Goal: Task Accomplishment & Management: Manage account settings

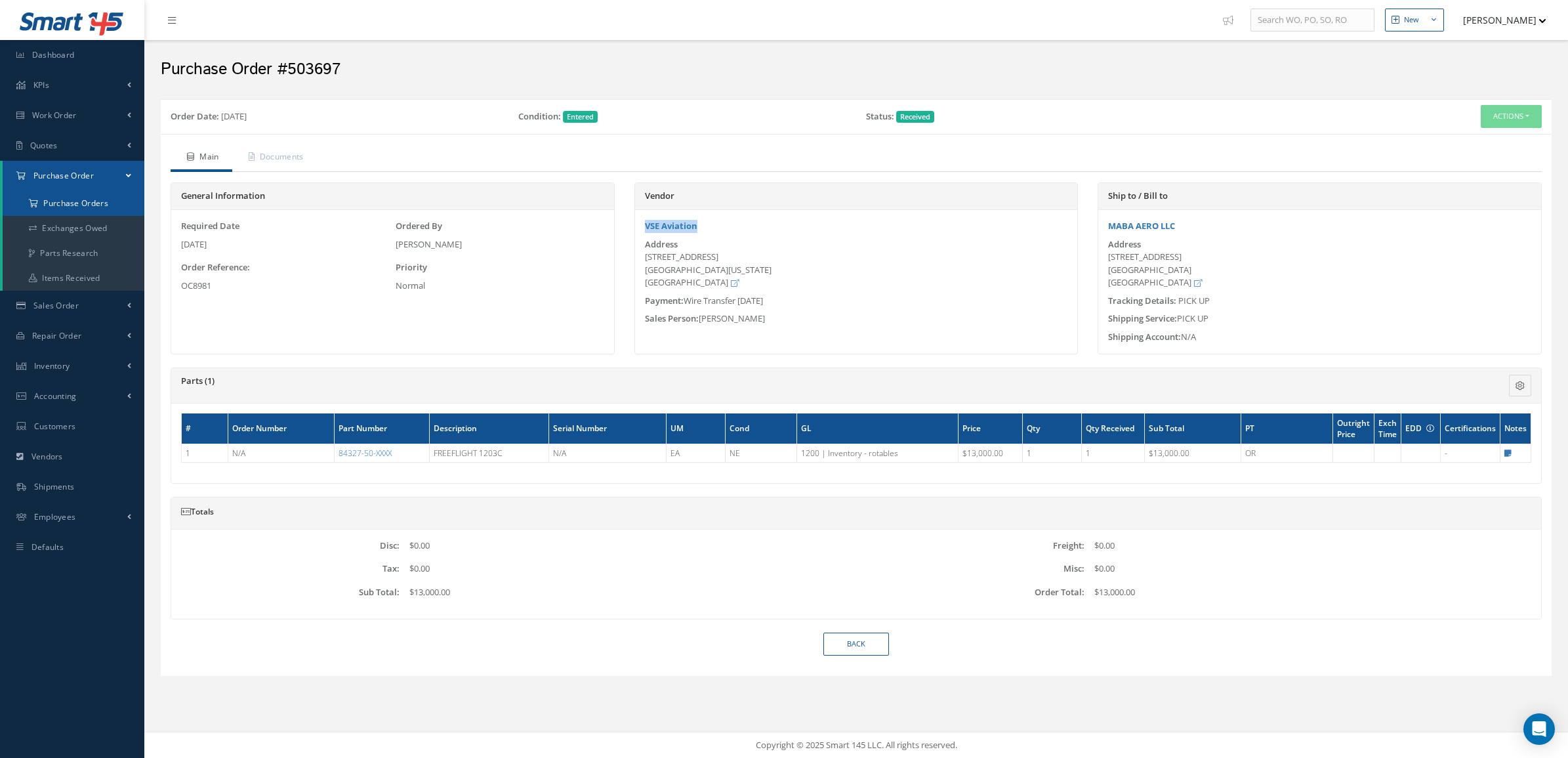
click at [97, 205] on a=1&status_id=2&status_id=3&status_id=5&collapsedFilters"] "Purchase Orders" at bounding box center [74, 203] width 142 height 25
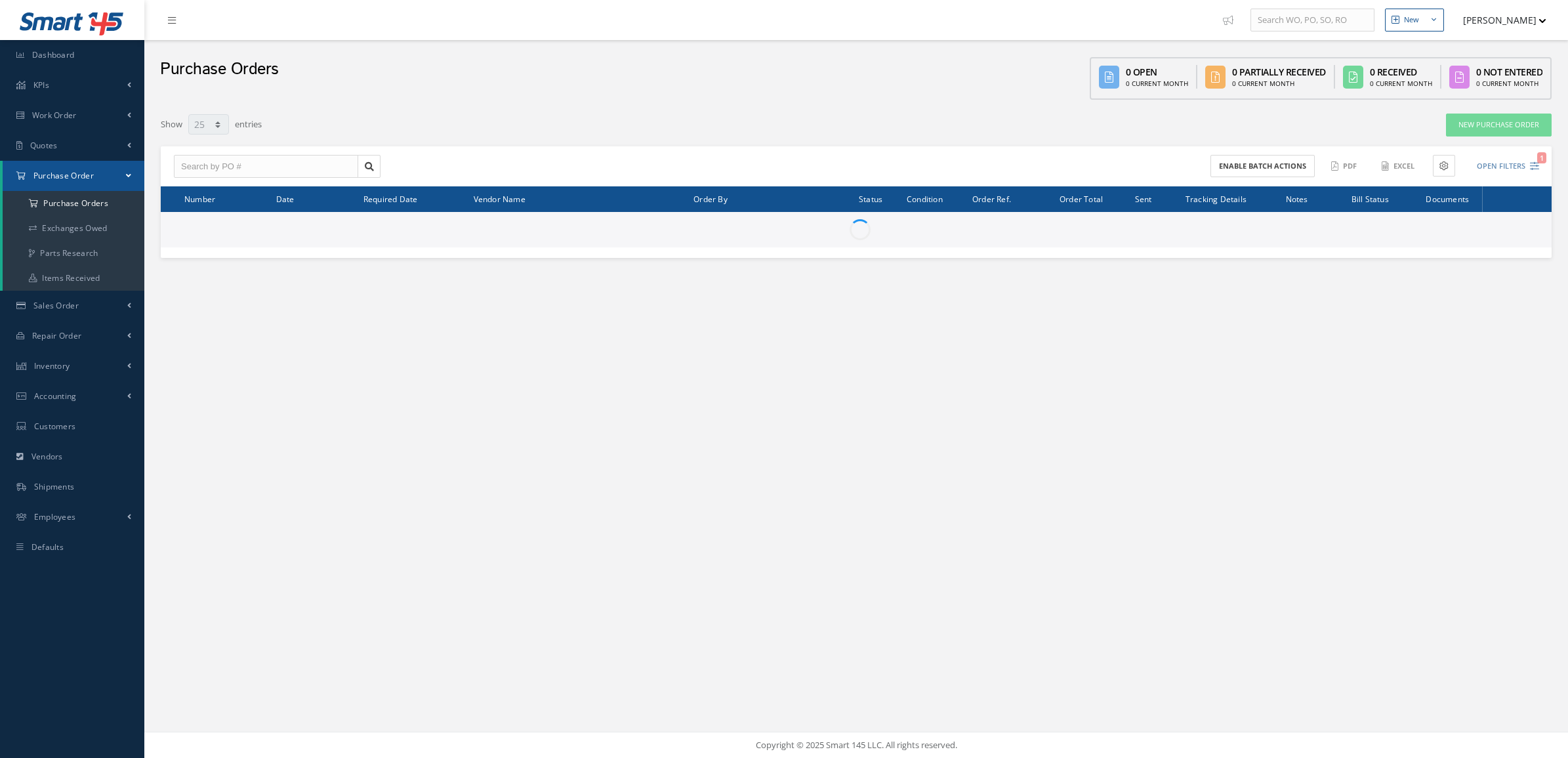
select select "25"
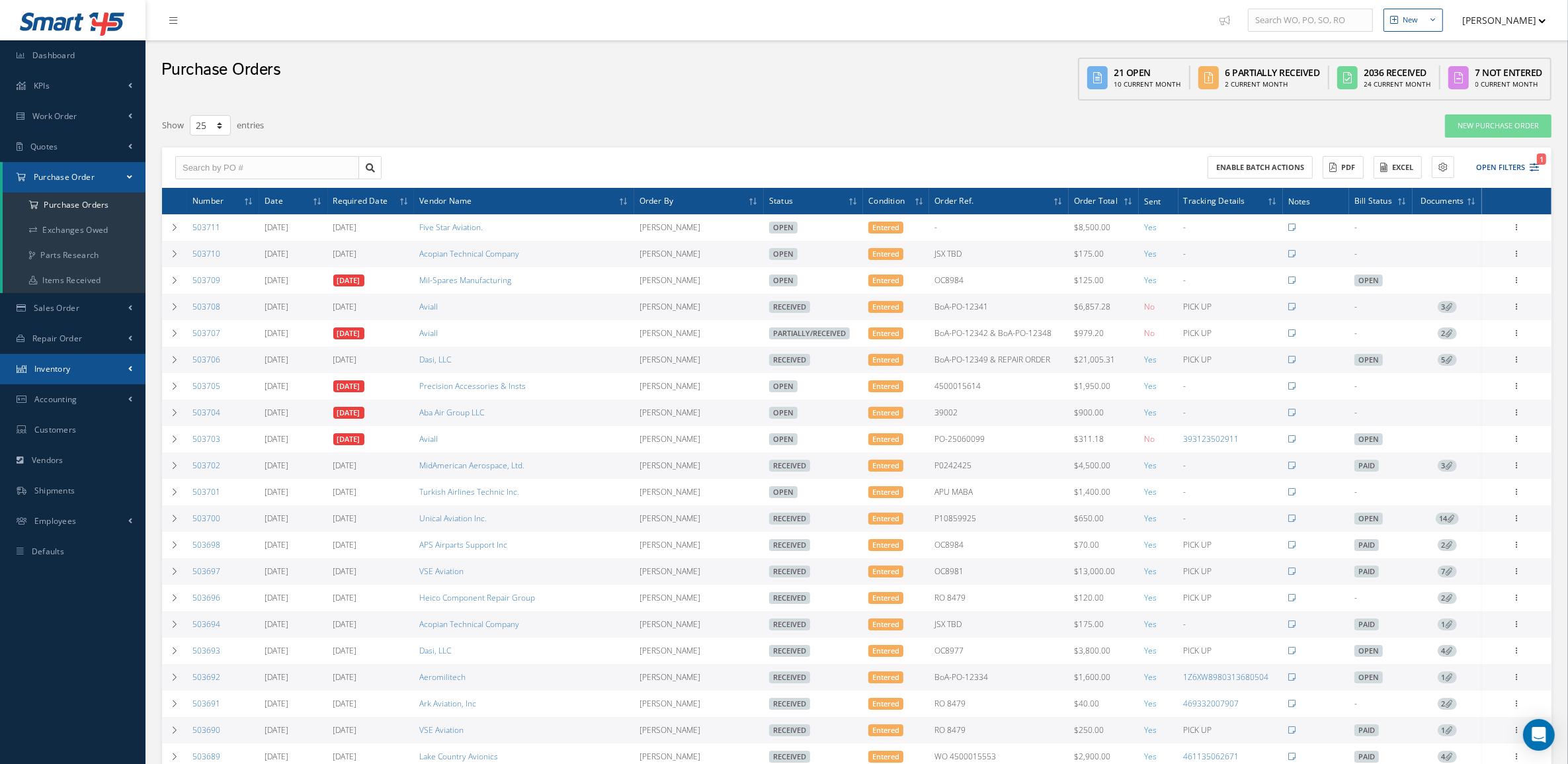
click at [64, 360] on link "Inventory" at bounding box center [73, 369] width 146 height 31
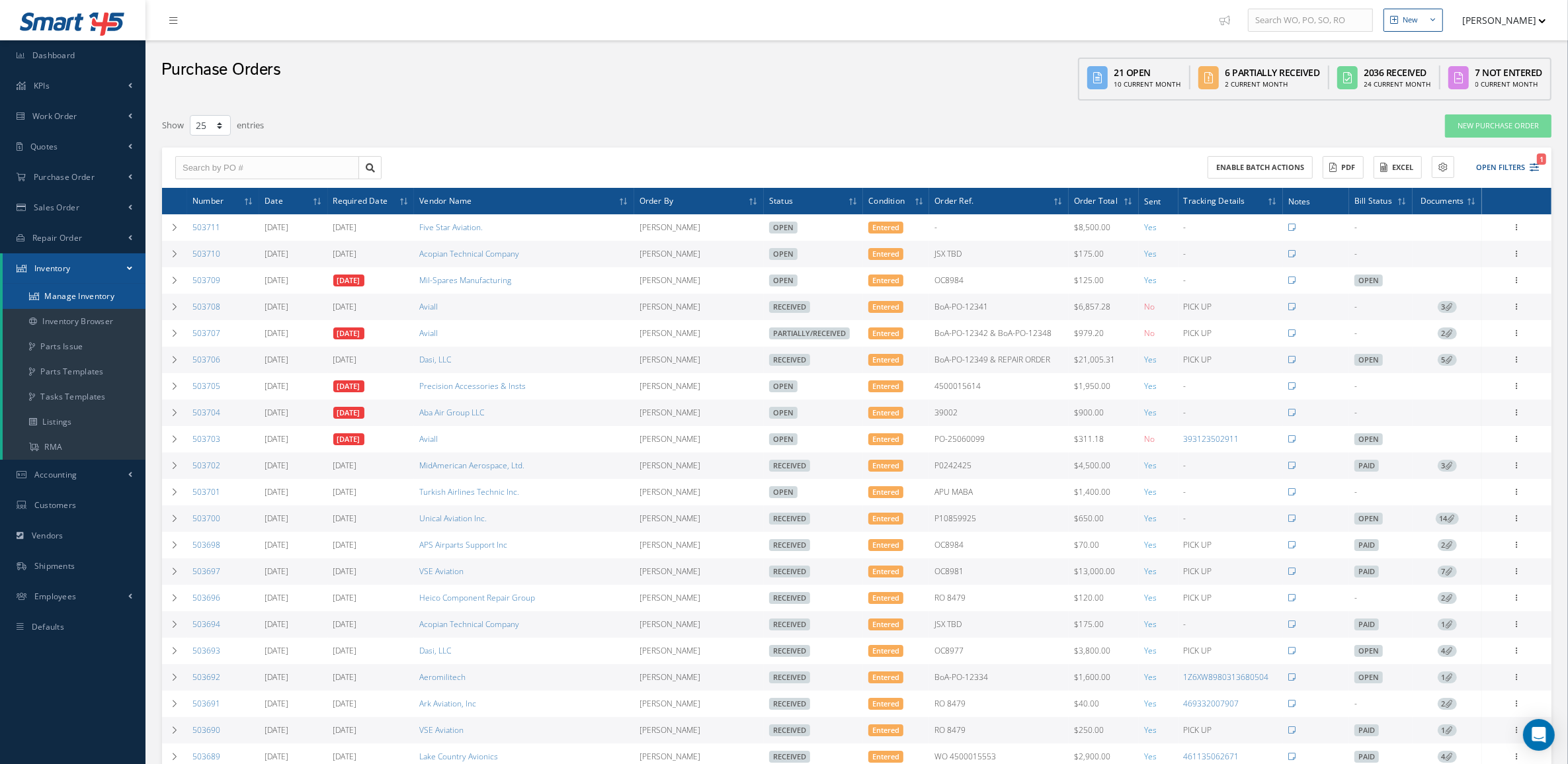
click at [52, 289] on link "Manage Inventory" at bounding box center [74, 296] width 143 height 25
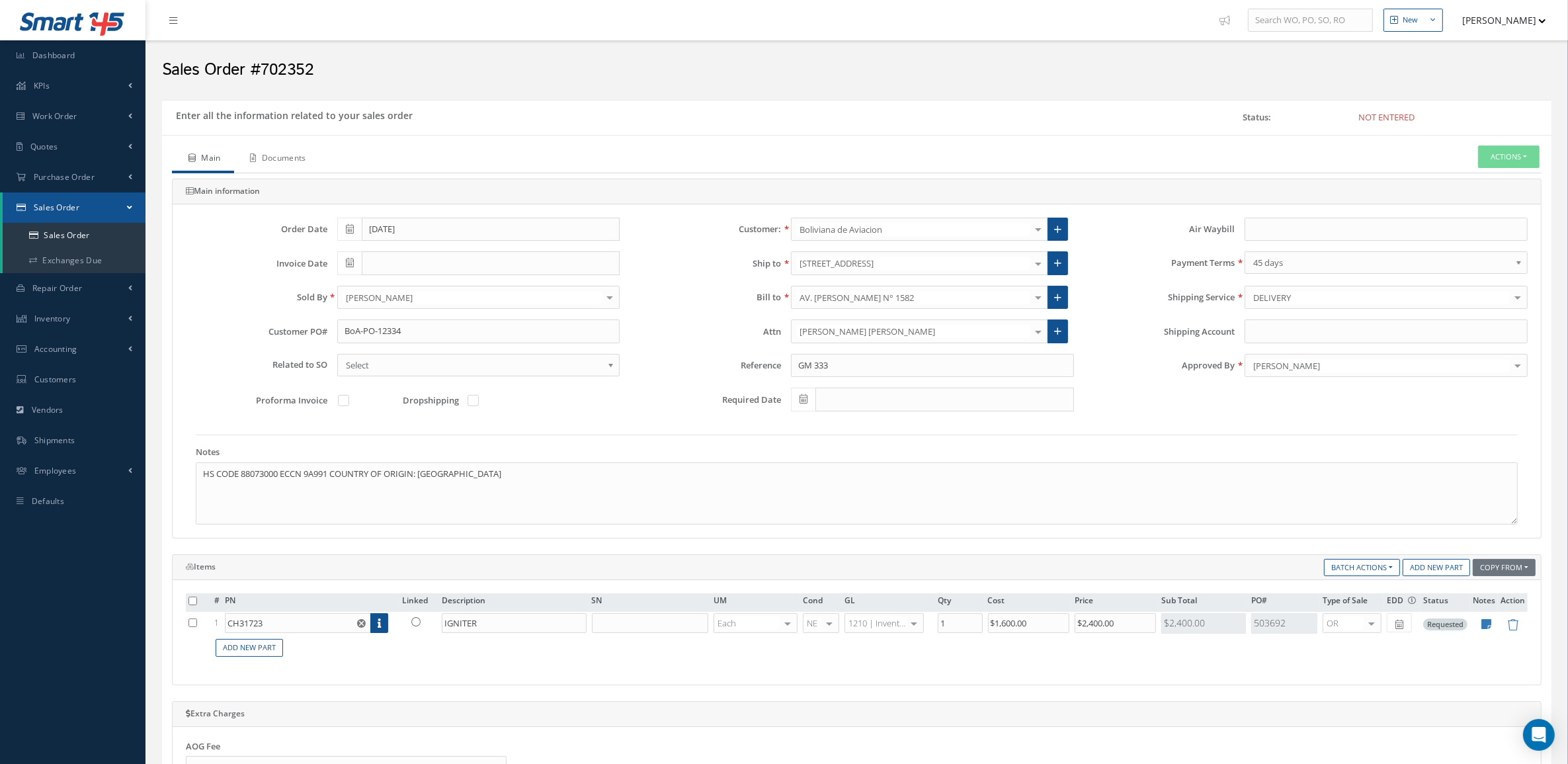
click at [306, 157] on link "Documents" at bounding box center [276, 159] width 85 height 28
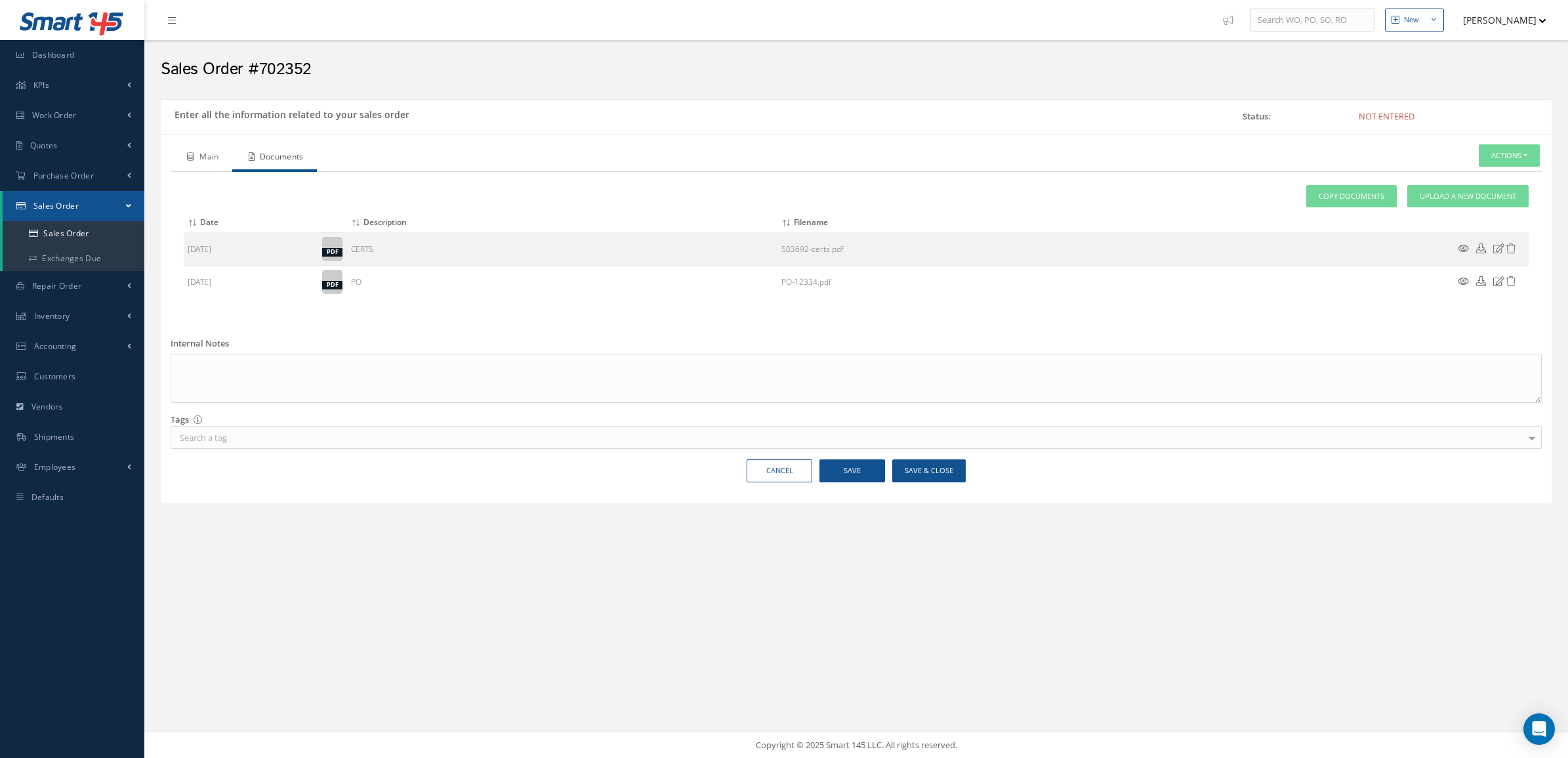
click at [211, 153] on link "Main" at bounding box center [201, 158] width 61 height 28
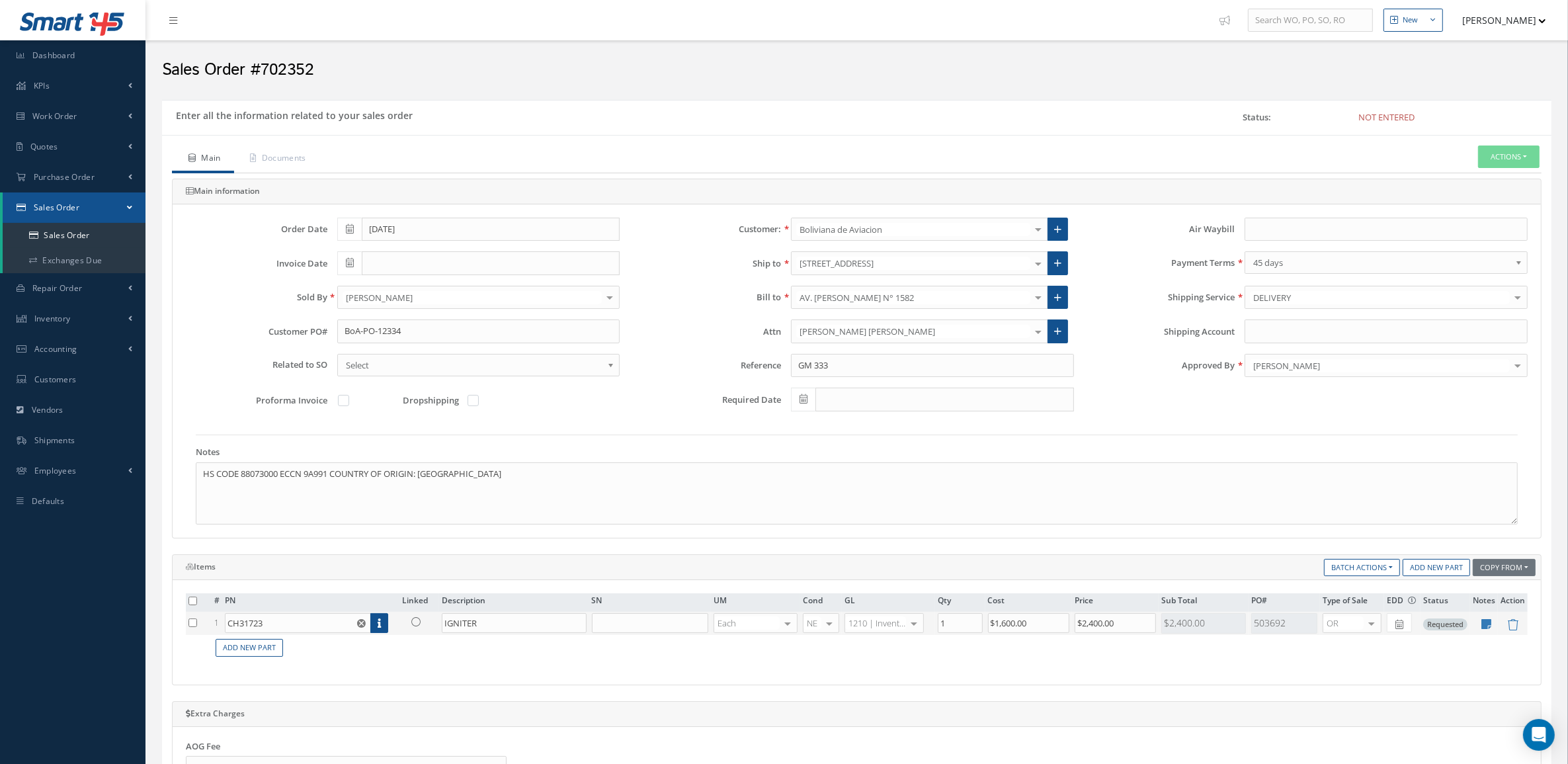
click at [417, 620] on icon at bounding box center [416, 622] width 10 height 10
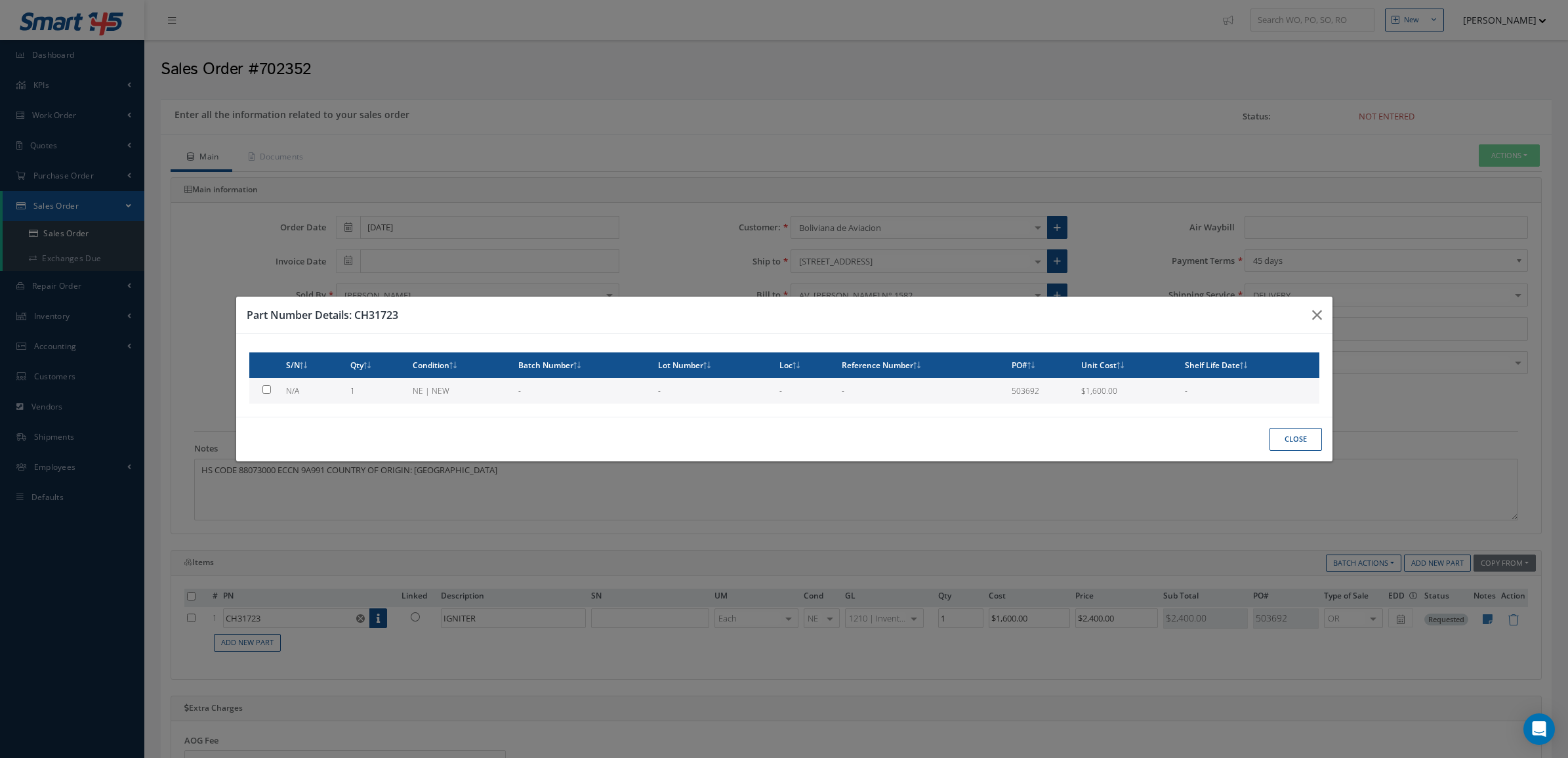
click at [380, 397] on td "1" at bounding box center [376, 390] width 62 height 26
type input "$1,600"
checkbox input "true"
click at [1307, 435] on button "Close" at bounding box center [1296, 439] width 53 height 23
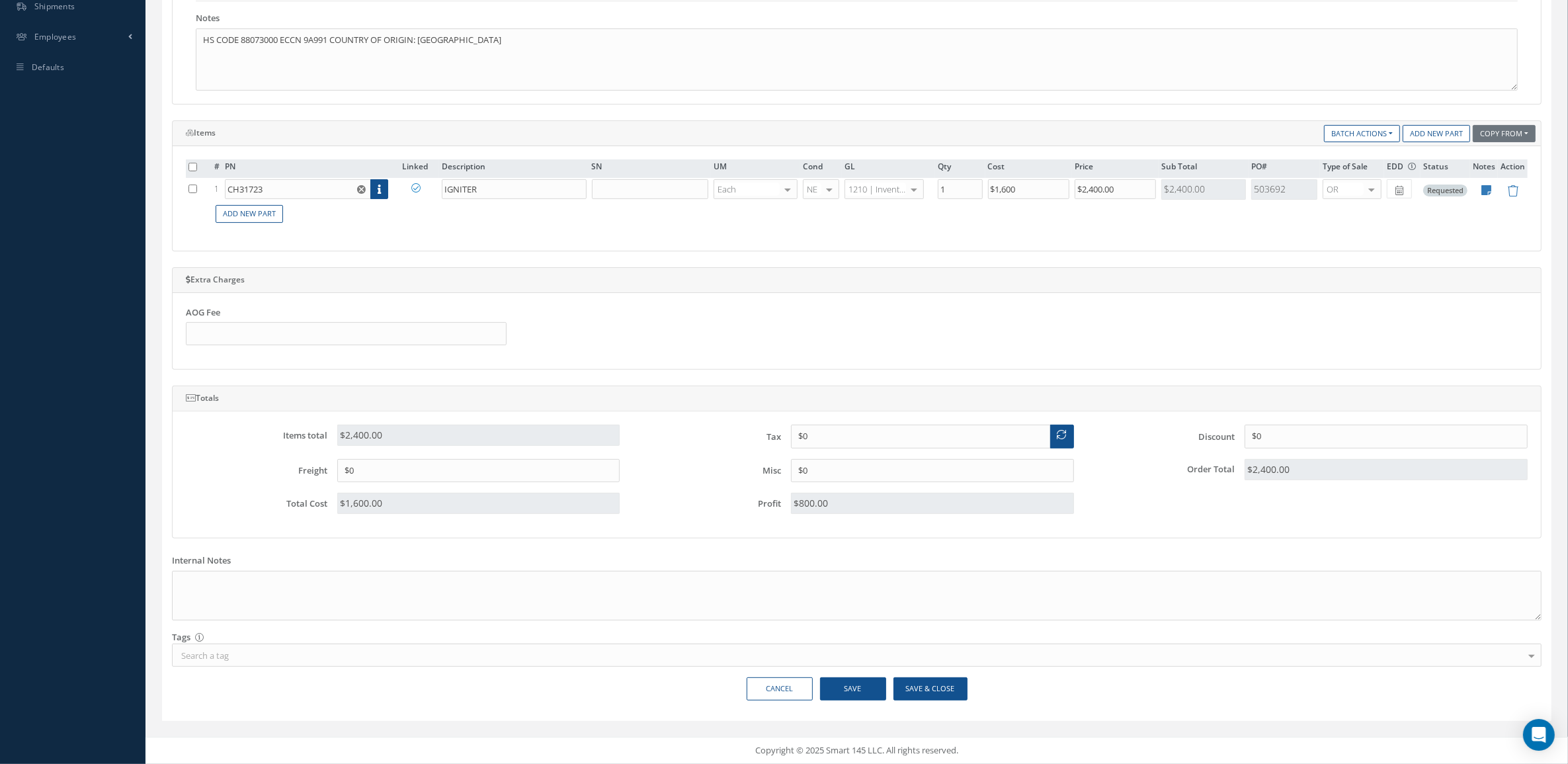
scroll to position [440, 0]
click at [932, 688] on button "Save & Close" at bounding box center [930, 689] width 74 height 23
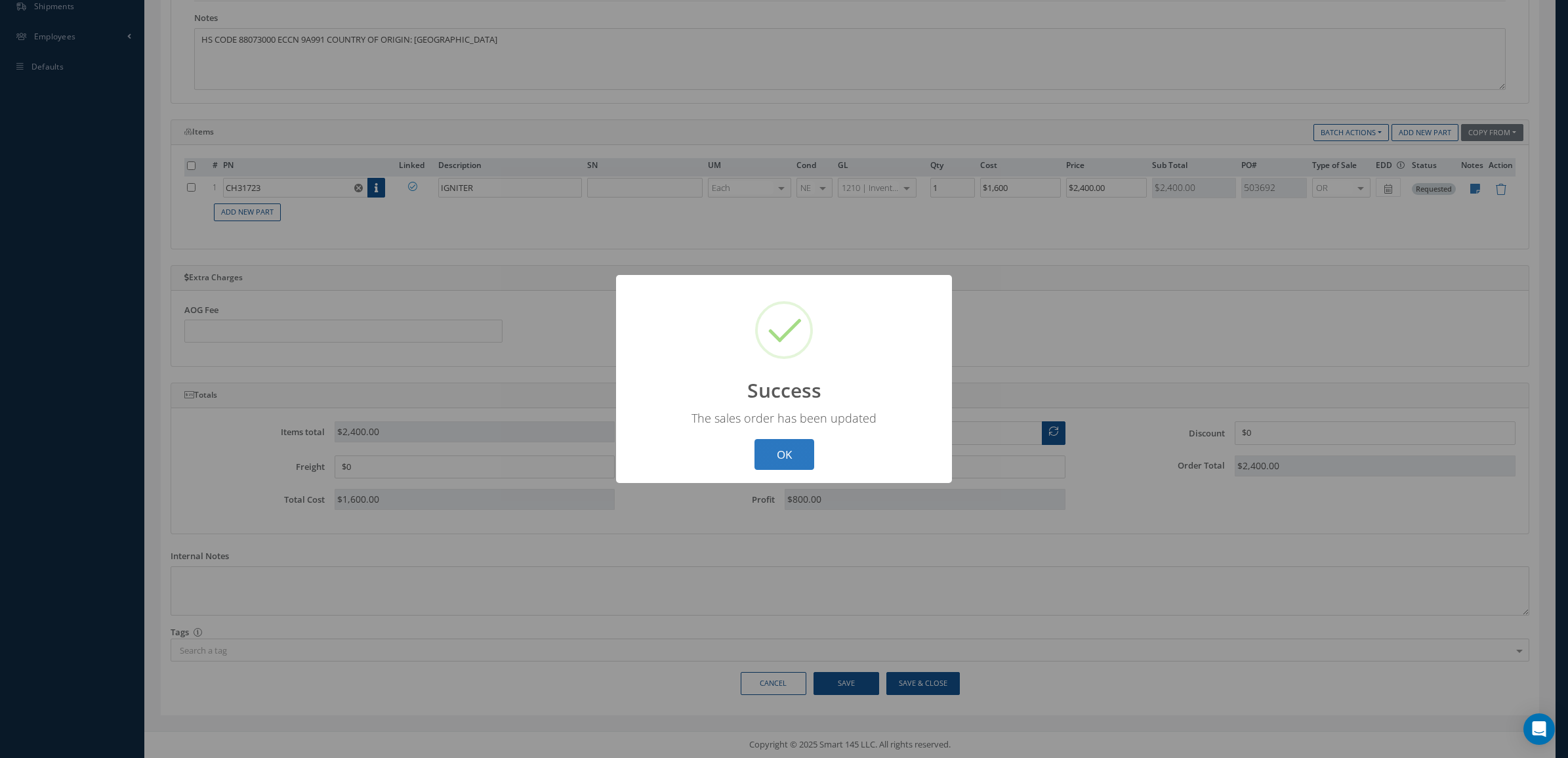
click at [805, 458] on button "OK" at bounding box center [784, 455] width 59 height 31
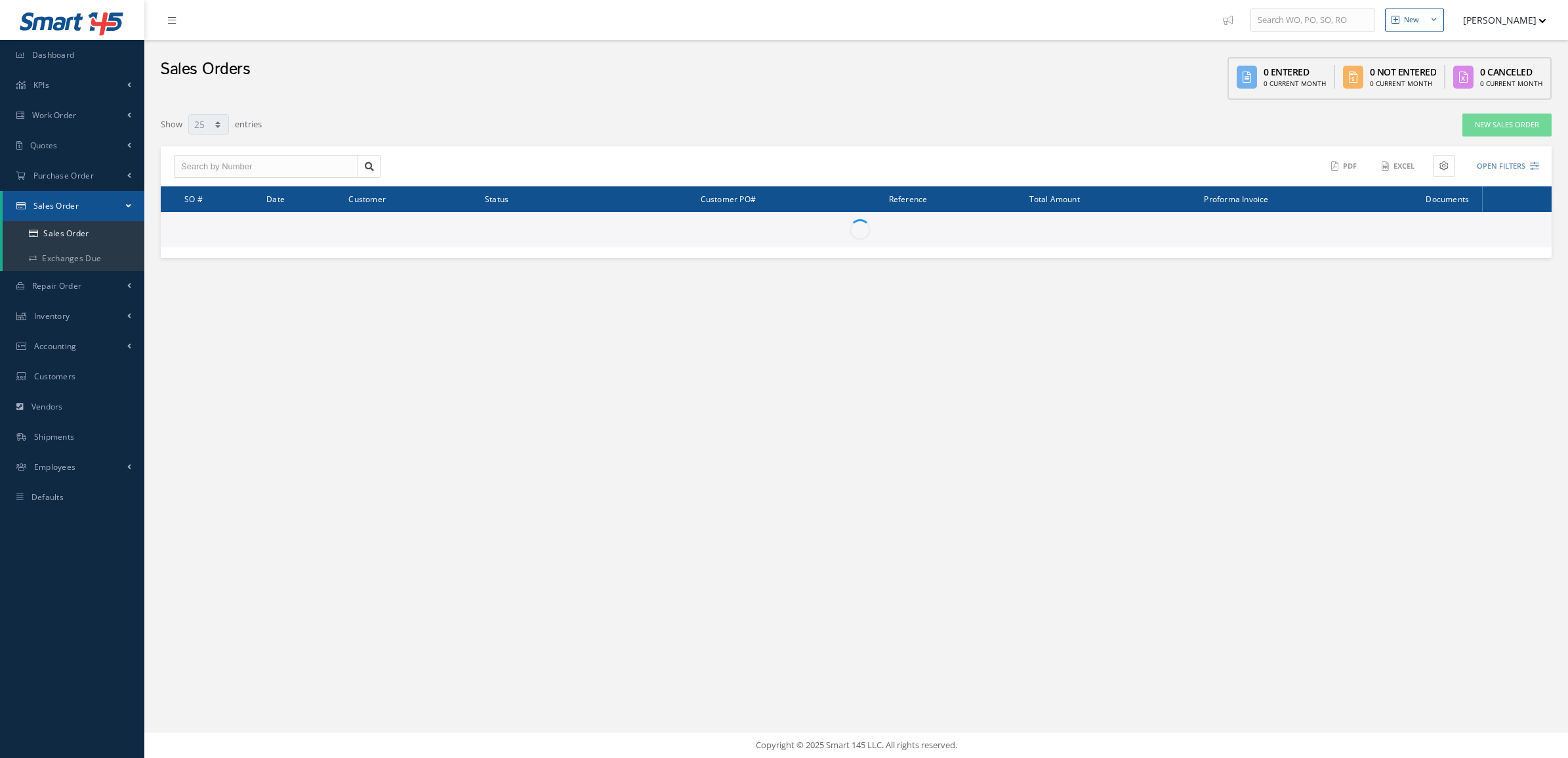
select select "25"
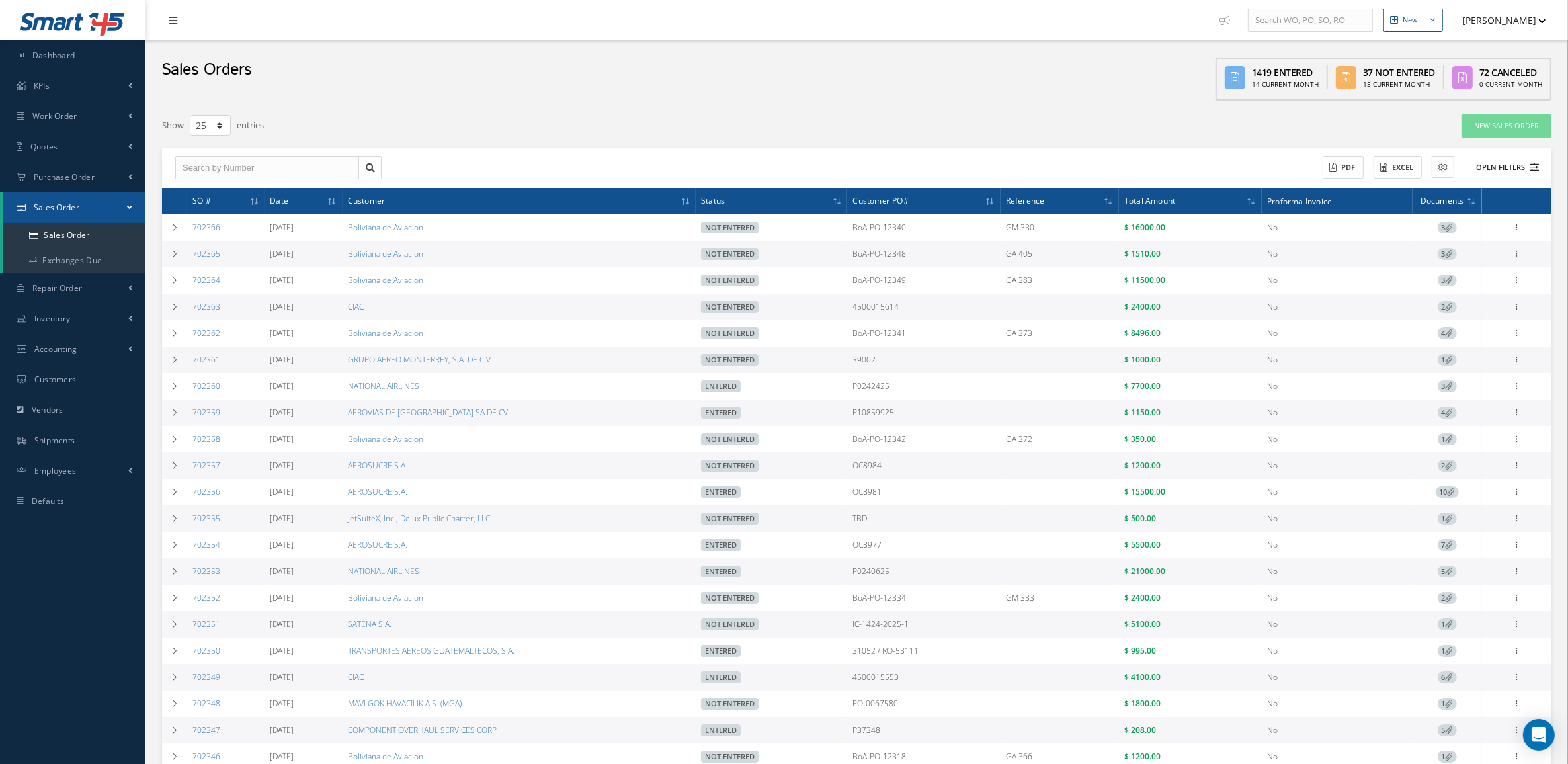
click at [1491, 170] on button "Open Filters" at bounding box center [1501, 168] width 75 height 22
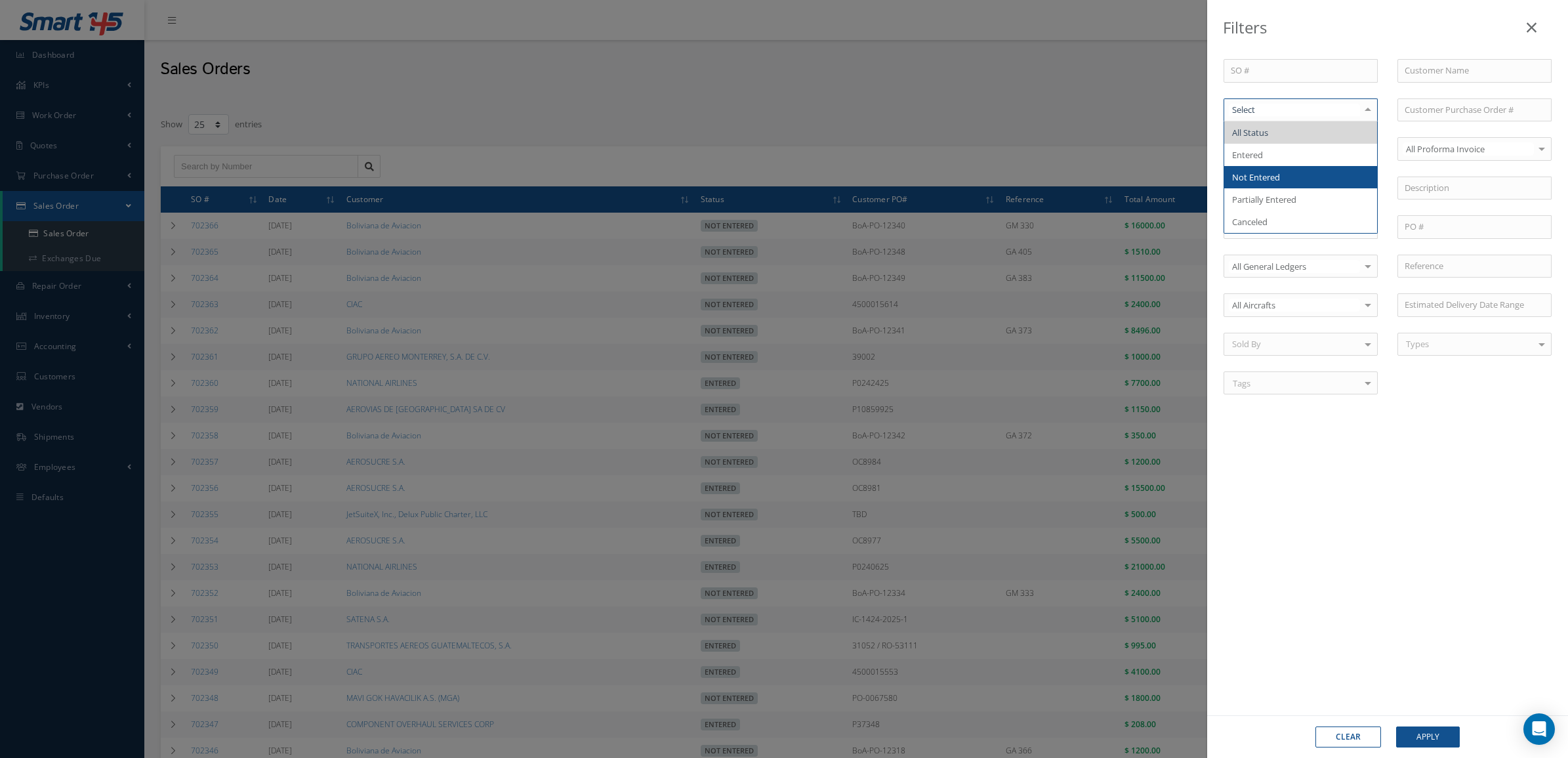
click at [1257, 174] on span "Not Entered" at bounding box center [1256, 176] width 48 height 11
click at [1416, 722] on div "Clear Apply" at bounding box center [1388, 736] width 361 height 43
click at [1416, 723] on div "Clear Apply" at bounding box center [1388, 736] width 361 height 43
click at [1416, 734] on button "Apply" at bounding box center [1428, 736] width 64 height 21
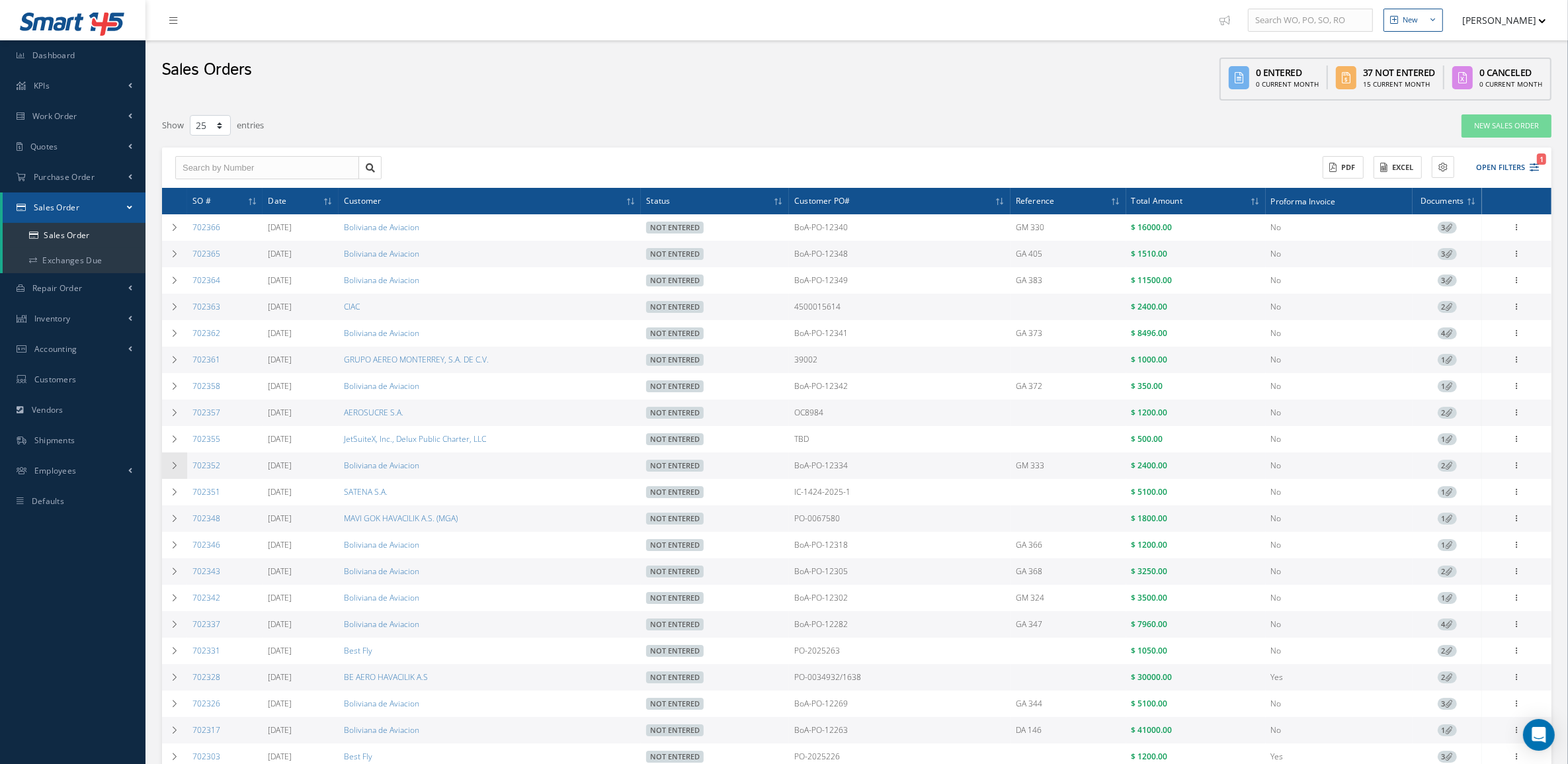
click at [180, 468] on td at bounding box center [174, 465] width 25 height 27
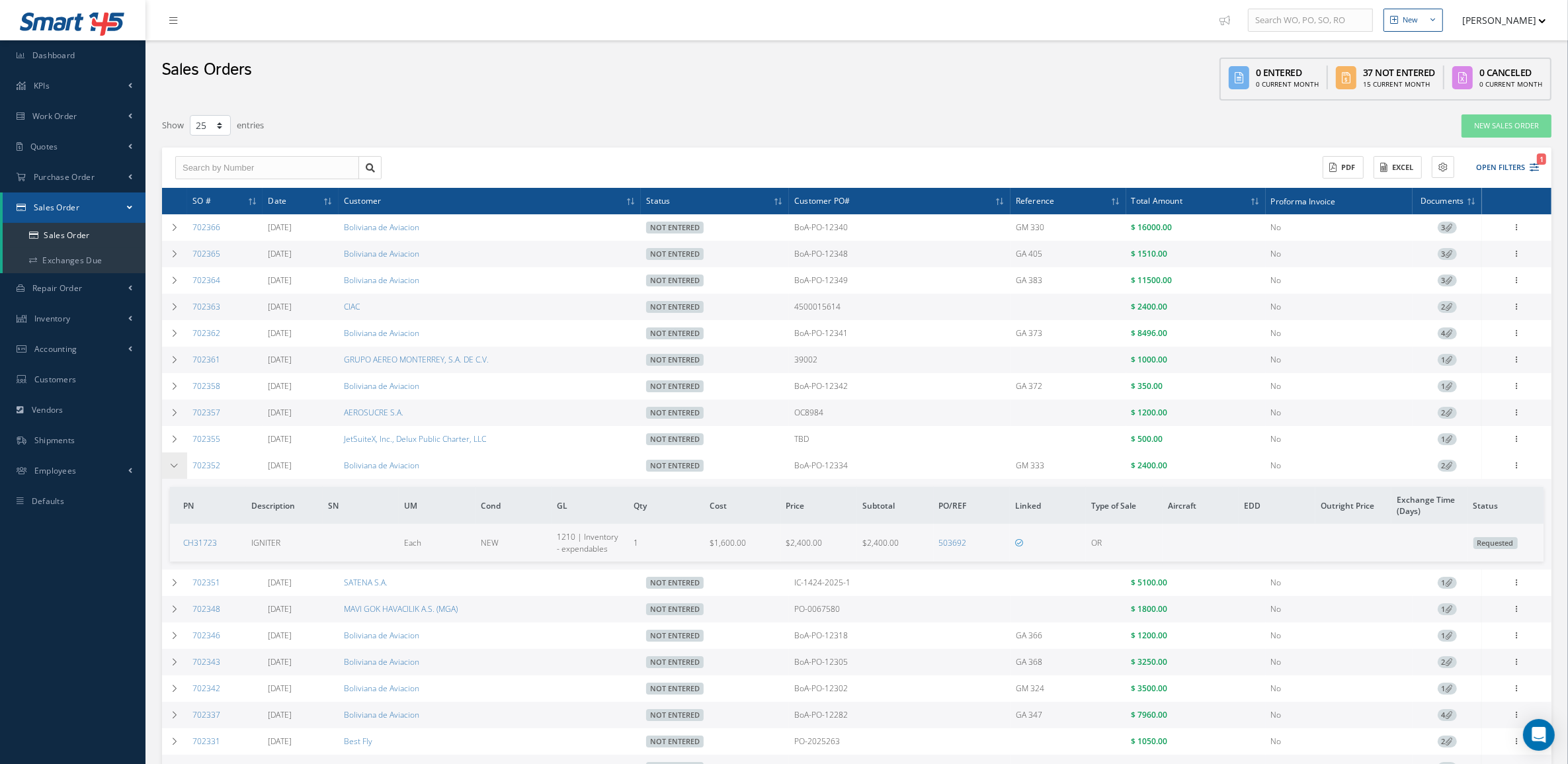
click at [180, 468] on td at bounding box center [174, 465] width 25 height 27
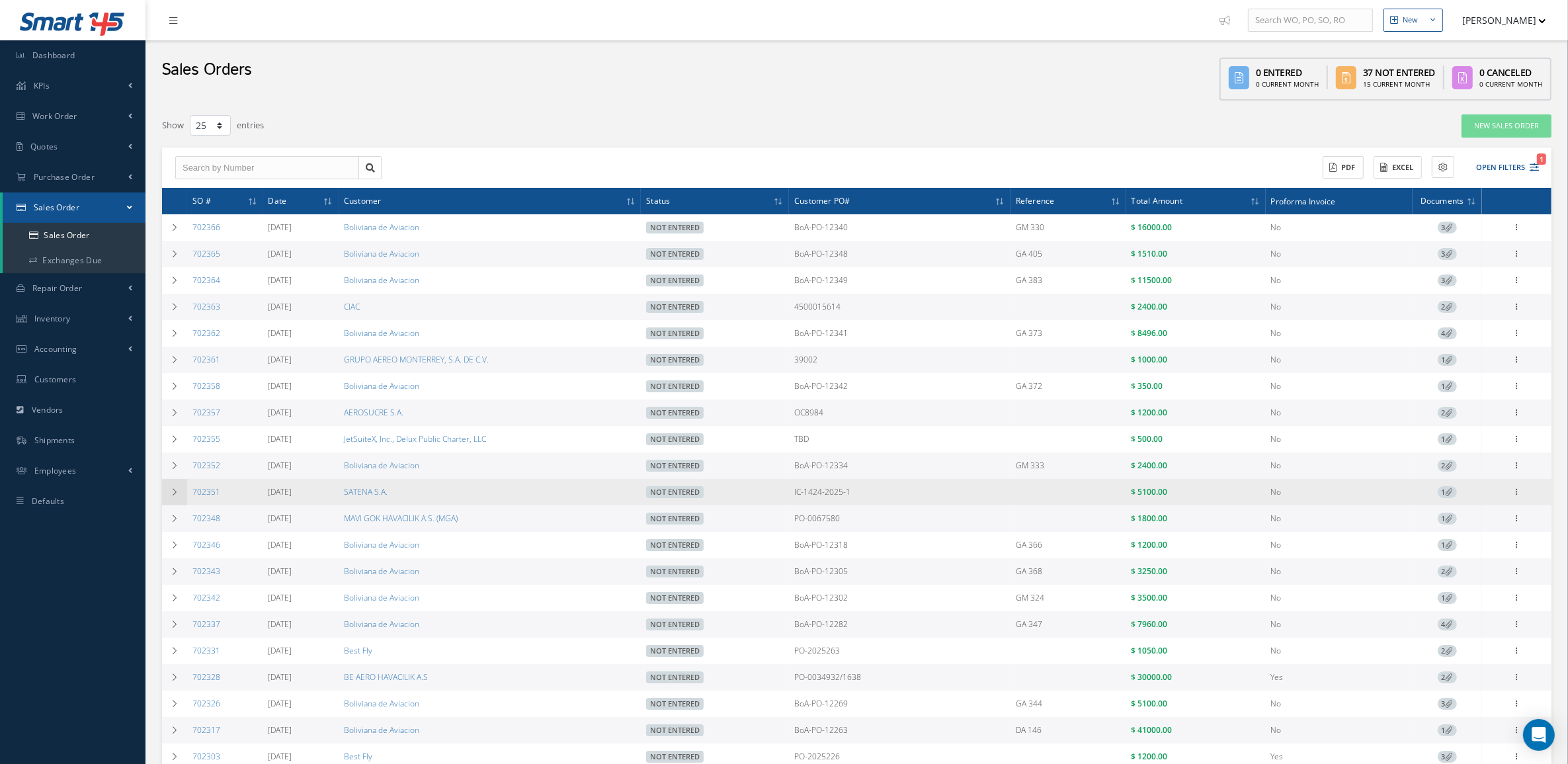
click at [180, 496] on td at bounding box center [174, 492] width 25 height 27
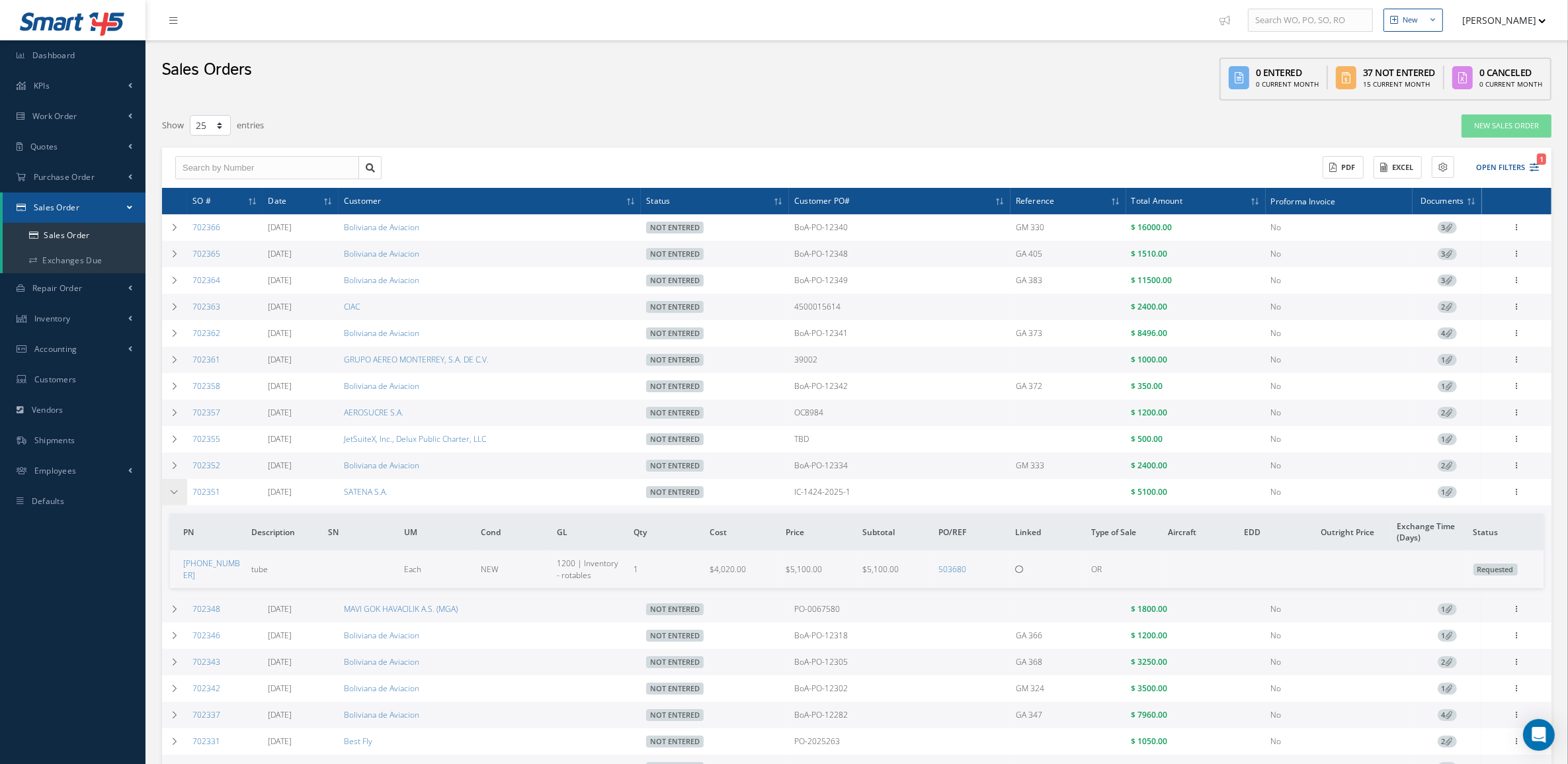
click at [180, 496] on td at bounding box center [174, 492] width 25 height 27
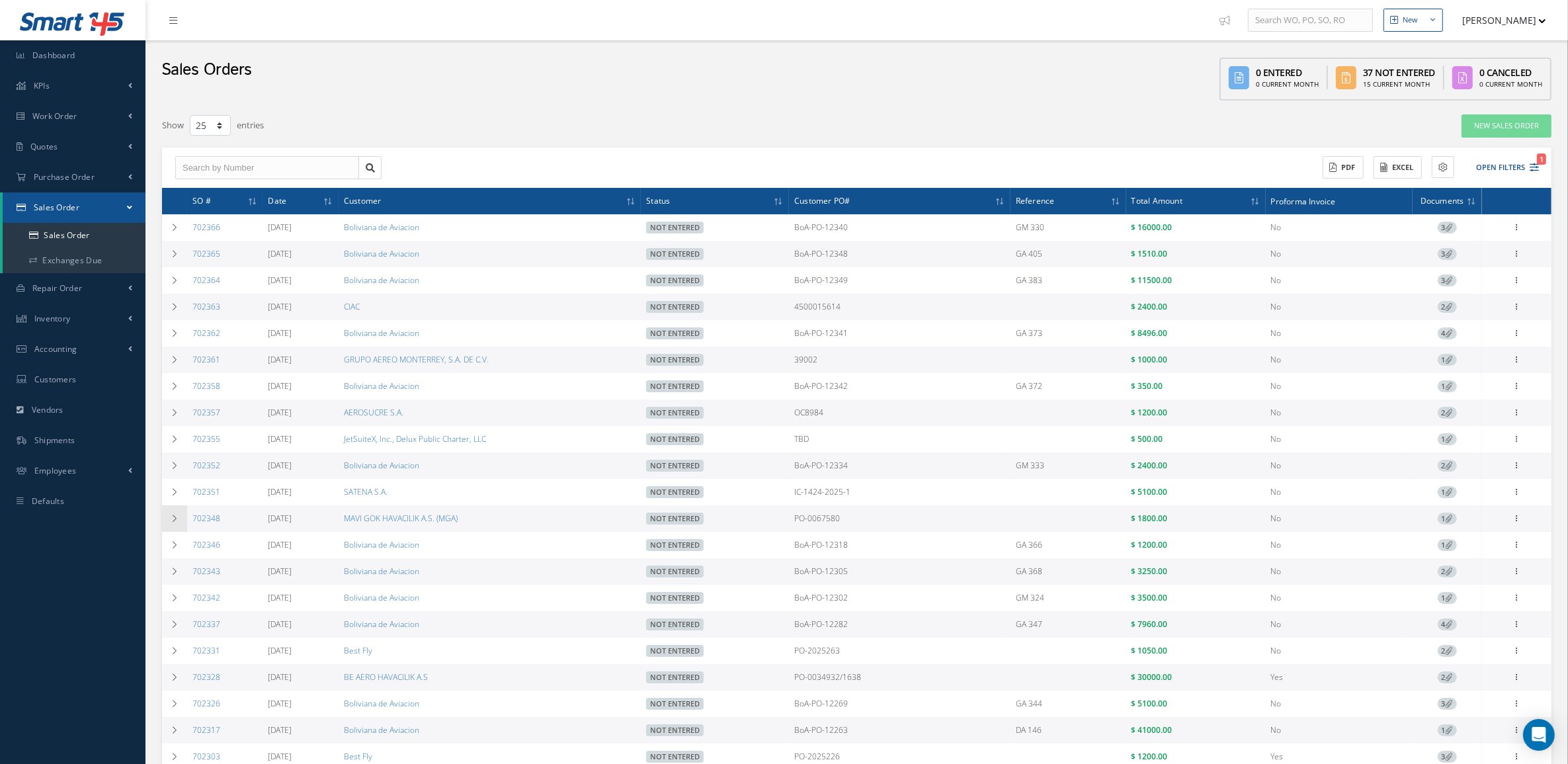
click at [178, 530] on td at bounding box center [174, 518] width 25 height 27
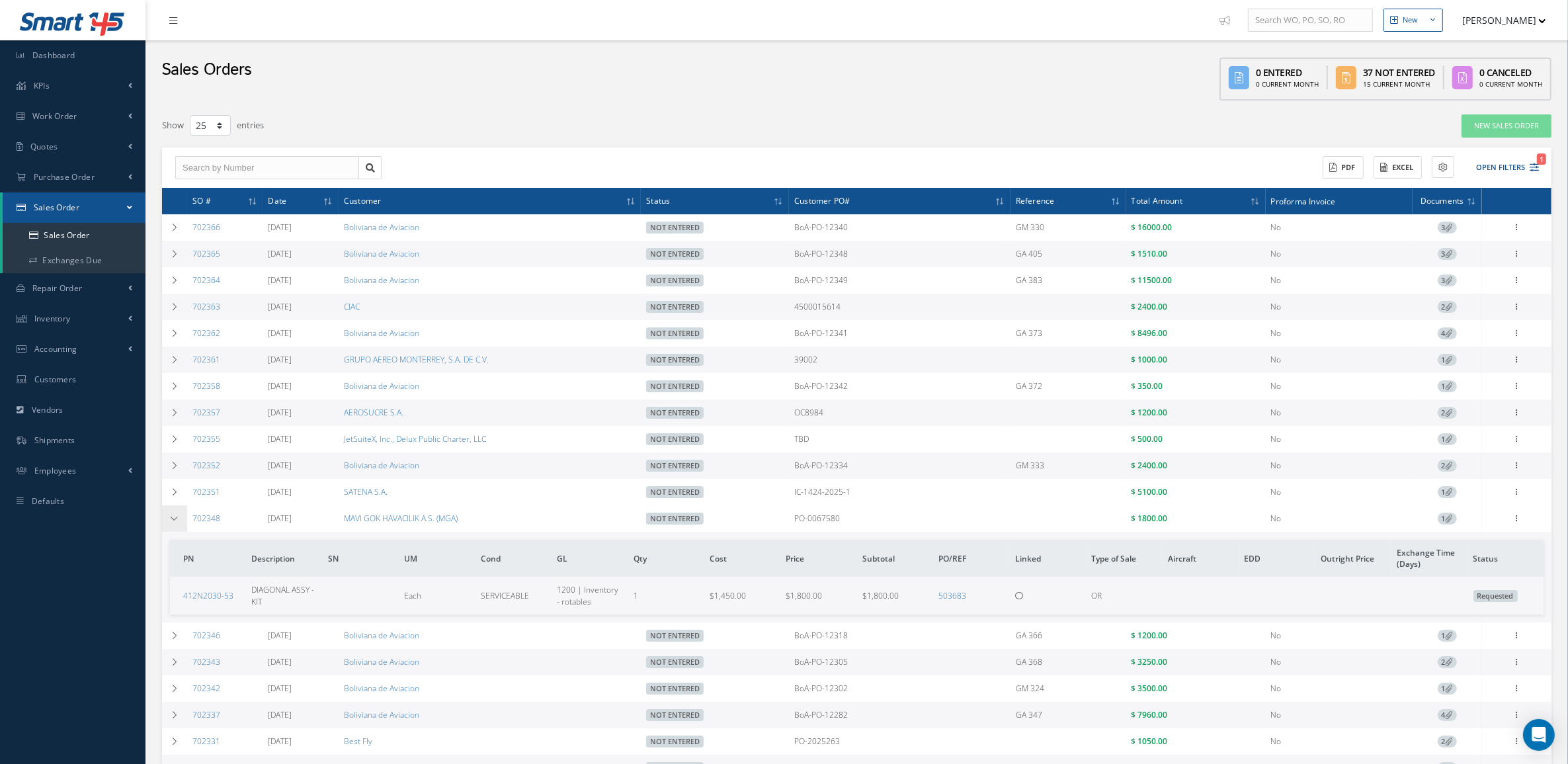
click at [178, 530] on td at bounding box center [174, 518] width 25 height 27
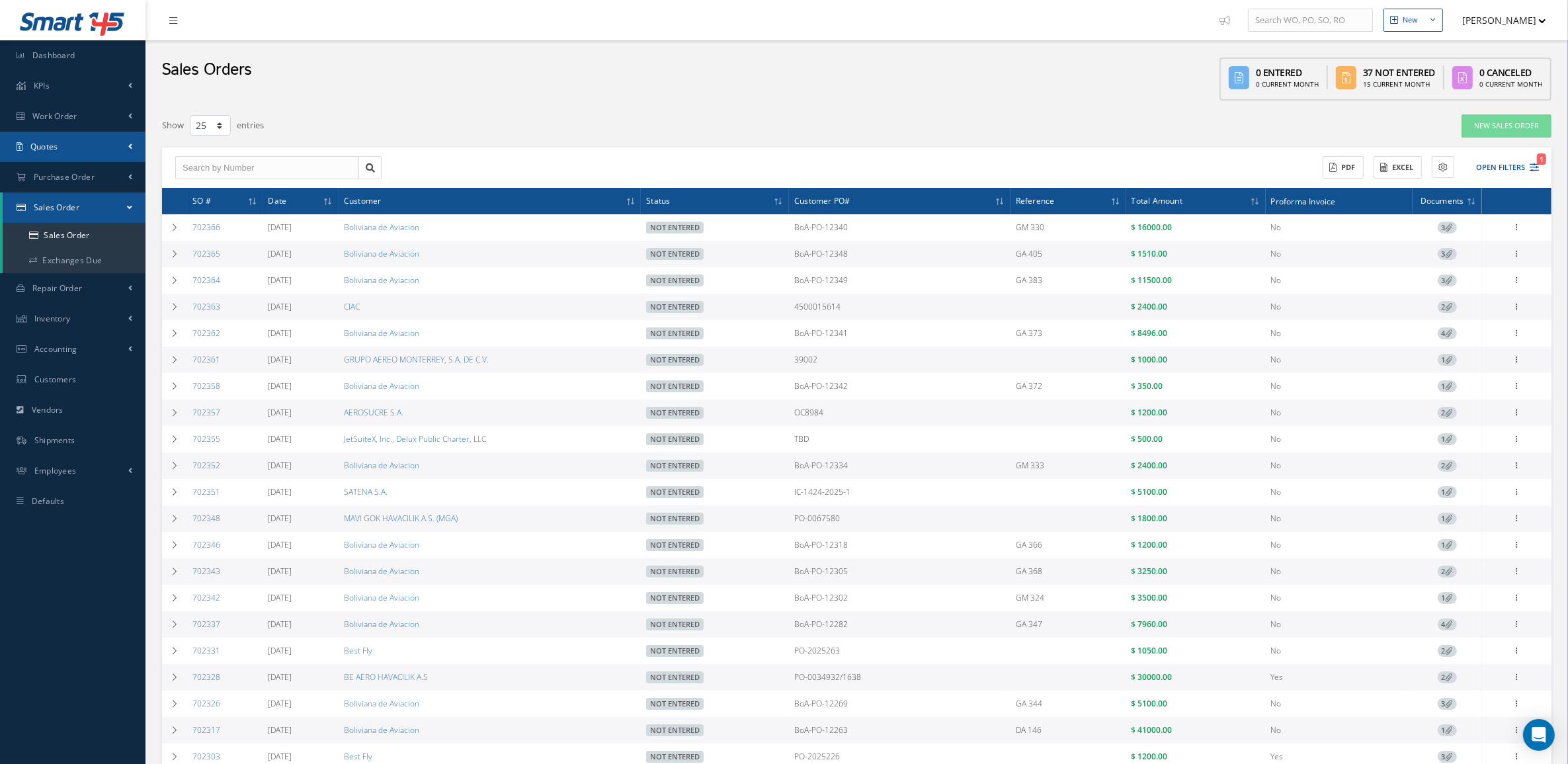
click at [63, 144] on link "Quotes" at bounding box center [73, 146] width 146 height 31
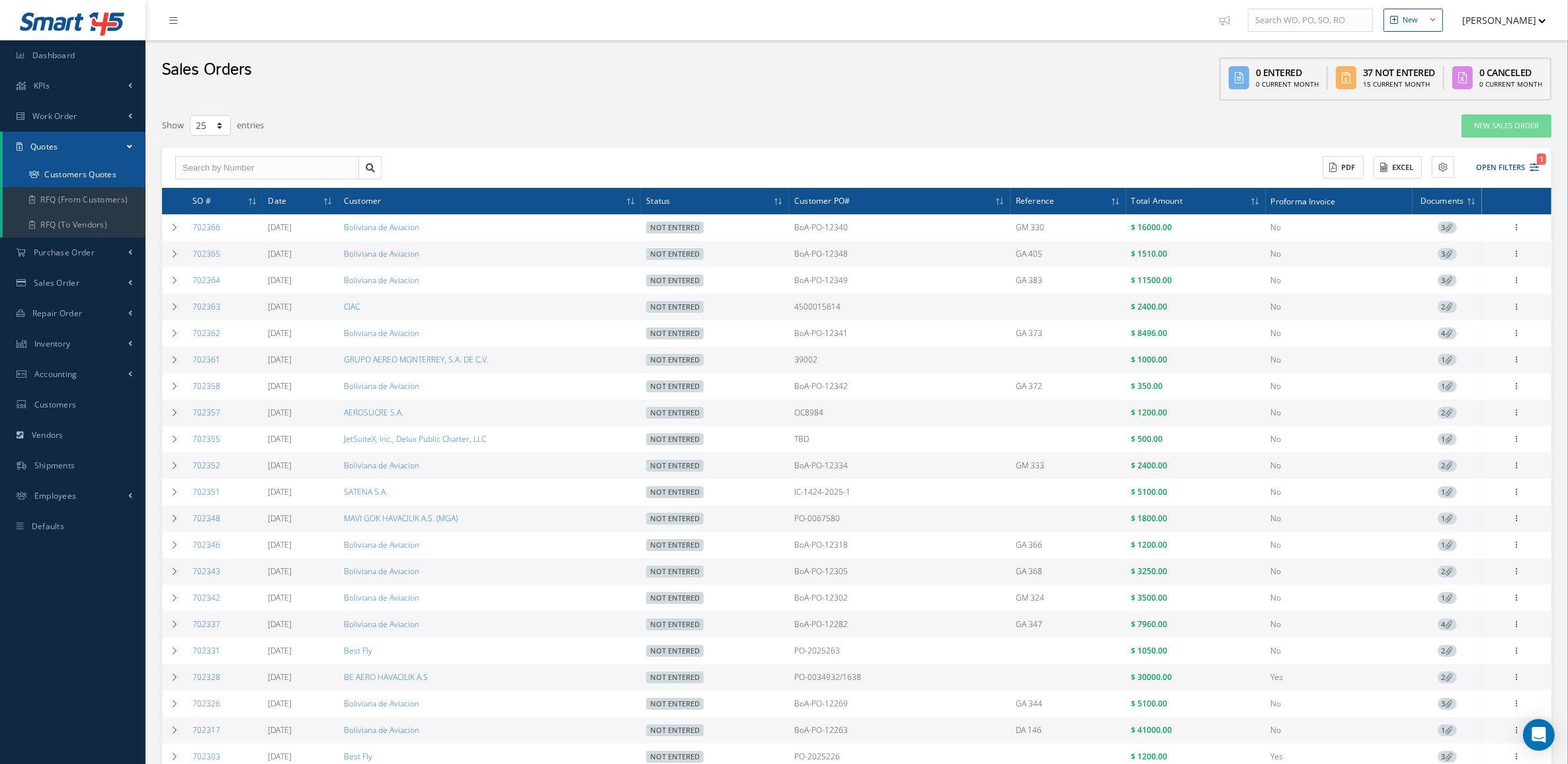
click at [75, 183] on link "Customers Quotes" at bounding box center [74, 174] width 143 height 25
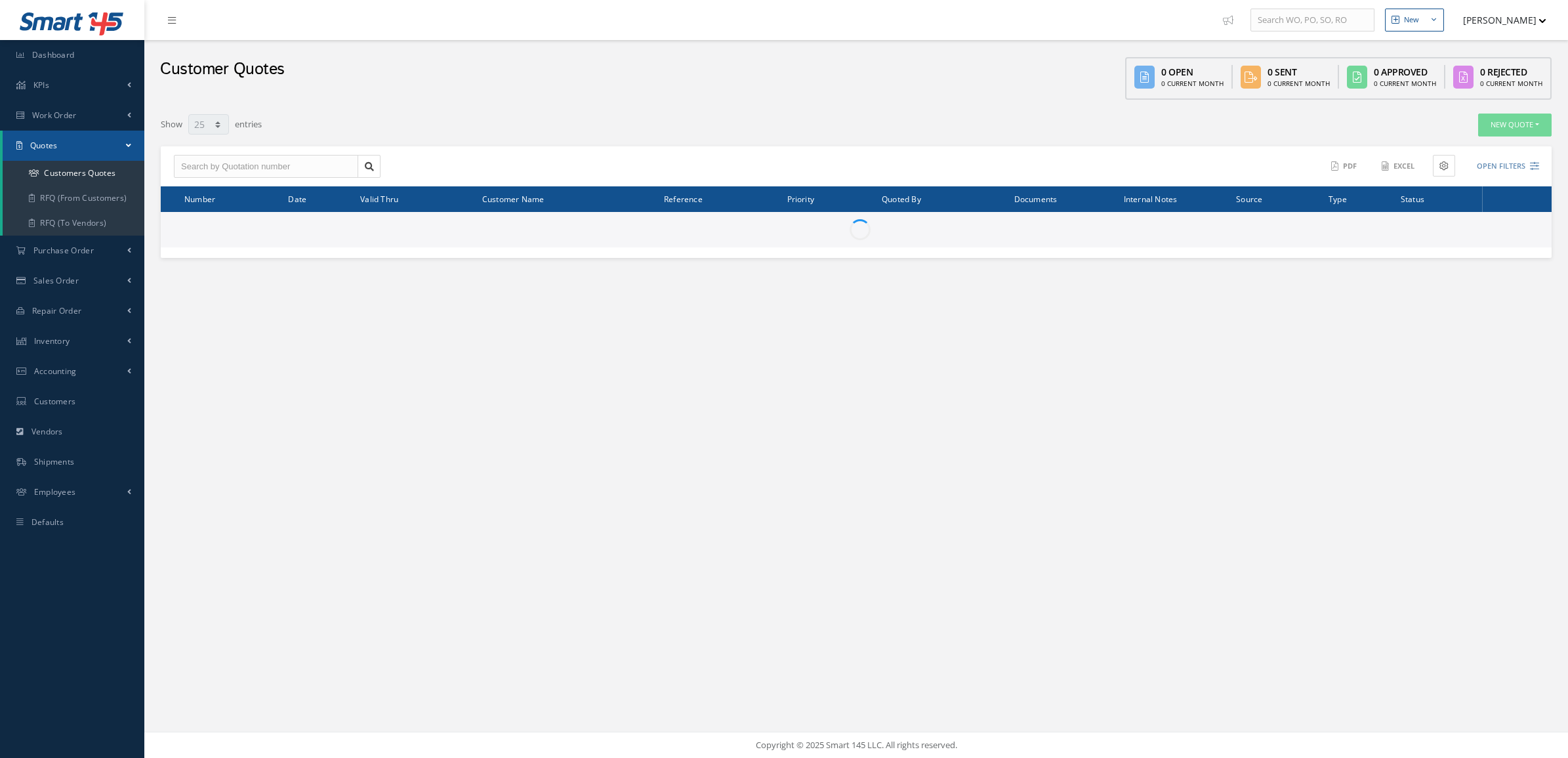
select select "25"
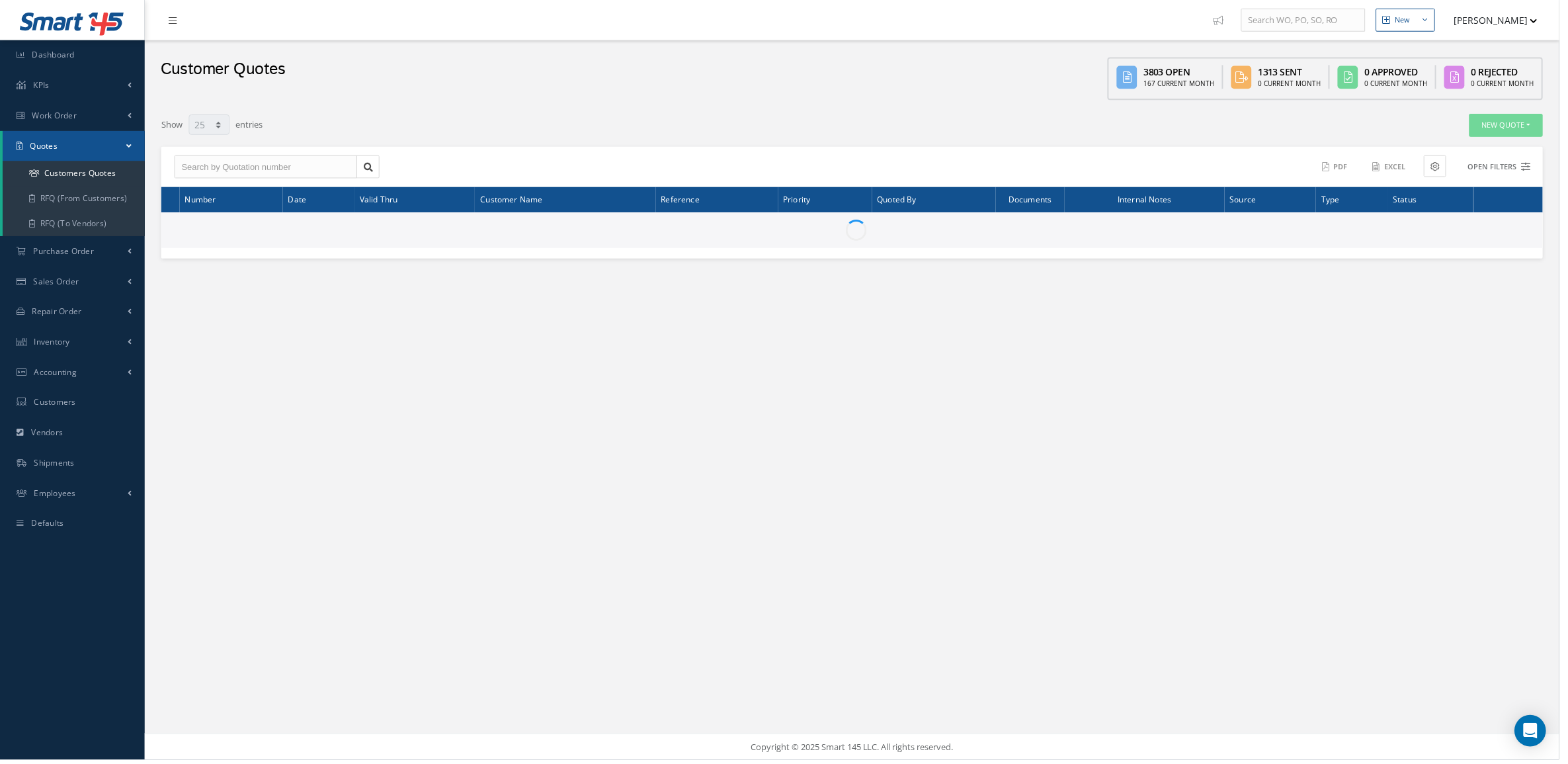
click at [1512, 159] on button "Open Filters" at bounding box center [1501, 168] width 75 height 22
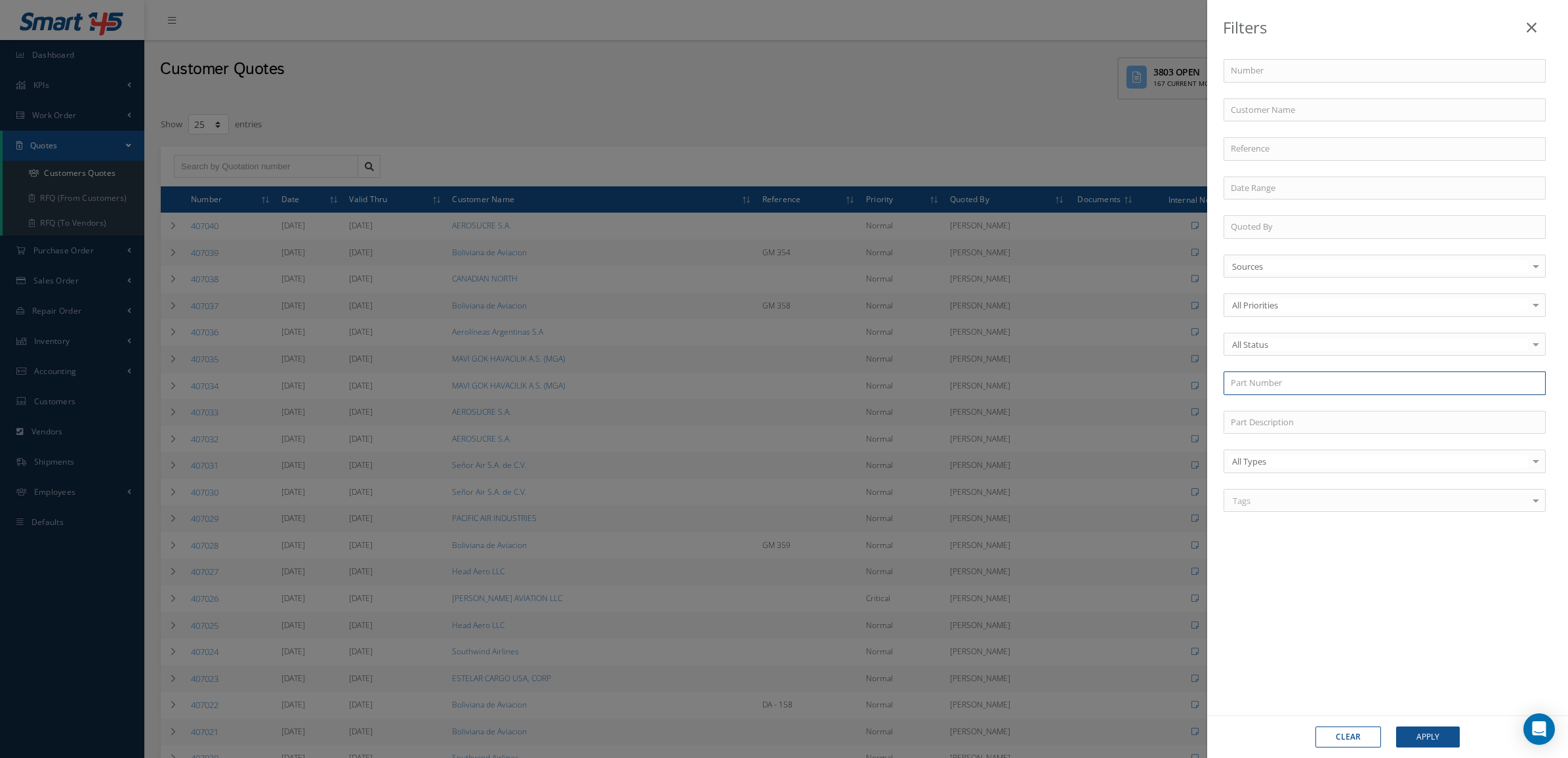
click at [1270, 378] on input "text" at bounding box center [1384, 383] width 322 height 24
paste input "XW21121-227-90"
type input "X"
click at [968, 142] on div "Filters Number Customer Name Reference Quoted By Sources Sources Smart145 Rotab…" at bounding box center [784, 379] width 1568 height 758
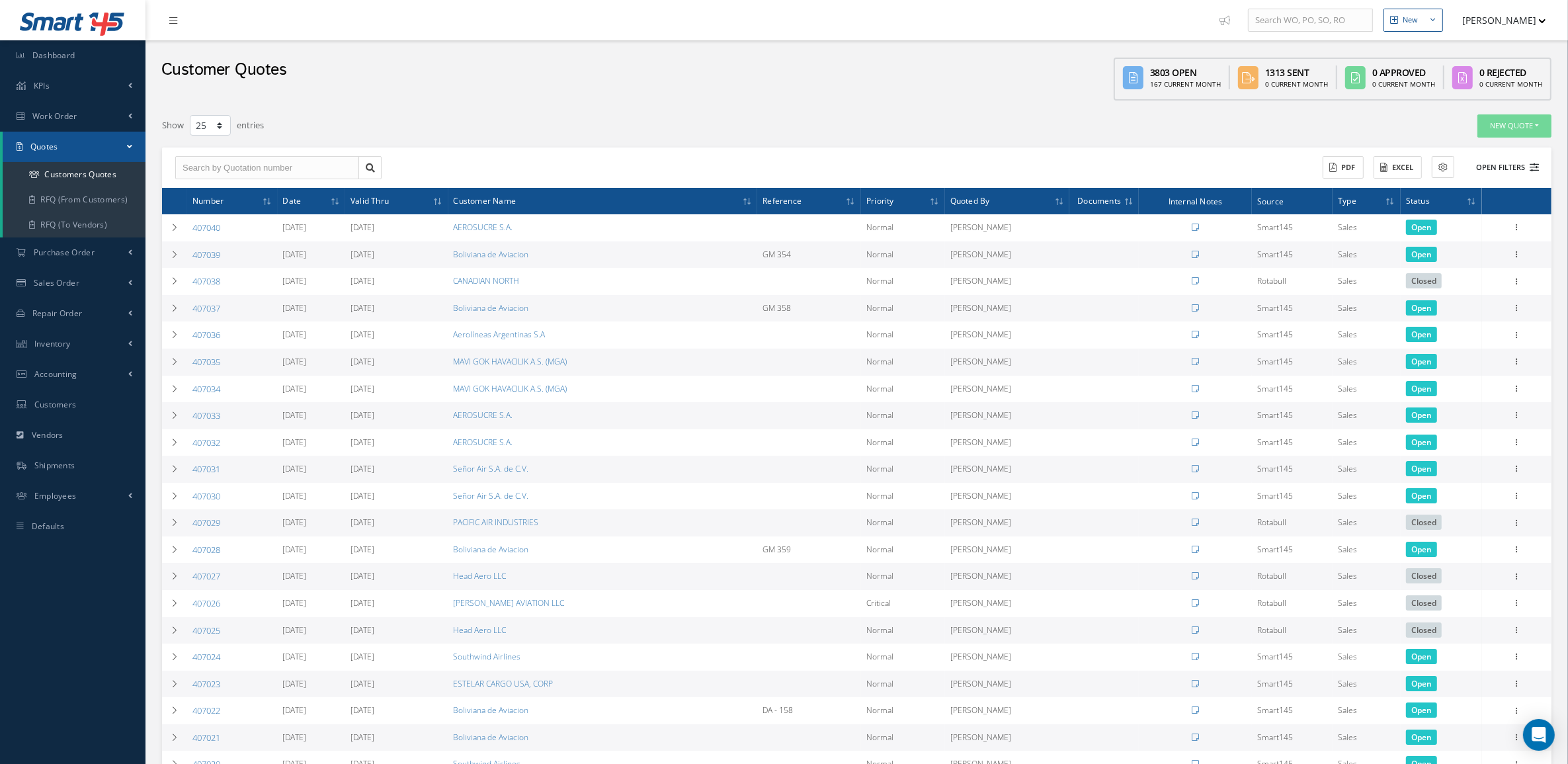
click at [1530, 164] on icon at bounding box center [1535, 168] width 10 height 10
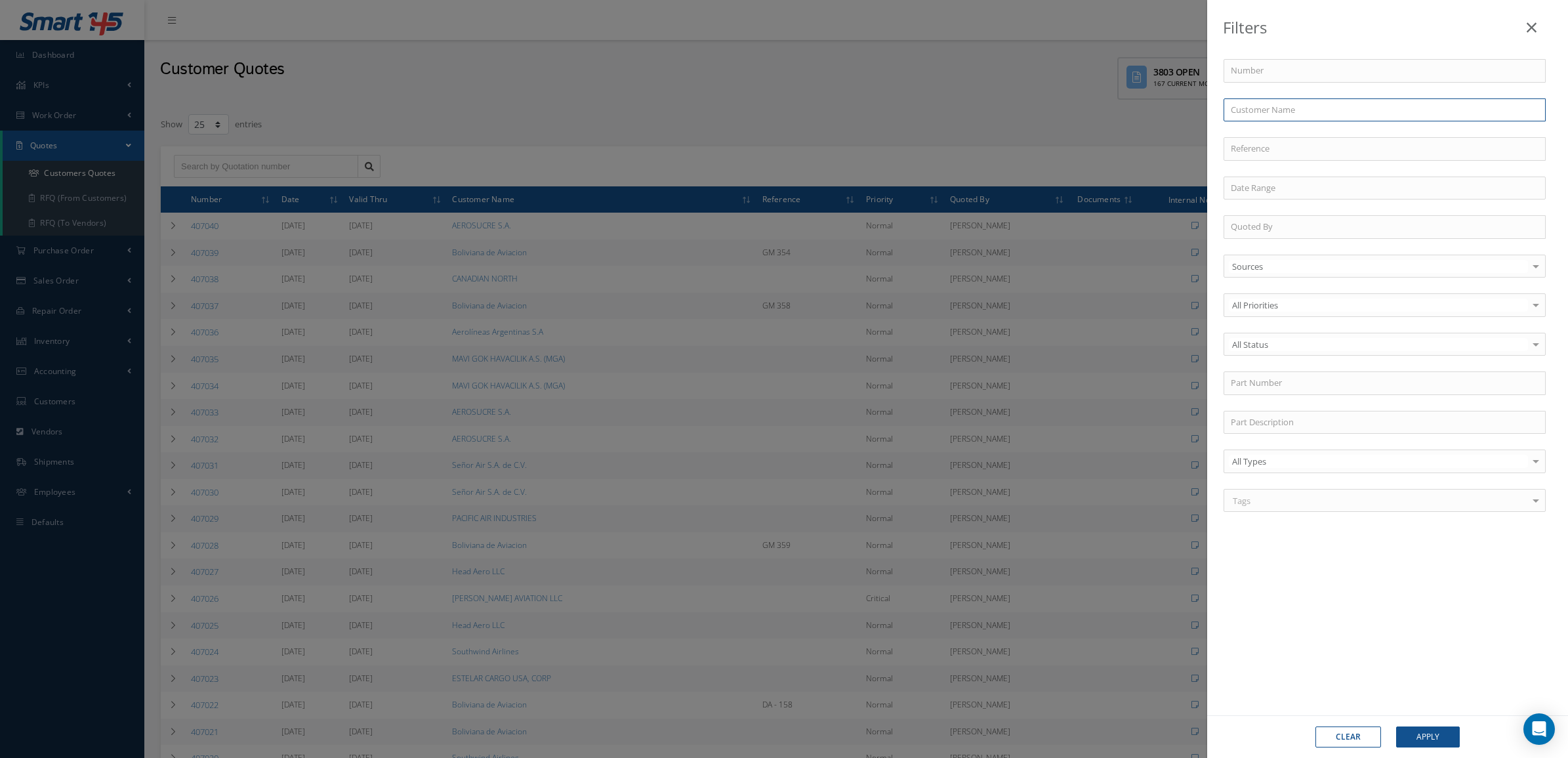
click at [1324, 119] on input "text" at bounding box center [1384, 110] width 322 height 24
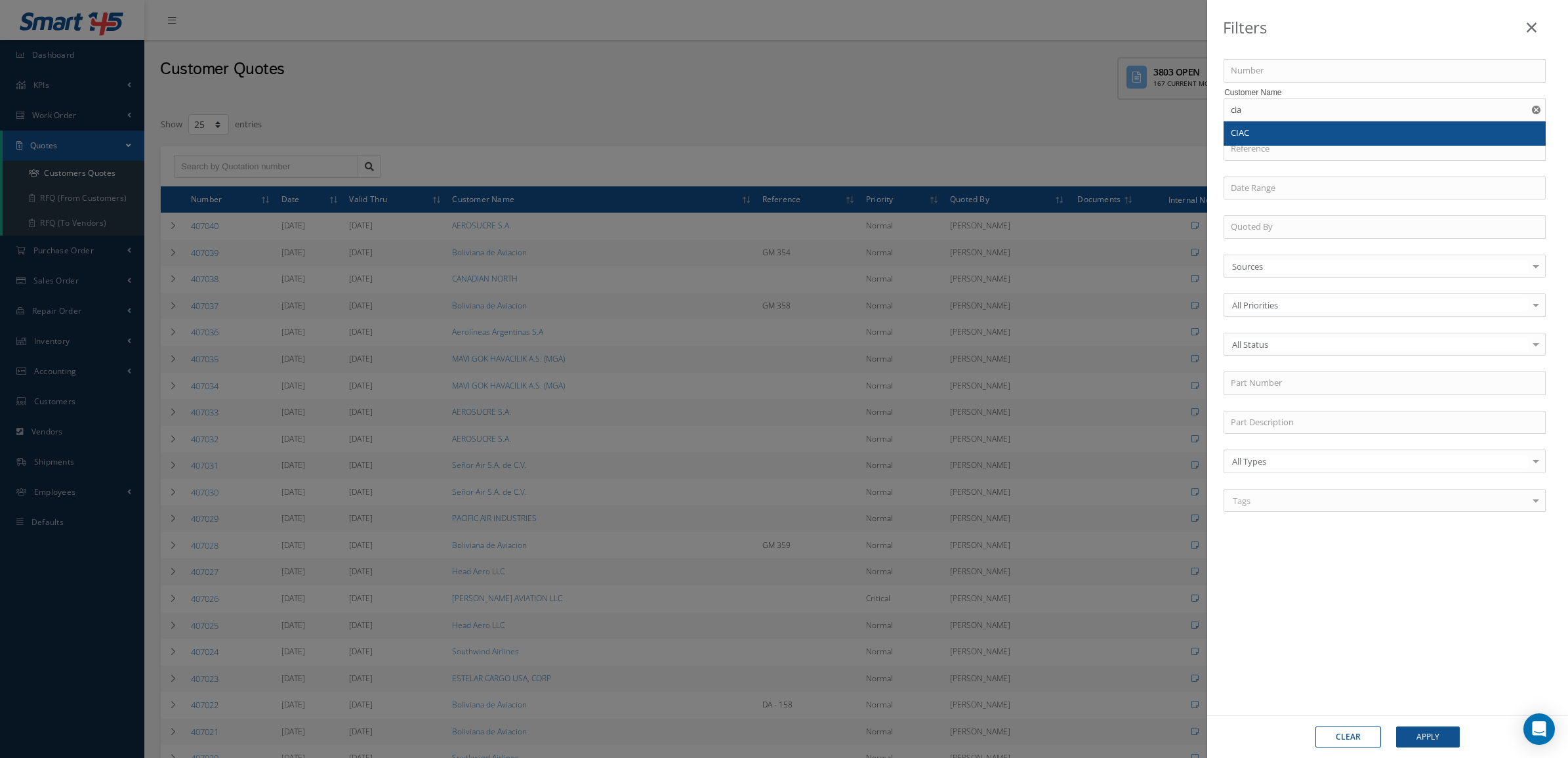
click at [1261, 138] on div "CIAC" at bounding box center [1385, 132] width 308 height 13
type input "CIAC"
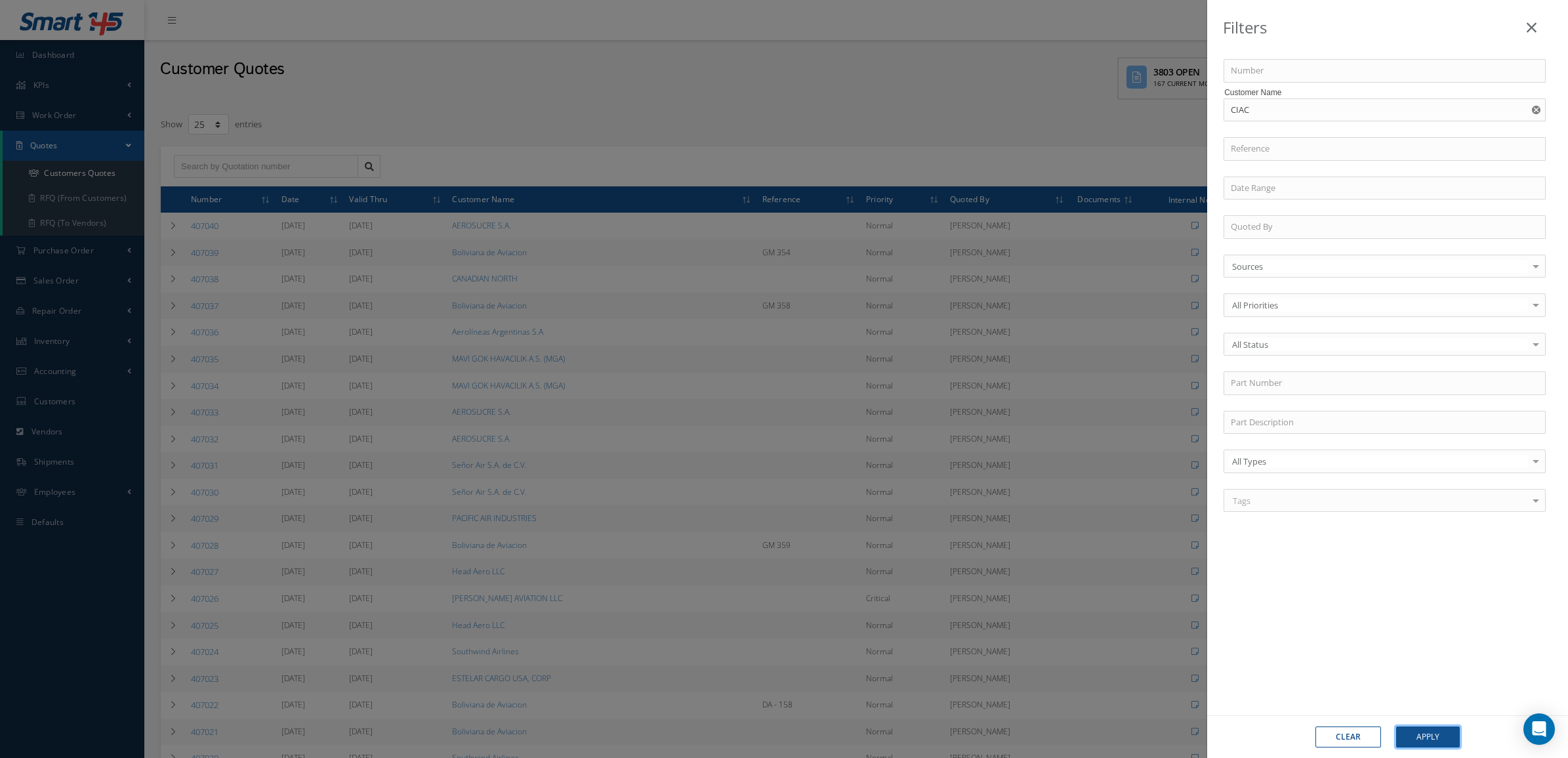
click at [1447, 742] on button "Apply" at bounding box center [1428, 736] width 64 height 21
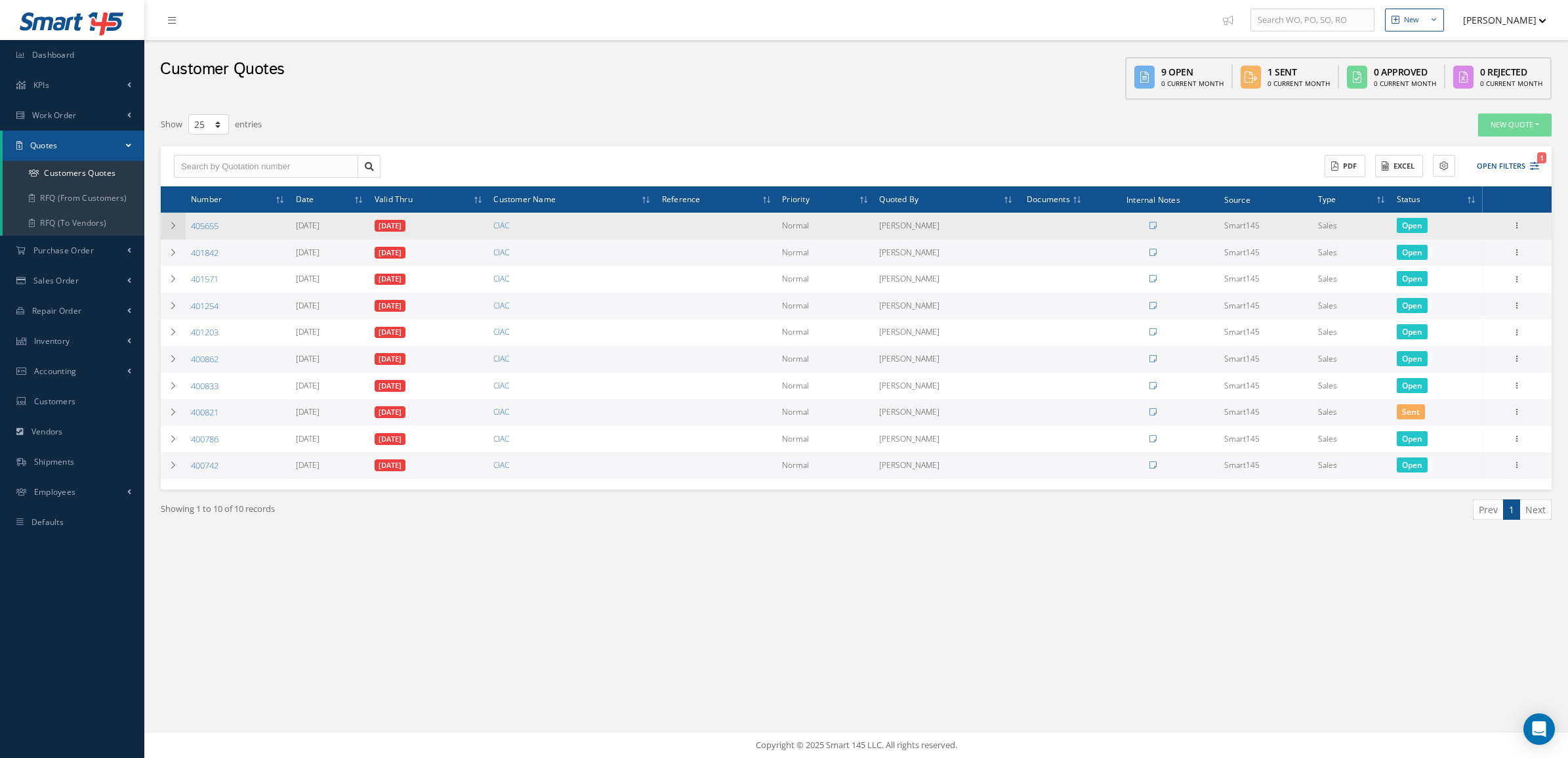
click at [182, 222] on td at bounding box center [173, 226] width 25 height 27
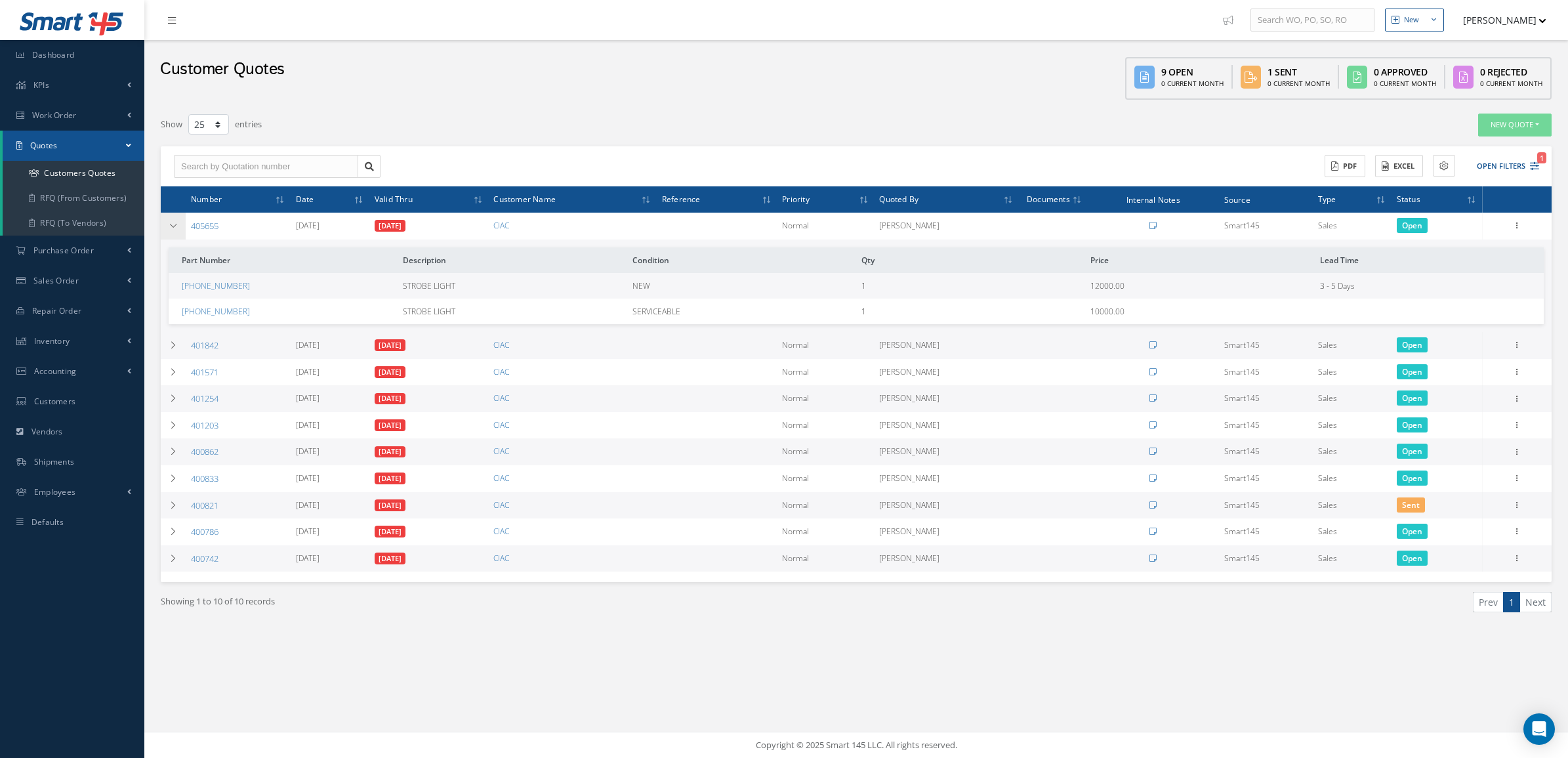
click at [179, 221] on td at bounding box center [173, 226] width 25 height 27
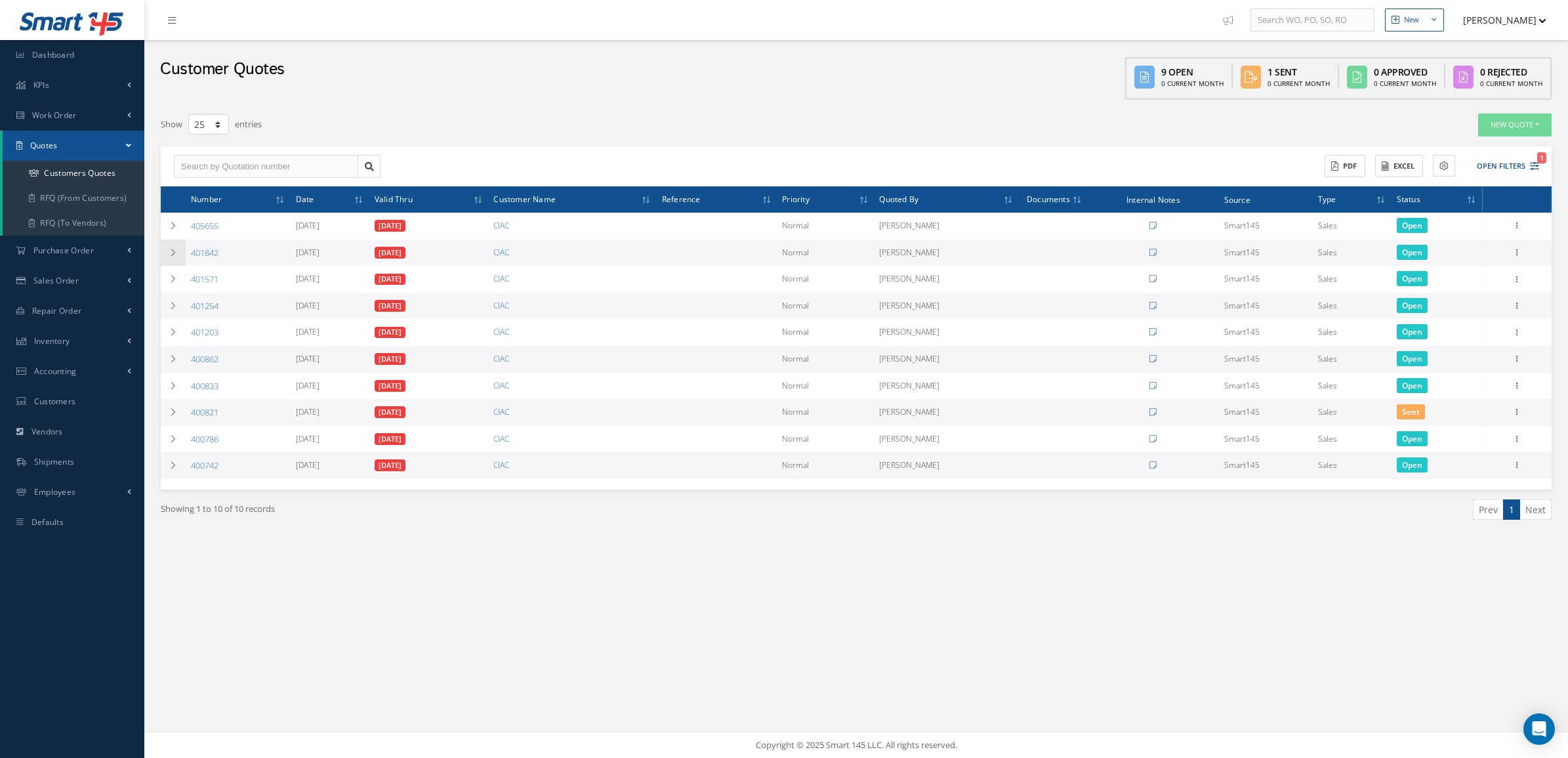
click at [170, 241] on td at bounding box center [173, 253] width 25 height 27
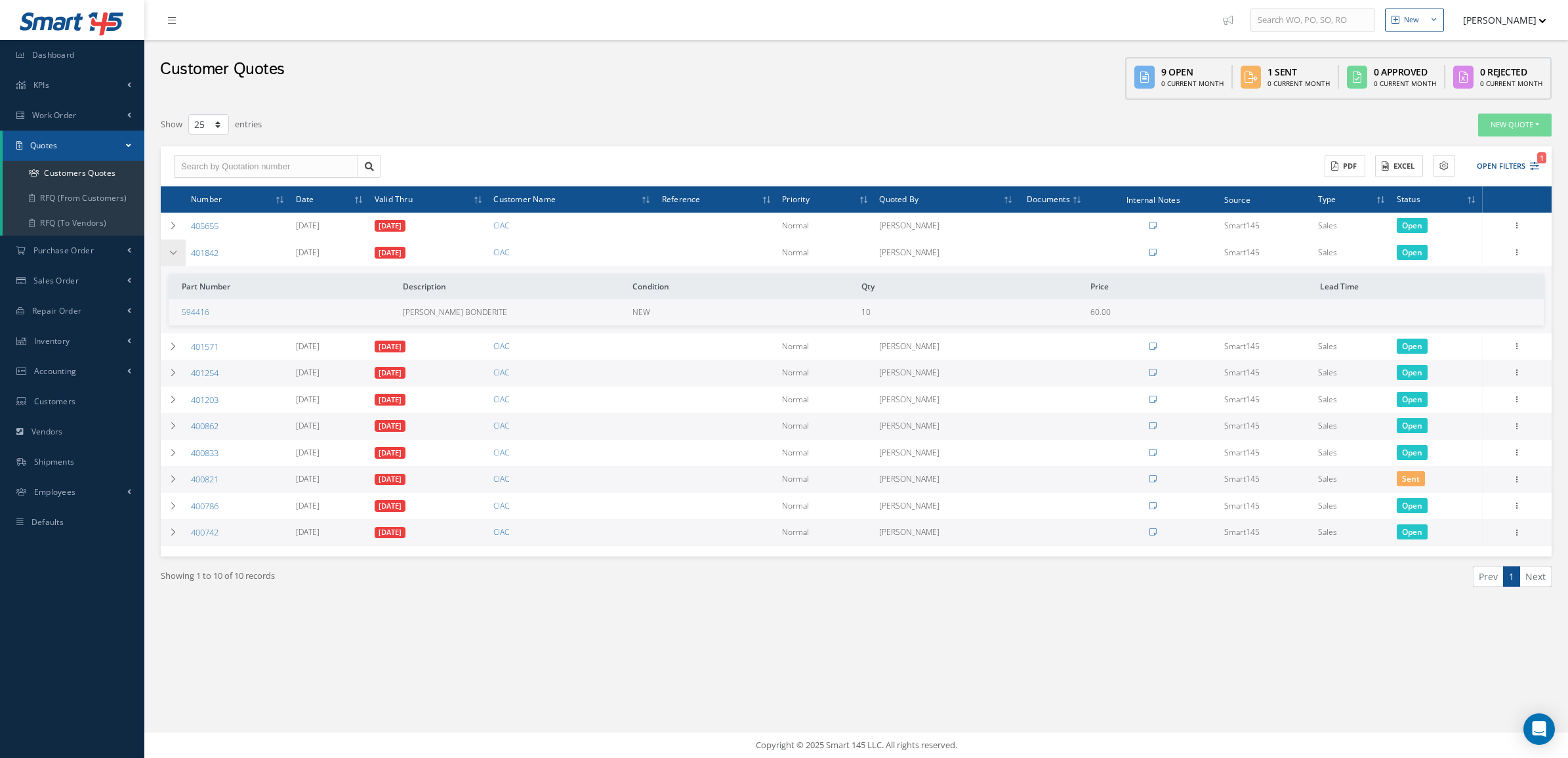
click at [170, 241] on td at bounding box center [173, 253] width 25 height 27
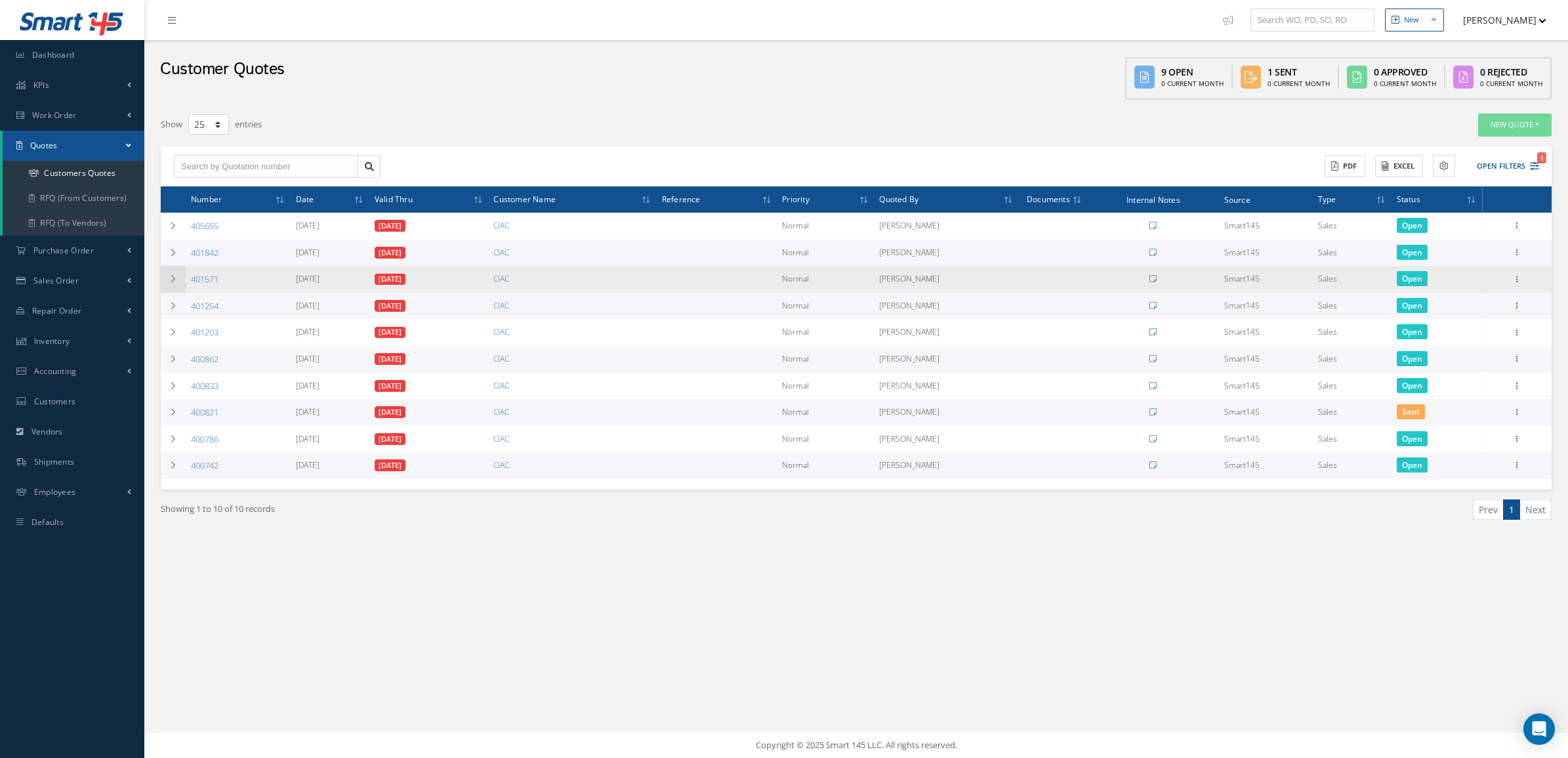
click at [170, 275] on icon at bounding box center [174, 279] width 9 height 8
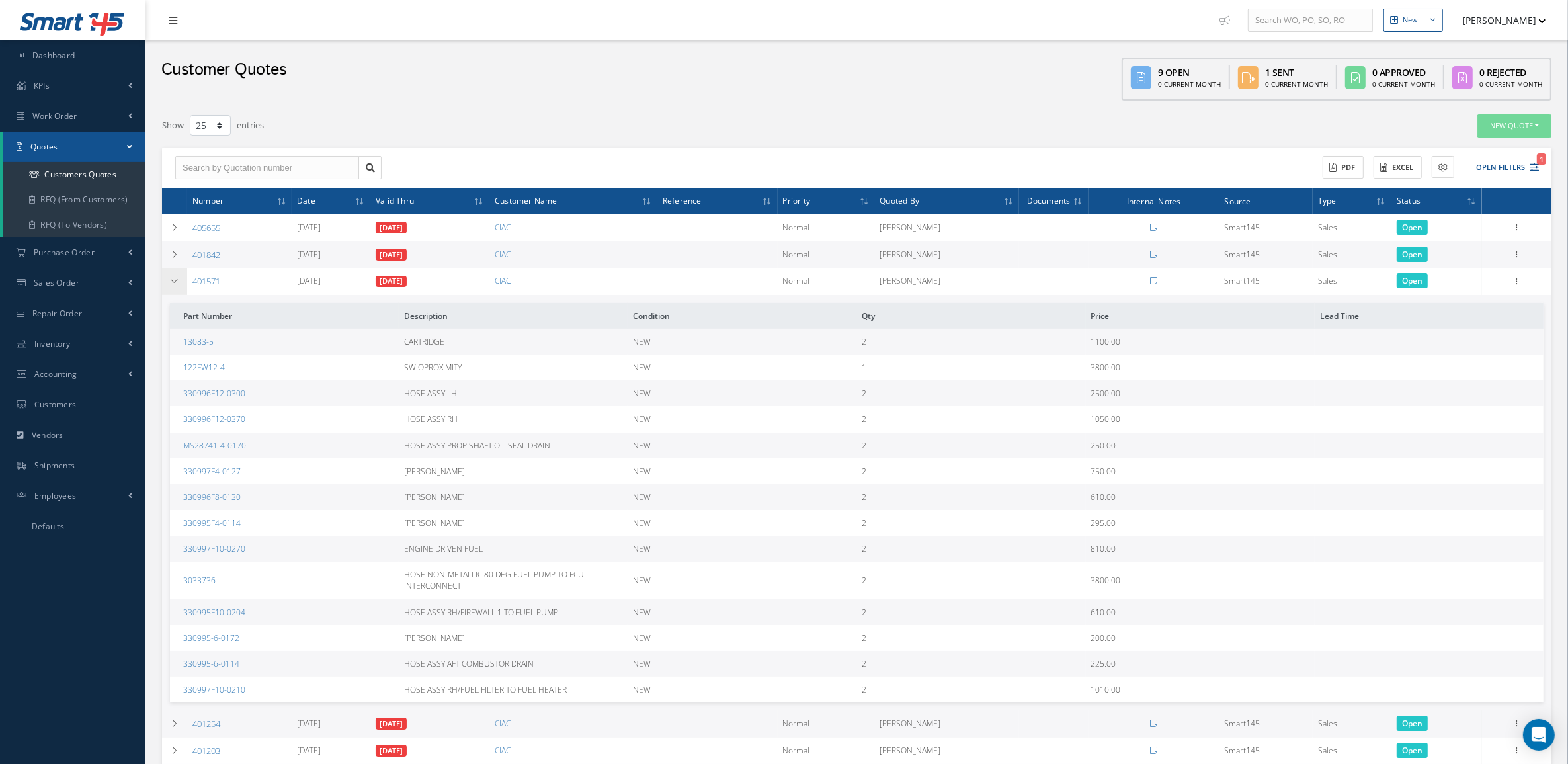
click at [171, 277] on icon at bounding box center [175, 281] width 10 height 8
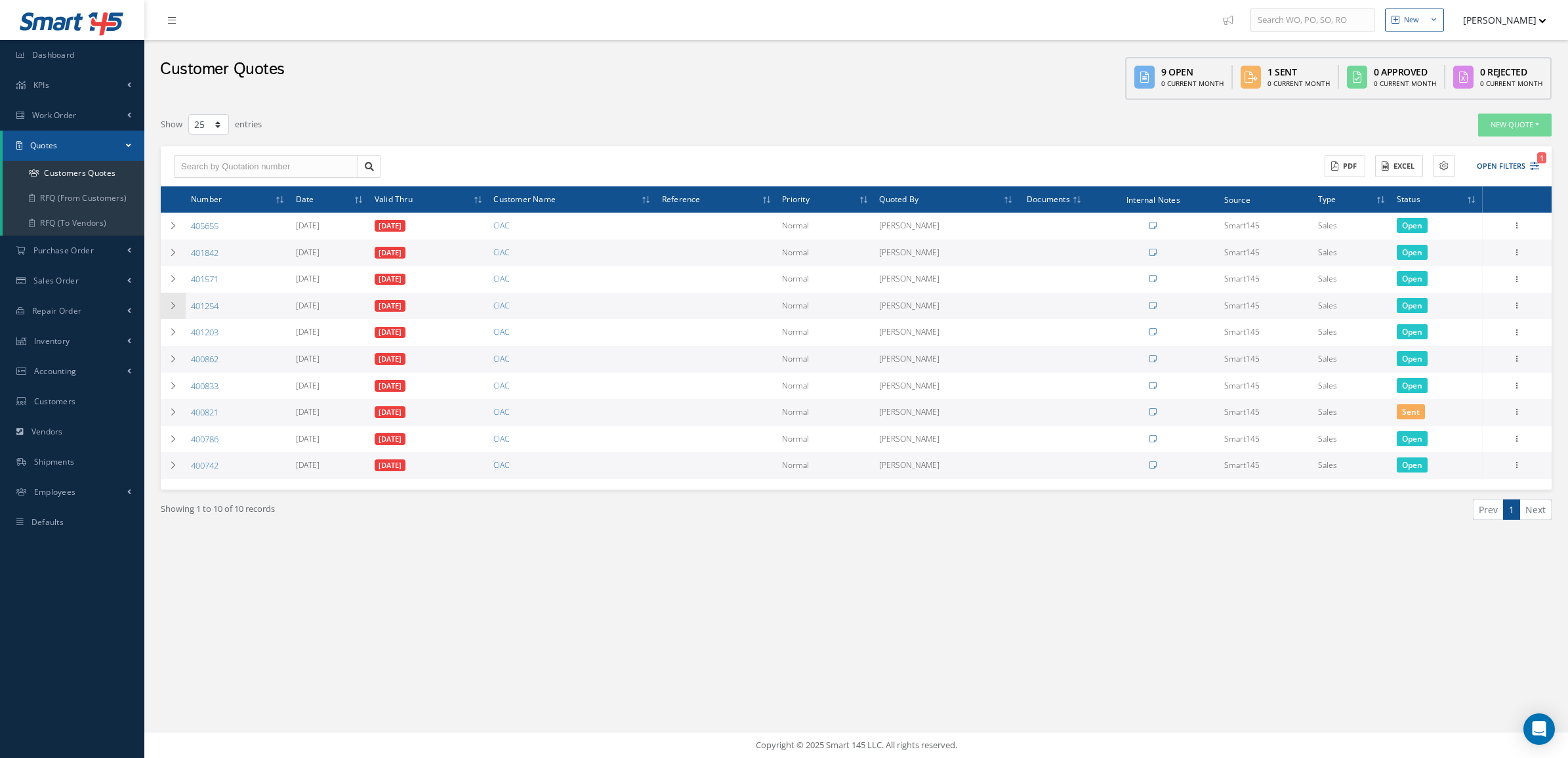
click at [175, 309] on icon at bounding box center [174, 306] width 9 height 8
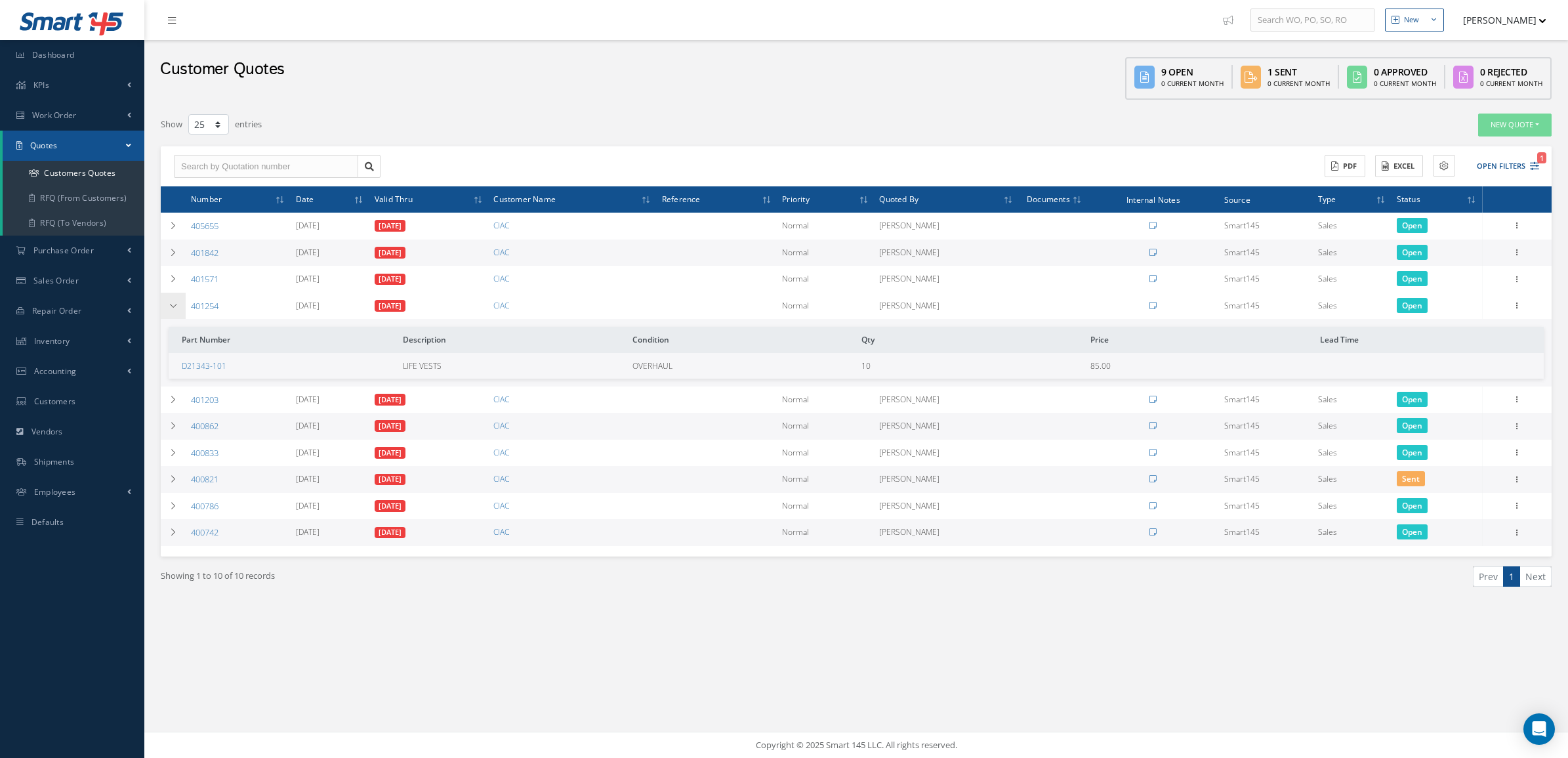
click at [175, 309] on icon at bounding box center [174, 306] width 9 height 8
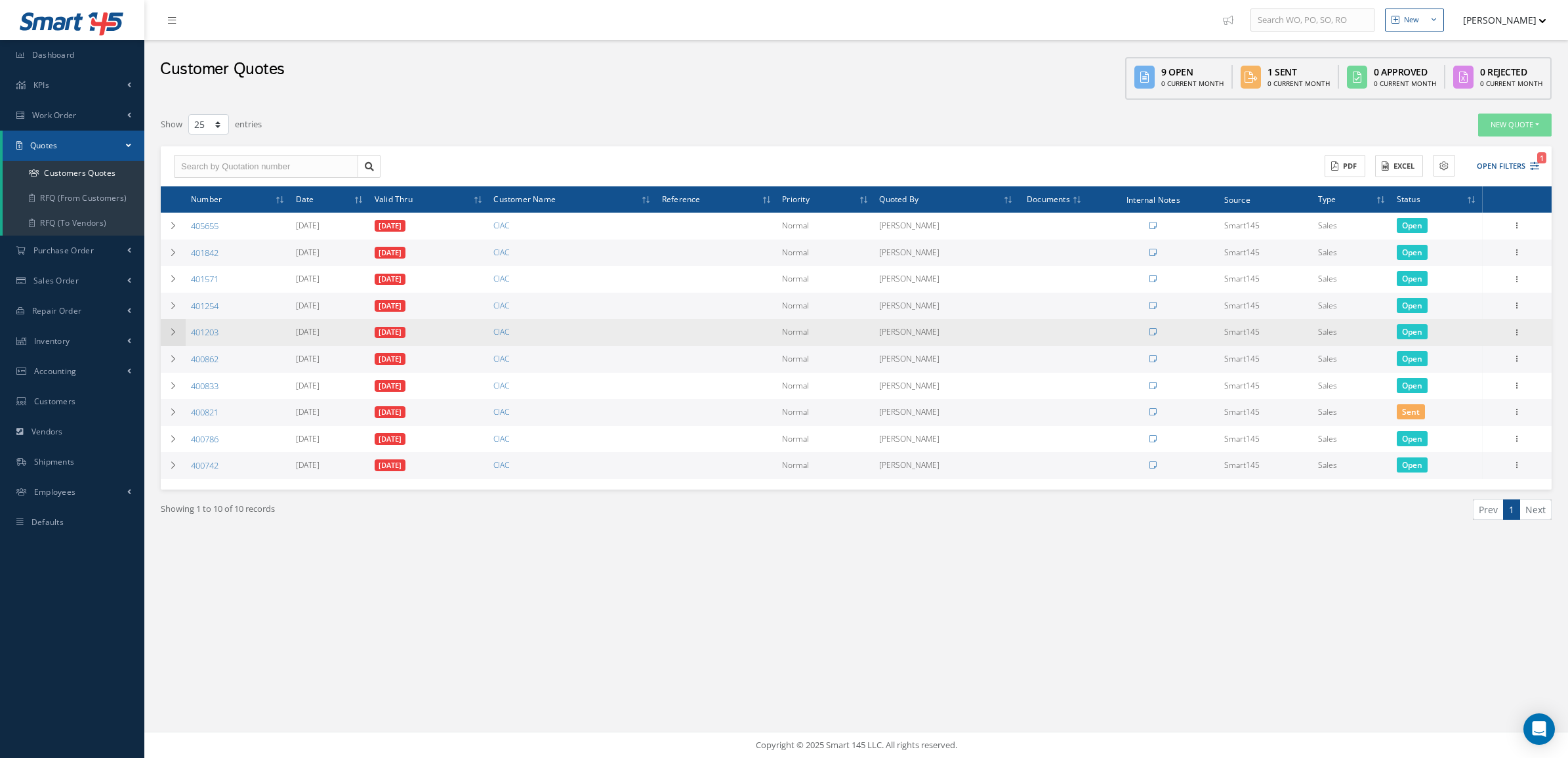
click at [178, 330] on td at bounding box center [173, 332] width 25 height 27
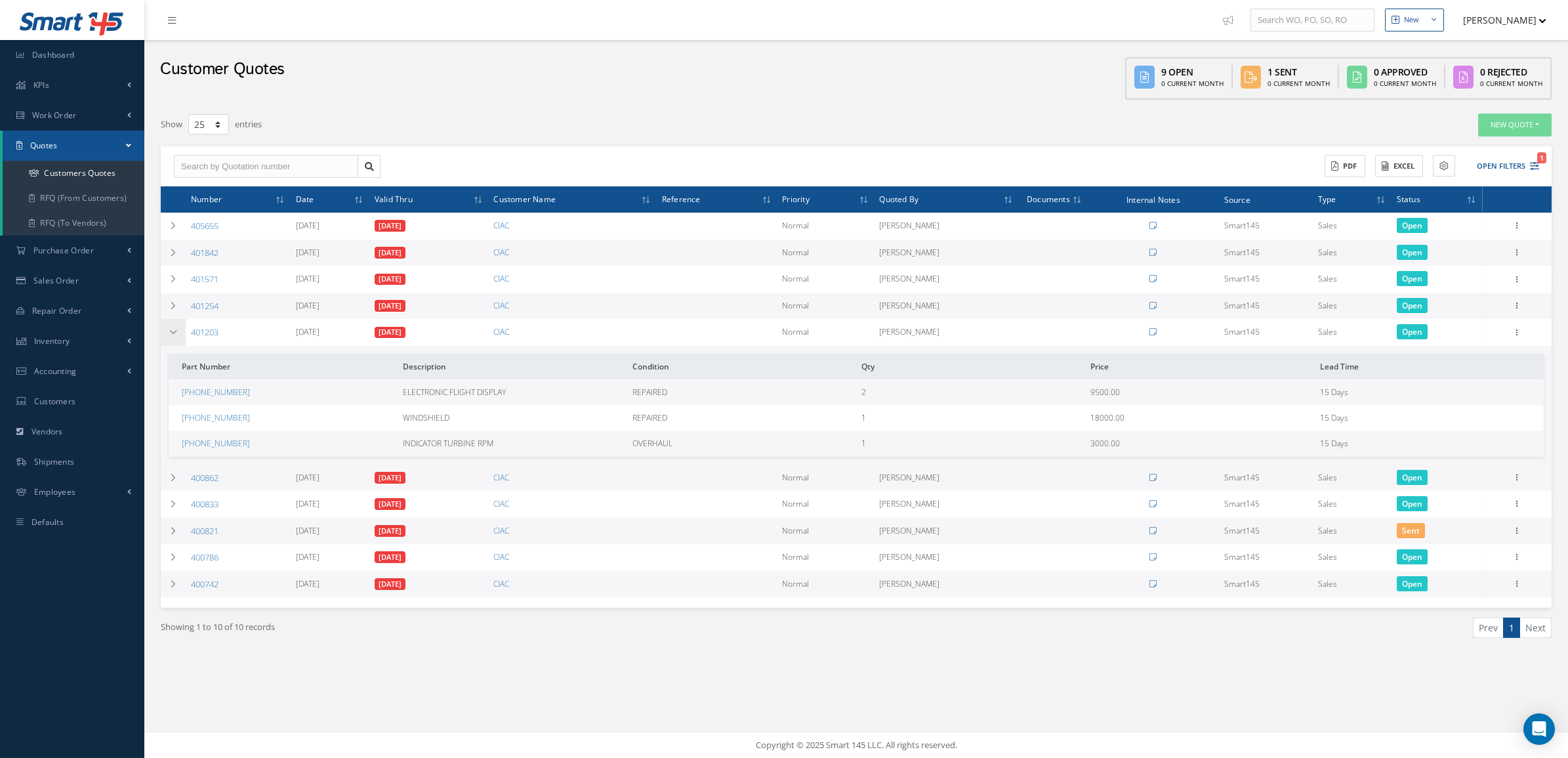
click at [178, 330] on td at bounding box center [173, 332] width 25 height 27
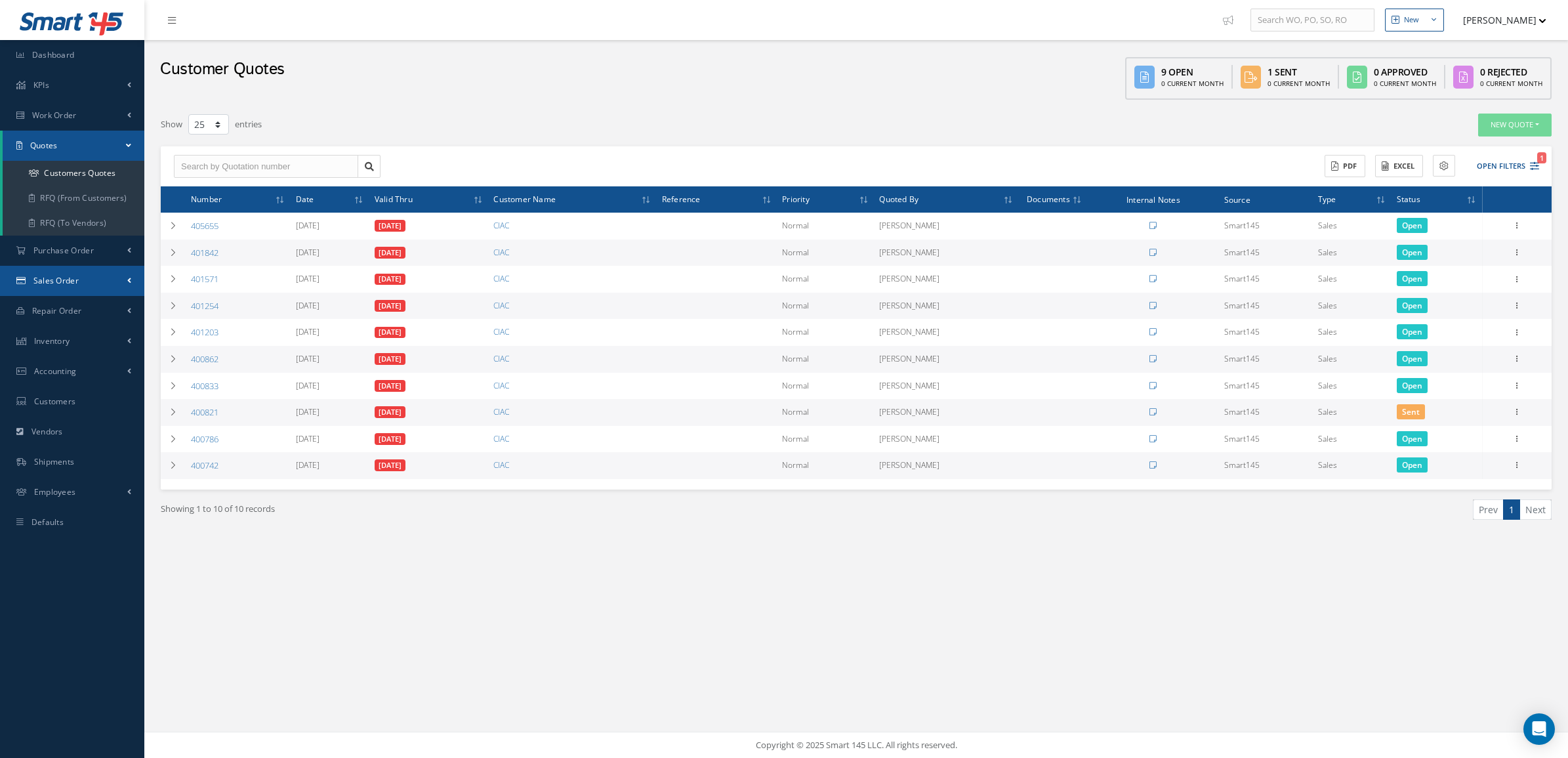
click at [53, 280] on span "Sales Order" at bounding box center [56, 280] width 45 height 11
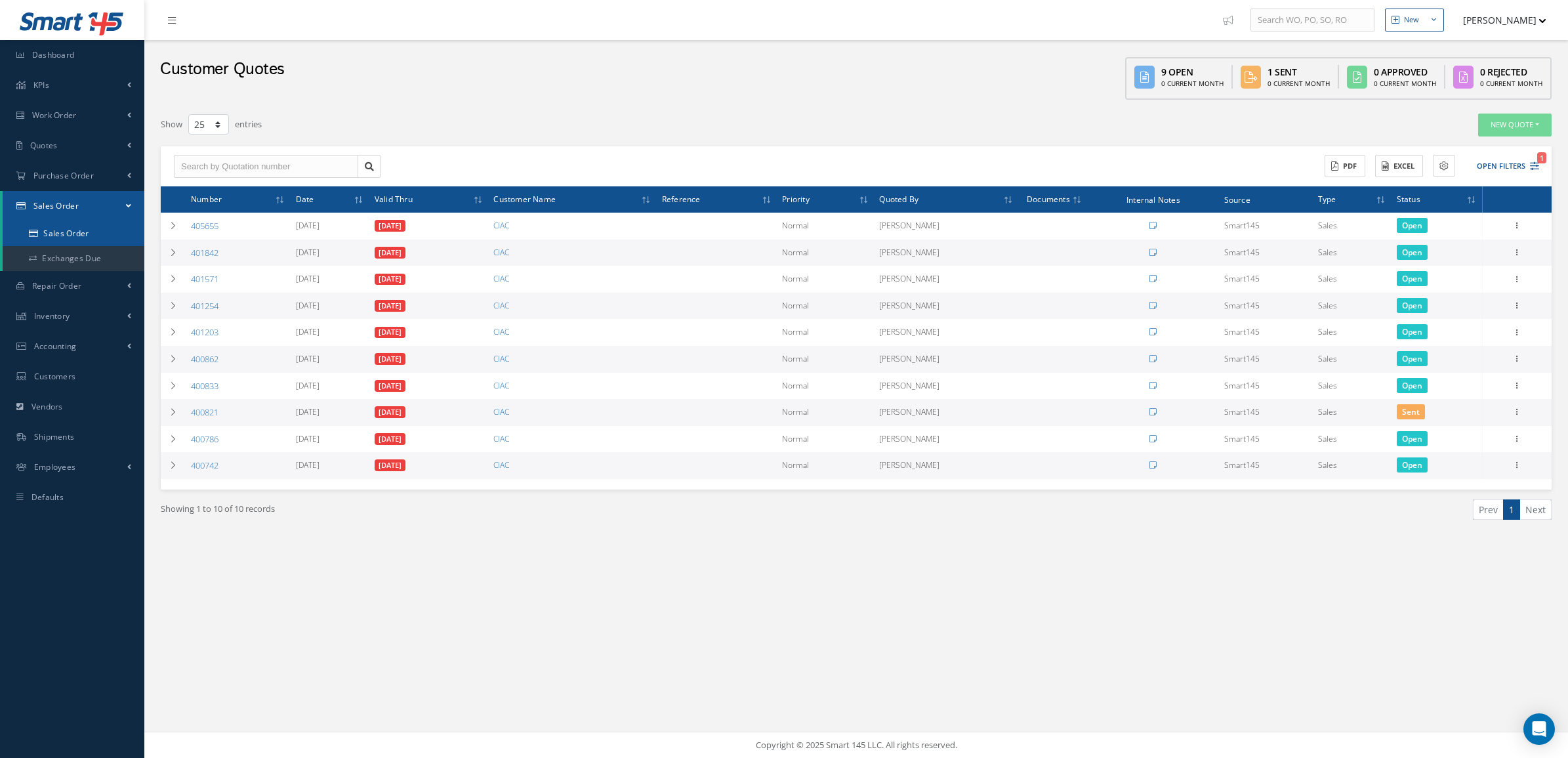
click at [49, 221] on link "Sales Order" at bounding box center [74, 233] width 142 height 25
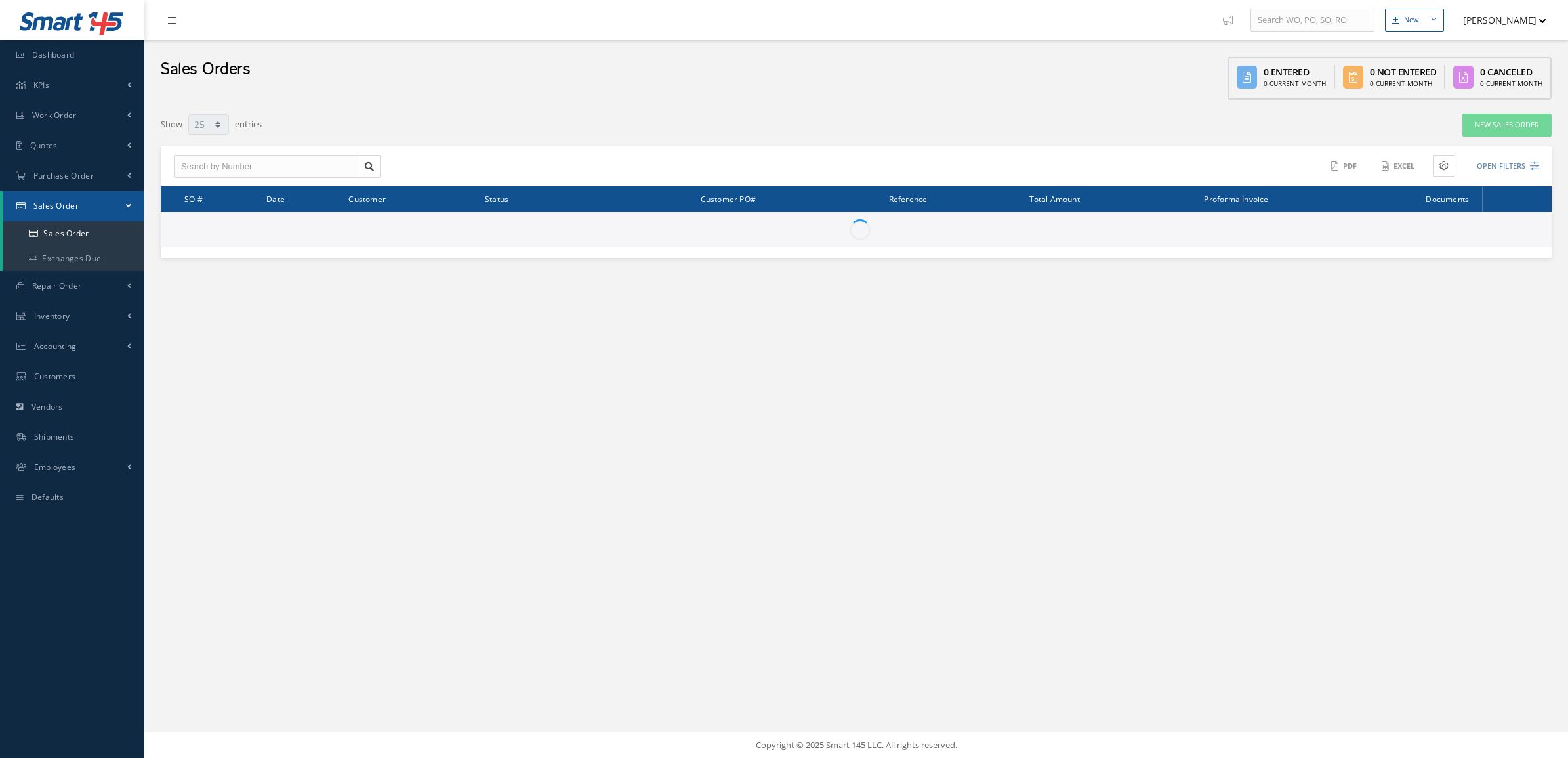
select select "25"
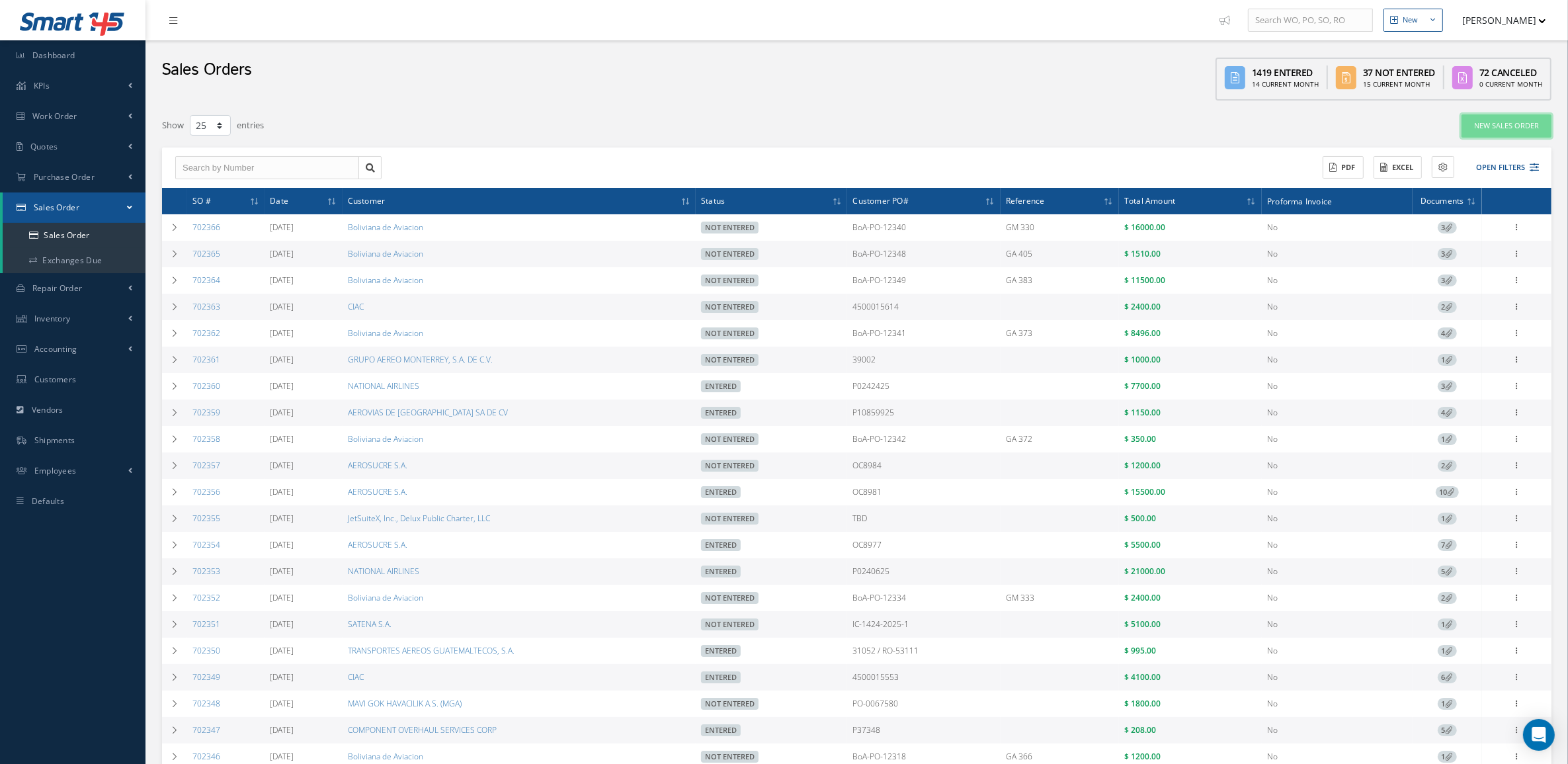
click at [1484, 127] on link "New Sales Order" at bounding box center [1506, 126] width 90 height 23
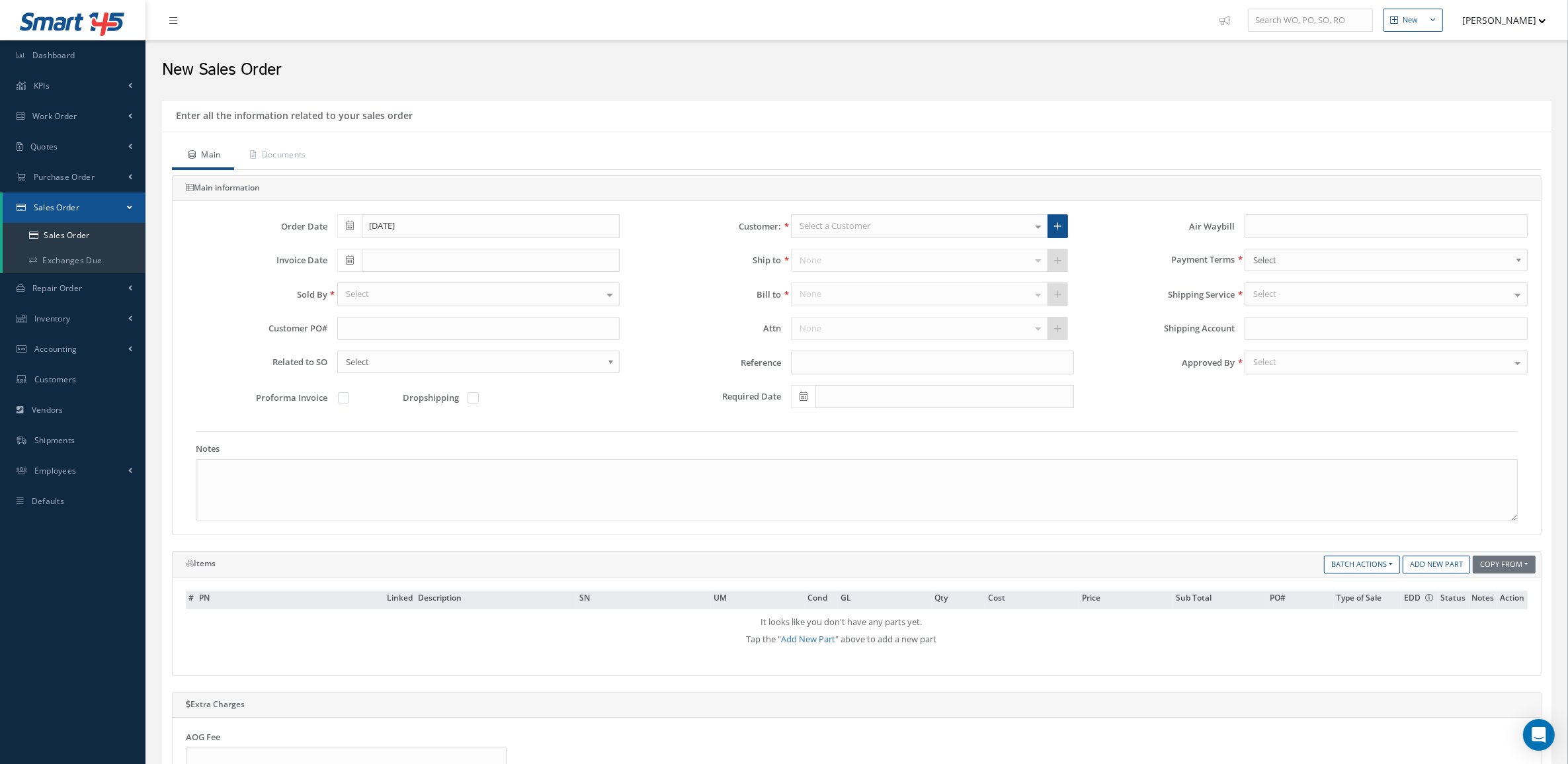
click at [950, 233] on div "Select a Customer" at bounding box center [920, 226] width 257 height 24
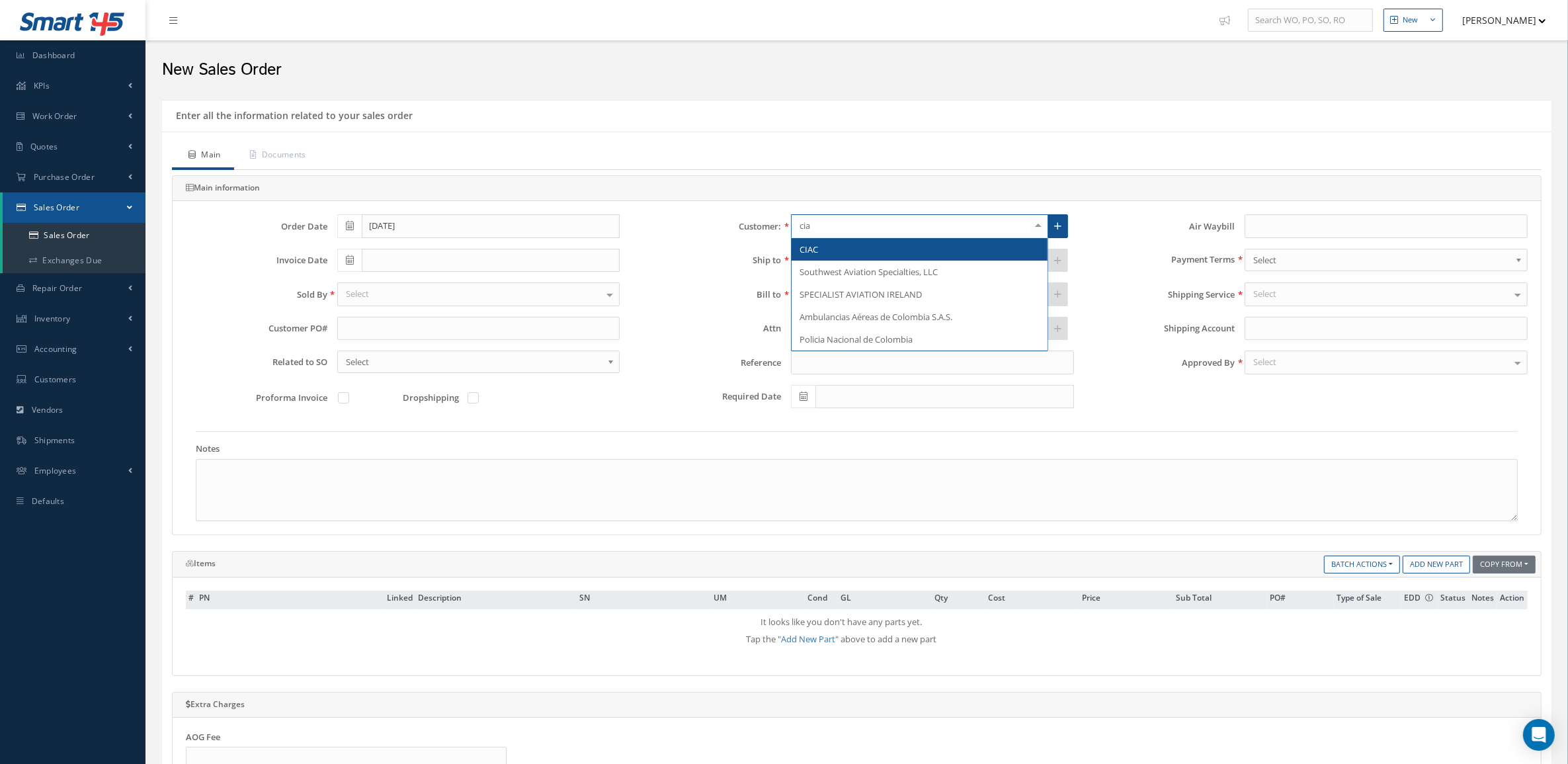
type input "ciac"
click at [916, 248] on span "CIAC" at bounding box center [920, 249] width 256 height 22
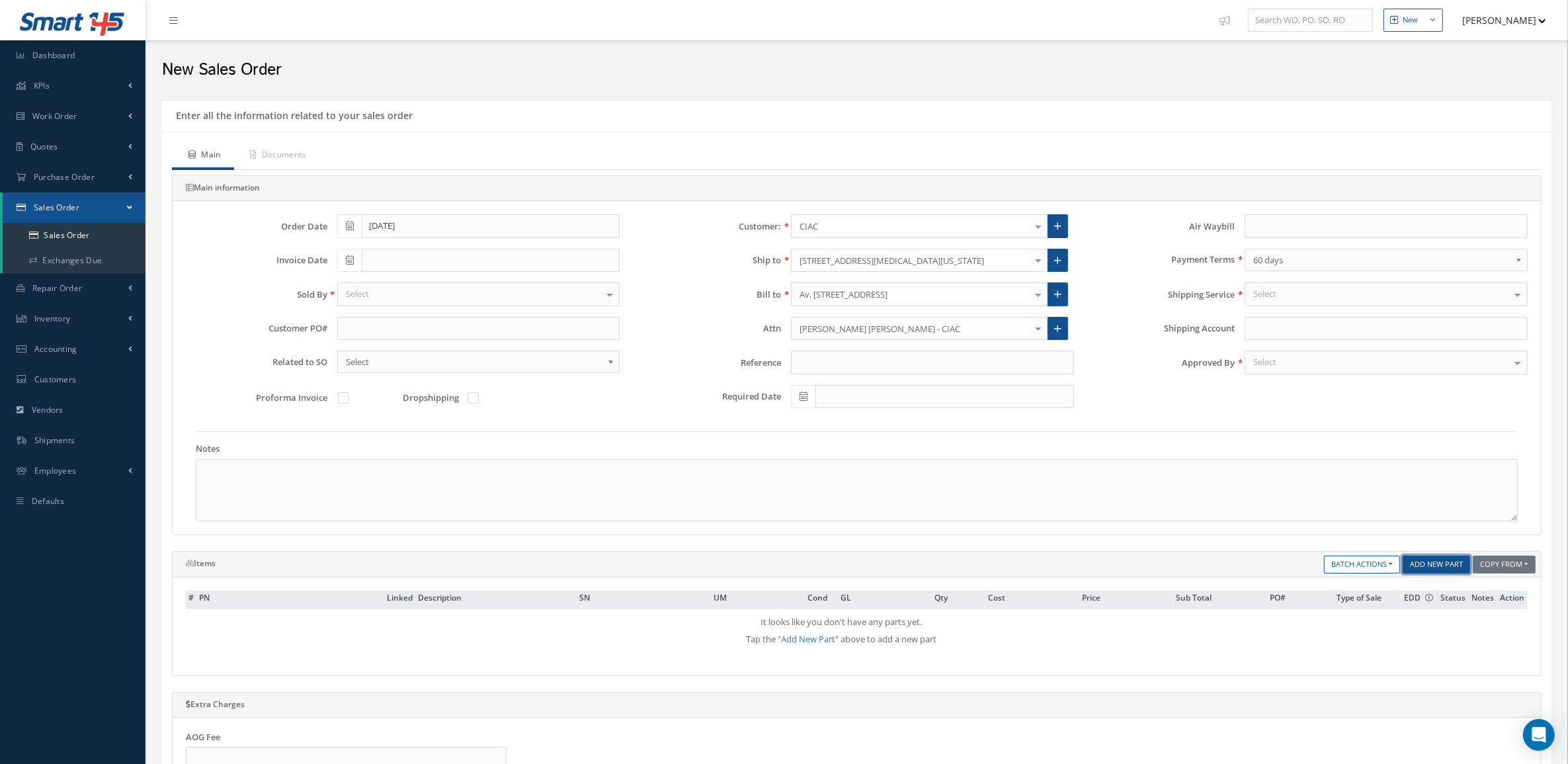
click at [1445, 569] on link "Add New Part" at bounding box center [1436, 564] width 67 height 18
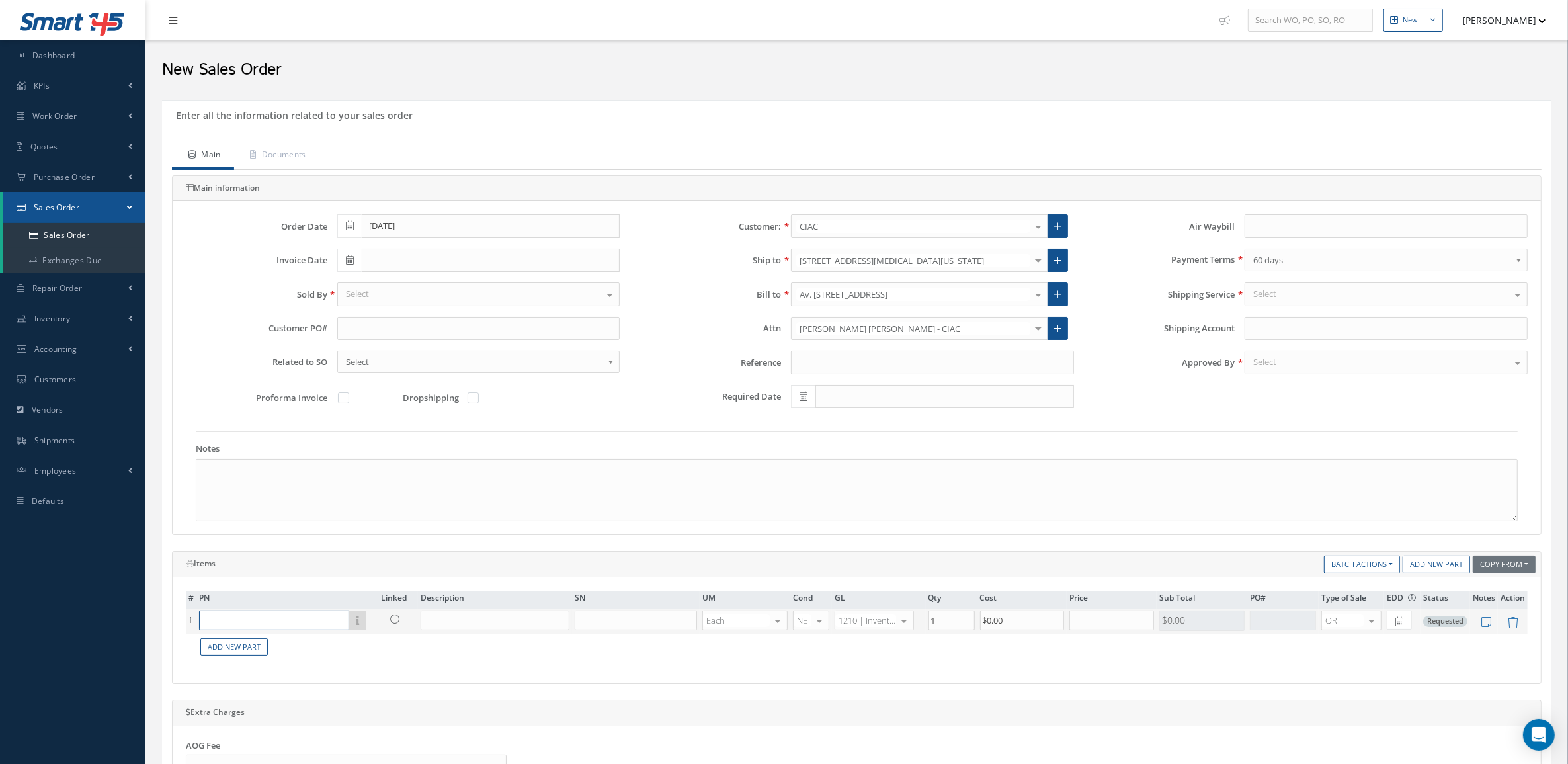
click at [283, 628] on input "text" at bounding box center [274, 620] width 150 height 20
paste input "XW21121-227-90"
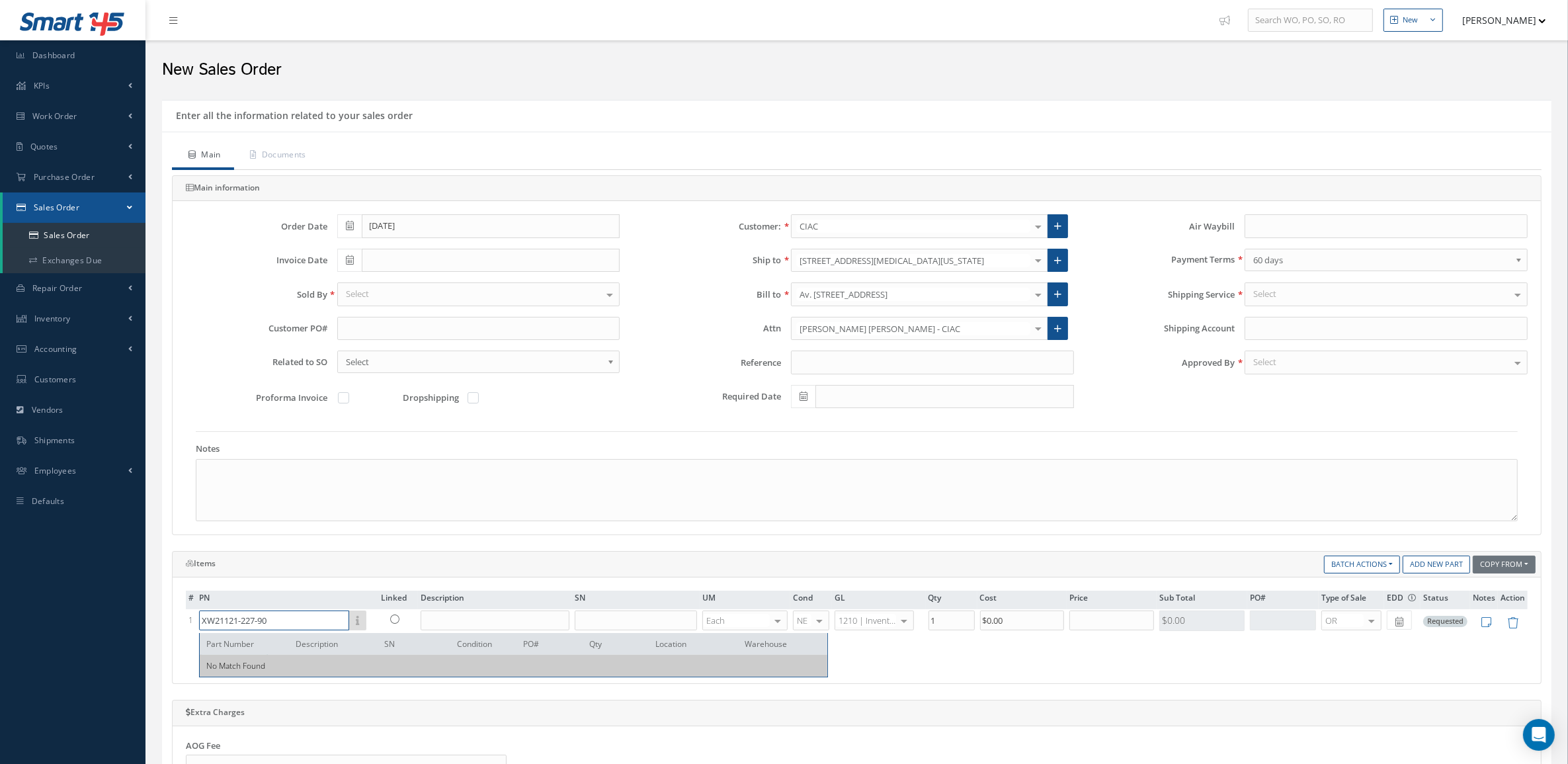
type input "XW21121-227-90"
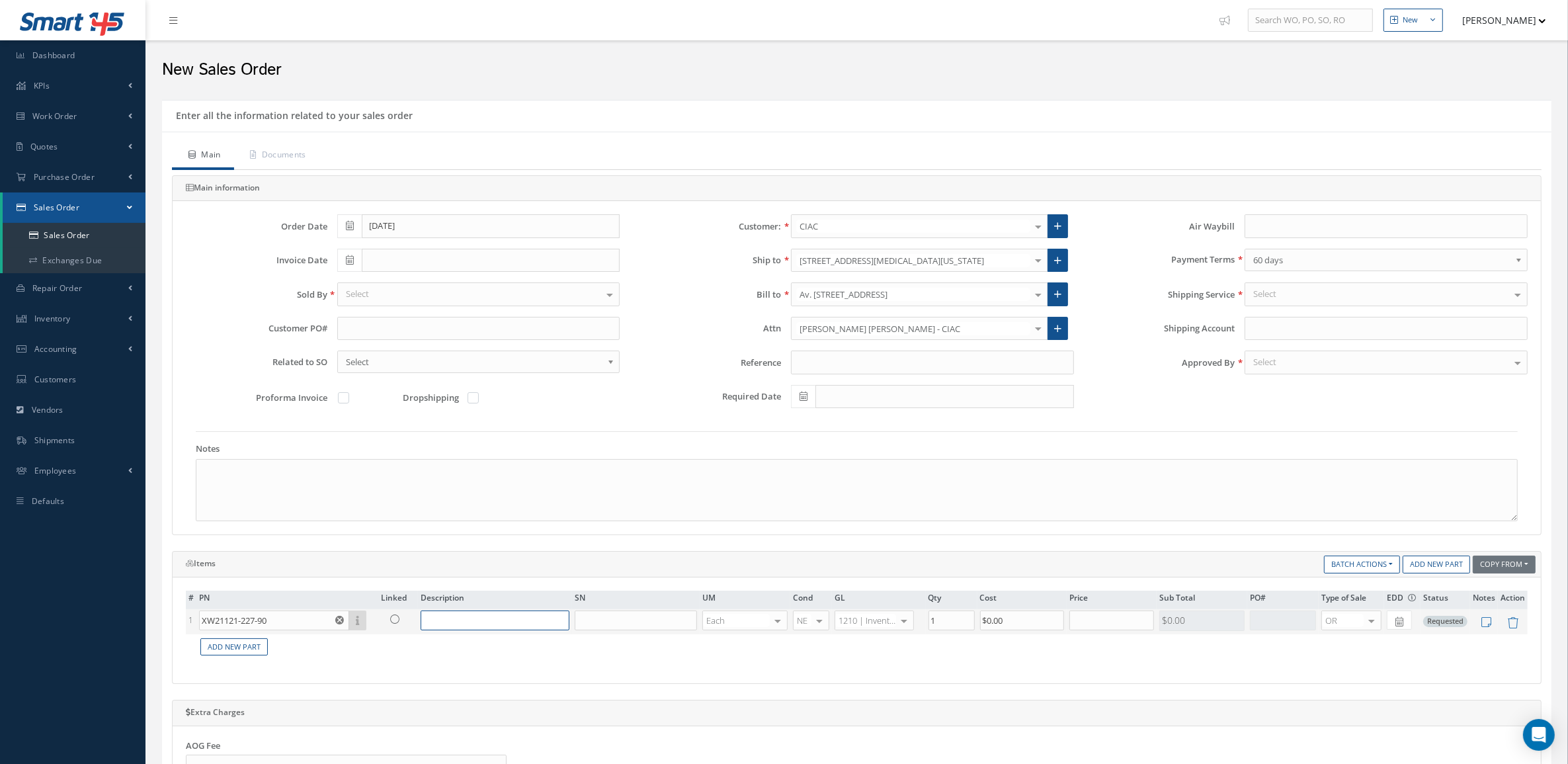
click at [473, 623] on input "text" at bounding box center [495, 620] width 149 height 20
type input "w"
type input "WIPE CONTROL"
click at [1364, 631] on div "OR OR EX No elements found. List is empty." at bounding box center [1351, 620] width 60 height 20
click at [1344, 659] on span "EX" at bounding box center [1351, 667] width 59 height 22
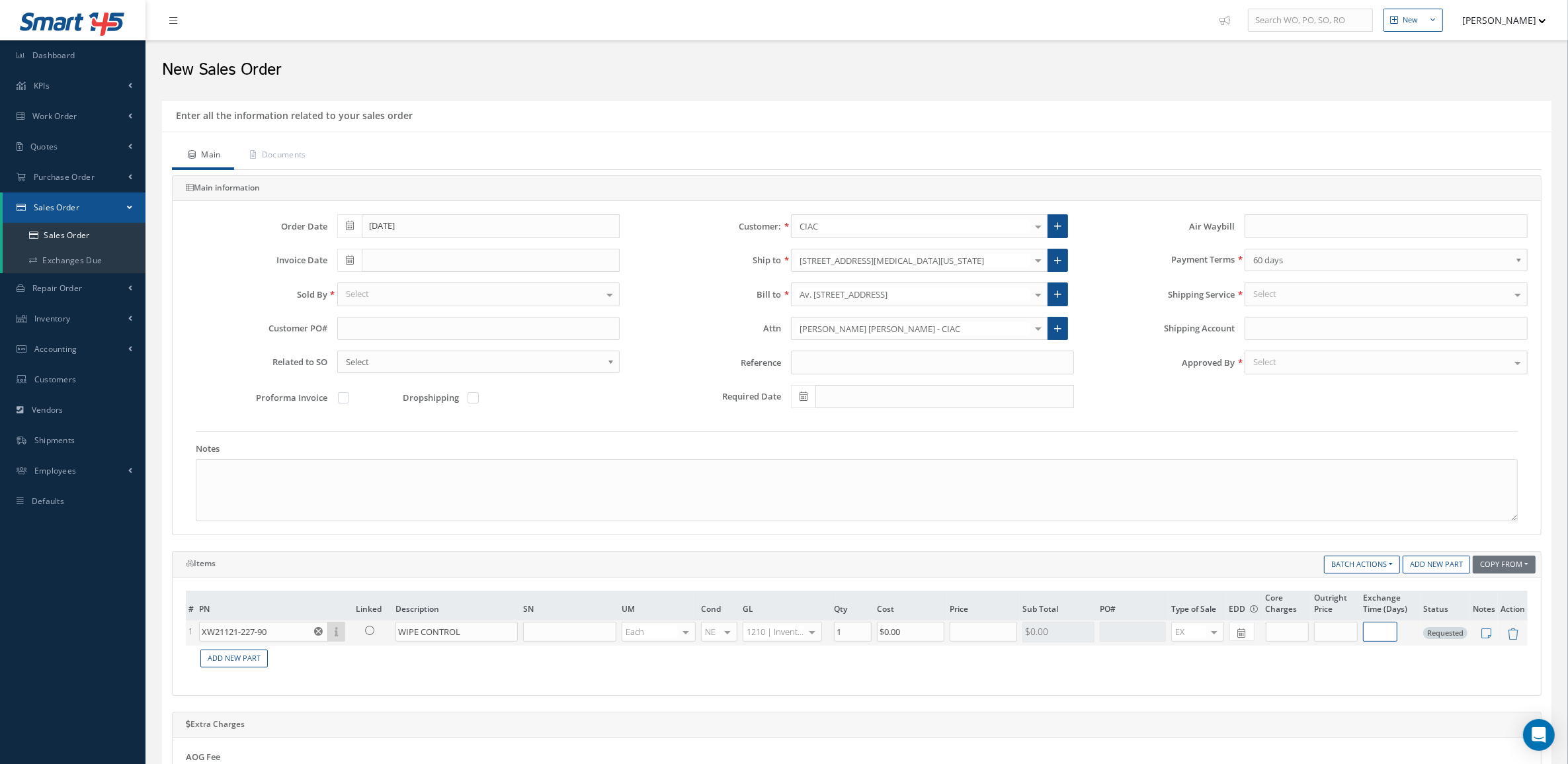
click at [1380, 631] on input "text" at bounding box center [1380, 631] width 35 height 20
type input "30"
click at [984, 632] on input "text" at bounding box center [983, 631] width 67 height 20
type input "$2,400"
click at [381, 298] on div at bounding box center [479, 294] width 283 height 24
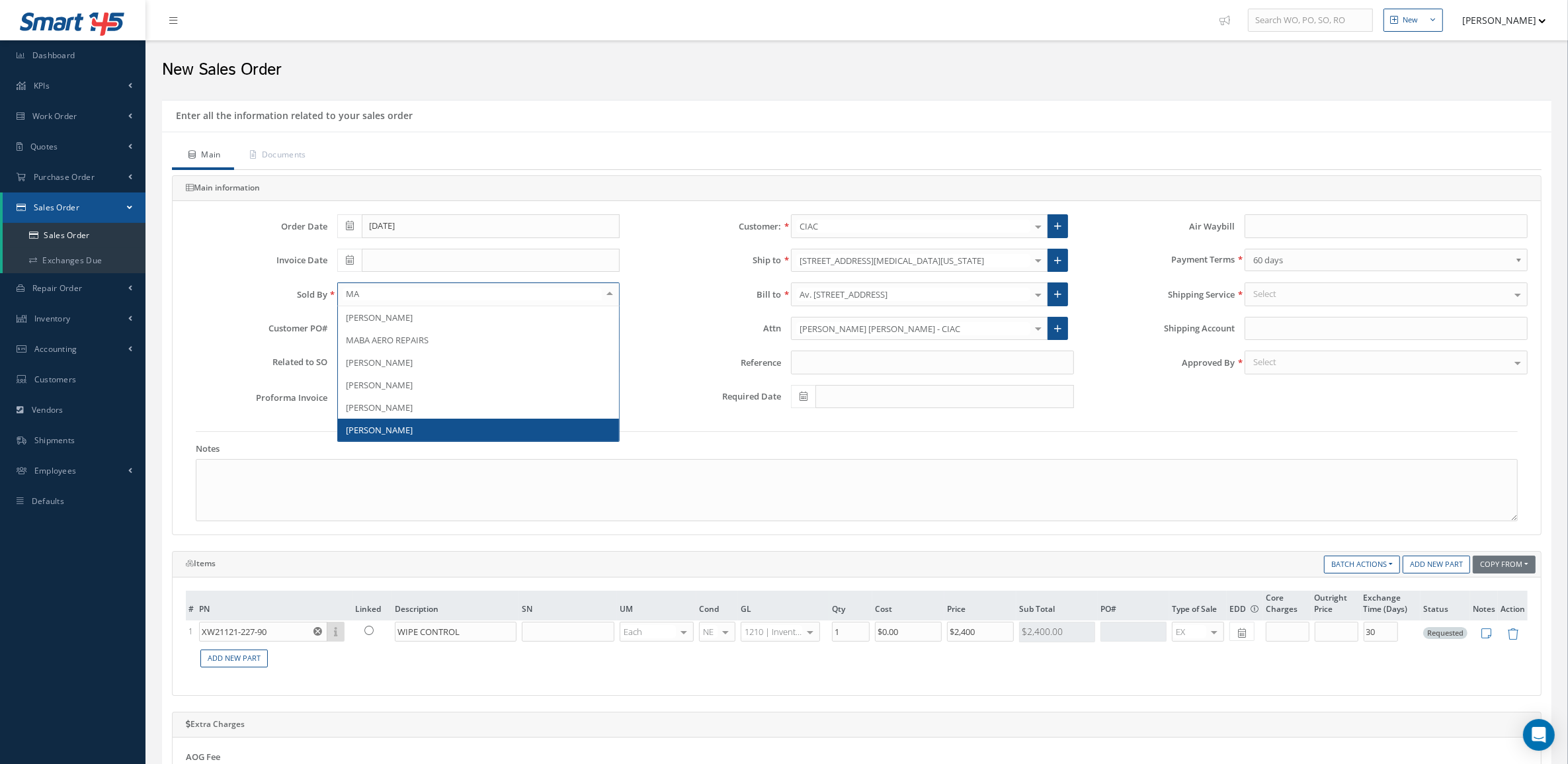
type input "MAR"
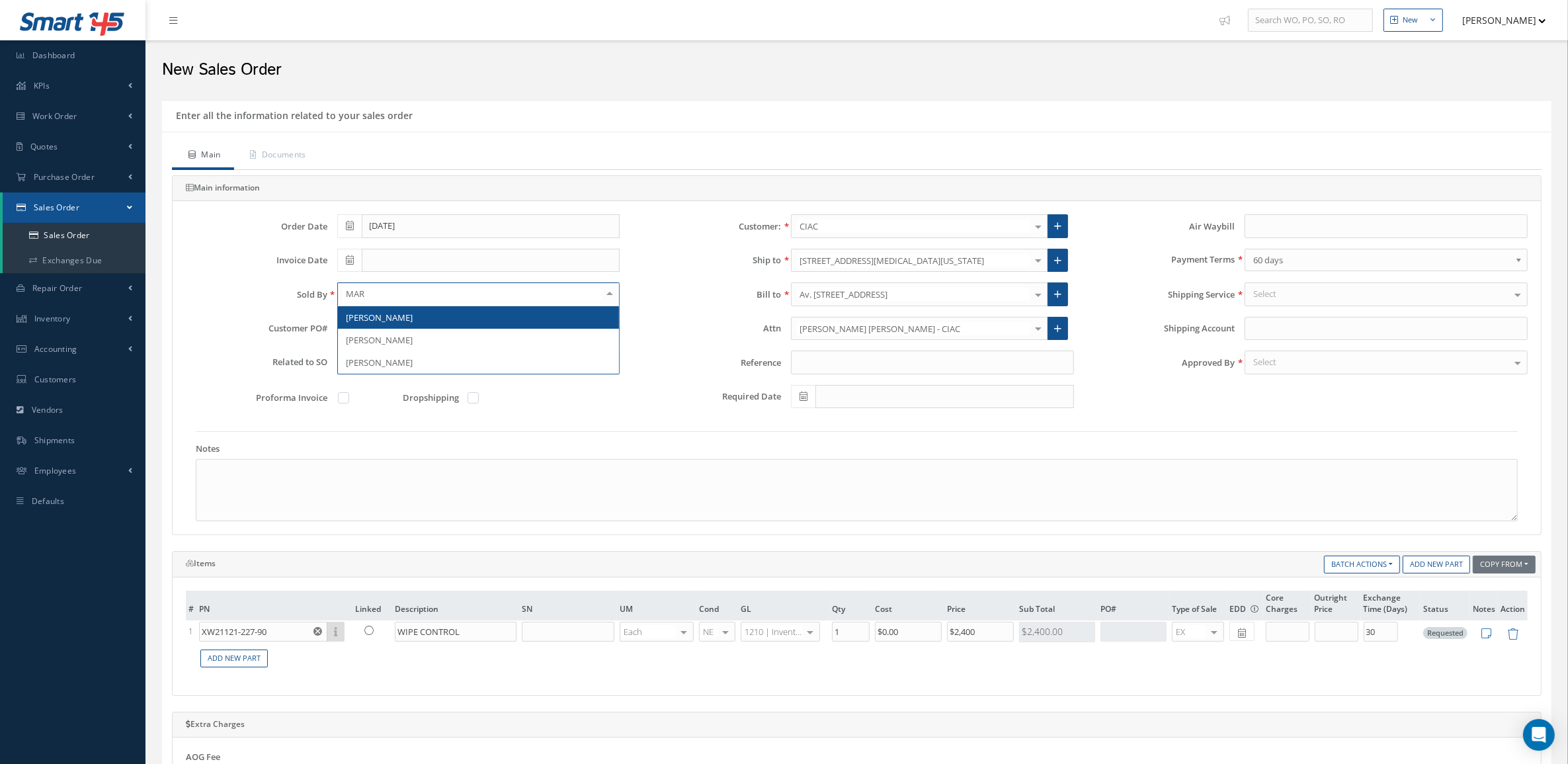
click at [385, 315] on span "[PERSON_NAME]" at bounding box center [379, 317] width 67 height 12
click at [463, 319] on input "text" at bounding box center [479, 328] width 283 height 24
paste input "WORK ORDER No 4500015636"
drag, startPoint x: 417, startPoint y: 328, endPoint x: 249, endPoint y: 328, distance: 168.0
click at [249, 328] on div "Customer PO# WORK ORDER No 4500015636" at bounding box center [402, 328] width 453 height 24
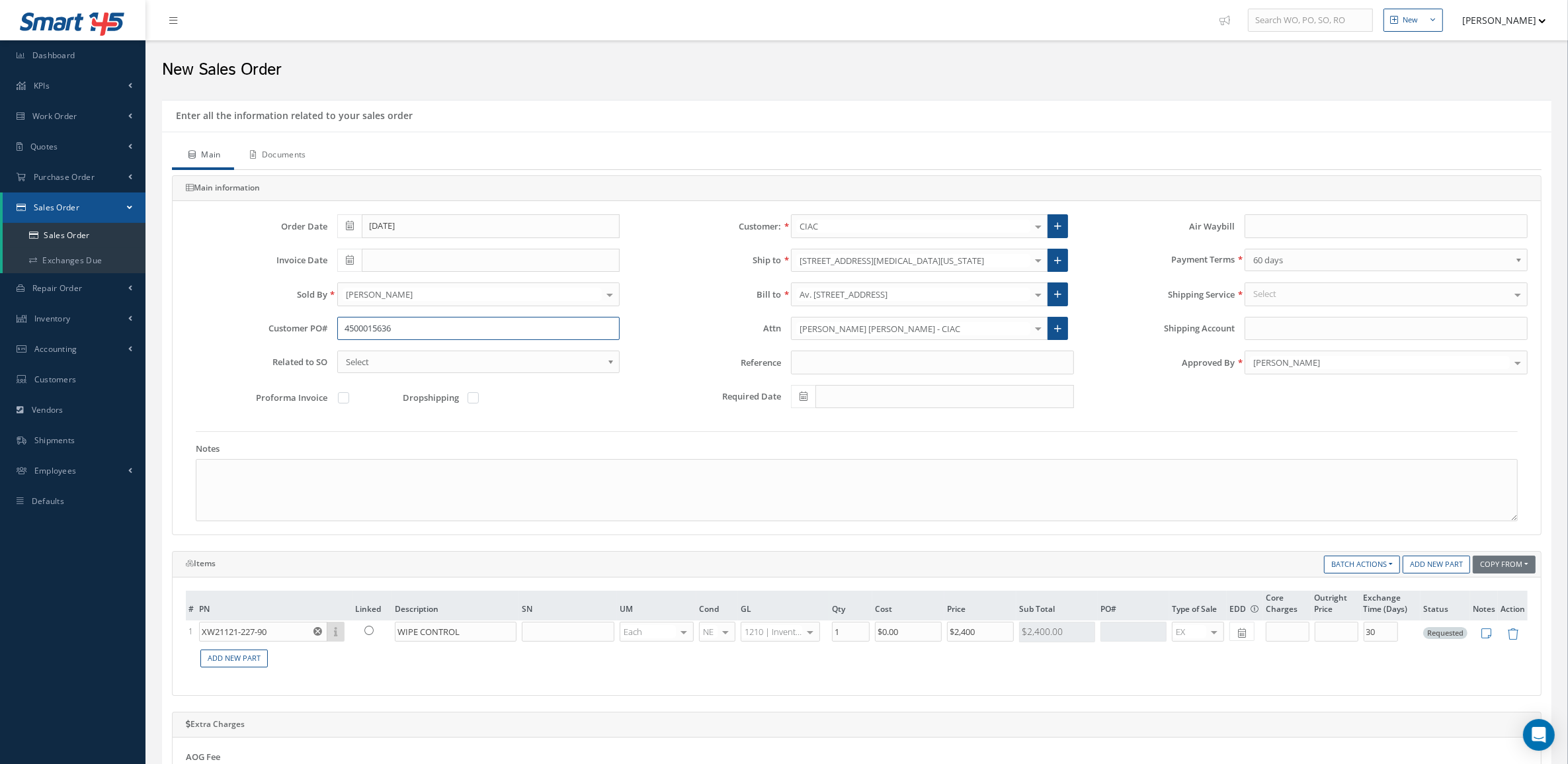
type input "4500015636"
click at [312, 155] on link "Documents" at bounding box center [276, 156] width 85 height 28
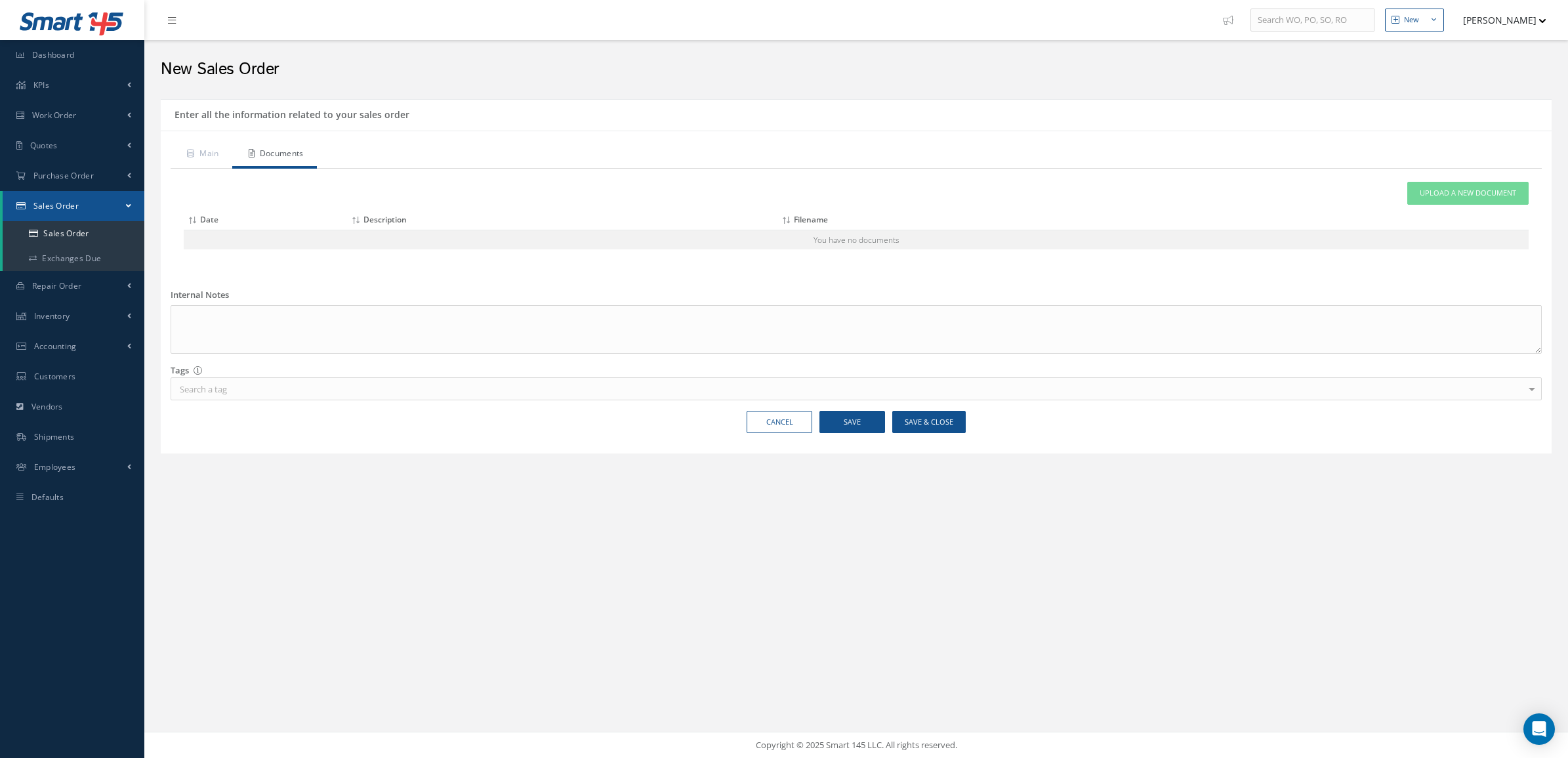
click at [1465, 213] on th at bounding box center [1489, 220] width 79 height 20
click at [1461, 199] on link "Upload a New Document" at bounding box center [1468, 193] width 122 height 23
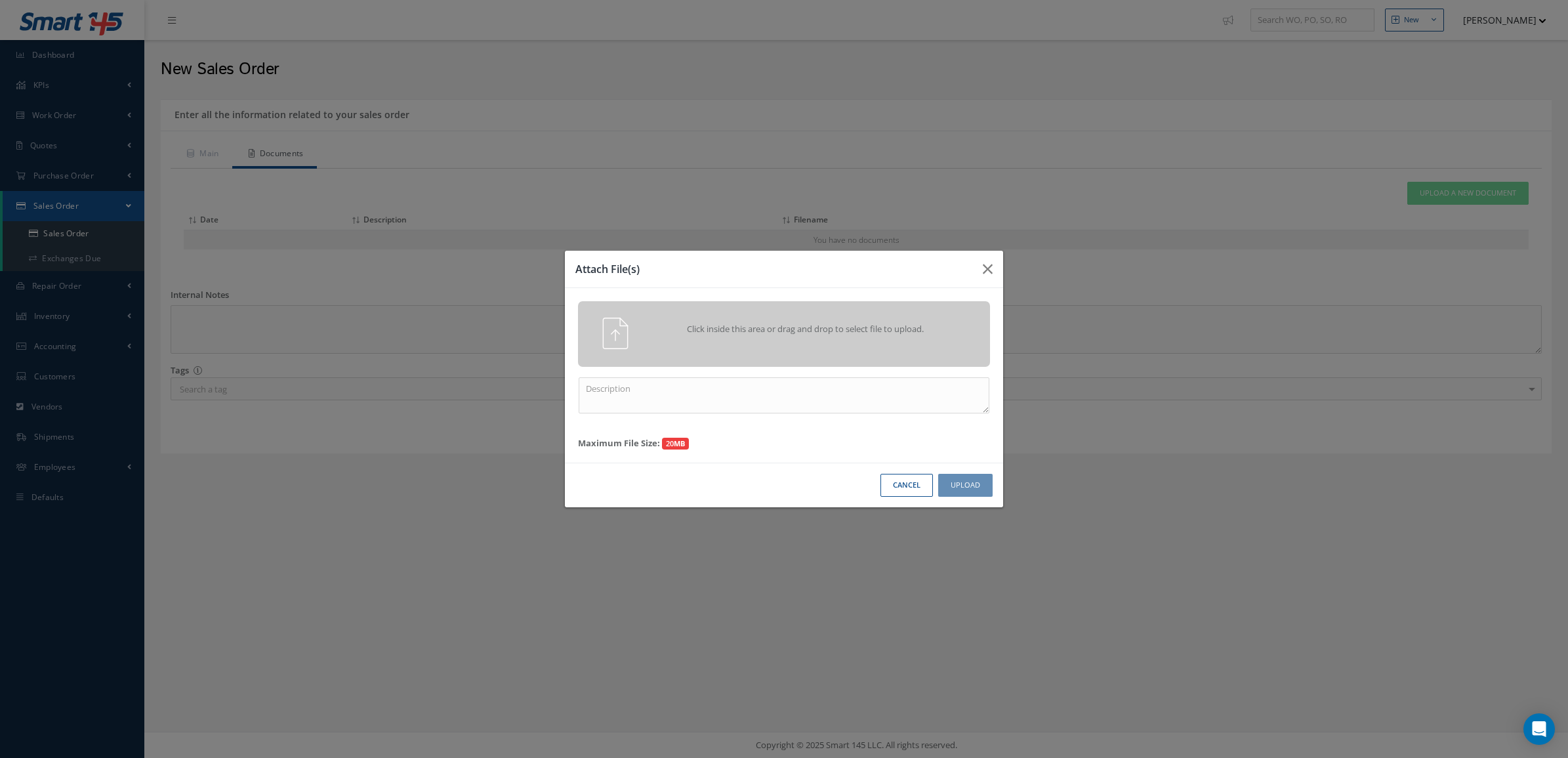
click at [697, 338] on div "Click inside this area or drag and drop to select file to upload." at bounding box center [803, 330] width 324 height 26
click at [798, 339] on div "Click inside this area or drag and drop to select file to upload." at bounding box center [803, 330] width 324 height 26
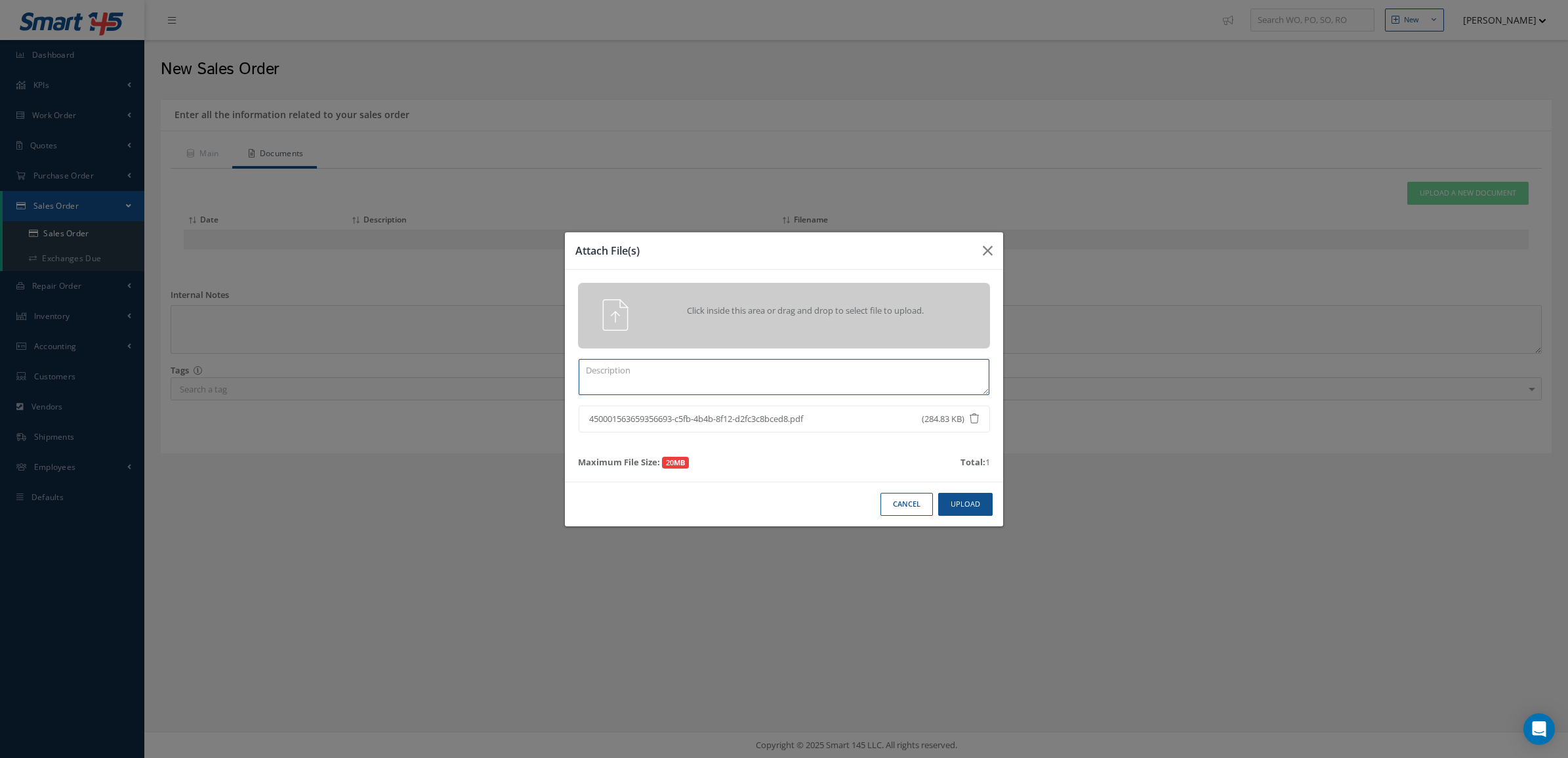
click at [917, 369] on textarea at bounding box center [784, 376] width 411 height 36
type textarea "PO"
click at [975, 503] on button "Upload" at bounding box center [965, 504] width 55 height 23
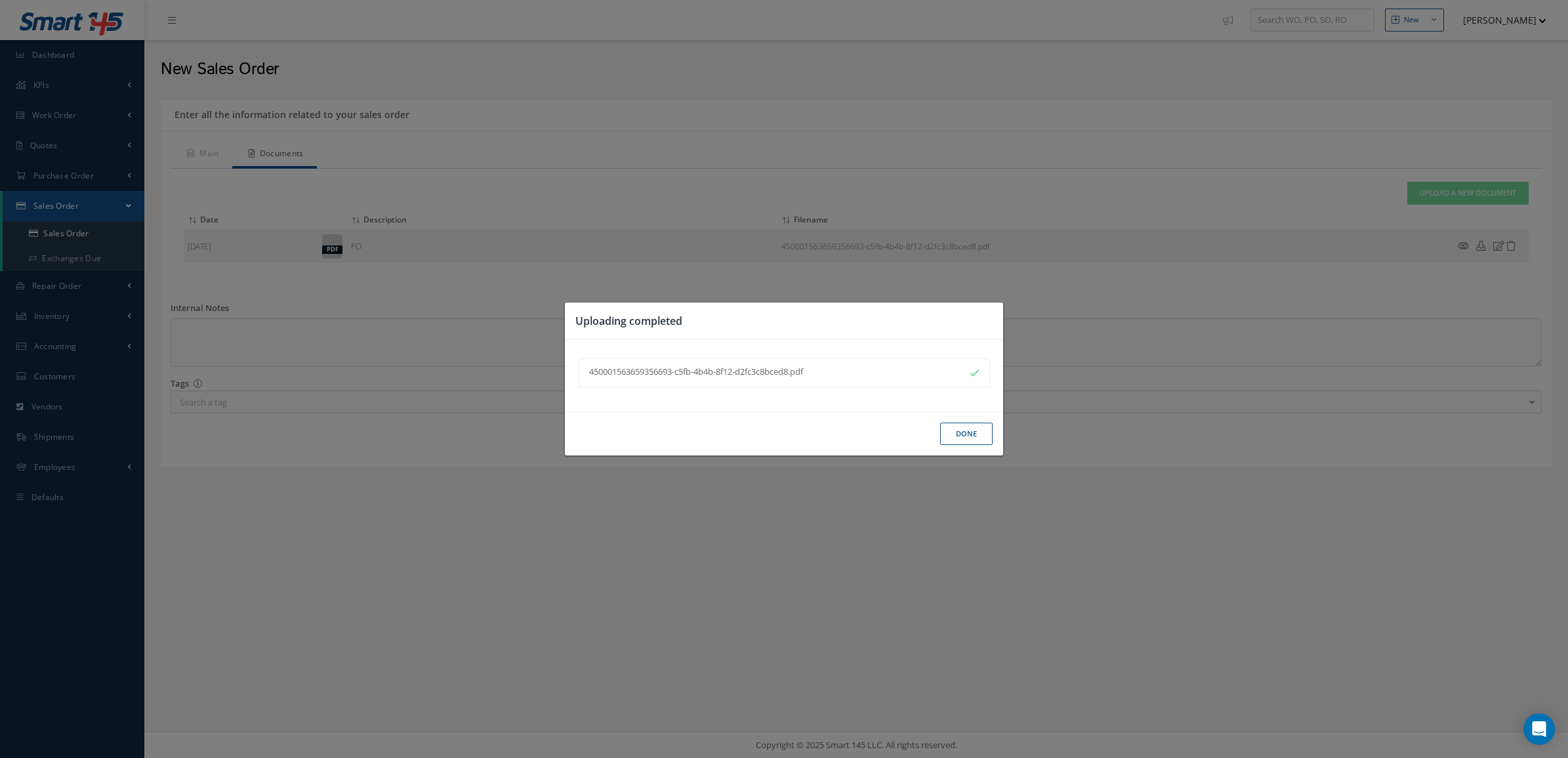
click at [963, 432] on button "Done" at bounding box center [967, 434] width 53 height 23
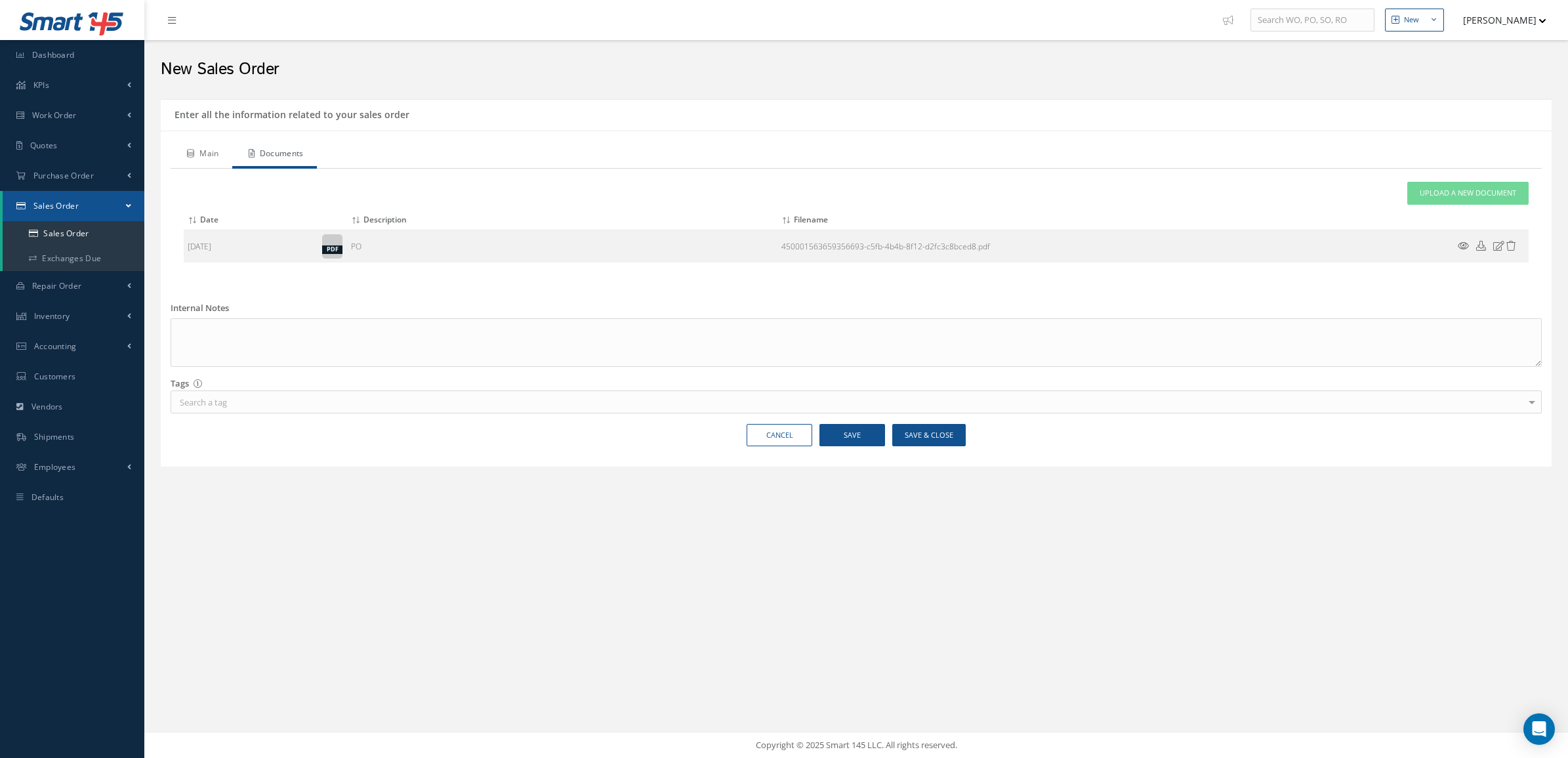
click at [217, 155] on link "Main" at bounding box center [201, 155] width 61 height 28
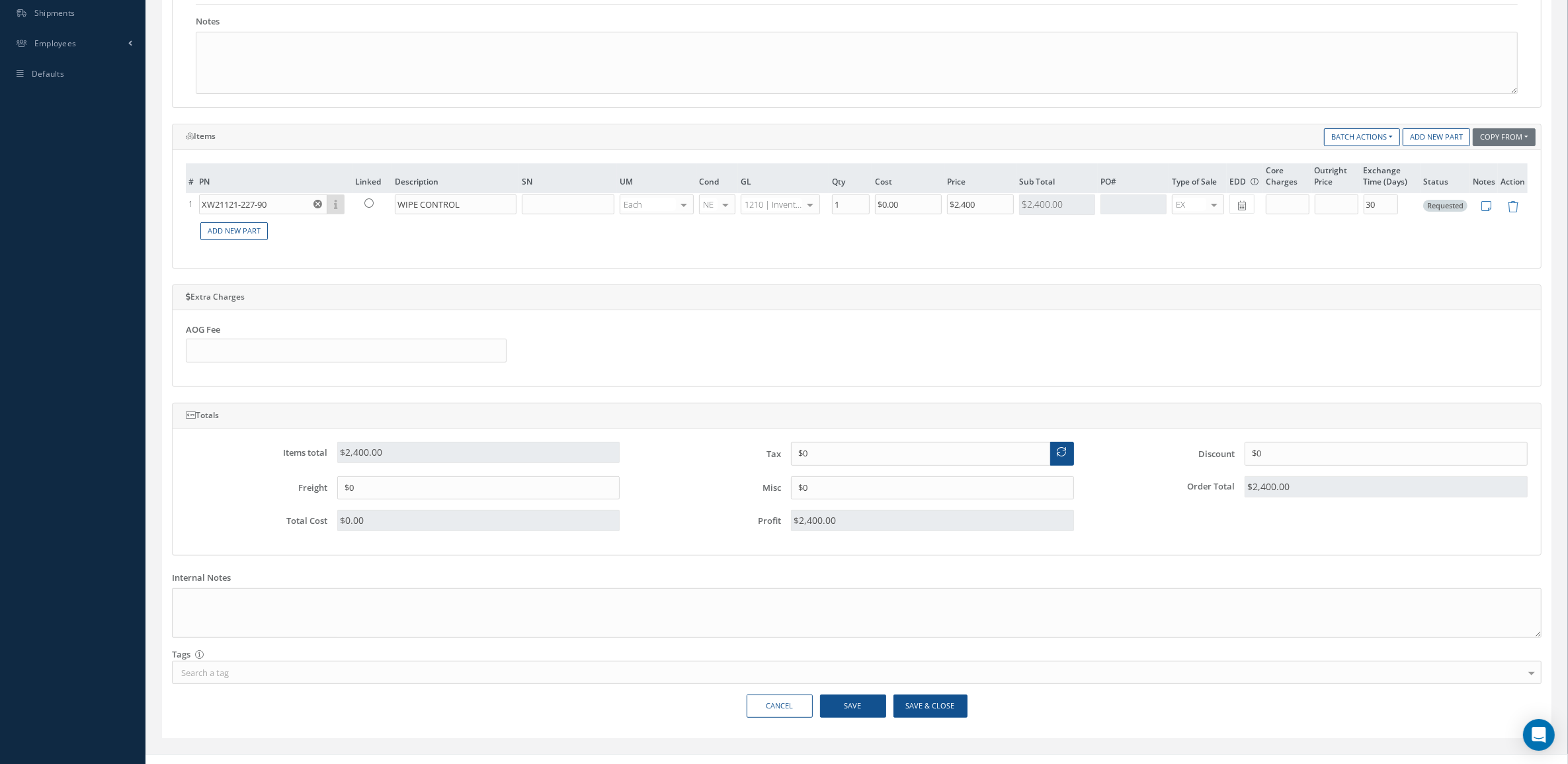
scroll to position [450, 0]
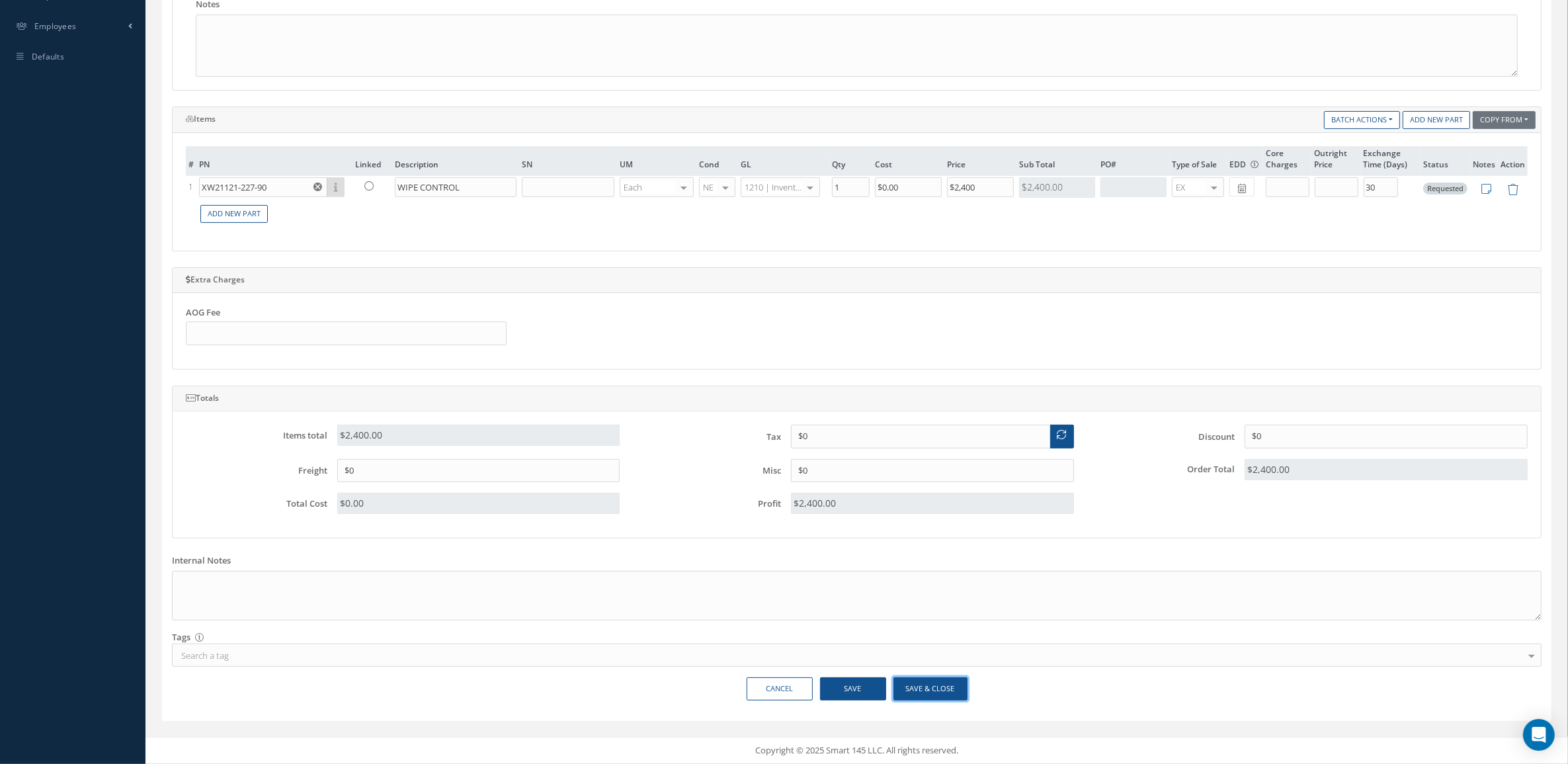
click at [919, 693] on button "Save & Close" at bounding box center [930, 689] width 74 height 23
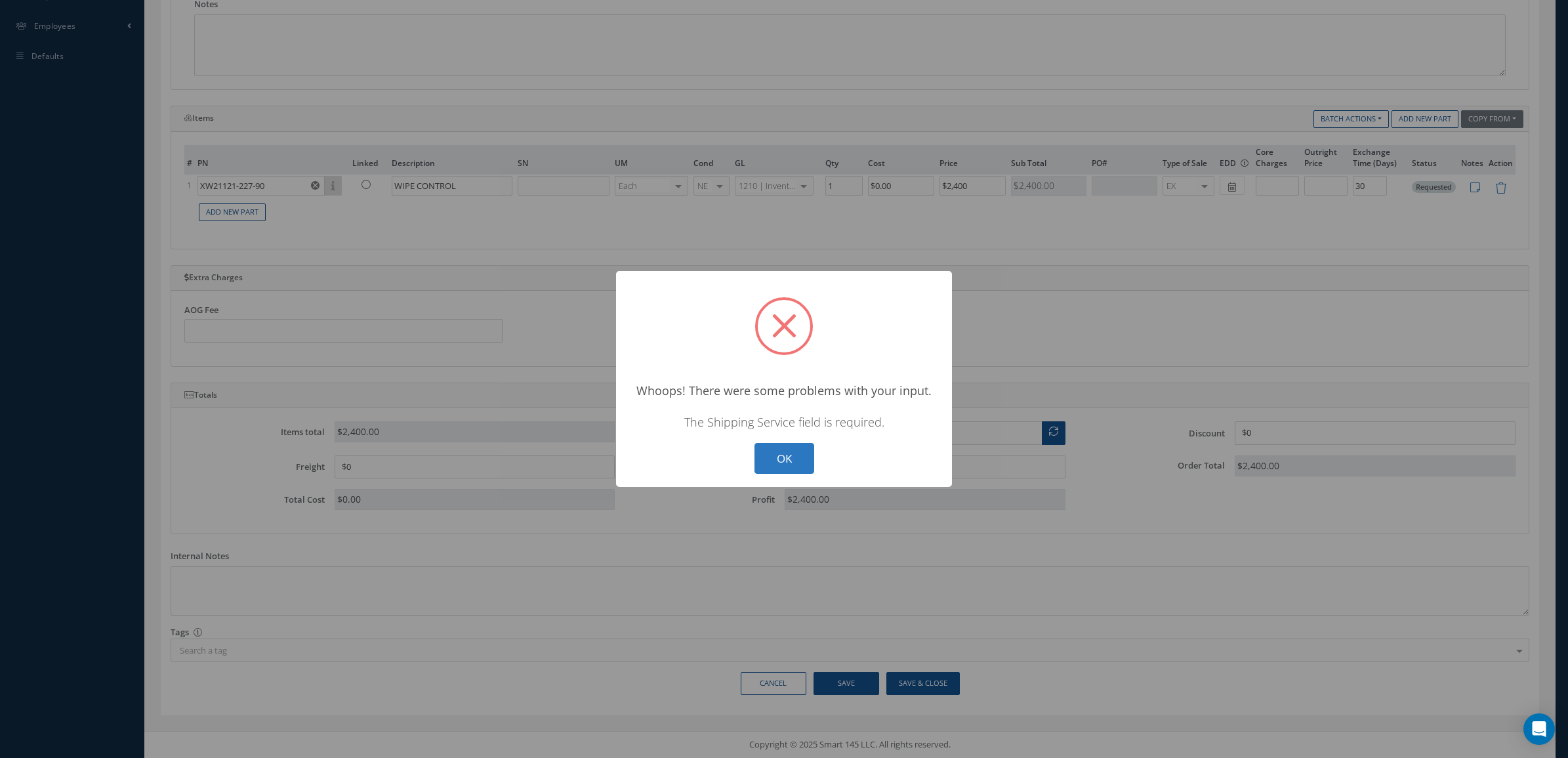
click at [784, 450] on button "OK" at bounding box center [784, 459] width 59 height 31
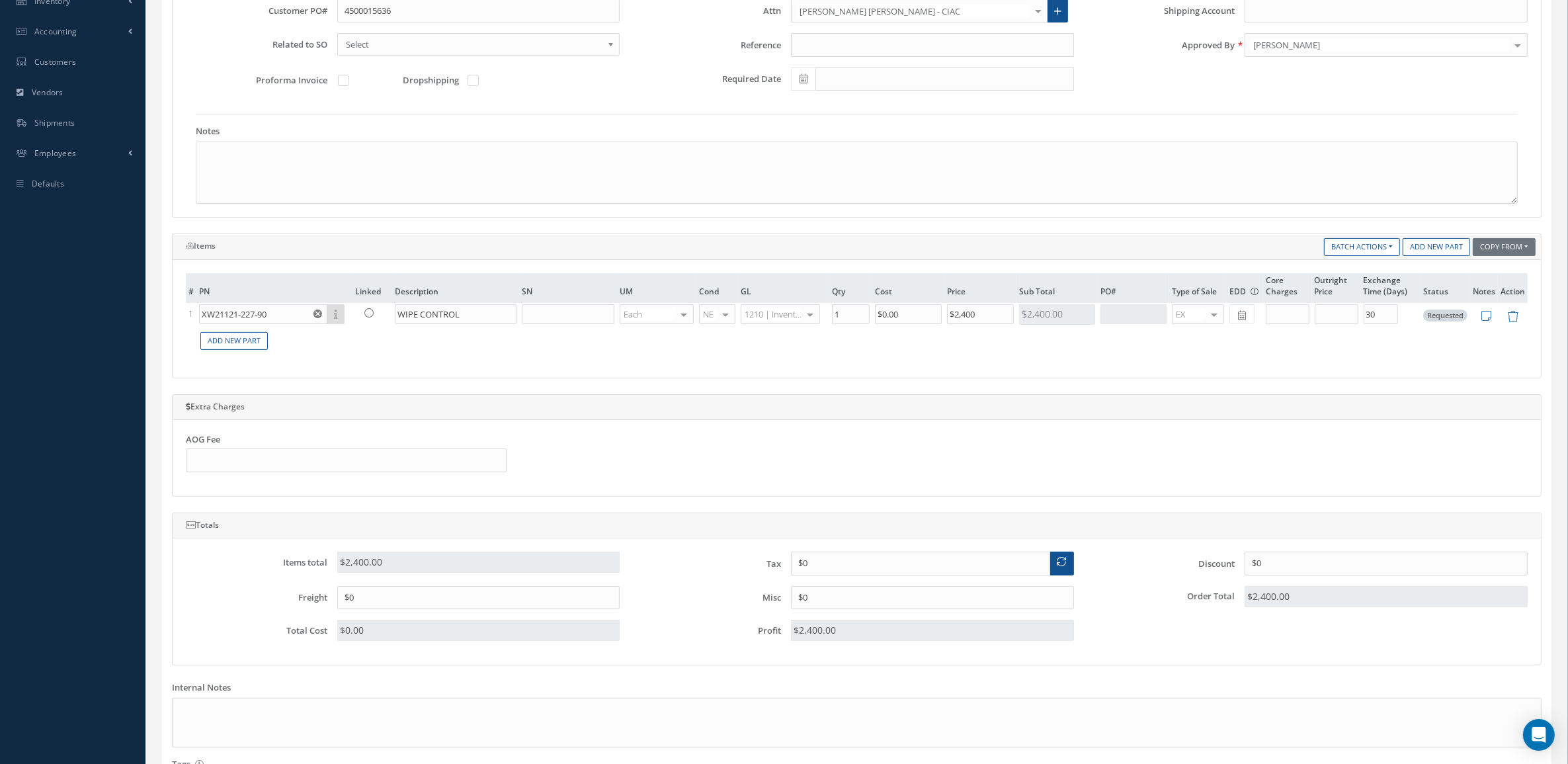
scroll to position [120, 0]
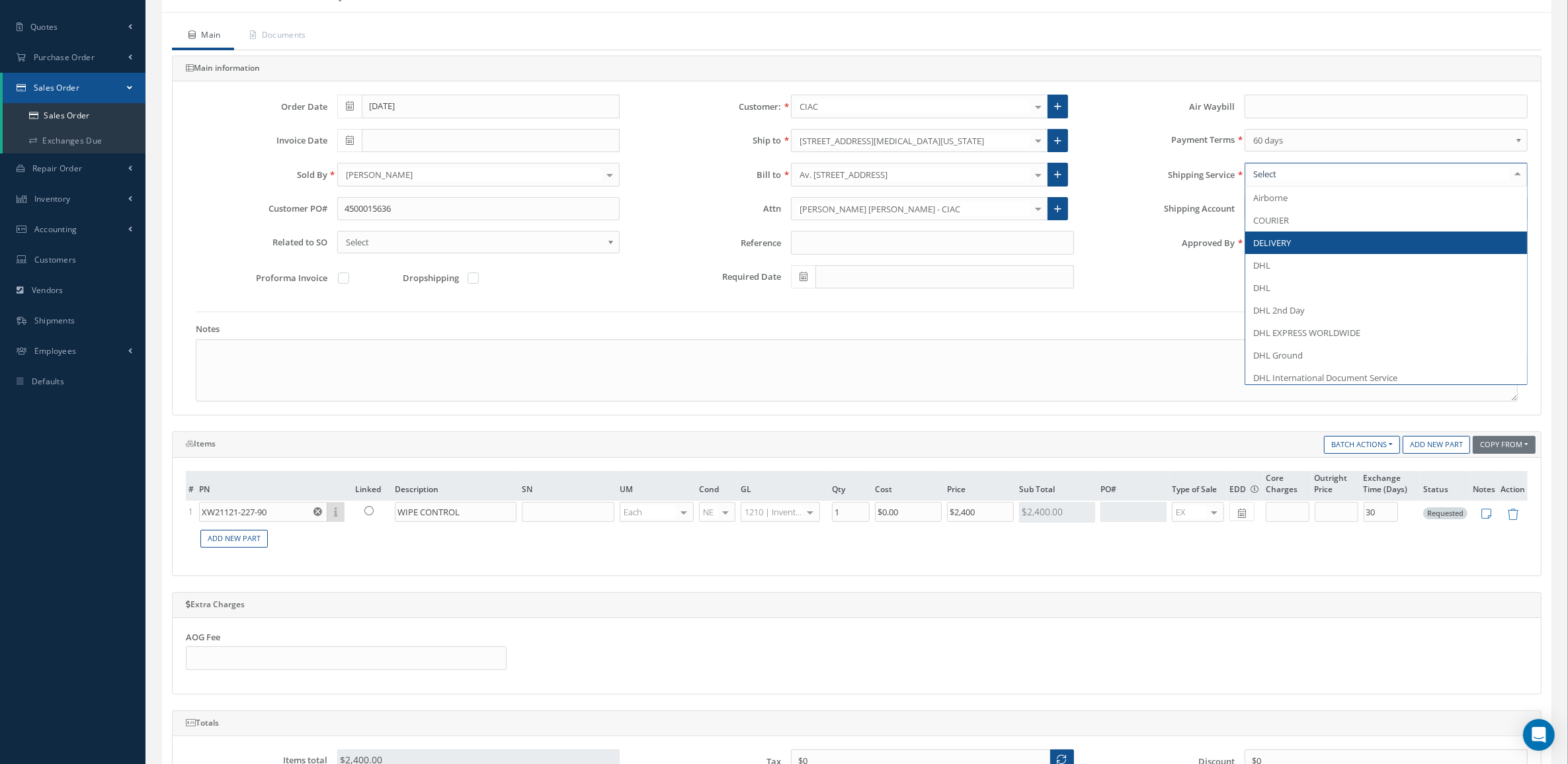
click at [1281, 242] on span "DELIVERY" at bounding box center [1272, 242] width 37 height 12
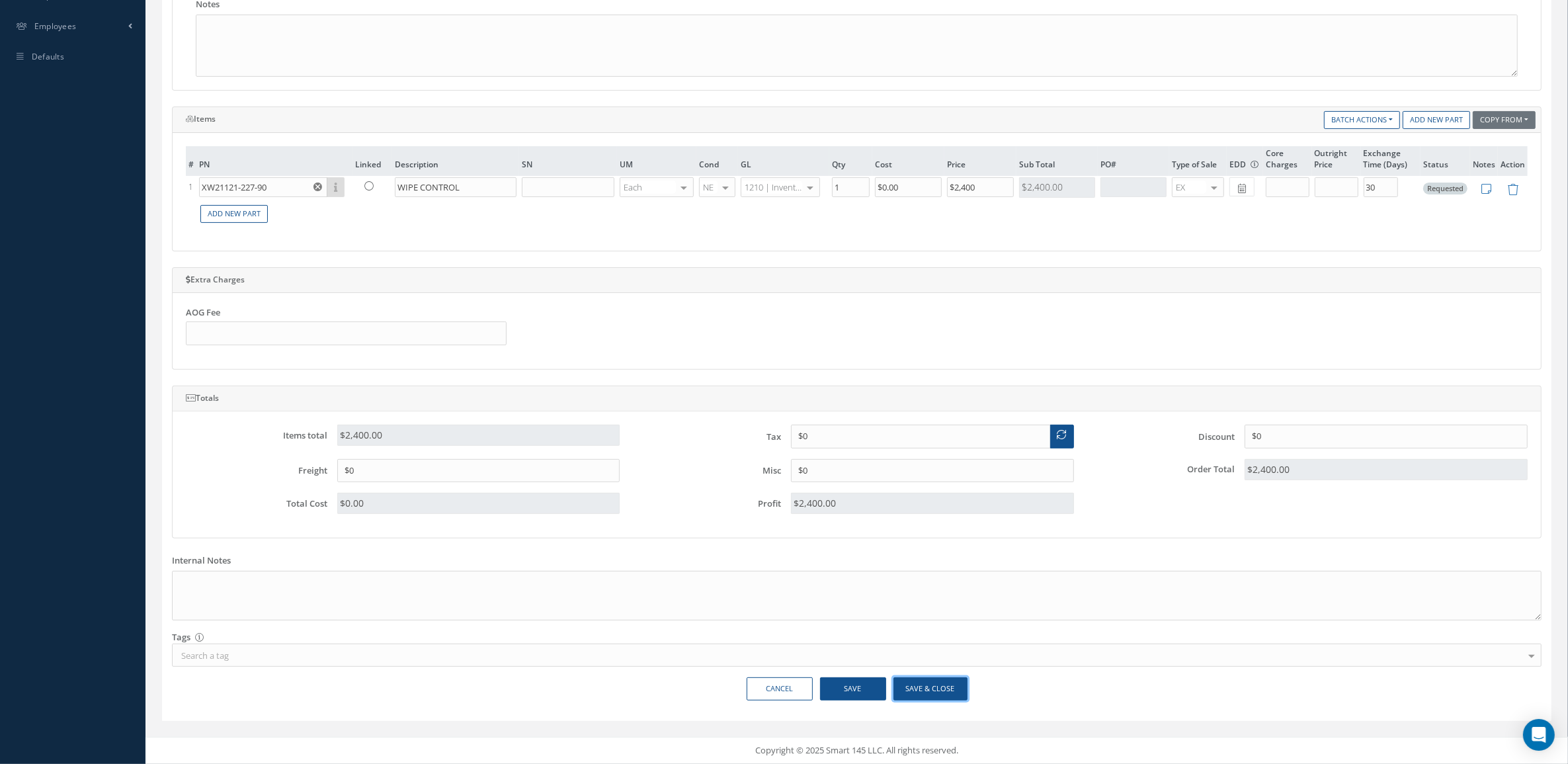
click at [955, 685] on button "Save & Close" at bounding box center [930, 689] width 74 height 23
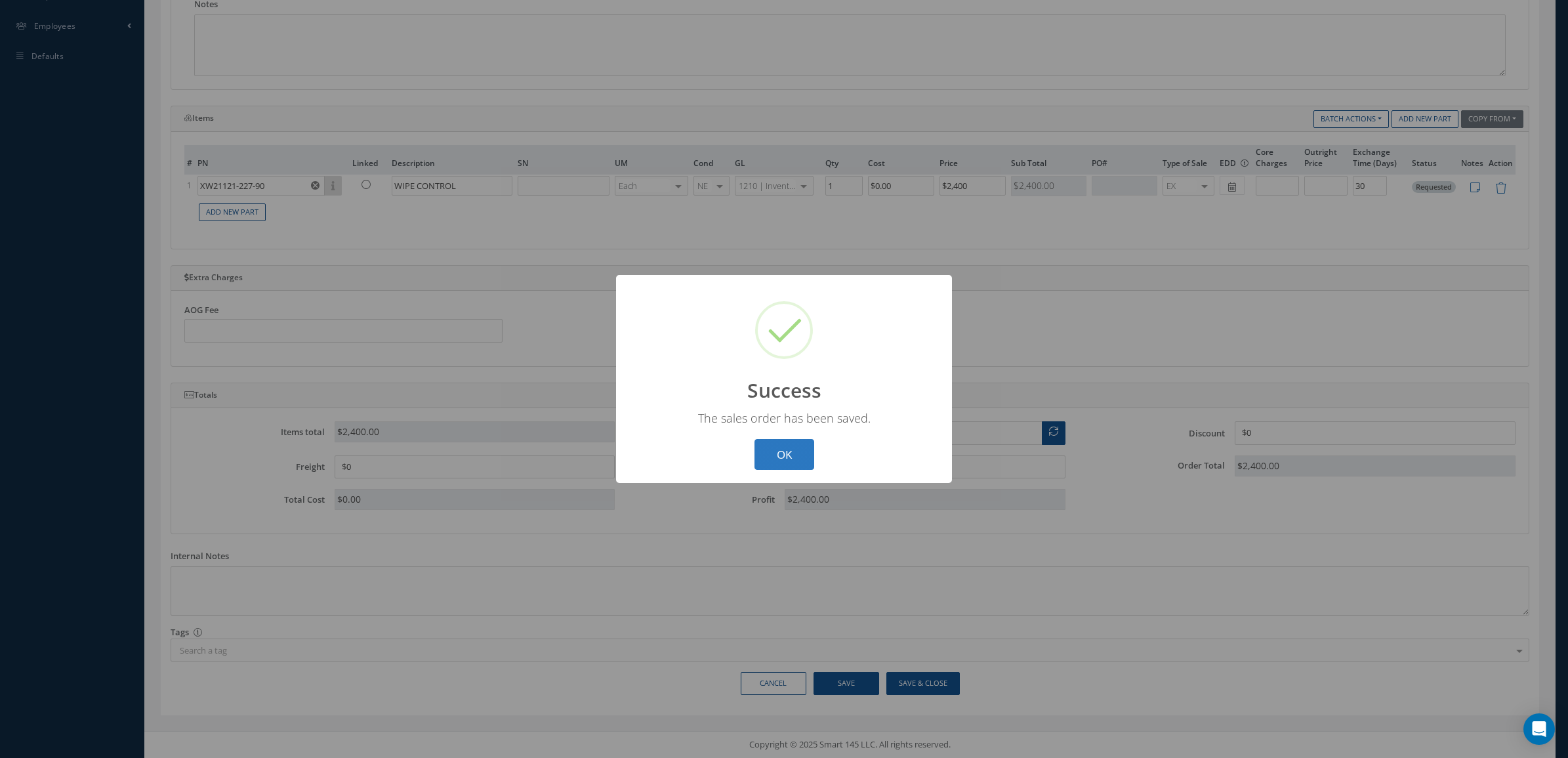
click at [778, 455] on button "OK" at bounding box center [784, 455] width 59 height 31
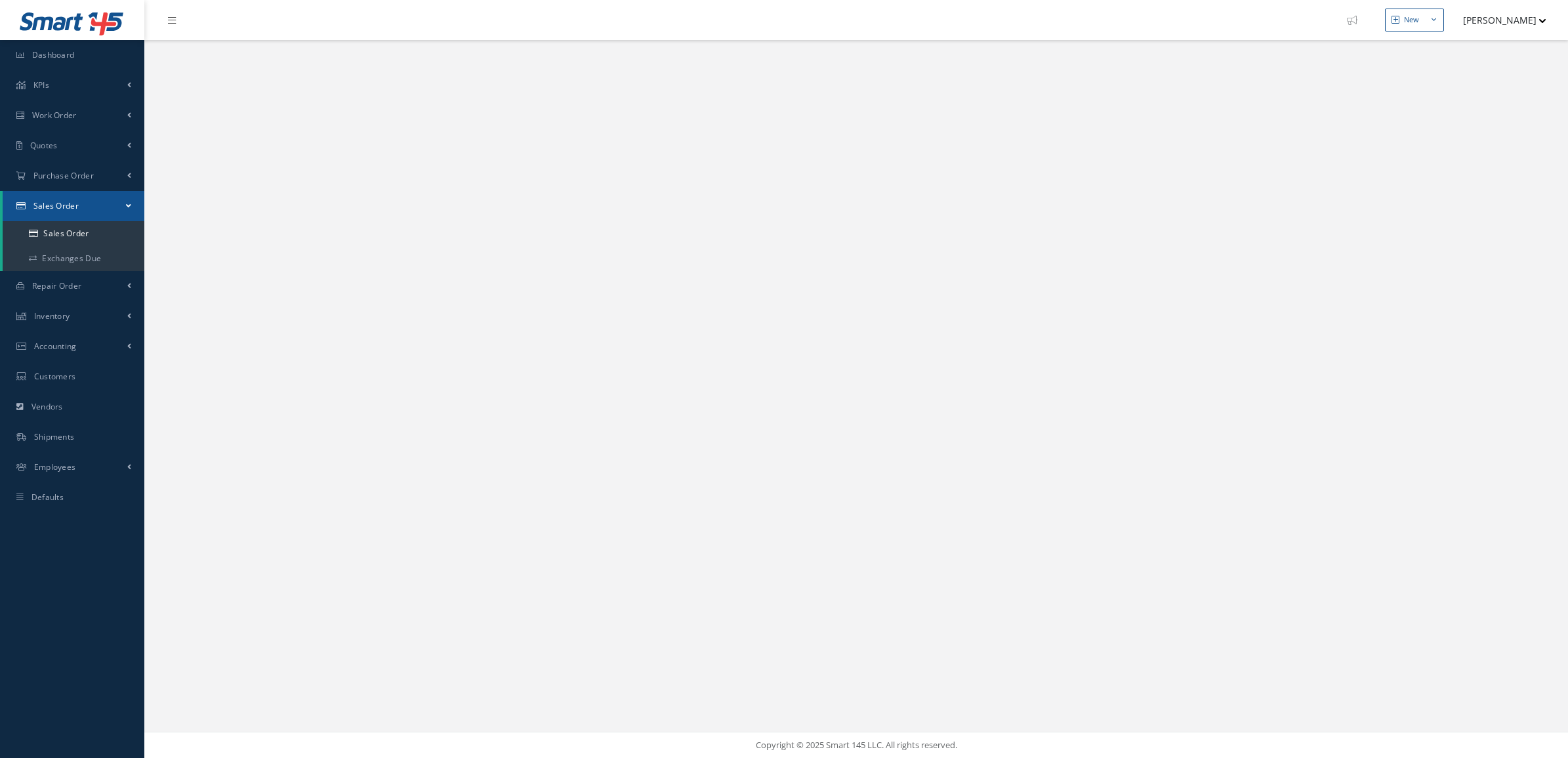
select select "25"
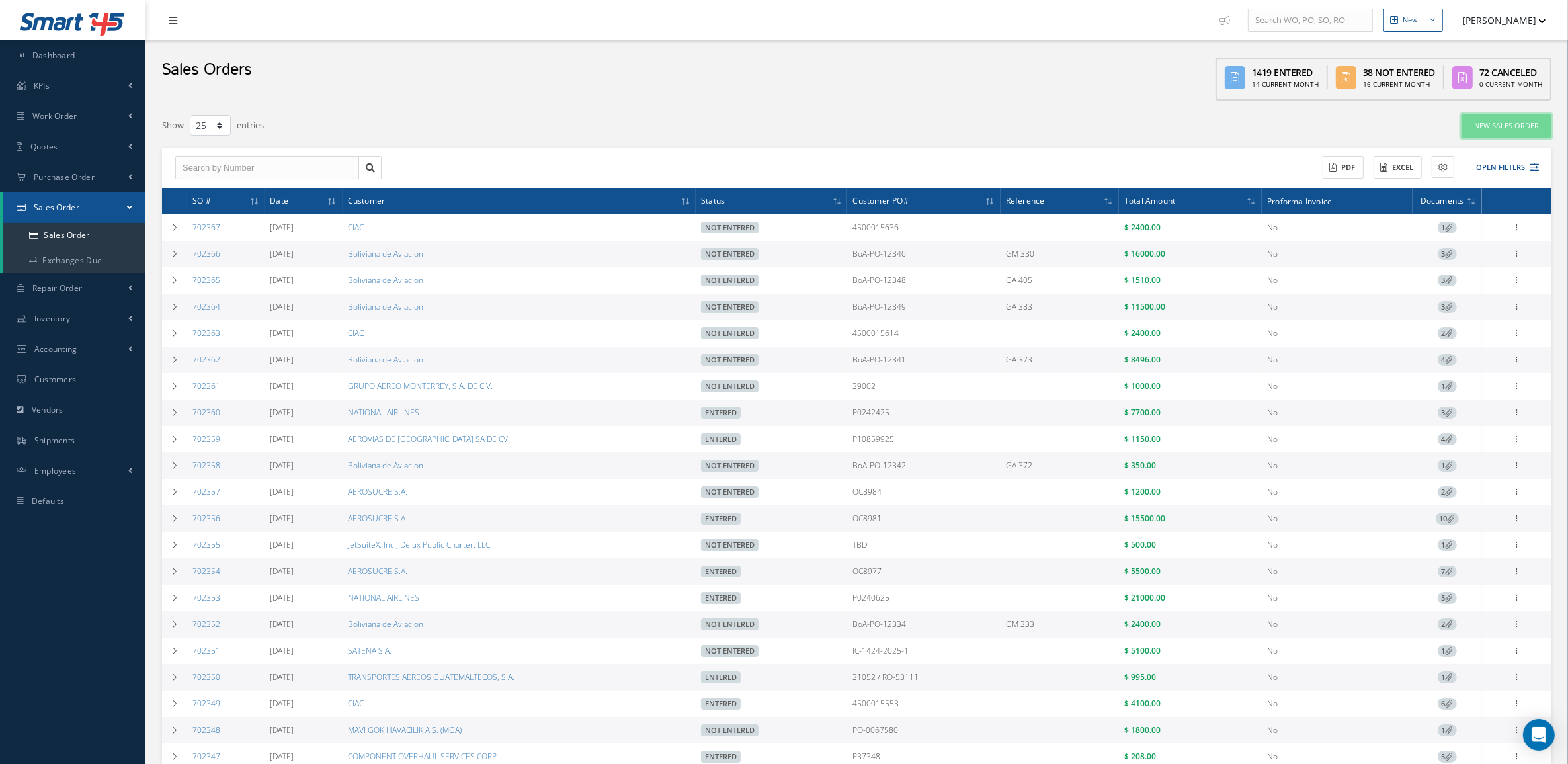
click at [1502, 127] on link "New Sales Order" at bounding box center [1506, 126] width 90 height 23
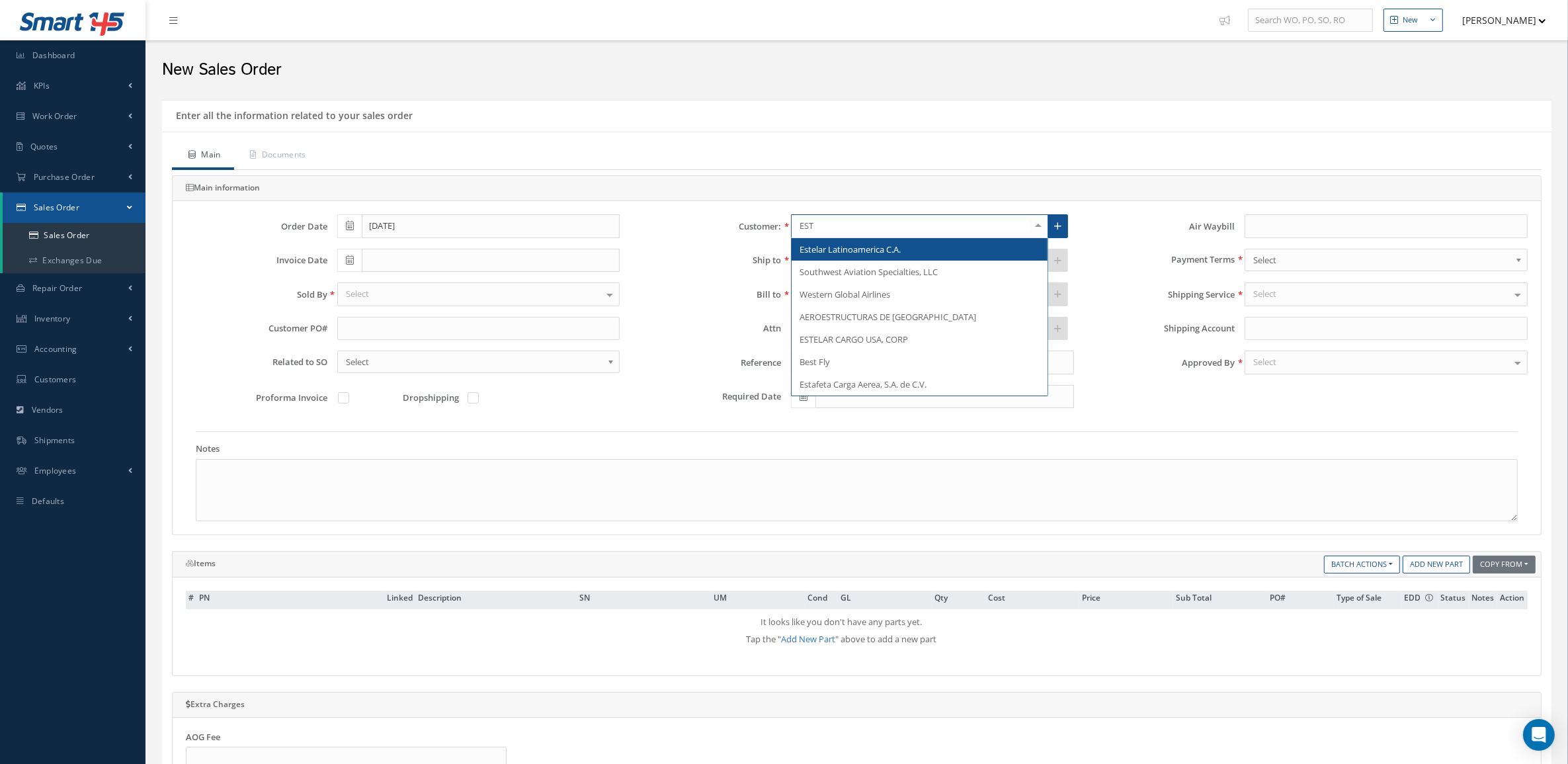
type input "ESTE"
click at [857, 246] on span "Estelar Latinoamerica C.A." at bounding box center [850, 249] width 101 height 12
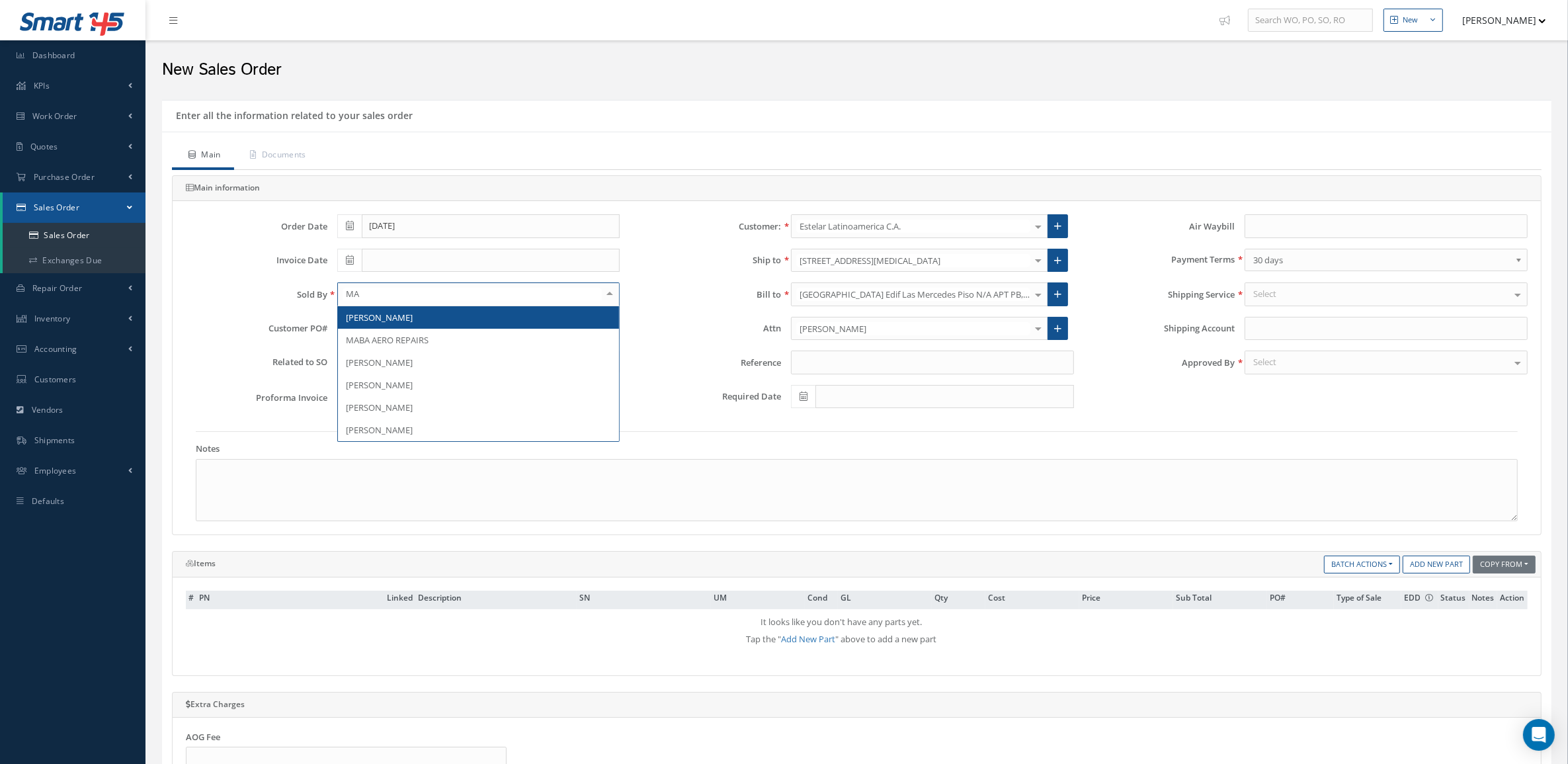
type input "MAR"
click at [380, 319] on span "[PERSON_NAME]" at bounding box center [379, 317] width 67 height 12
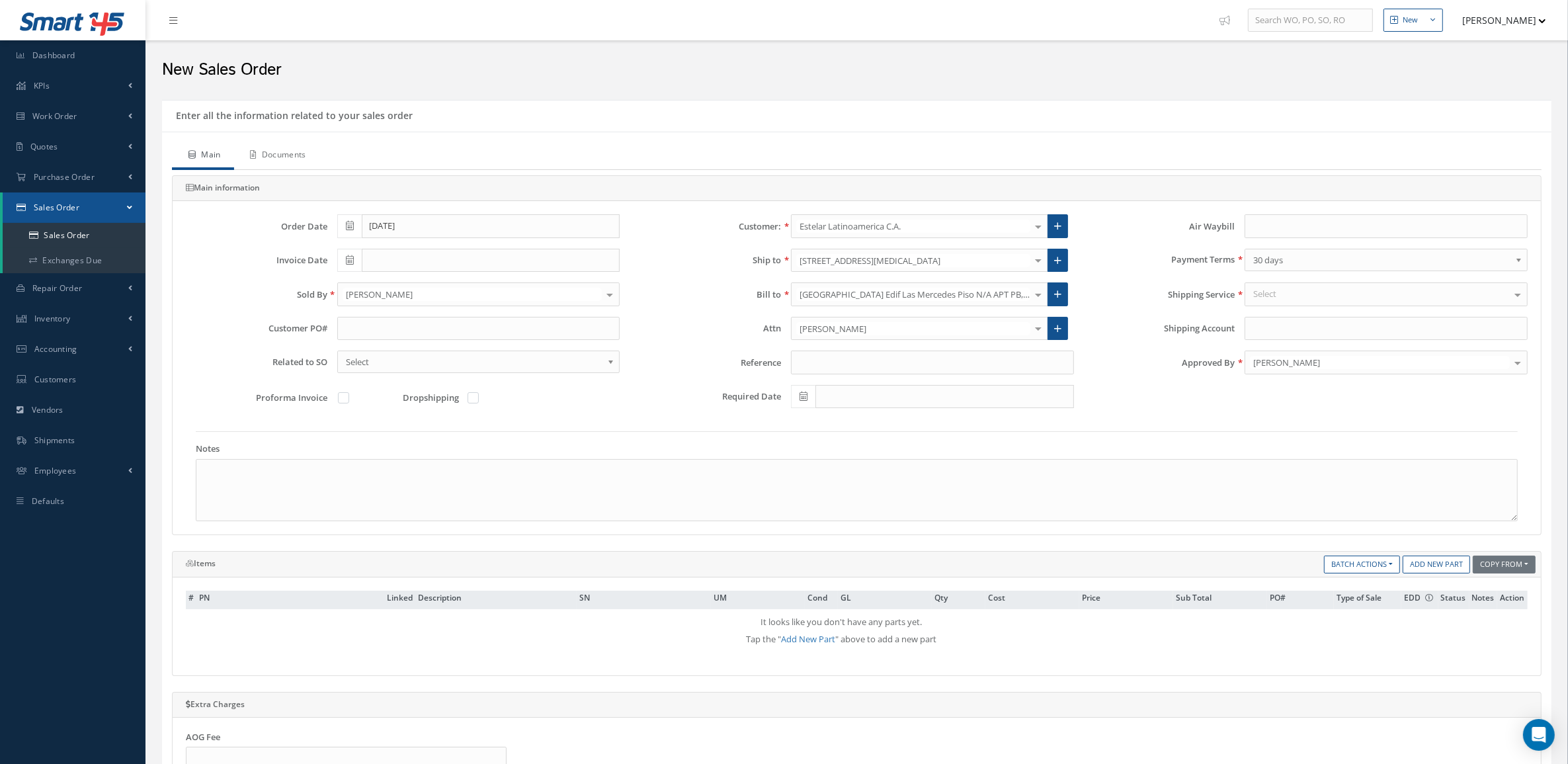
click at [312, 150] on link "Documents" at bounding box center [276, 156] width 85 height 28
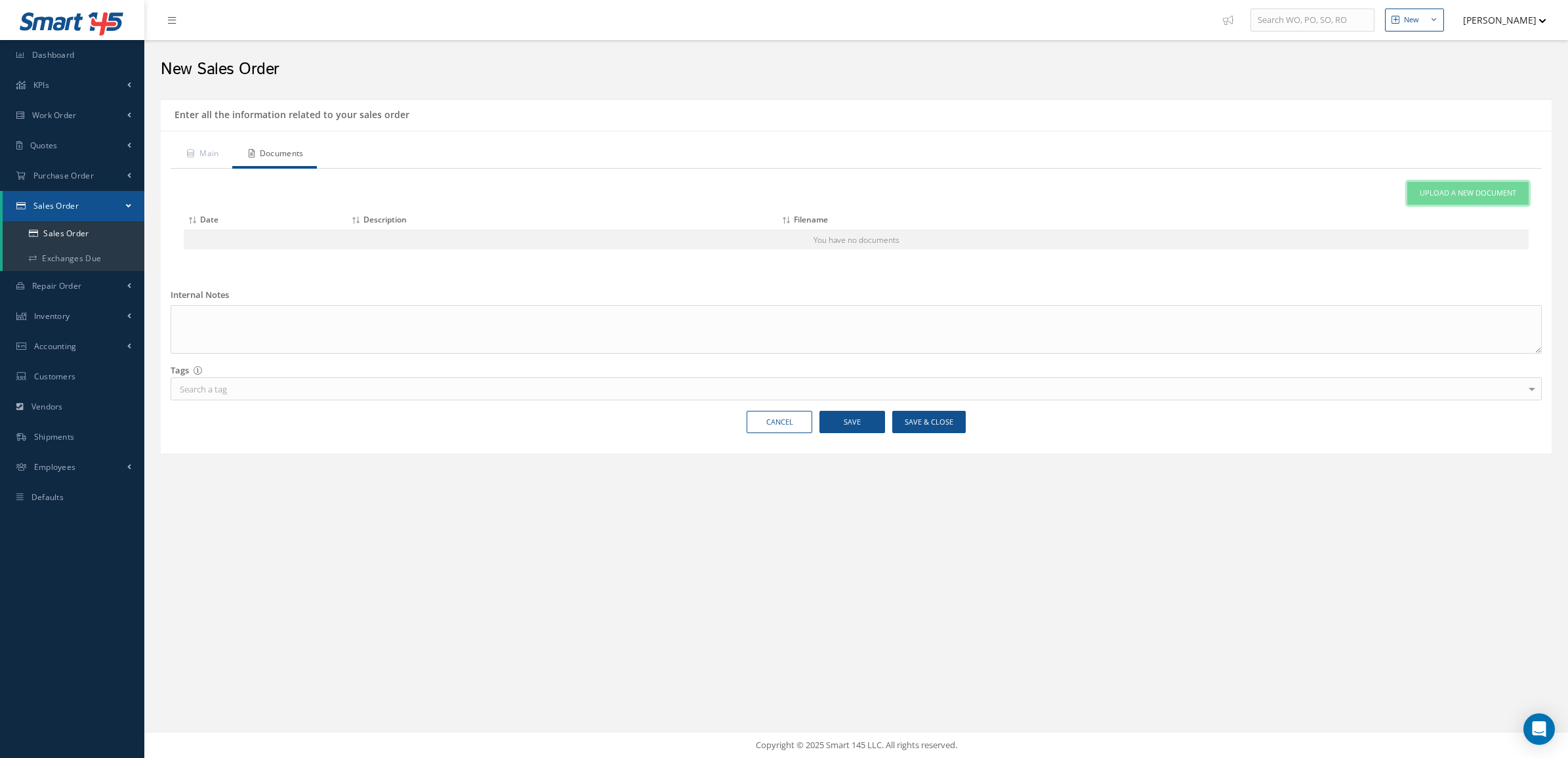
click at [1488, 192] on span "Upload a New Document" at bounding box center [1468, 193] width 97 height 11
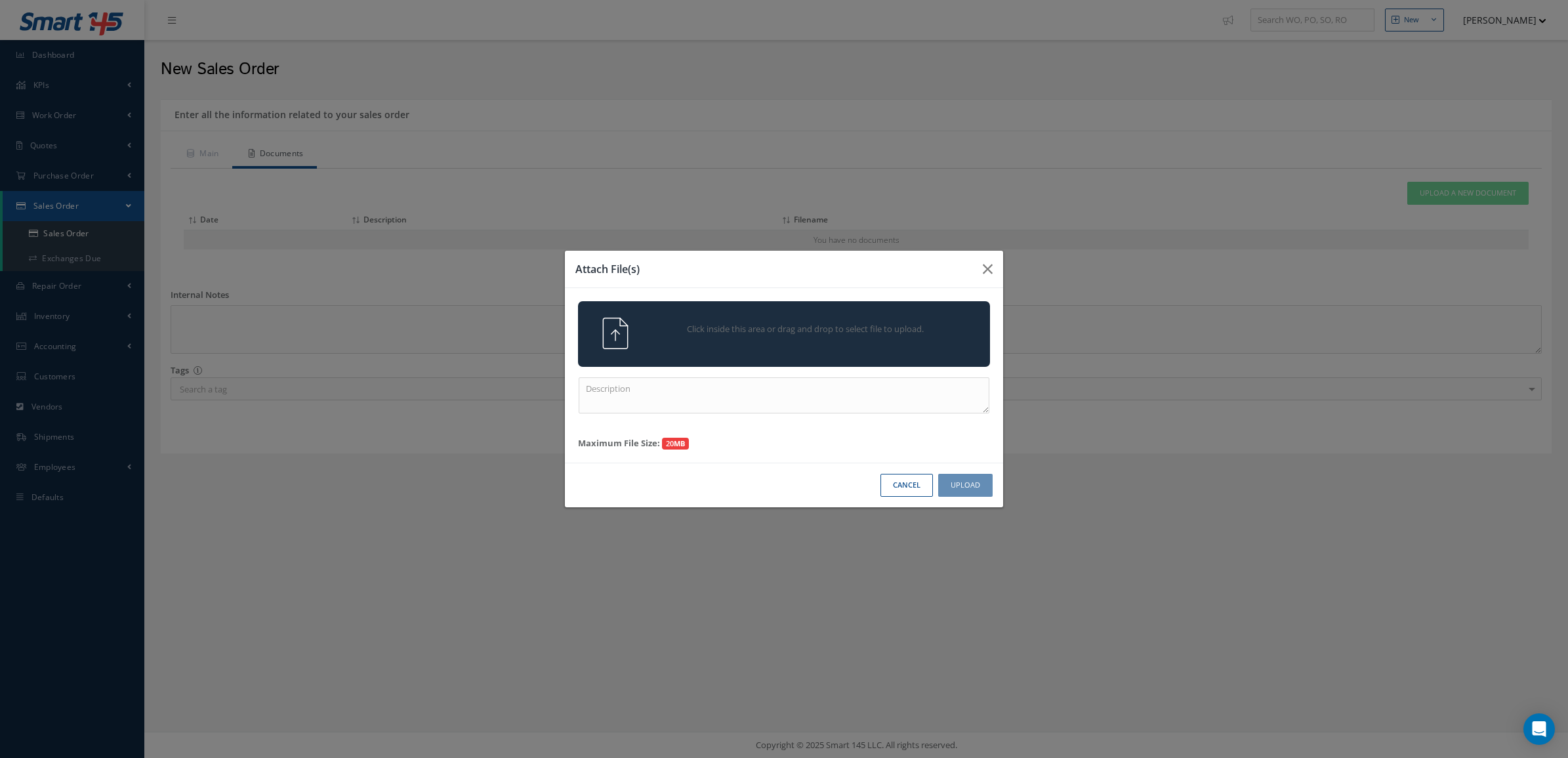
click at [756, 320] on div "Click inside this area or drag and drop to select file to upload." at bounding box center [803, 330] width 324 height 26
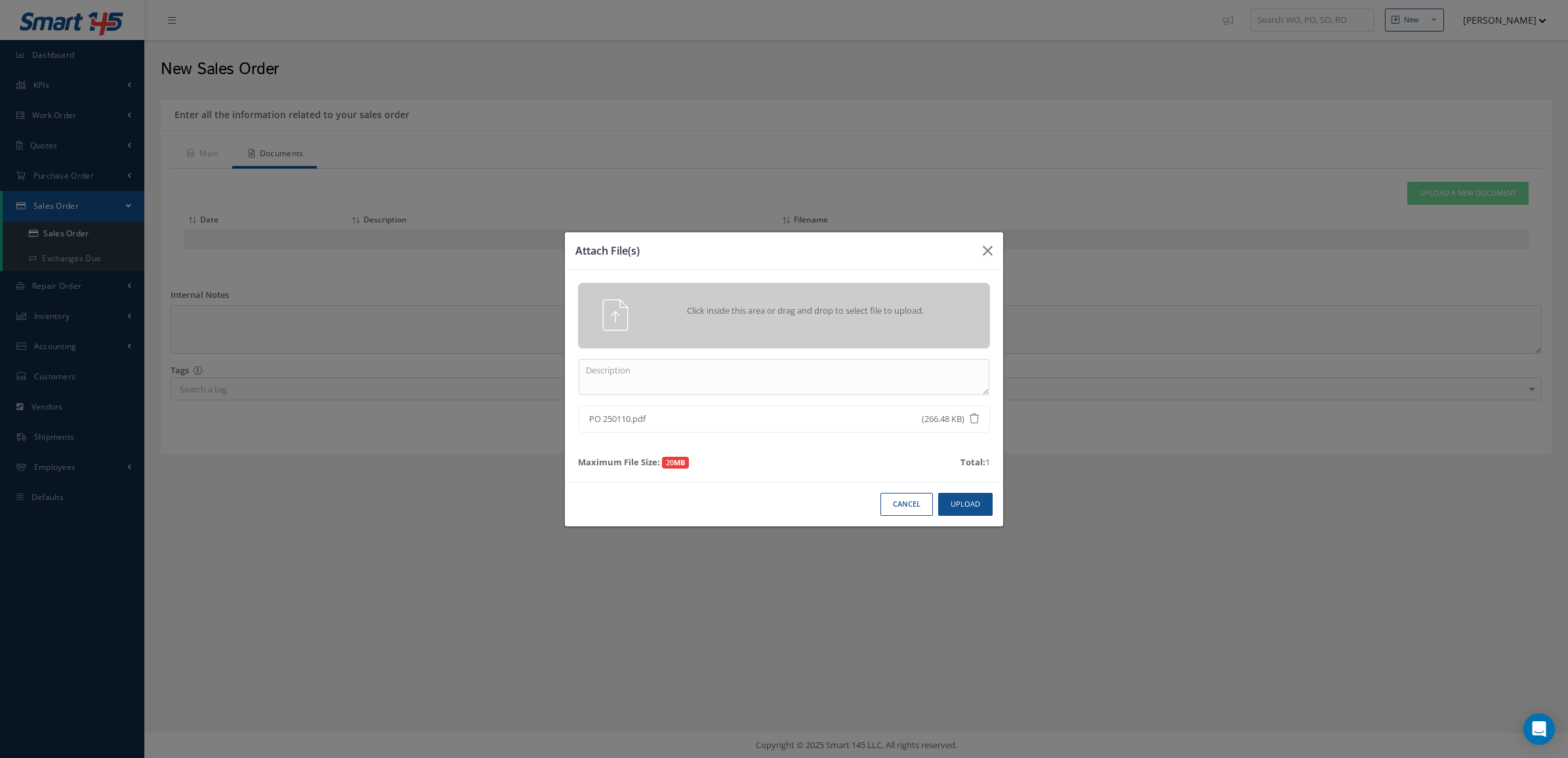
click at [628, 418] on span "PO 250110.pdf" at bounding box center [735, 419] width 292 height 13
drag, startPoint x: 630, startPoint y: 418, endPoint x: 556, endPoint y: 413, distance: 74.2
click at [556, 413] on div "Attach File(s) Click inside this area or drag and drop to select file to upload…" at bounding box center [784, 379] width 1568 height 758
drag, startPoint x: 556, startPoint y: 413, endPoint x: 633, endPoint y: 417, distance: 77.1
click at [633, 417] on span "PO 250110.pdf" at bounding box center [735, 419] width 292 height 13
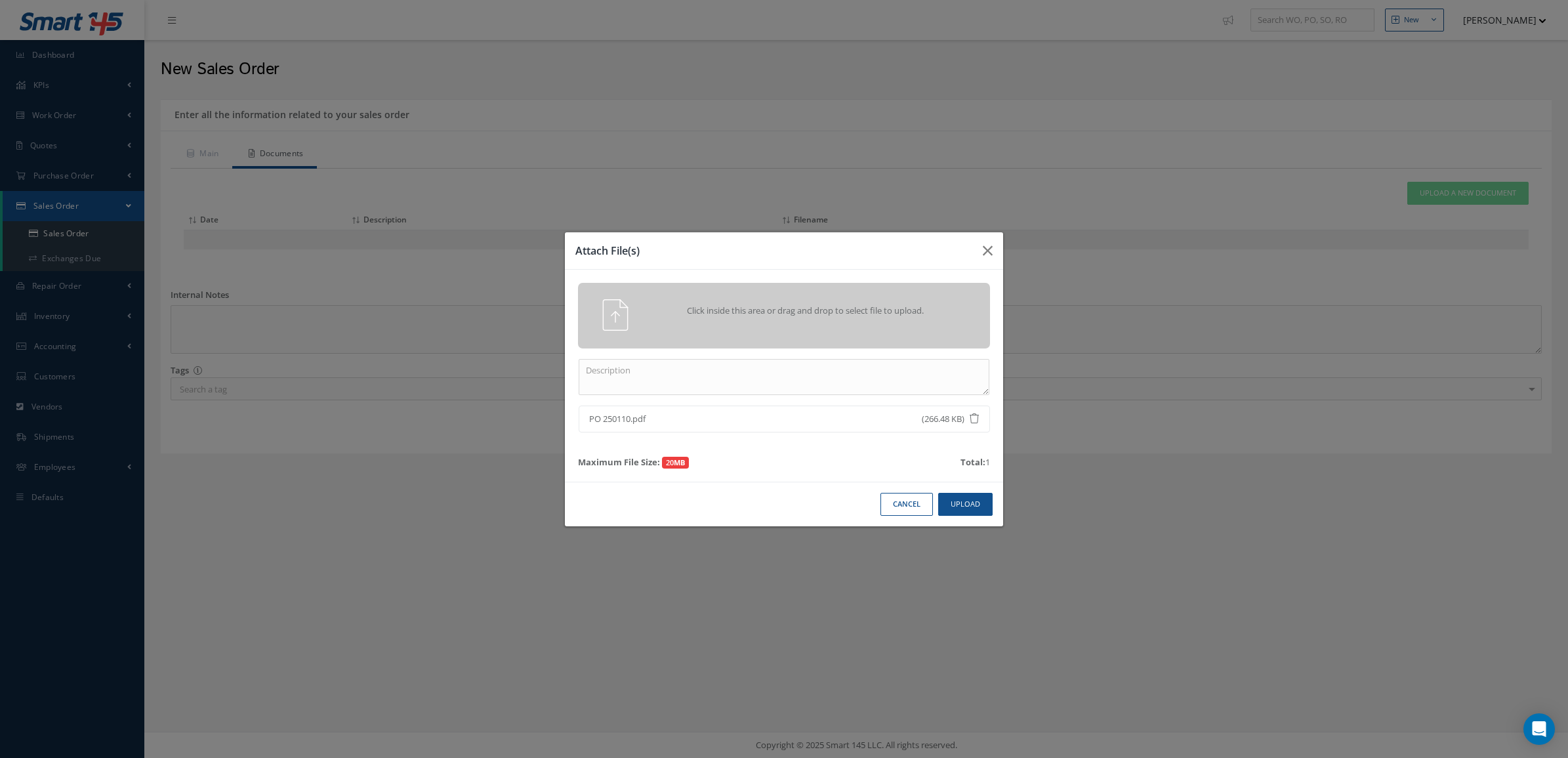
drag, startPoint x: 632, startPoint y: 417, endPoint x: 587, endPoint y: 417, distance: 45.0
click at [587, 417] on li "PO 250110.pdf (266.48 KB)" at bounding box center [784, 419] width 411 height 28
copy span "PO 250110"
click at [697, 378] on textarea at bounding box center [784, 376] width 411 height 36
paste textarea "PO 250110"
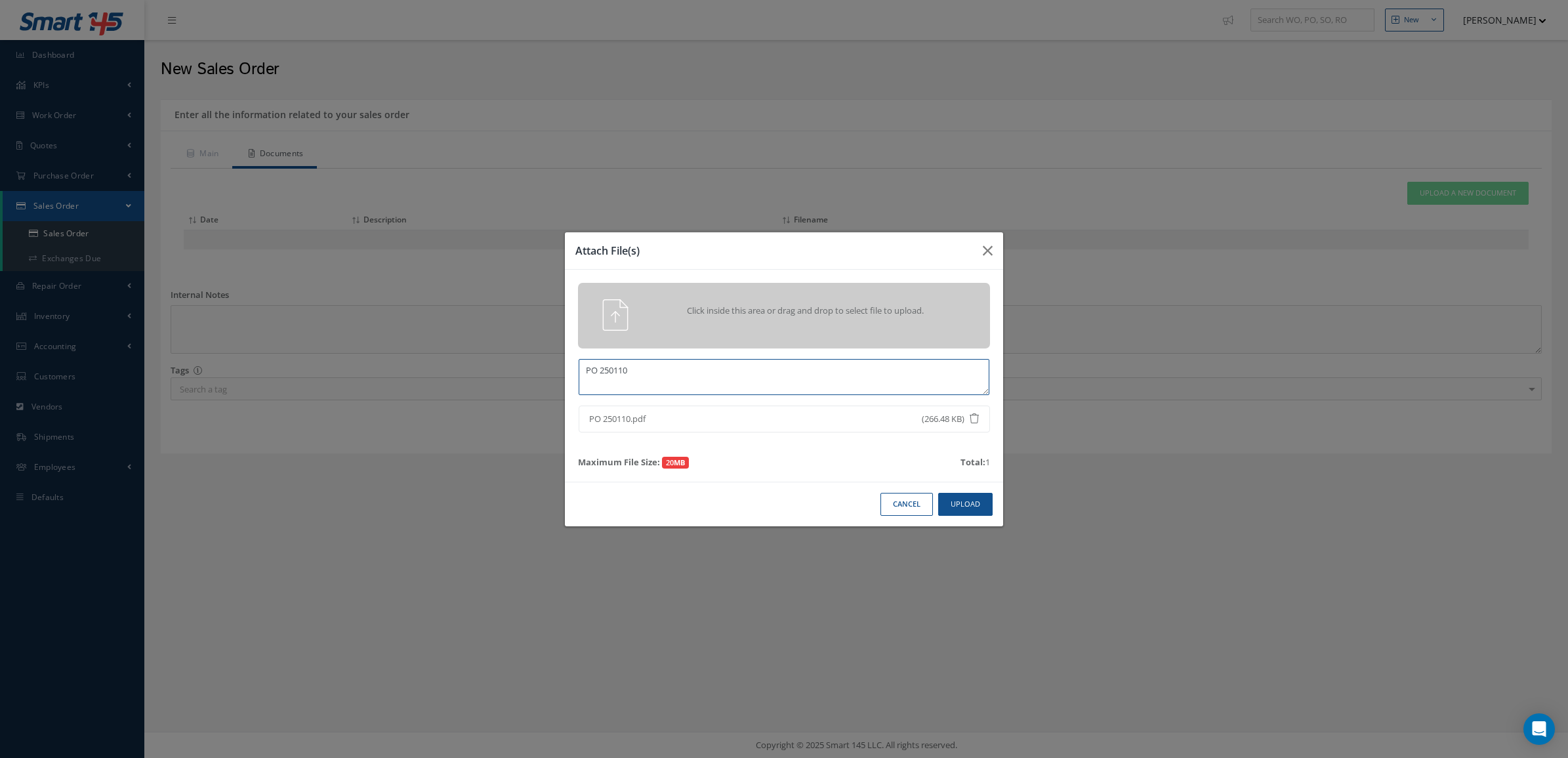
type textarea "PO 250110"
click at [978, 505] on button "Upload" at bounding box center [965, 504] width 55 height 23
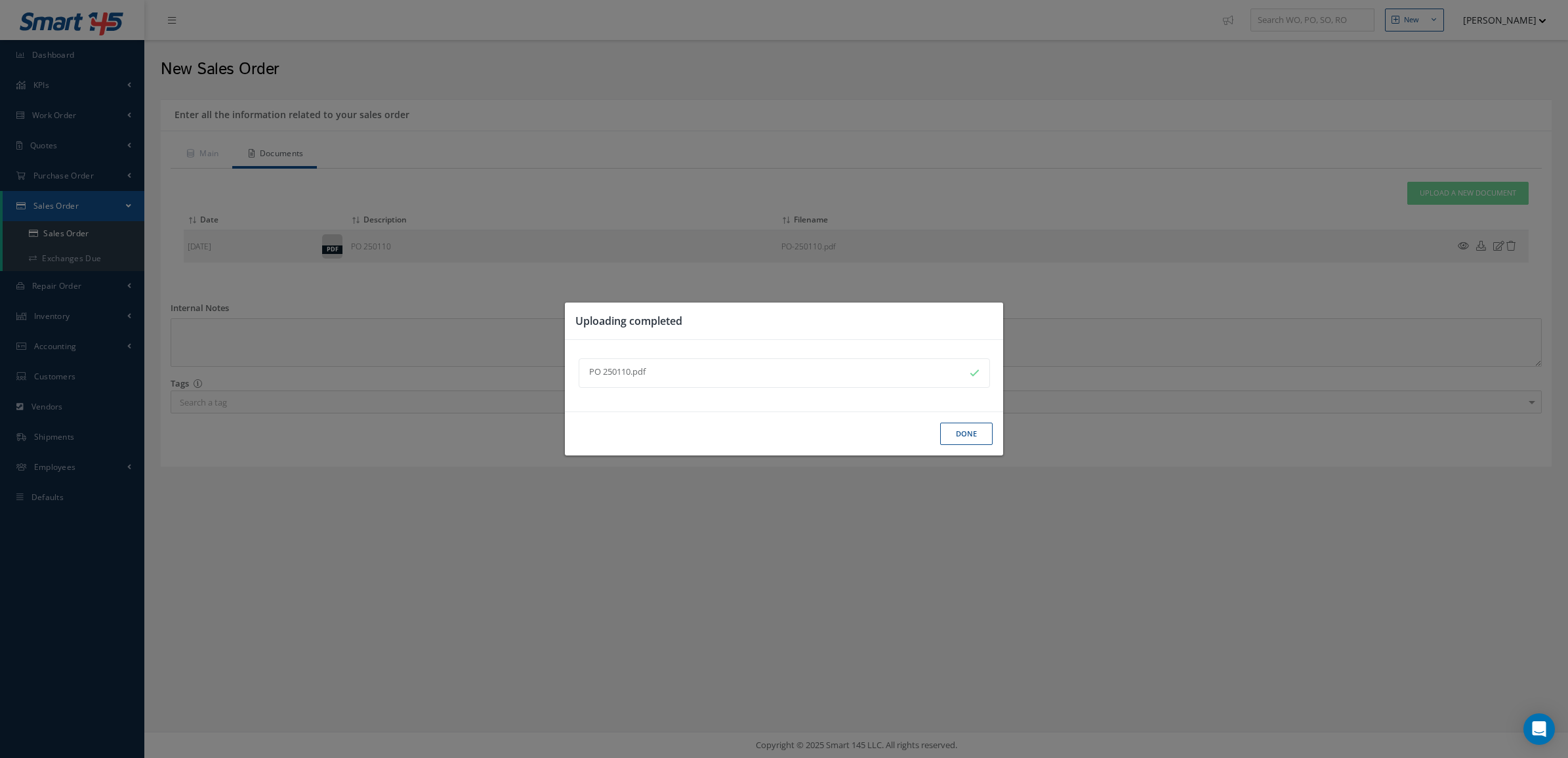
click at [958, 431] on button "Done" at bounding box center [967, 434] width 53 height 23
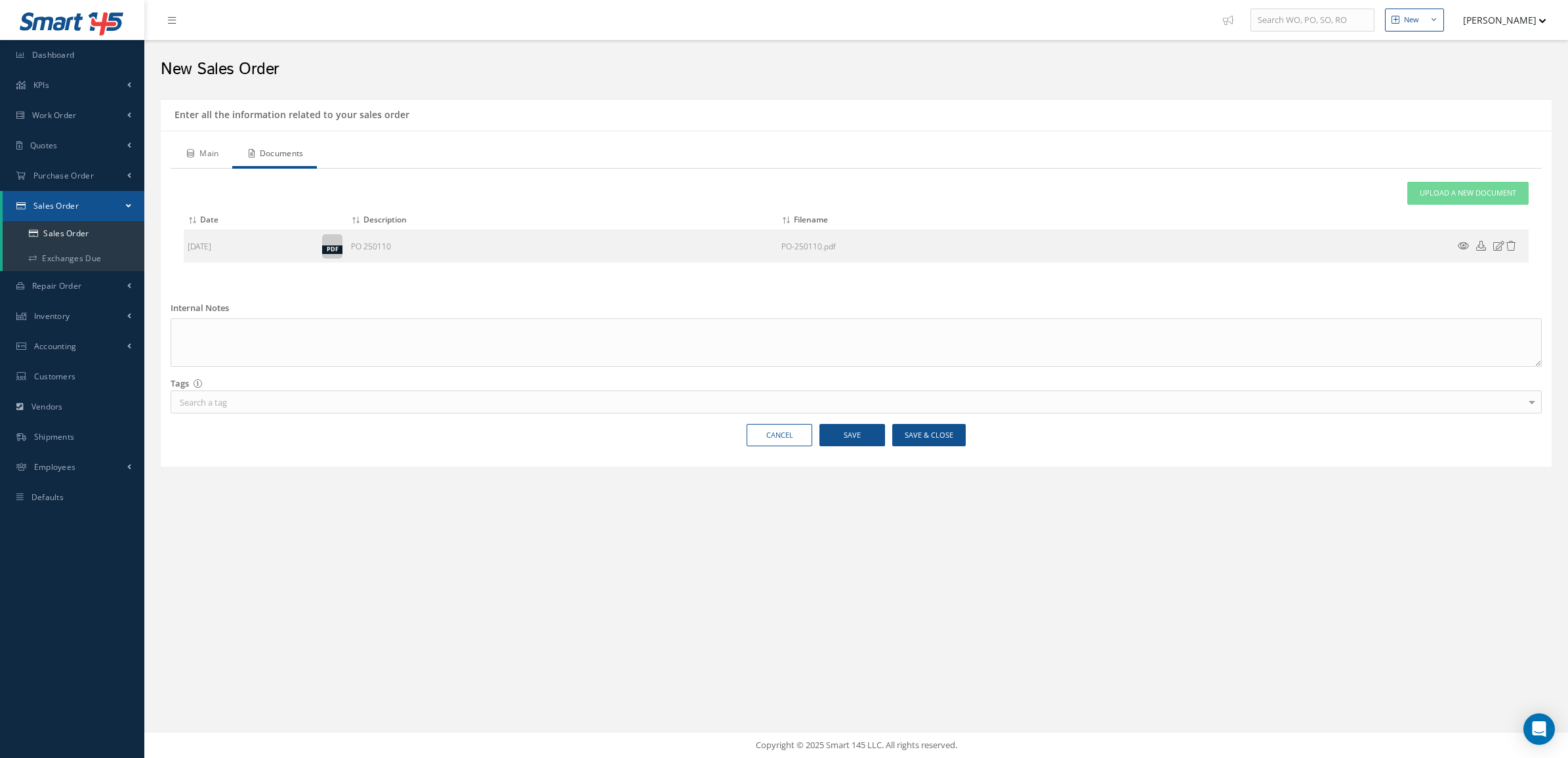
click at [216, 161] on link "Main" at bounding box center [201, 155] width 61 height 28
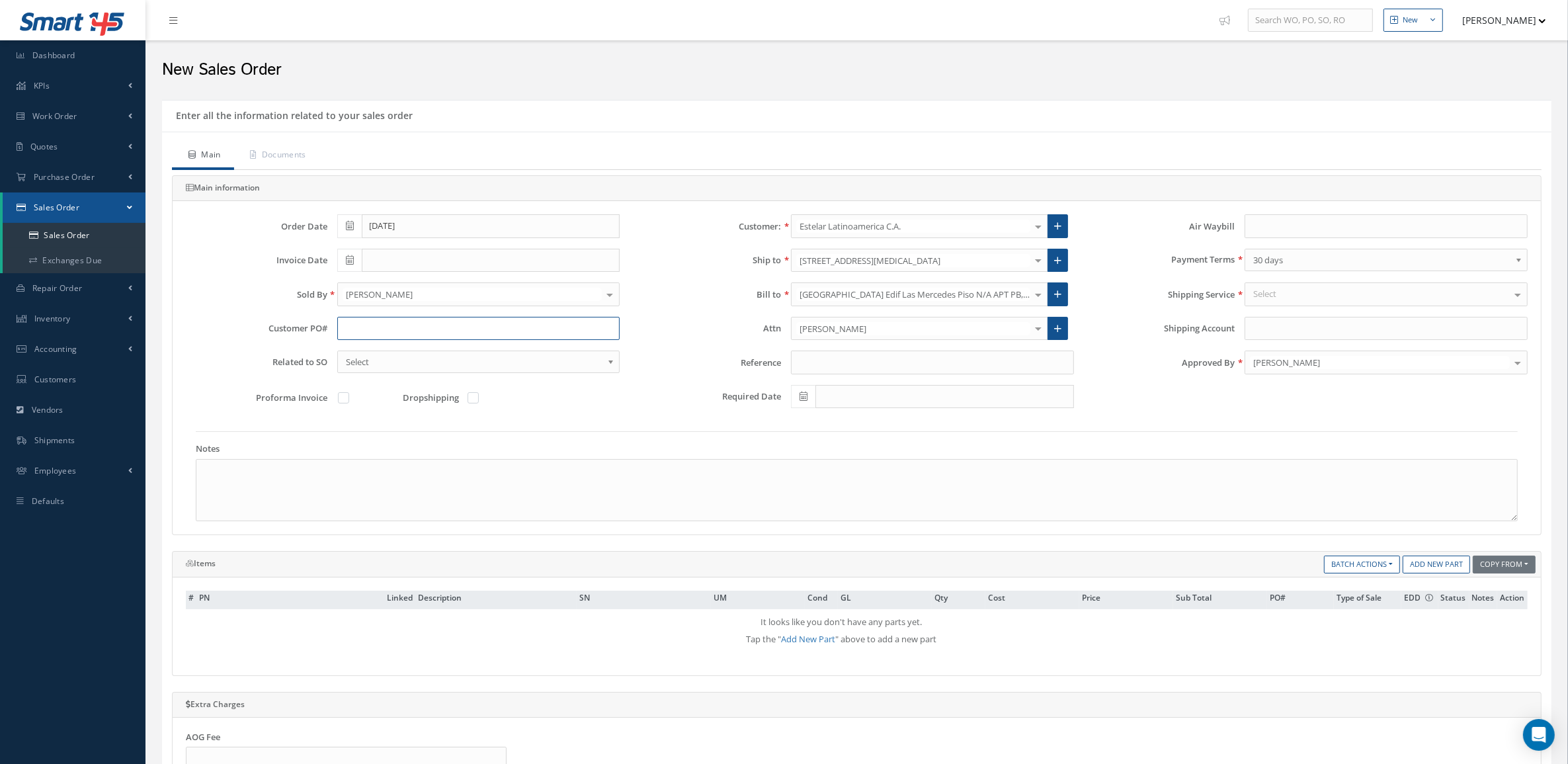
click at [382, 329] on input "text" at bounding box center [479, 328] width 283 height 24
paste input "PO 250110"
drag, startPoint x: 359, startPoint y: 332, endPoint x: 225, endPoint y: 329, distance: 134.0
click at [225, 329] on div "Customer PO# PO 250110" at bounding box center [402, 328] width 453 height 24
type input "250110"
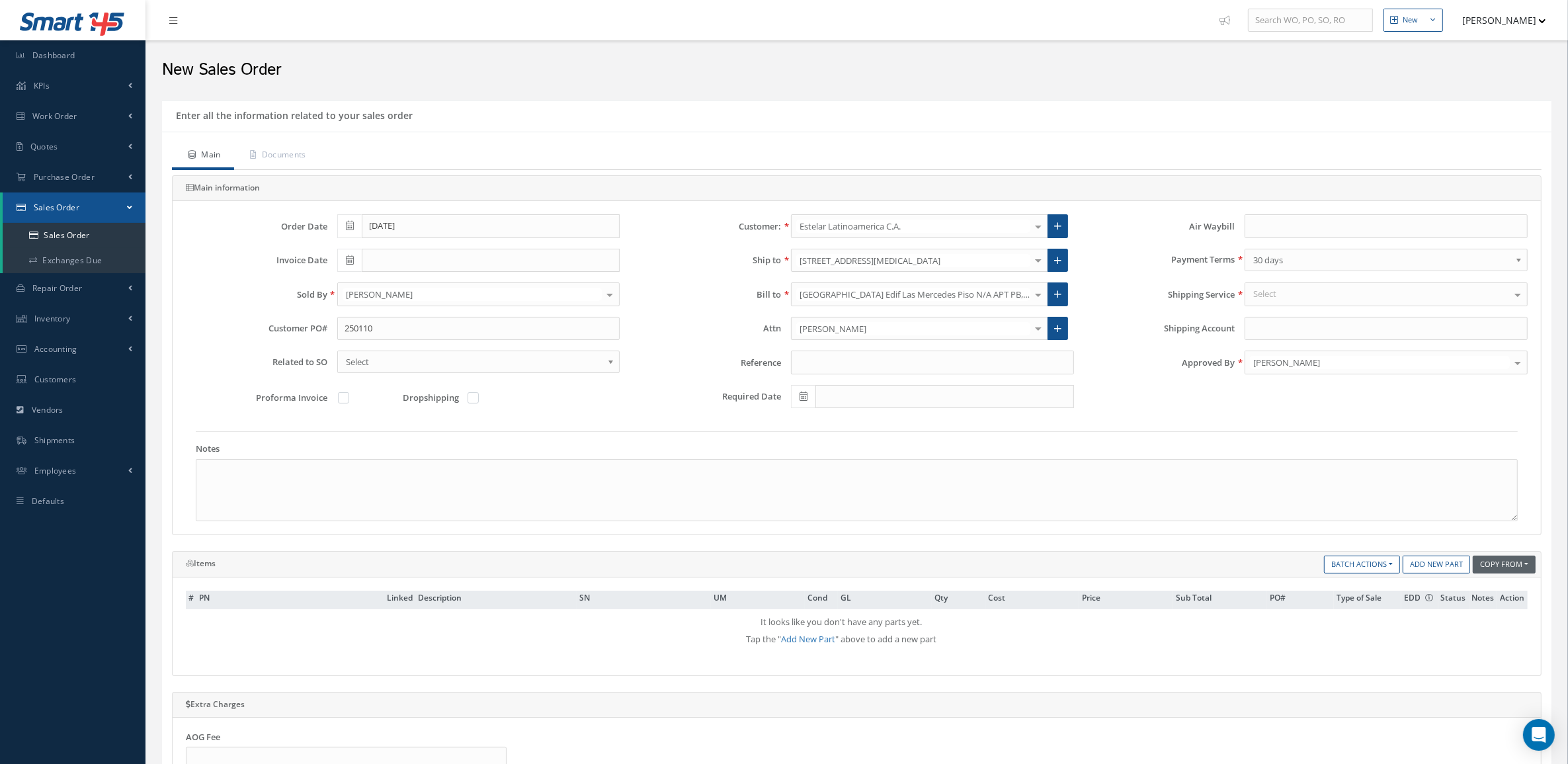
click at [1486, 566] on button "Copy From" at bounding box center [1504, 564] width 63 height 18
click at [1497, 599] on link "Customer Quotation" at bounding box center [1511, 601] width 106 height 18
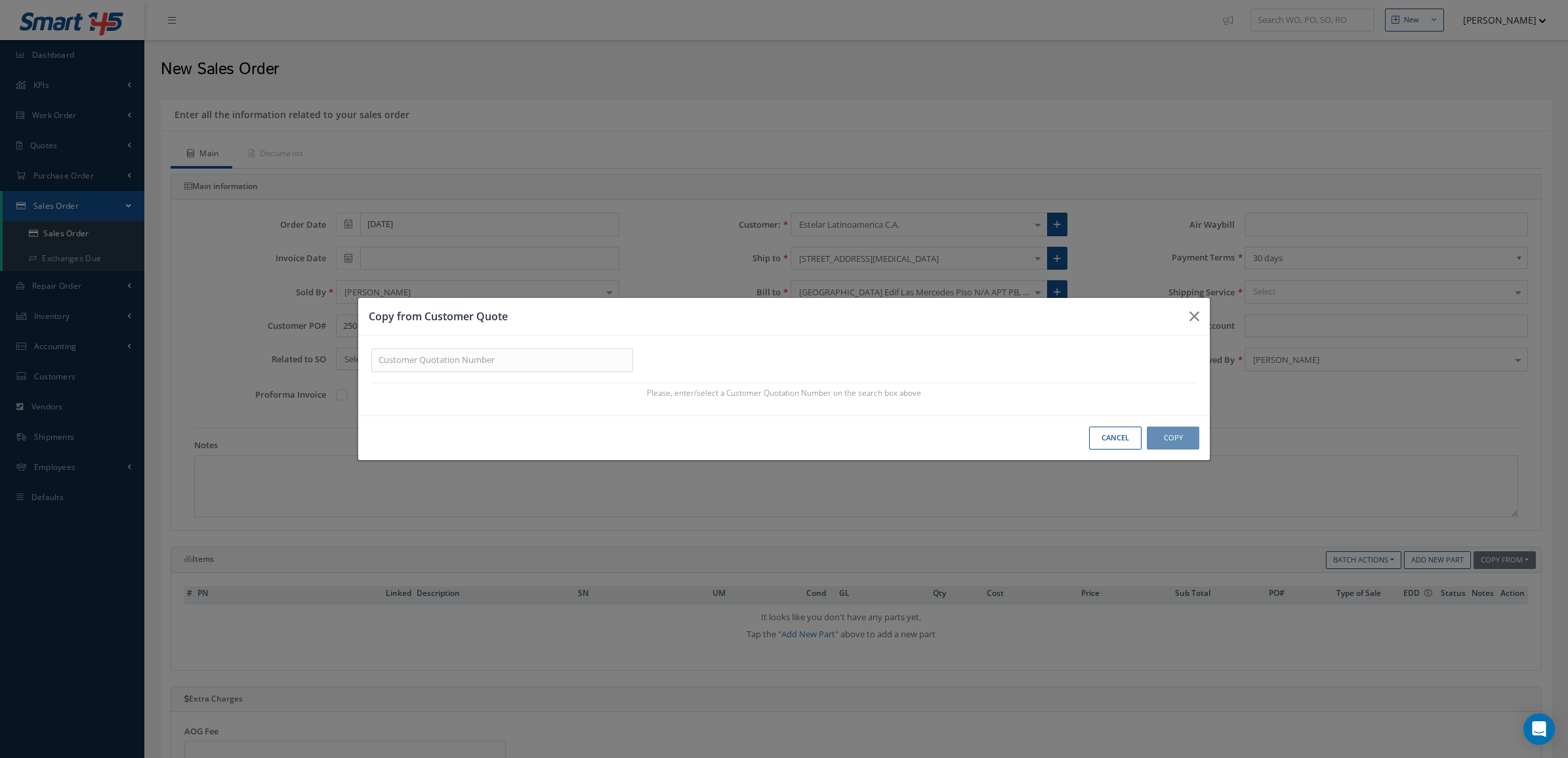
click at [552, 348] on div "Please, enter/select a Customer Quotation Number on the search box above Note: …" at bounding box center [784, 375] width 852 height 80
click at [555, 357] on input "text" at bounding box center [503, 360] width 262 height 24
paste input "407023"
click at [473, 382] on div "407023" at bounding box center [502, 383] width 247 height 13
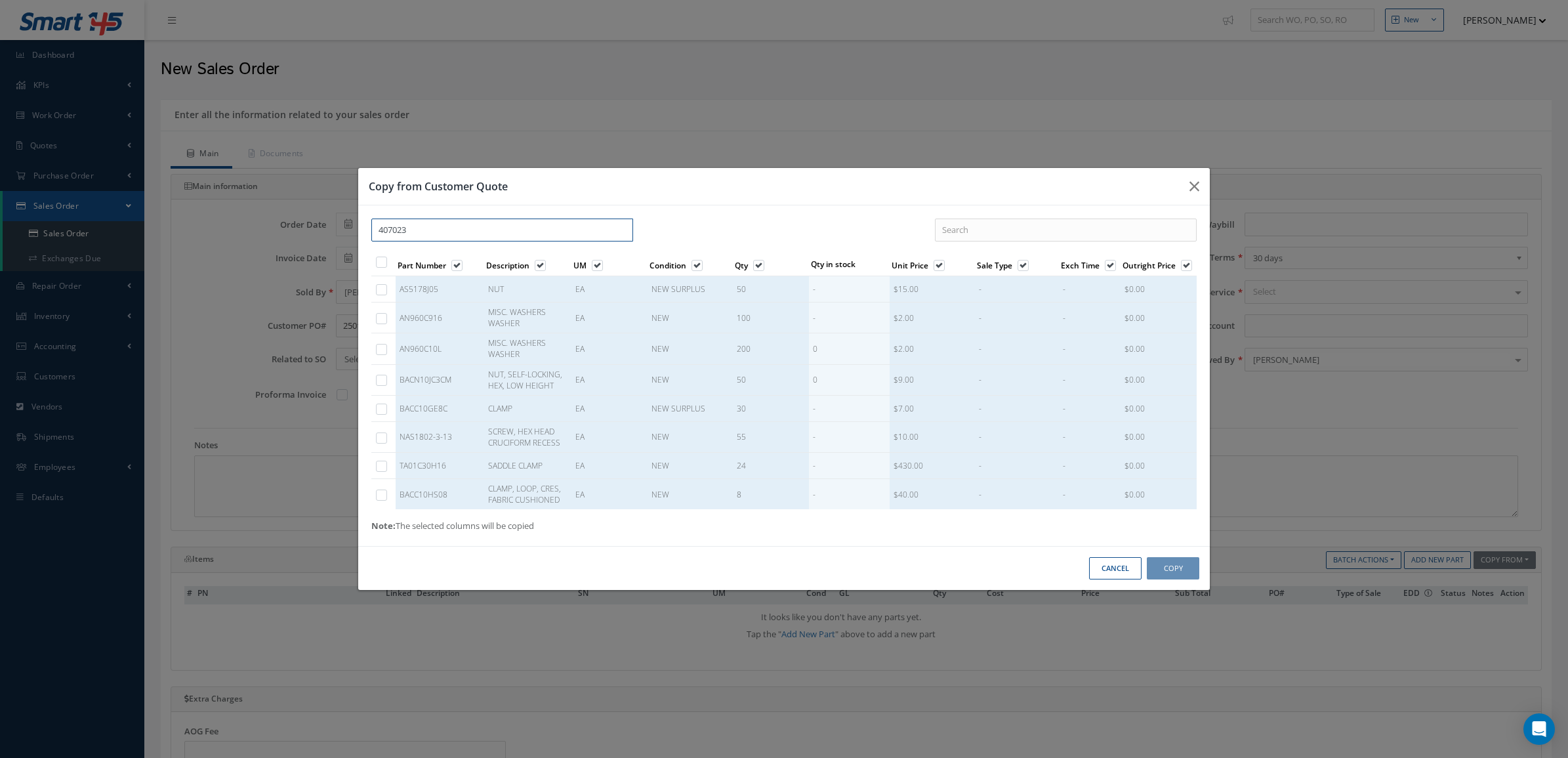
type input "407023"
click at [386, 381] on label at bounding box center [388, 380] width 3 height 11
click at [378, 381] on input "checkbox" at bounding box center [382, 381] width 9 height 9
checkbox input "true"
click at [1186, 564] on button "Copy" at bounding box center [1173, 569] width 53 height 23
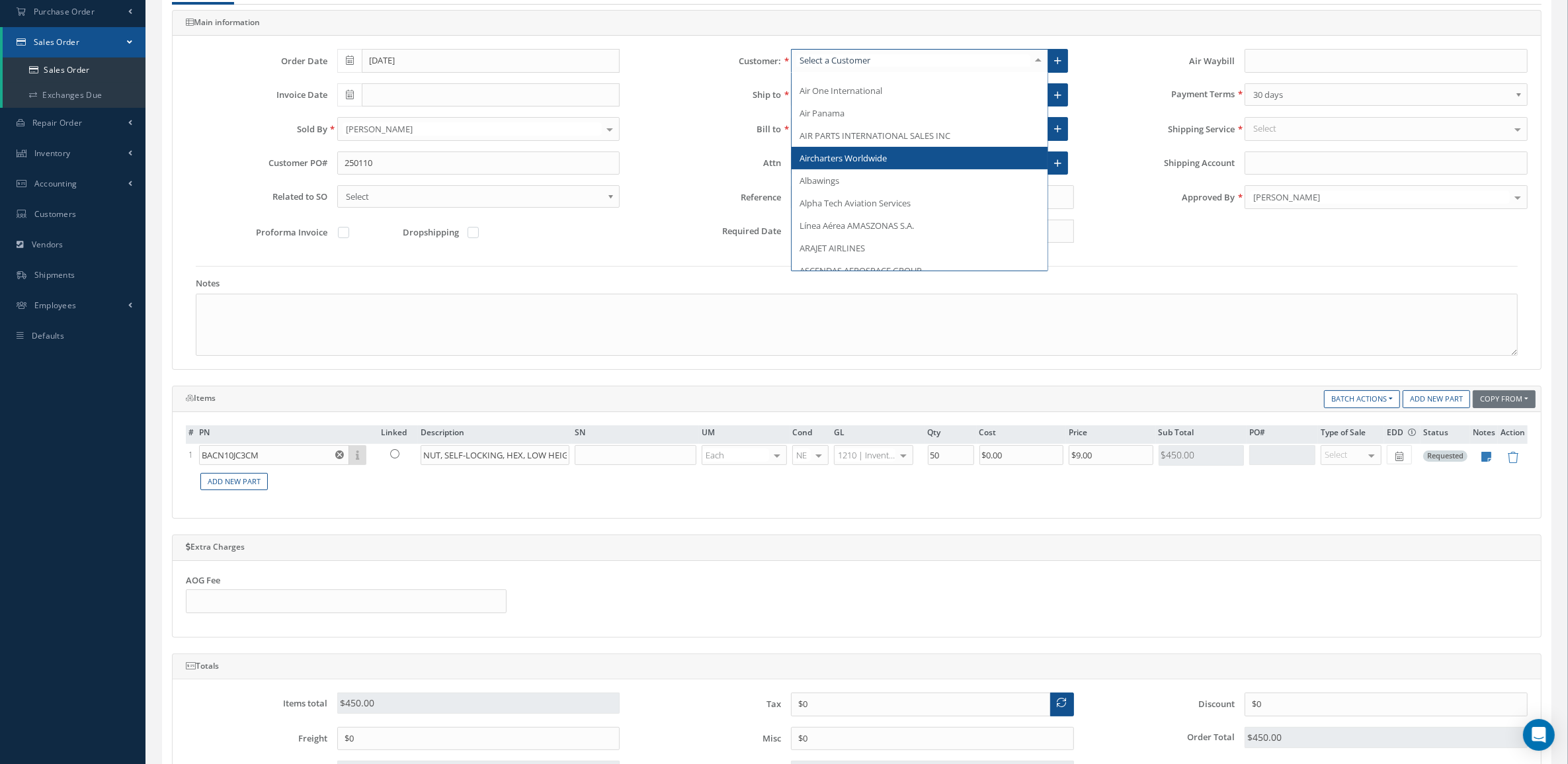
scroll to position [413, 0]
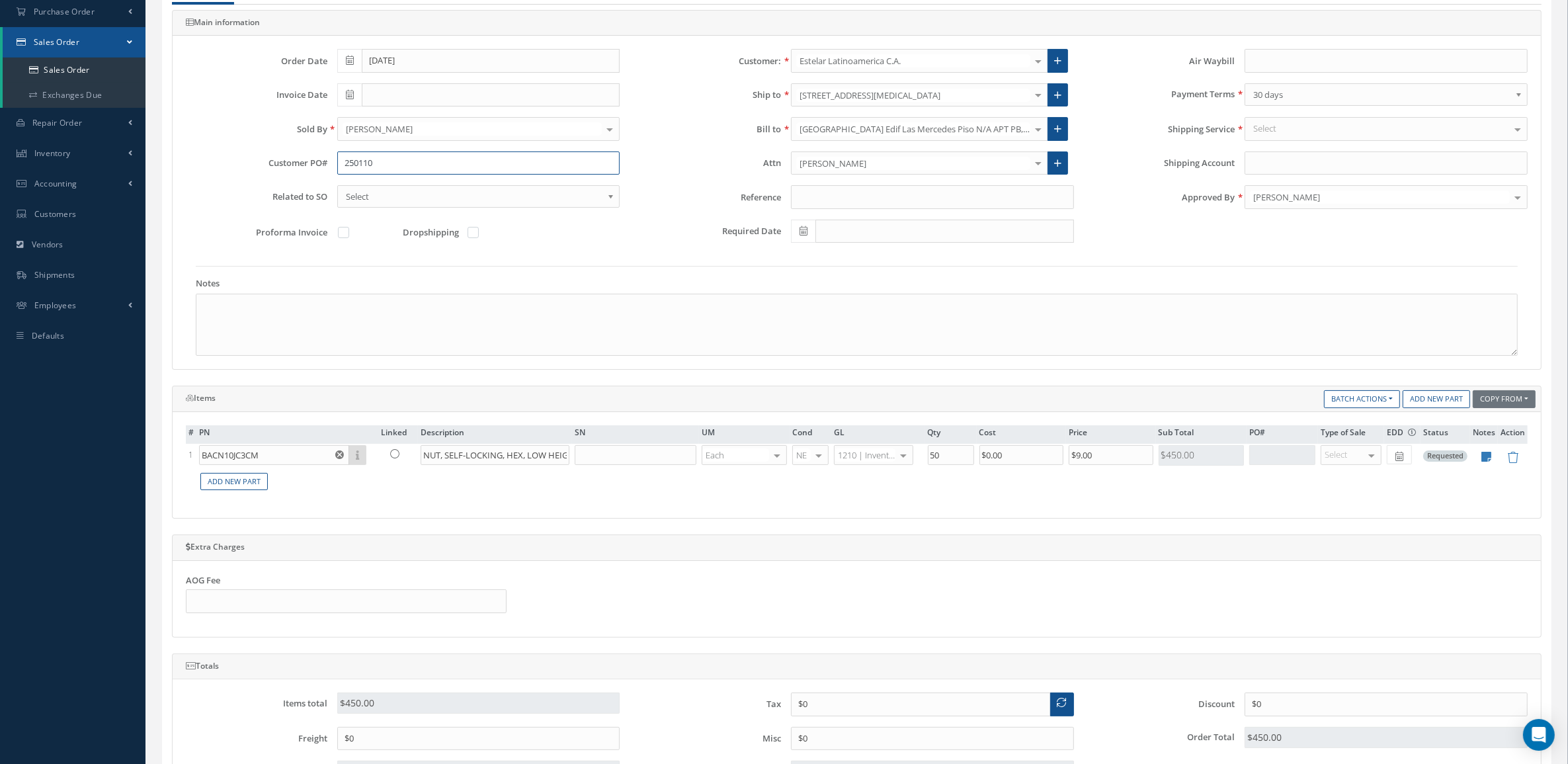
drag, startPoint x: 404, startPoint y: 159, endPoint x: 281, endPoint y: 154, distance: 123.1
click at [281, 154] on div "Customer PO# 250110" at bounding box center [402, 163] width 453 height 24
click at [1127, 215] on div "Approved By Mariana Valdivia Albert Damelles Andres Diaz Barbara Diaz Burcu Dum…" at bounding box center [1311, 202] width 453 height 35
drag, startPoint x: 409, startPoint y: 161, endPoint x: 176, endPoint y: 171, distance: 233.2
click at [176, 171] on div "Customer PO# 250110" at bounding box center [402, 163] width 453 height 24
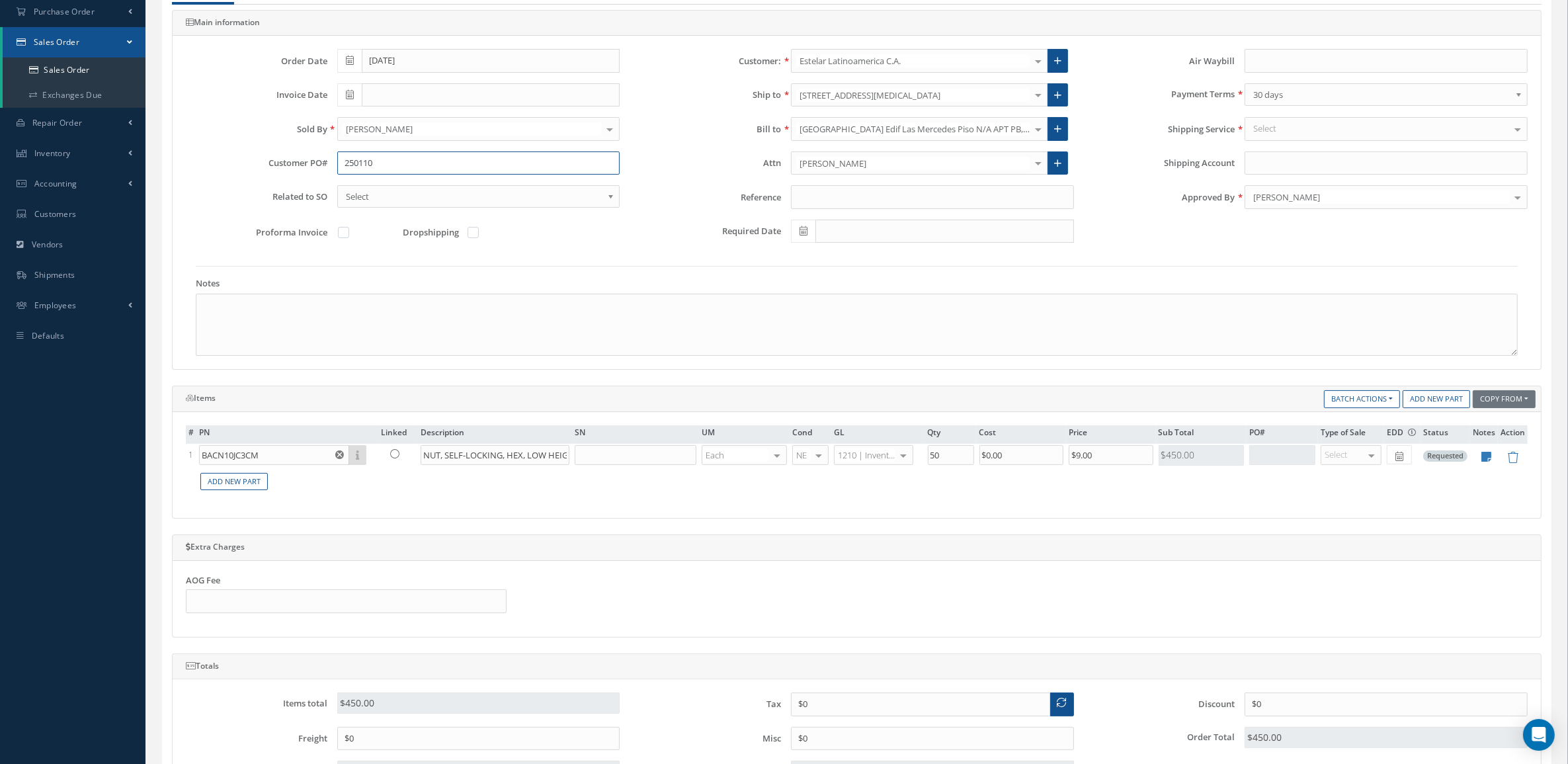
paste input "-"
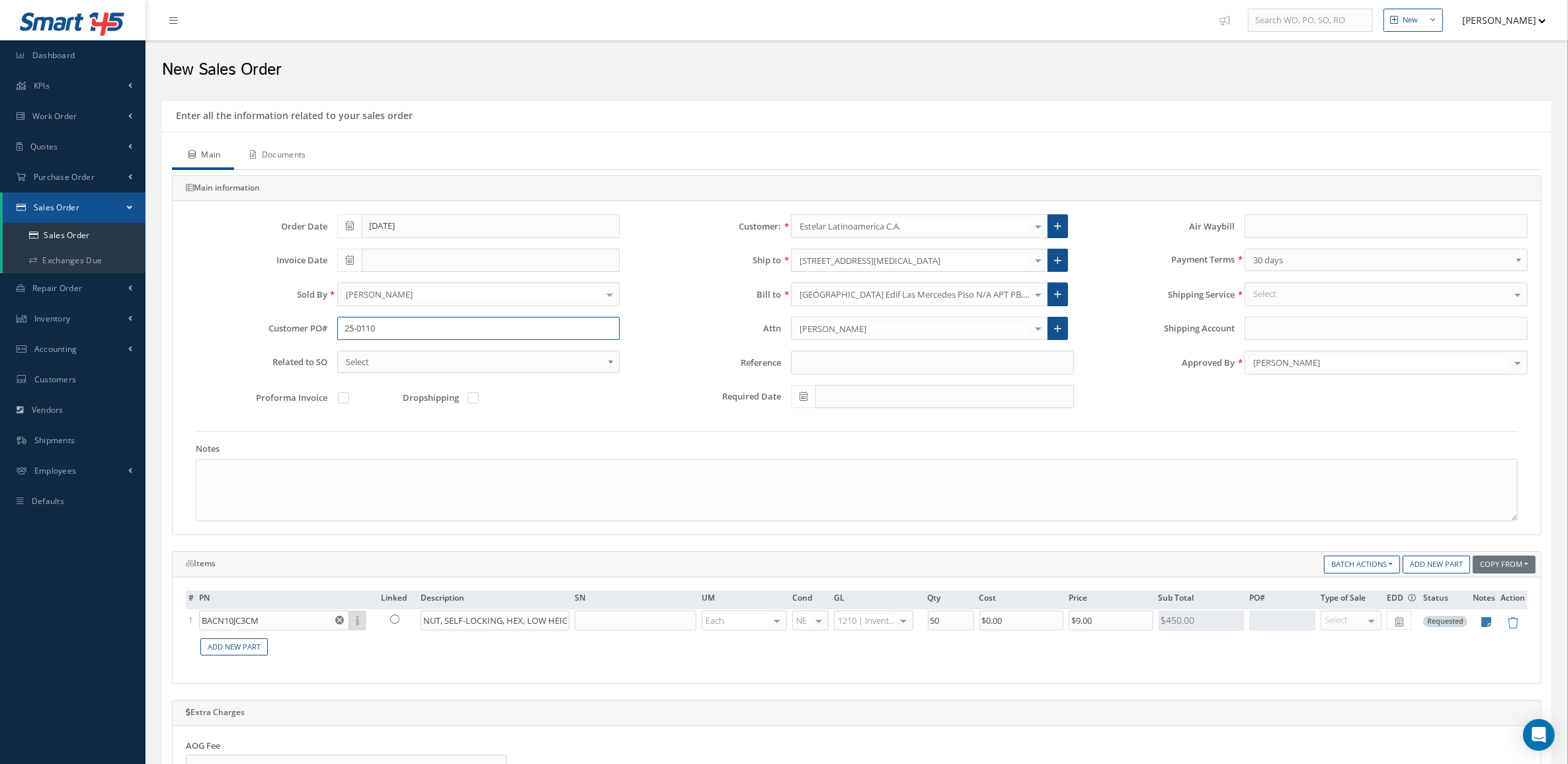
type input "25-0110"
click at [313, 153] on link "Documents" at bounding box center [276, 156] width 85 height 28
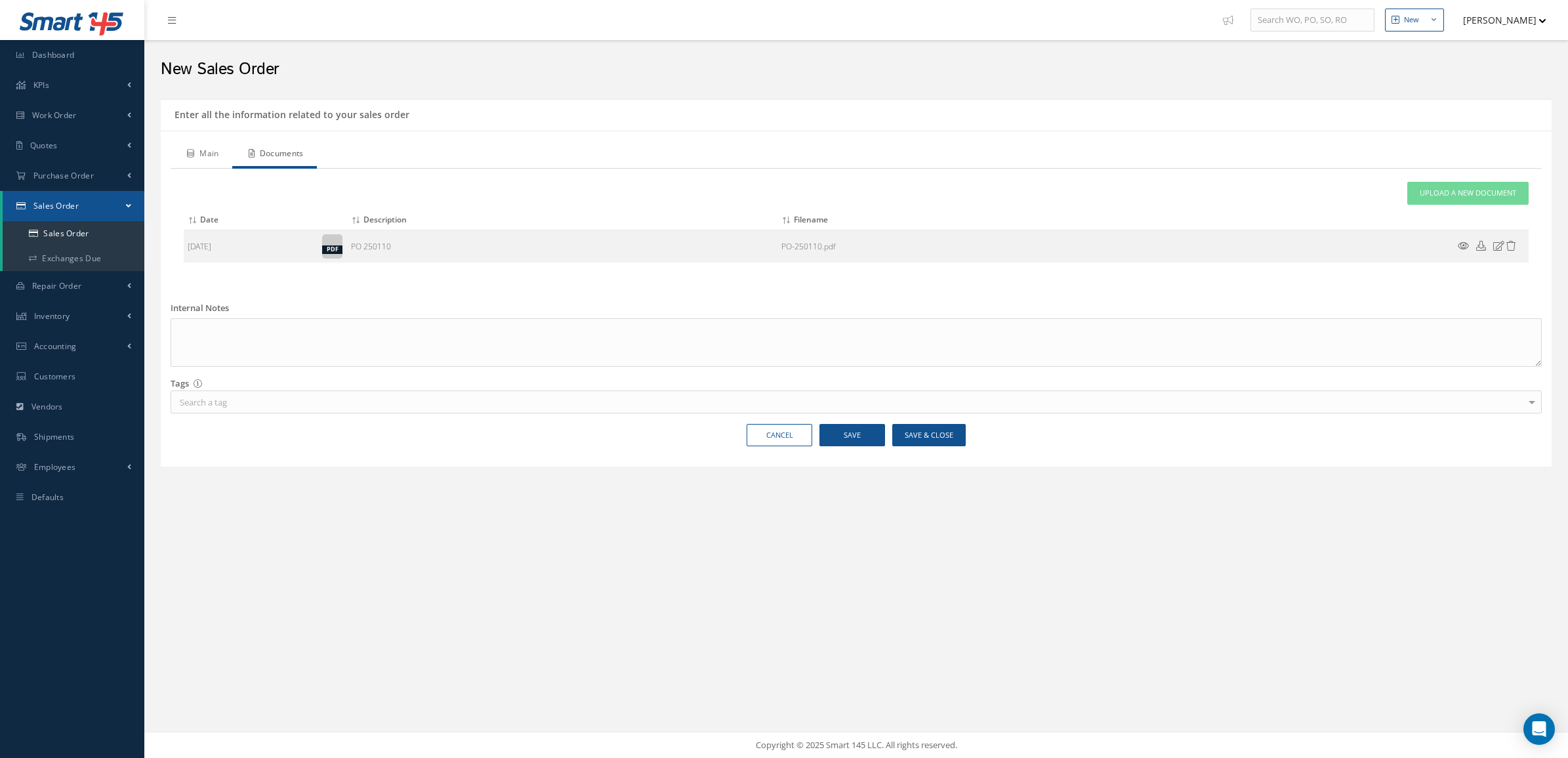
click at [184, 157] on link "Main" at bounding box center [201, 155] width 61 height 28
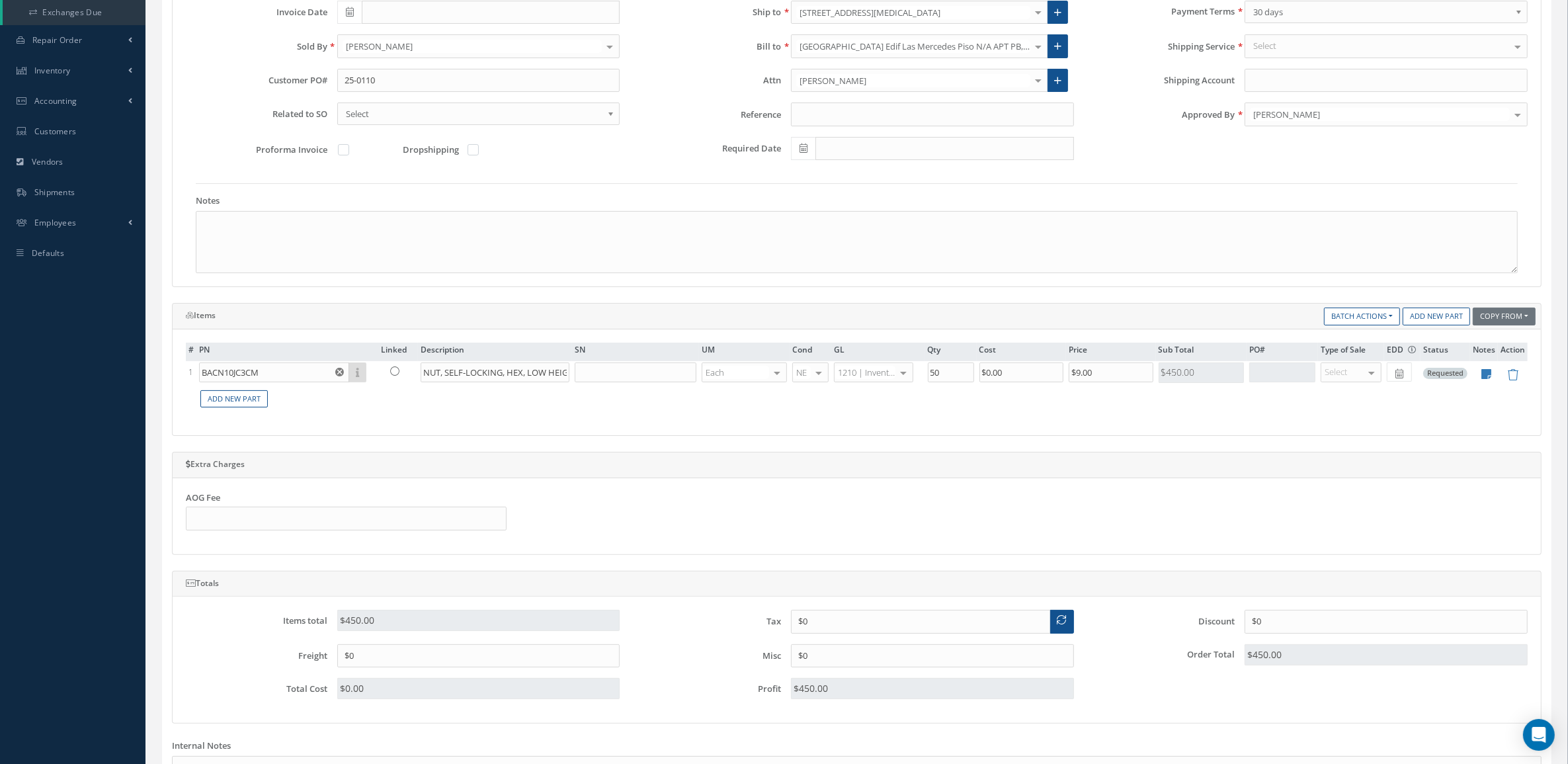
scroll to position [413, 0]
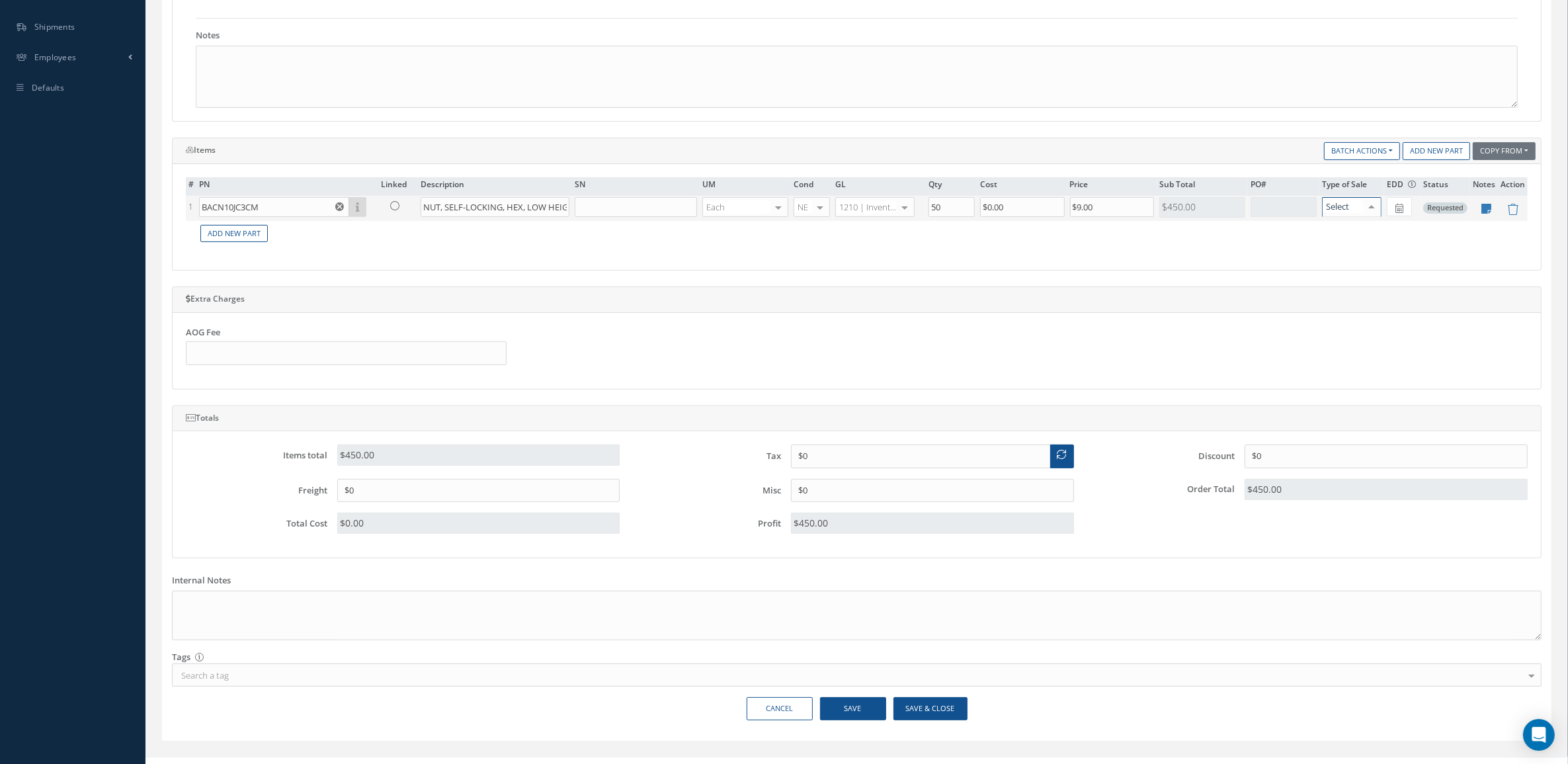
click at [1367, 214] on div at bounding box center [1371, 207] width 18 height 19
click at [1363, 225] on span "OR" at bounding box center [1350, 230] width 59 height 22
click at [1488, 213] on icon at bounding box center [1487, 208] width 10 height 12
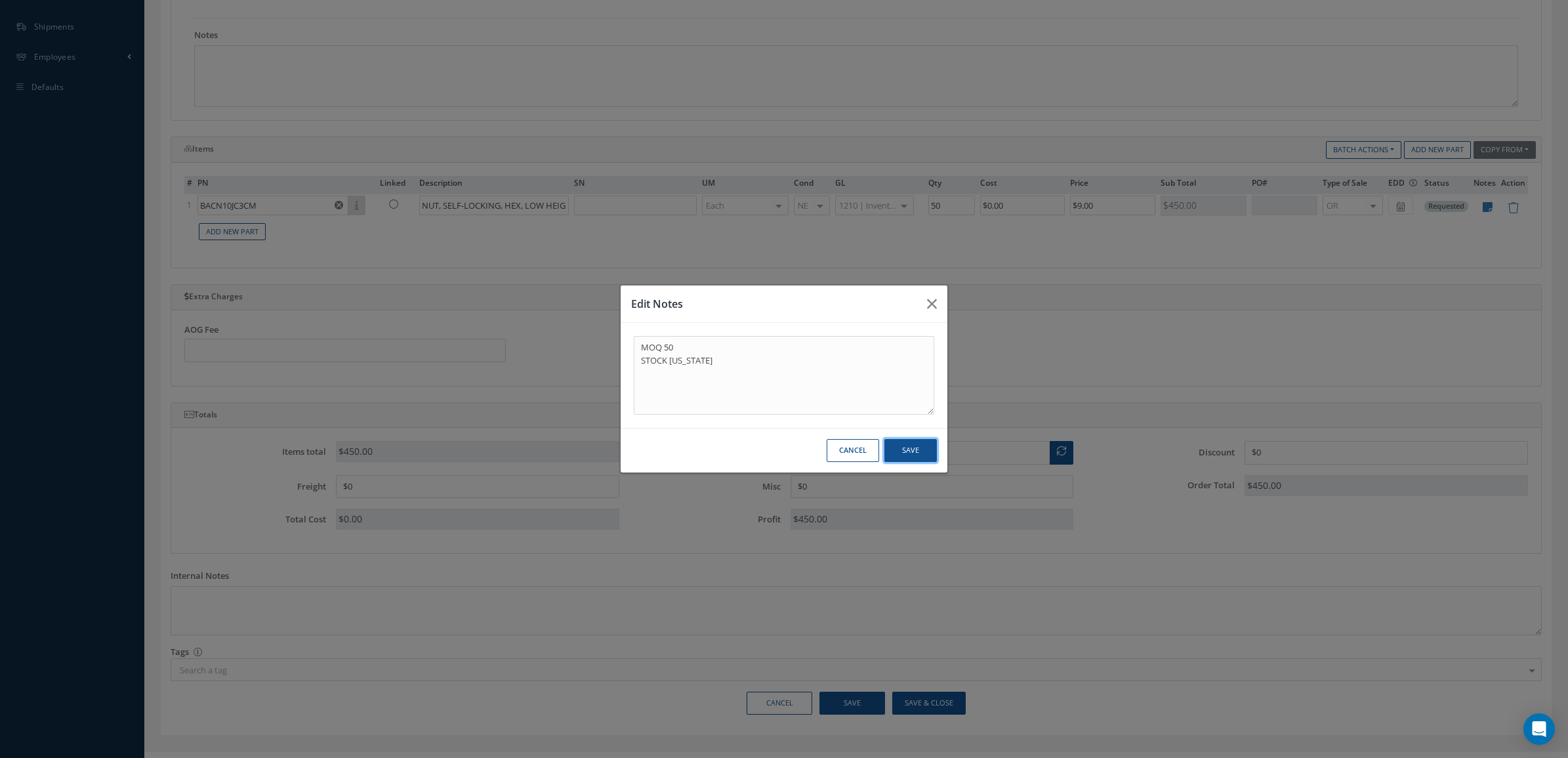
click at [903, 457] on button "Save" at bounding box center [911, 451] width 53 height 23
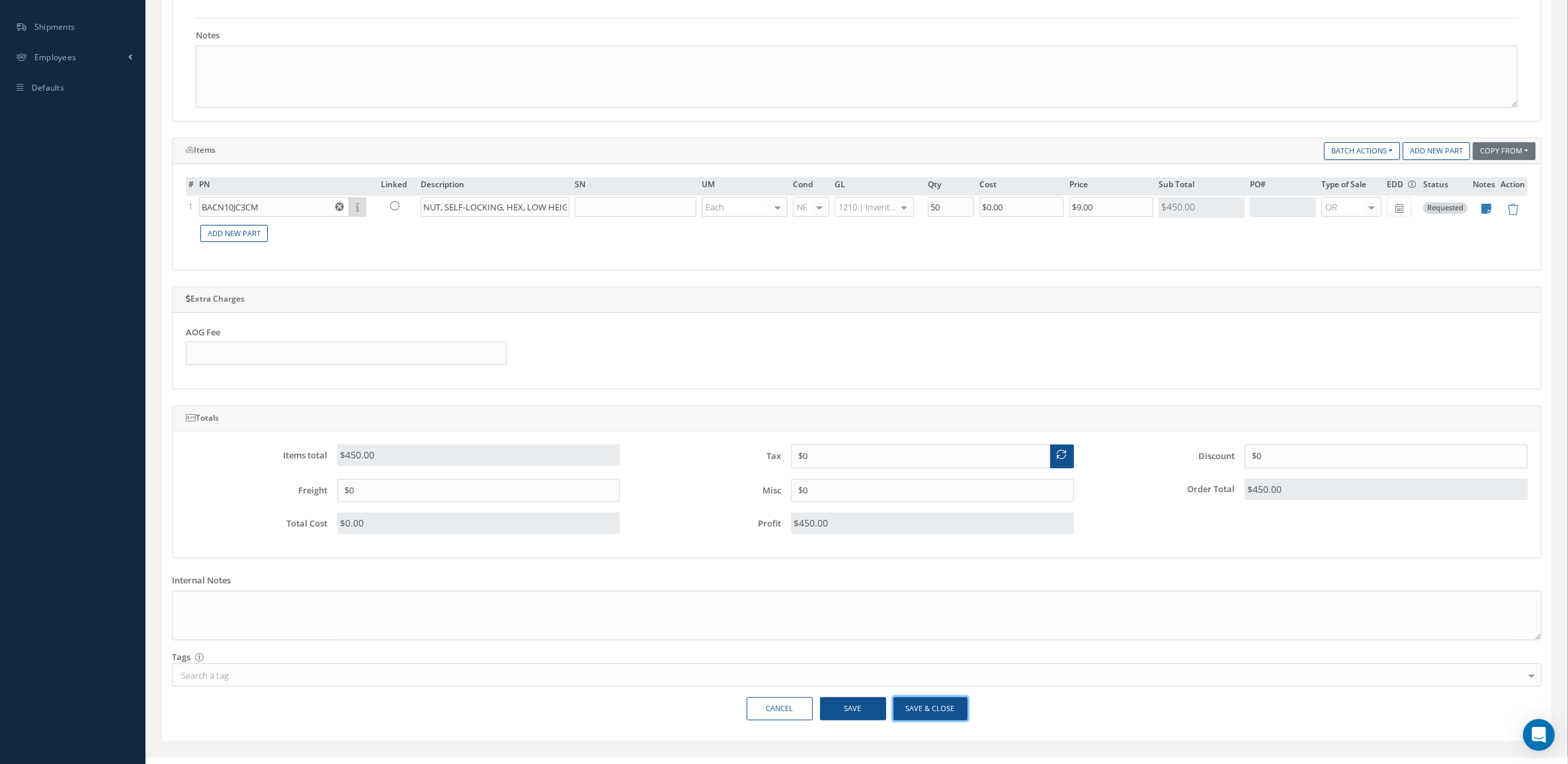
click at [959, 720] on button "Save & Close" at bounding box center [930, 709] width 74 height 23
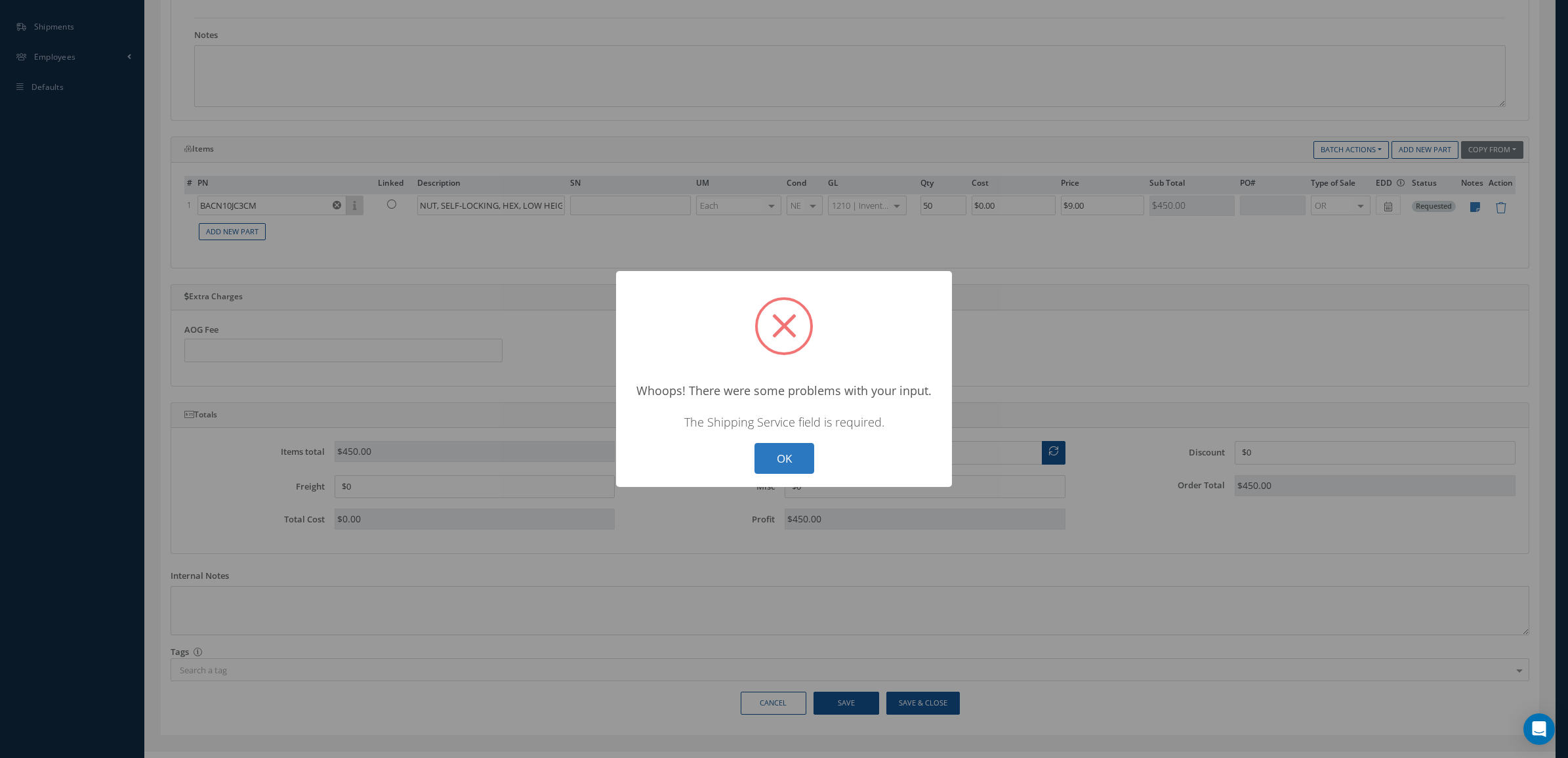
click at [780, 447] on button "OK" at bounding box center [784, 459] width 59 height 31
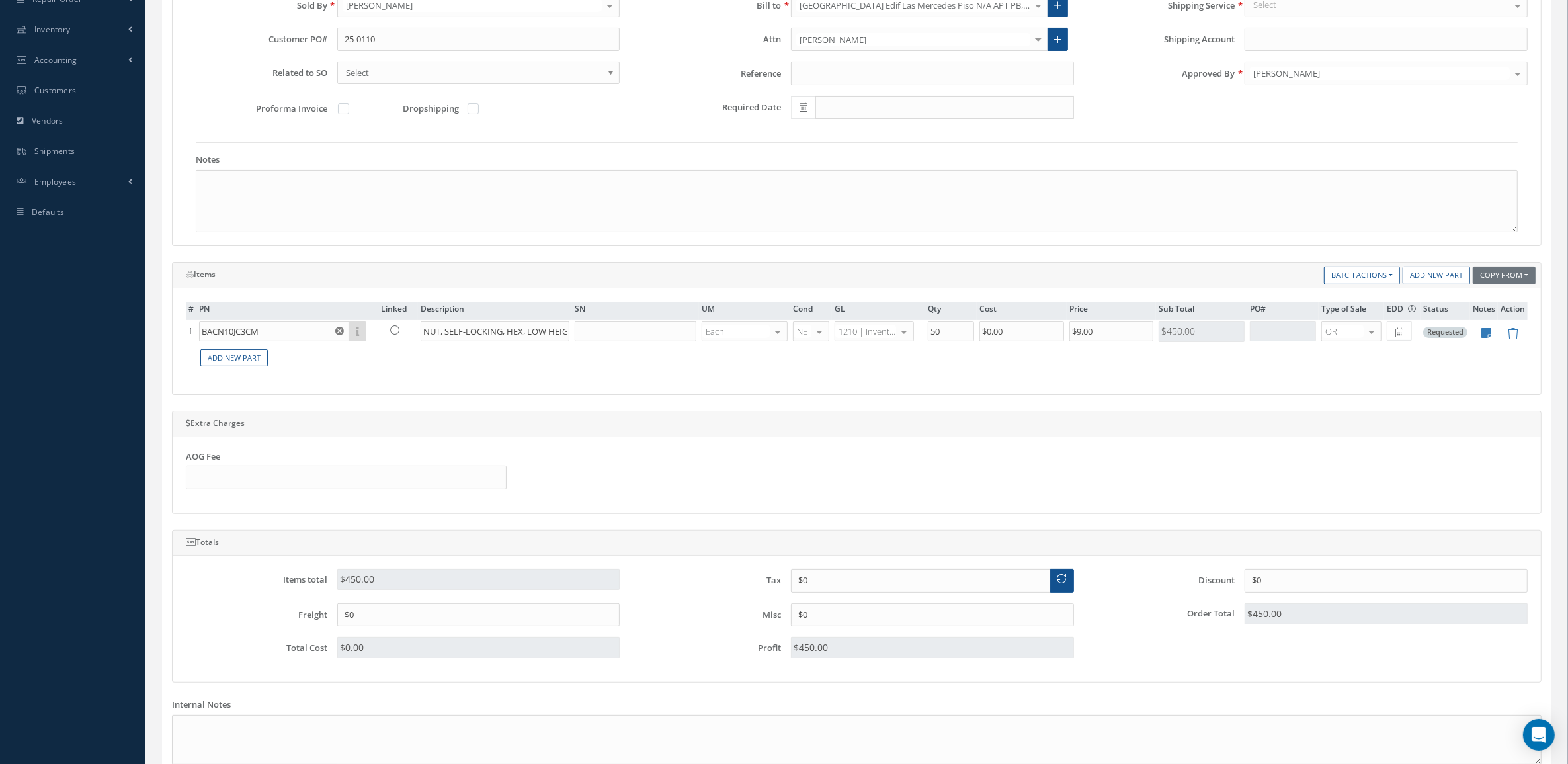
scroll to position [82, 0]
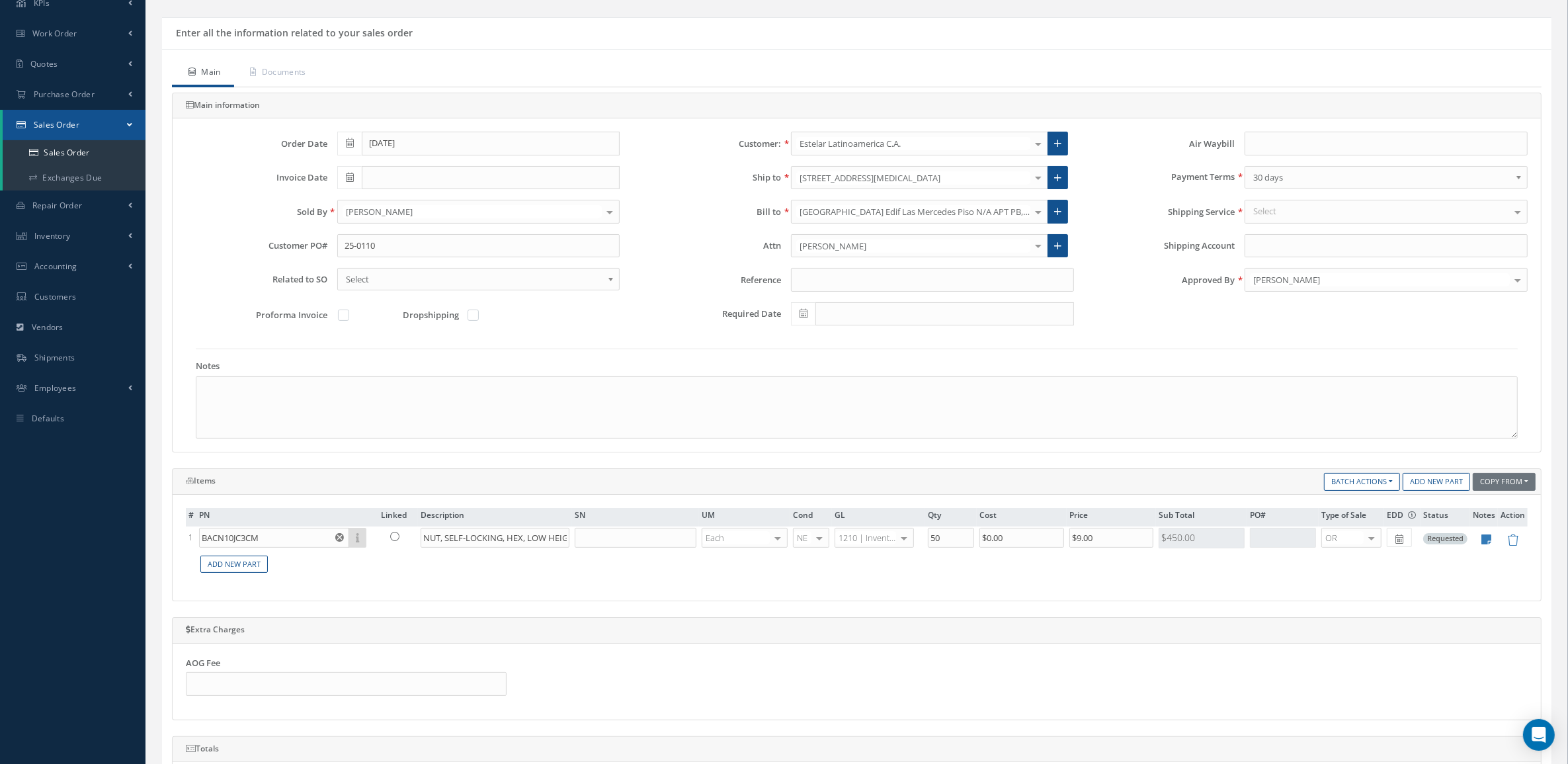
click at [1294, 219] on div "Select" at bounding box center [1386, 211] width 283 height 24
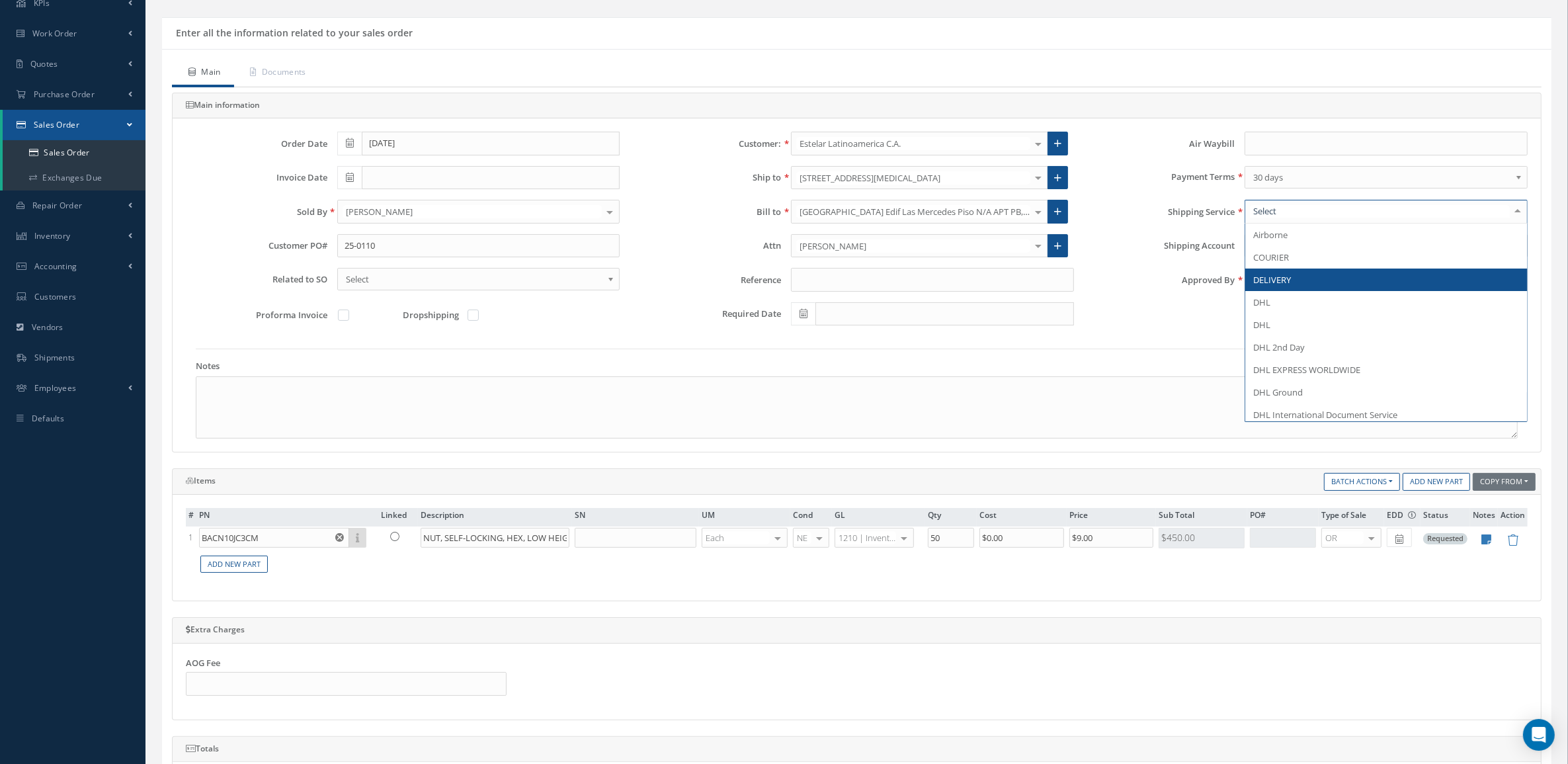
click at [1294, 281] on span "DELIVERY" at bounding box center [1386, 279] width 282 height 22
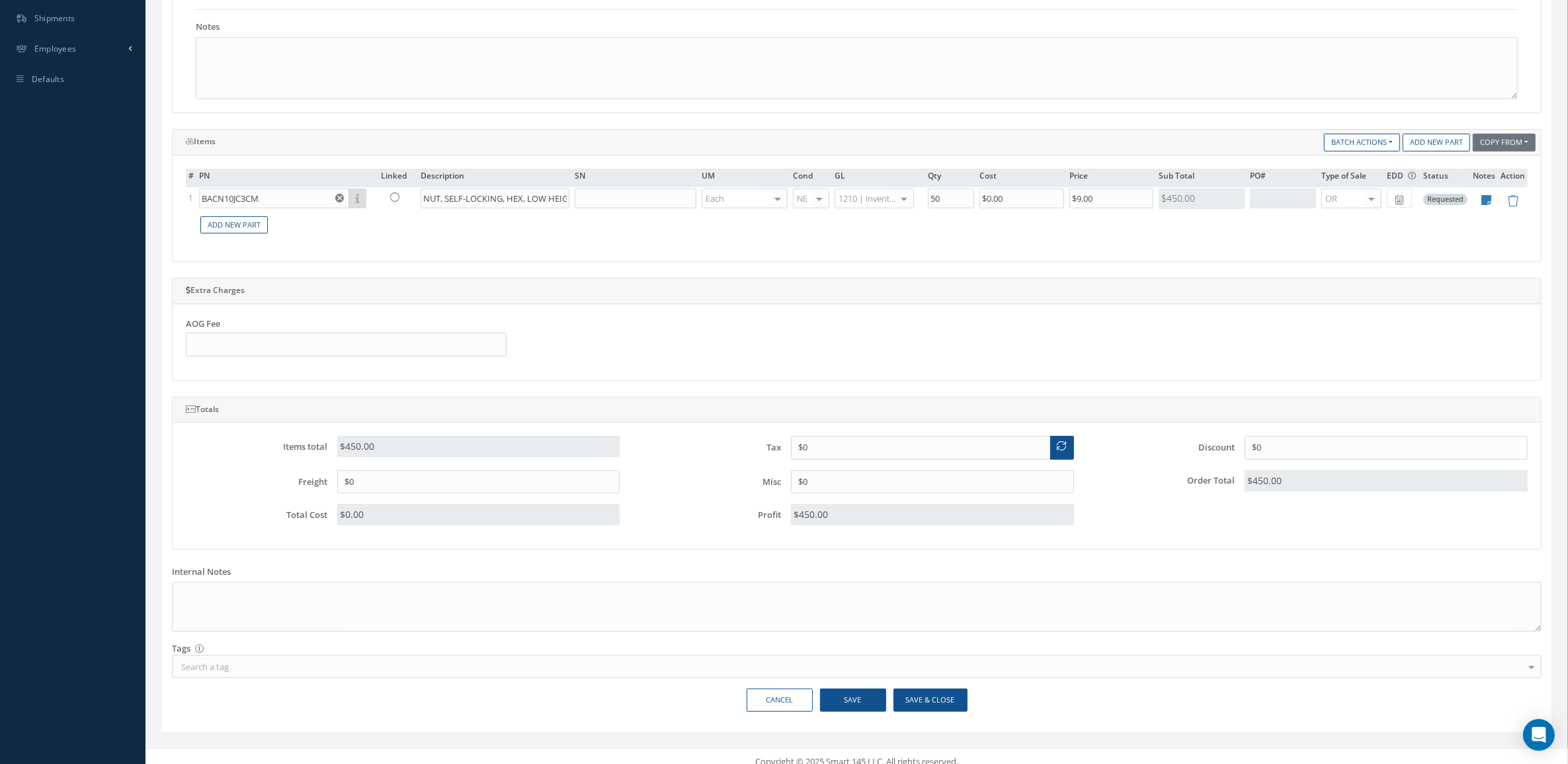
scroll to position [439, 0]
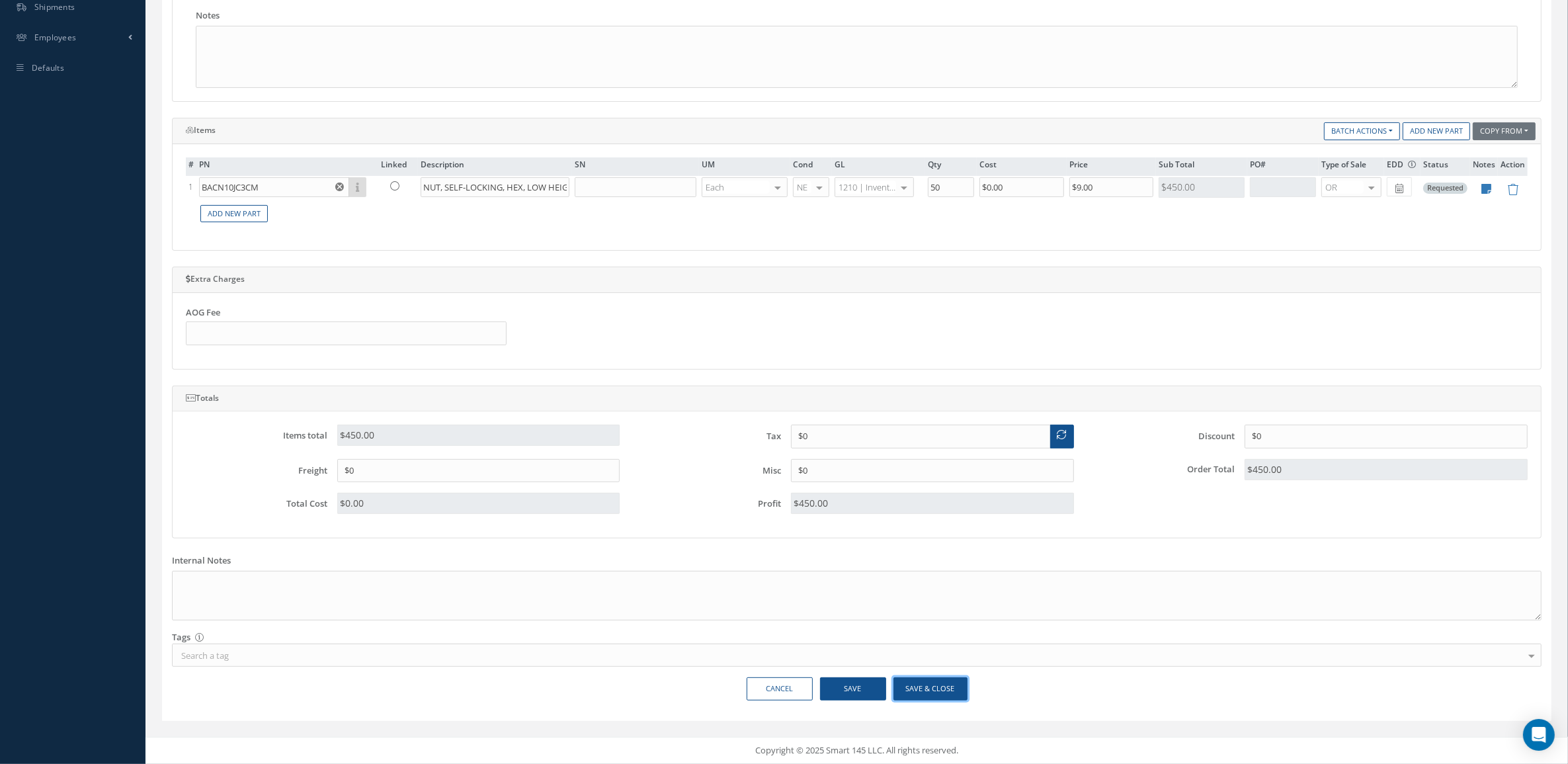
click at [943, 695] on button "Save & Close" at bounding box center [930, 689] width 74 height 23
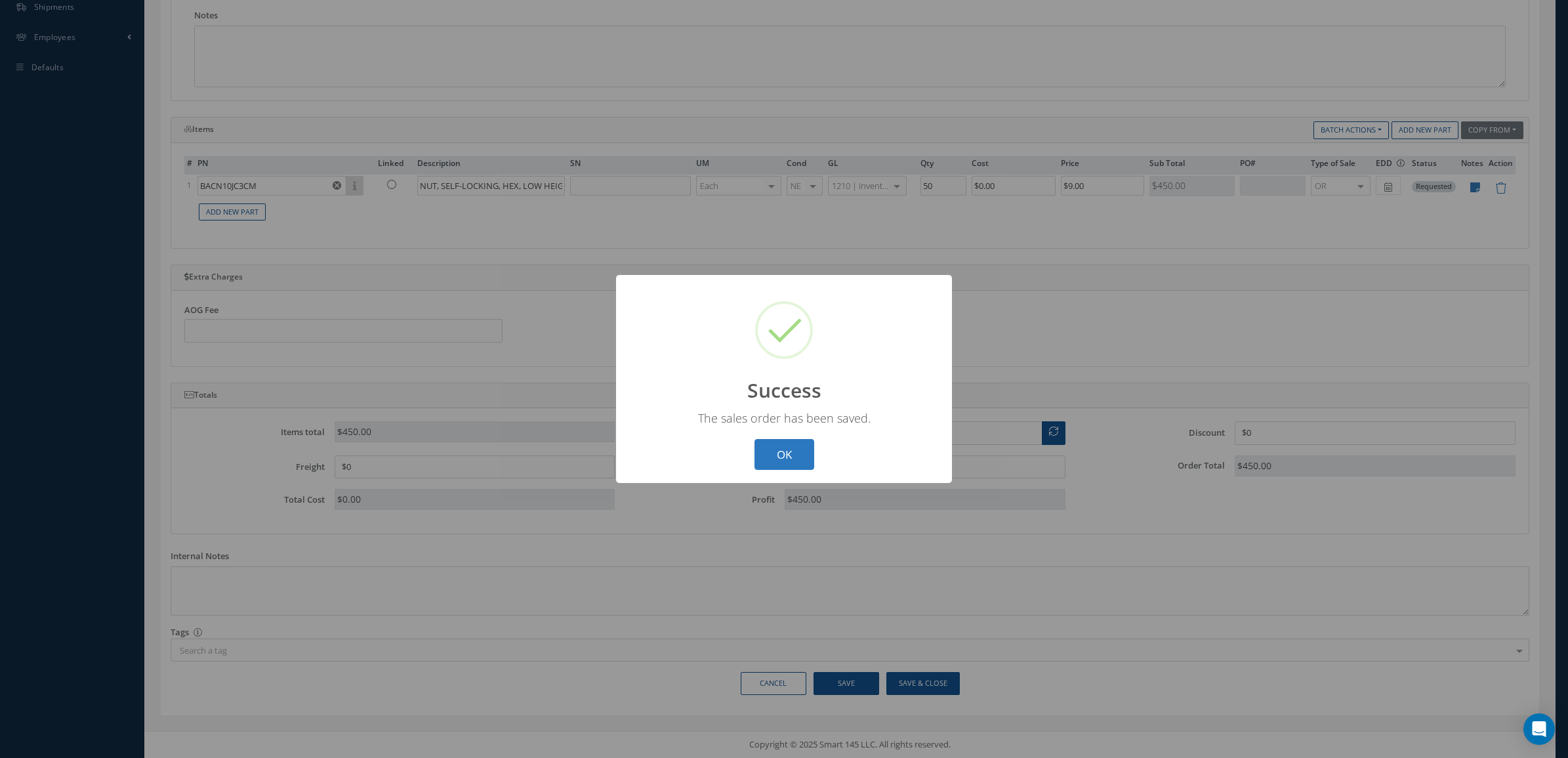
click at [807, 449] on button "OK" at bounding box center [784, 455] width 59 height 31
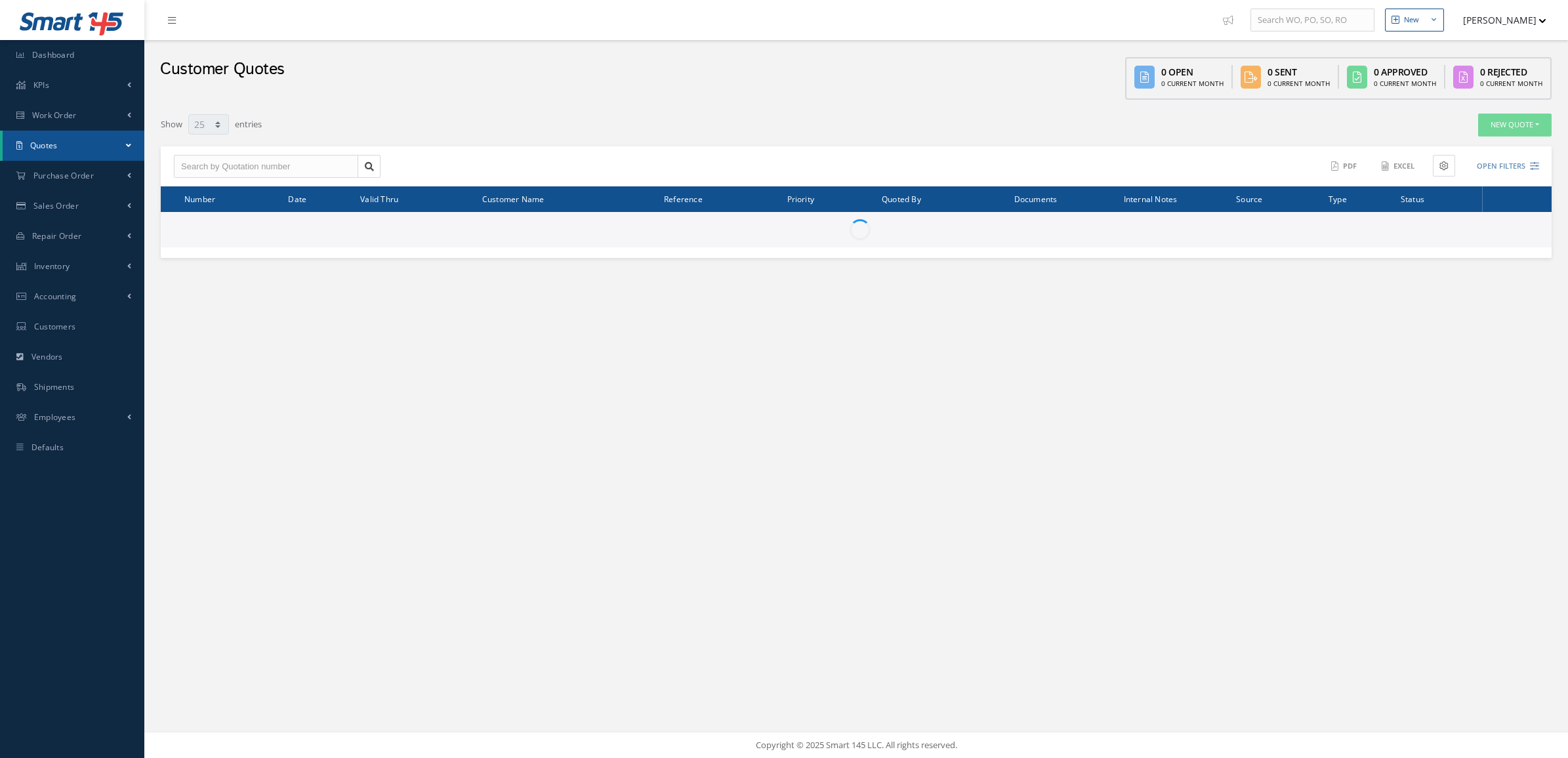
select select "25"
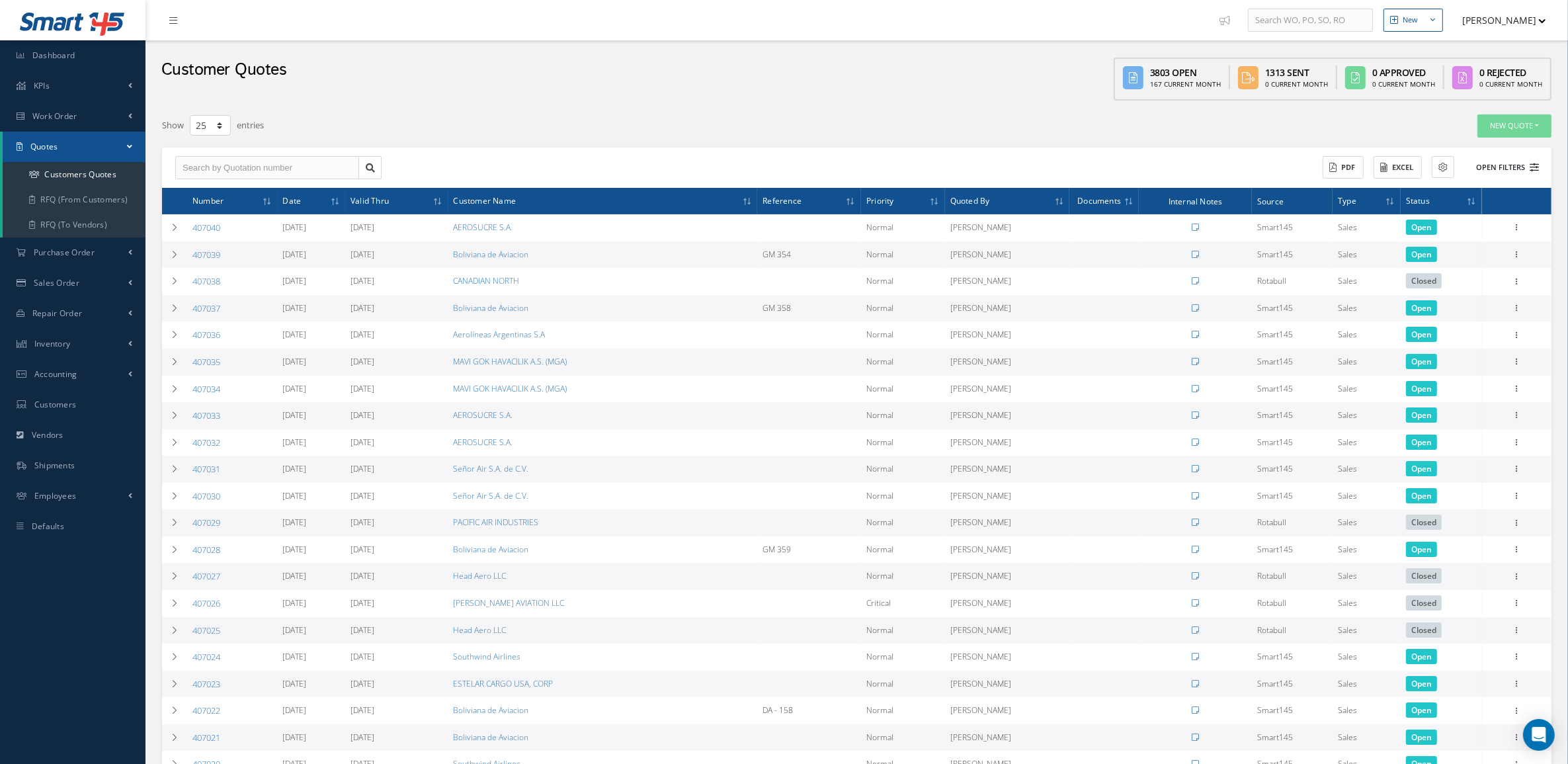
click at [1506, 173] on button "Open Filters" at bounding box center [1501, 168] width 75 height 22
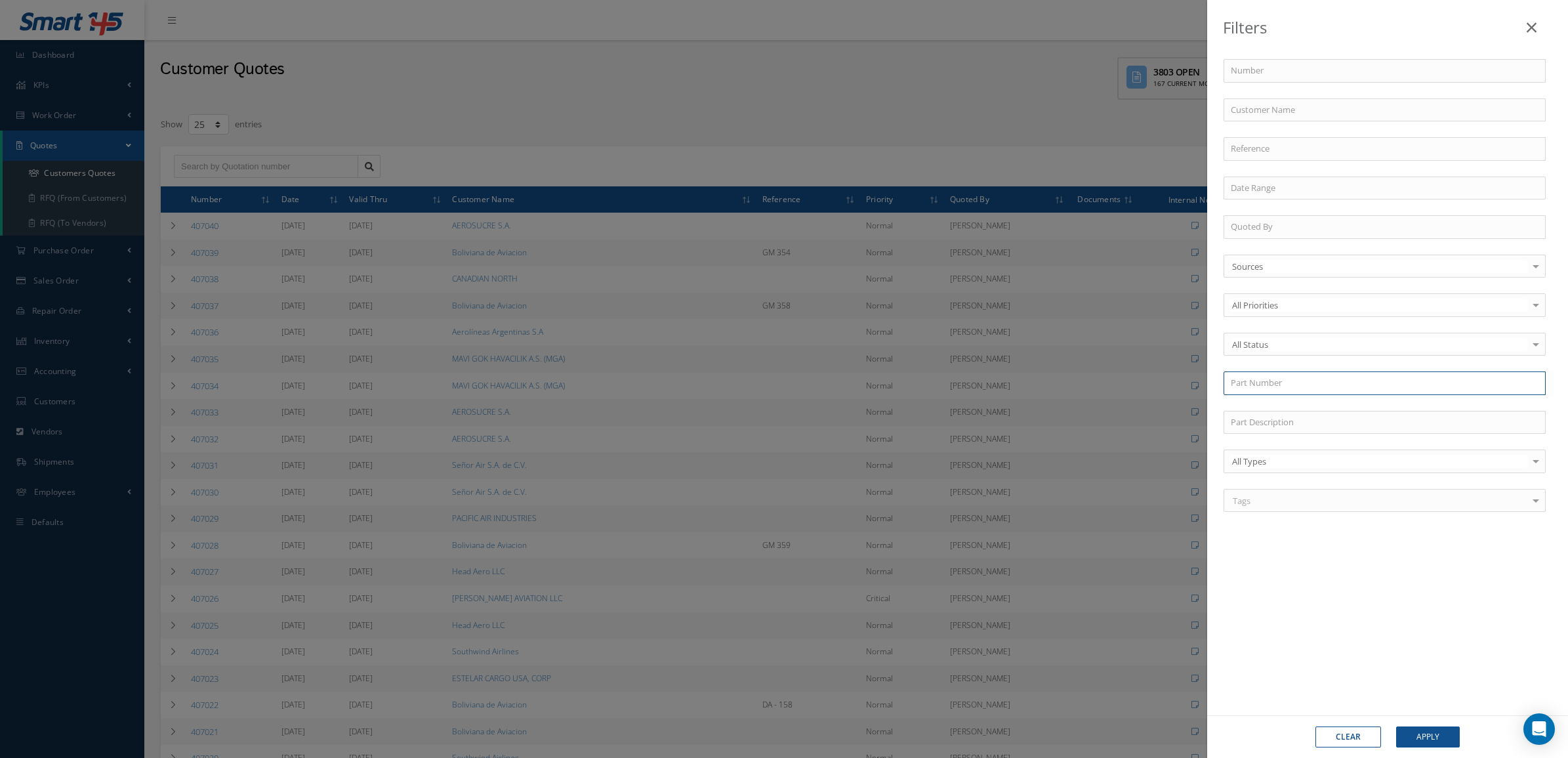
click at [1267, 377] on input "text" at bounding box center [1384, 383] width 322 height 24
click at [1290, 403] on div "BACN10JC3CM" at bounding box center [1385, 406] width 308 height 13
type input "BACN10JC3CM"
click at [1444, 736] on button "Apply" at bounding box center [1428, 736] width 64 height 21
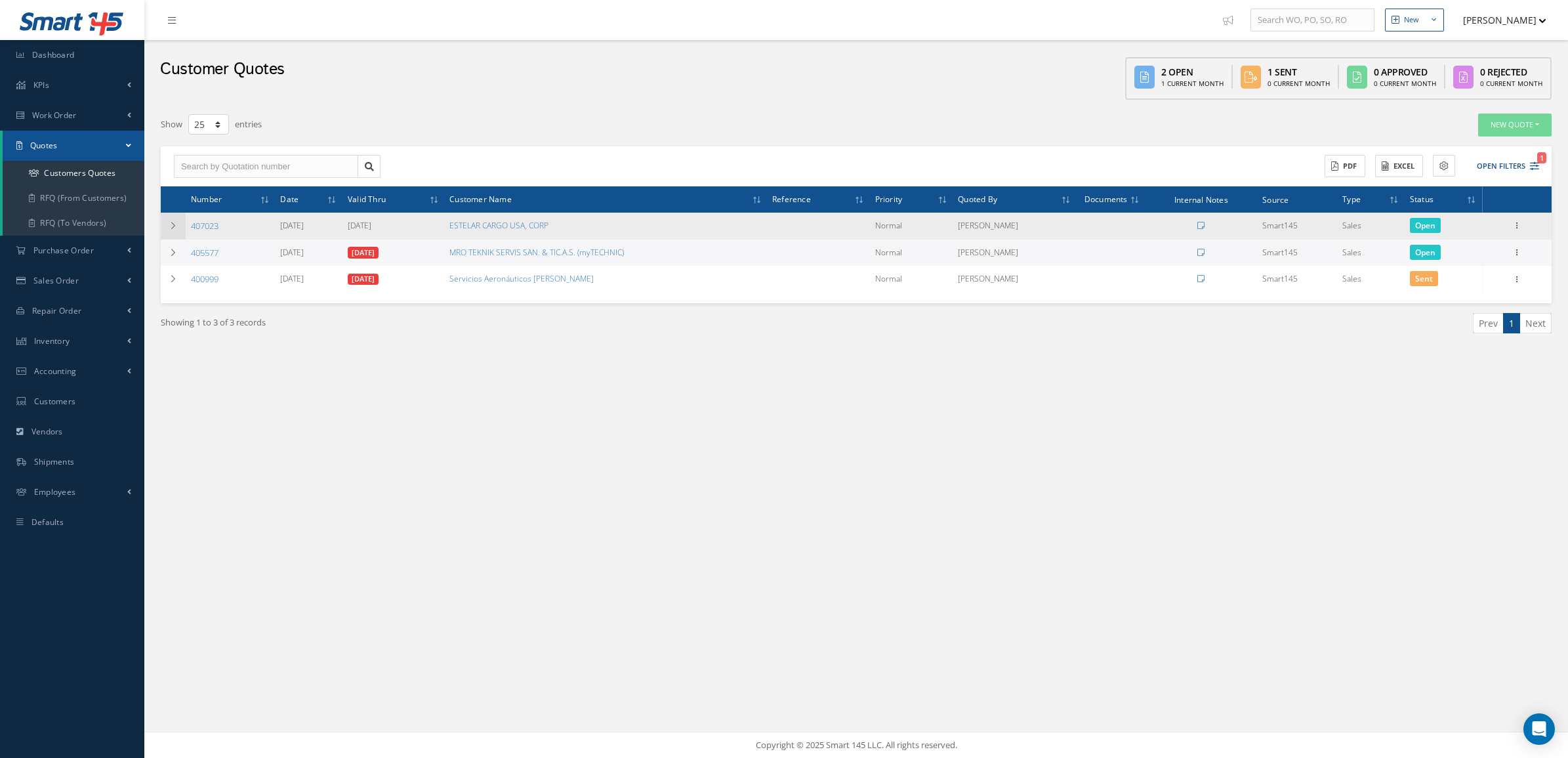
drag, startPoint x: 231, startPoint y: 224, endPoint x: 177, endPoint y: 224, distance: 54.0
click at [177, 224] on tr "407023 09/12/2025 10/12/2025 ESTELAR CARGO USA, CORP Normal Jana Sanzetenea Sma…" at bounding box center [856, 226] width 1391 height 27
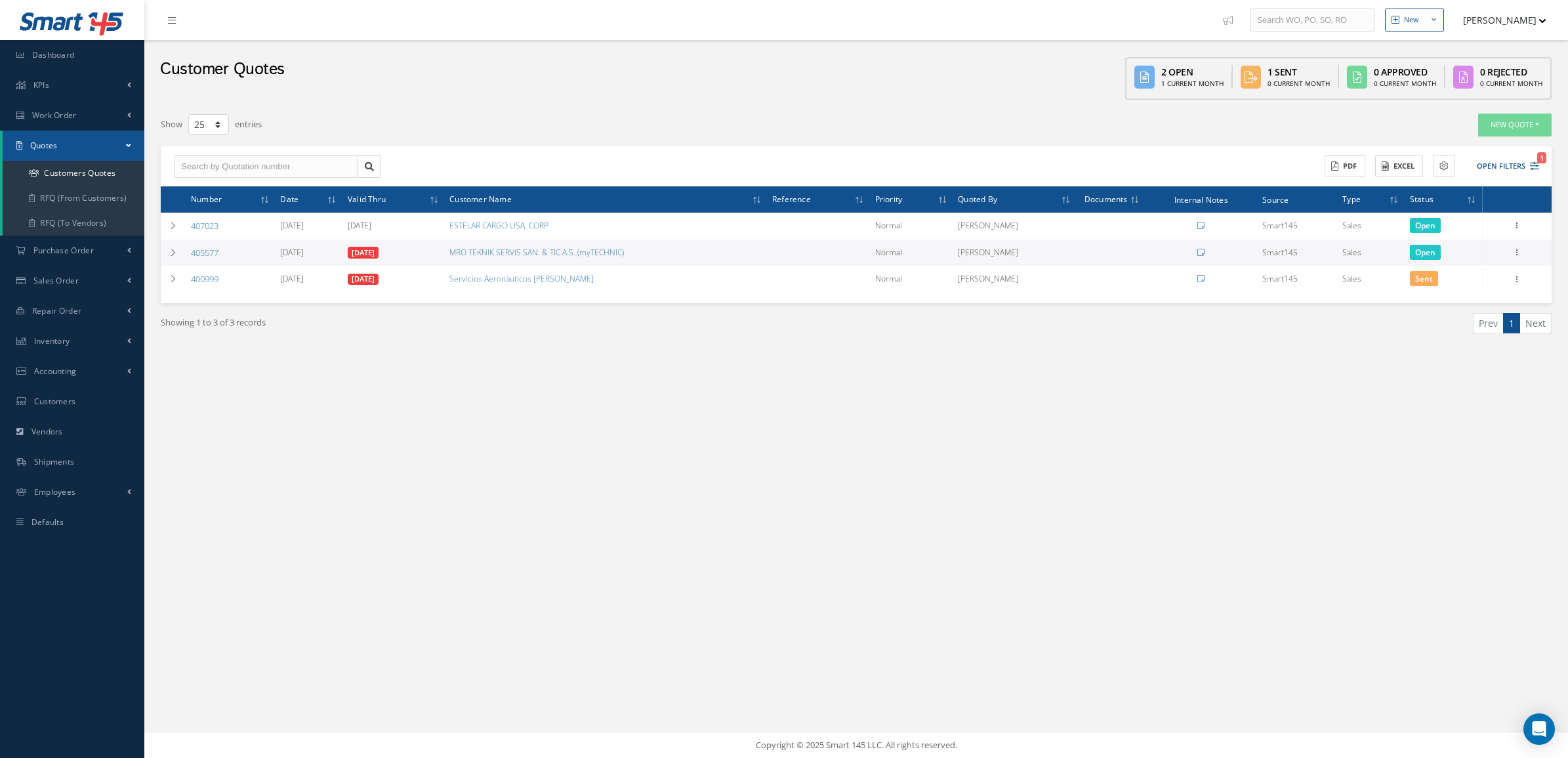
copy tr "407023"
click at [34, 288] on link "Sales Order" at bounding box center [72, 280] width 145 height 30
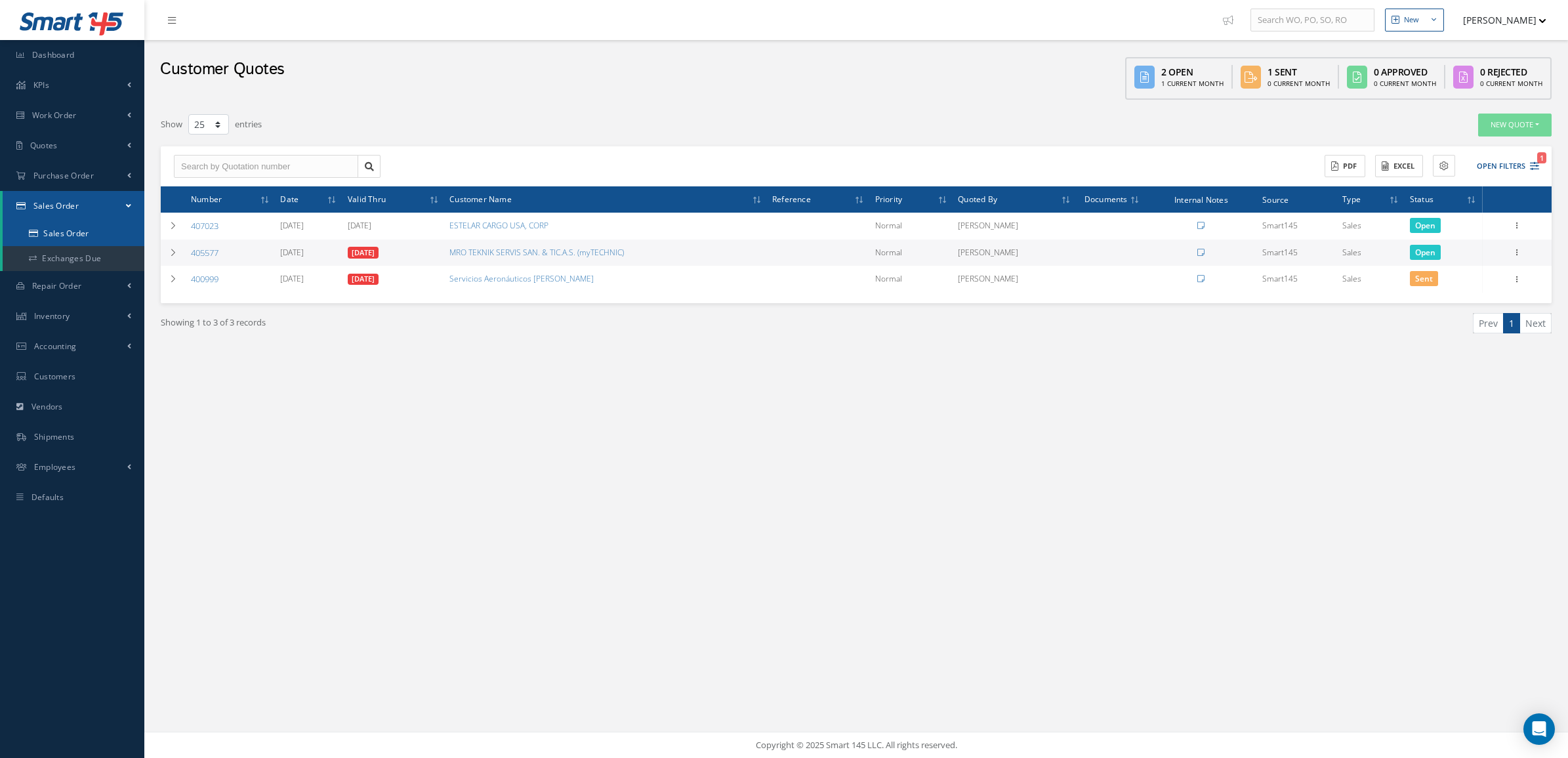
click at [68, 234] on link "Sales Order" at bounding box center [74, 233] width 142 height 25
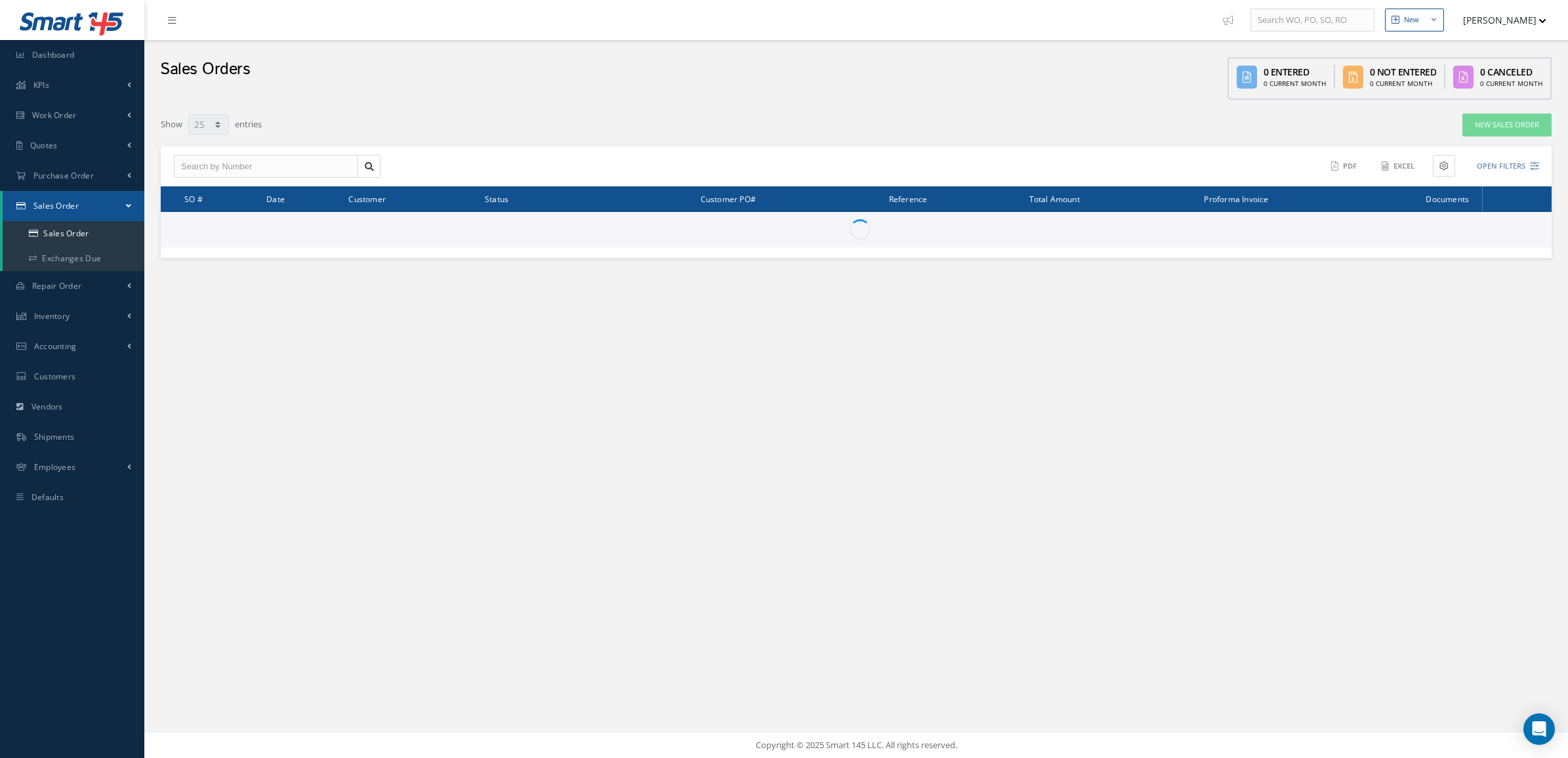
select select "25"
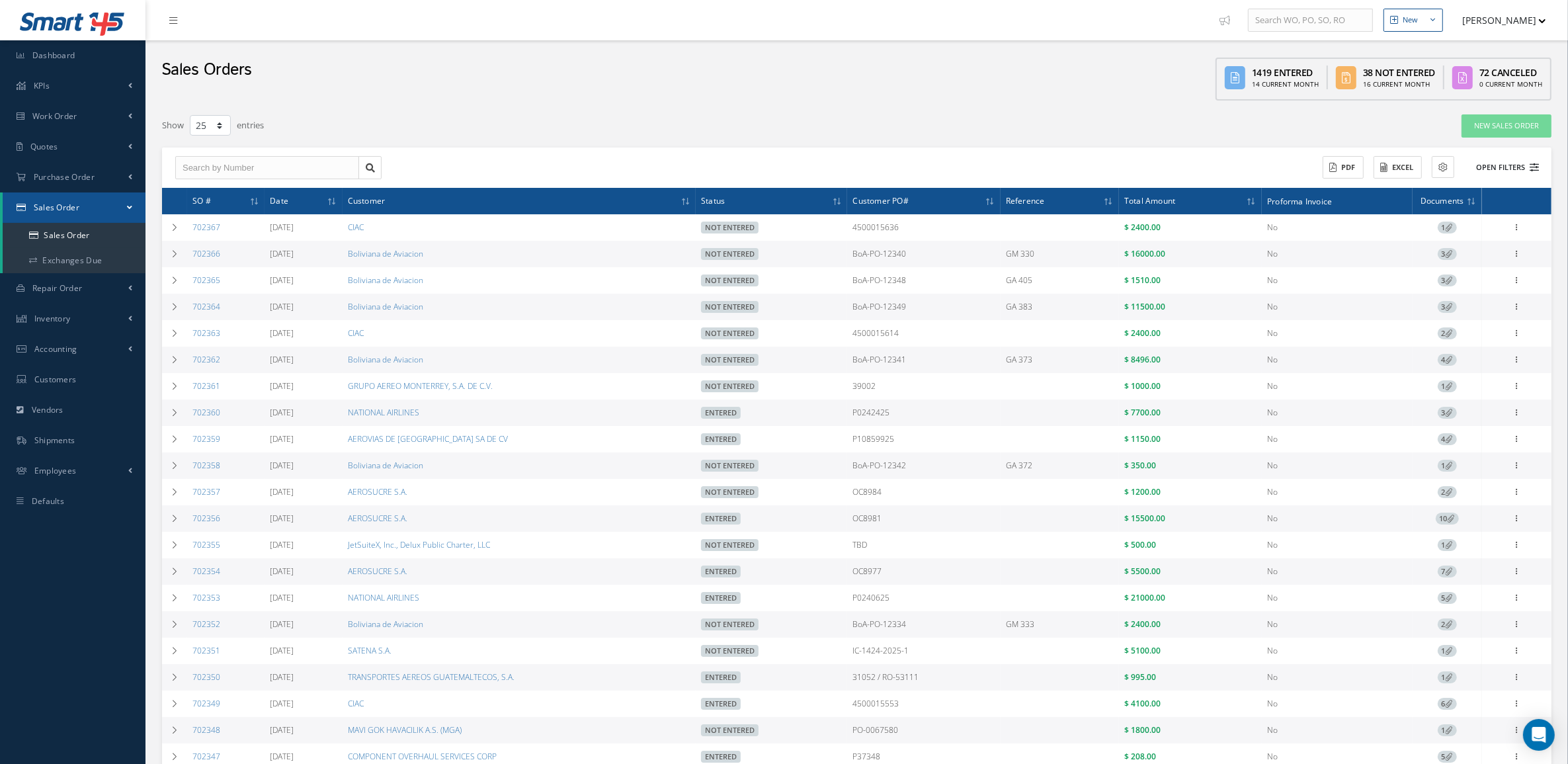
click at [1536, 166] on icon at bounding box center [1535, 168] width 10 height 10
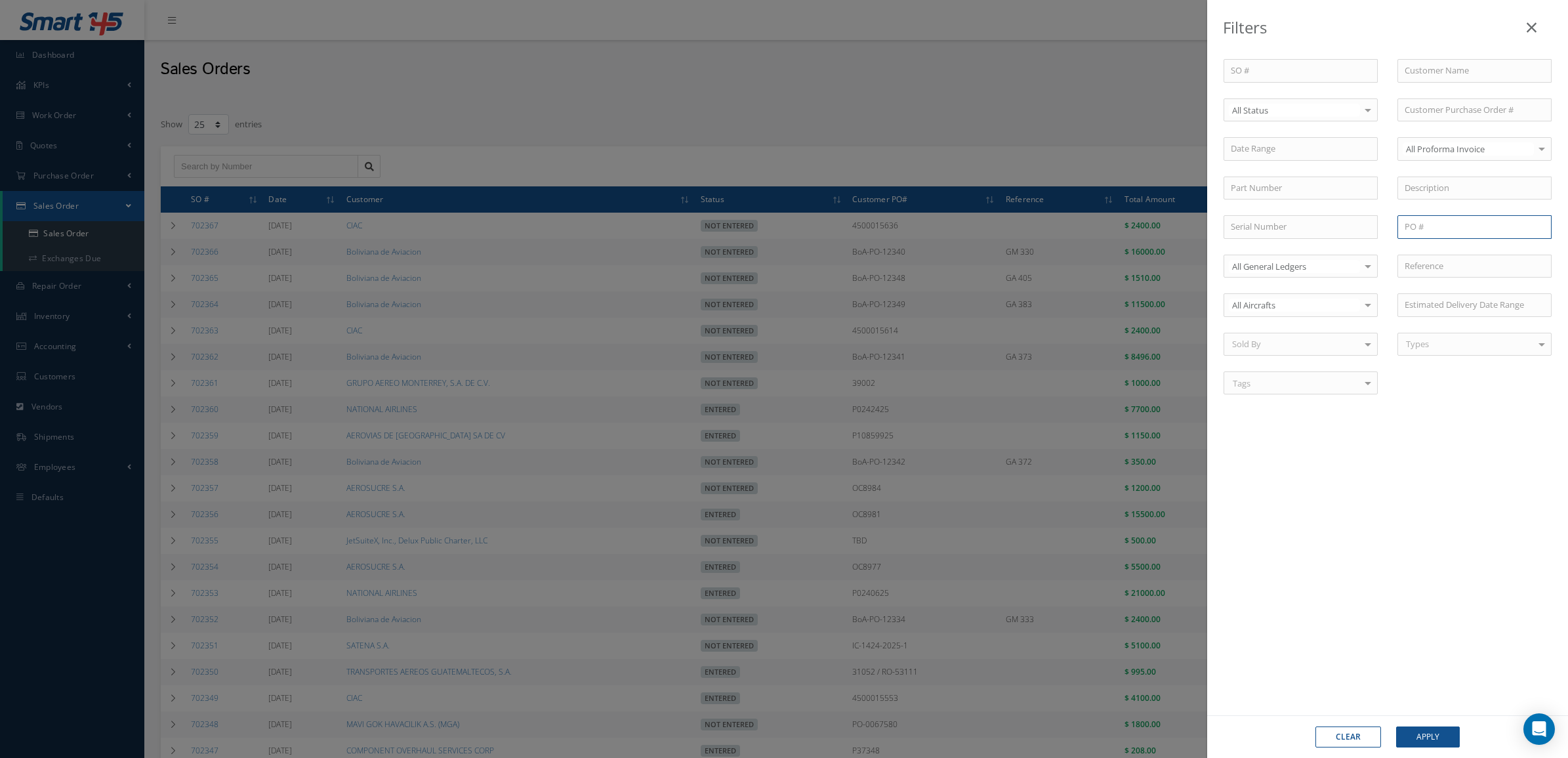
click at [1429, 228] on input "text" at bounding box center [1475, 227] width 154 height 24
click at [1444, 109] on input "text" at bounding box center [1475, 110] width 154 height 24
paste input "250110"
click at [1401, 105] on input "250110" at bounding box center [1475, 110] width 154 height 24
click at [1465, 109] on input "PO 250110" at bounding box center [1475, 110] width 154 height 24
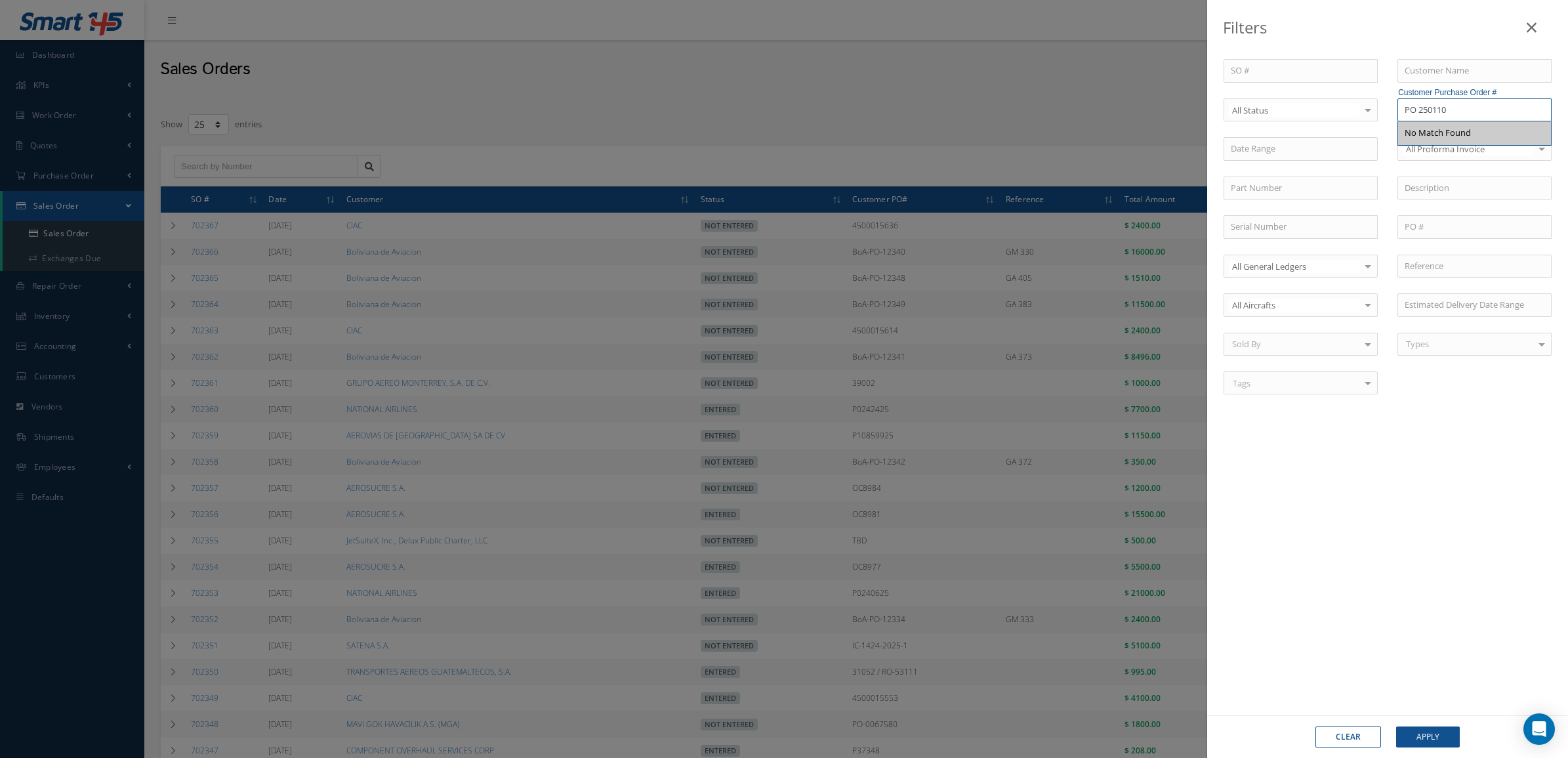
click at [1421, 110] on input "PO 250110" at bounding box center [1475, 110] width 154 height 24
click at [1414, 109] on input "250110" at bounding box center [1475, 110] width 154 height 24
type input "25-0110"
click at [1440, 132] on div "25-0110" at bounding box center [1474, 132] width 140 height 13
drag, startPoint x: 1441, startPoint y: 109, endPoint x: 1336, endPoint y: 122, distance: 105.8
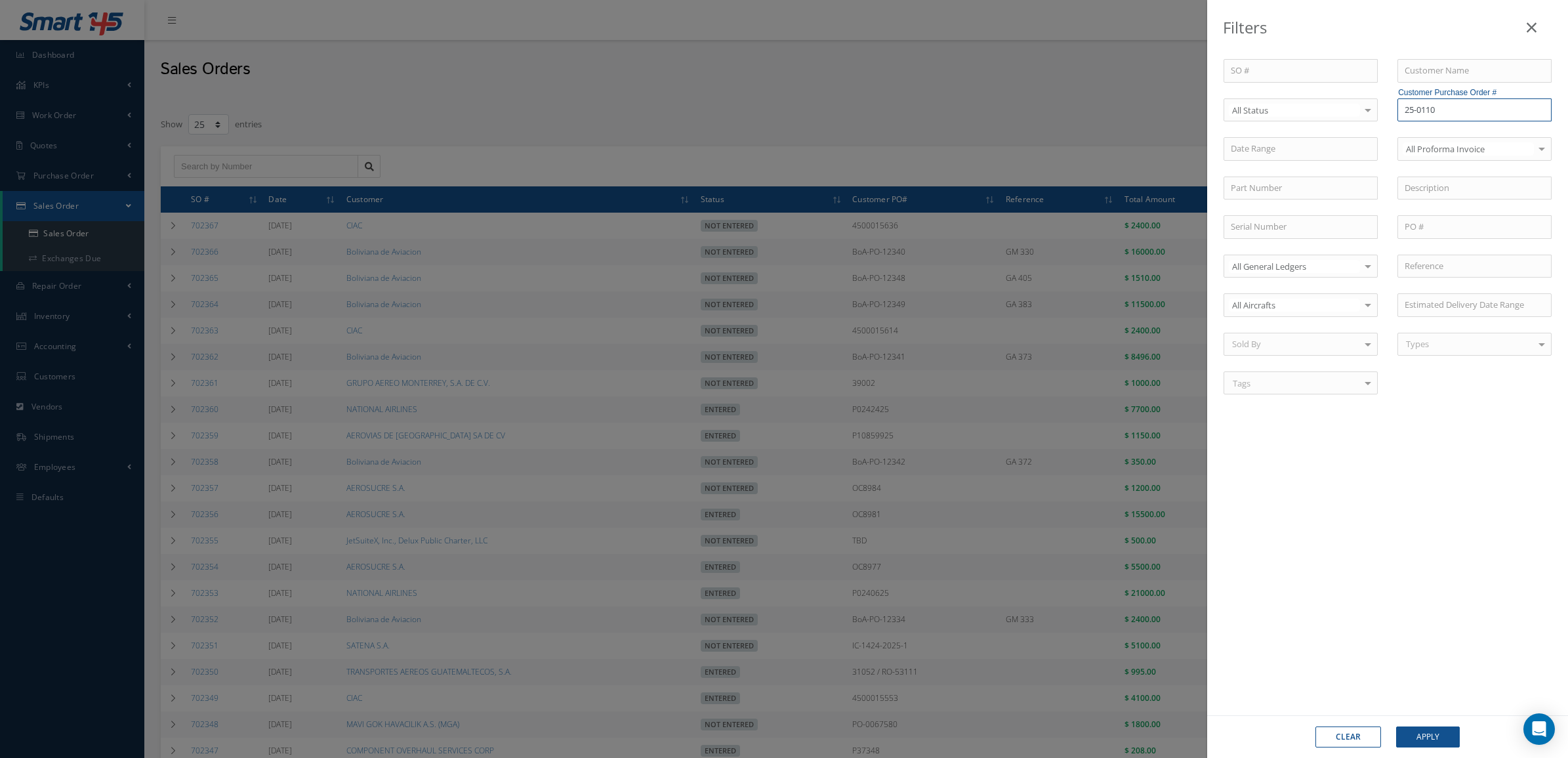
click at [1336, 122] on div "SO # Customer Name Select All Status All Status Entered Not Entered Partially E…" at bounding box center [1388, 234] width 348 height 351
click at [1428, 736] on button "Apply" at bounding box center [1428, 736] width 64 height 21
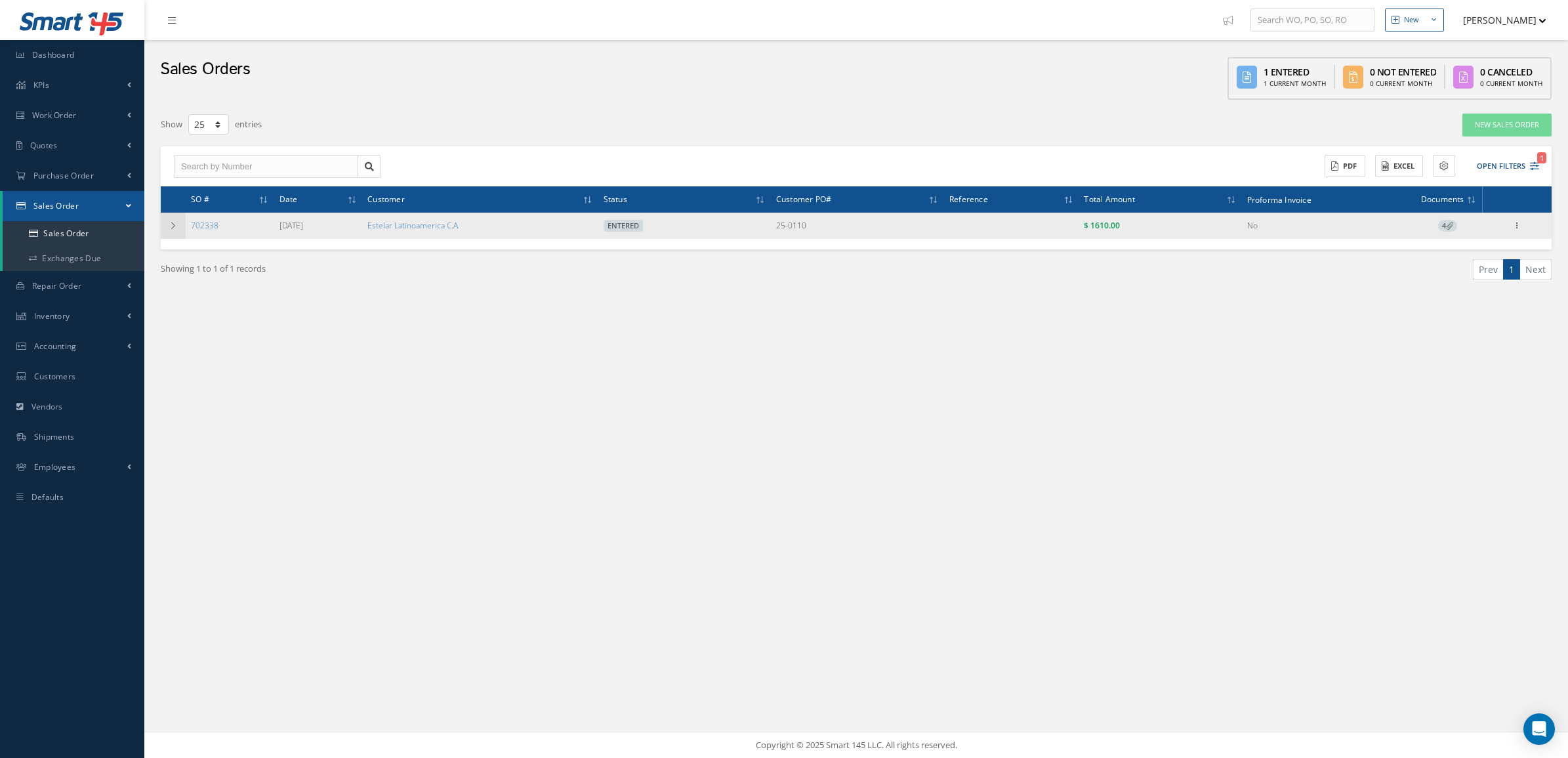
click at [164, 231] on td at bounding box center [173, 226] width 25 height 26
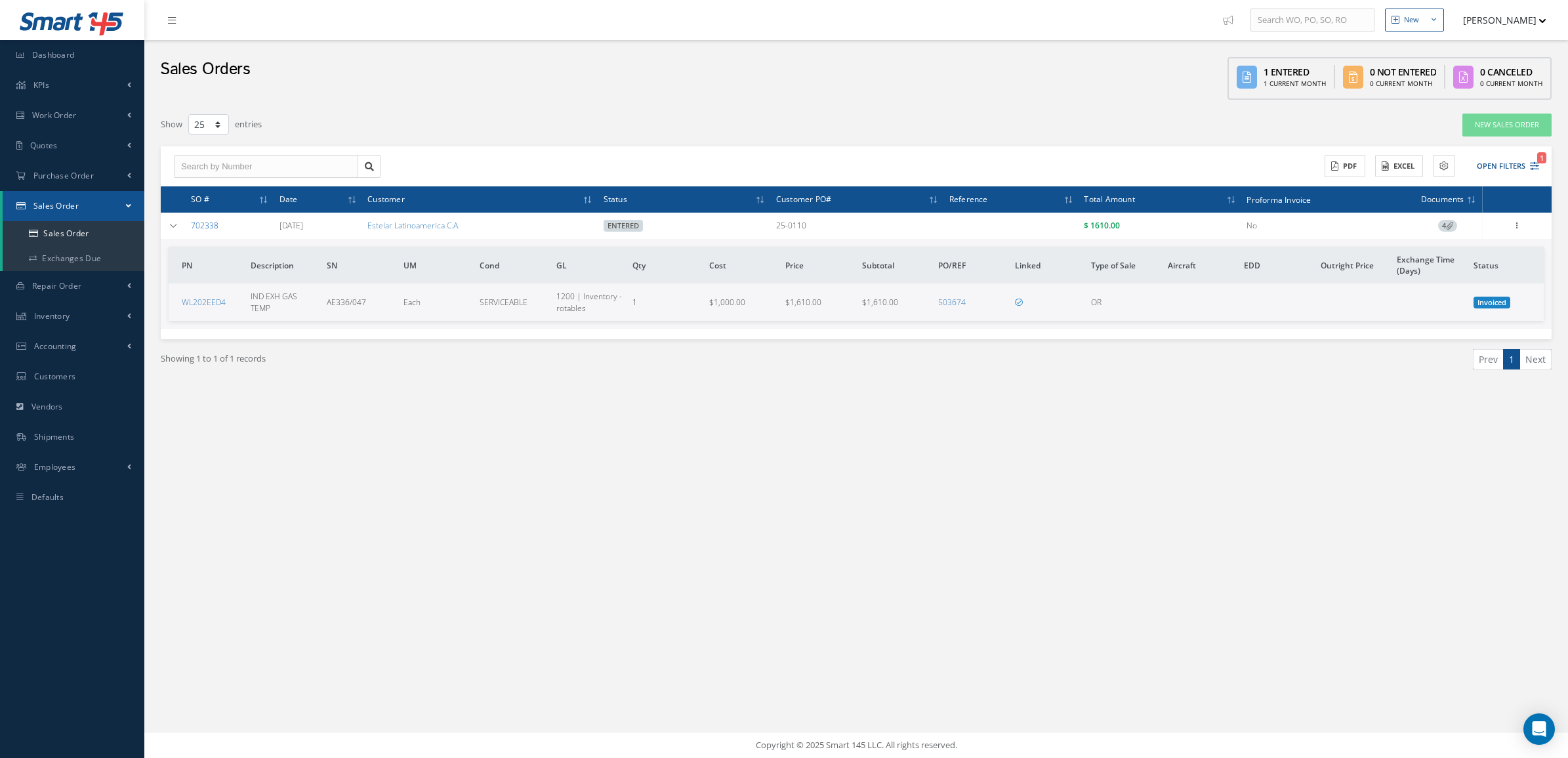
click at [210, 224] on link "702338" at bounding box center [205, 225] width 28 height 11
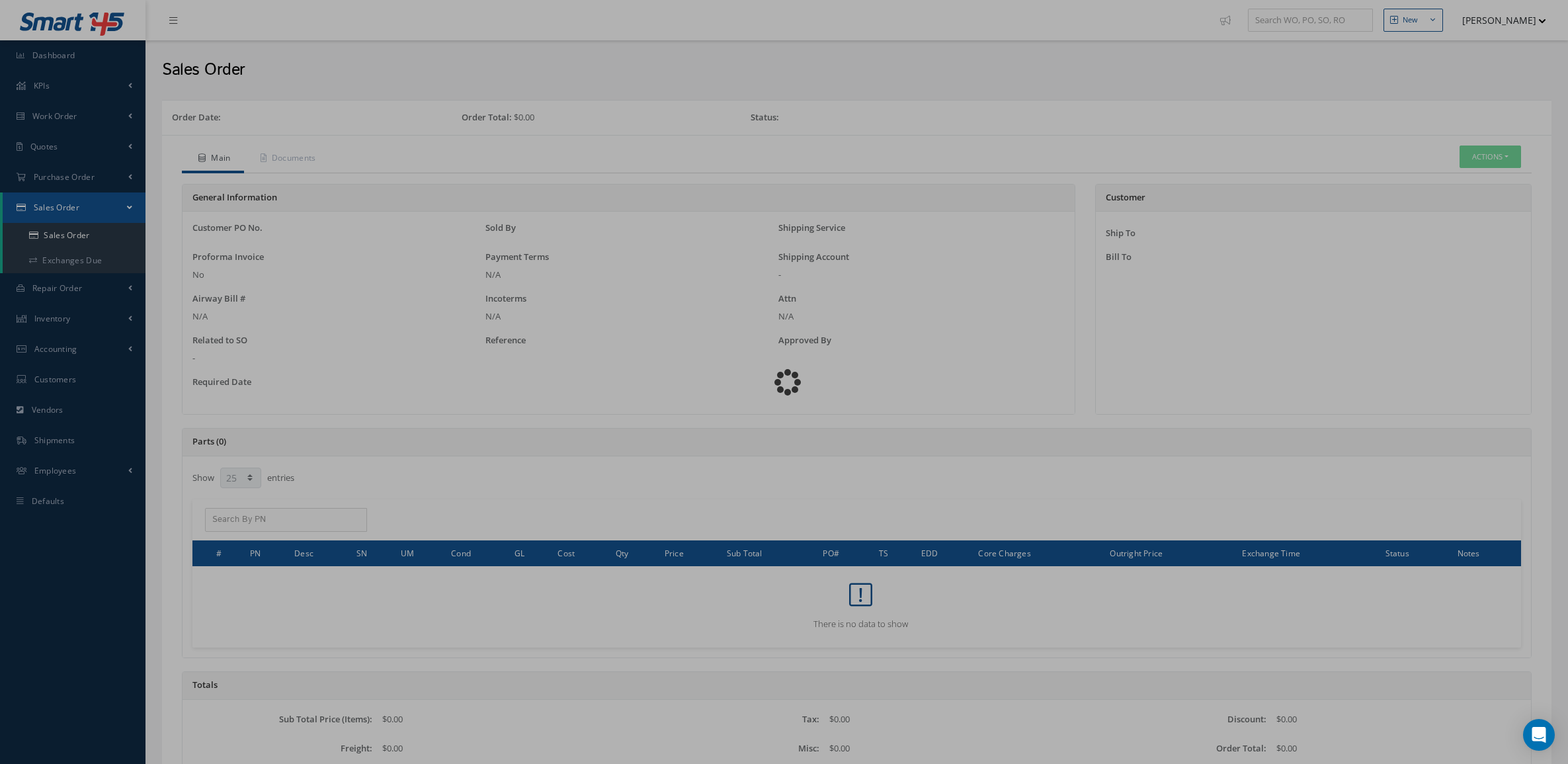
select select "25"
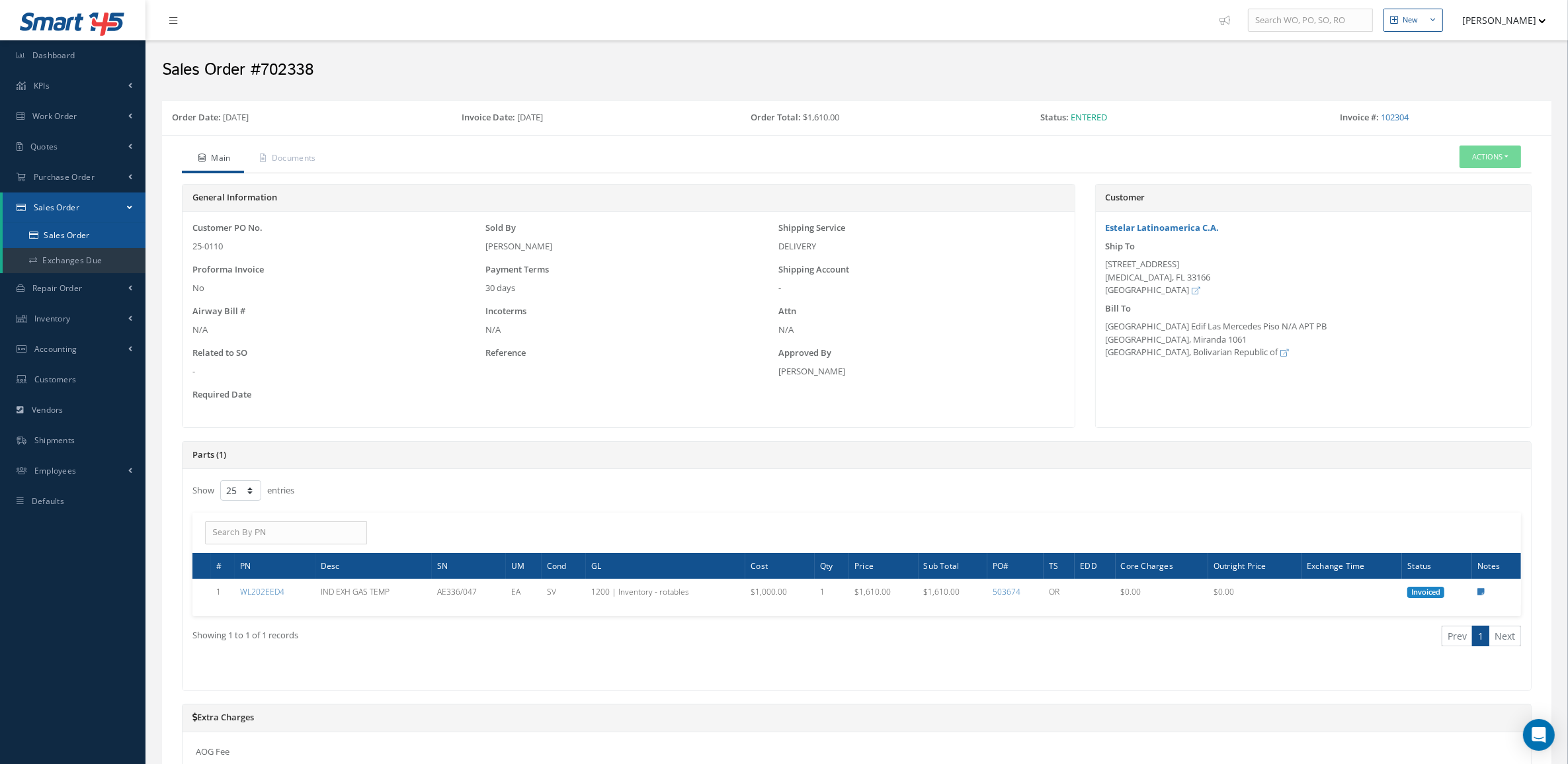
click at [73, 232] on link "Sales Order" at bounding box center [74, 235] width 143 height 25
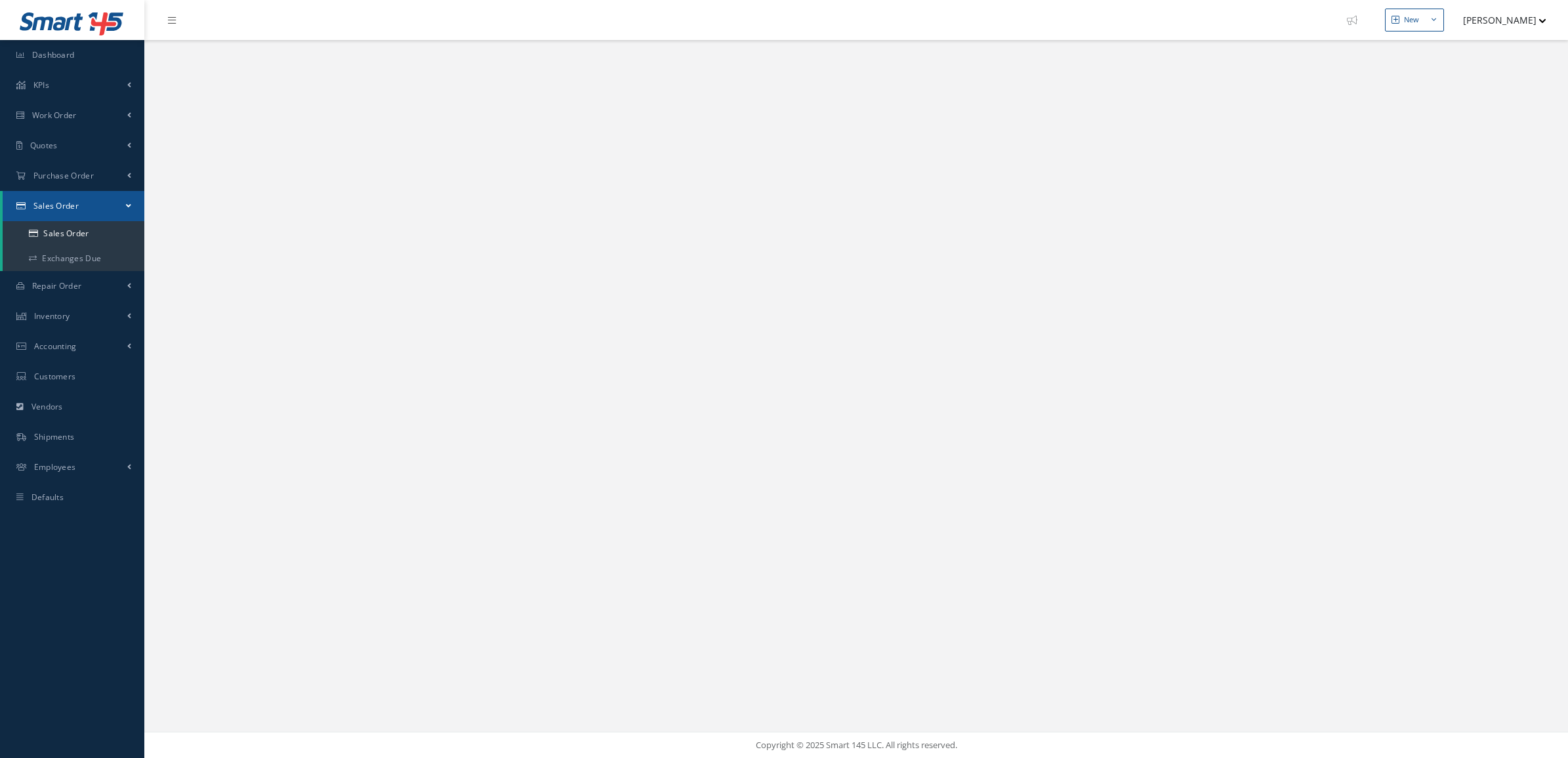
select select "25"
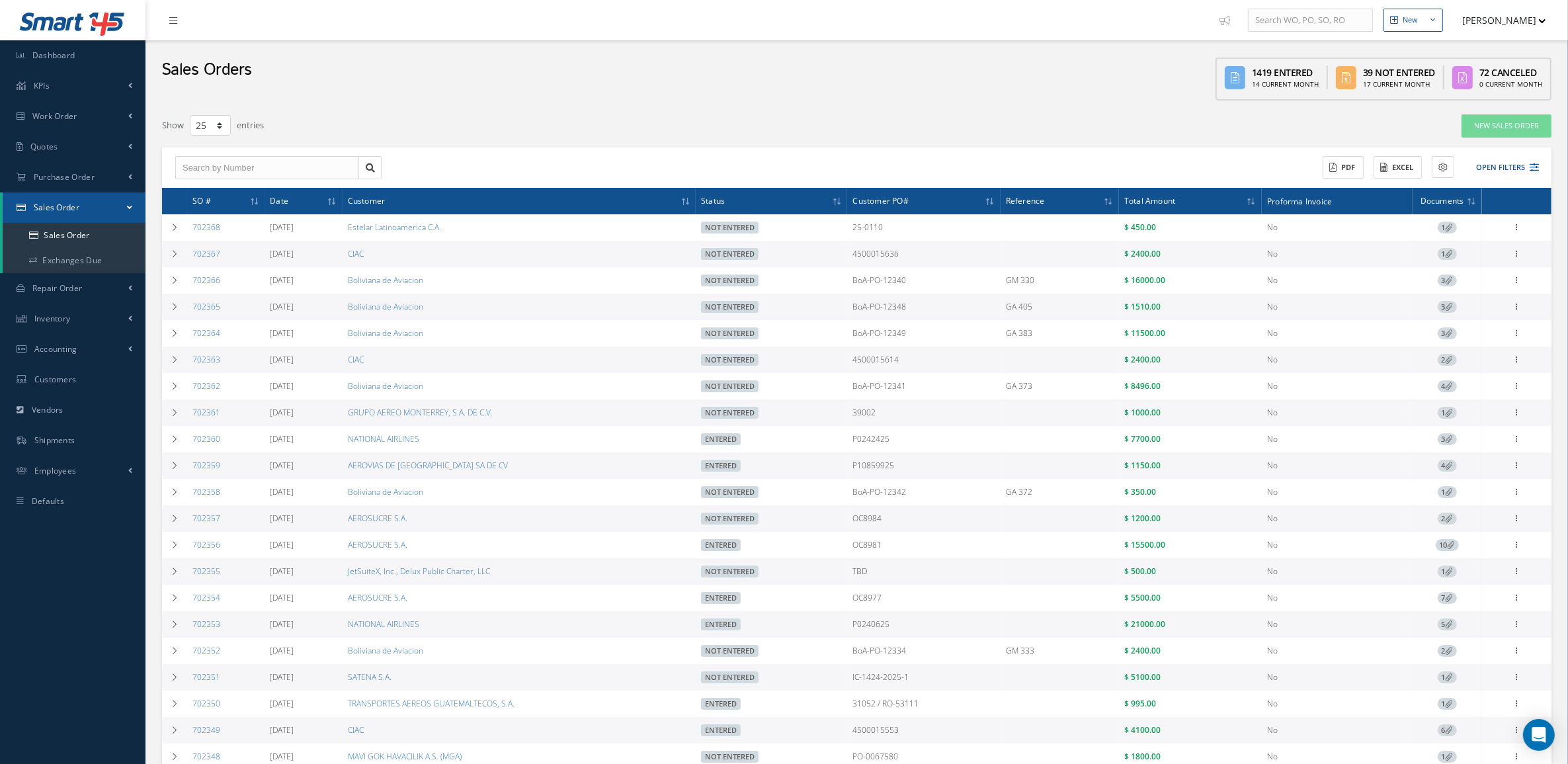
drag, startPoint x: 929, startPoint y: 252, endPoint x: 844, endPoint y: 255, distance: 85.1
click at [844, 255] on tr "702367 [DATE] CIAC Not Entered 4500015636 $ 2400.00 No 1 Enter/Update Edit Show…" at bounding box center [857, 254] width 1390 height 27
copy tr "4500015636"
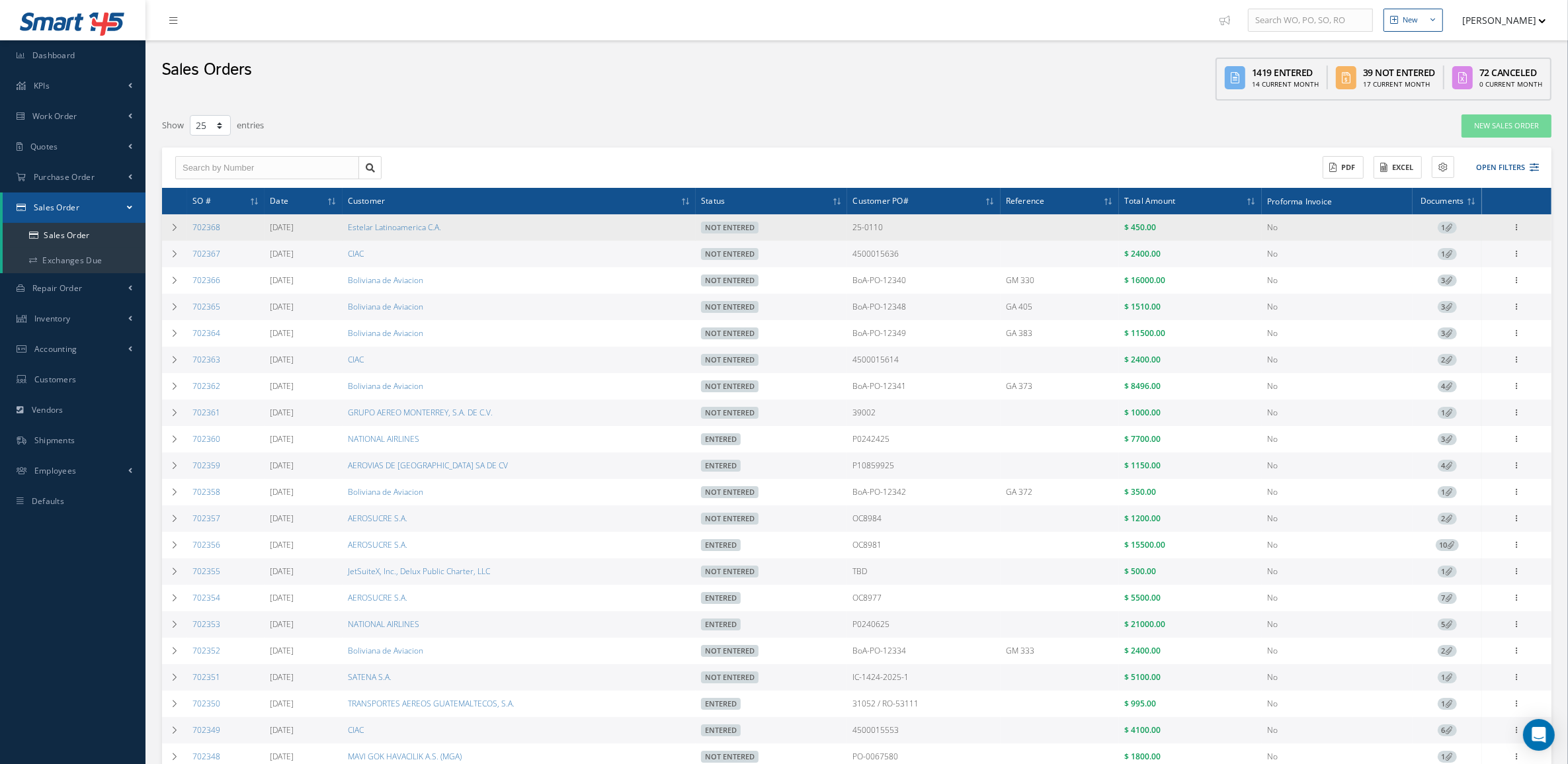
drag, startPoint x: 500, startPoint y: 229, endPoint x: 338, endPoint y: 230, distance: 162.0
click at [338, 230] on tr "702368 09/15/2025 Estelar Latinoamerica C.A. Not Entered 25-0110 $ 450.00 No 1 …" at bounding box center [857, 227] width 1390 height 27
copy tr "Estelar Latinoamerica C.A."
drag, startPoint x: 901, startPoint y: 230, endPoint x: 854, endPoint y: 229, distance: 47.0
click at [854, 229] on tr "702368 09/15/2025 Estelar Latinoamerica C.A. Not Entered 25-0110 $ 450.00 No 1 …" at bounding box center [857, 227] width 1390 height 27
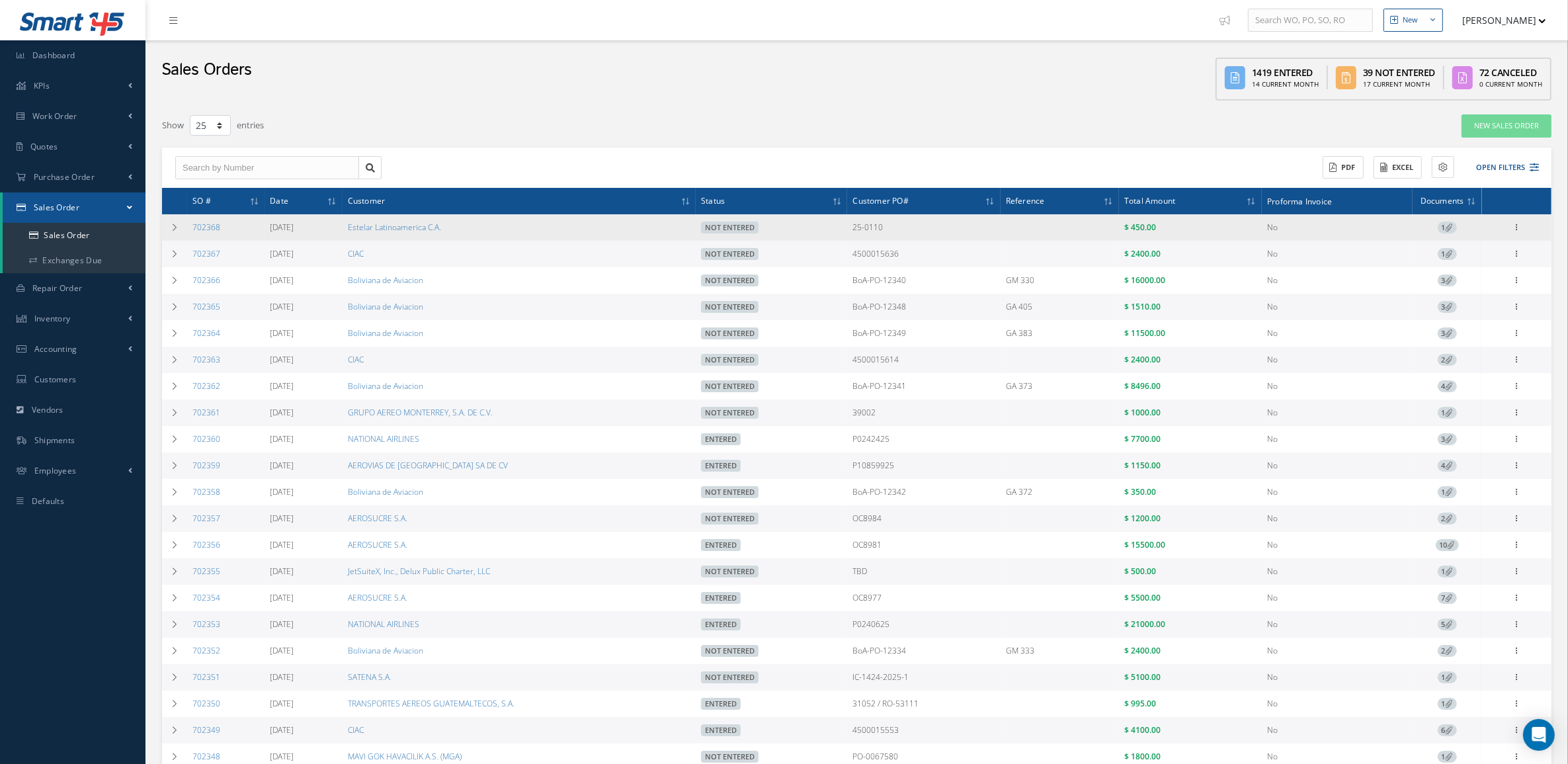
copy tr "25-0110"
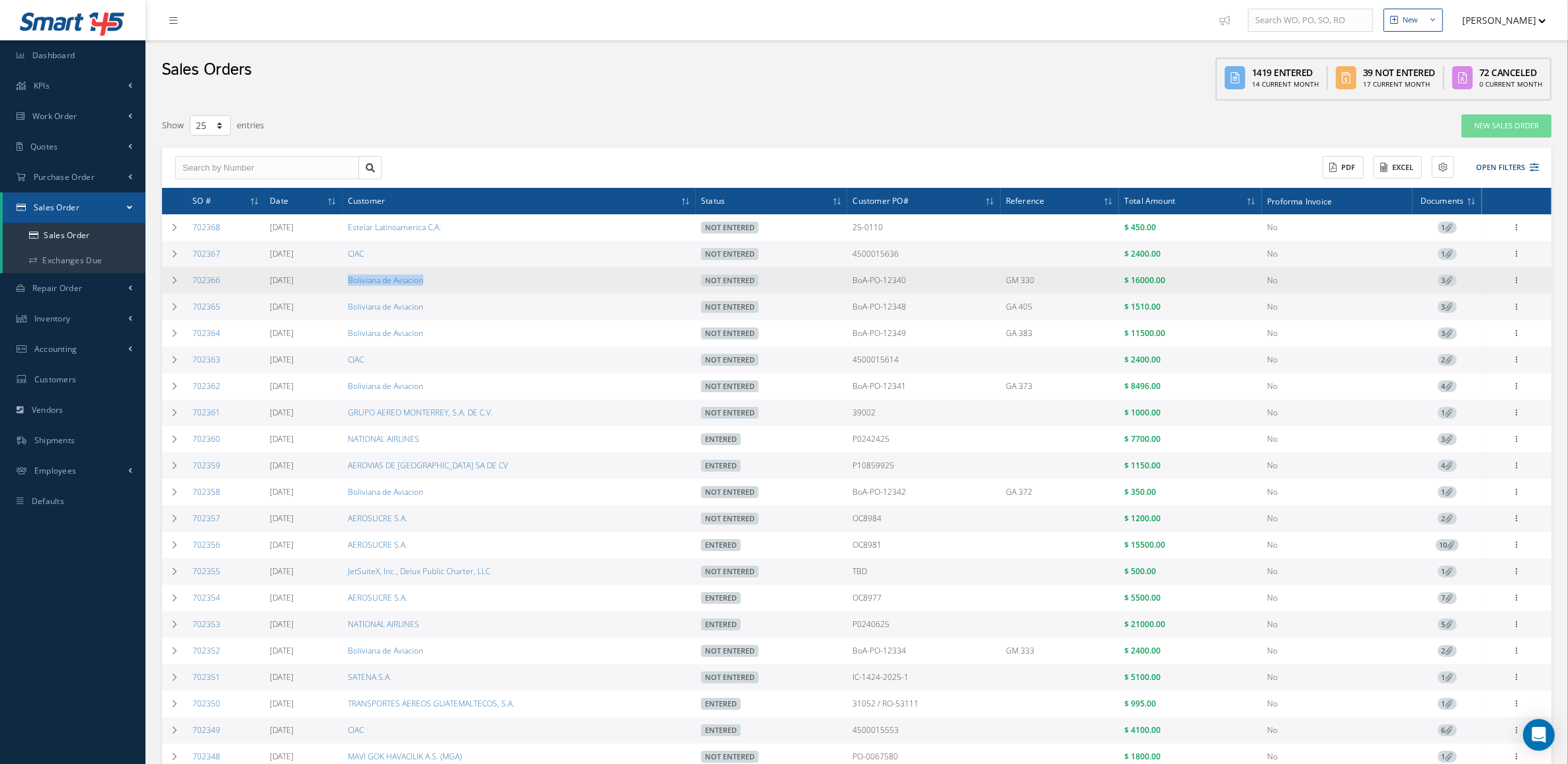
drag, startPoint x: 367, startPoint y: 285, endPoint x: 477, endPoint y: 285, distance: 110.0
click at [477, 285] on td "Boliviana de Aviacion" at bounding box center [519, 280] width 354 height 27
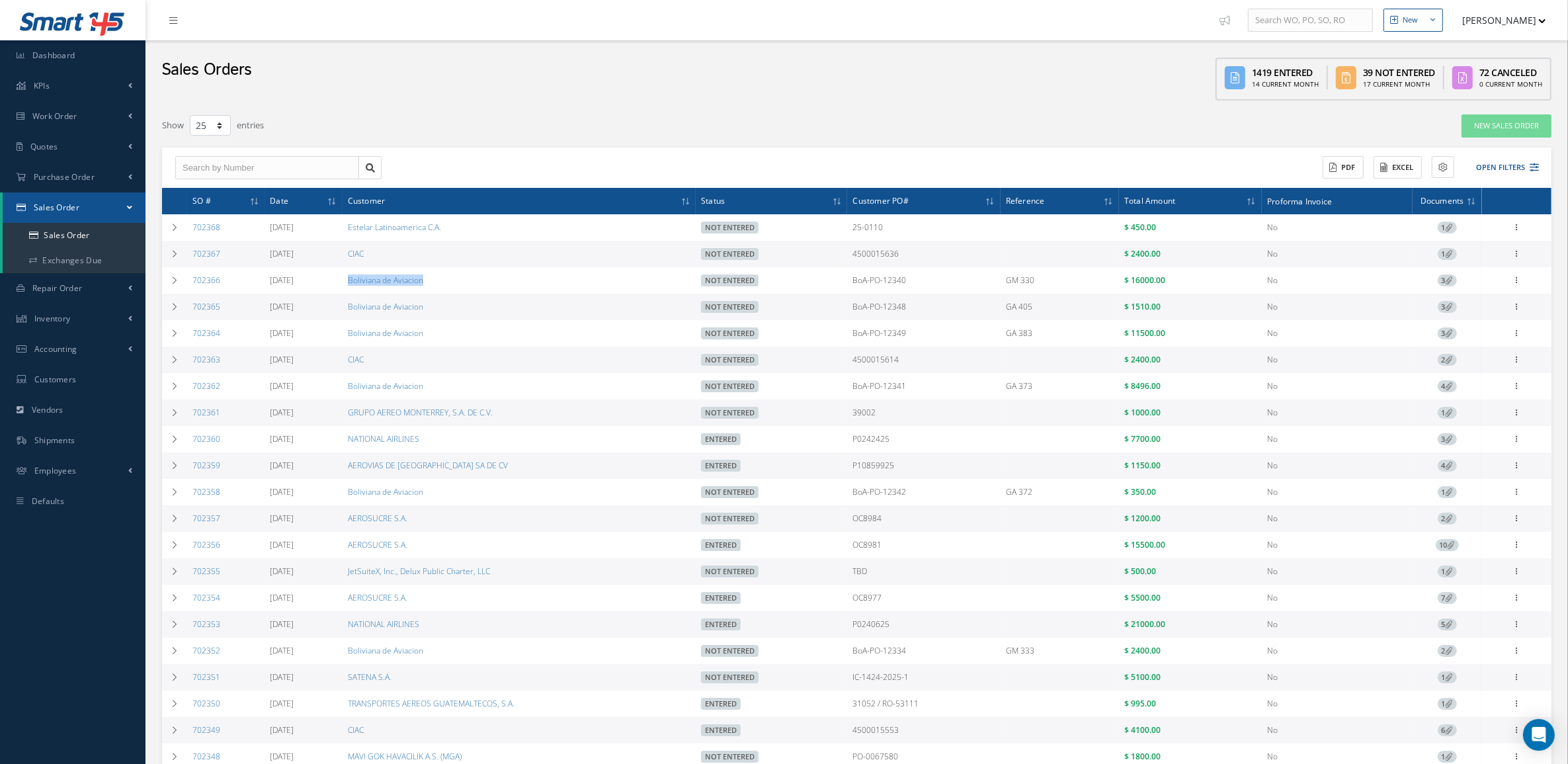
copy link "Boliviana de Aviacion"
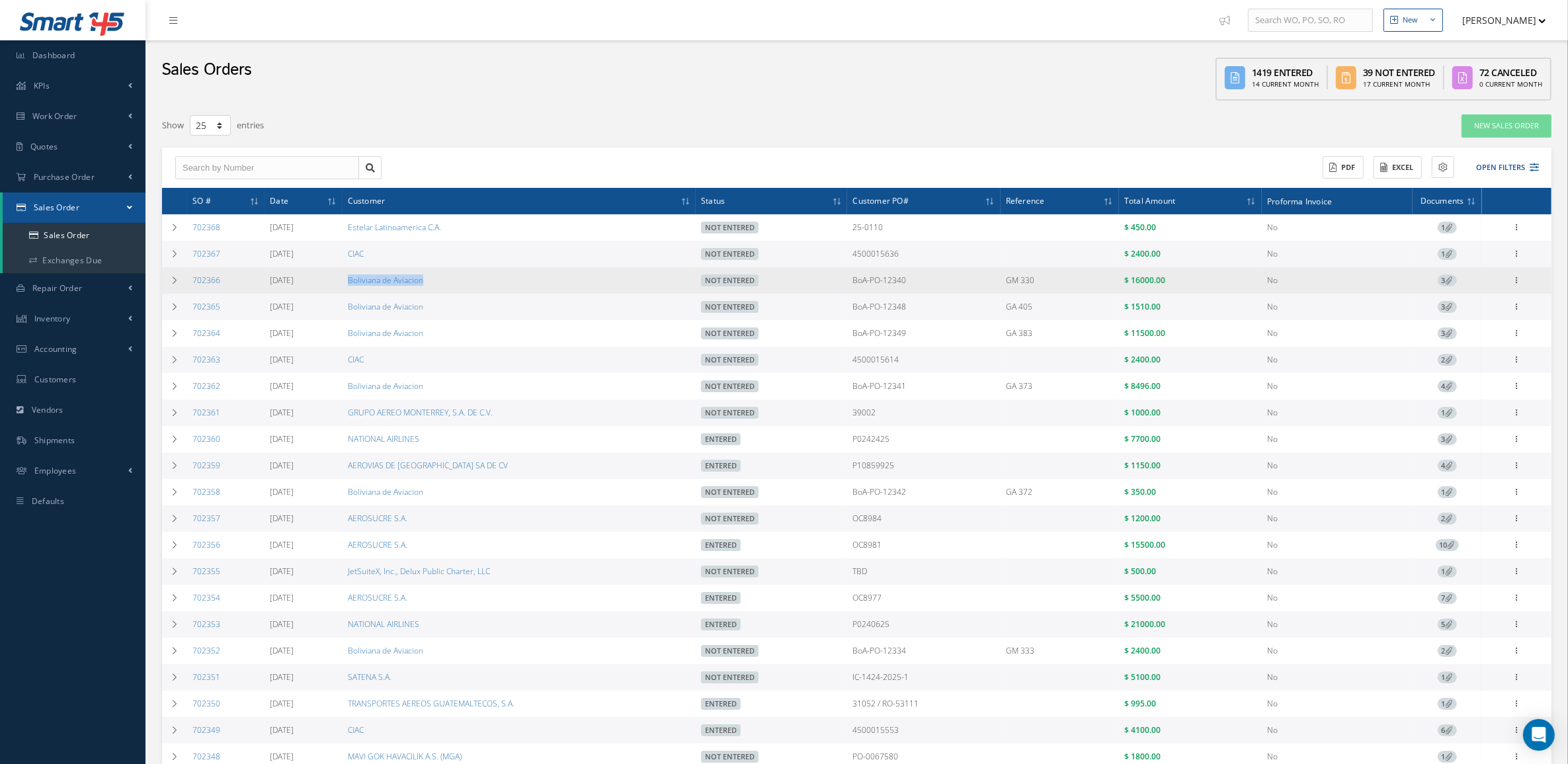
drag, startPoint x: 851, startPoint y: 288, endPoint x: 955, endPoint y: 293, distance: 104.1
click at [955, 293] on tr "702366 09/12/2025 Boliviana de Aviacion Not Entered BoA-PO-12340 GM 330 $ 16000…" at bounding box center [857, 280] width 1390 height 27
copy tr "BoA-PO-12340"
click at [164, 288] on td at bounding box center [174, 280] width 25 height 27
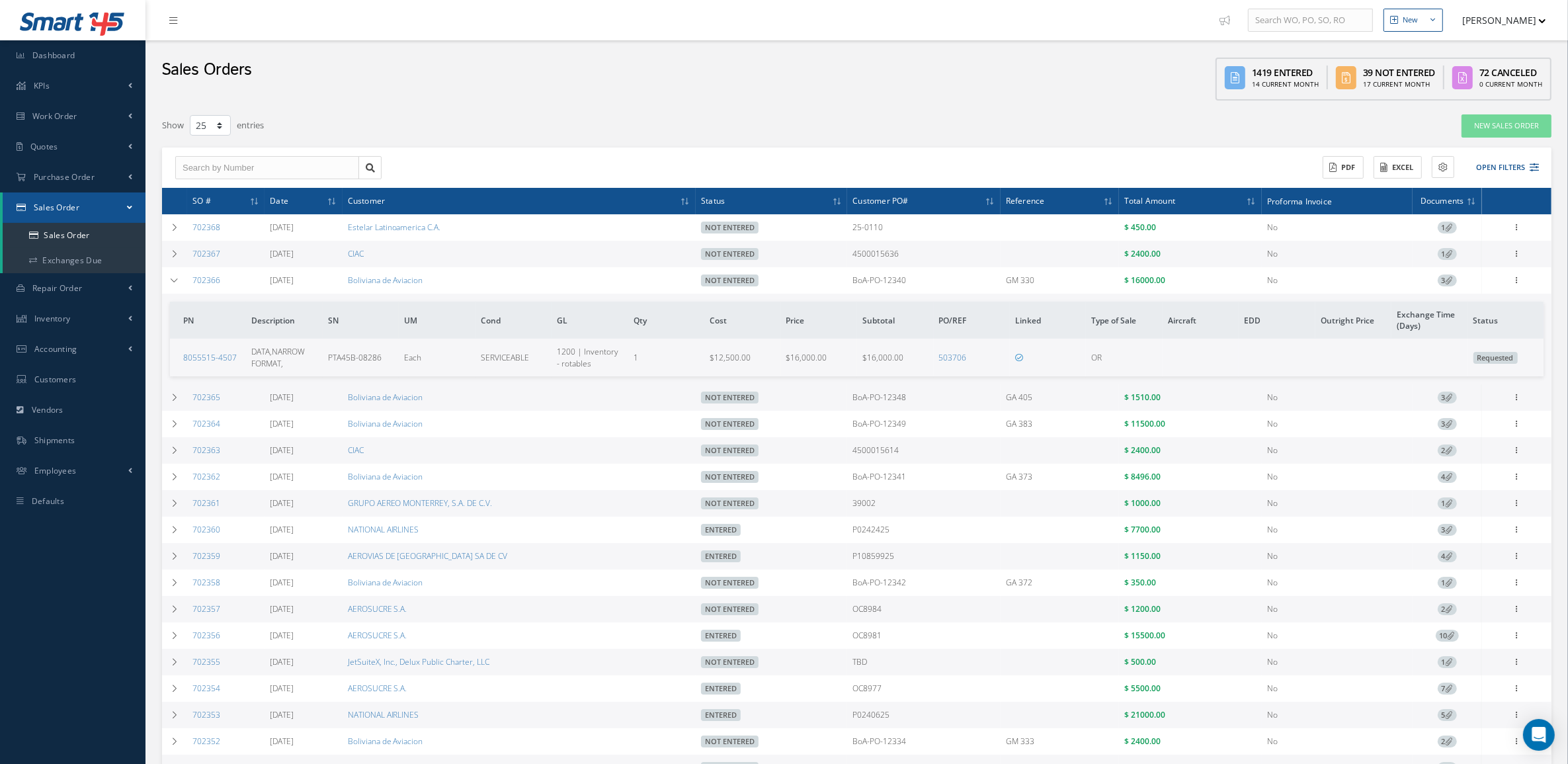
drag, startPoint x: 1199, startPoint y: 289, endPoint x: 1124, endPoint y: 289, distance: 75.0
click at [1124, 289] on td "$ 16000.00" at bounding box center [1190, 280] width 143 height 27
copy span "$ 16000.00"
click at [179, 274] on td at bounding box center [174, 280] width 25 height 27
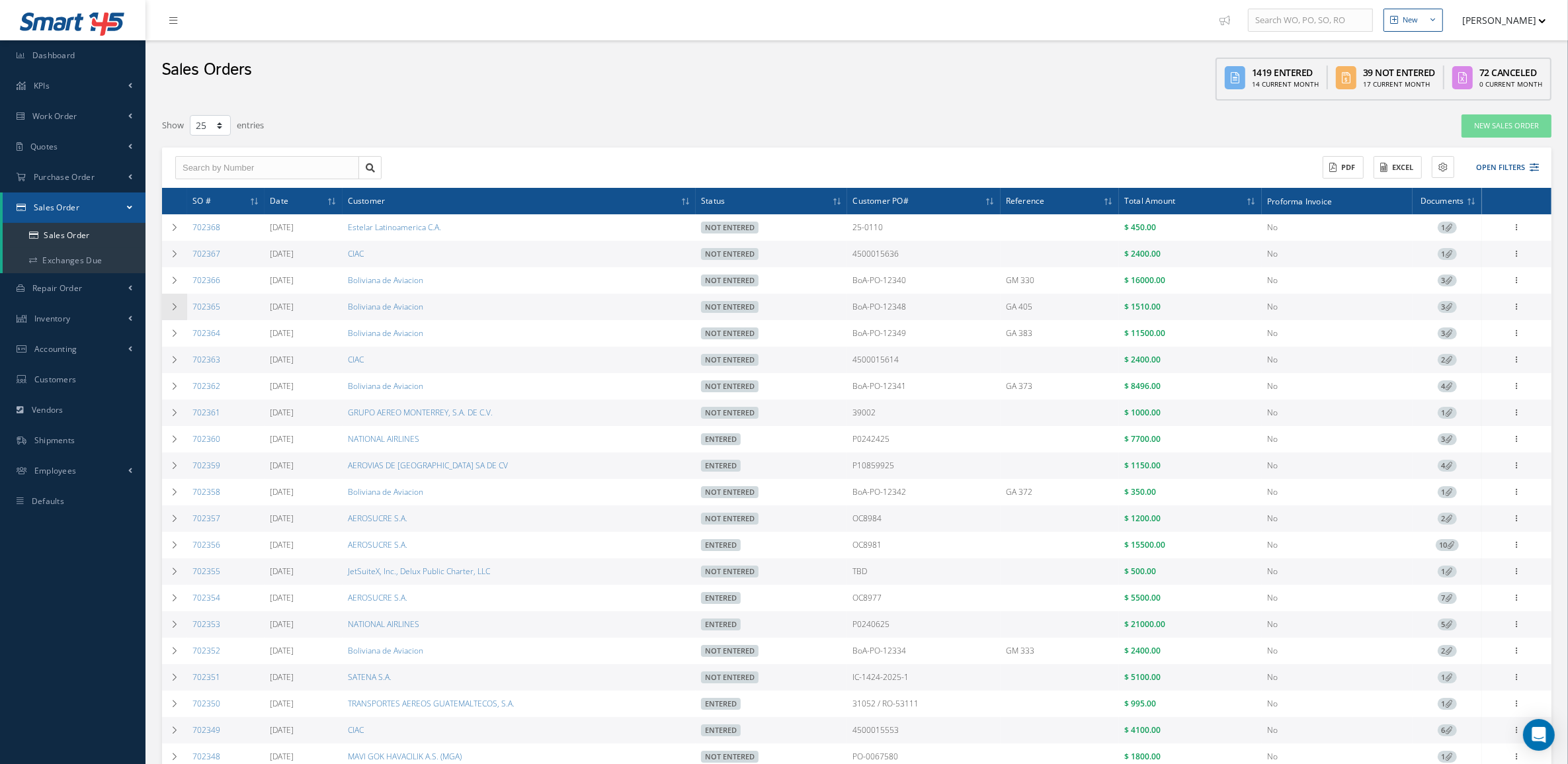
click at [177, 298] on td at bounding box center [174, 306] width 25 height 27
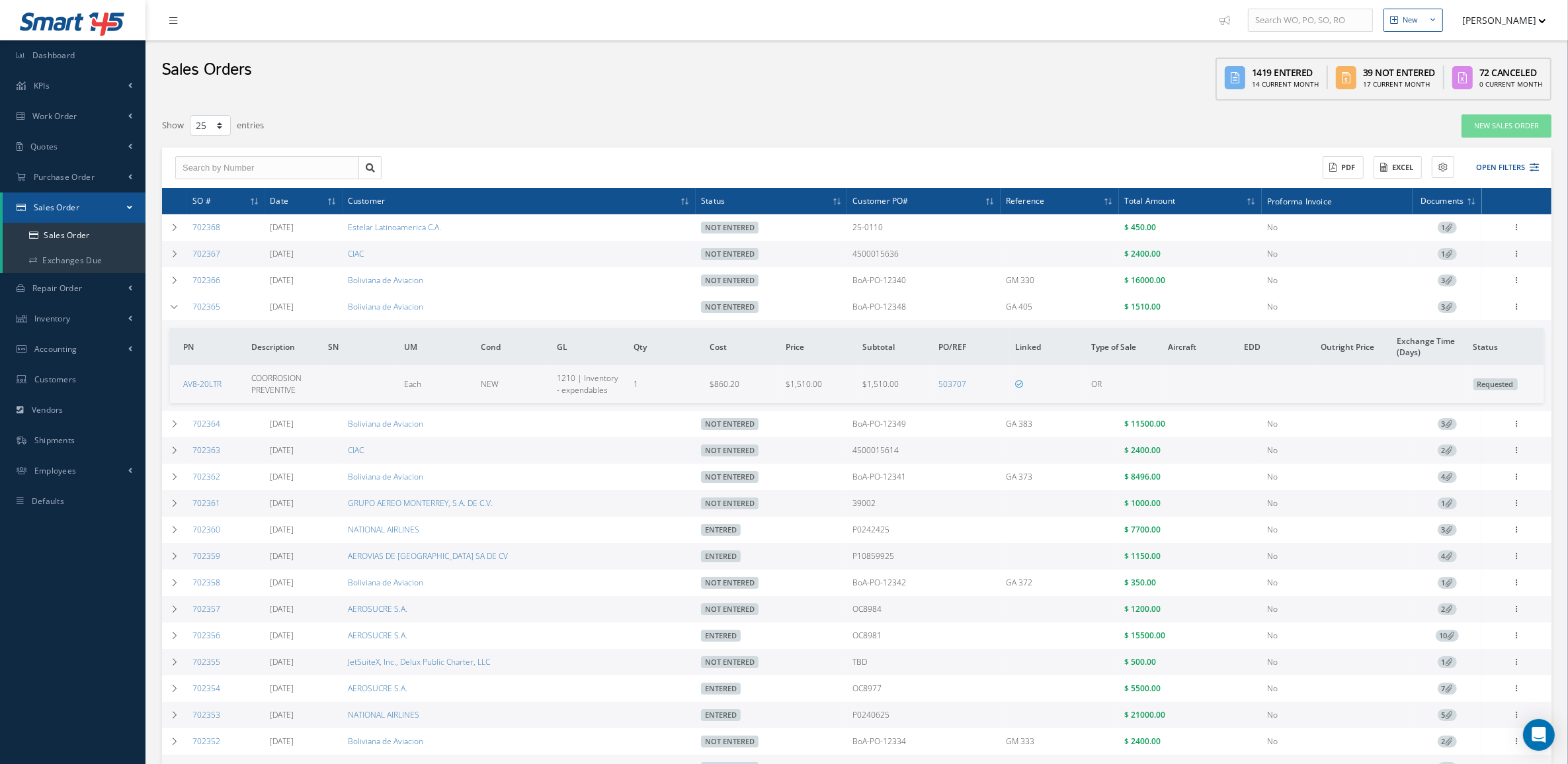
drag, startPoint x: 839, startPoint y: 313, endPoint x: 937, endPoint y: 321, distance: 98.3
click at [0, 0] on tr "702365 09/12/2025 Boliviana de Aviacion Not Entered BoA-PO-12348 GA 405 $ 1510.…" at bounding box center [0, 0] width 0 height 0
copy tr "BoA-PO-12348"
drag, startPoint x: 1119, startPoint y: 306, endPoint x: 1177, endPoint y: 302, distance: 58.1
click at [0, 0] on tr "702365 09/12/2025 Boliviana de Aviacion Not Entered BoA-PO-12348 GA 405 $ 1510.…" at bounding box center [0, 0] width 0 height 0
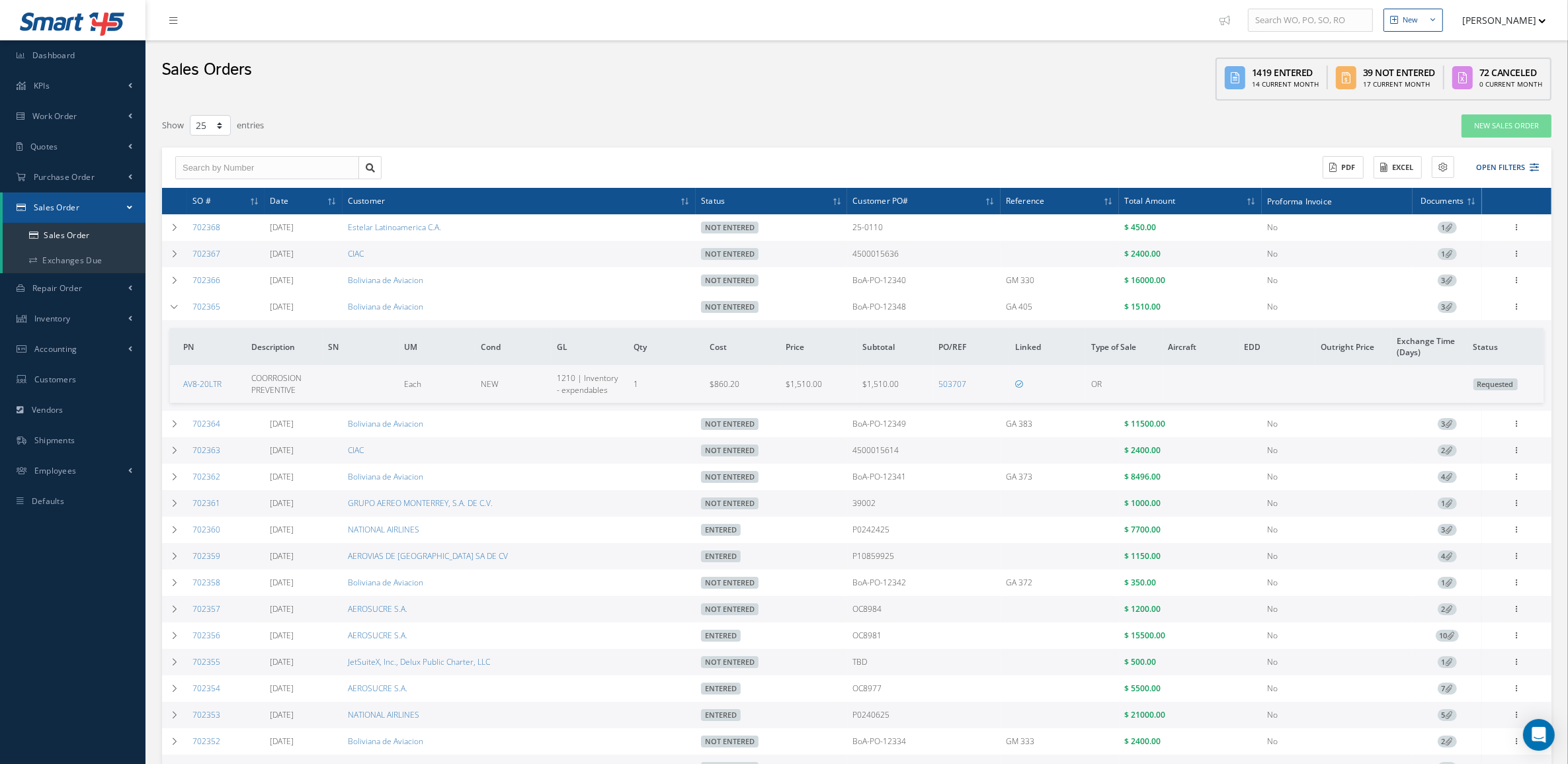
copy tr "$ 1510.00"
click at [1482, 165] on button "Open Filters" at bounding box center [1501, 168] width 75 height 22
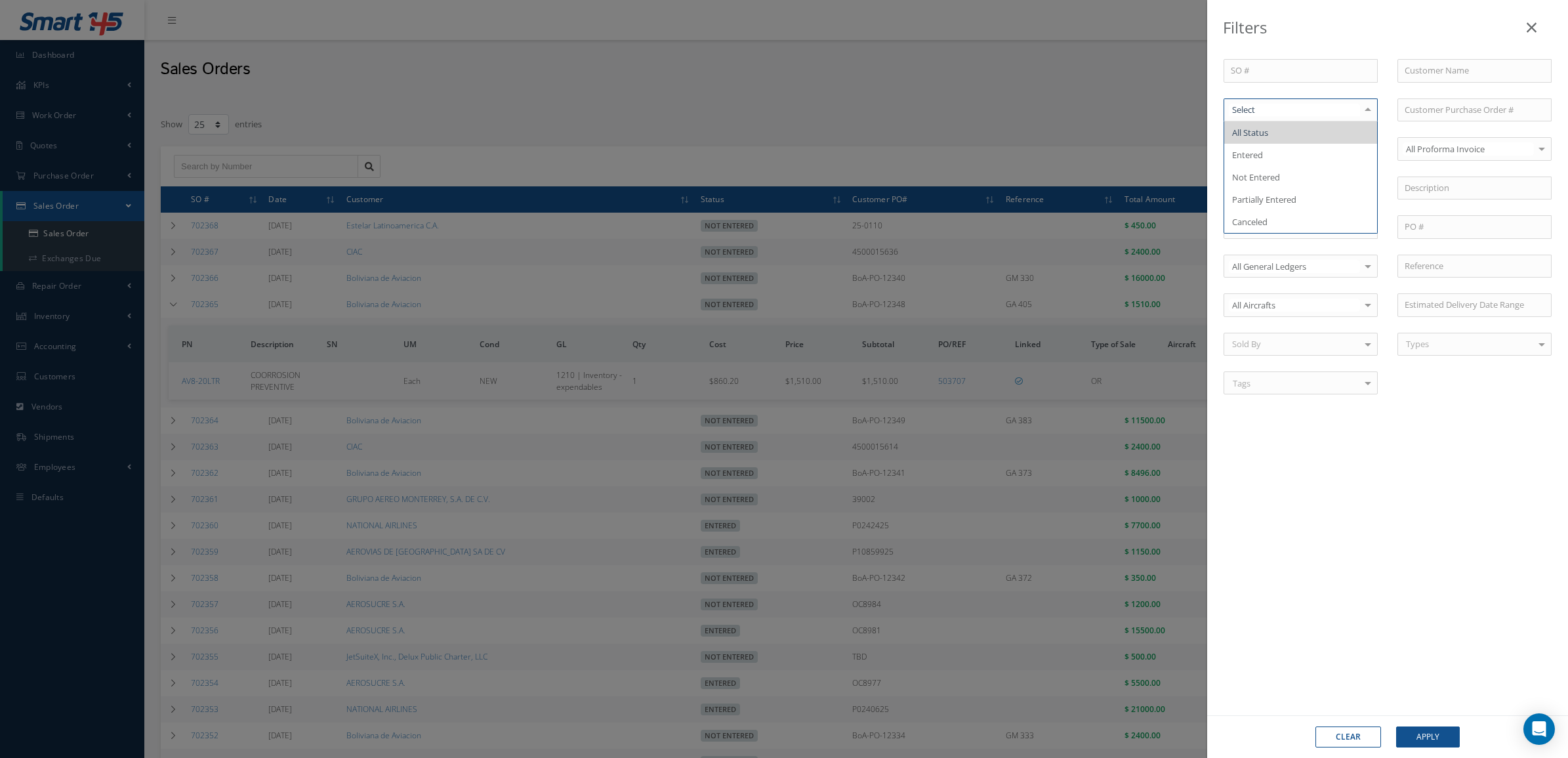
click at [1303, 120] on div at bounding box center [1300, 110] width 154 height 24
click at [1296, 178] on span "Not Entered" at bounding box center [1300, 177] width 153 height 22
click at [1418, 77] on input "text" at bounding box center [1475, 70] width 154 height 24
click at [1435, 100] on div "Boliviana de Aviacion" at bounding box center [1474, 94] width 140 height 13
type input "Boliviana de Aviacion"
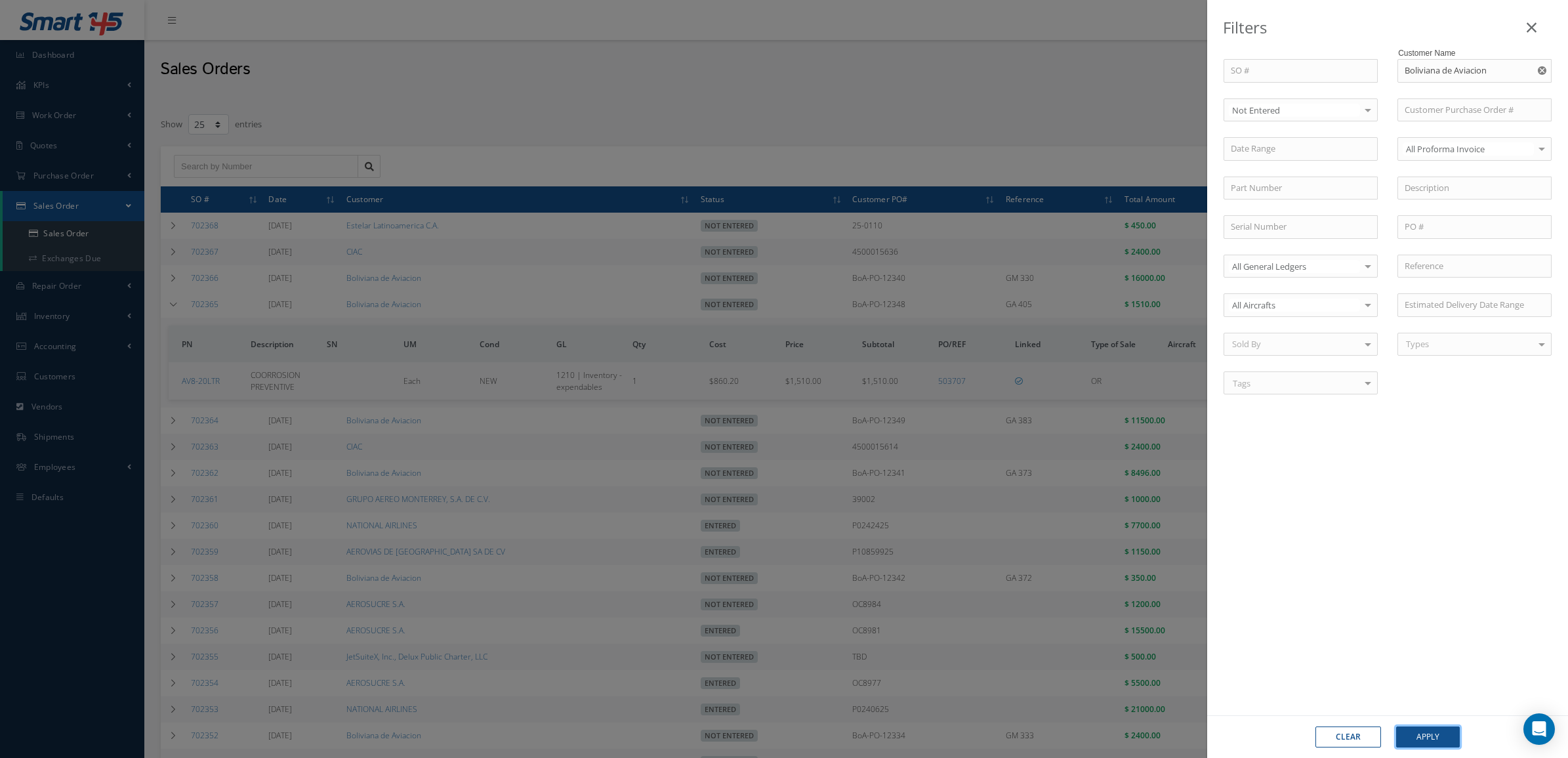
click at [1444, 735] on button "Apply" at bounding box center [1428, 736] width 64 height 21
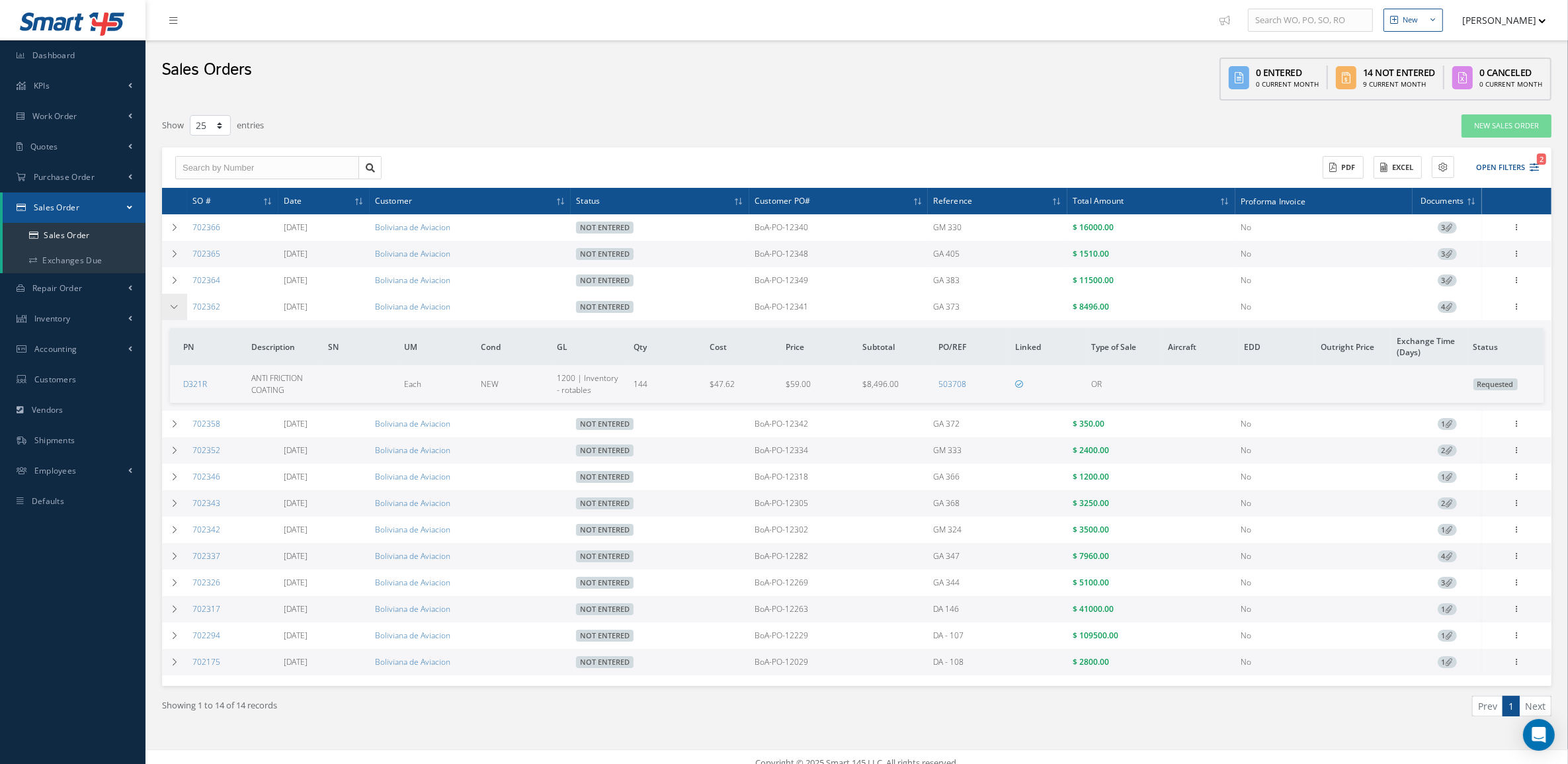
click at [182, 308] on td at bounding box center [174, 306] width 25 height 27
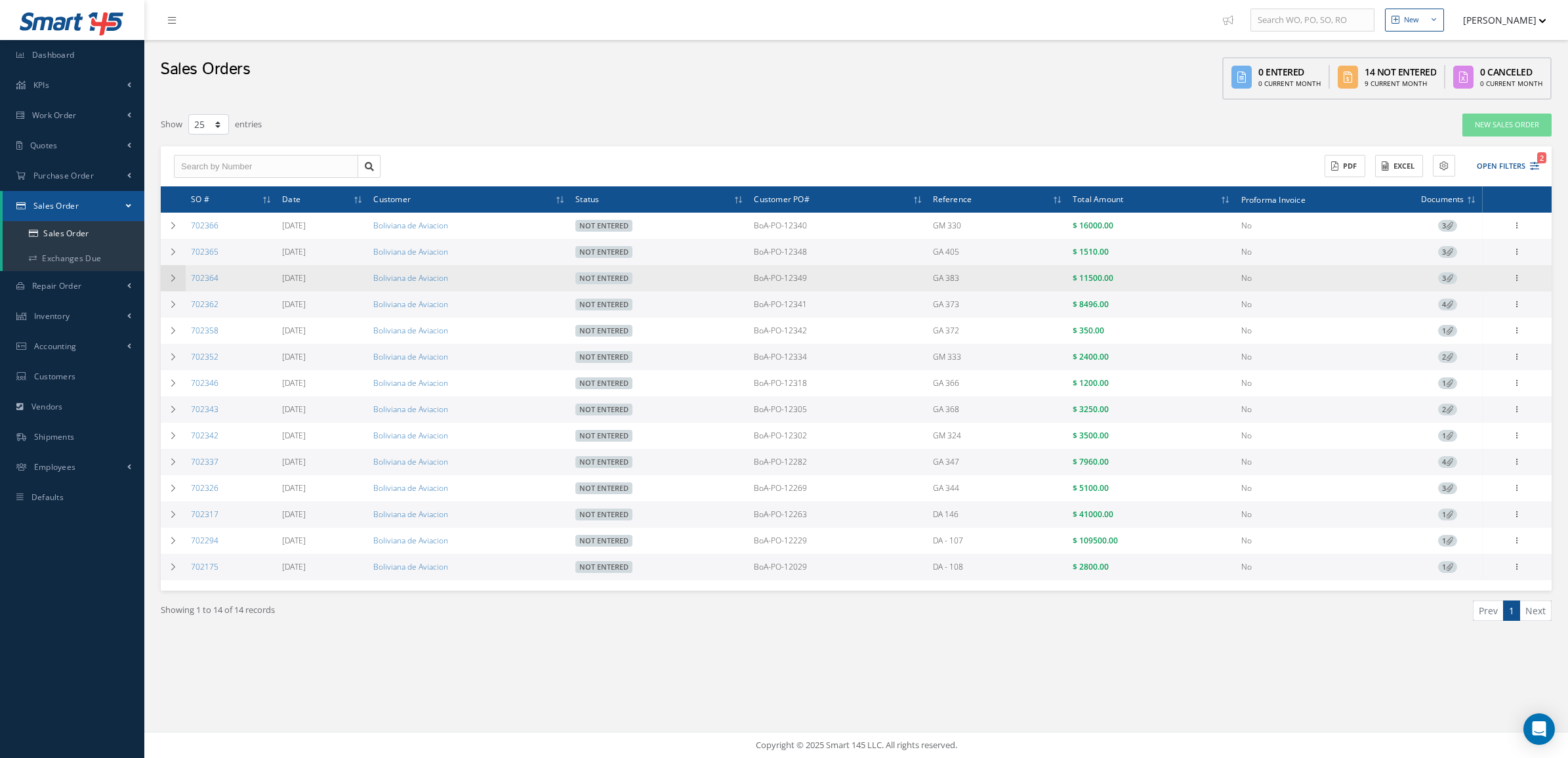
click at [170, 271] on td at bounding box center [173, 278] width 25 height 26
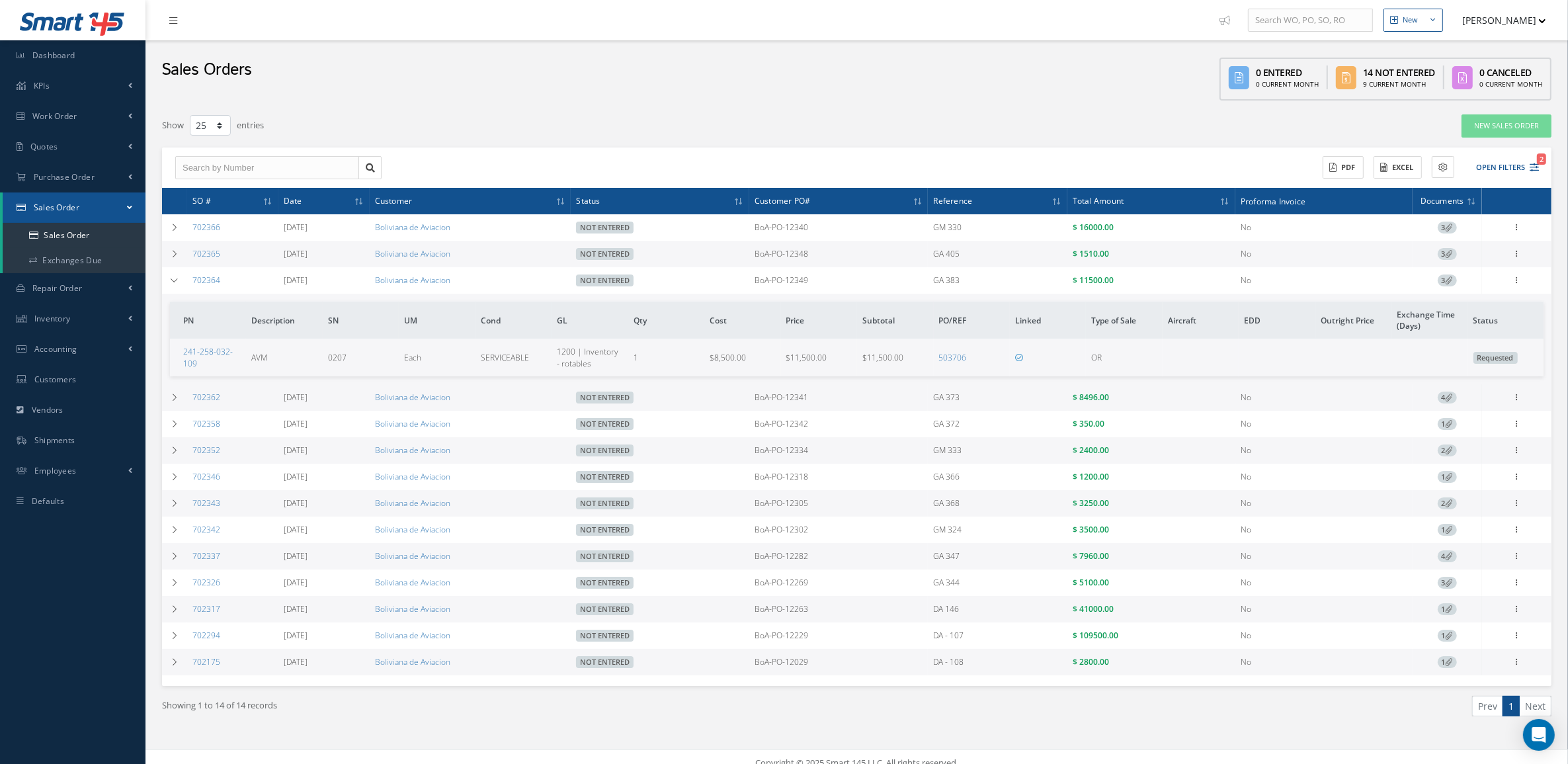
drag, startPoint x: 749, startPoint y: 289, endPoint x: 1179, endPoint y: 287, distance: 430.0
click at [0, 0] on tr "702364 09/11/2025 Boliviana de Aviacion Not Entered BoA-PO-12349 GA 383 $ 11500…" at bounding box center [0, 0] width 0 height 0
copy tr "BoA-PO-12349 GA 383 $ 11500.00"
click at [166, 287] on td at bounding box center [174, 280] width 25 height 27
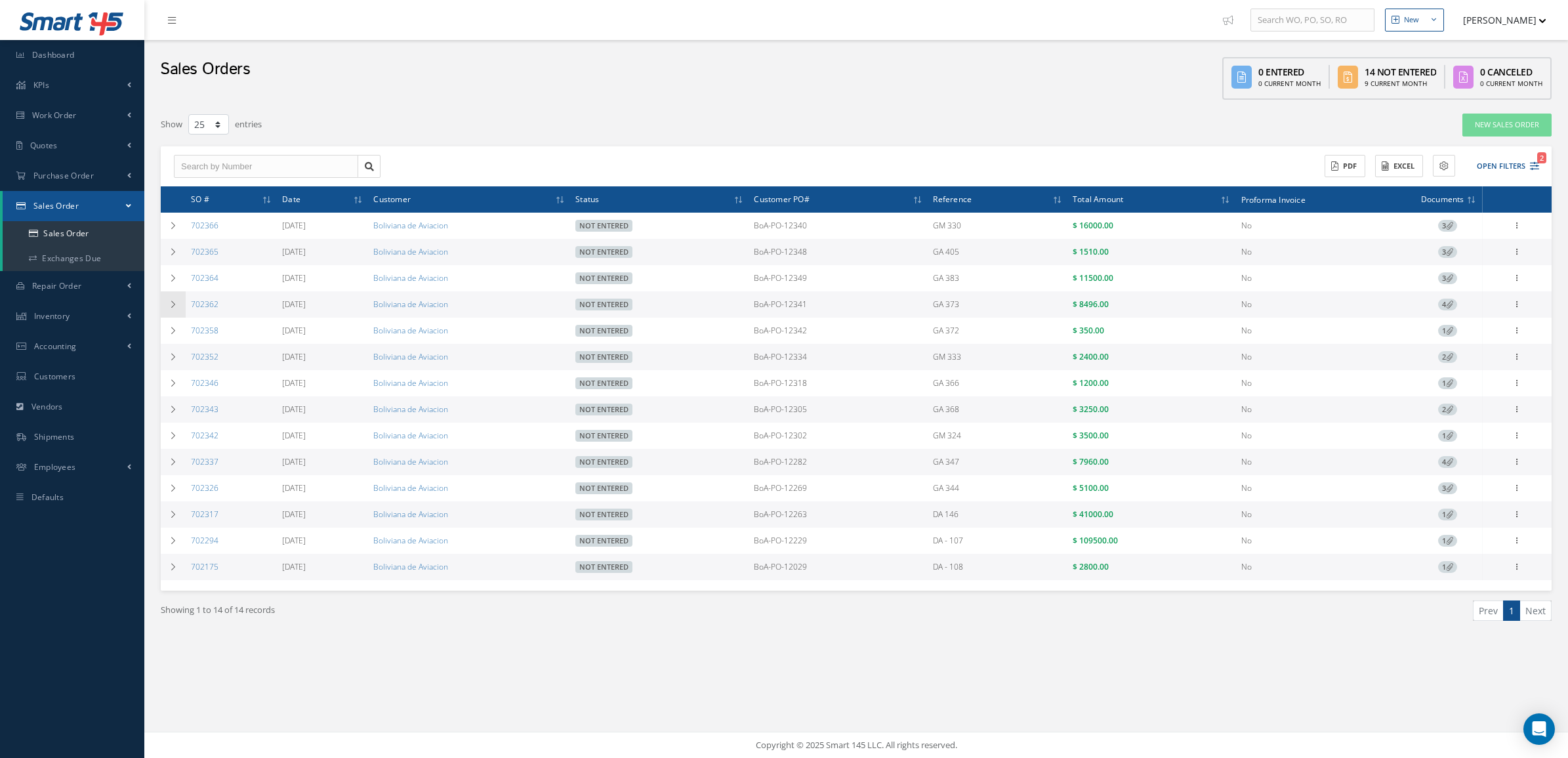
click at [170, 308] on icon at bounding box center [174, 305] width 9 height 8
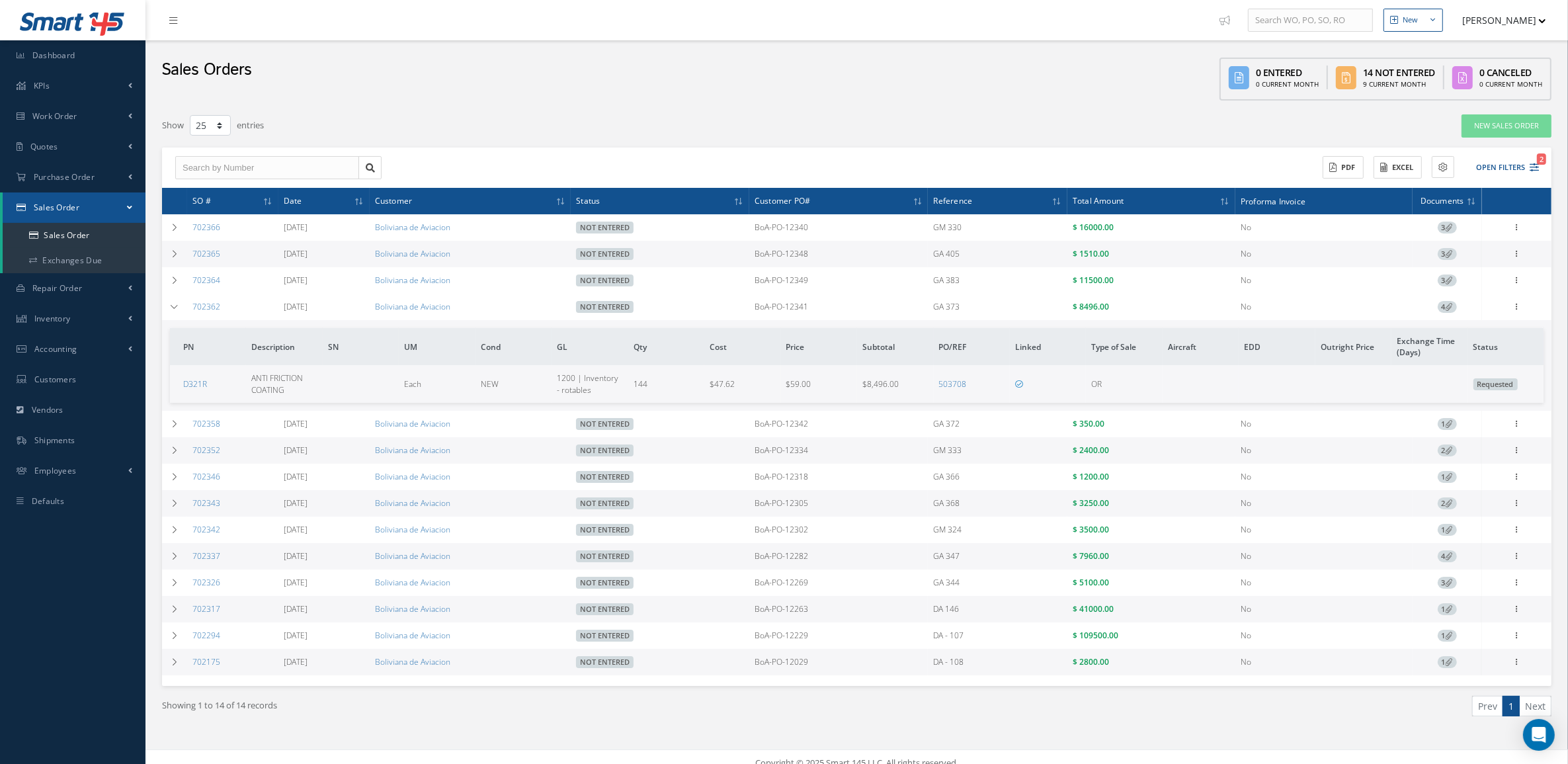
drag, startPoint x: 735, startPoint y: 313, endPoint x: 1127, endPoint y: 298, distance: 392.3
click at [0, 0] on tr "702362 09/11/2025 Boliviana de Aviacion Not Entered BoA-PO-12341 GA 373 $ 8496.…" at bounding box center [0, 0] width 0 height 0
copy tr "BoA-PO-12341 GA 373 $ 8496.00"
click at [178, 309] on icon at bounding box center [175, 307] width 10 height 8
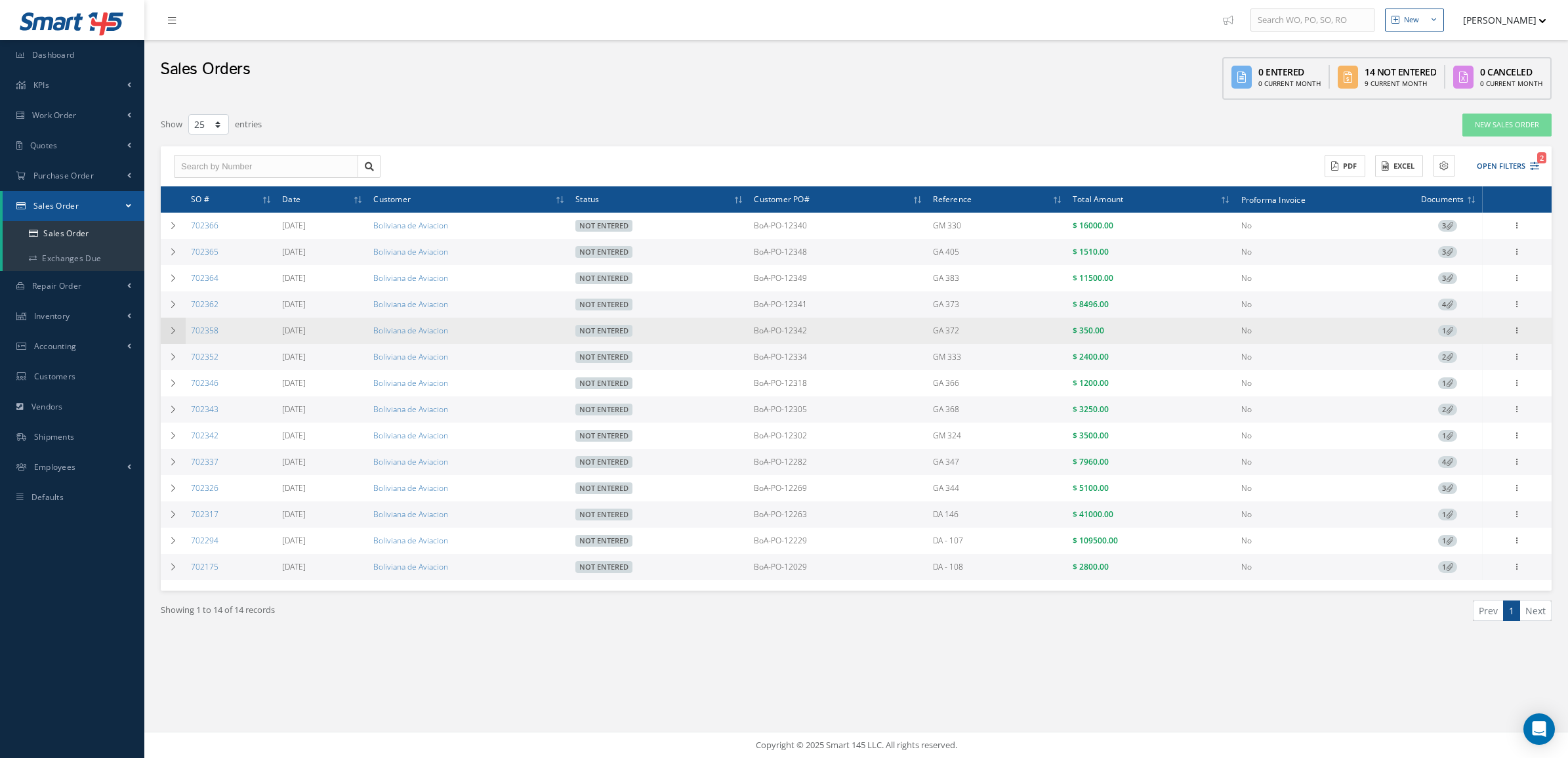
click at [176, 330] on icon at bounding box center [174, 331] width 9 height 8
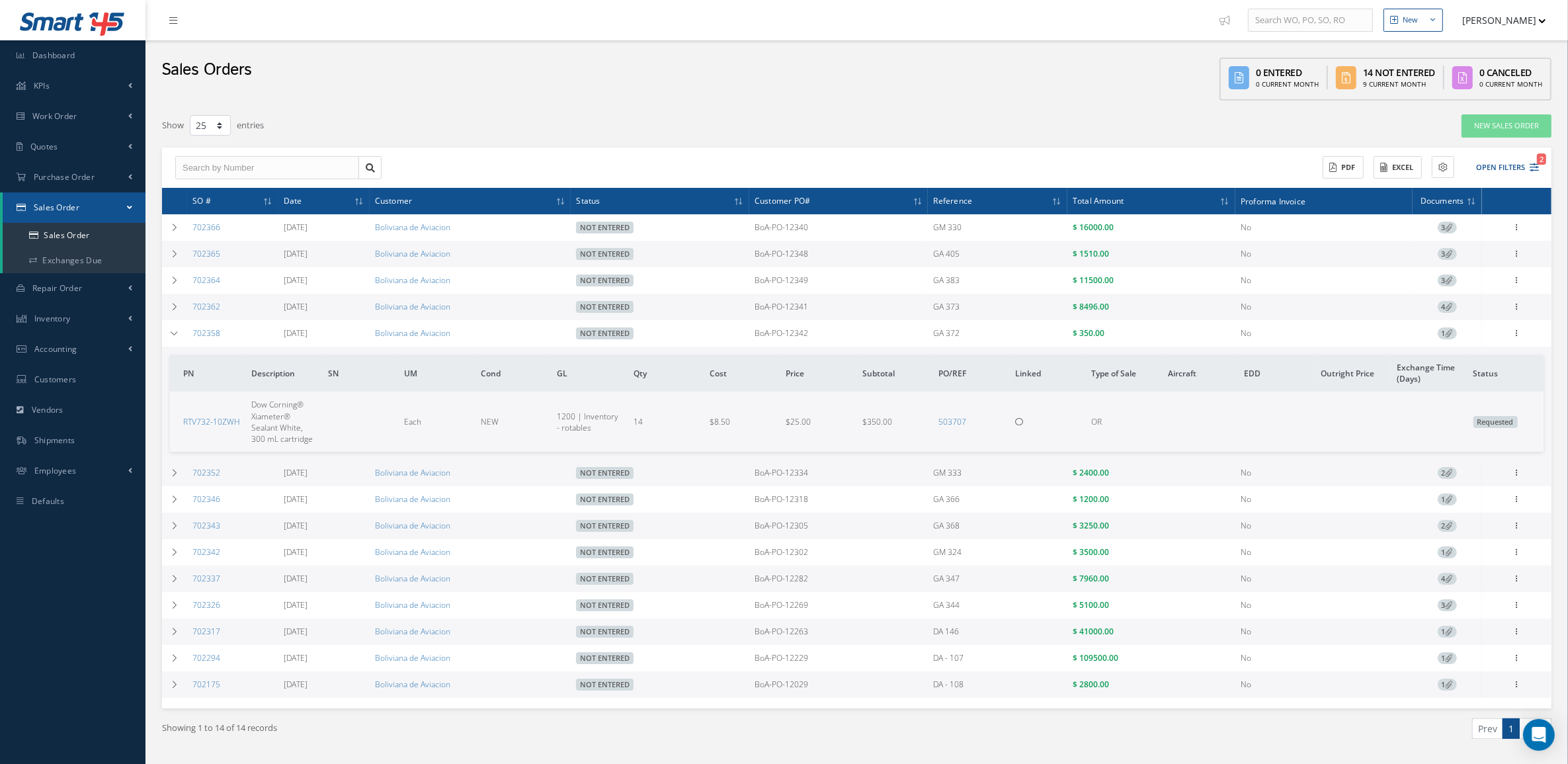
drag, startPoint x: 749, startPoint y: 337, endPoint x: 1170, endPoint y: 333, distance: 421.0
click at [0, 0] on tr "702358 09/10/2025 Boliviana de Aviacion Not Entered BoA-PO-12342 GA 372 $ 350.0…" at bounding box center [0, 0] width 0 height 0
click at [170, 342] on td at bounding box center [174, 333] width 25 height 27
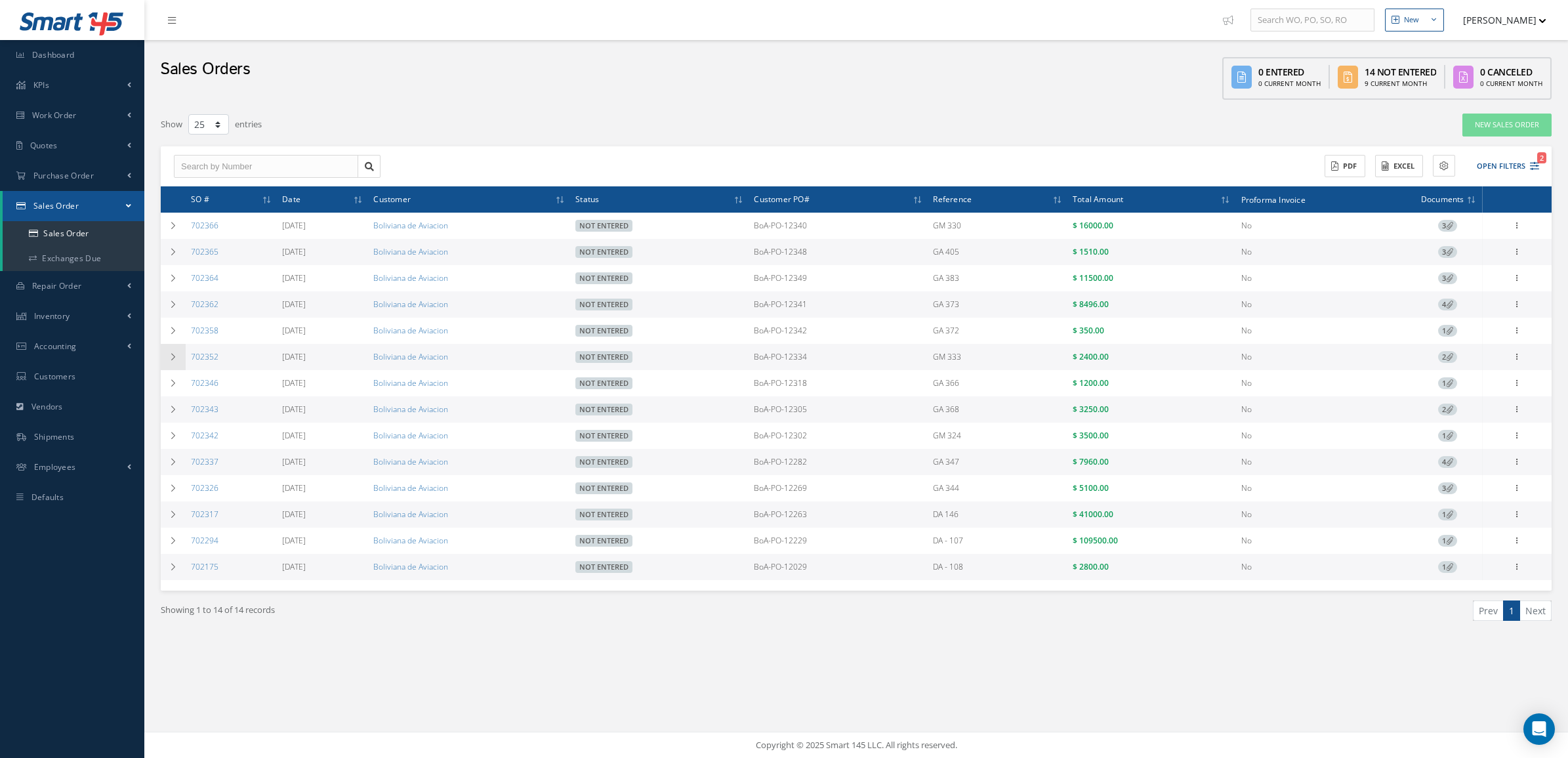
click at [169, 358] on icon at bounding box center [174, 357] width 9 height 8
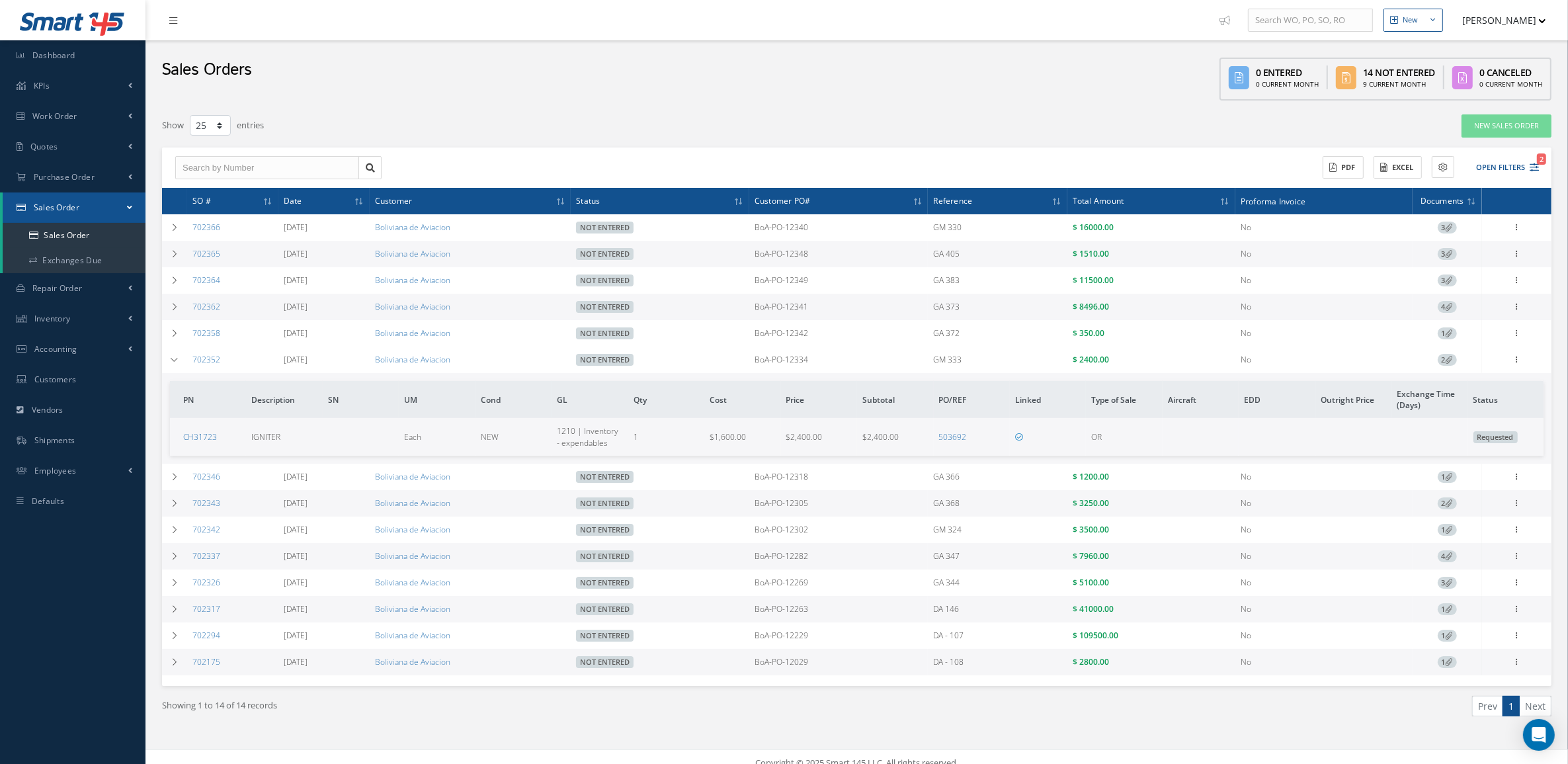
drag, startPoint x: 758, startPoint y: 368, endPoint x: 1155, endPoint y: 364, distance: 397.0
click at [0, 0] on tr "702352 09/08/2025 Boliviana de Aviacion Not Entered BoA-PO-12334 GM 333 $ 2400.…" at bounding box center [0, 0] width 0 height 0
click at [177, 358] on icon at bounding box center [175, 360] width 10 height 8
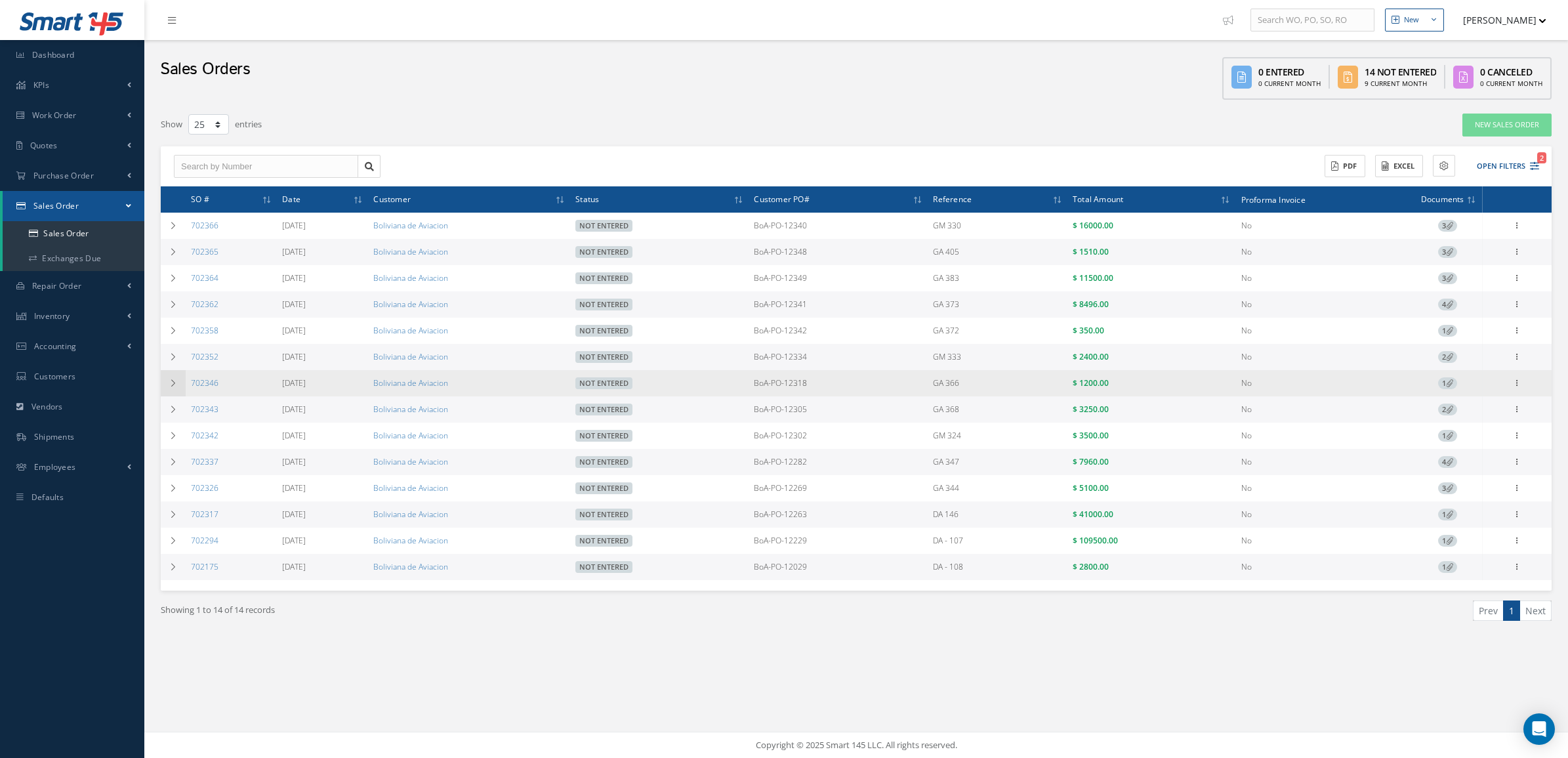
click at [174, 385] on icon at bounding box center [174, 383] width 9 height 8
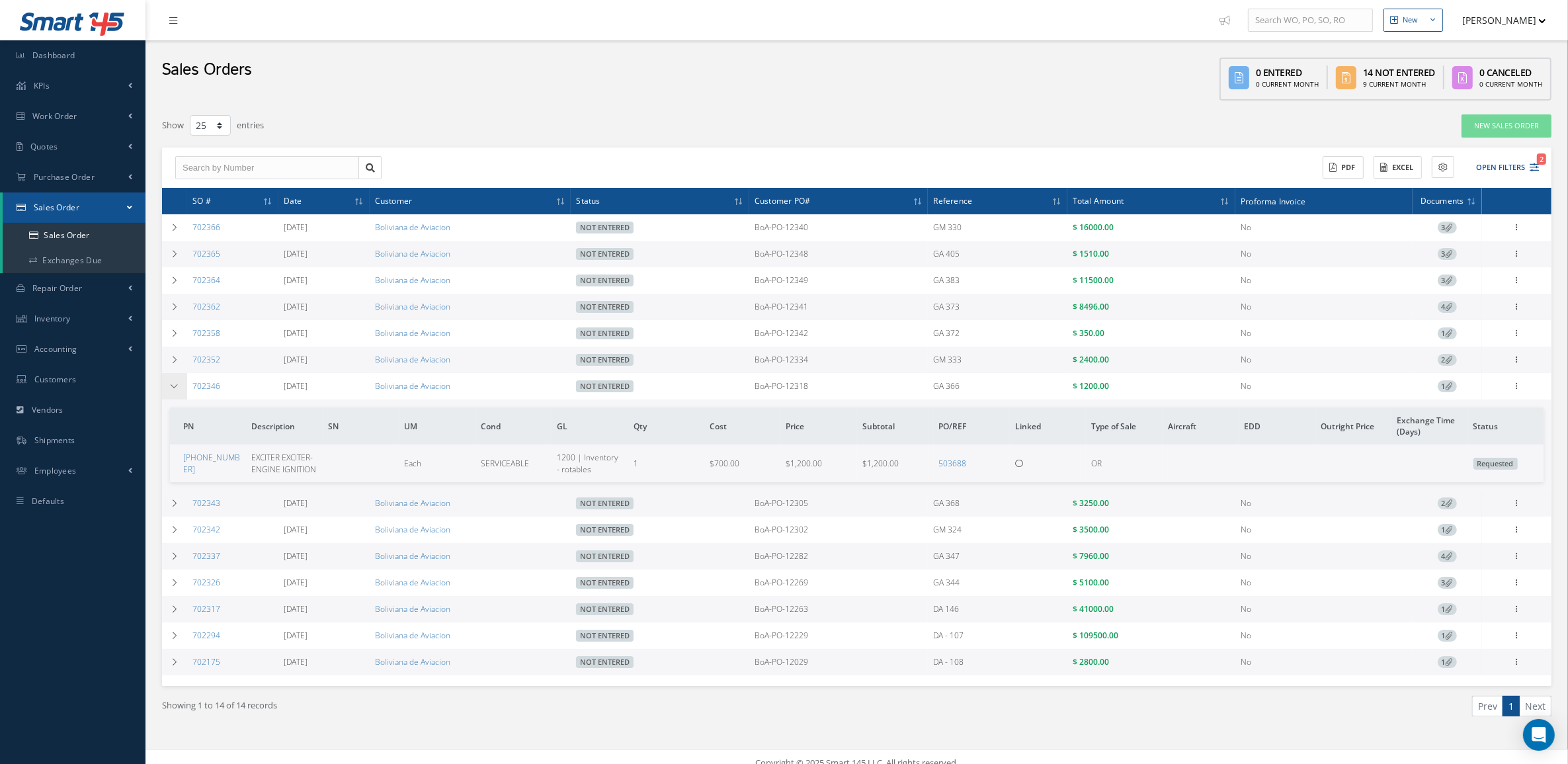
click at [175, 388] on icon at bounding box center [175, 386] width 10 height 8
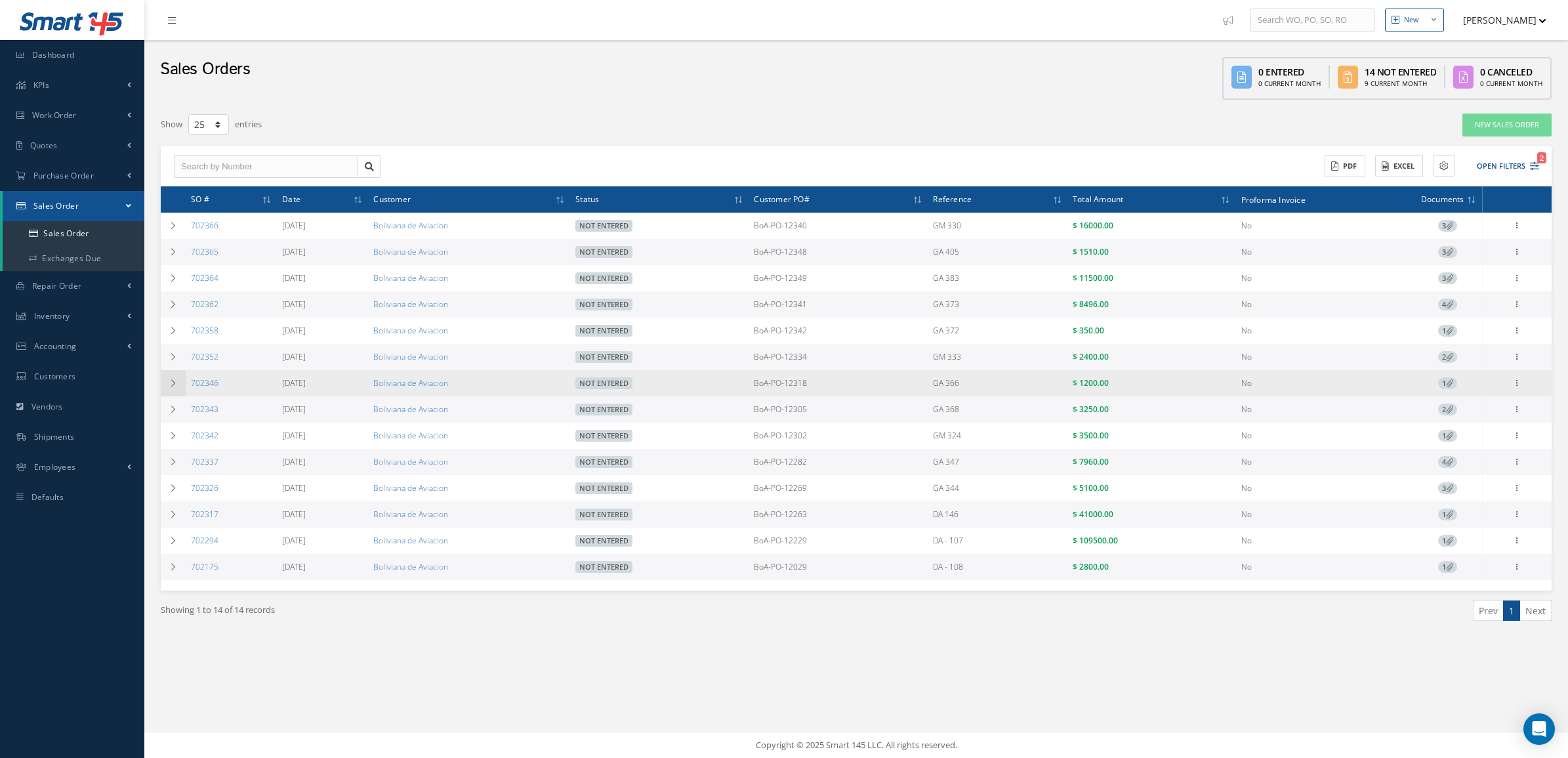
click at [174, 385] on icon at bounding box center [174, 383] width 9 height 8
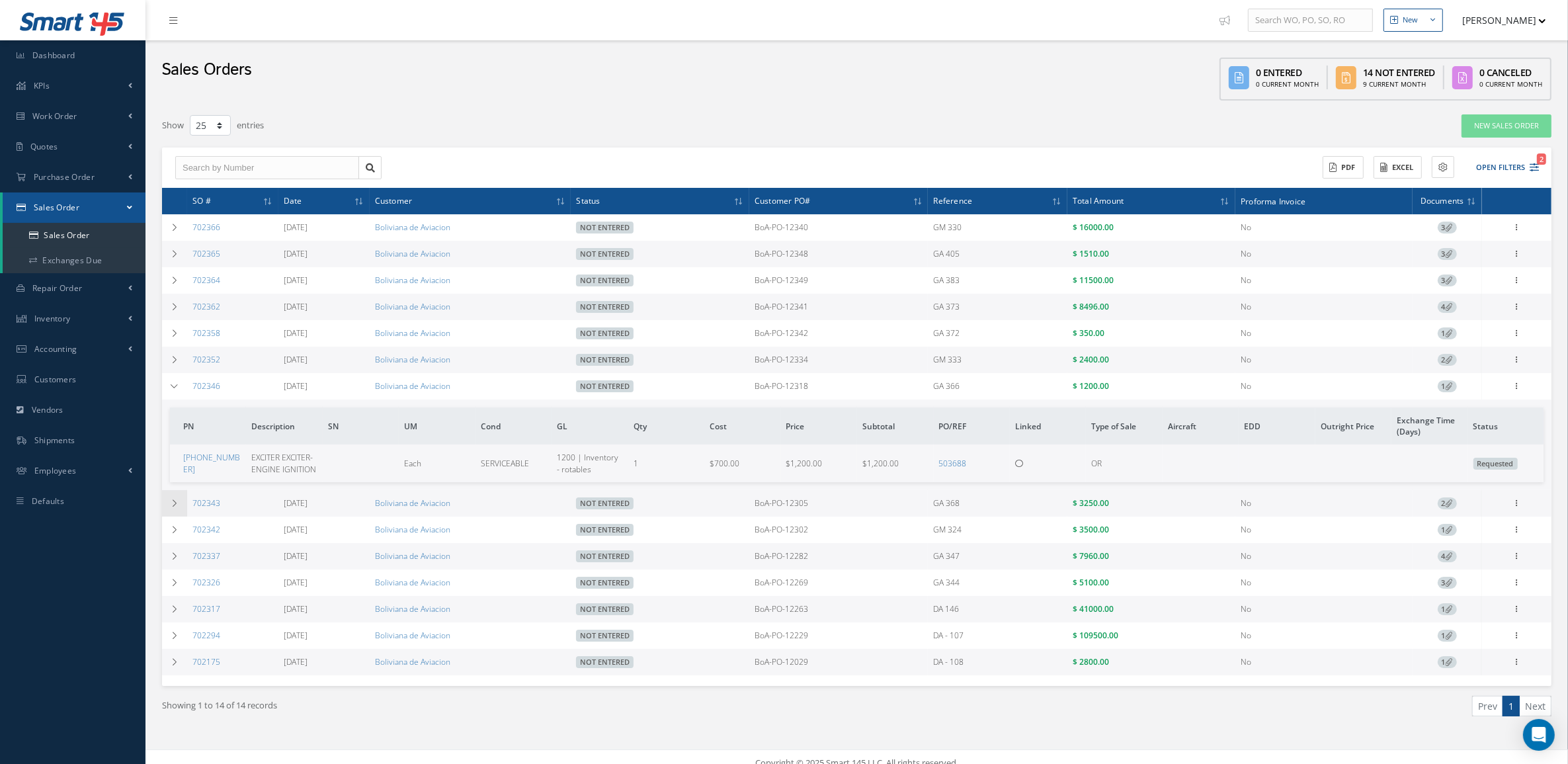
click at [177, 504] on icon at bounding box center [175, 503] width 10 height 8
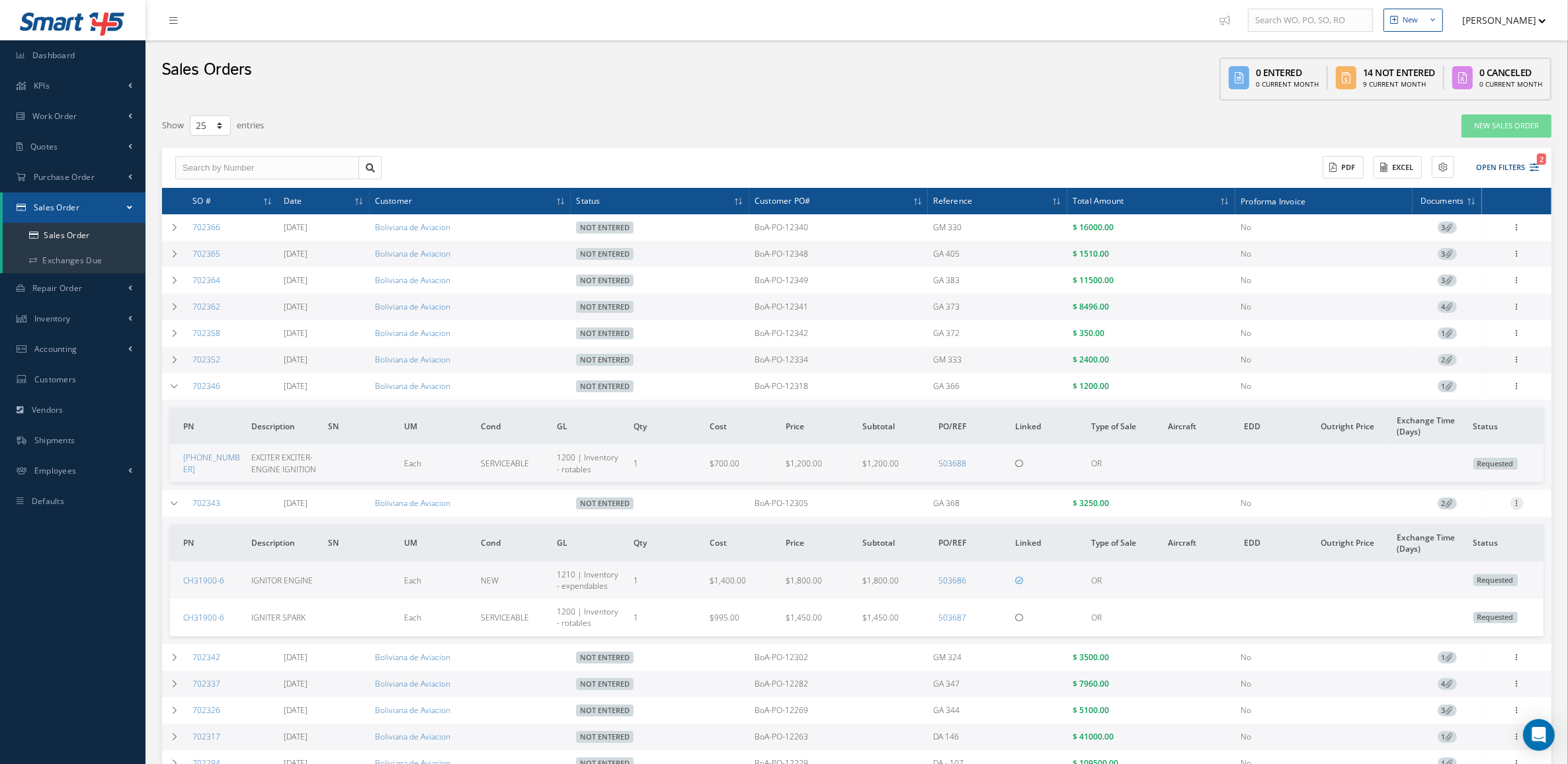
click at [1518, 507] on icon at bounding box center [1516, 502] width 13 height 11
click at [1452, 533] on link "Edit" at bounding box center [1456, 528] width 104 height 17
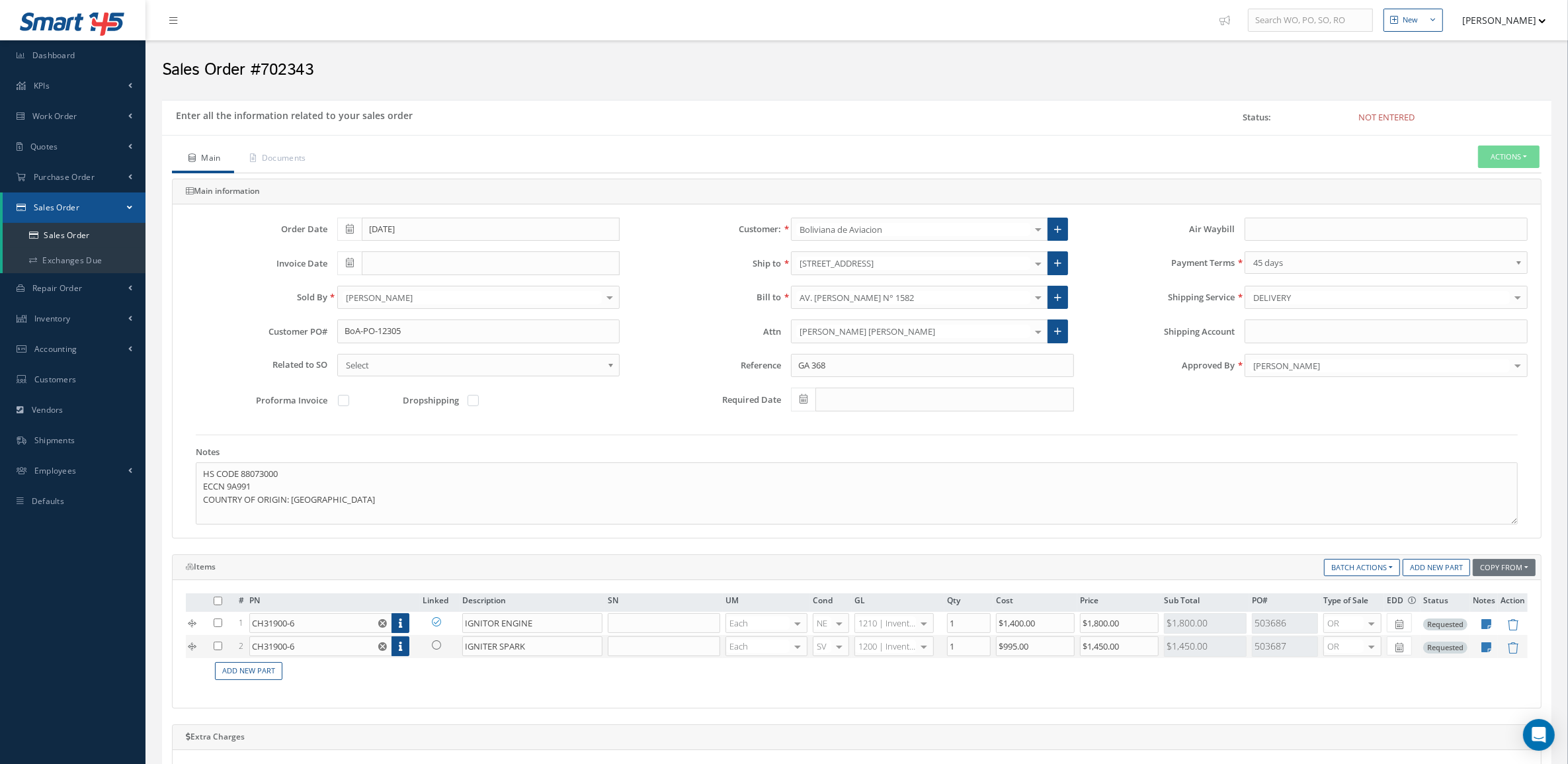
click at [435, 648] on icon at bounding box center [436, 645] width 10 height 10
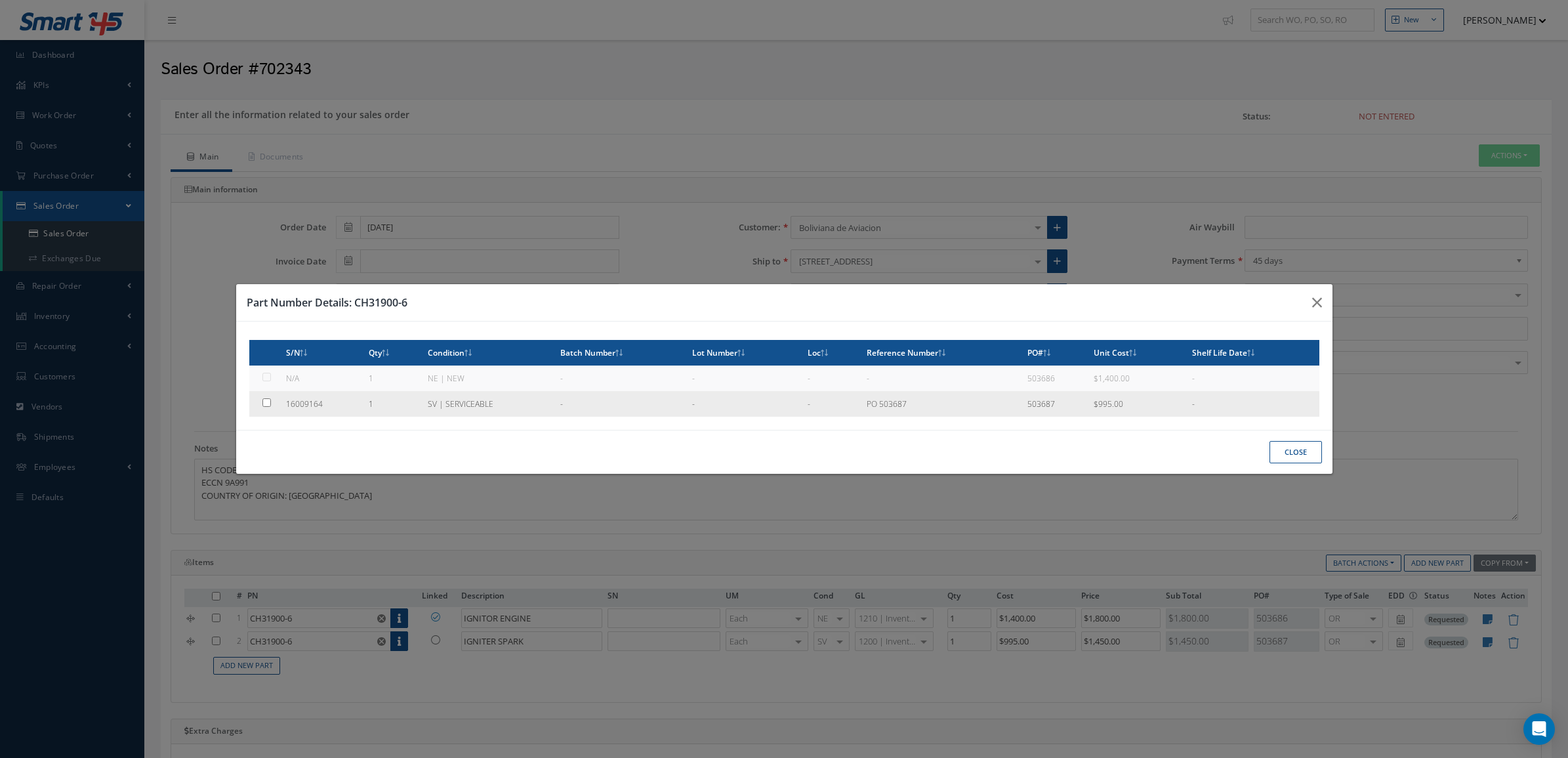
click at [389, 408] on td "1" at bounding box center [393, 404] width 59 height 26
type input "16009164"
type input "$995"
checkbox input "true"
click at [1304, 445] on button "Close" at bounding box center [1296, 453] width 53 height 23
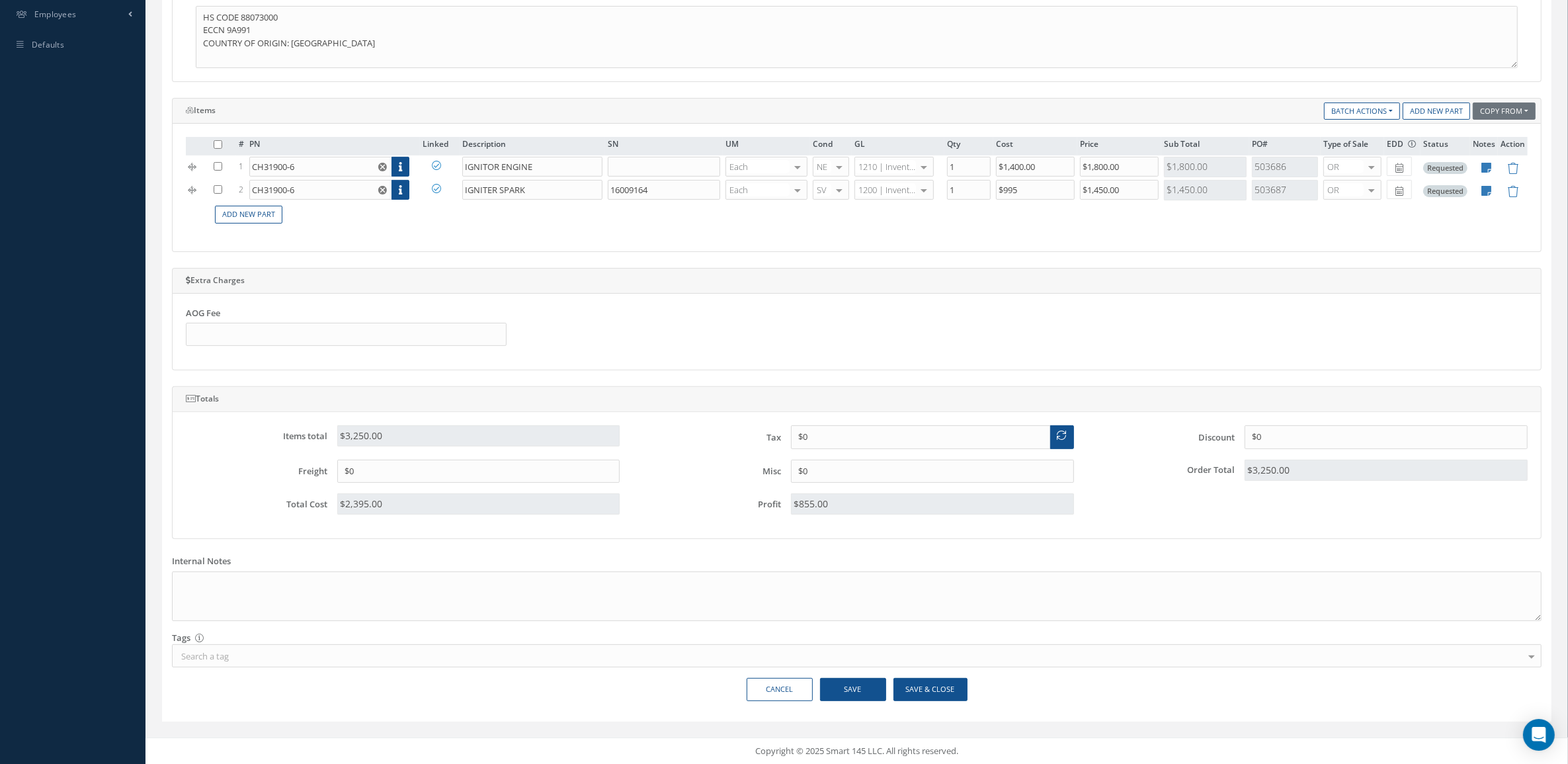
scroll to position [463, 0]
click at [864, 688] on button "Save" at bounding box center [852, 689] width 66 height 23
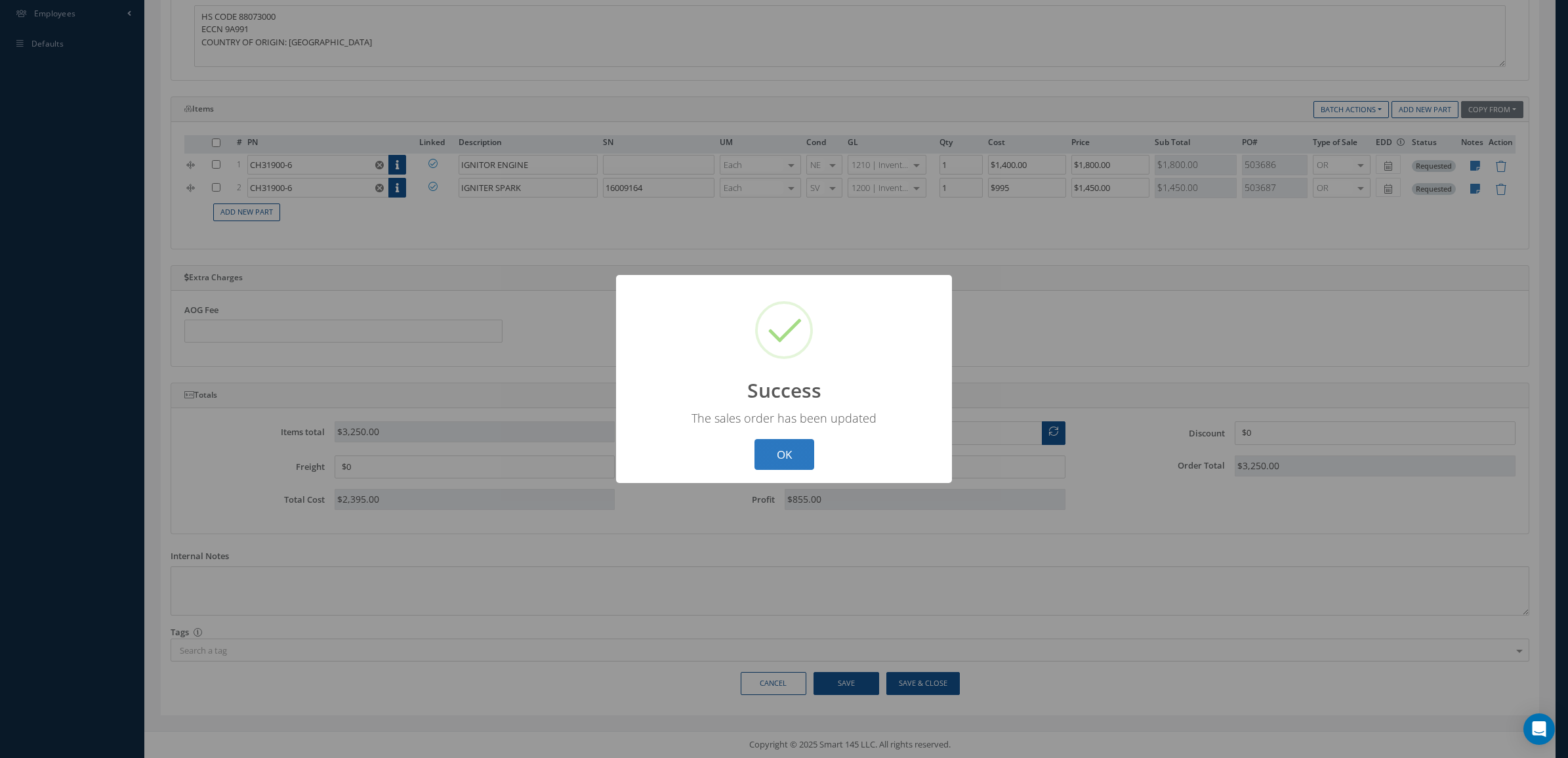
drag, startPoint x: 780, startPoint y: 425, endPoint x: 780, endPoint y: 442, distance: 17.0
click at [780, 426] on div "? ! i Success × The sales order has been updated OK Cancel" at bounding box center [784, 379] width 336 height 208
click at [780, 451] on button "OK" at bounding box center [784, 455] width 59 height 31
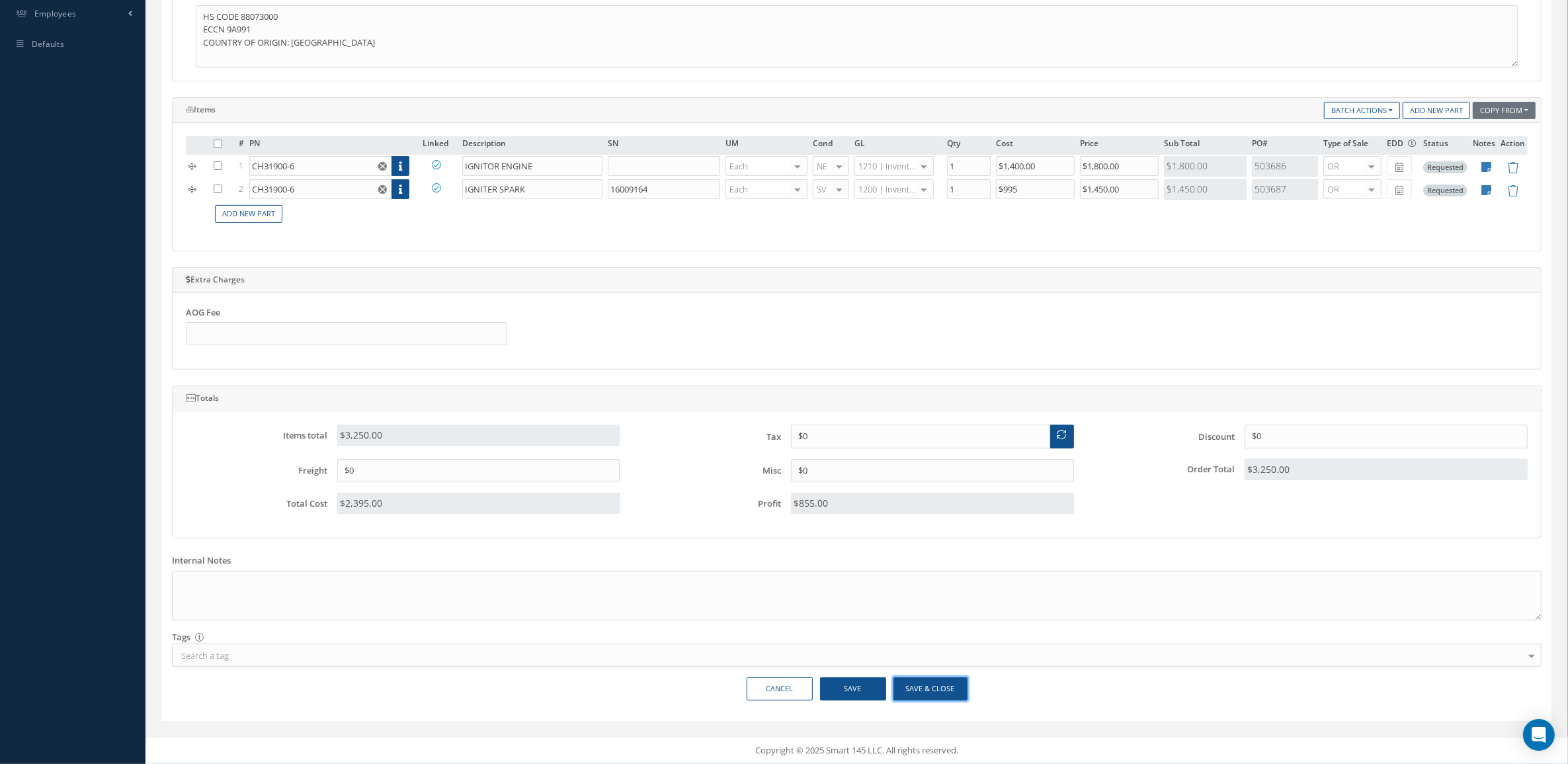
click at [908, 692] on button "Save & Close" at bounding box center [930, 689] width 74 height 23
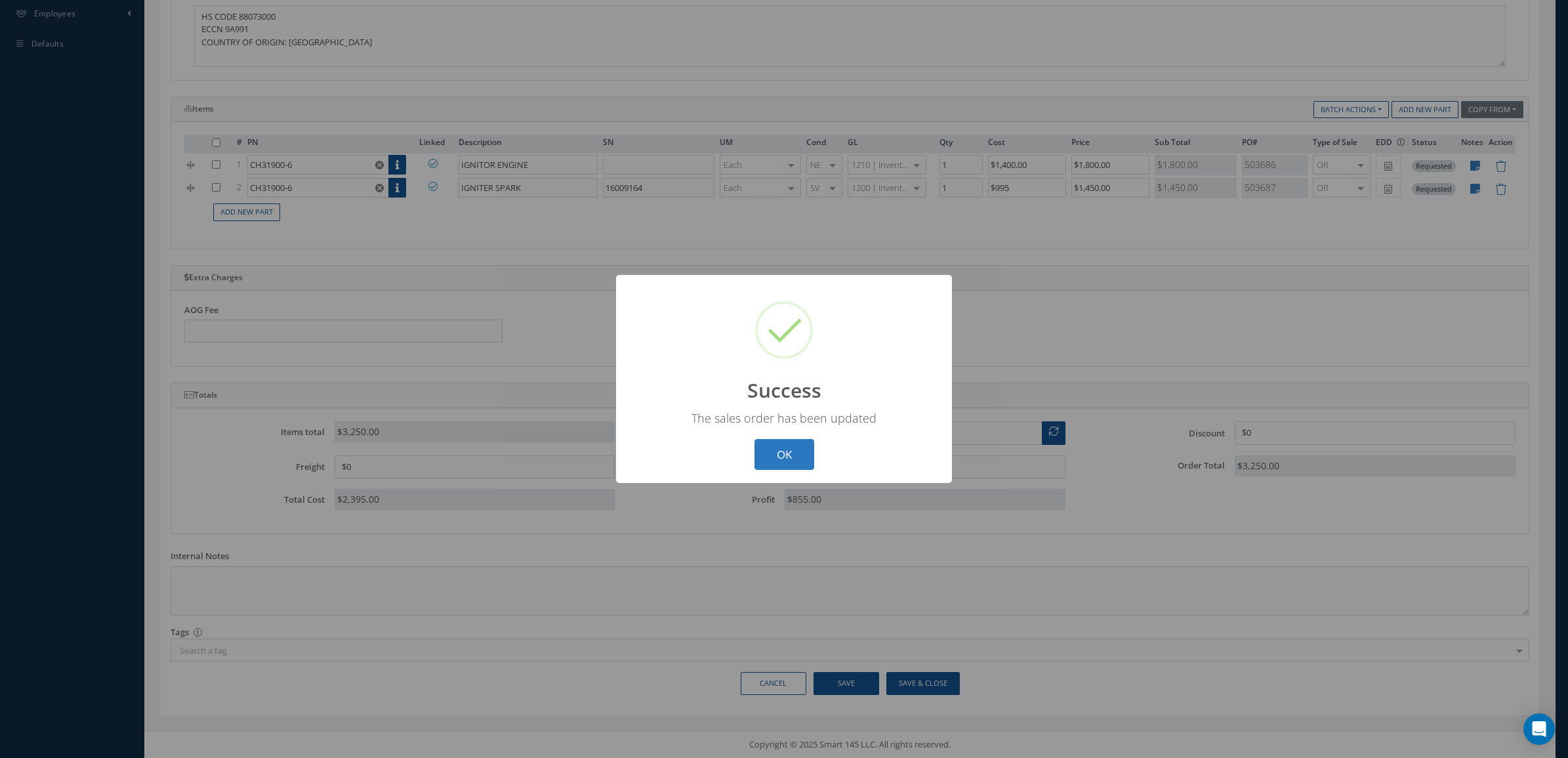
click at [801, 457] on button "OK" at bounding box center [784, 455] width 59 height 31
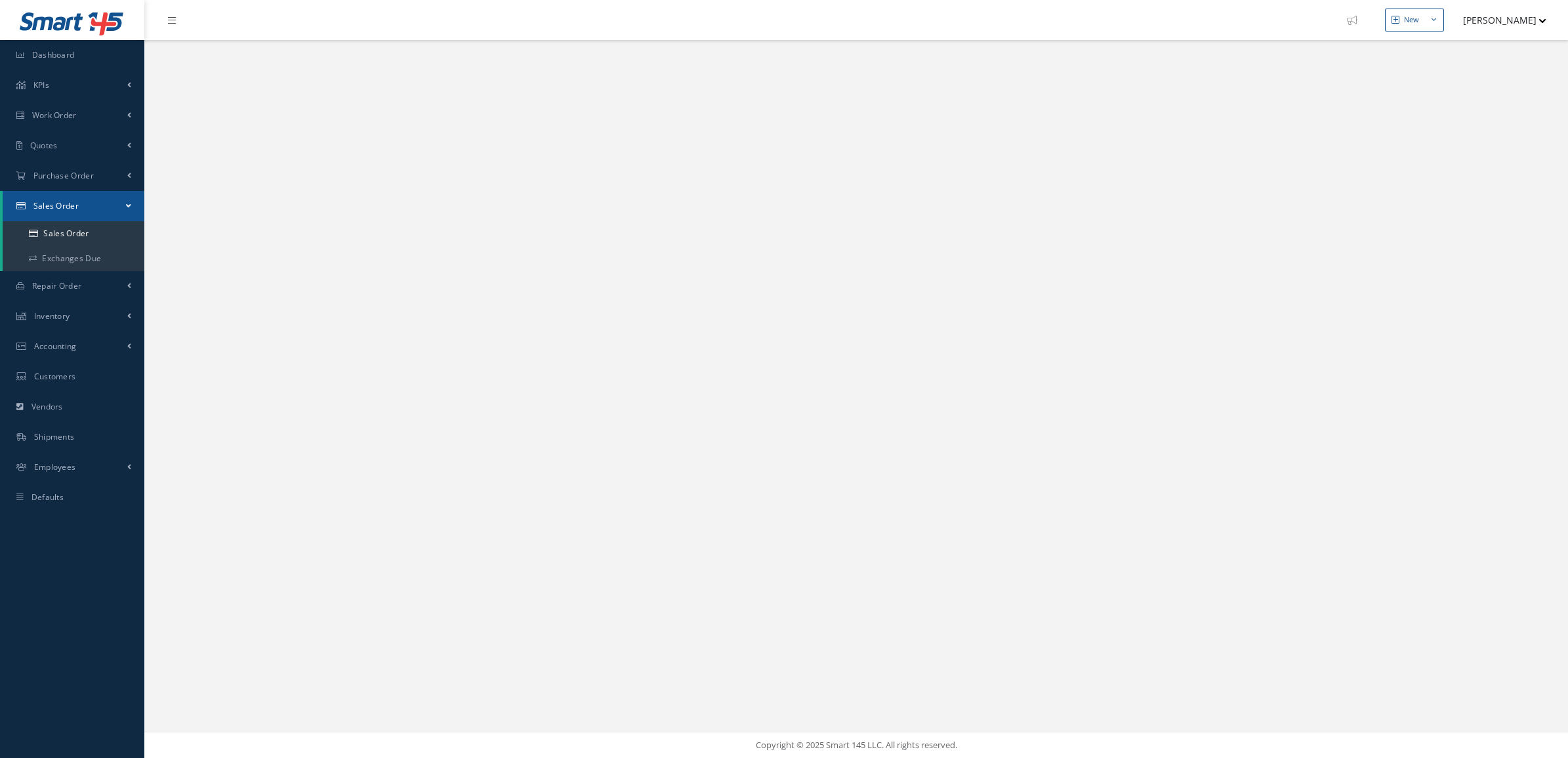
select select "25"
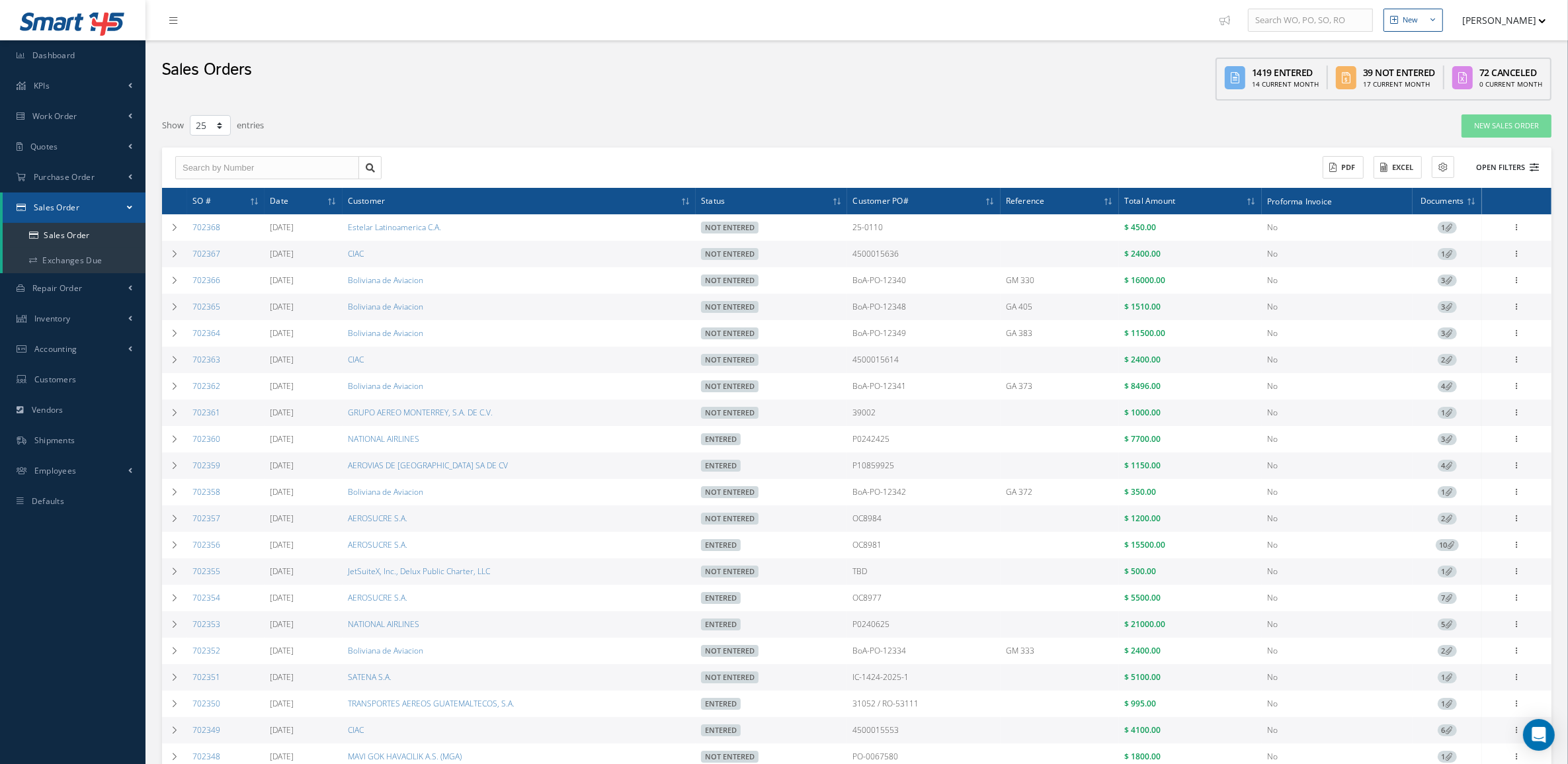
click at [1483, 163] on button "Open Filters" at bounding box center [1501, 168] width 75 height 22
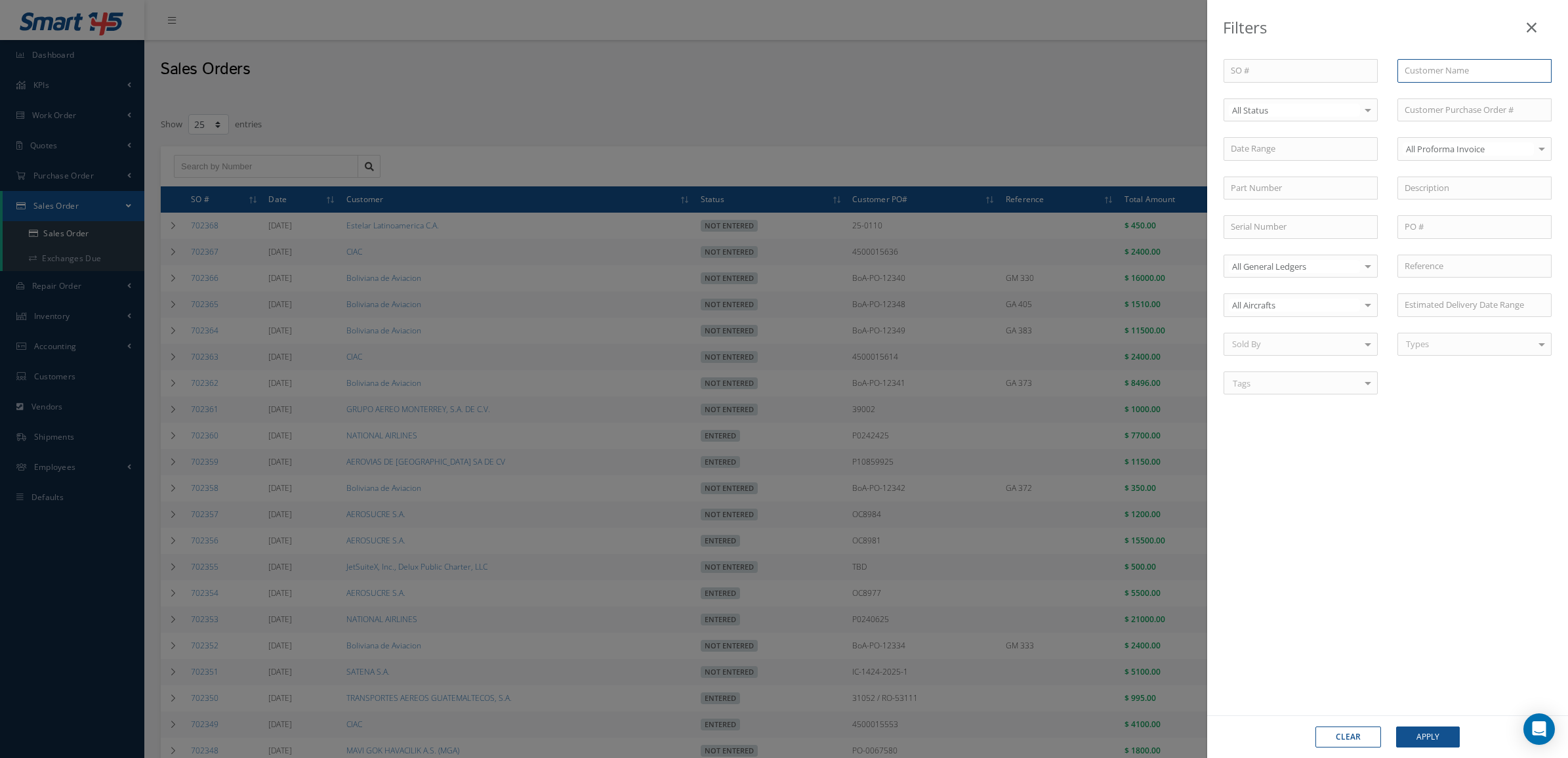
click at [1435, 77] on input "text" at bounding box center [1475, 70] width 154 height 24
click at [1441, 97] on span "Boliviana de Aviacion" at bounding box center [1445, 93] width 82 height 11
type input "Boliviana de Aviacion"
click at [1267, 185] on span "Not Entered" at bounding box center [1300, 177] width 153 height 22
click at [1407, 745] on button "Apply" at bounding box center [1428, 736] width 64 height 21
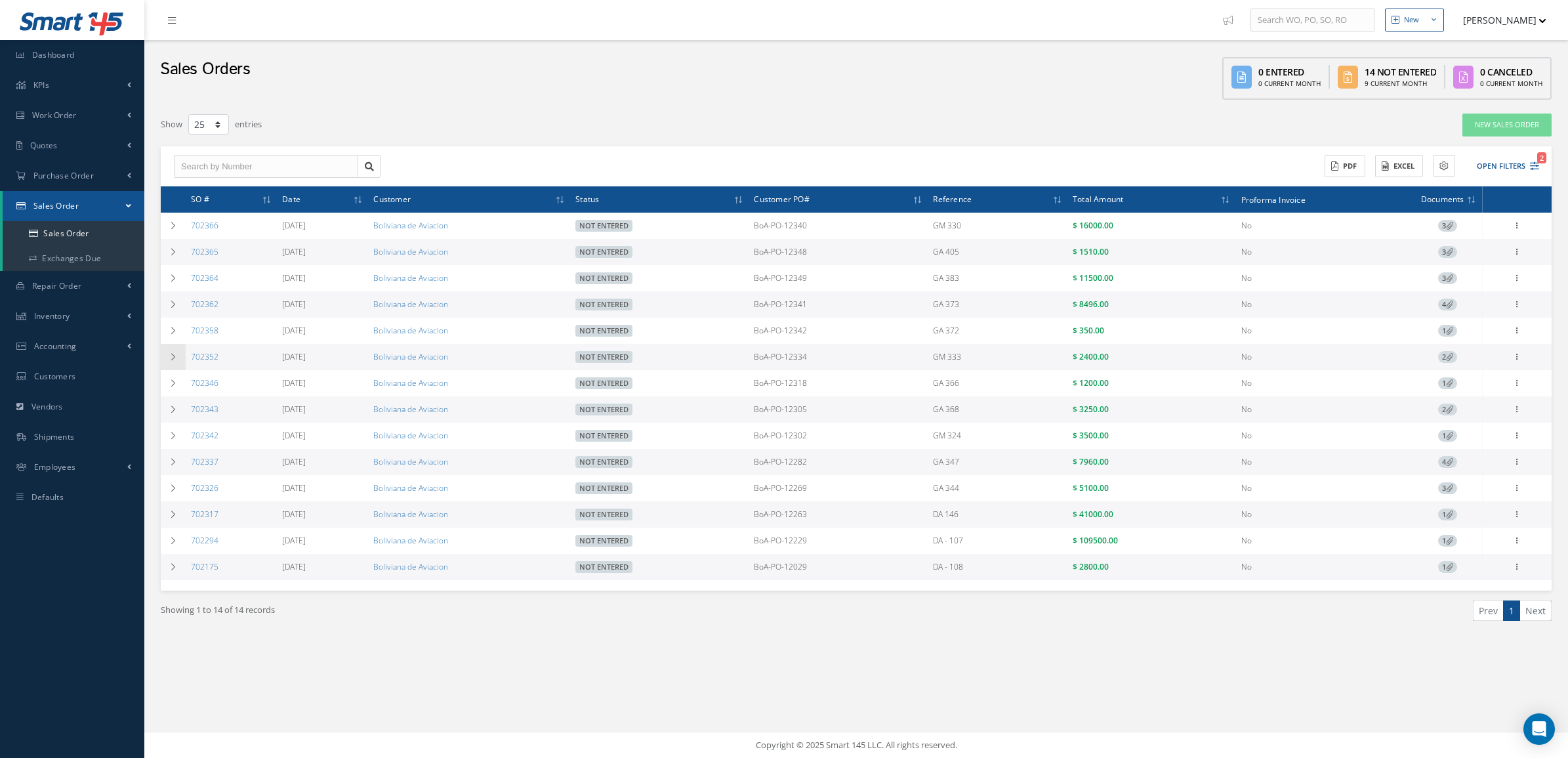
click at [178, 358] on td at bounding box center [173, 357] width 25 height 26
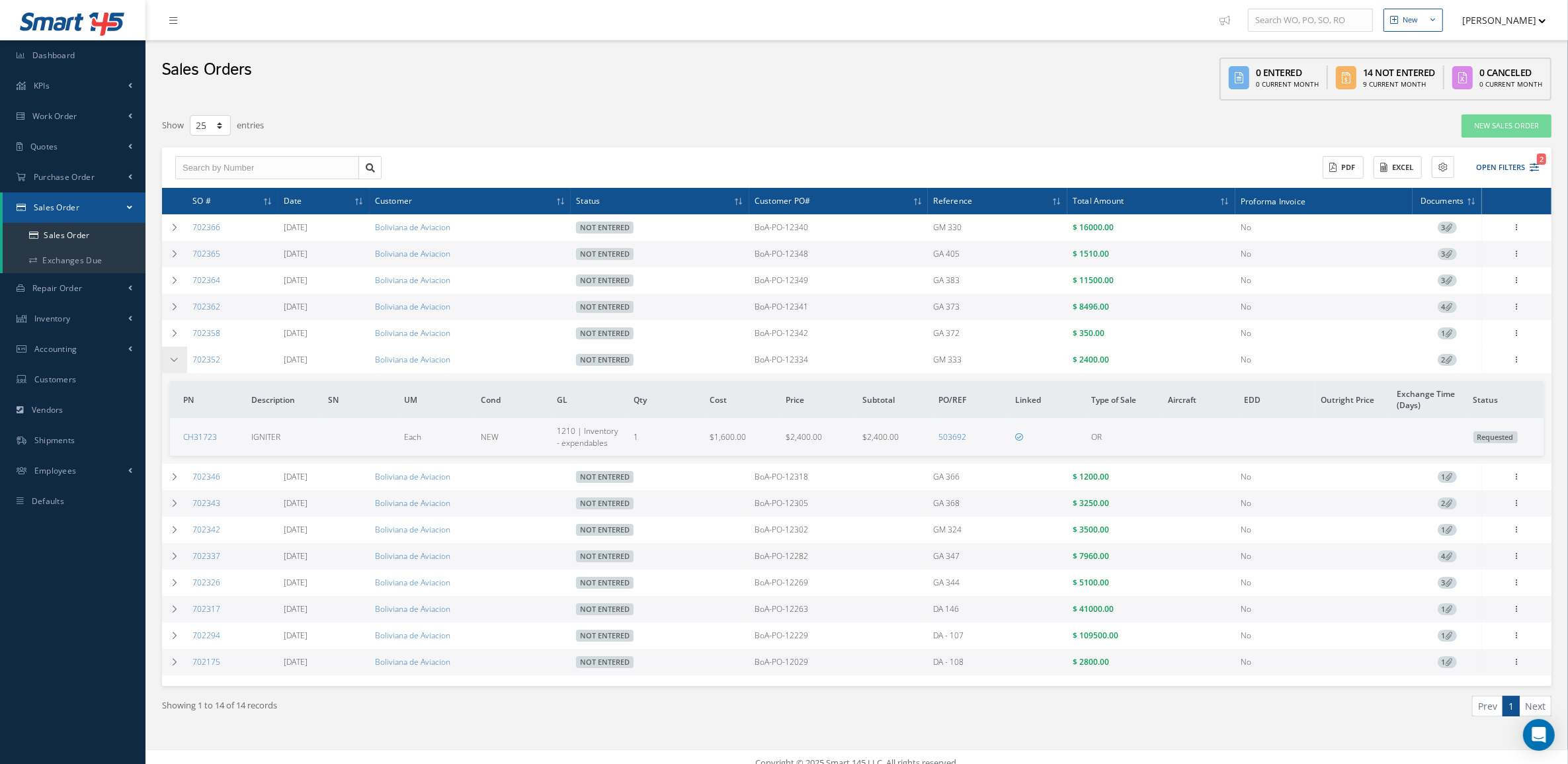
click at [178, 360] on icon at bounding box center [175, 360] width 10 height 8
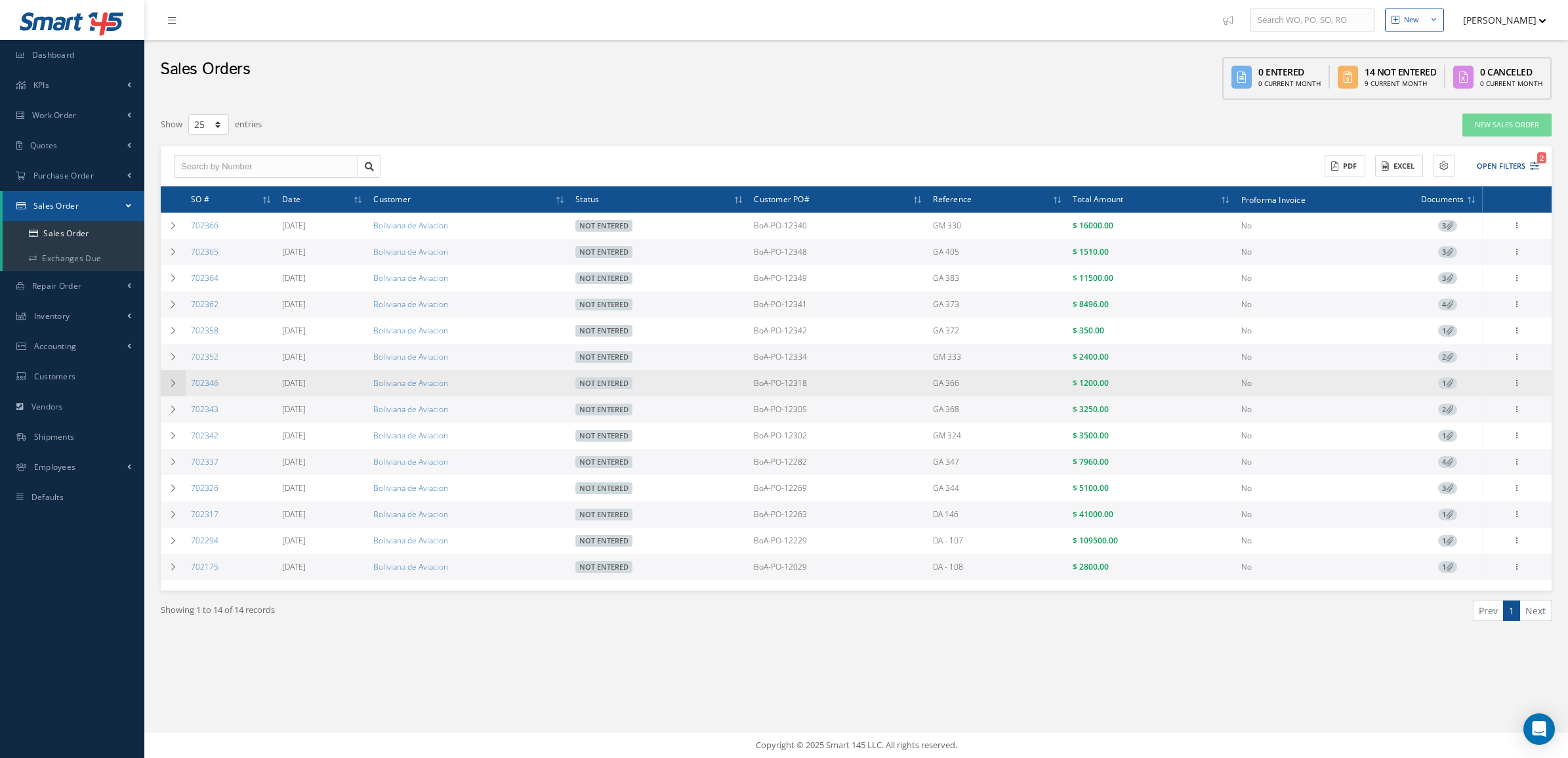
click at [172, 384] on icon at bounding box center [174, 383] width 9 height 8
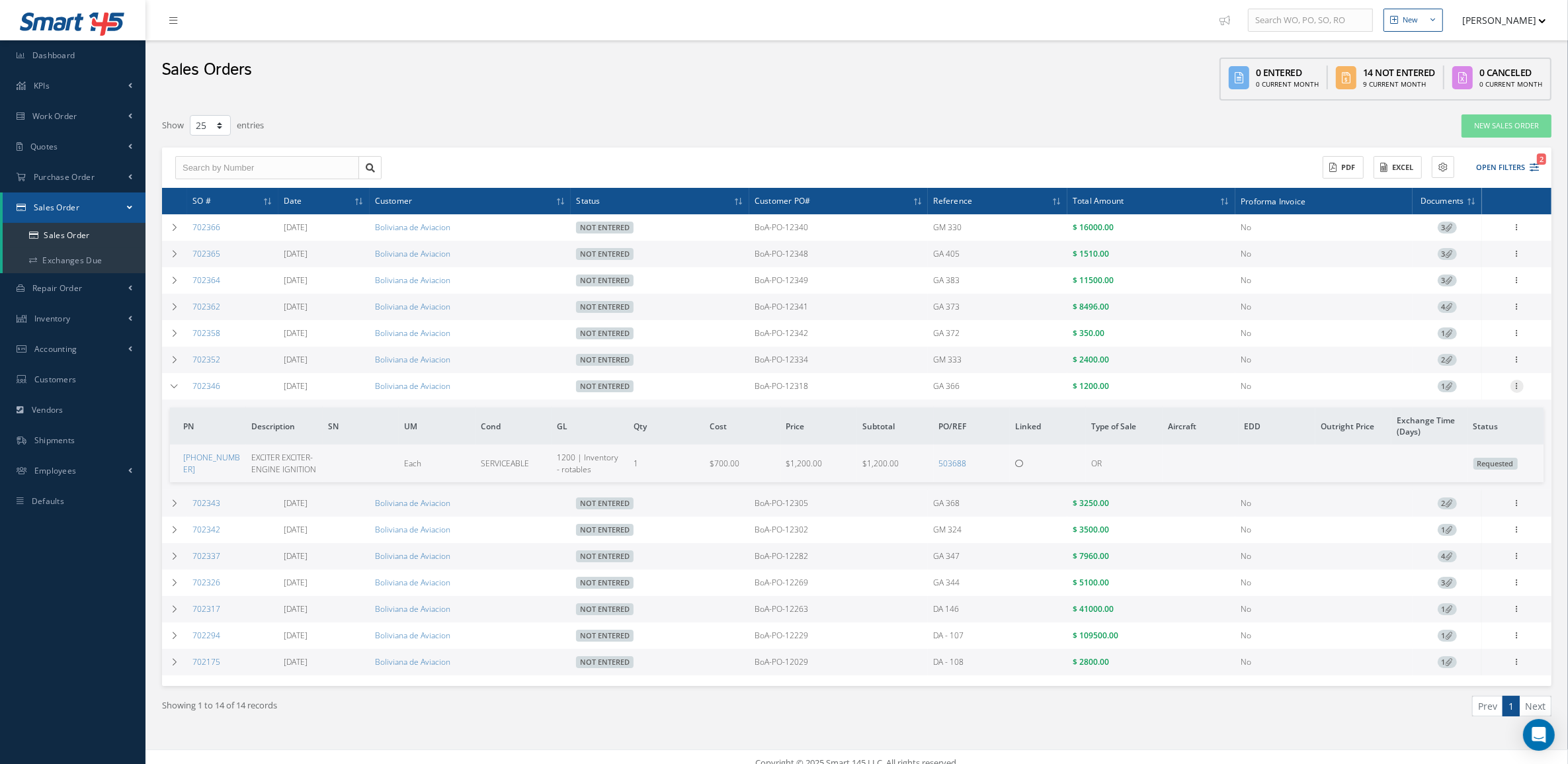
click at [1519, 385] on icon at bounding box center [1516, 385] width 13 height 11
click at [1479, 418] on link "Edit" at bounding box center [1456, 411] width 104 height 17
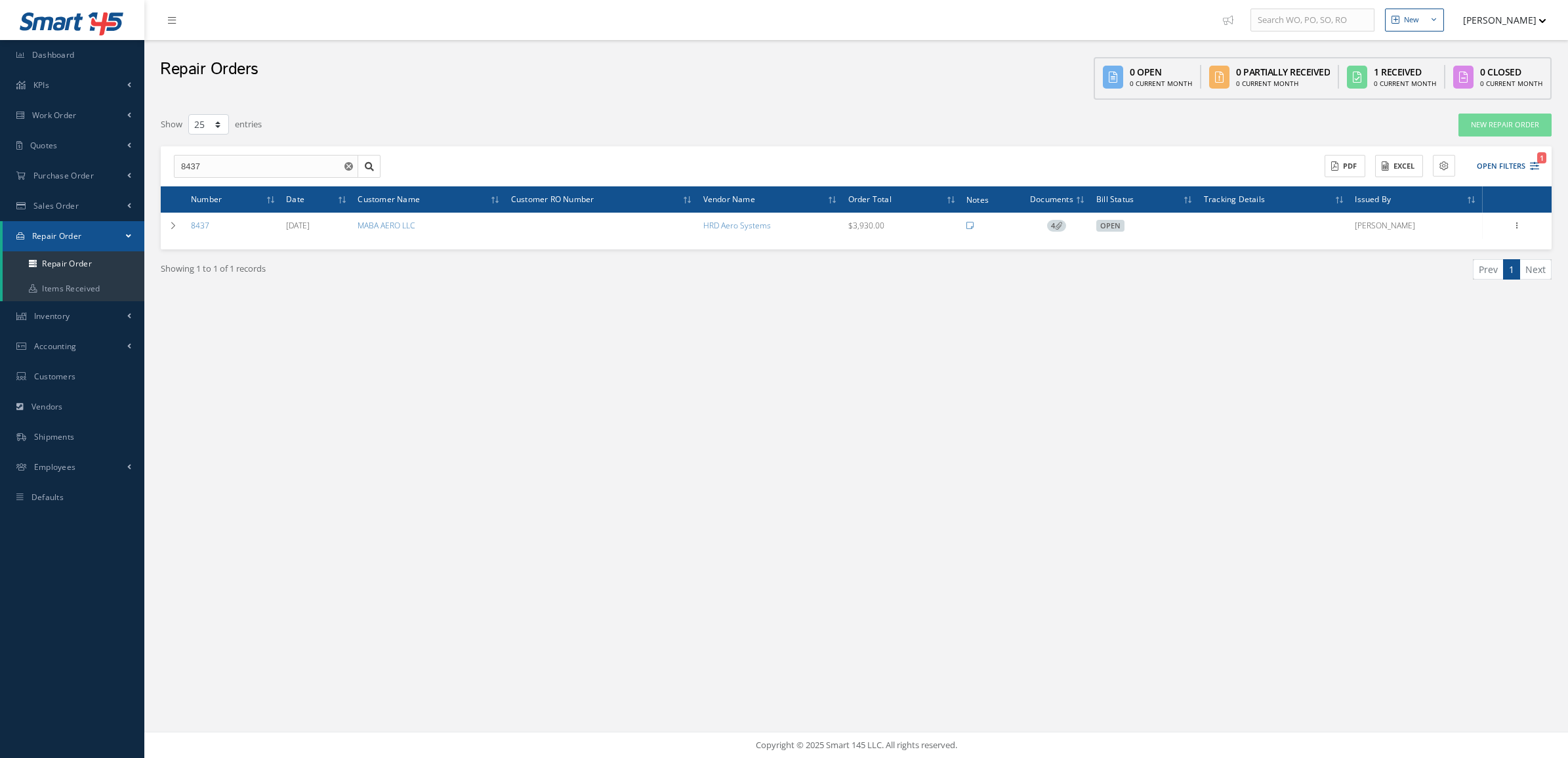
select select "25"
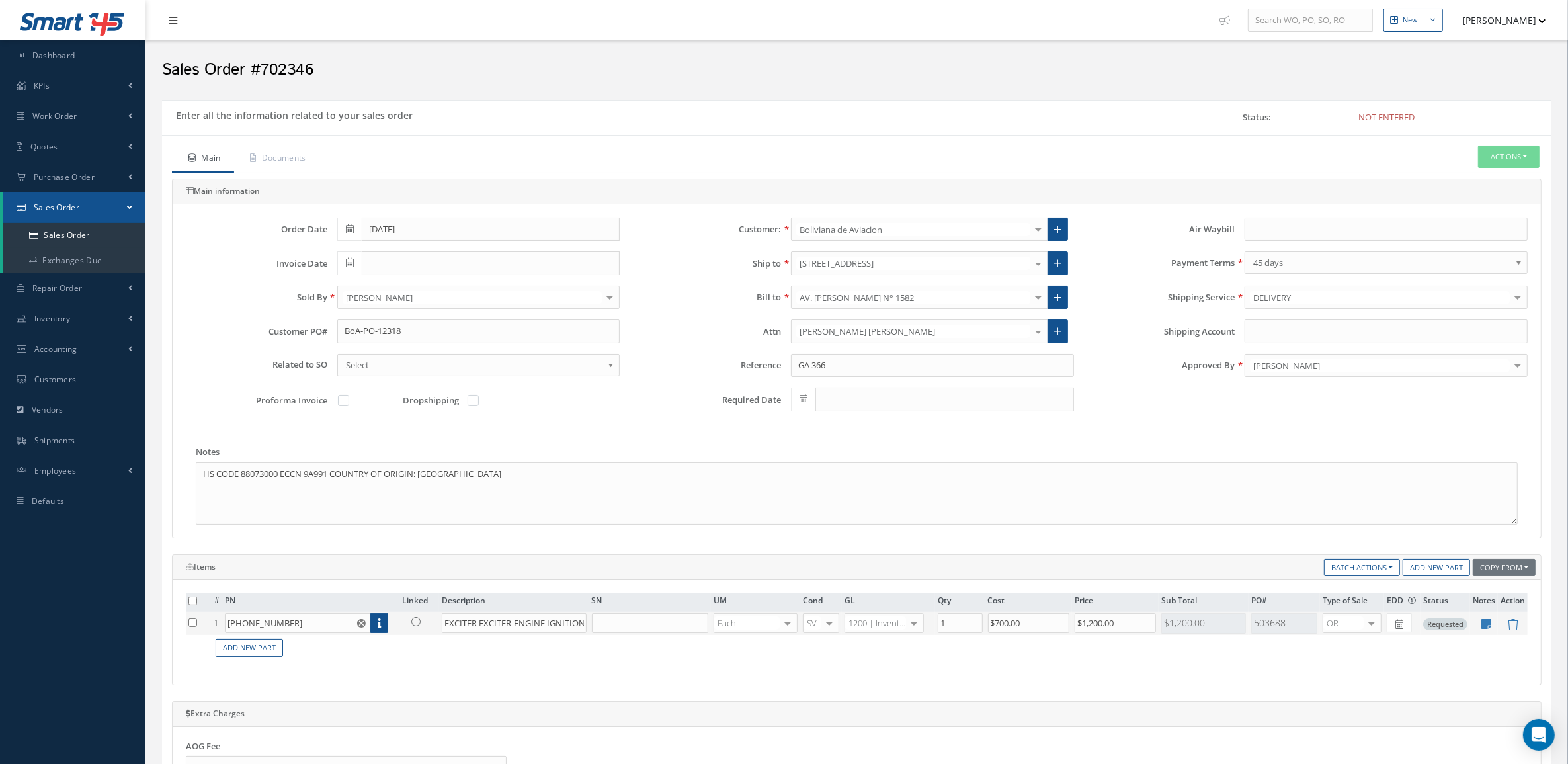
click at [418, 626] on icon at bounding box center [416, 622] width 10 height 10
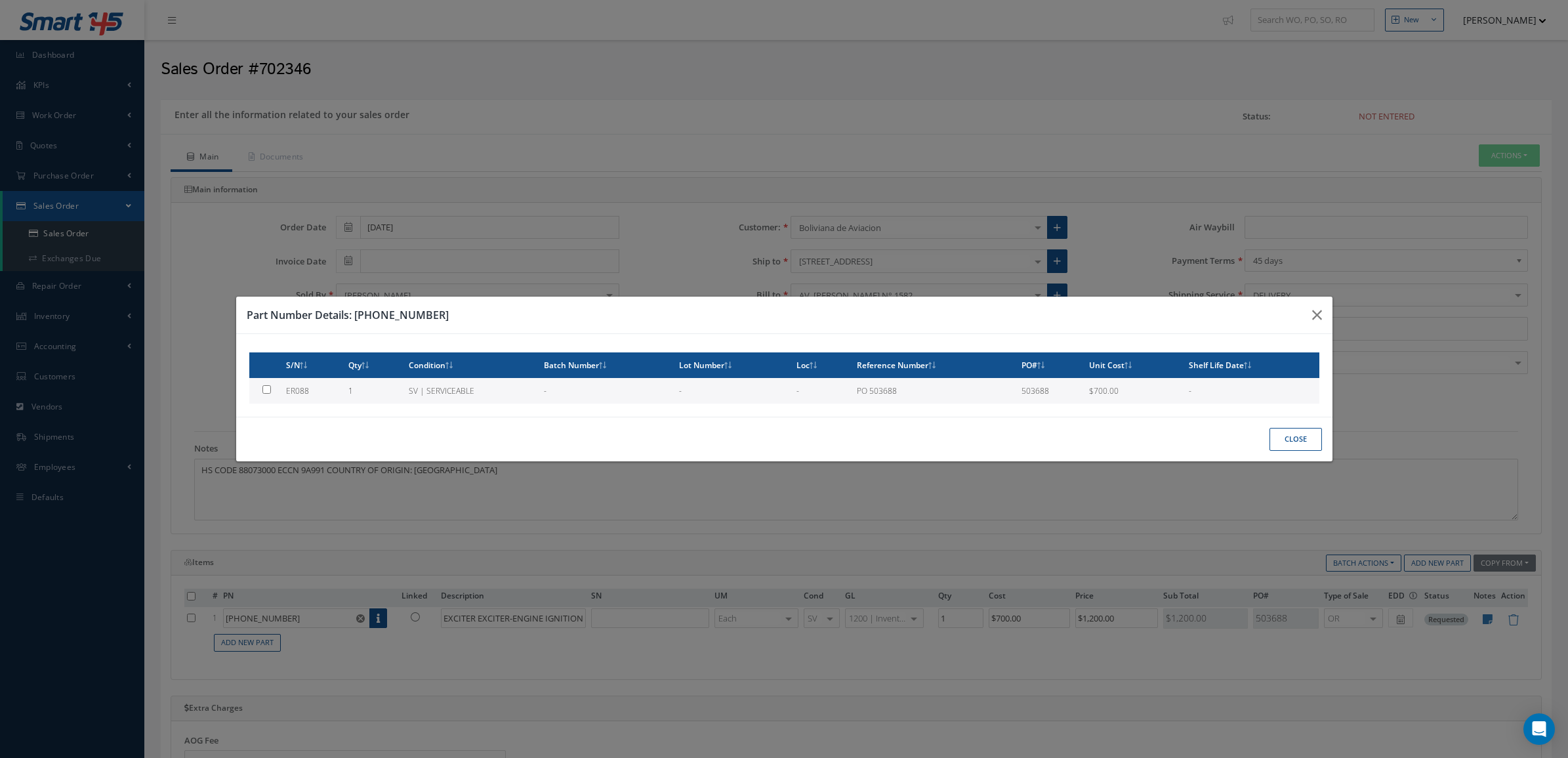
click at [365, 392] on td "1" at bounding box center [373, 390] width 60 height 26
type input "ER088"
type input "$700"
checkbox input "true"
click at [1303, 434] on button "Close" at bounding box center [1296, 439] width 53 height 23
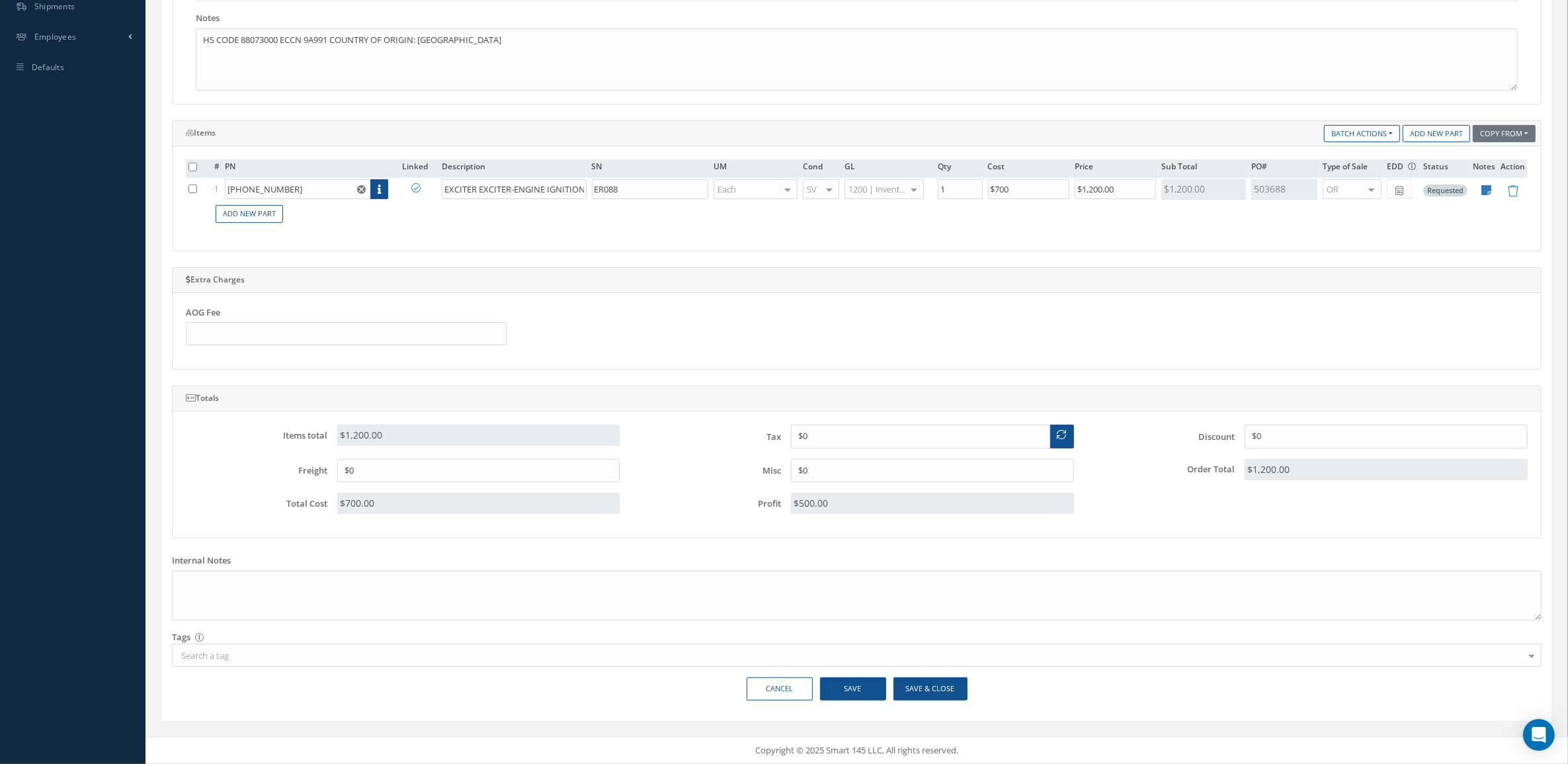
scroll to position [440, 0]
click at [955, 692] on button "Save & Close" at bounding box center [930, 689] width 74 height 23
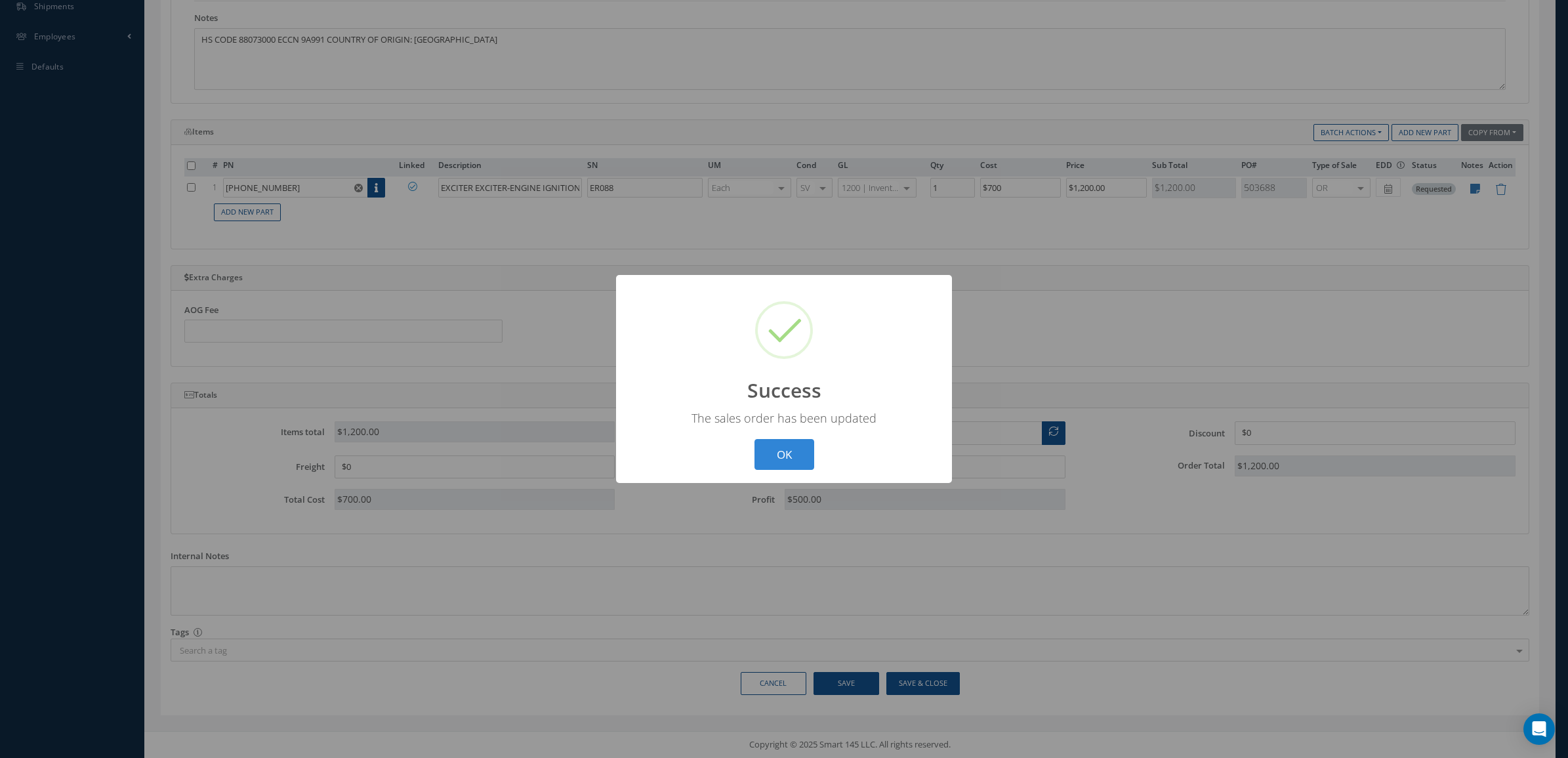
click at [791, 438] on div "? ! i Success × The sales order has been updated OK Cancel" at bounding box center [784, 379] width 336 height 208
click at [790, 450] on button "OK" at bounding box center [784, 455] width 59 height 31
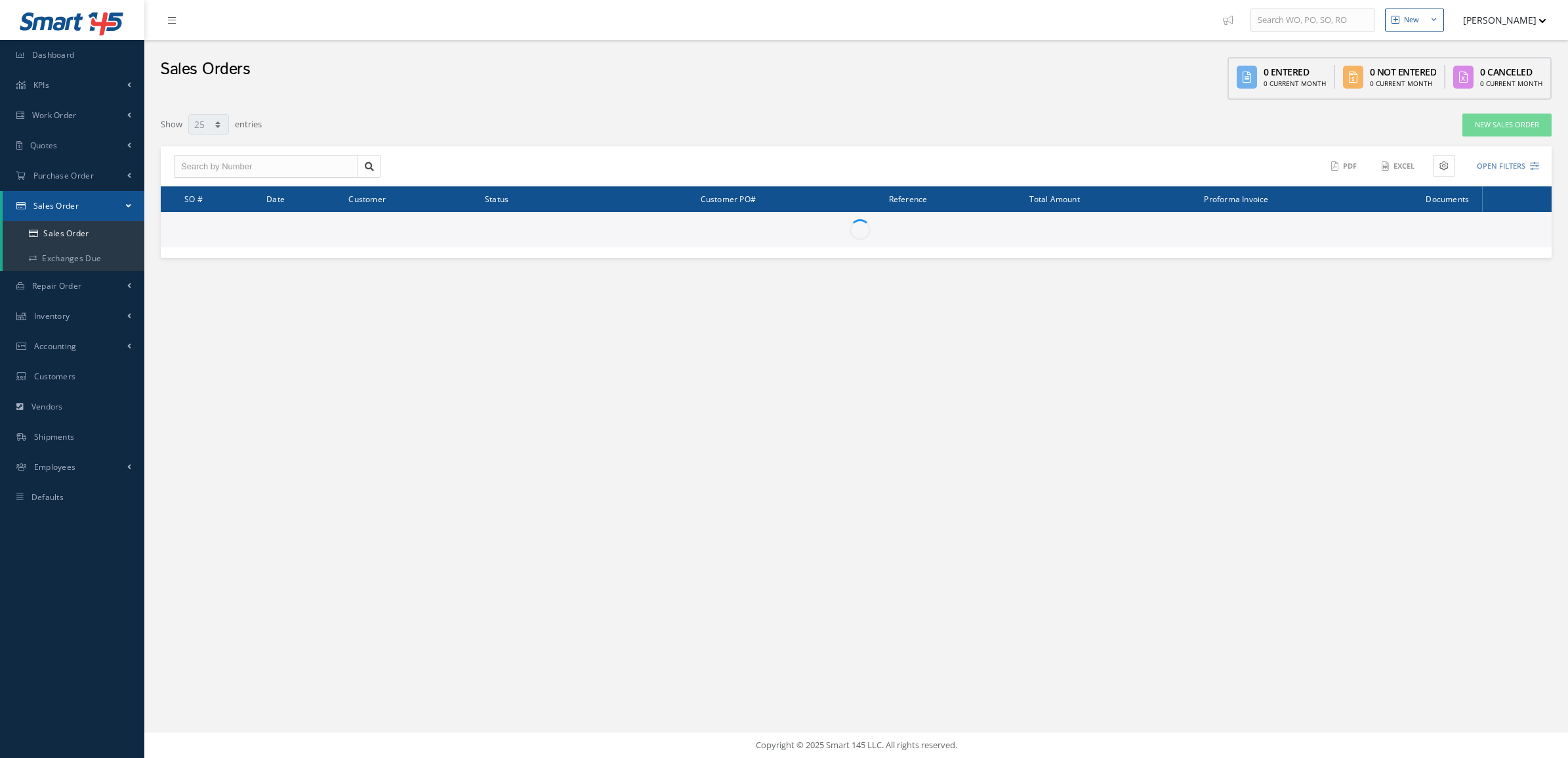
select select "25"
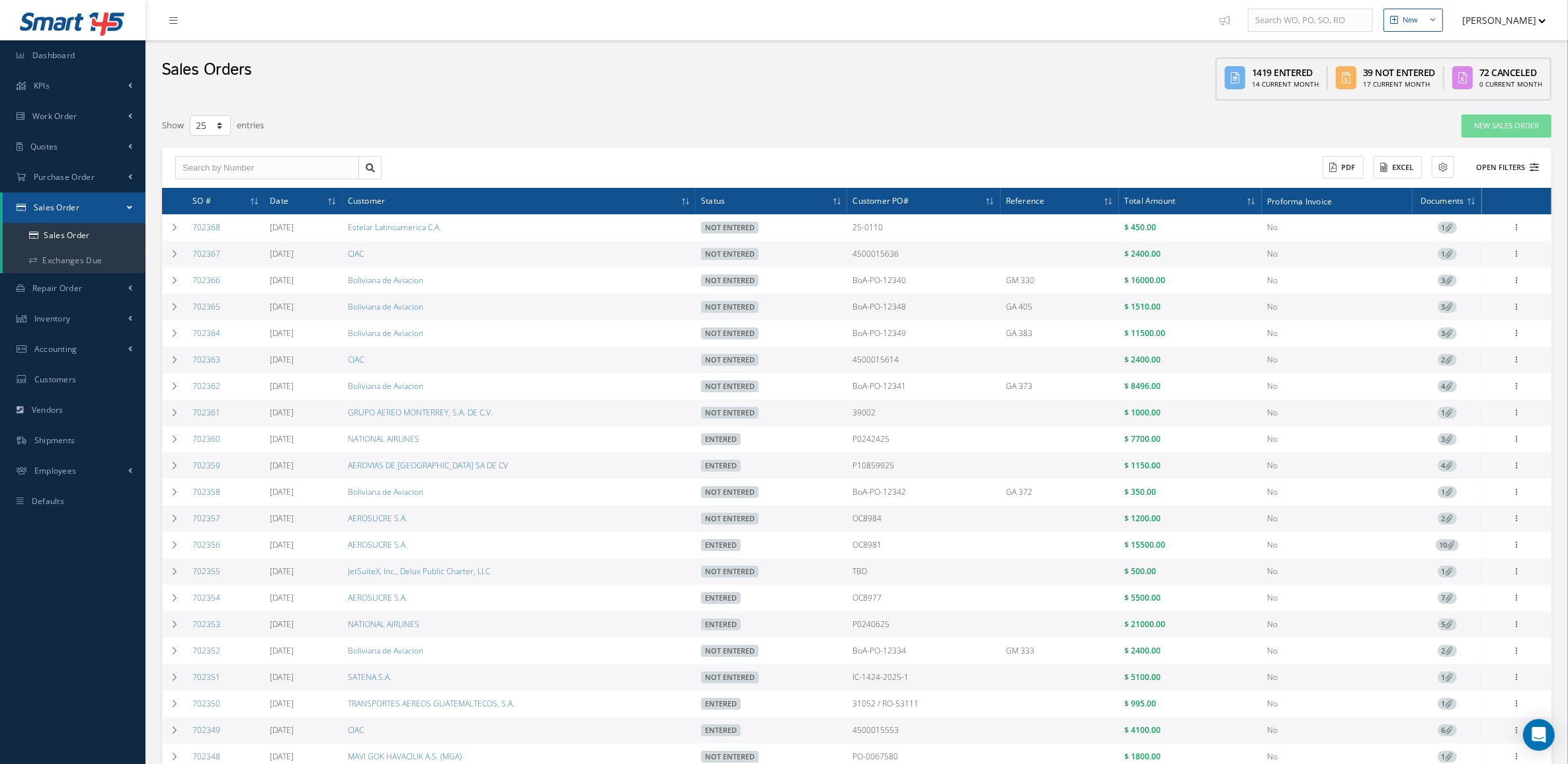
click at [1522, 170] on button "Open Filters" at bounding box center [1501, 168] width 75 height 22
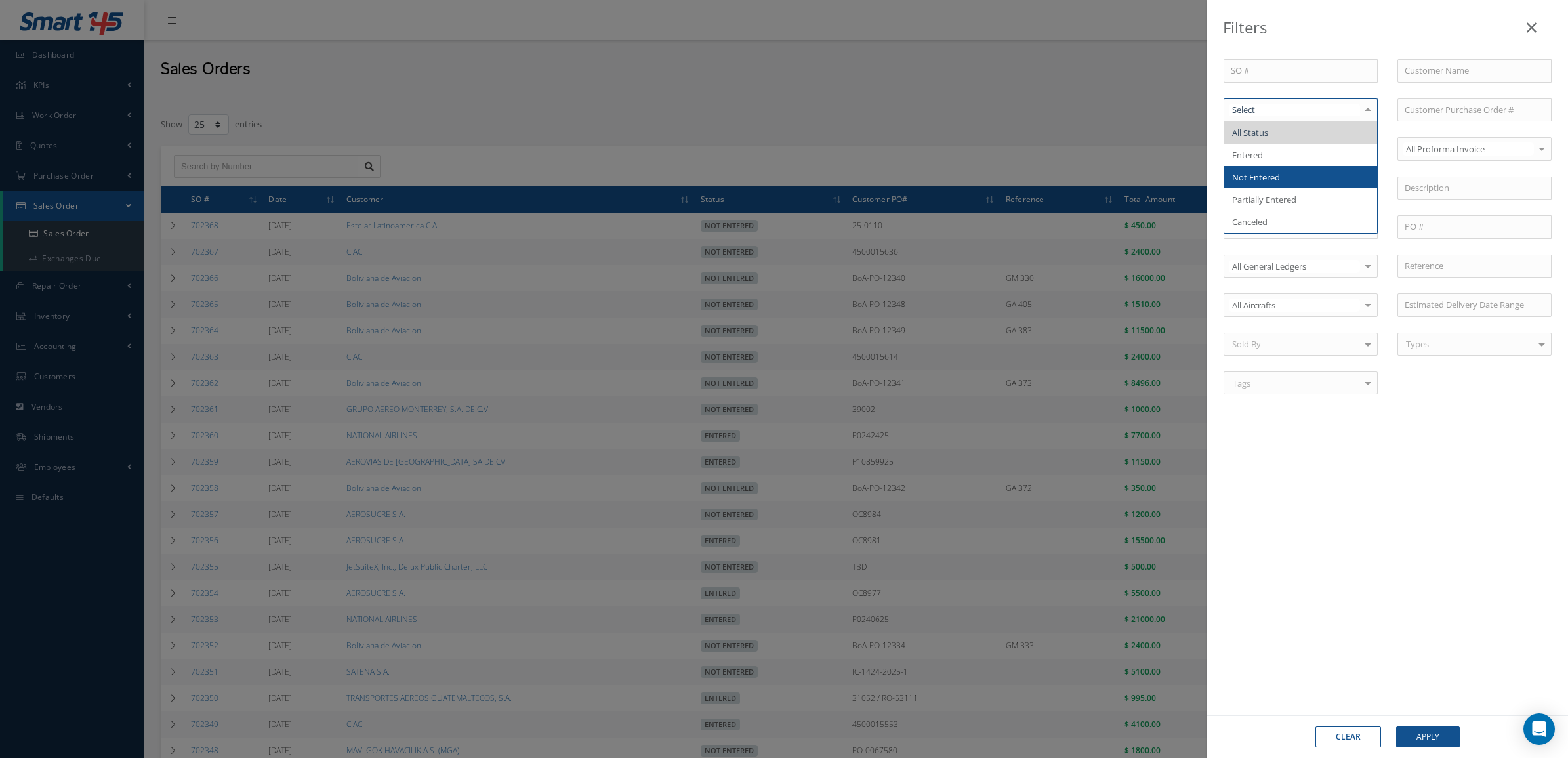
click at [1296, 182] on span "Not Entered" at bounding box center [1300, 177] width 153 height 22
click at [1423, 70] on input "text" at bounding box center [1475, 70] width 154 height 24
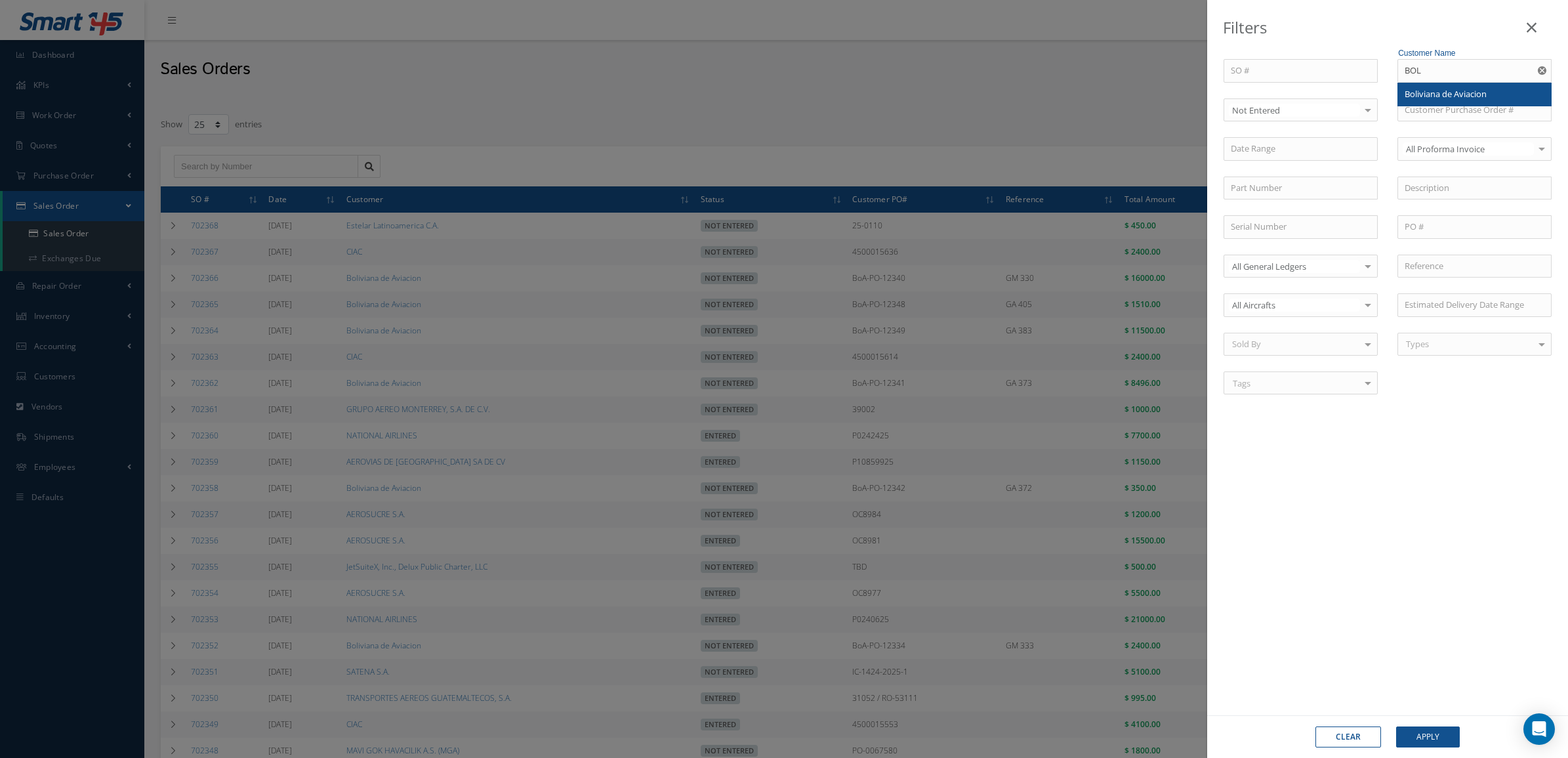
click at [1429, 95] on span "Boliviana de Aviacion" at bounding box center [1445, 93] width 82 height 11
type input "Boliviana de Aviacion"
click at [1407, 726] on button "Apply" at bounding box center [1428, 736] width 64 height 21
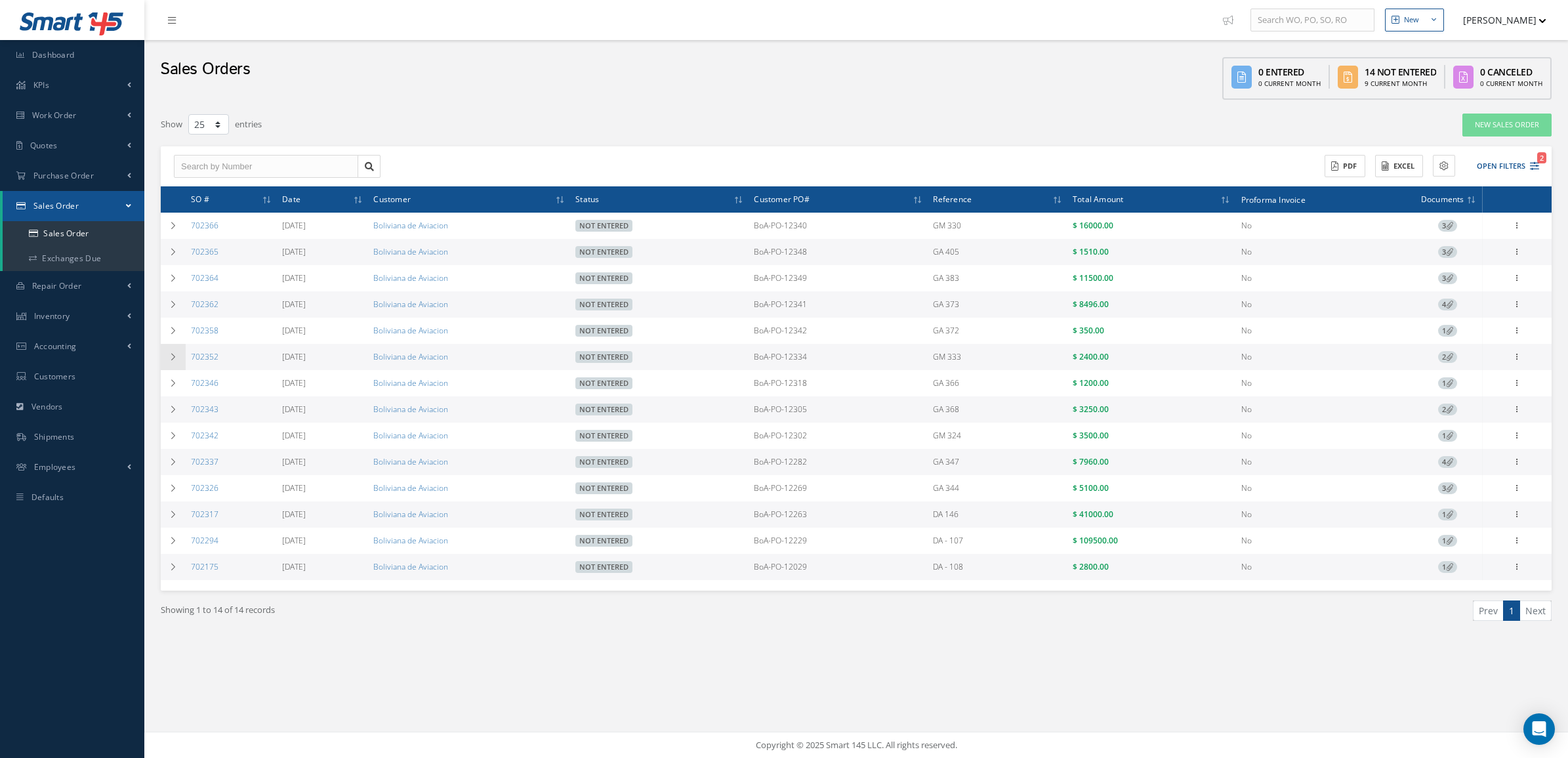
click at [174, 365] on td at bounding box center [173, 357] width 25 height 26
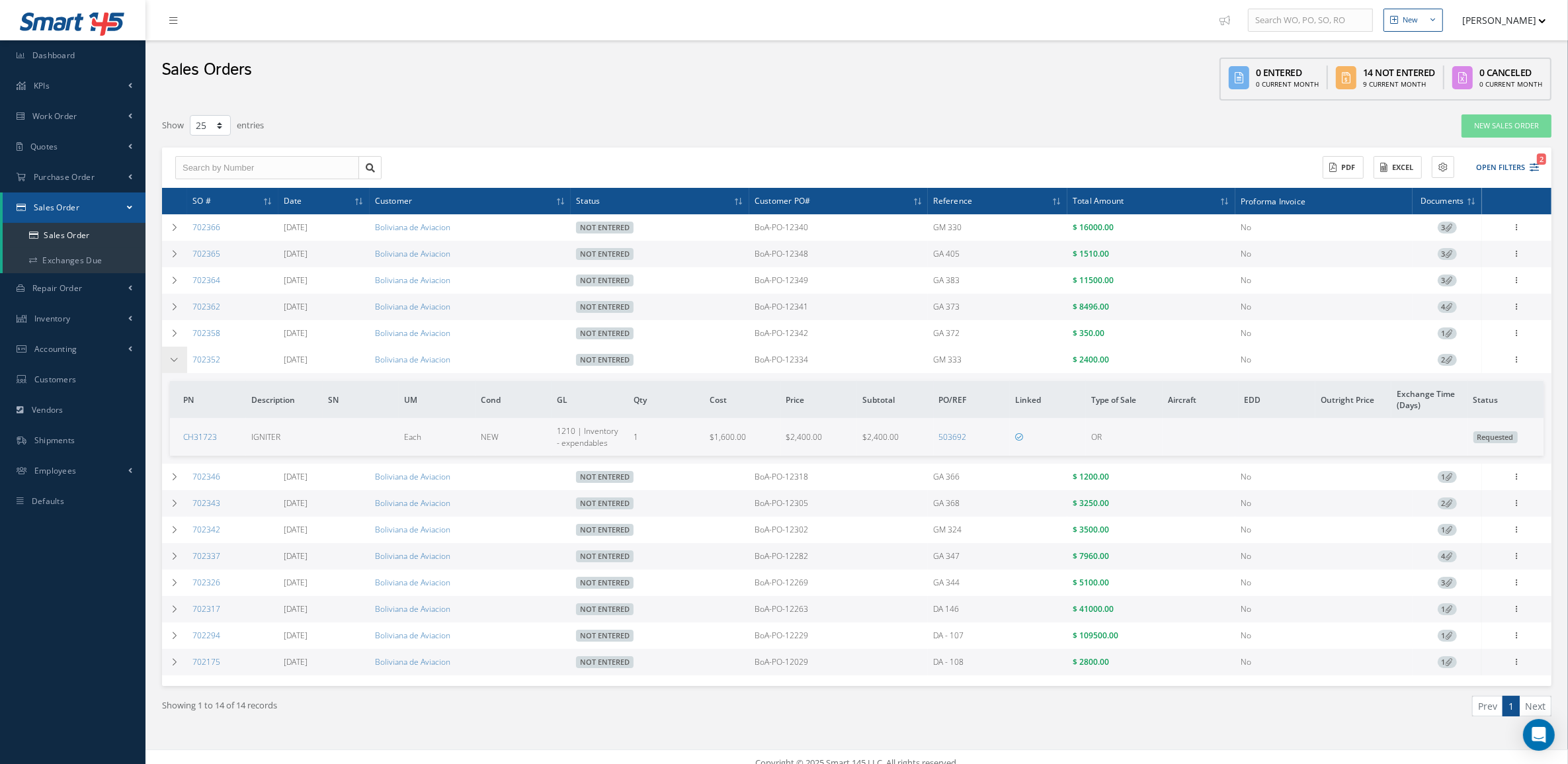
click at [175, 368] on td at bounding box center [174, 360] width 25 height 27
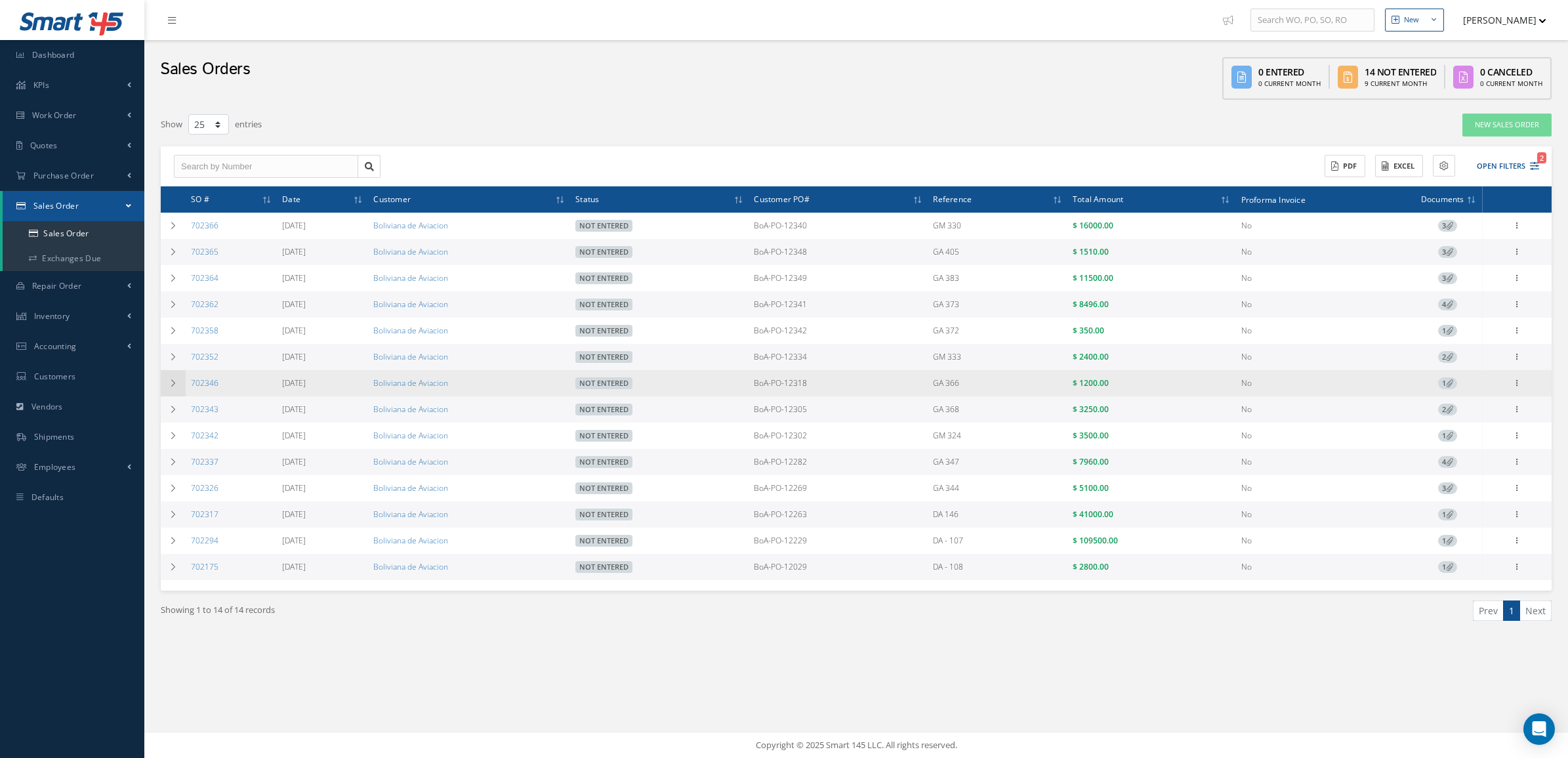
click at [169, 387] on icon at bounding box center [174, 383] width 9 height 8
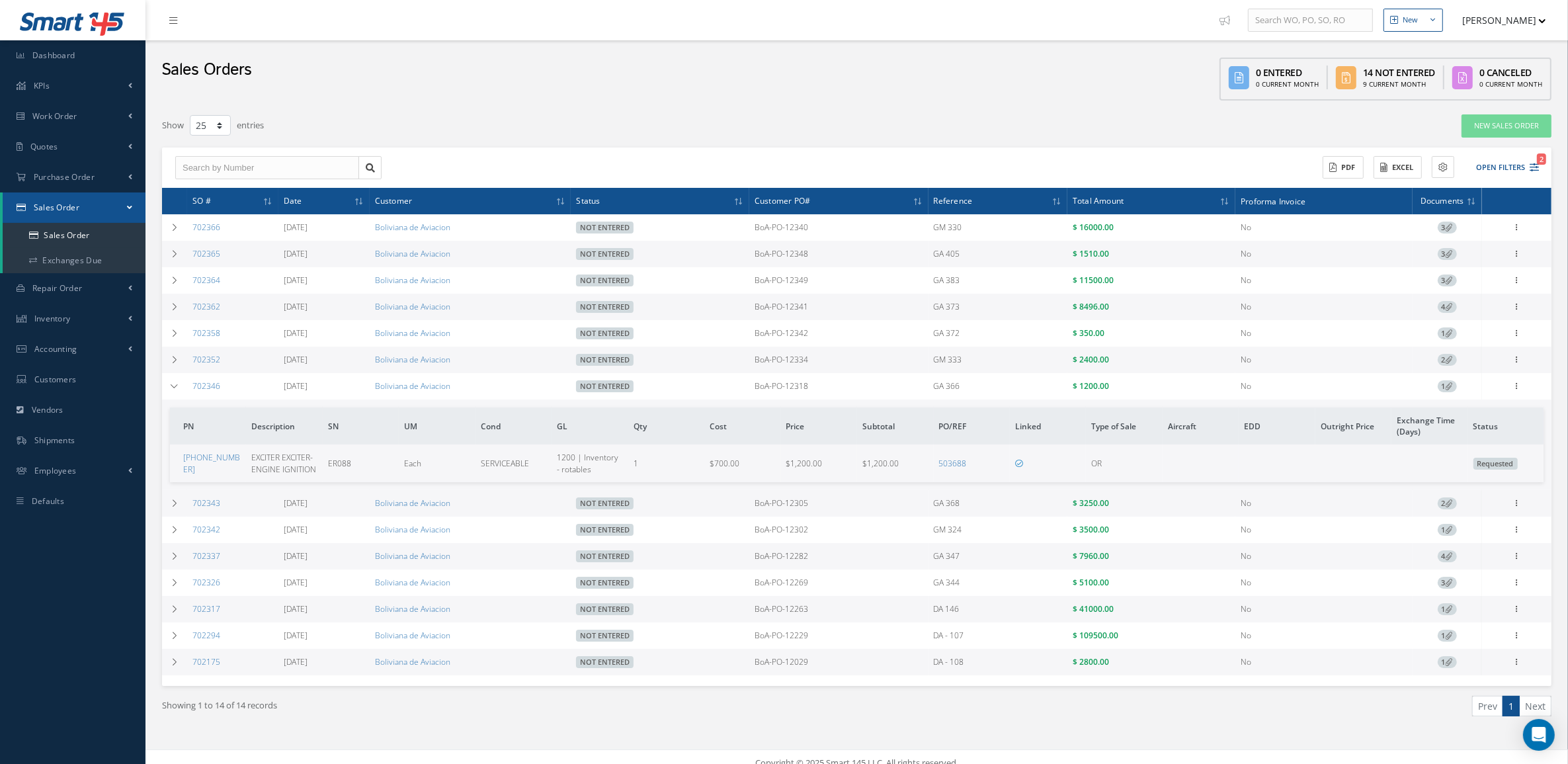
drag, startPoint x: 741, startPoint y: 392, endPoint x: 1118, endPoint y: 391, distance: 377.0
click at [0, 0] on tr "702346 09/03/2025 Boliviana de Aviacion Not Entered BoA-PO-12318 GA 366 $ 1200.…" at bounding box center [0, 0] width 0 height 0
copy tr "BoA-PO-12318 GA 366 $ 1200.00"
click at [172, 503] on icon at bounding box center [175, 503] width 10 height 8
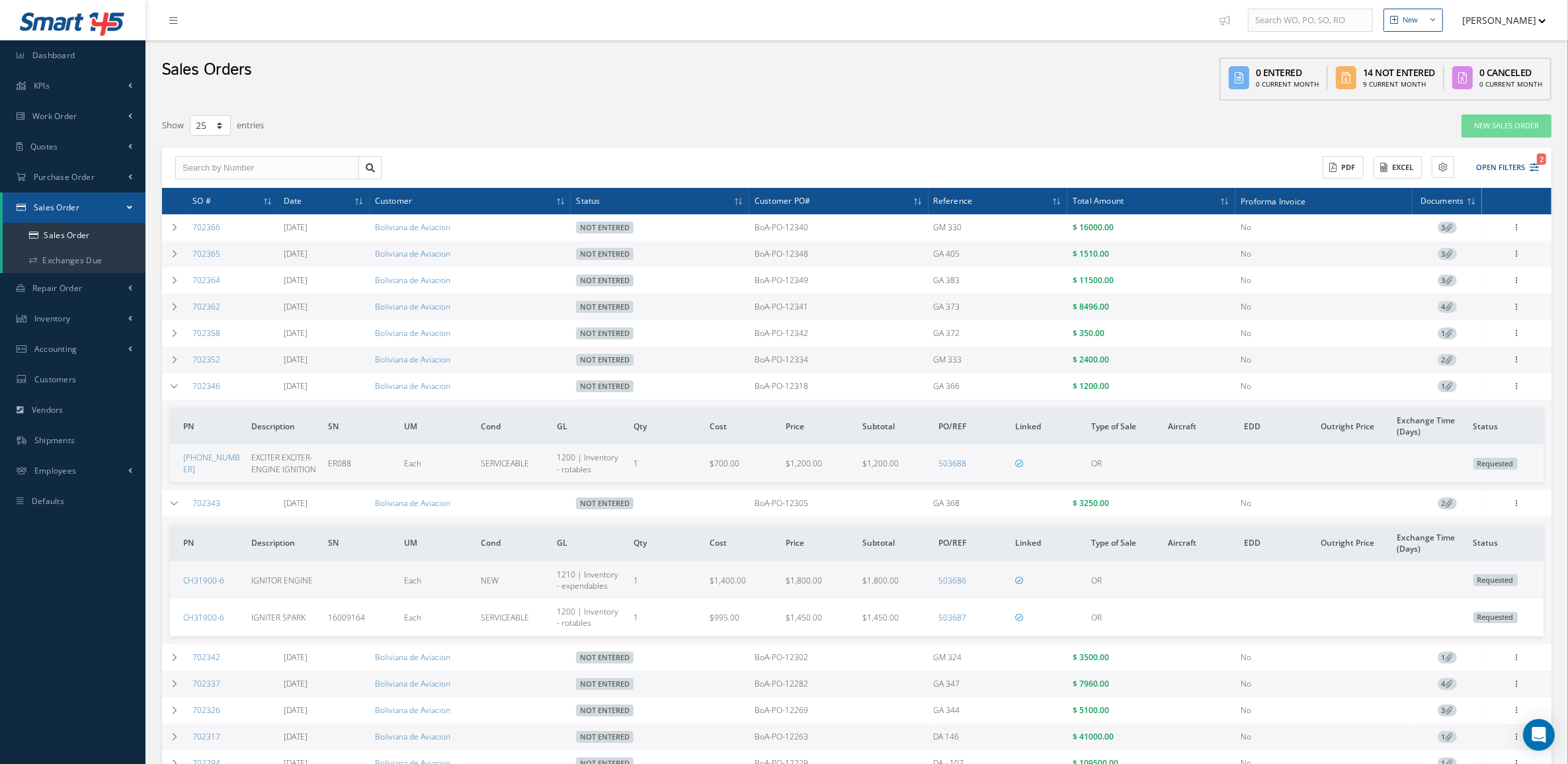
drag, startPoint x: 761, startPoint y: 508, endPoint x: 1153, endPoint y: 507, distance: 392.0
click at [0, 0] on tr "702343 09/02/2025 Boliviana de Aviacion Not Entered BoA-PO-12305 GA 368 $ 3250.…" at bounding box center [0, 0] width 0 height 0
copy tr "BoA-PO-12305 GA 368 $ 3250.00"
click at [171, 507] on icon at bounding box center [175, 503] width 10 height 8
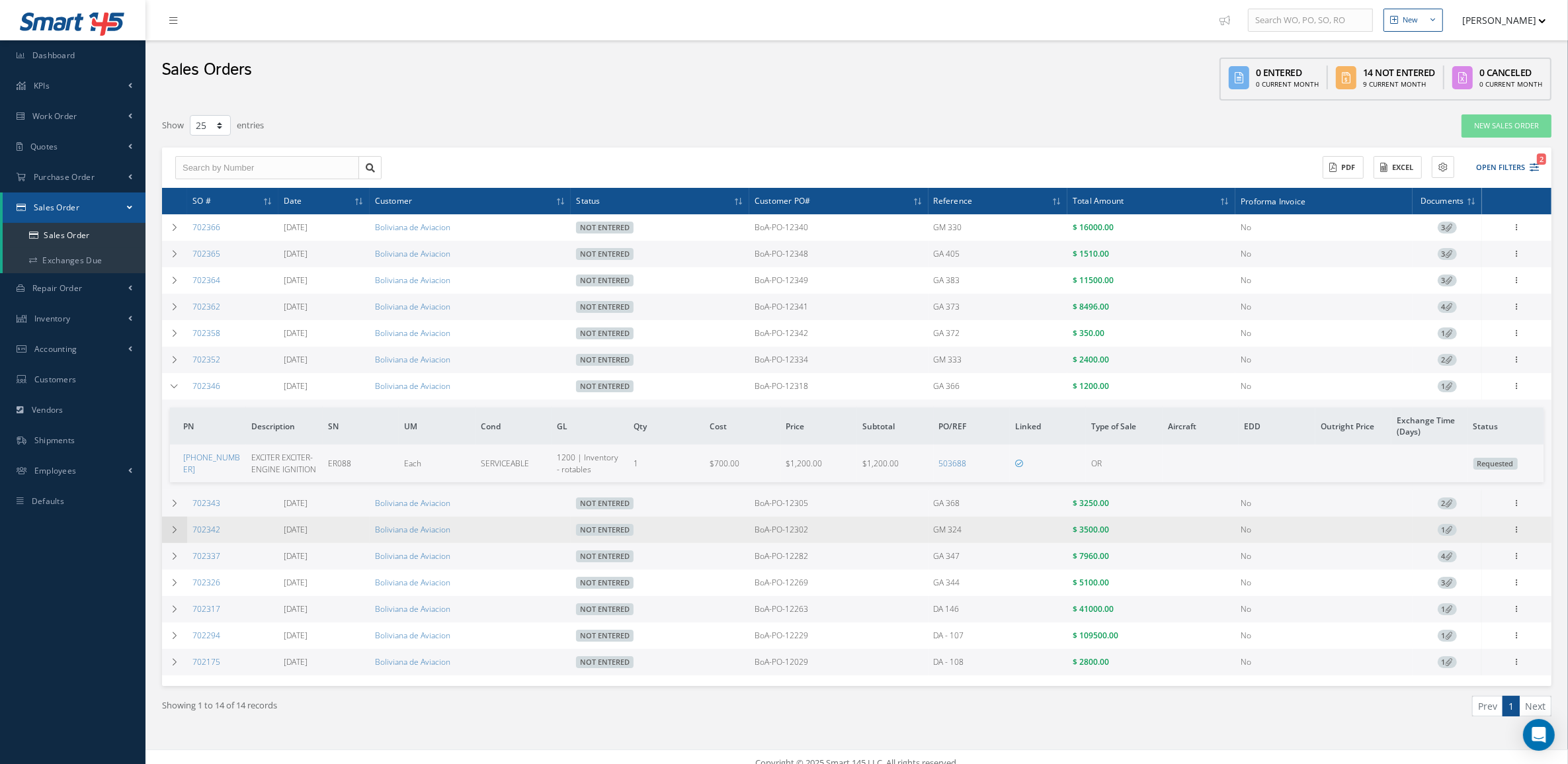
click at [173, 530] on icon at bounding box center [175, 530] width 10 height 8
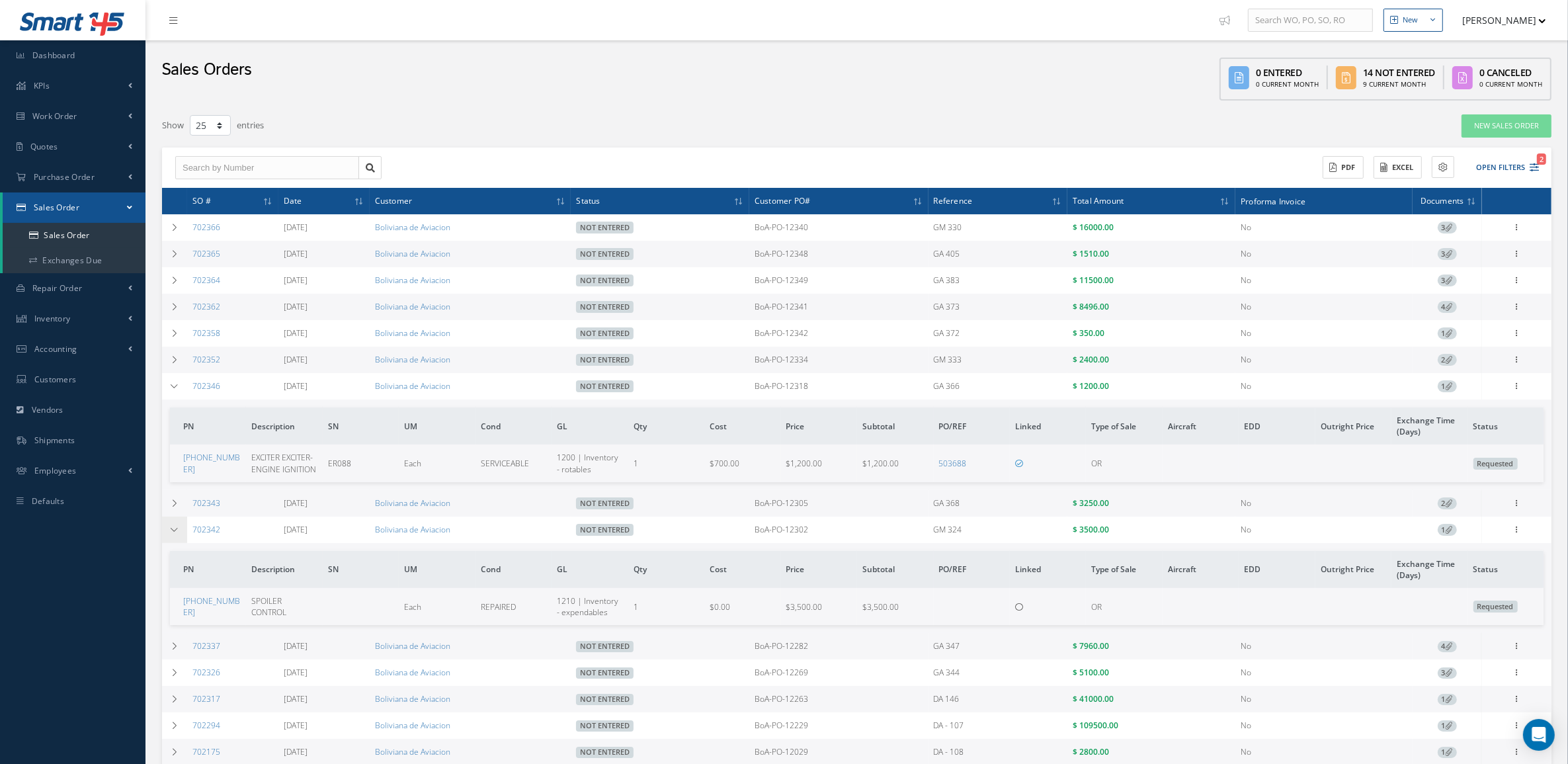
click at [169, 542] on td at bounding box center [174, 530] width 25 height 27
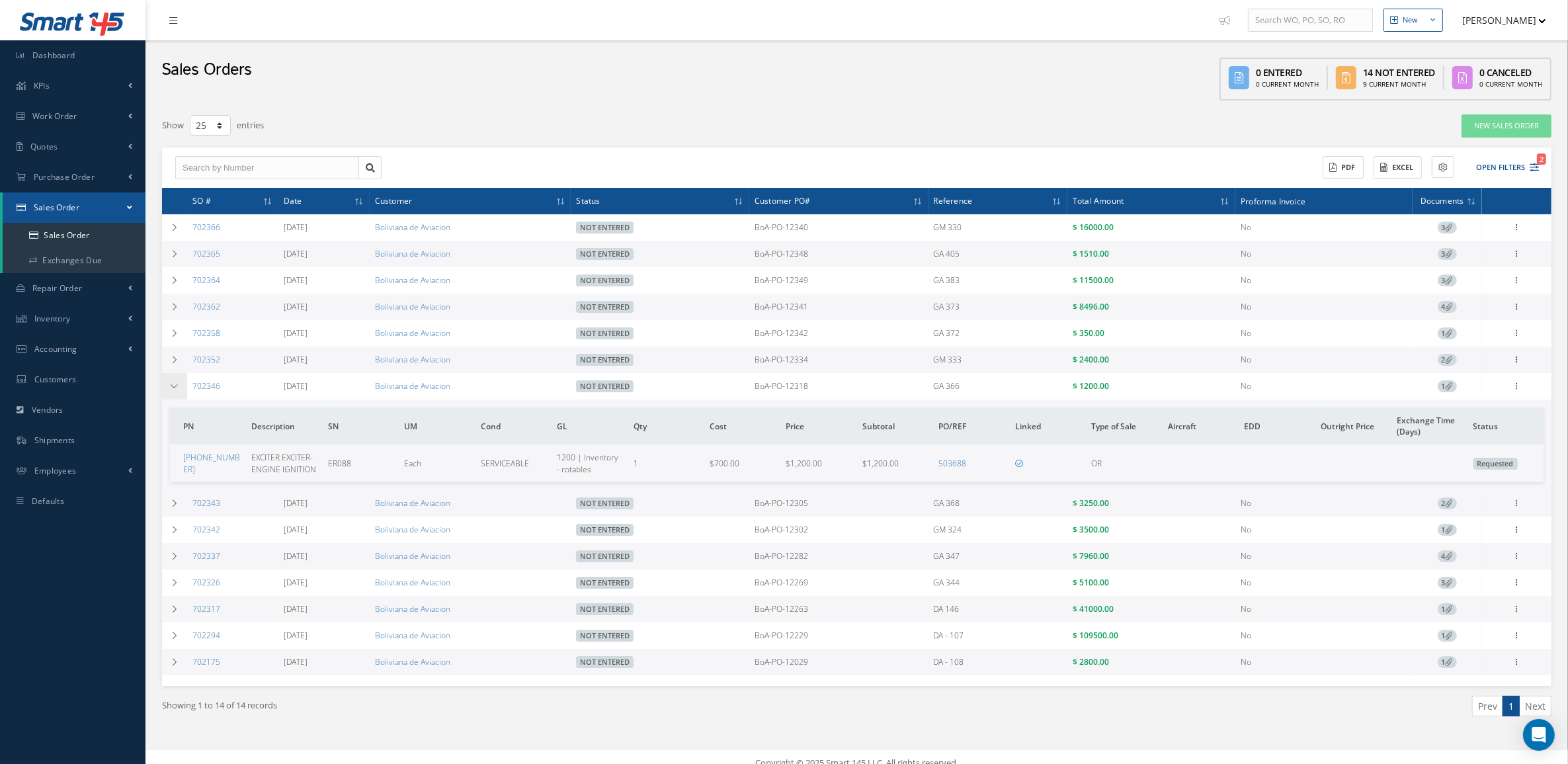
click at [174, 390] on icon at bounding box center [175, 386] width 10 height 8
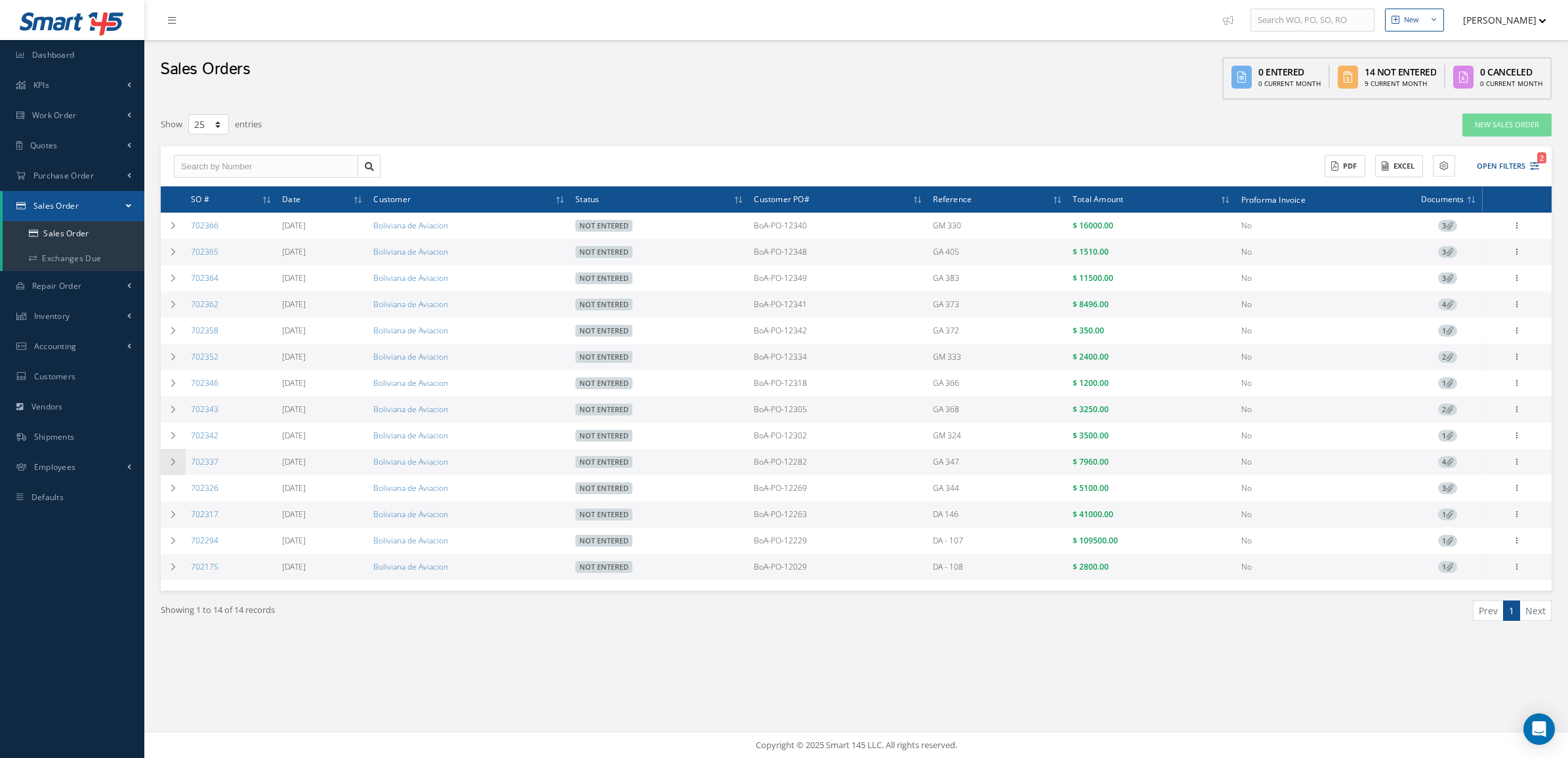
click at [175, 466] on icon at bounding box center [174, 462] width 9 height 8
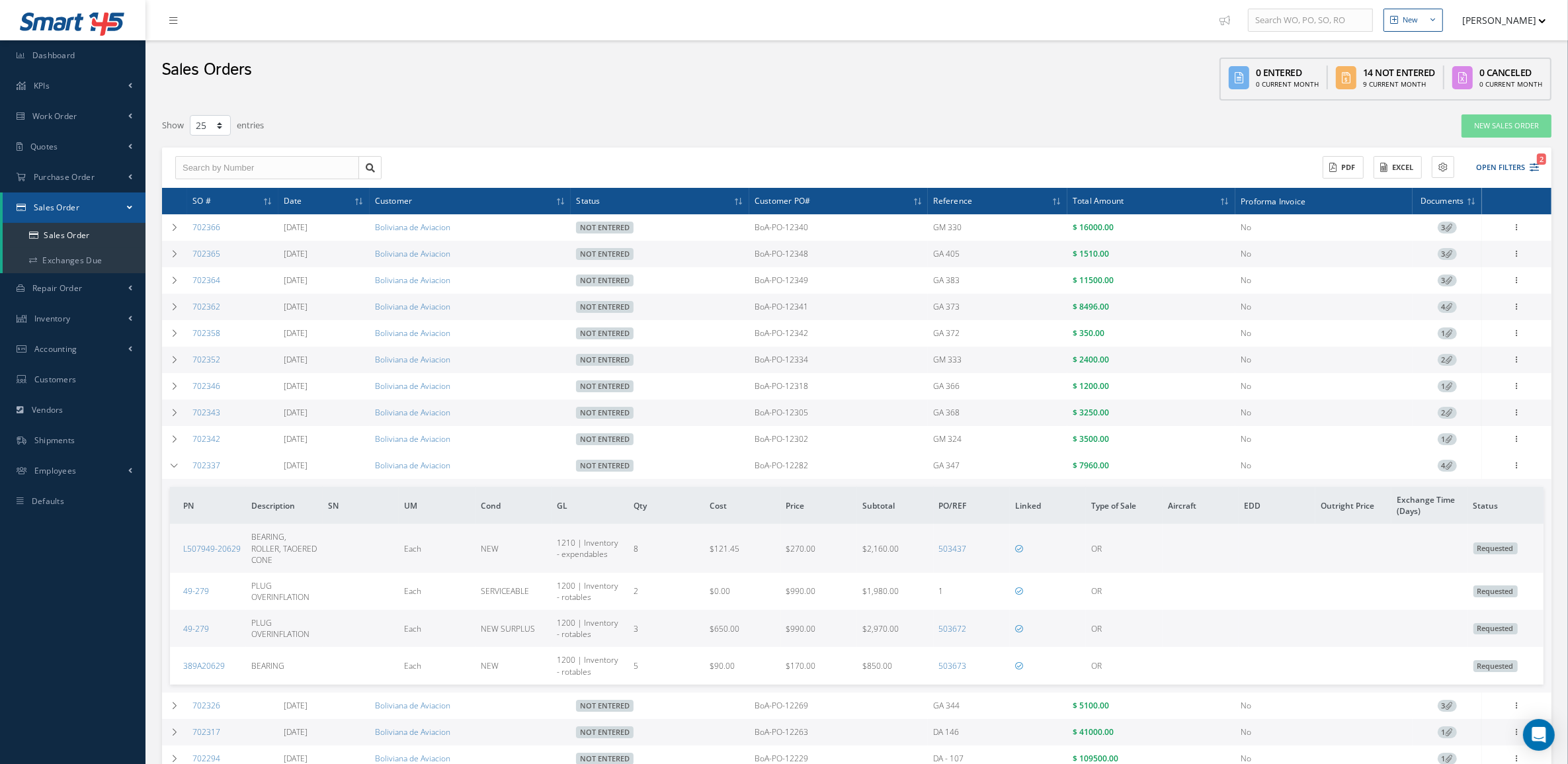
drag, startPoint x: 748, startPoint y: 474, endPoint x: 1155, endPoint y: 475, distance: 407.0
click at [0, 0] on tr "702337 08/29/2025 Boliviana de Aviacion Not Entered BoA-PO-12282 GA 347 $ 7960.…" at bounding box center [0, 0] width 0 height 0
copy tr "BoA-PO-12282 GA 347 $ 7960.00"
click at [176, 470] on icon at bounding box center [175, 466] width 10 height 8
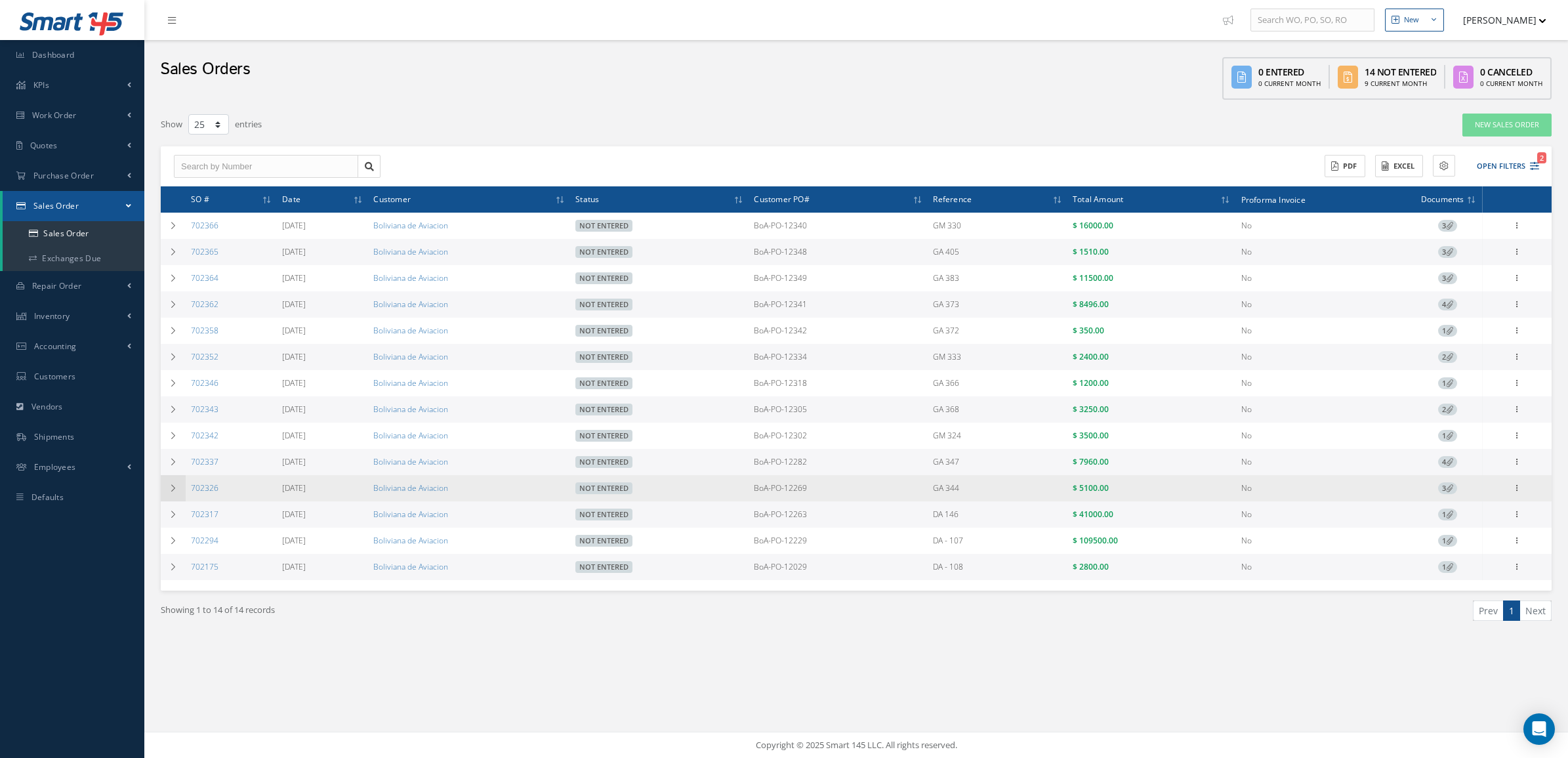
click at [174, 497] on td at bounding box center [173, 488] width 25 height 26
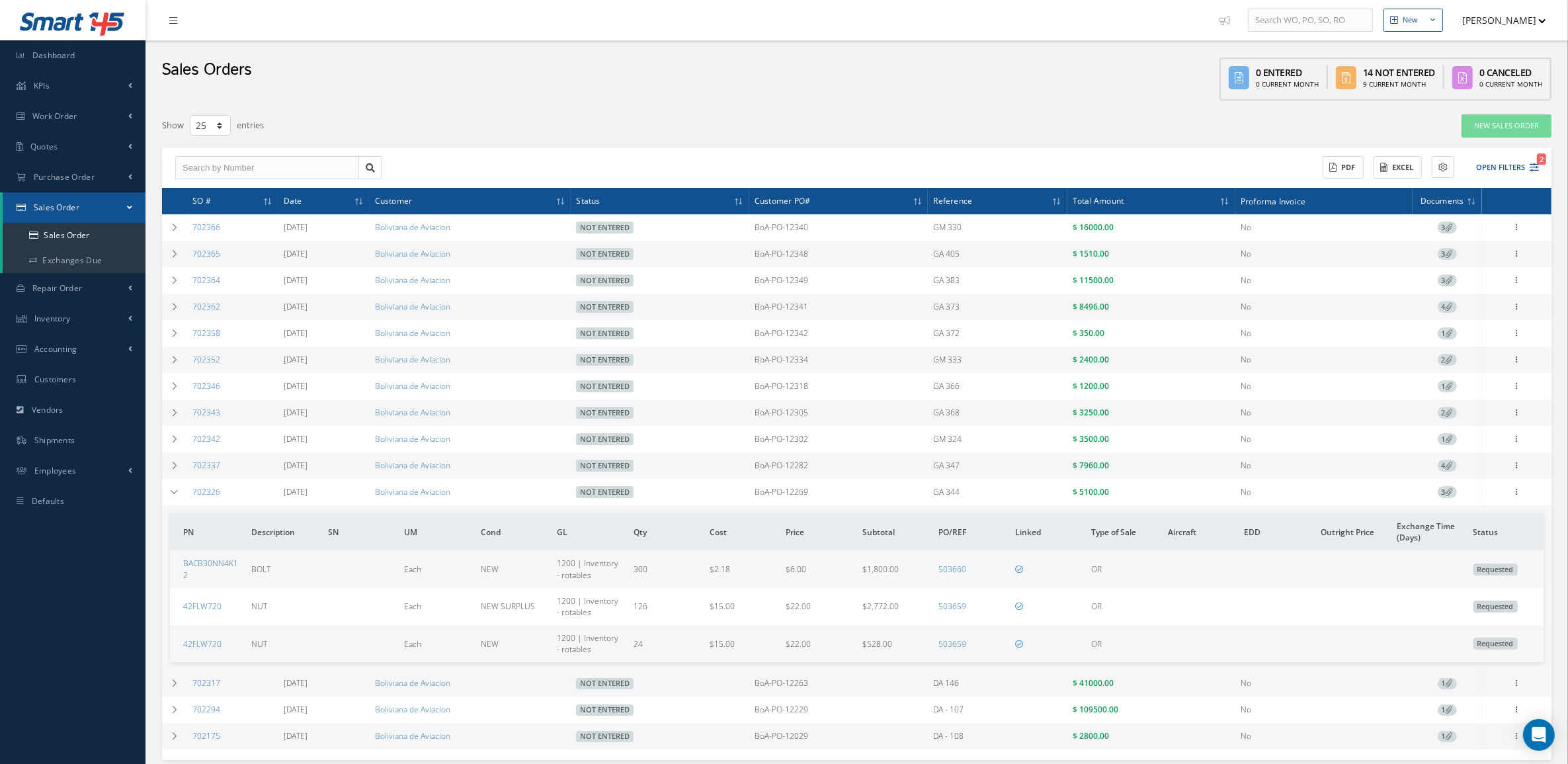
drag, startPoint x: 748, startPoint y: 498, endPoint x: 1140, endPoint y: 503, distance: 392.0
click at [0, 0] on tr "702326 08/25/2025 Boliviana de Aviacion Not Entered BoA-PO-12269 GA 344 $ 5100.…" at bounding box center [0, 0] width 0 height 0
copy tr "BoA-PO-12269 GA 344 $ 5100.00"
click at [180, 495] on td at bounding box center [174, 492] width 25 height 27
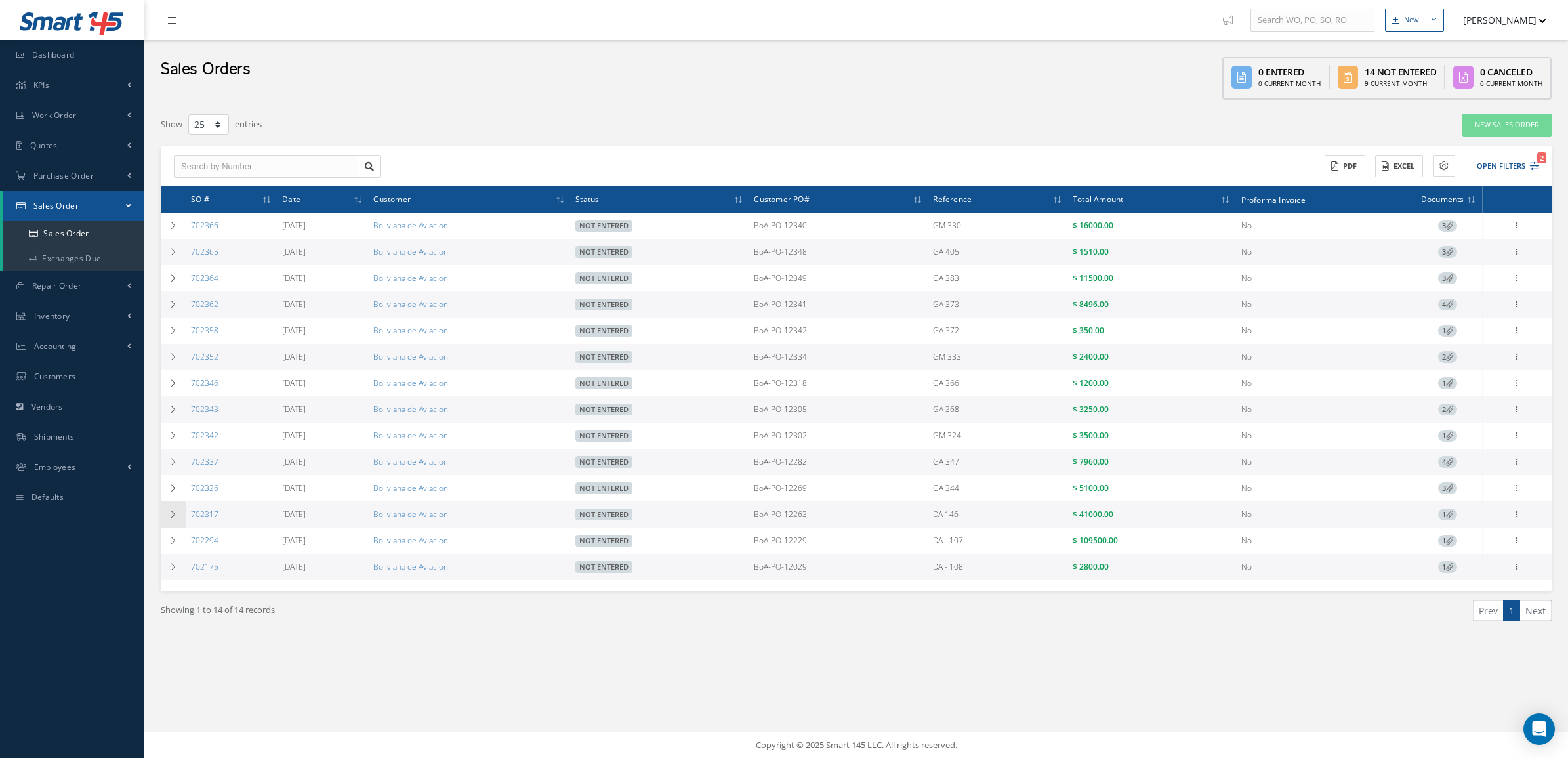
click at [179, 519] on td at bounding box center [173, 514] width 25 height 26
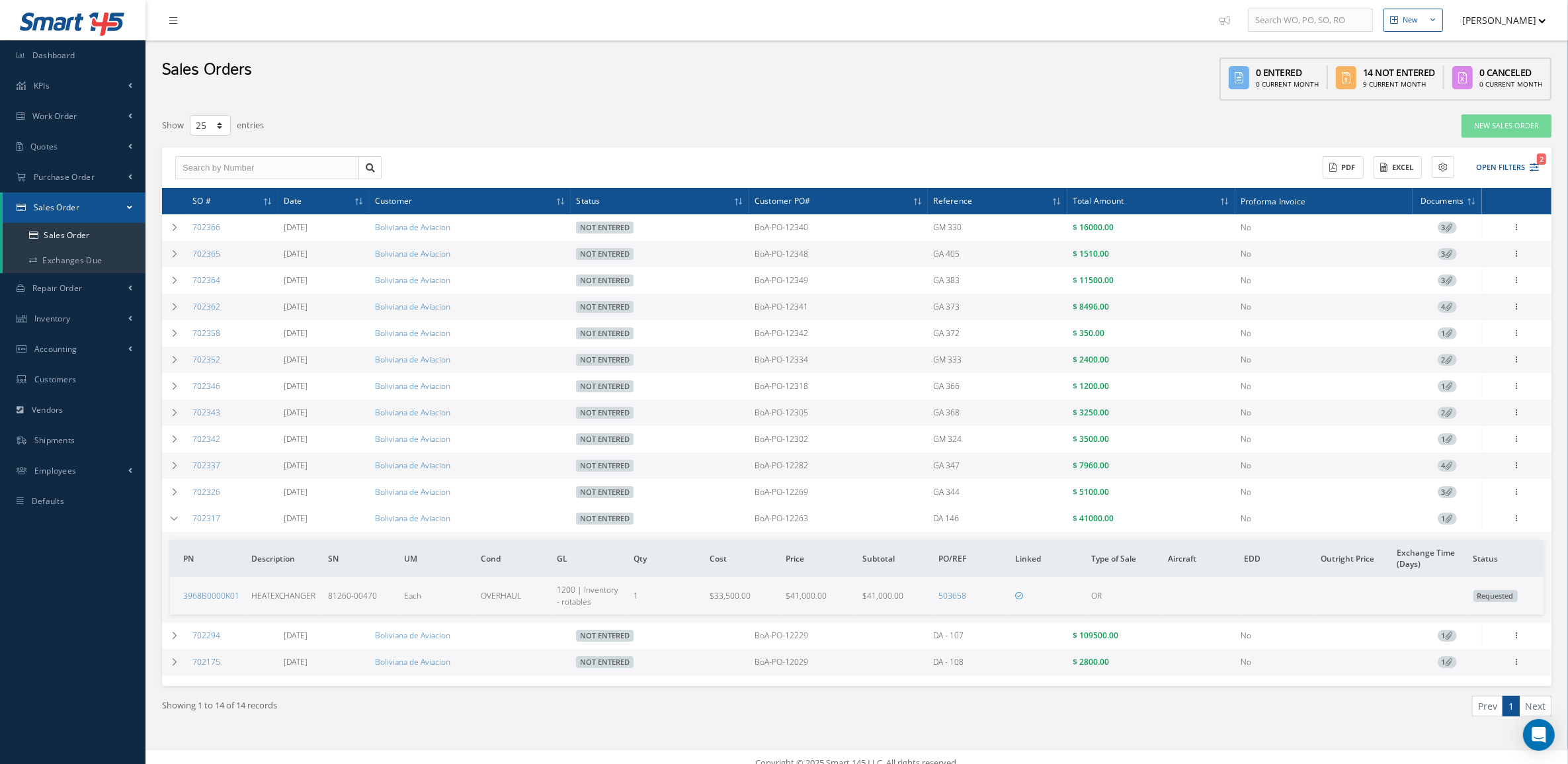
drag, startPoint x: 1141, startPoint y: 519, endPoint x: 756, endPoint y: 534, distance: 385.3
click at [0, 0] on tr "702317 08/21/2025 Boliviana de Aviacion Not Entered BoA-PO-12263 DA 146 $ 41000…" at bounding box center [0, 0] width 0 height 0
copy tr "BoA-PO-12263 DA 146 $ 41000.00"
click at [172, 522] on icon at bounding box center [175, 519] width 10 height 8
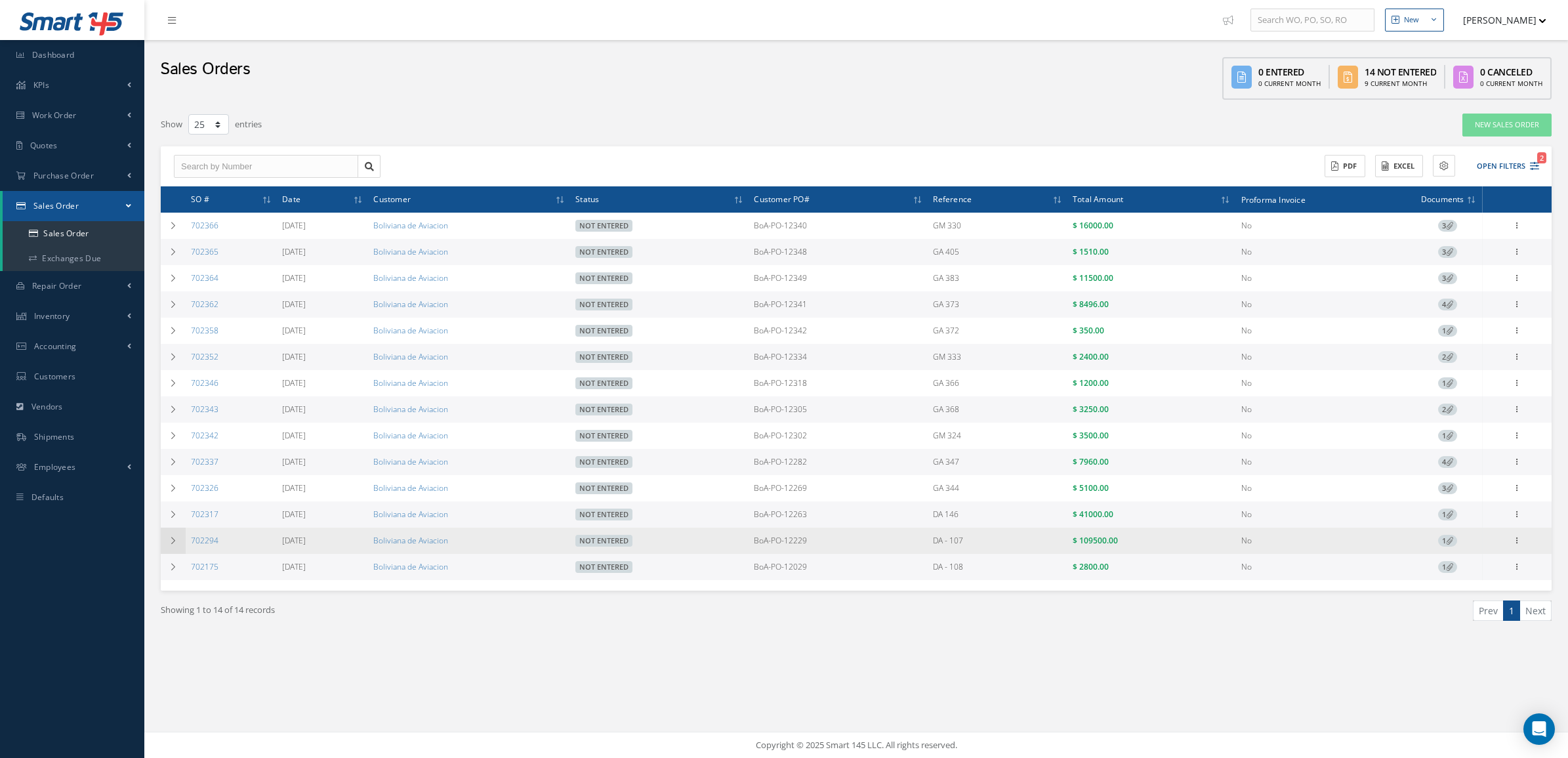
click at [172, 542] on icon at bounding box center [174, 540] width 9 height 8
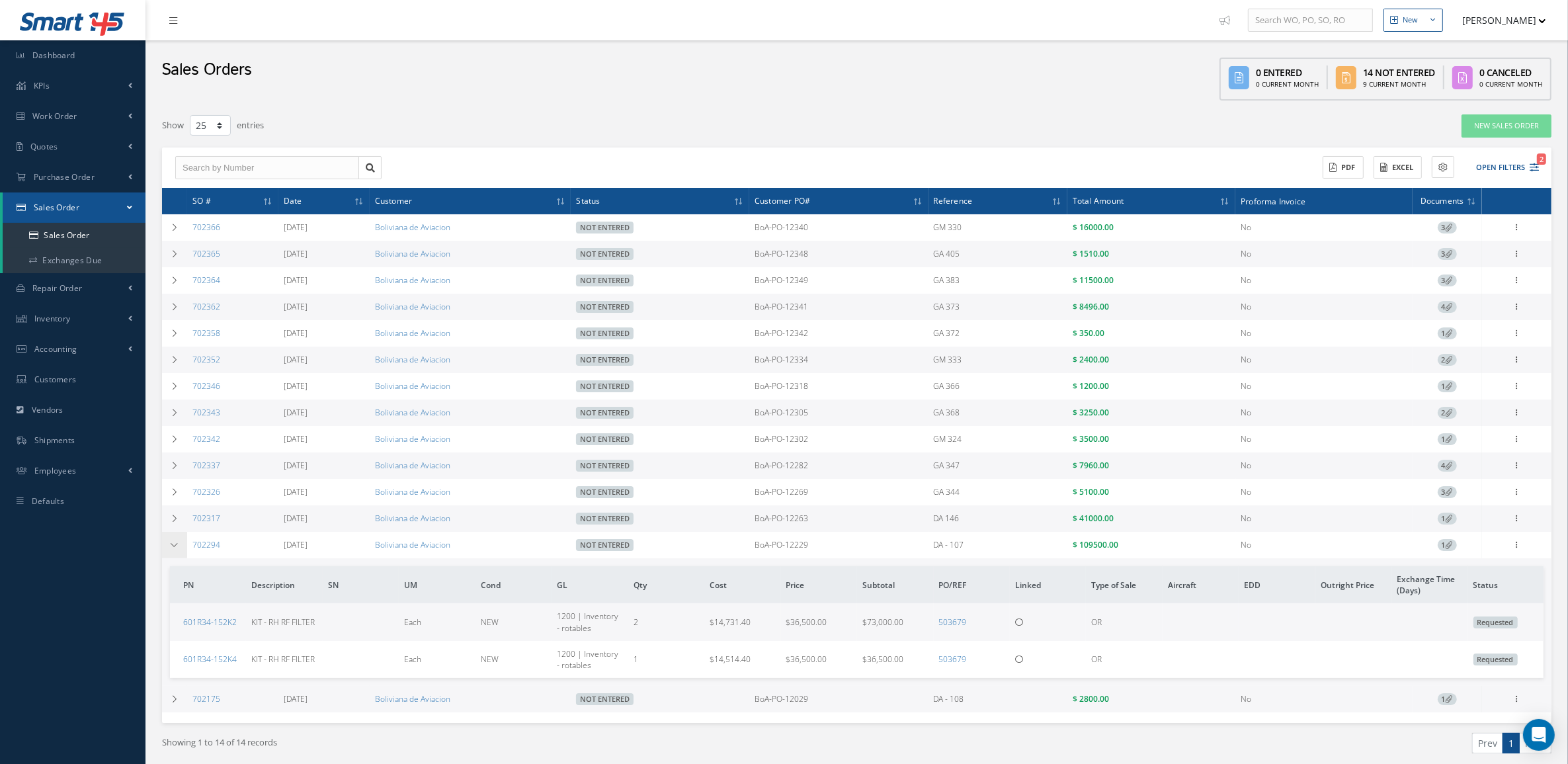
click at [173, 547] on icon at bounding box center [175, 545] width 10 height 8
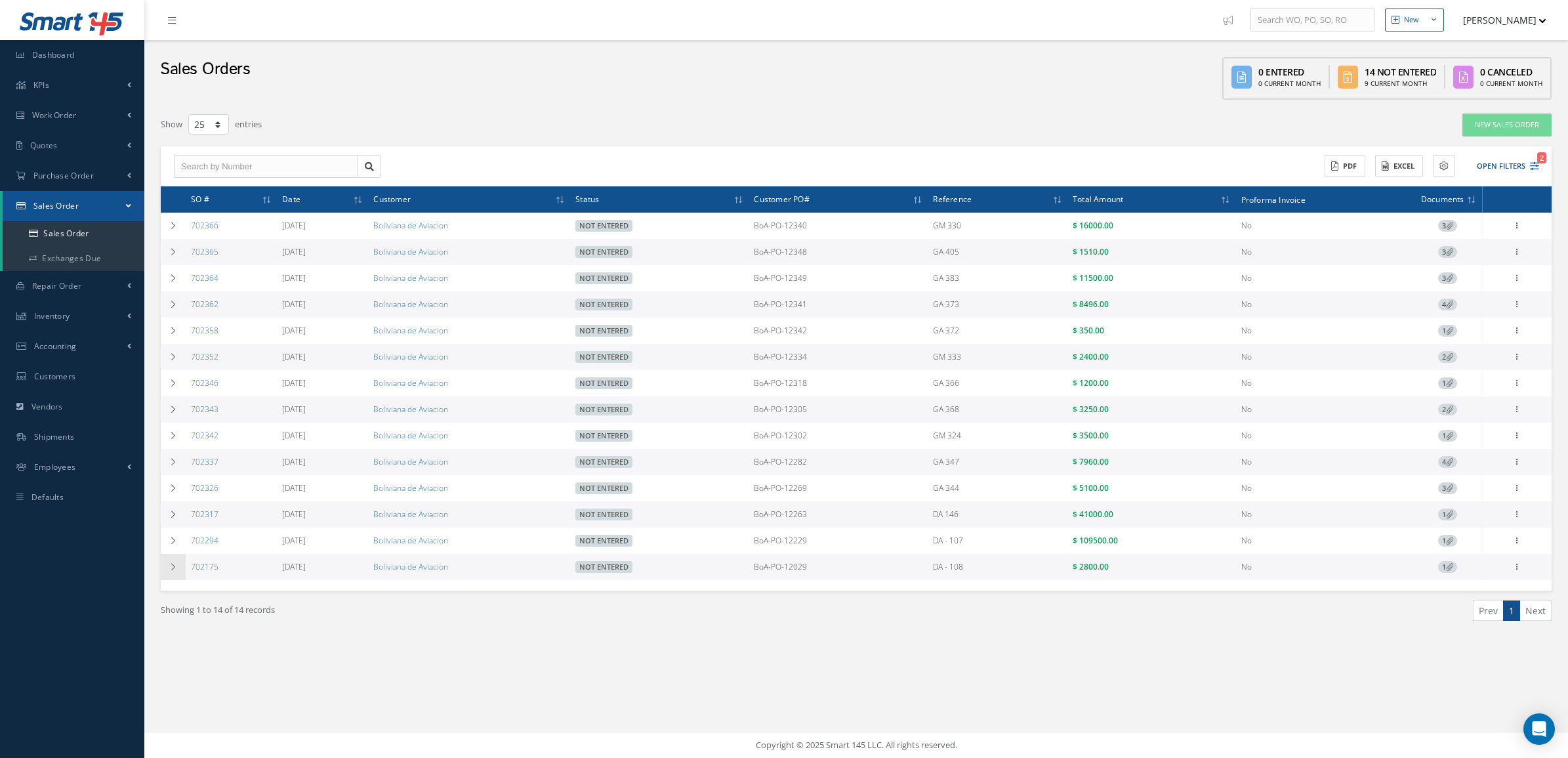
click at [174, 571] on icon at bounding box center [174, 567] width 9 height 8
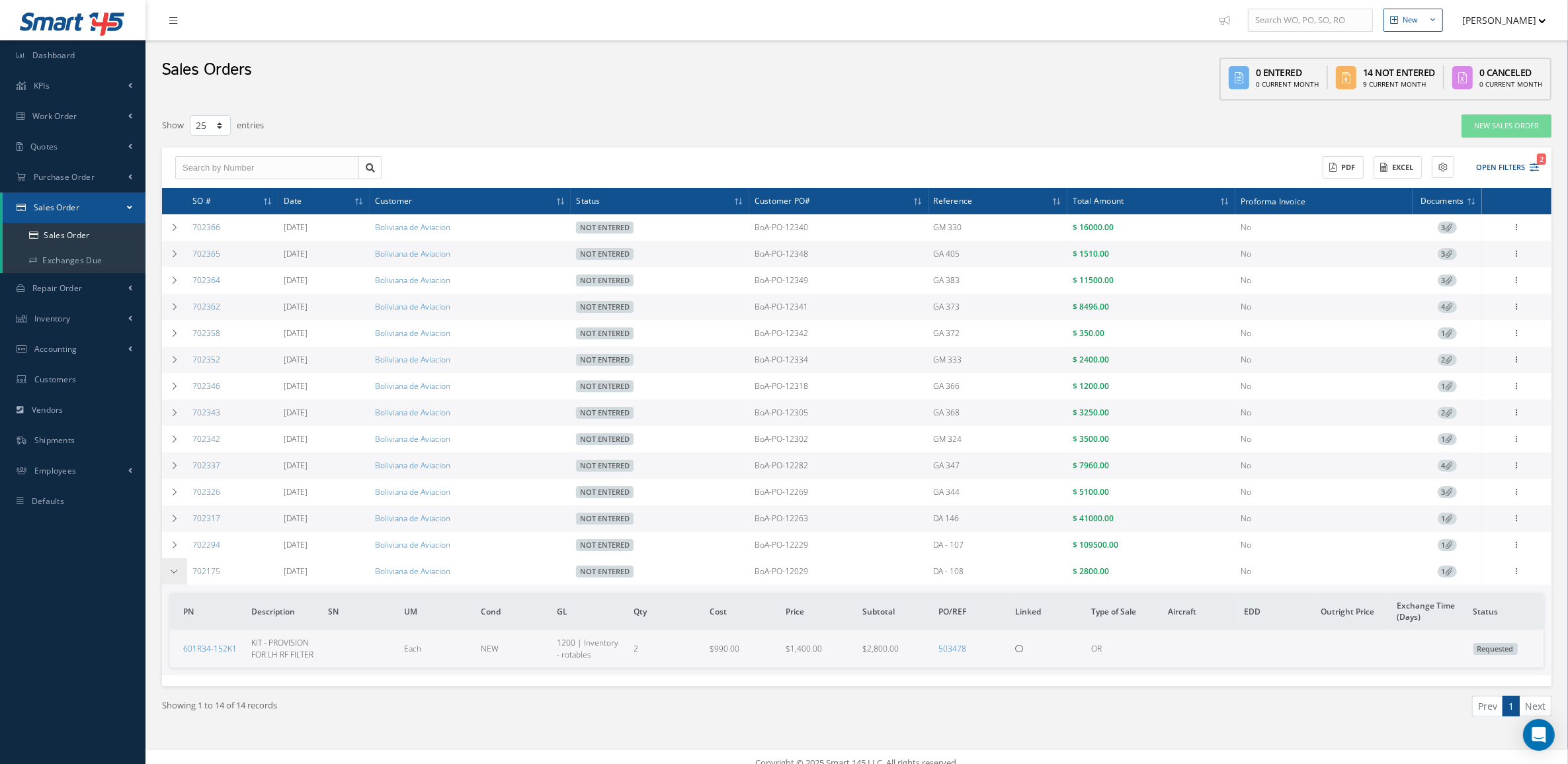
click at [175, 575] on icon at bounding box center [175, 571] width 10 height 8
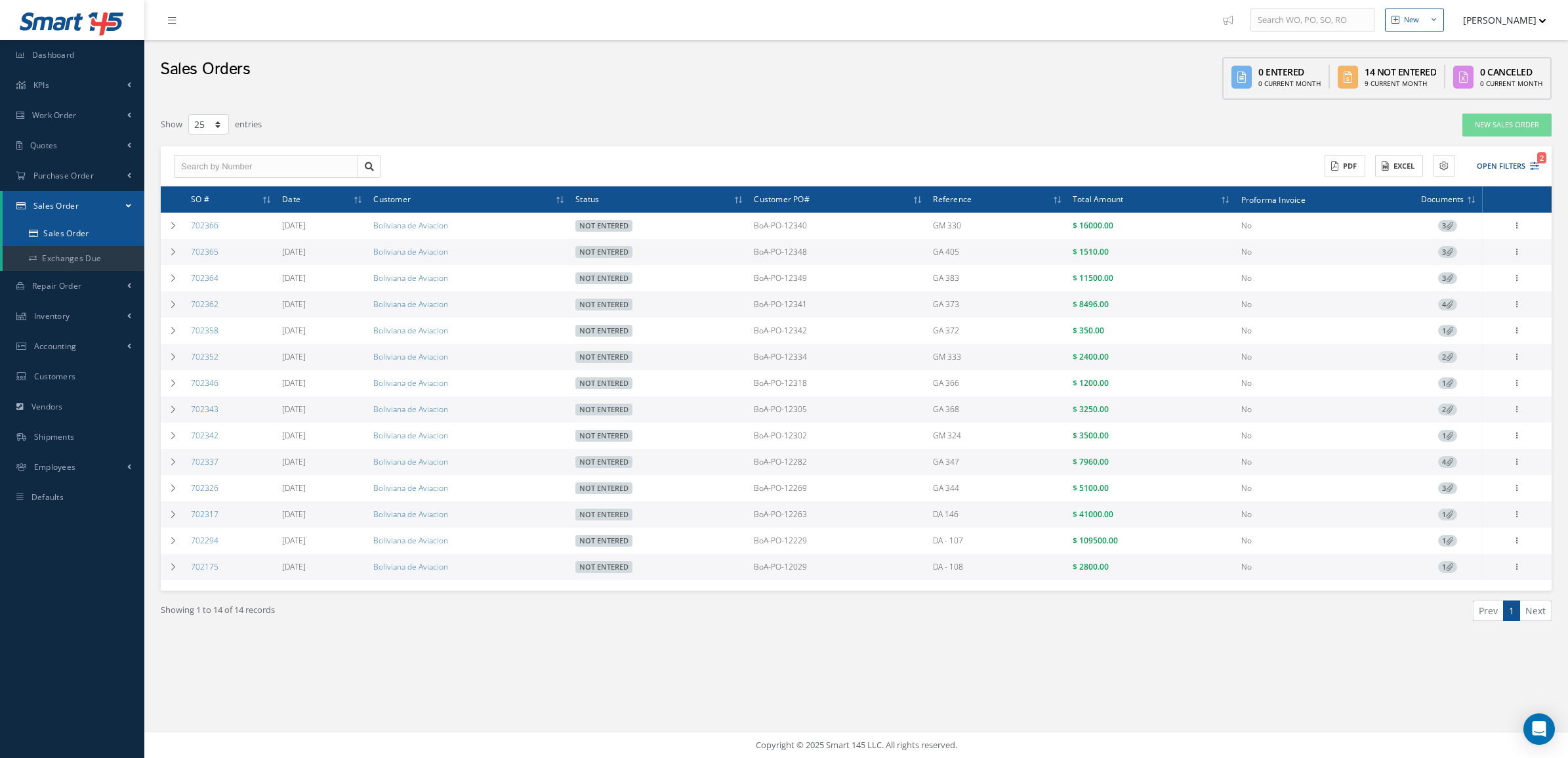
click at [34, 232] on icon at bounding box center [34, 234] width 9 height 8
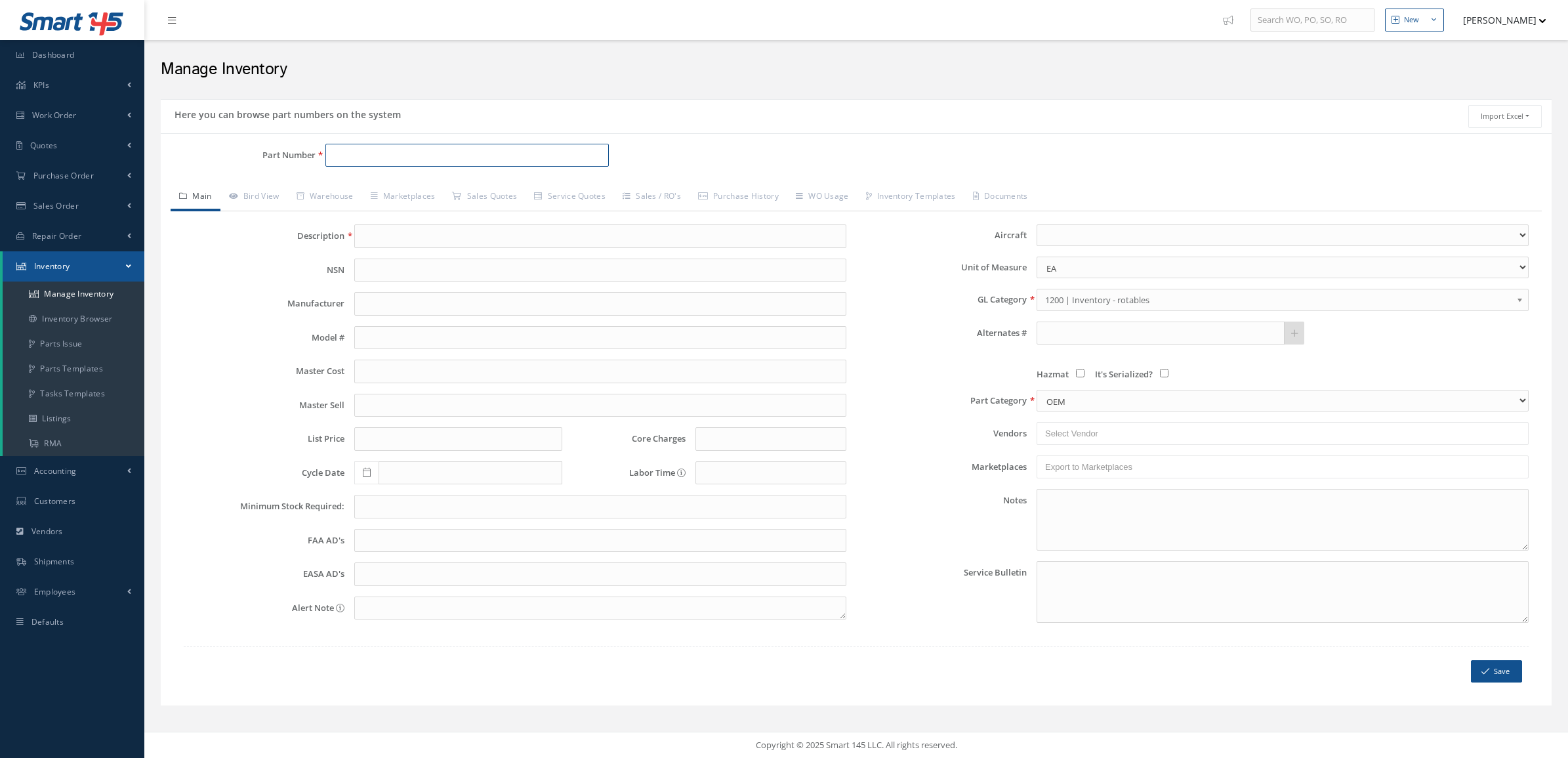
click at [347, 149] on input "Part Number" at bounding box center [467, 155] width 284 height 24
paste input "D370535"
type input "D370535"
click at [380, 187] on span "D370535" at bounding box center [388, 191] width 118 height 14
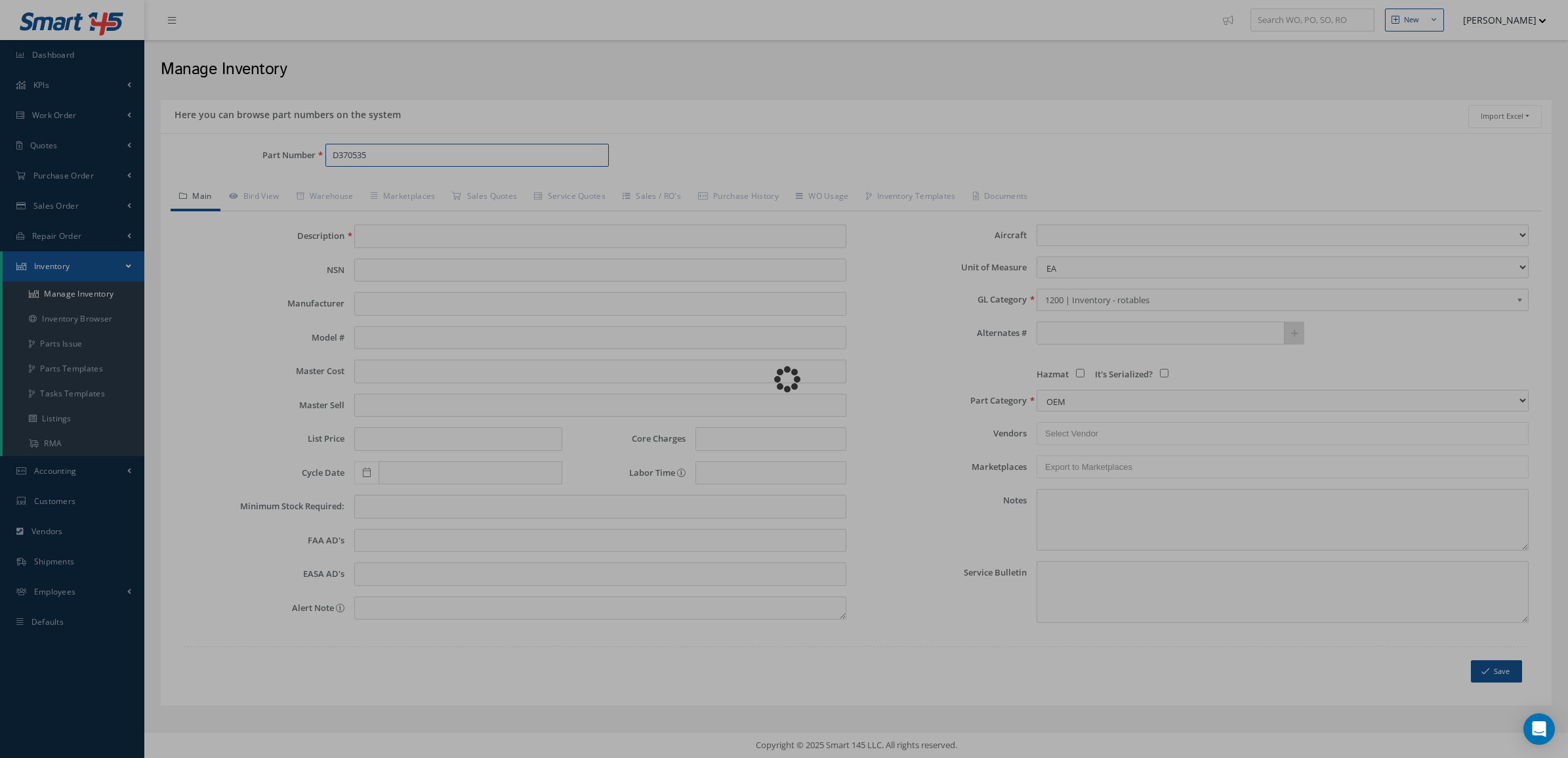
type input "SK. TRANSDUCER, ROTA"
type input "0.00"
select select
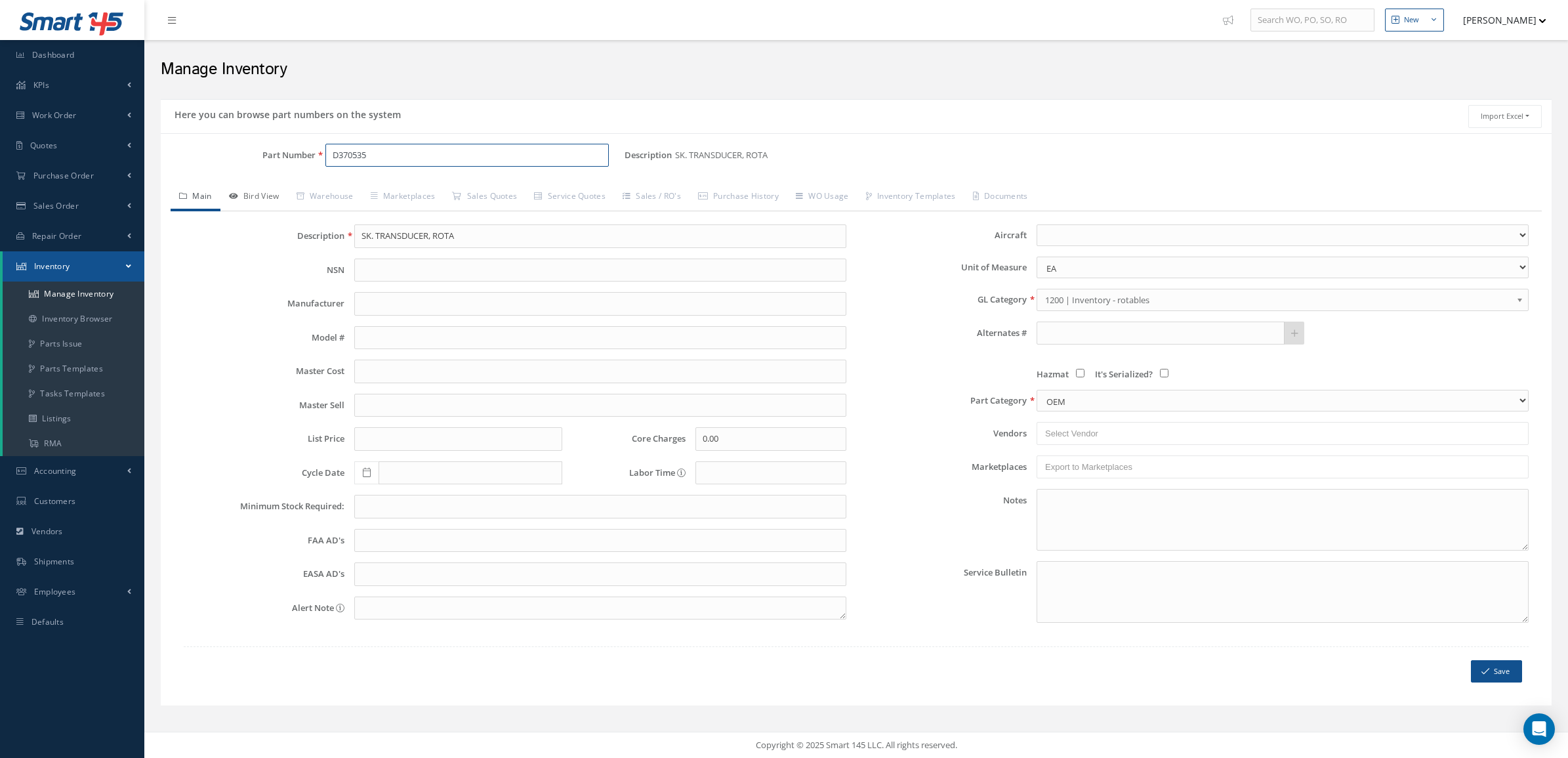
type input "D370535"
click at [266, 203] on link "Bird View" at bounding box center [254, 197] width 68 height 28
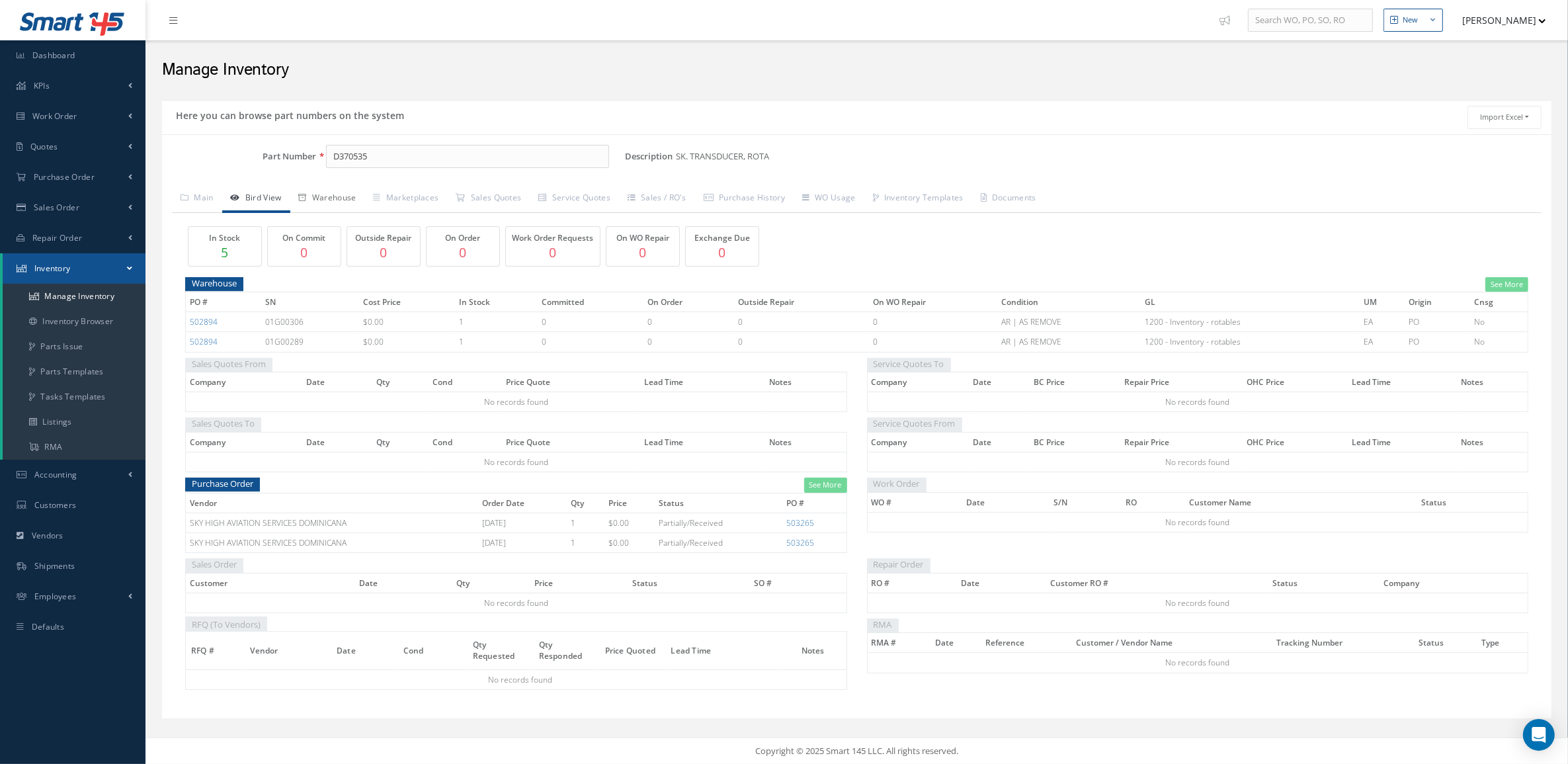
click at [345, 197] on link "Warehouse" at bounding box center [327, 199] width 75 height 28
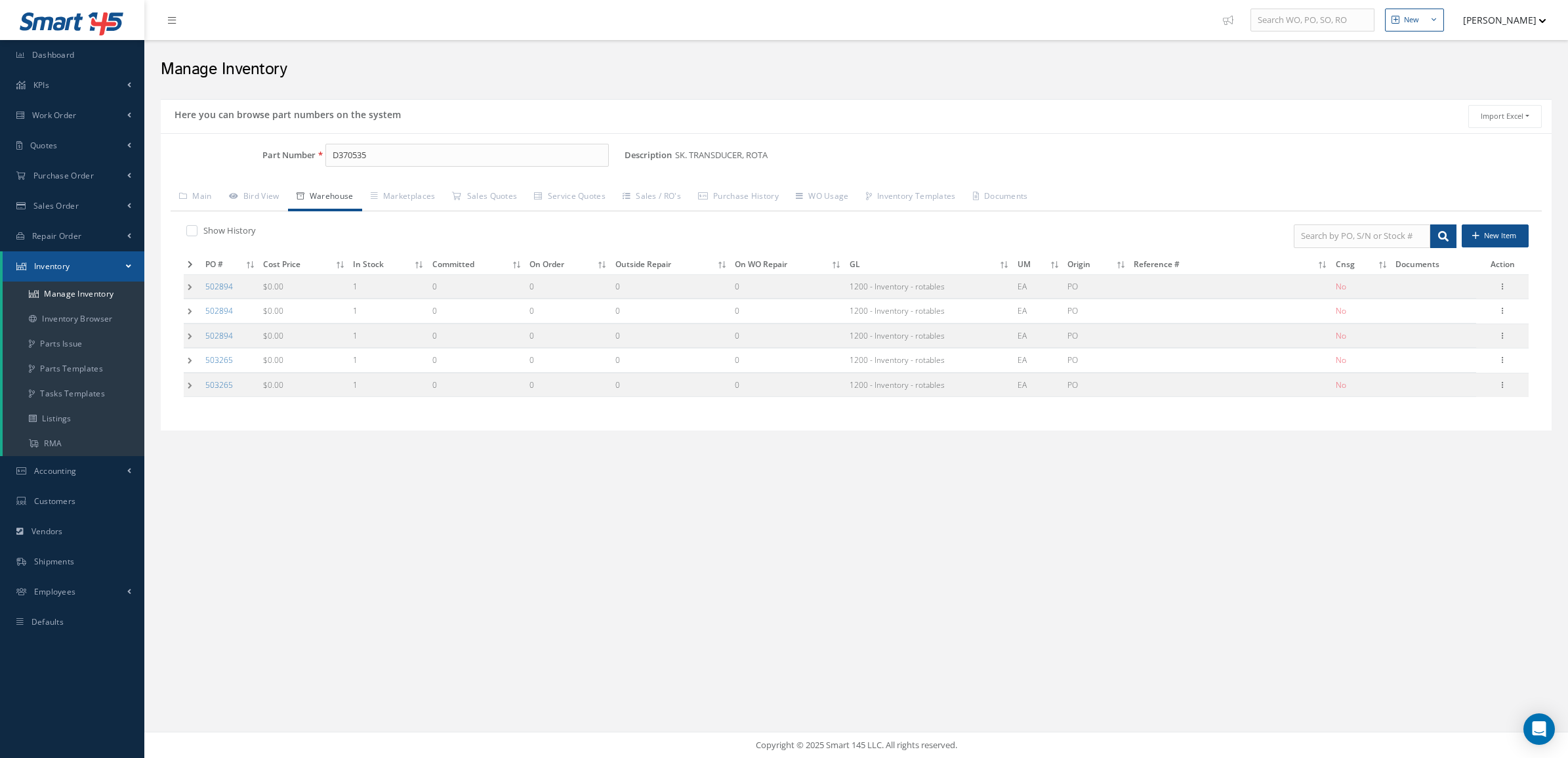
click at [187, 287] on td at bounding box center [193, 286] width 18 height 24
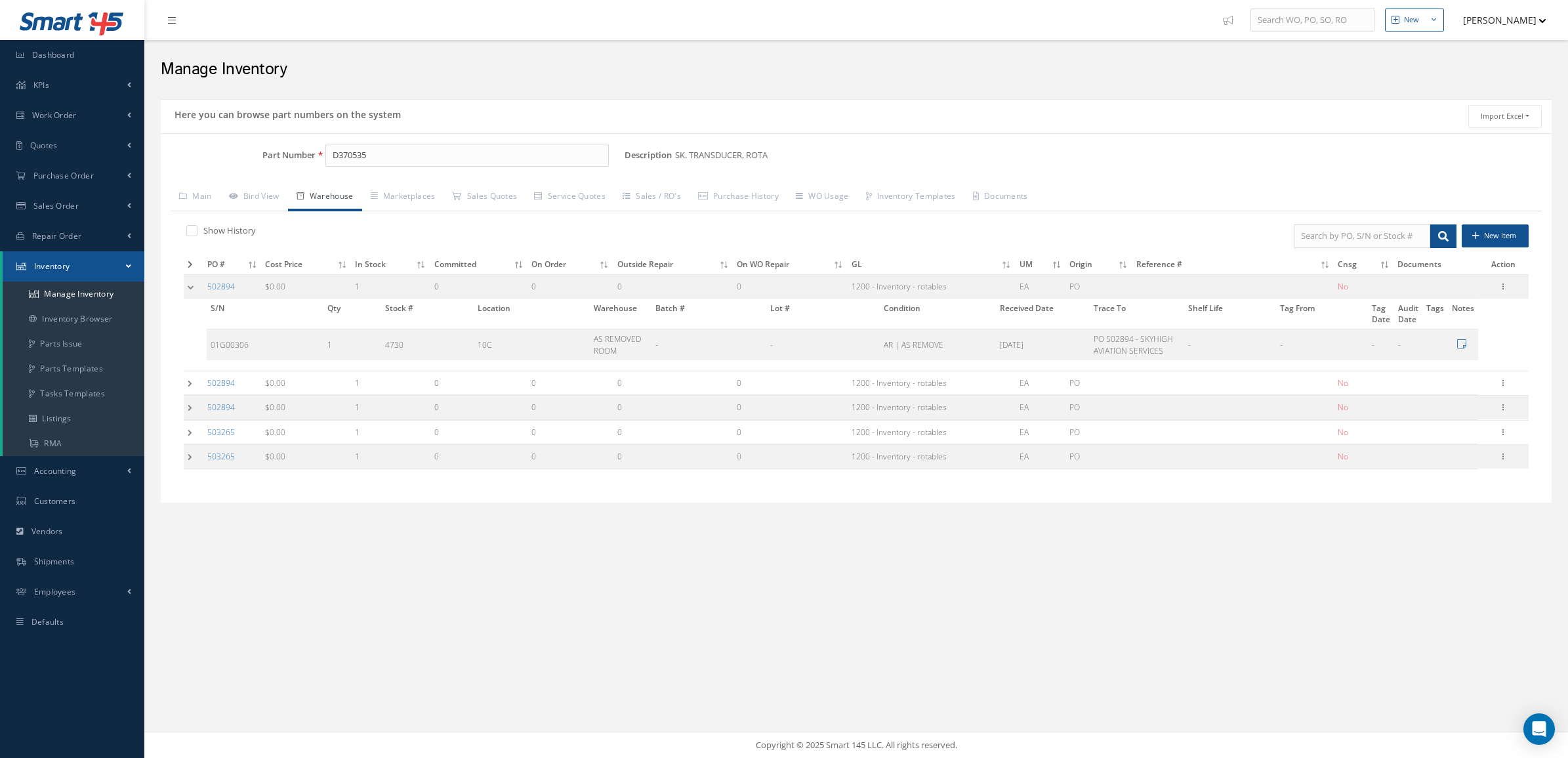
click at [187, 286] on td at bounding box center [193, 286] width 20 height 24
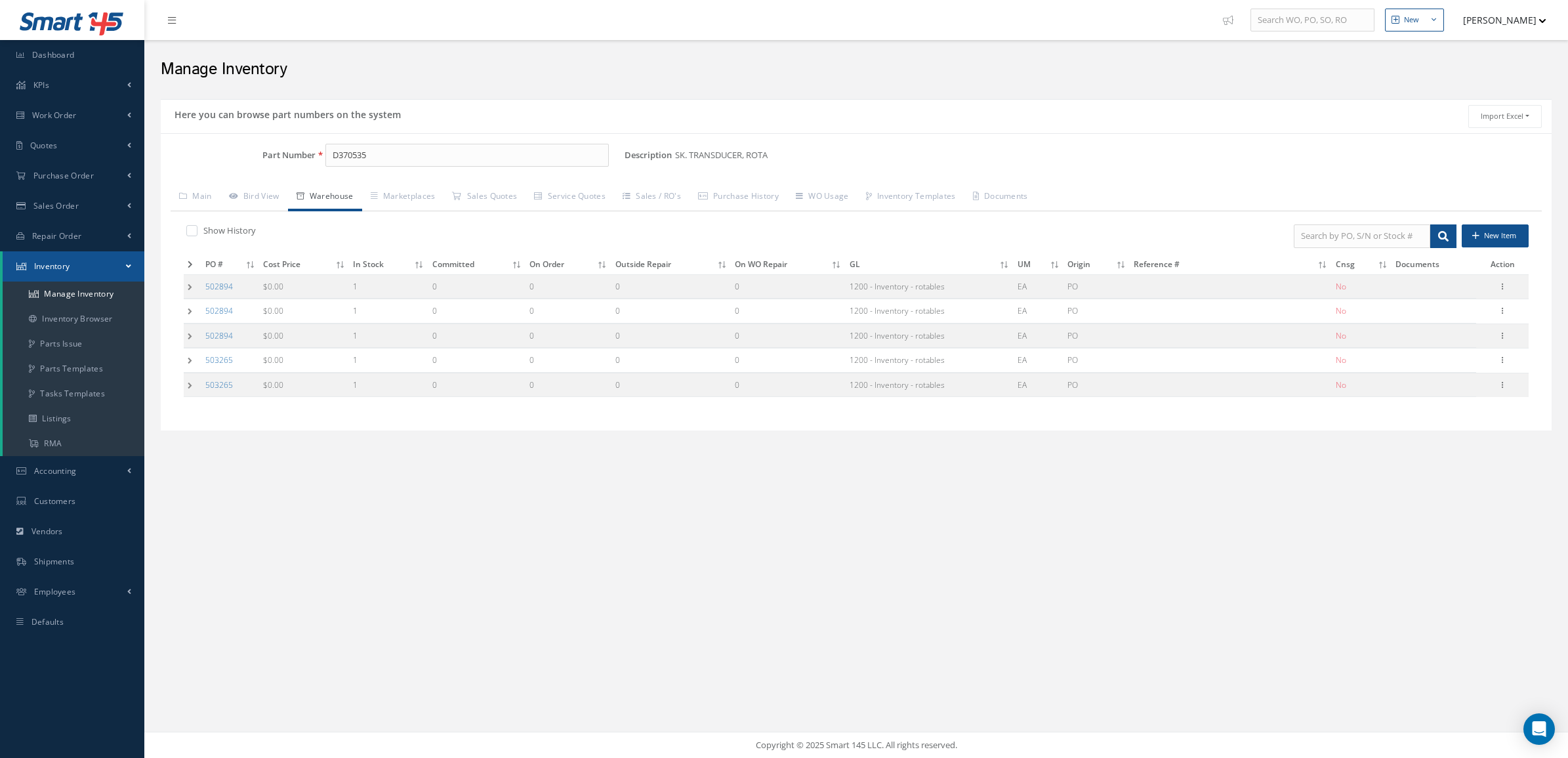
click at [191, 310] on td at bounding box center [193, 311] width 18 height 24
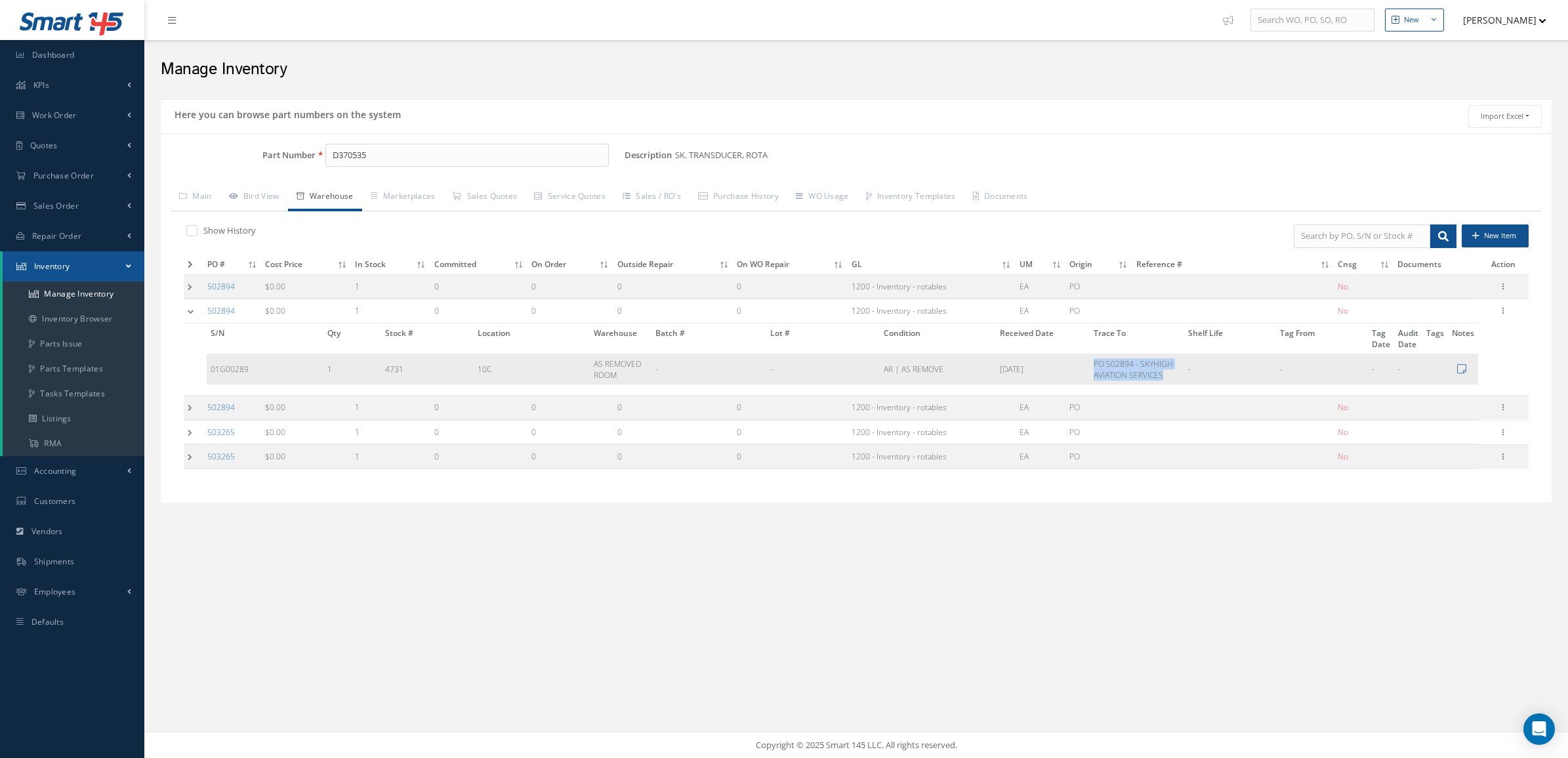
drag, startPoint x: 1093, startPoint y: 365, endPoint x: 1173, endPoint y: 382, distance: 81.8
click at [1173, 382] on td "PO 502894 - SKYHIGH AVIATION SERVICES" at bounding box center [1136, 370] width 94 height 31
copy td "PO 502894 - SKYHIGH AVIATION SERVICES"
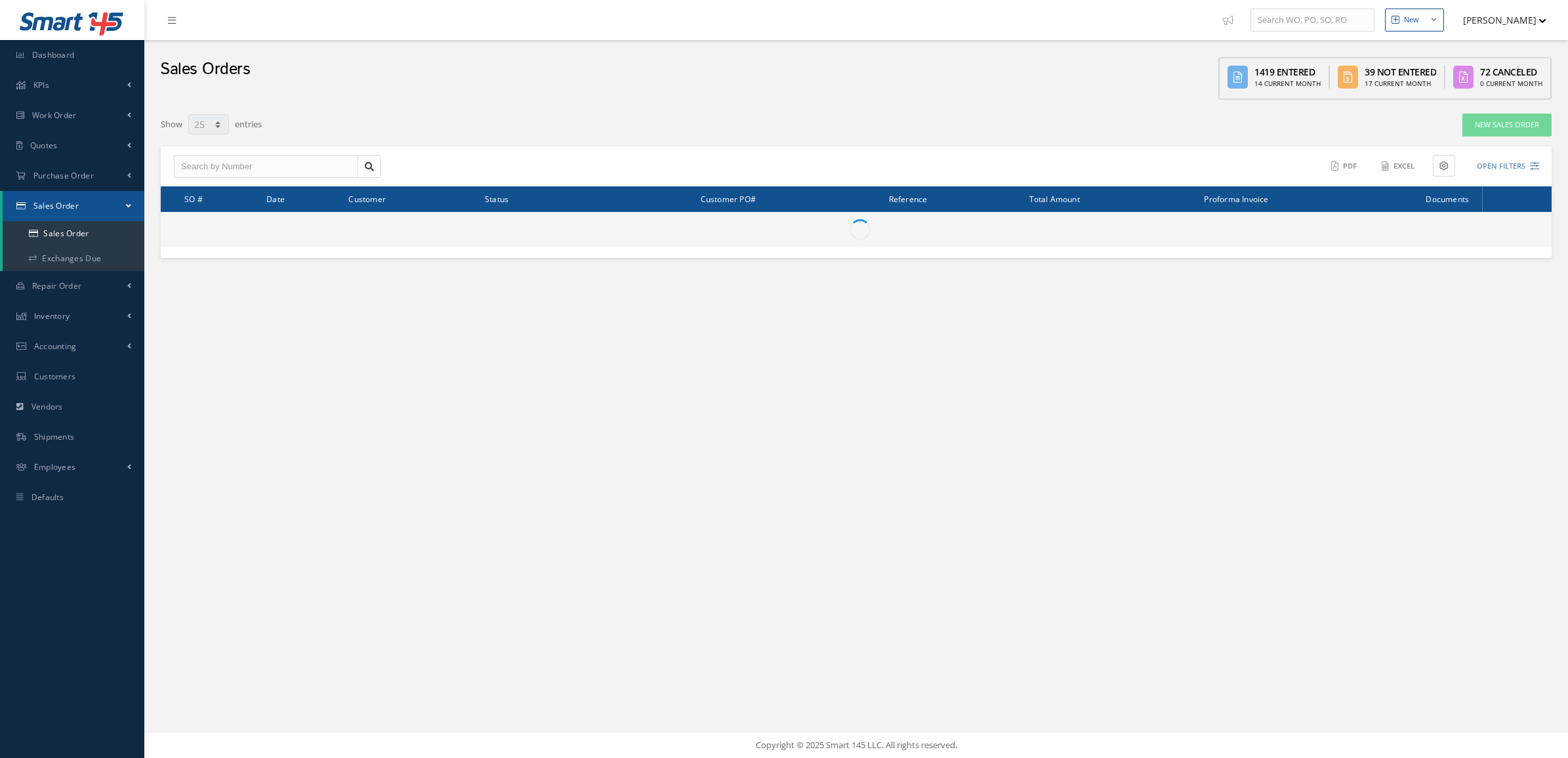
select select "25"
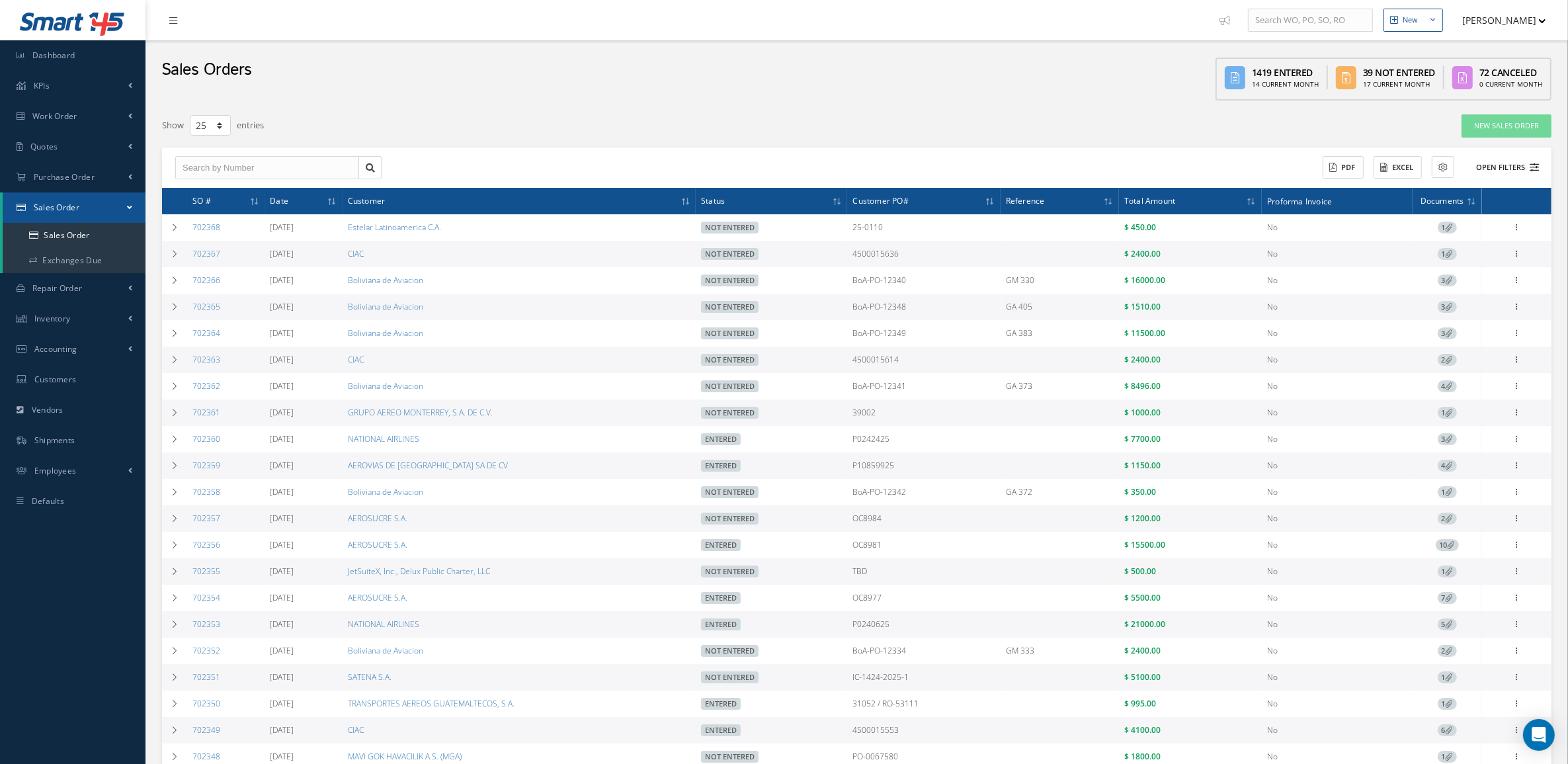
click at [1536, 166] on icon at bounding box center [1535, 168] width 10 height 10
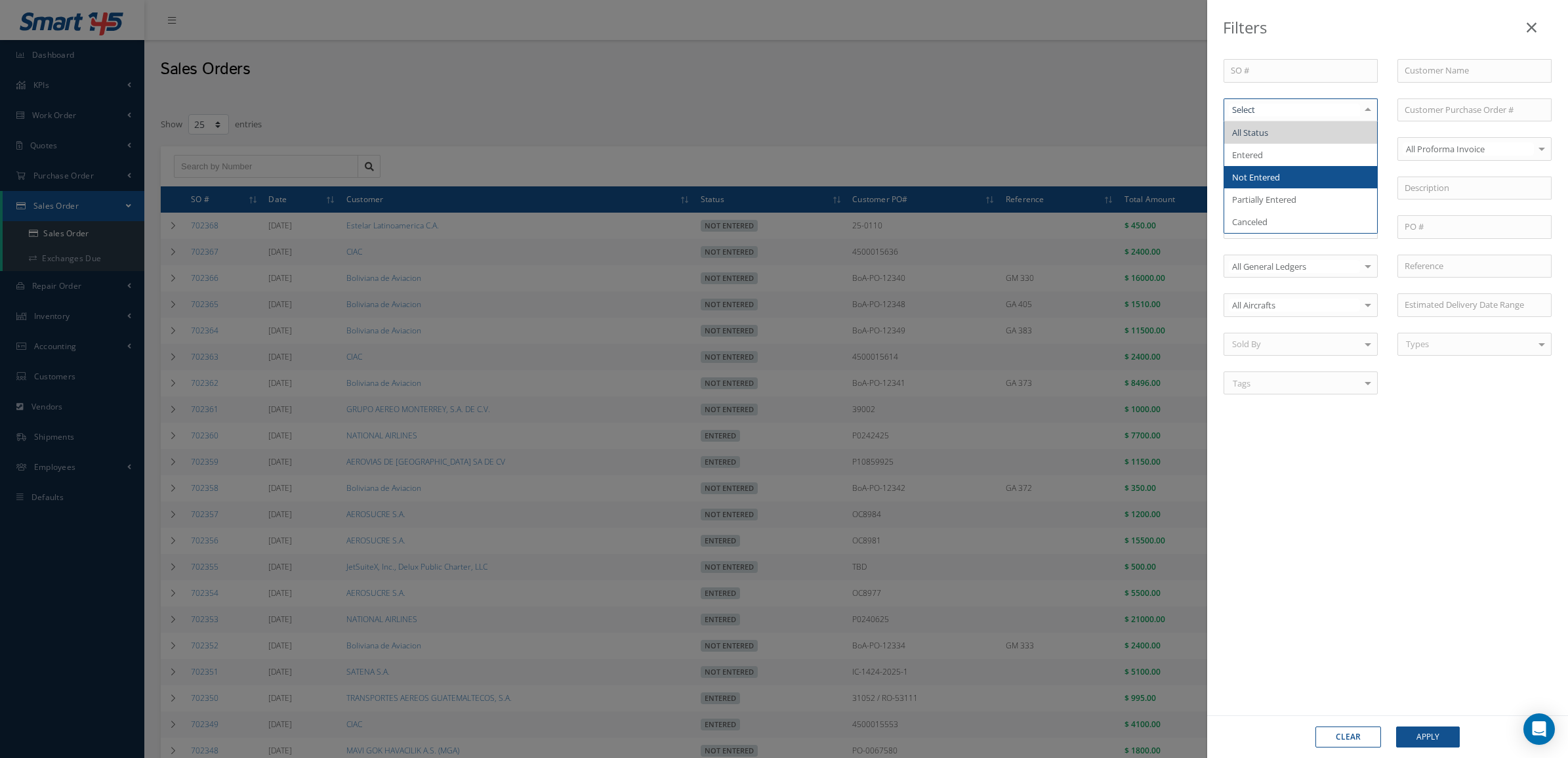
click at [1278, 172] on span "Not Entered" at bounding box center [1256, 176] width 48 height 11
click at [1442, 747] on div "Clear Apply" at bounding box center [1388, 736] width 361 height 43
click at [1440, 742] on button "Apply" at bounding box center [1428, 736] width 64 height 21
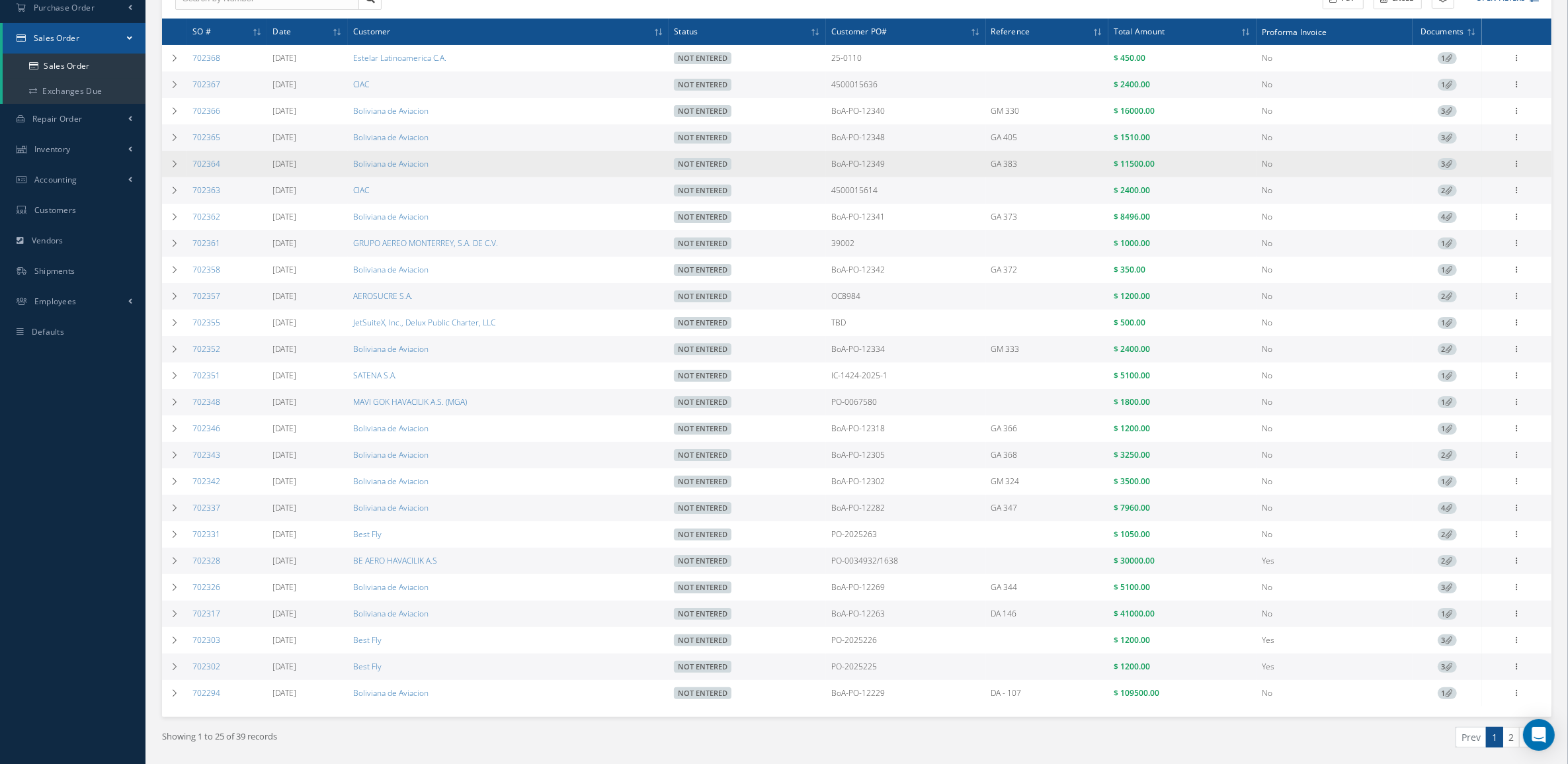
scroll to position [225, 0]
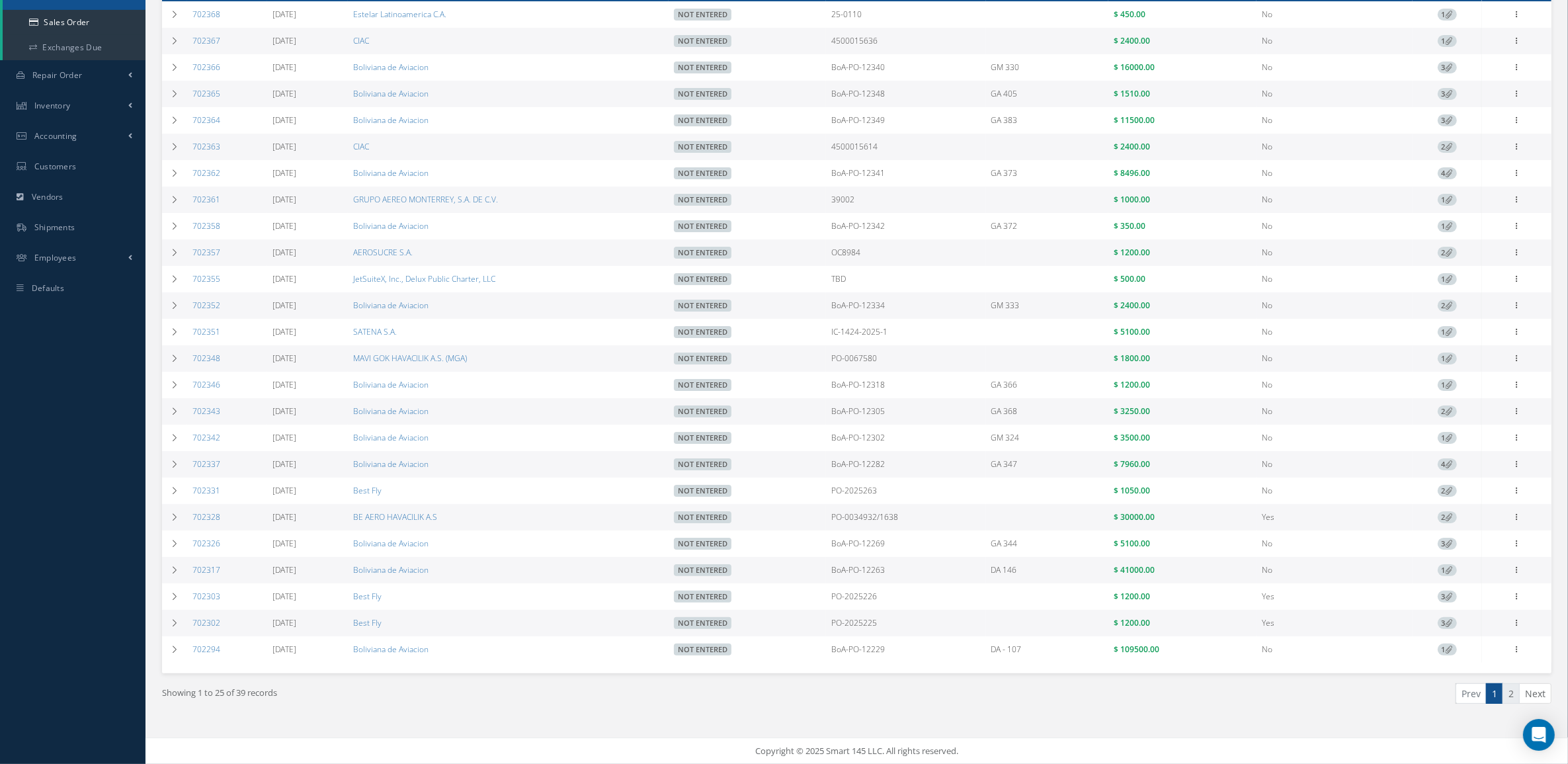
click at [1509, 692] on link "2" at bounding box center [1511, 693] width 17 height 20
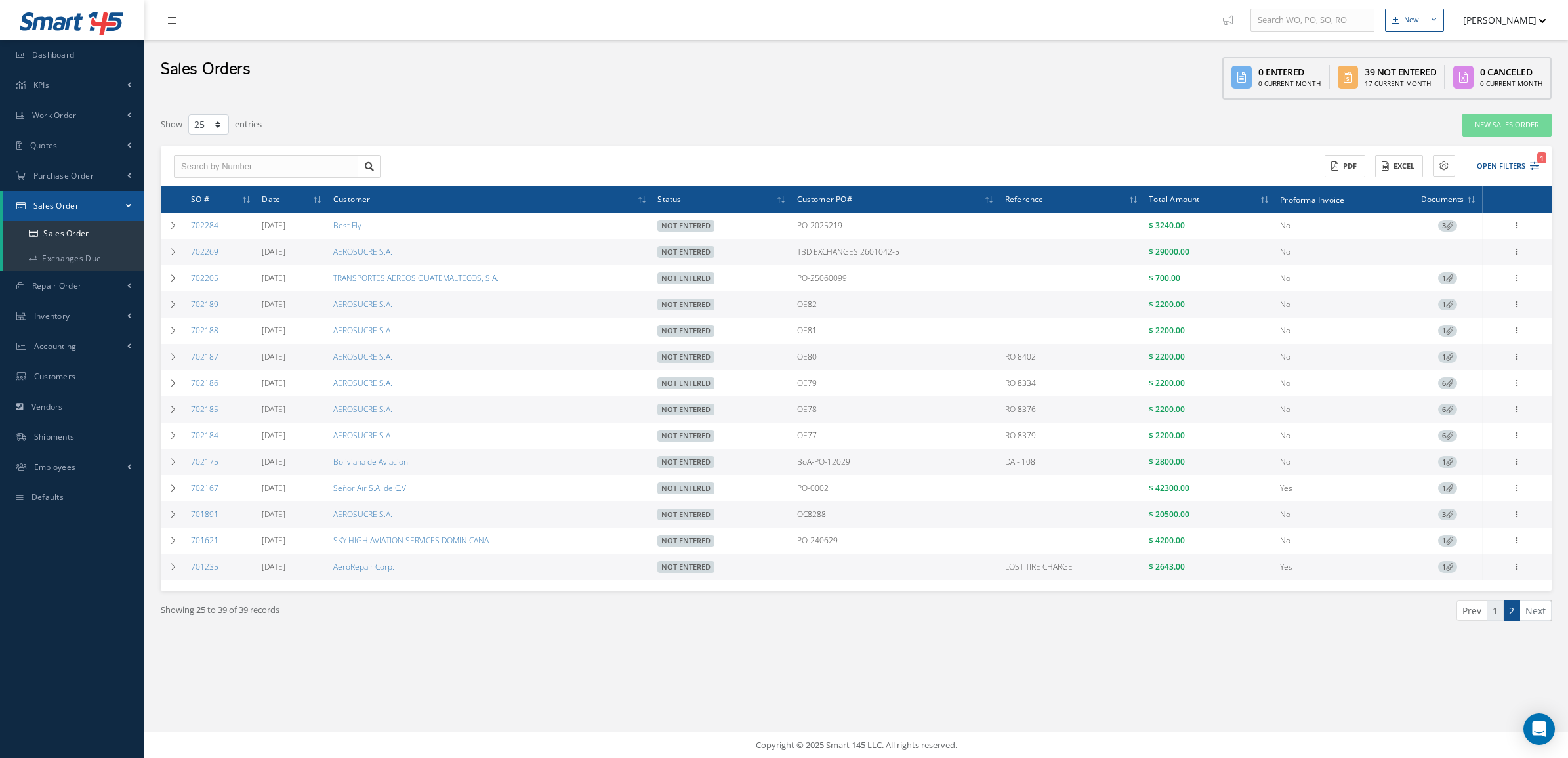
click at [1494, 617] on link "1" at bounding box center [1495, 611] width 17 height 20
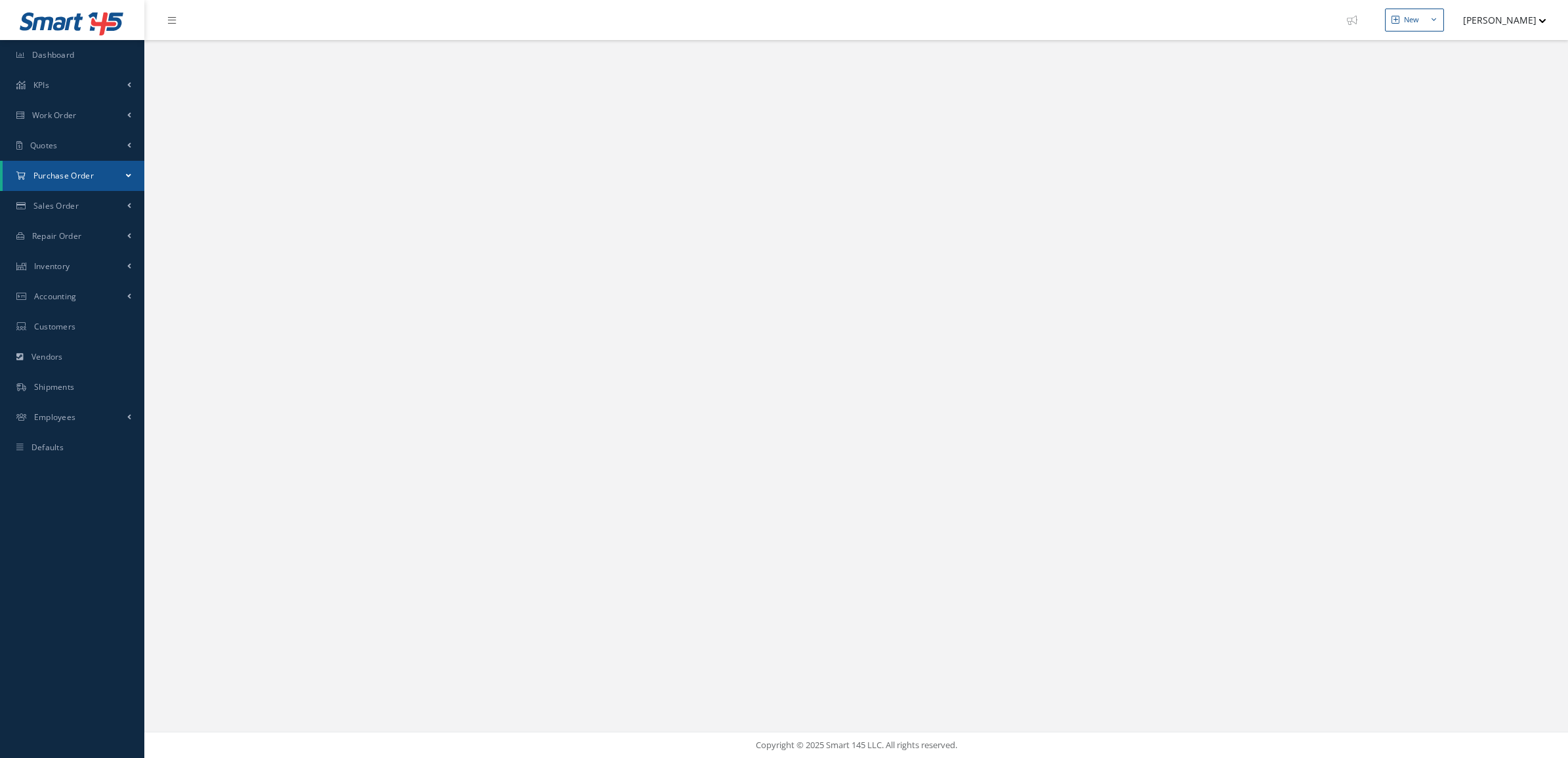
select select "25"
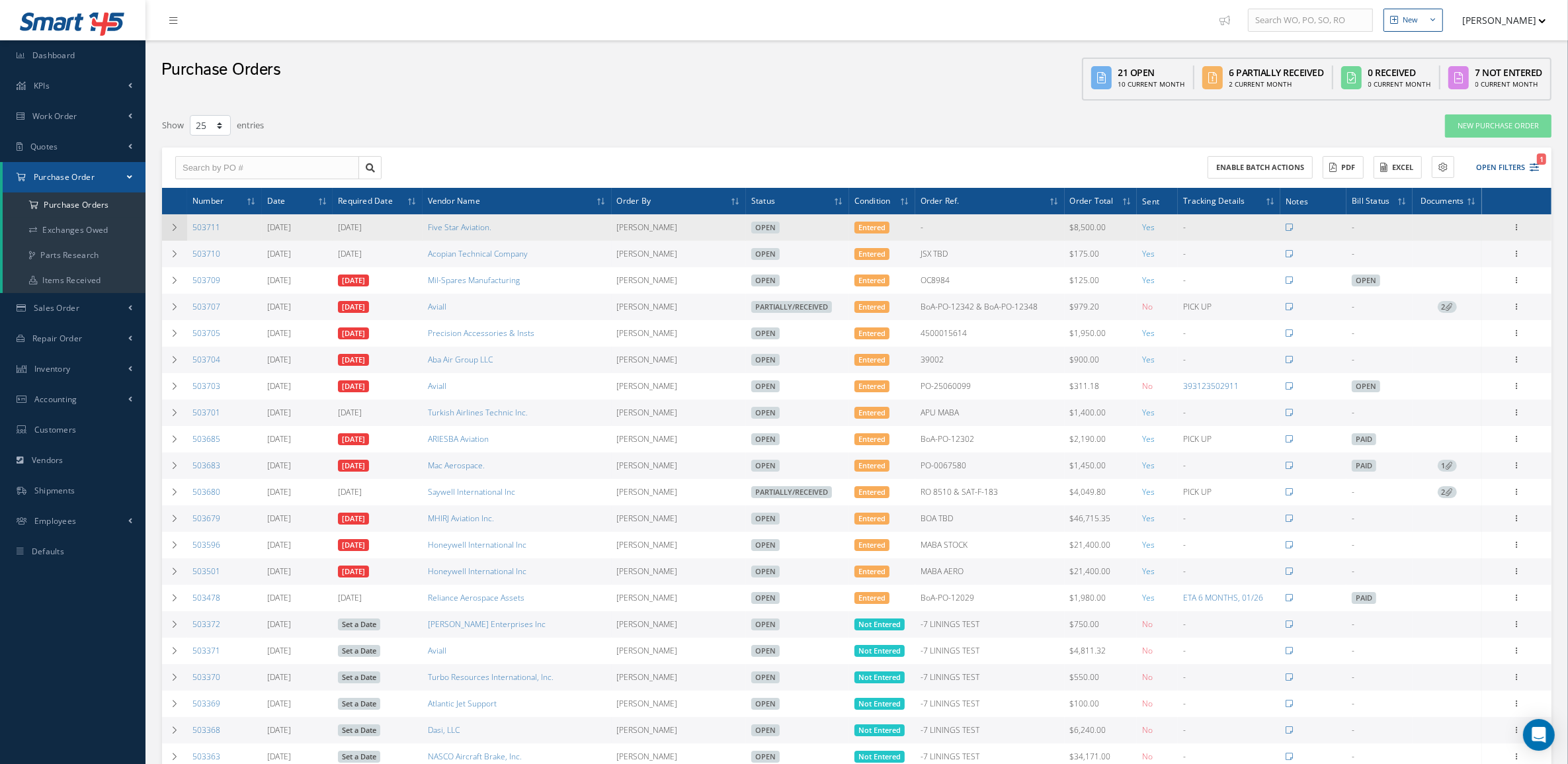
click at [172, 226] on icon at bounding box center [175, 227] width 10 height 8
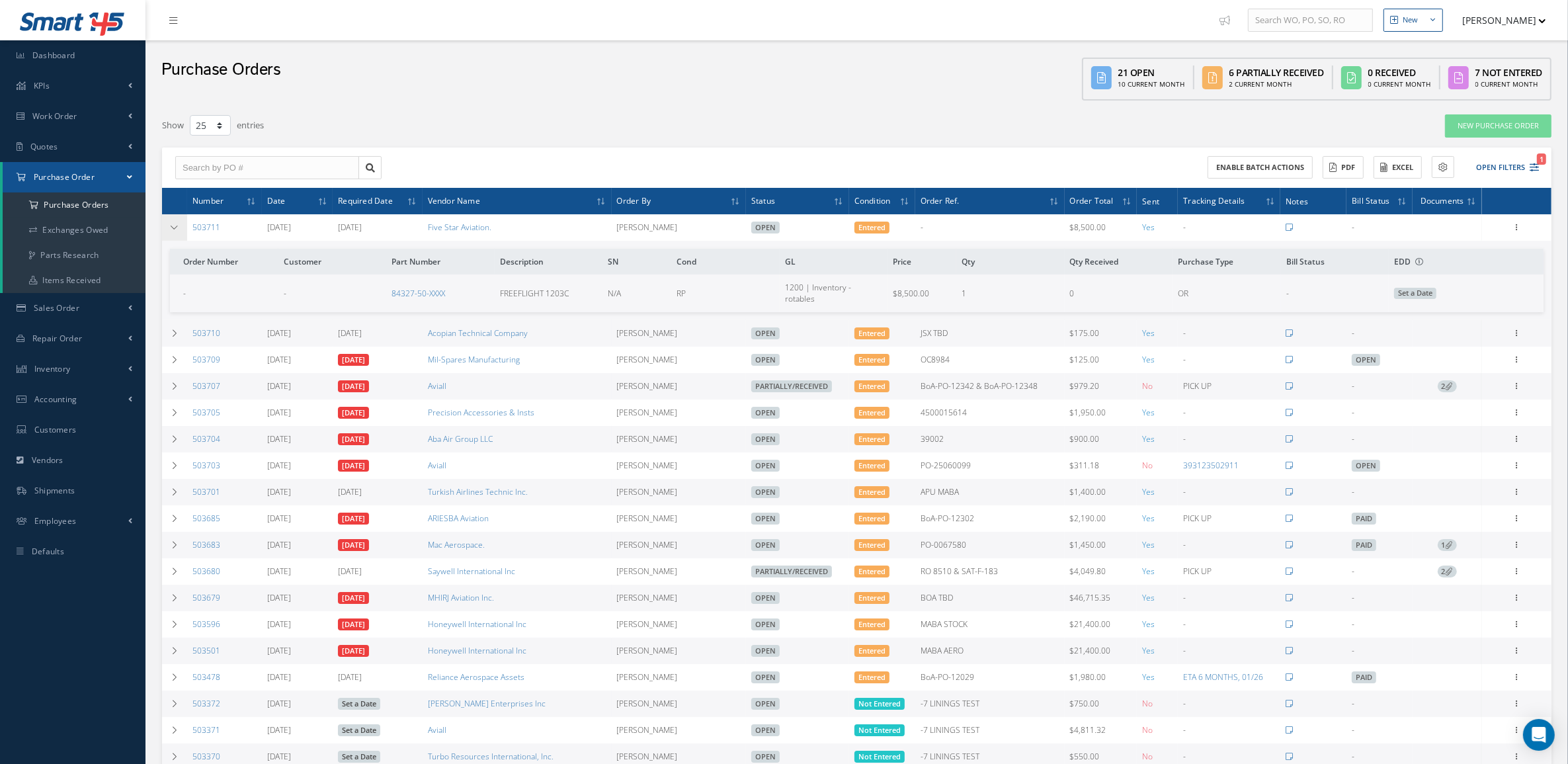
click at [172, 228] on icon at bounding box center [175, 227] width 10 height 8
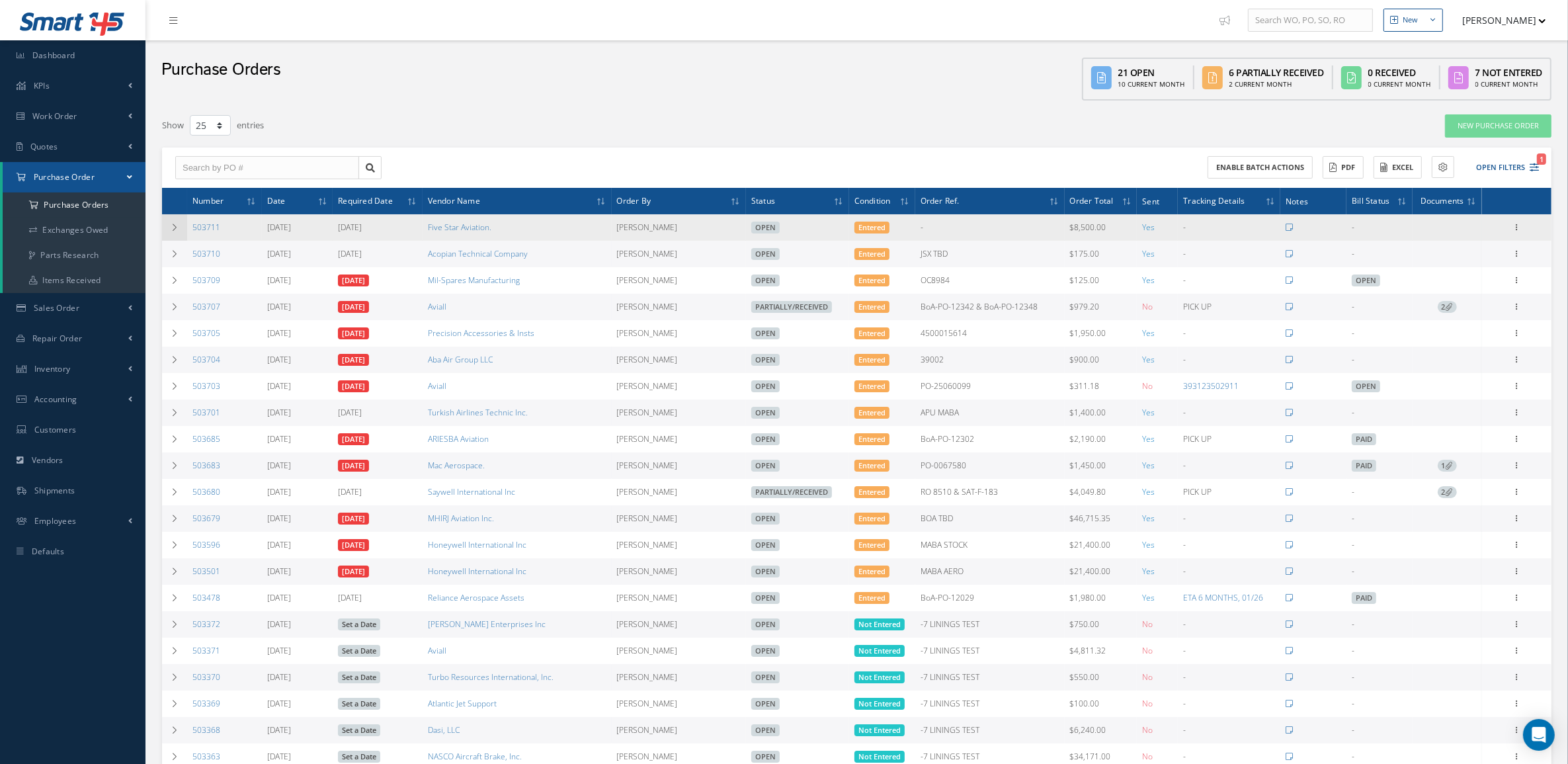
click at [176, 229] on icon at bounding box center [175, 227] width 10 height 8
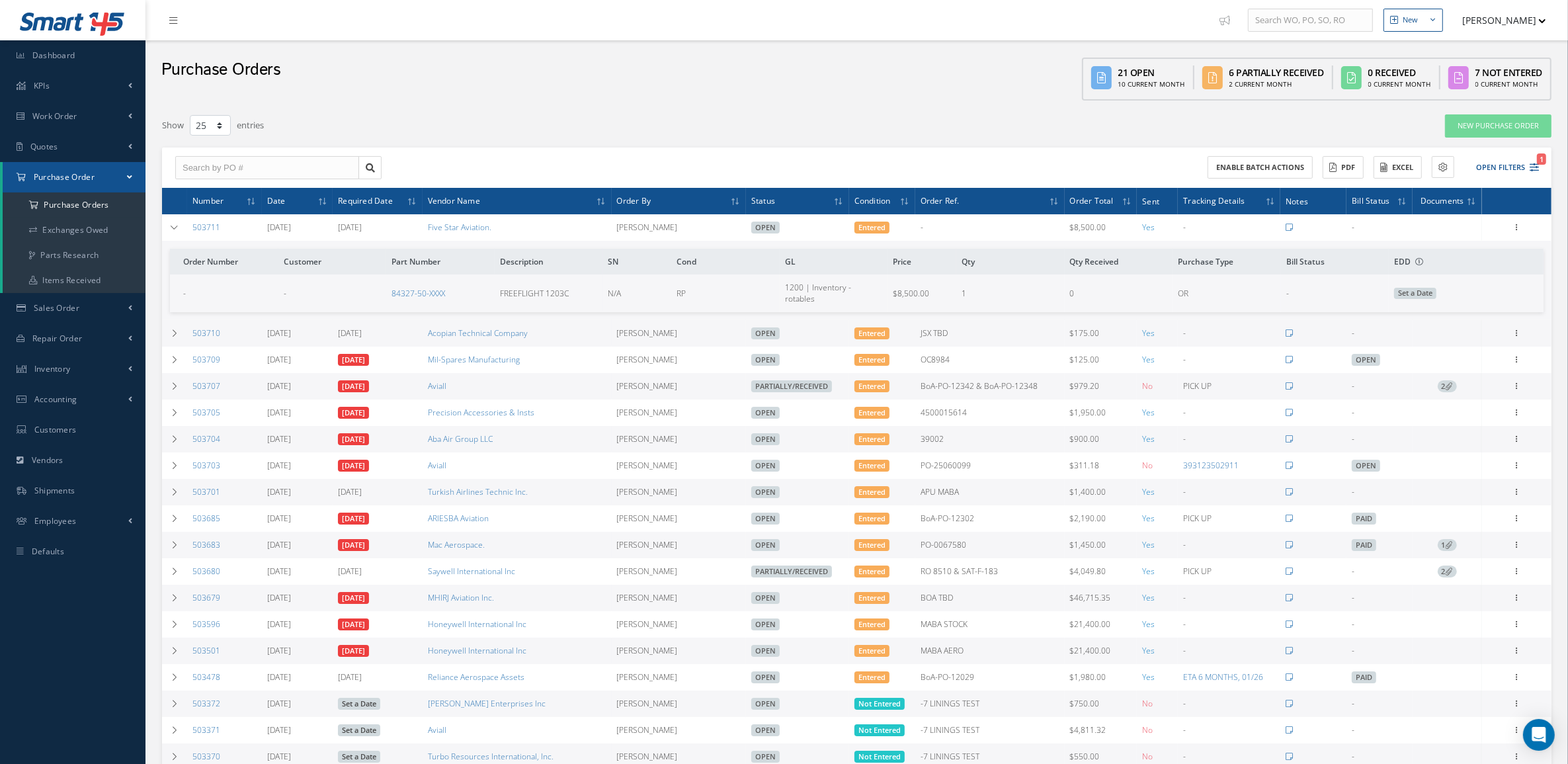
click at [840, 121] on div "Show 10 25 50 100 entries" at bounding box center [562, 125] width 822 height 24
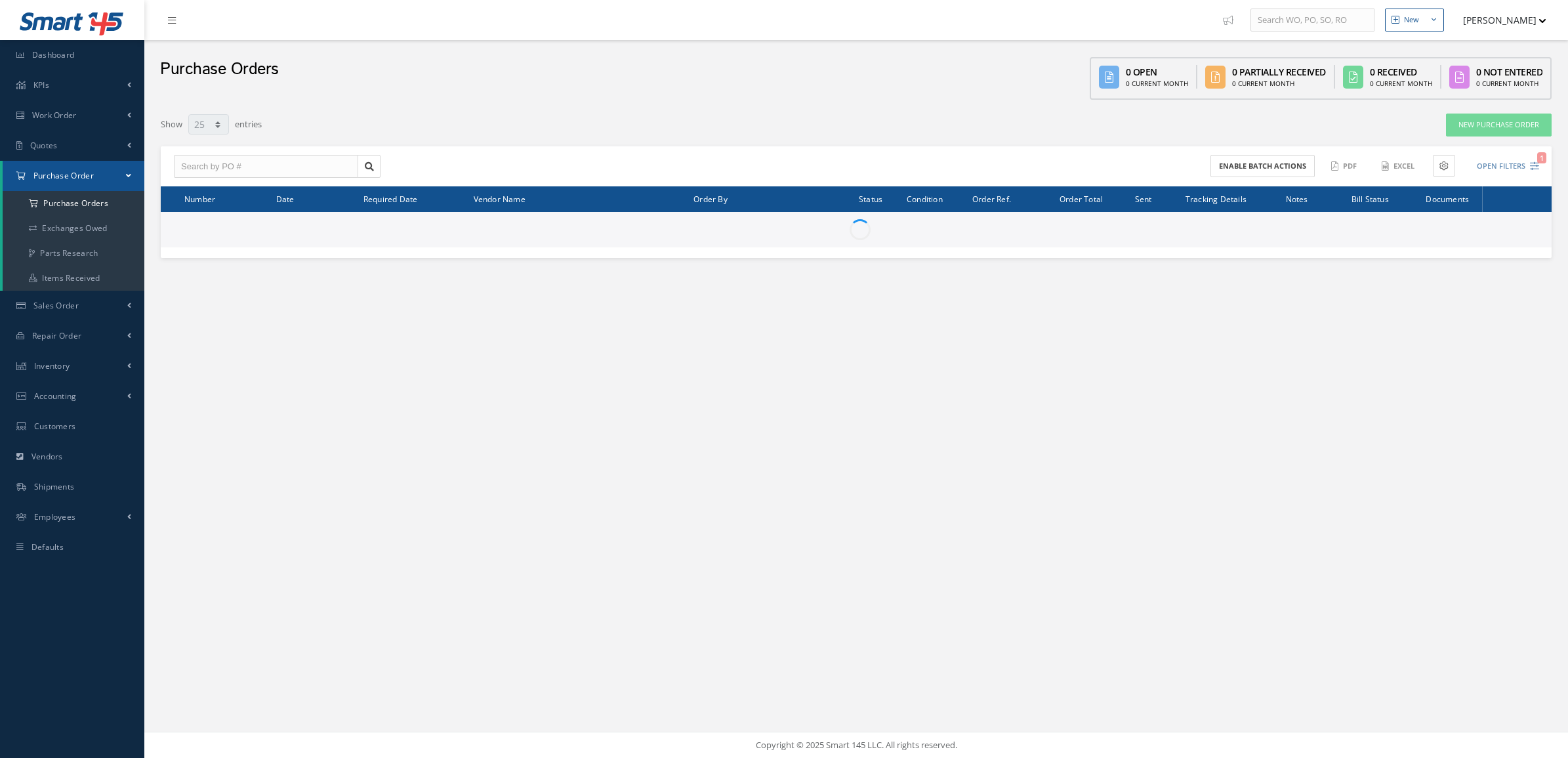
select select "25"
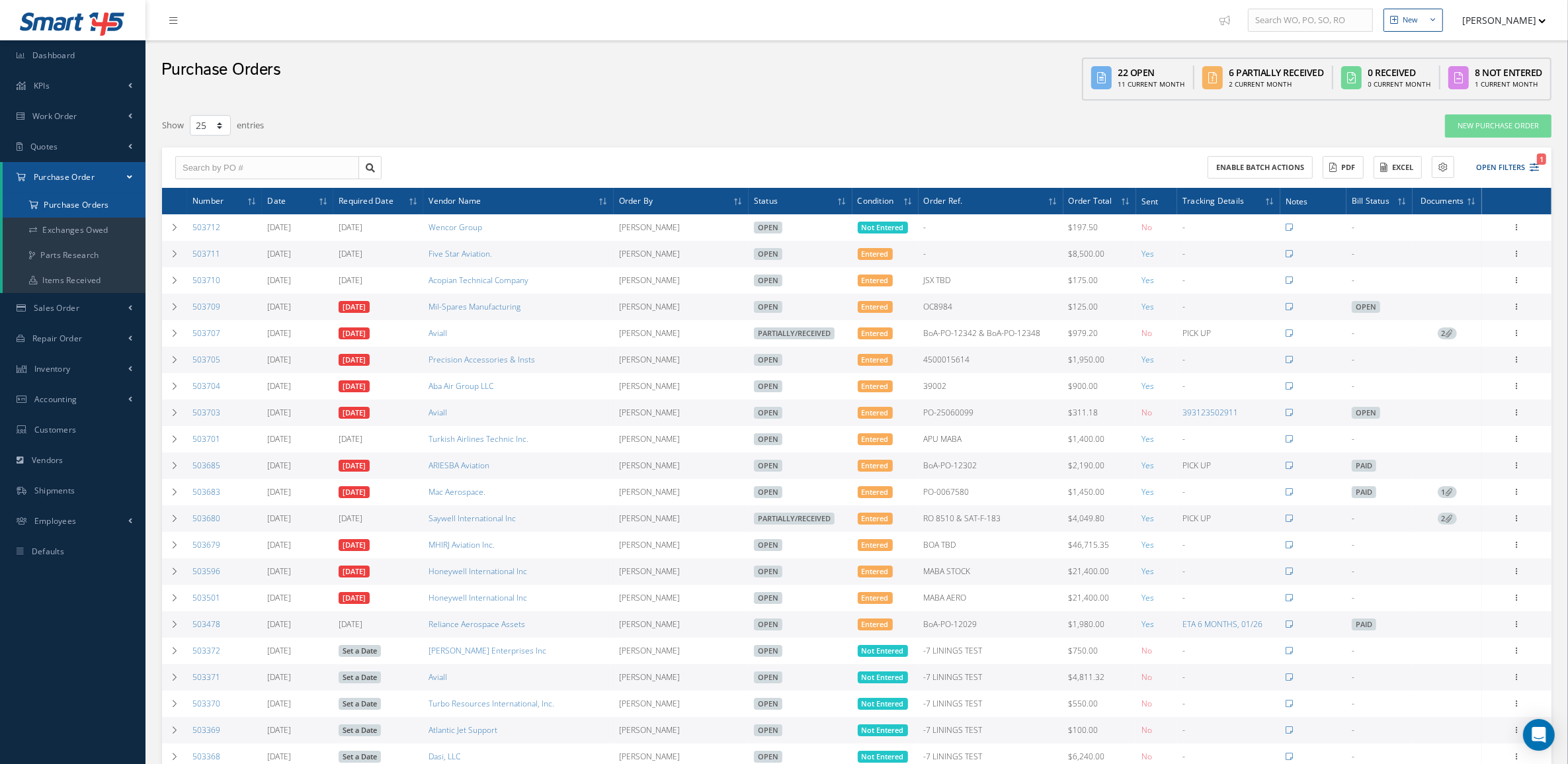
click at [107, 206] on a=1&status_id=2&status_id=3&status_id=5&collapsedFilters"] "Purchase Orders" at bounding box center [74, 205] width 143 height 25
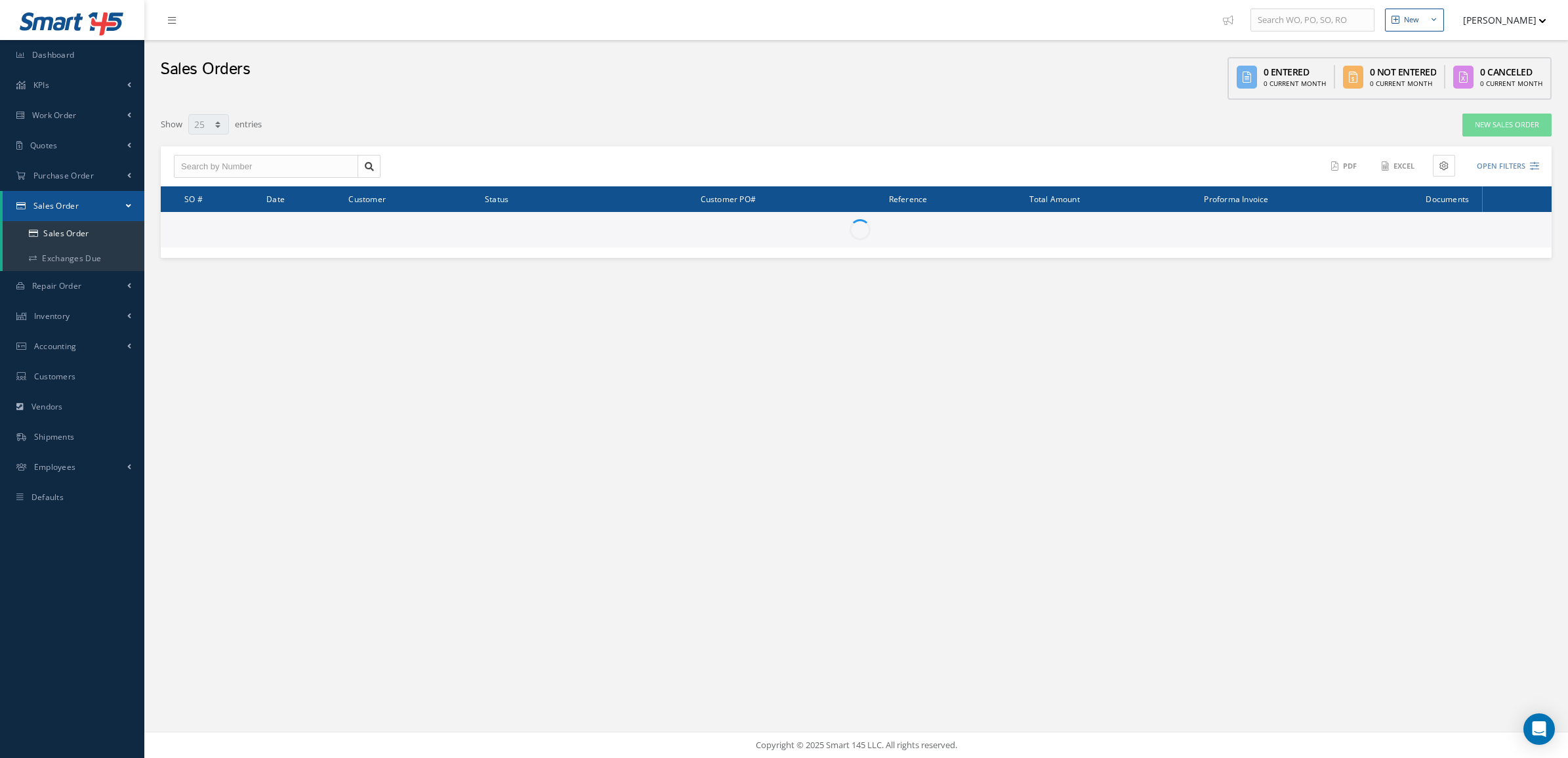
select select "25"
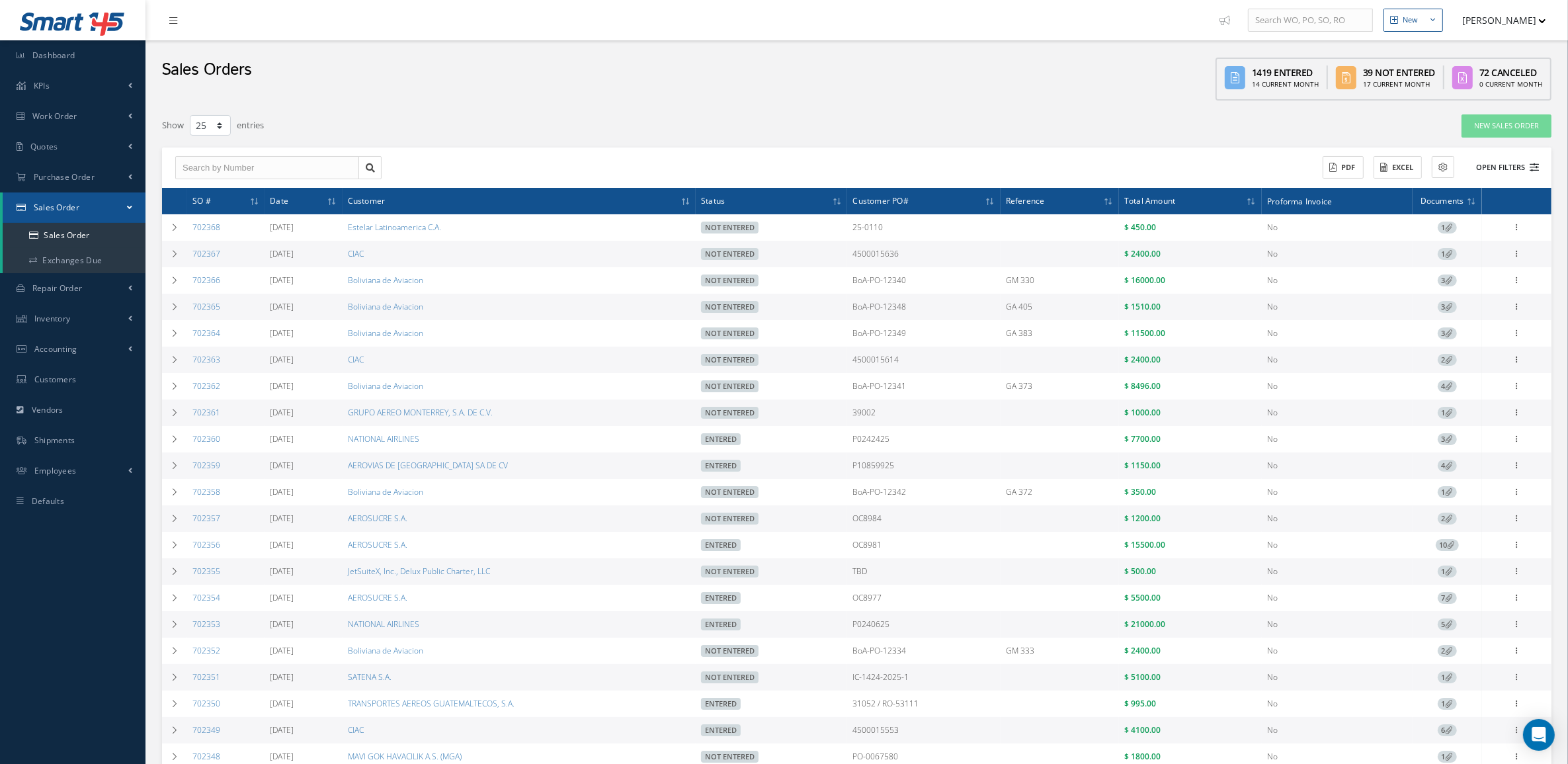
click at [1492, 169] on button "Open Filters" at bounding box center [1501, 168] width 75 height 22
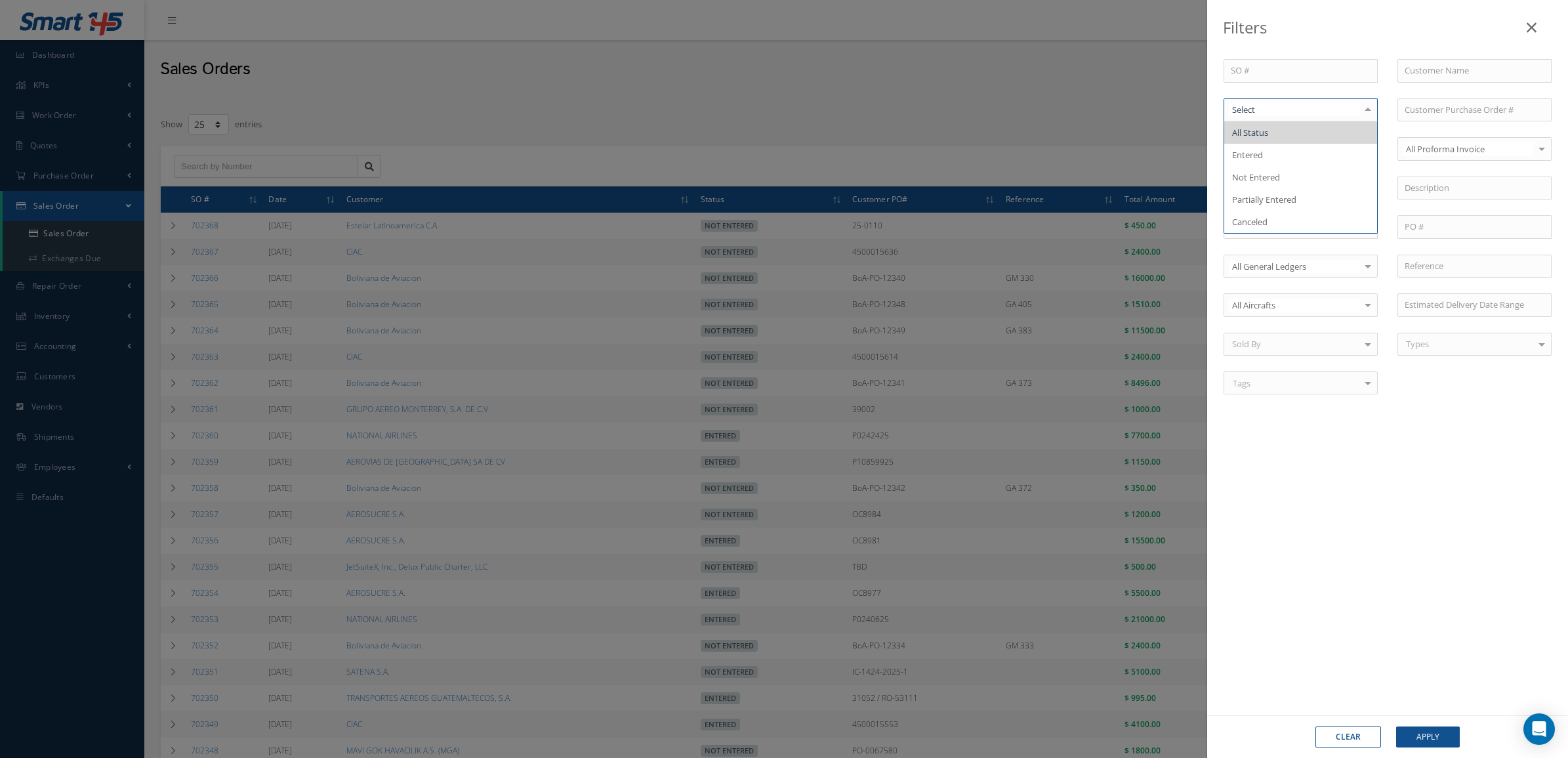
click at [1270, 119] on div at bounding box center [1300, 110] width 154 height 24
click at [1268, 181] on span "Not Entered" at bounding box center [1256, 176] width 48 height 11
click at [1437, 740] on button "Apply" at bounding box center [1428, 736] width 64 height 21
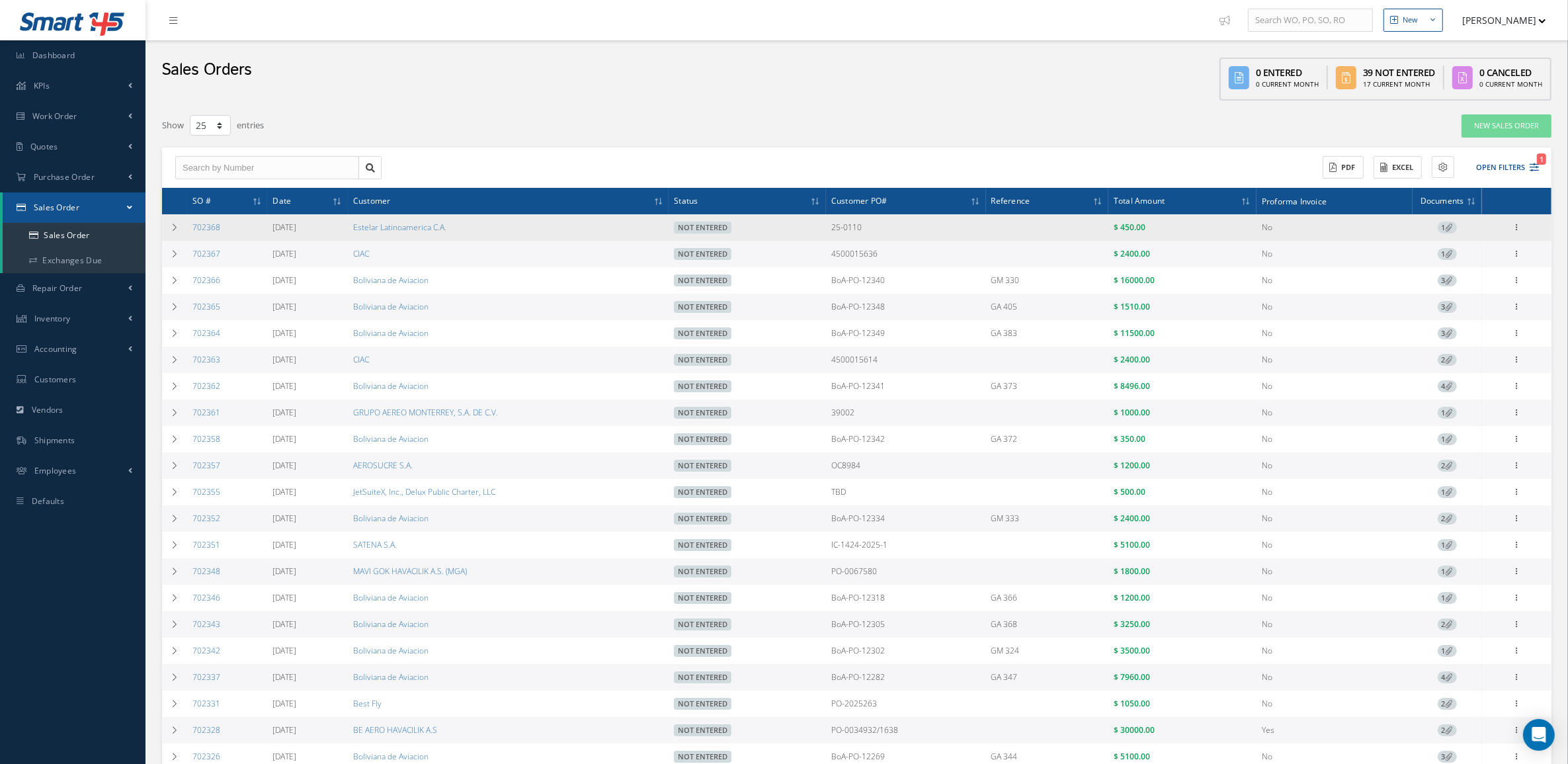
click at [1440, 228] on span "1" at bounding box center [1447, 227] width 19 height 12
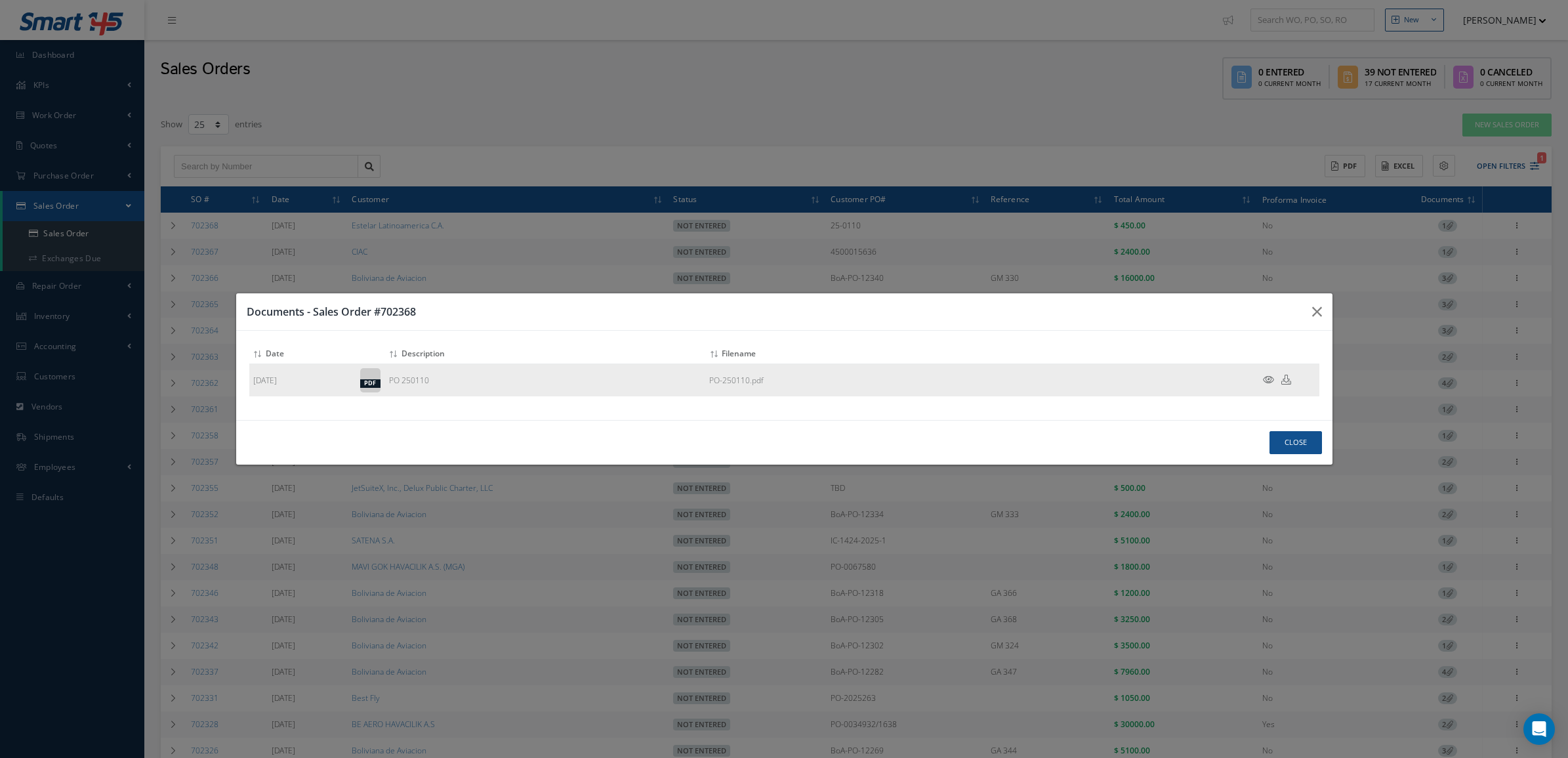
click at [1267, 382] on icon at bounding box center [1269, 380] width 11 height 10
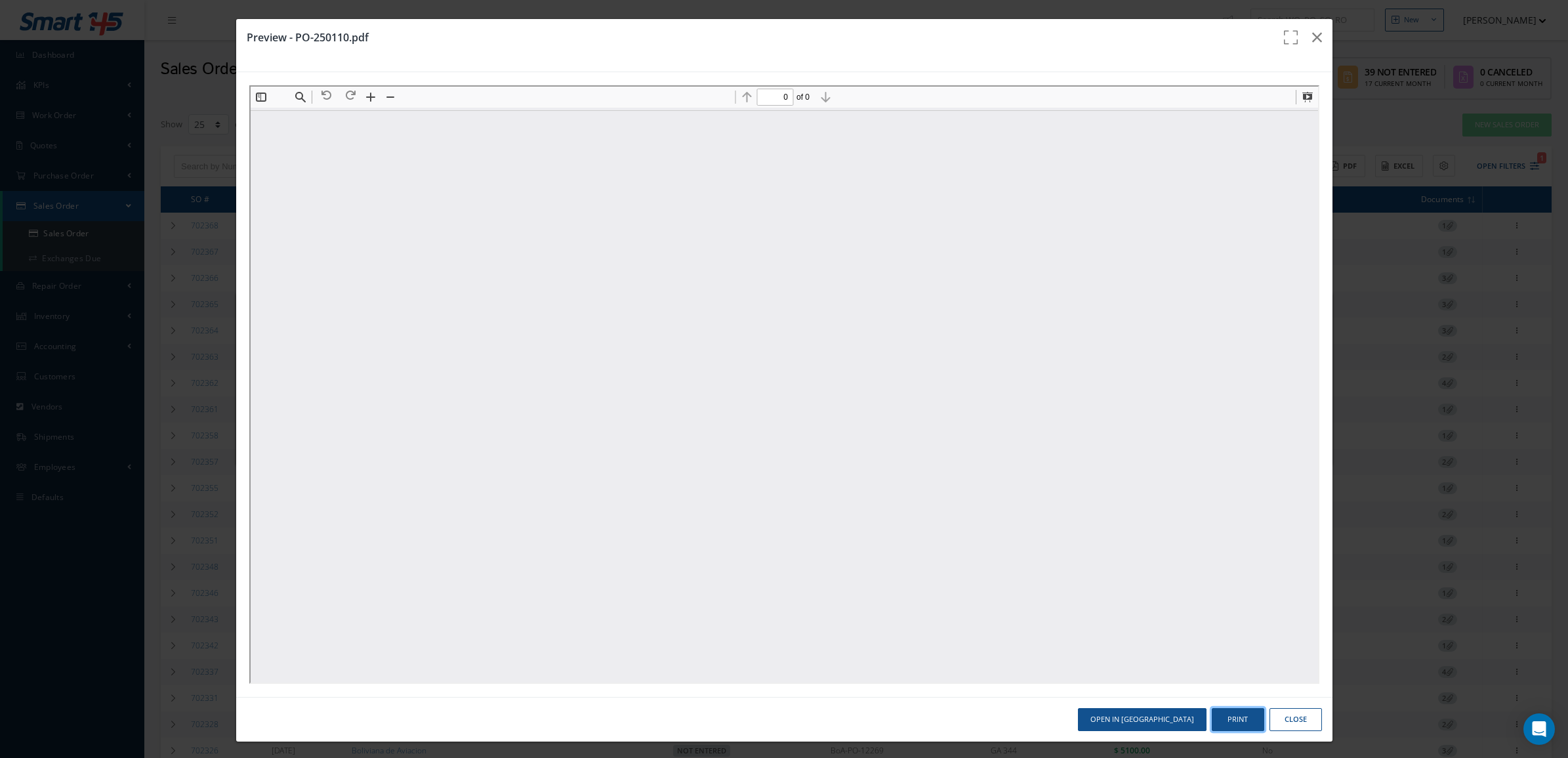
type input "1"
click at [1215, 719] on button "Print" at bounding box center [1238, 719] width 53 height 23
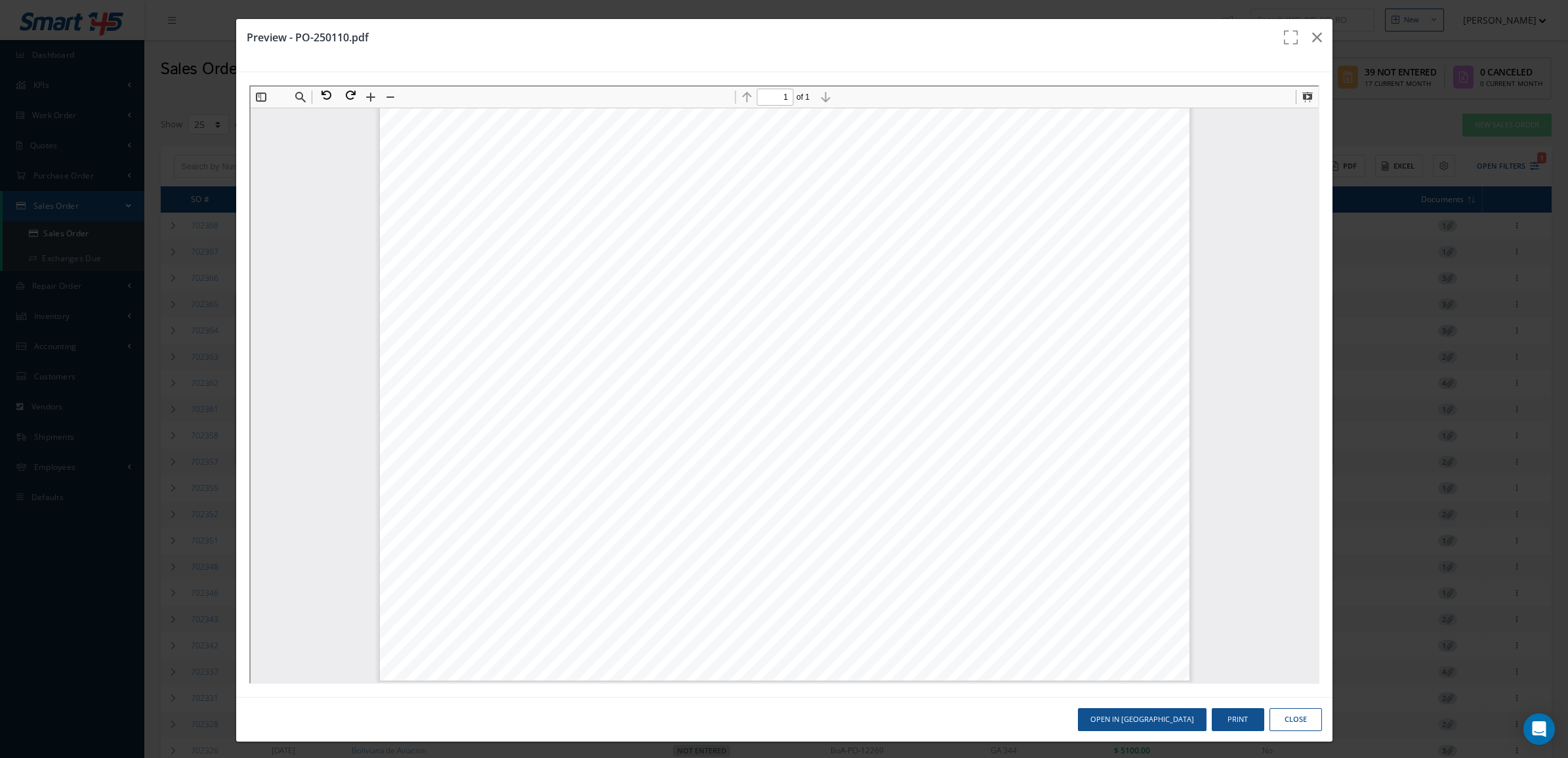
click at [1271, 711] on button "Close" at bounding box center [1296, 719] width 53 height 23
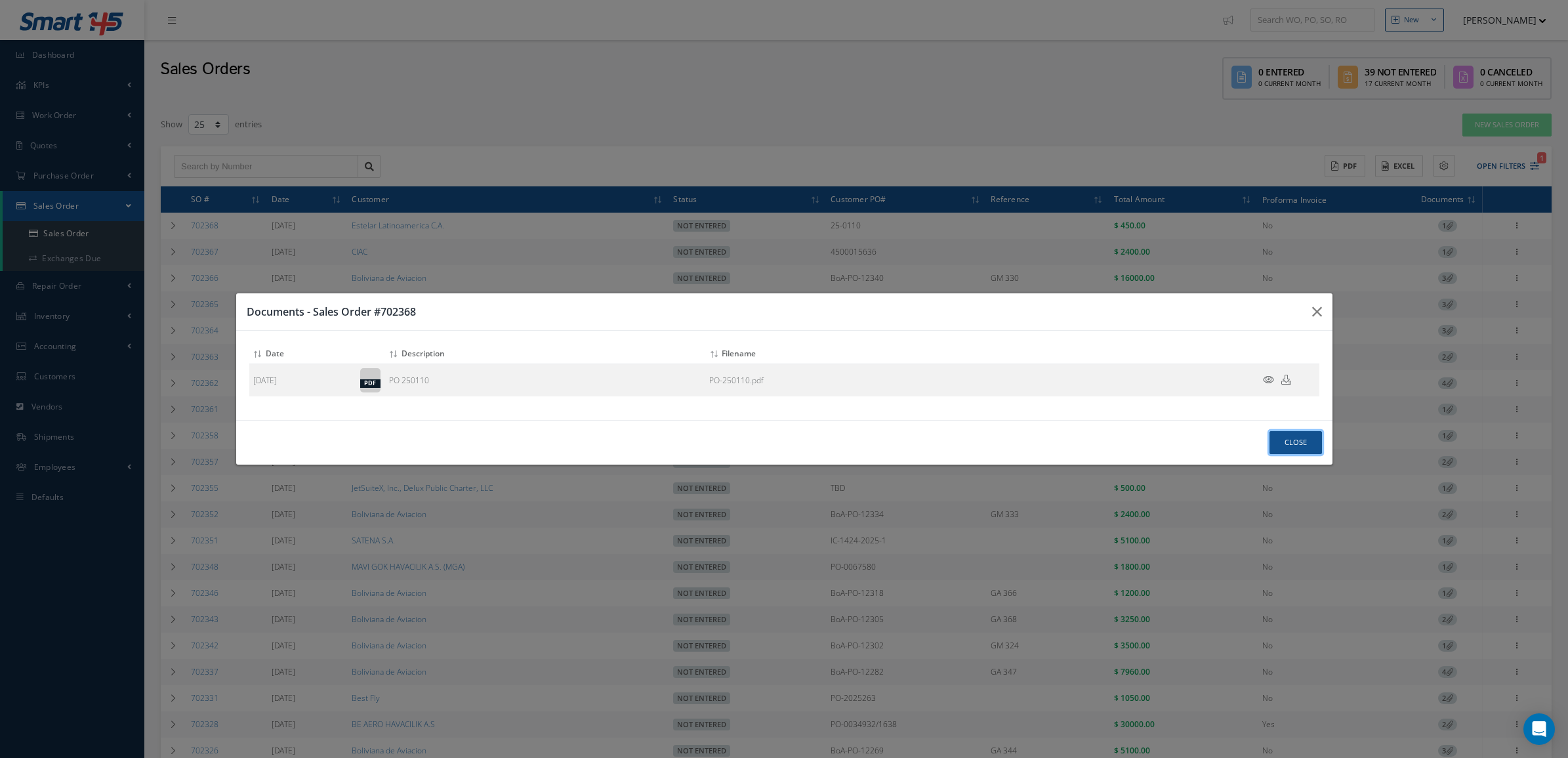
click at [1278, 445] on button "Close" at bounding box center [1296, 443] width 53 height 23
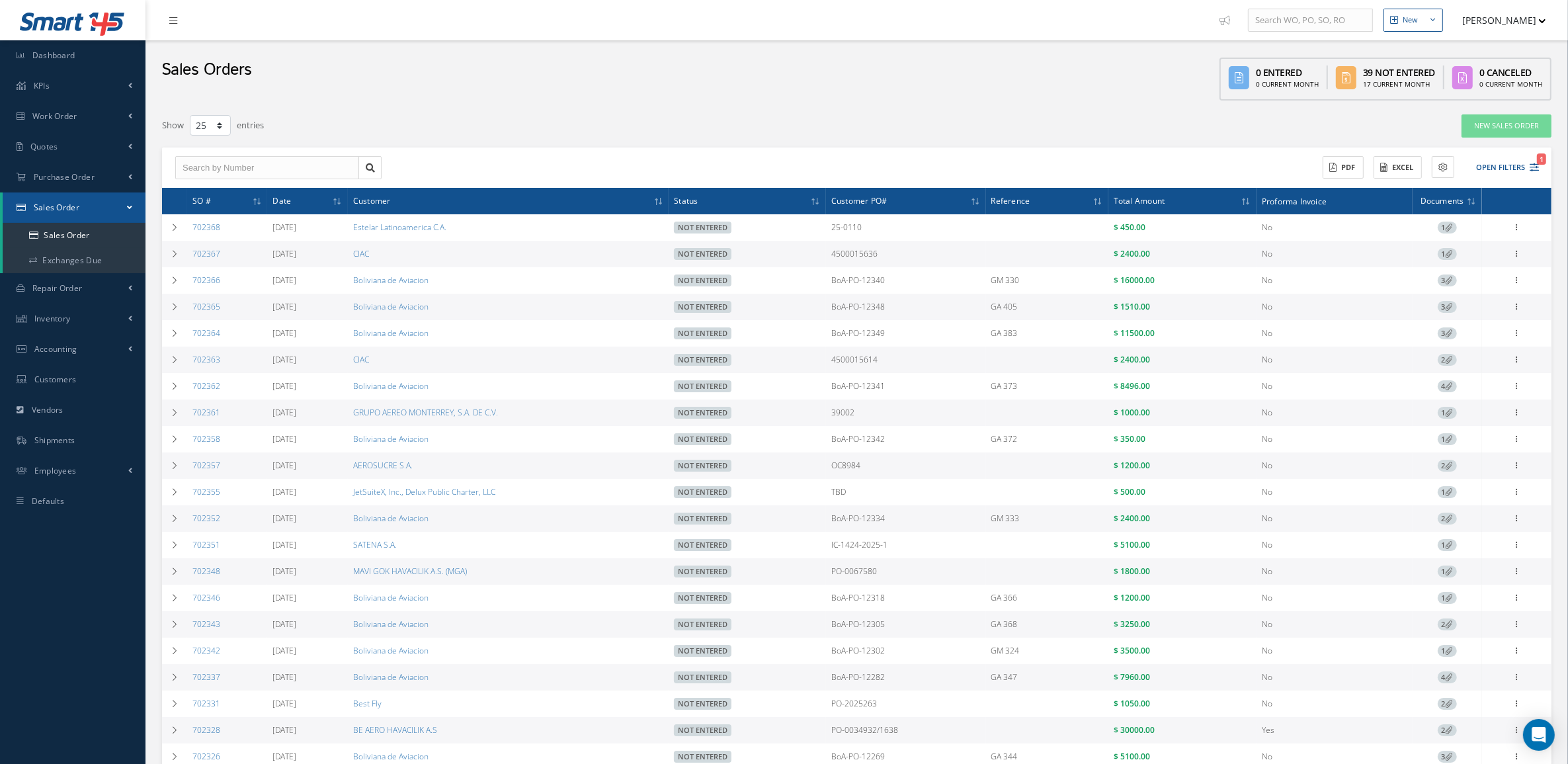
click at [1450, 255] on icon at bounding box center [1449, 253] width 7 height 7
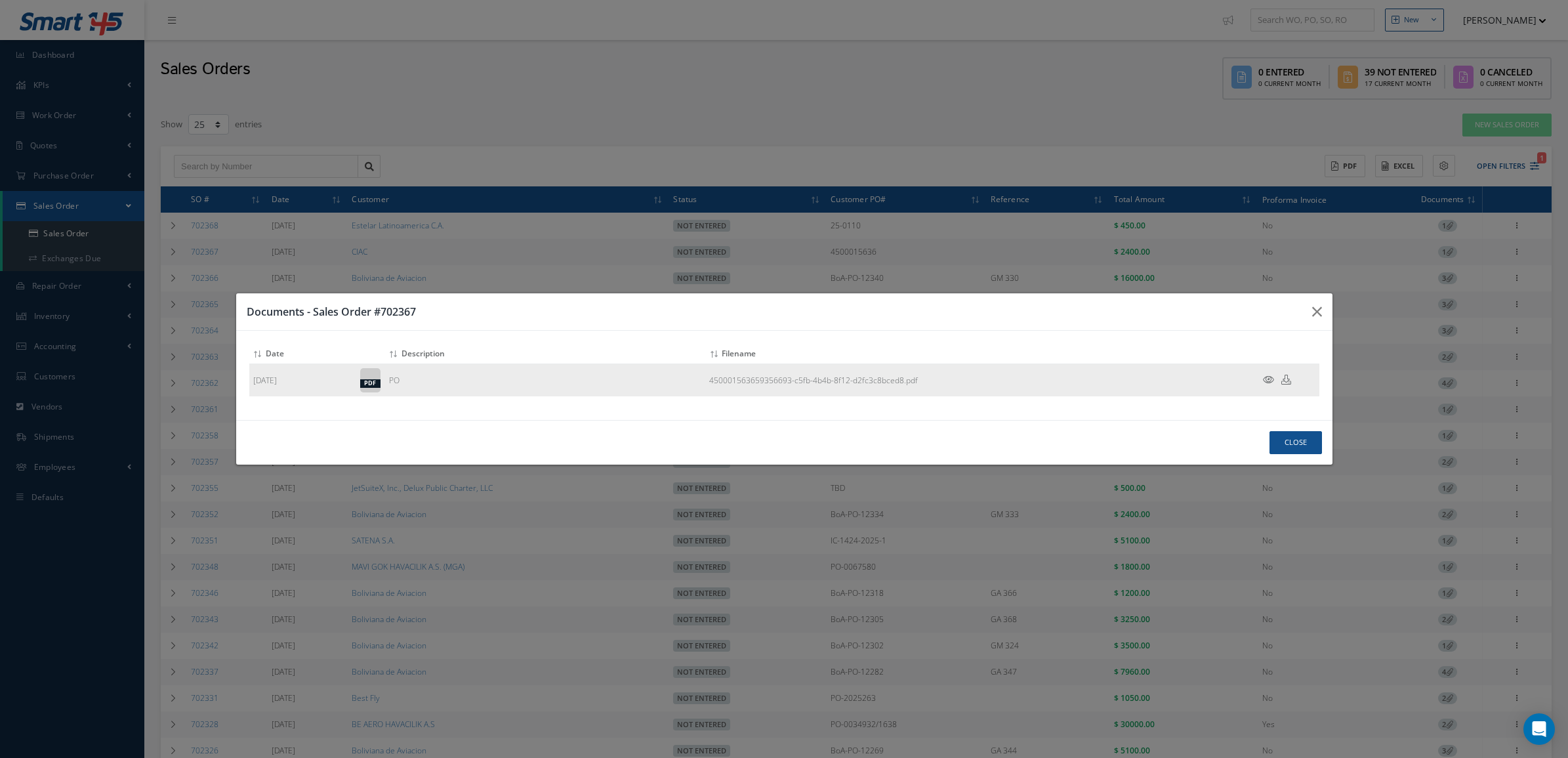
click at [1263, 380] on icon at bounding box center [1269, 380] width 11 height 10
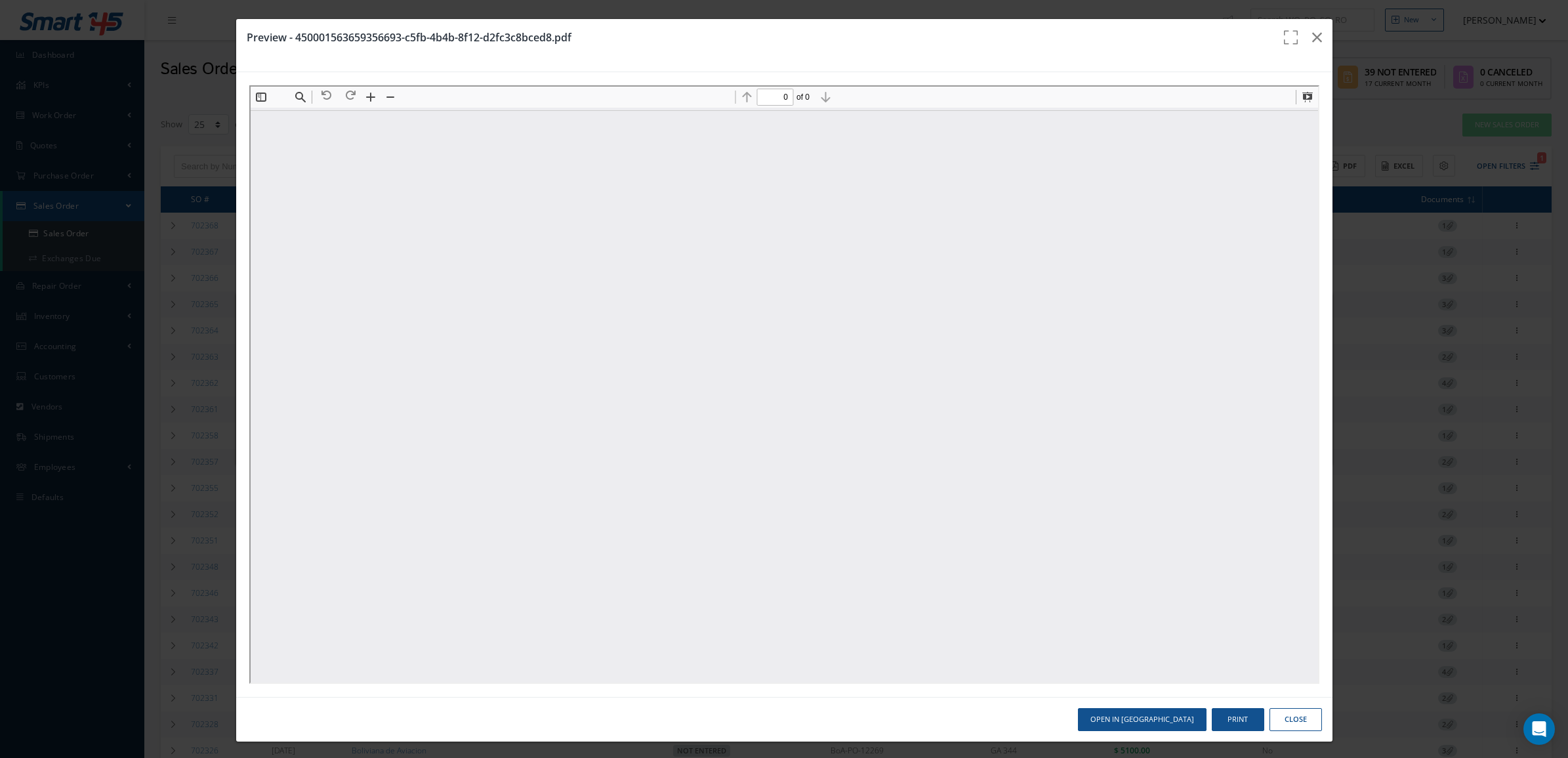
scroll to position [0, 0]
type input "1"
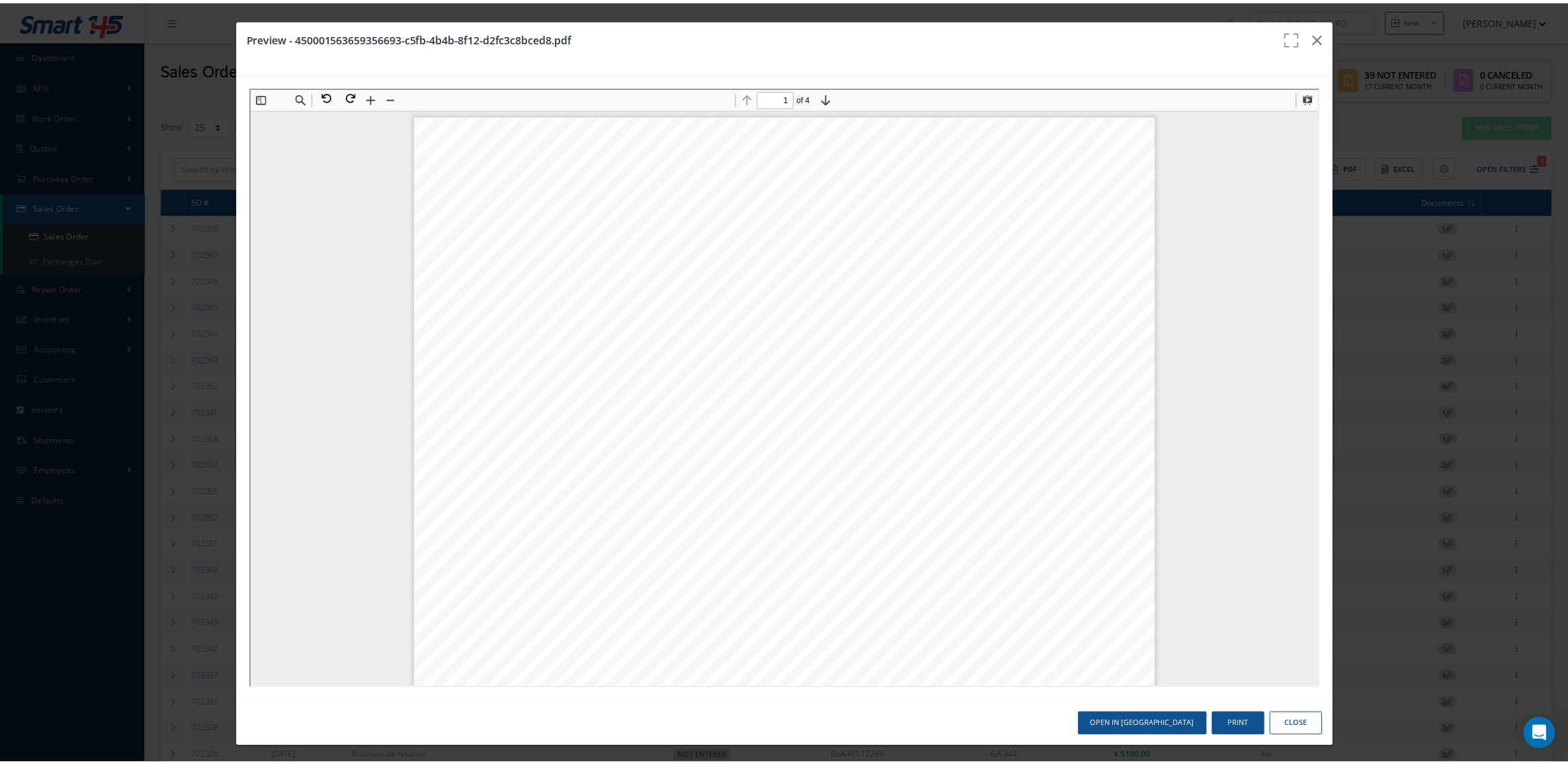
scroll to position [7, 0]
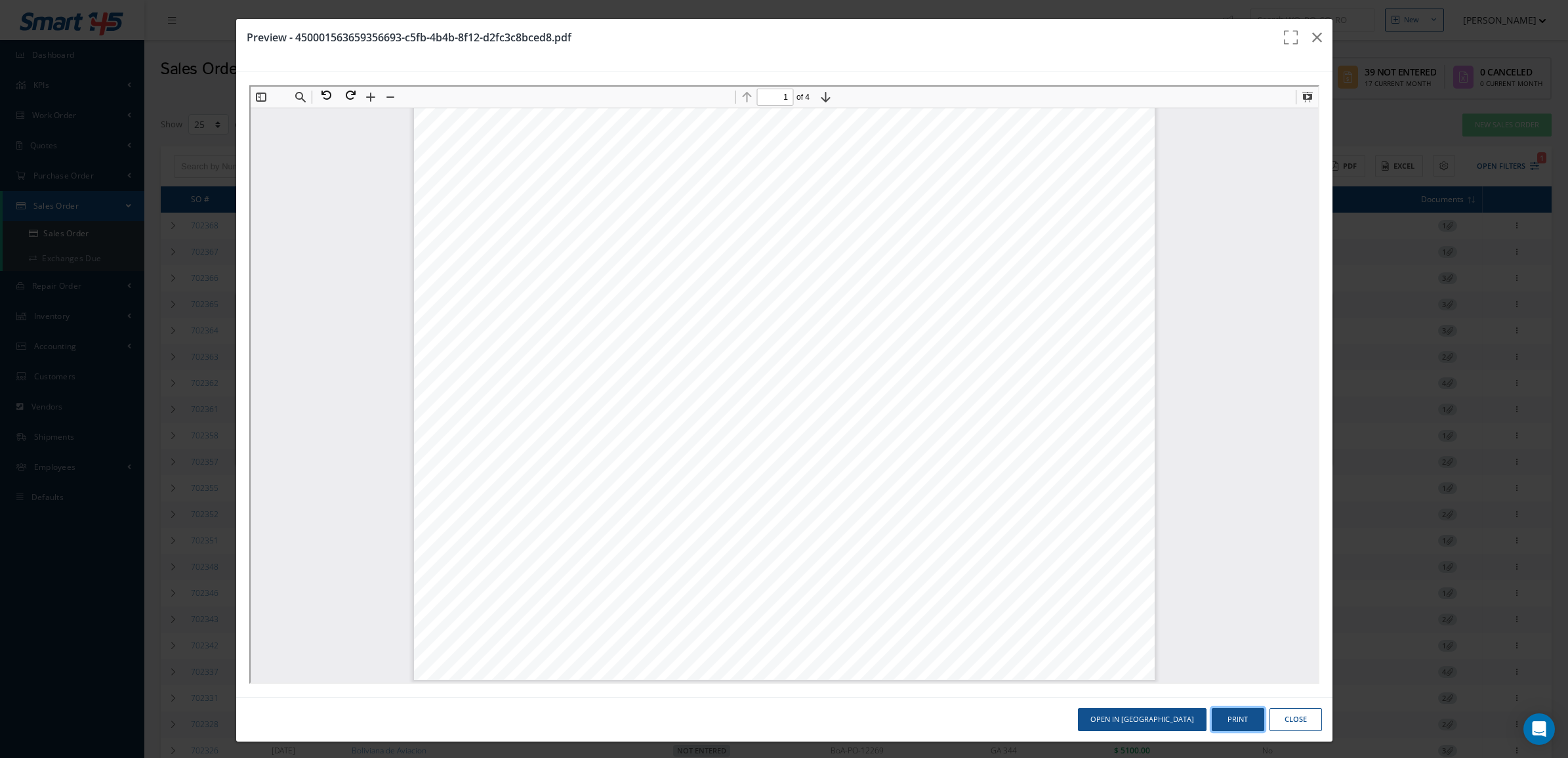
click at [1224, 713] on button "Print" at bounding box center [1238, 719] width 53 height 23
click at [1313, 34] on icon "button" at bounding box center [1317, 37] width 10 height 16
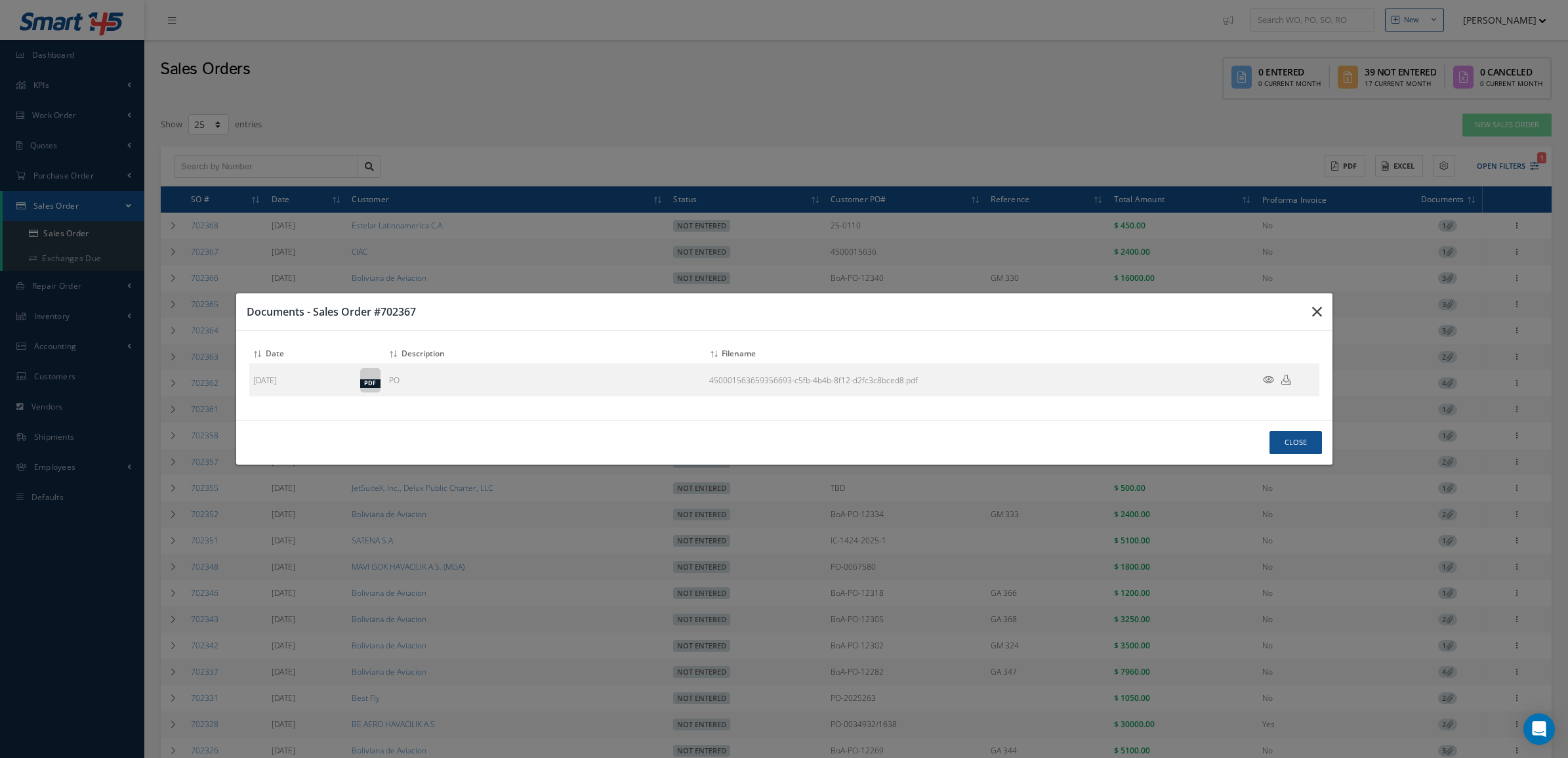
click at [1310, 309] on button "button" at bounding box center [1317, 311] width 31 height 36
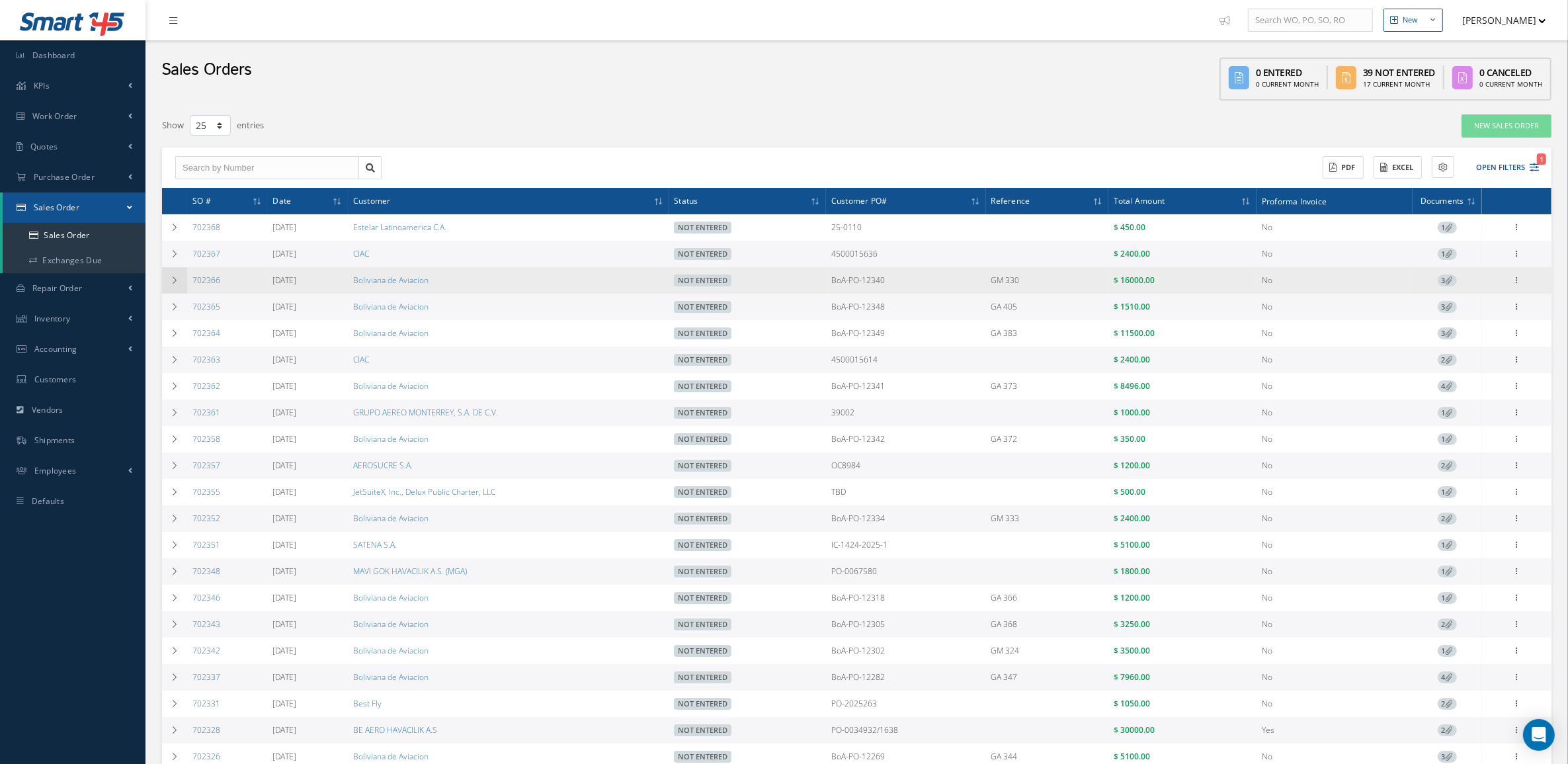
click at [174, 287] on td at bounding box center [174, 280] width 25 height 27
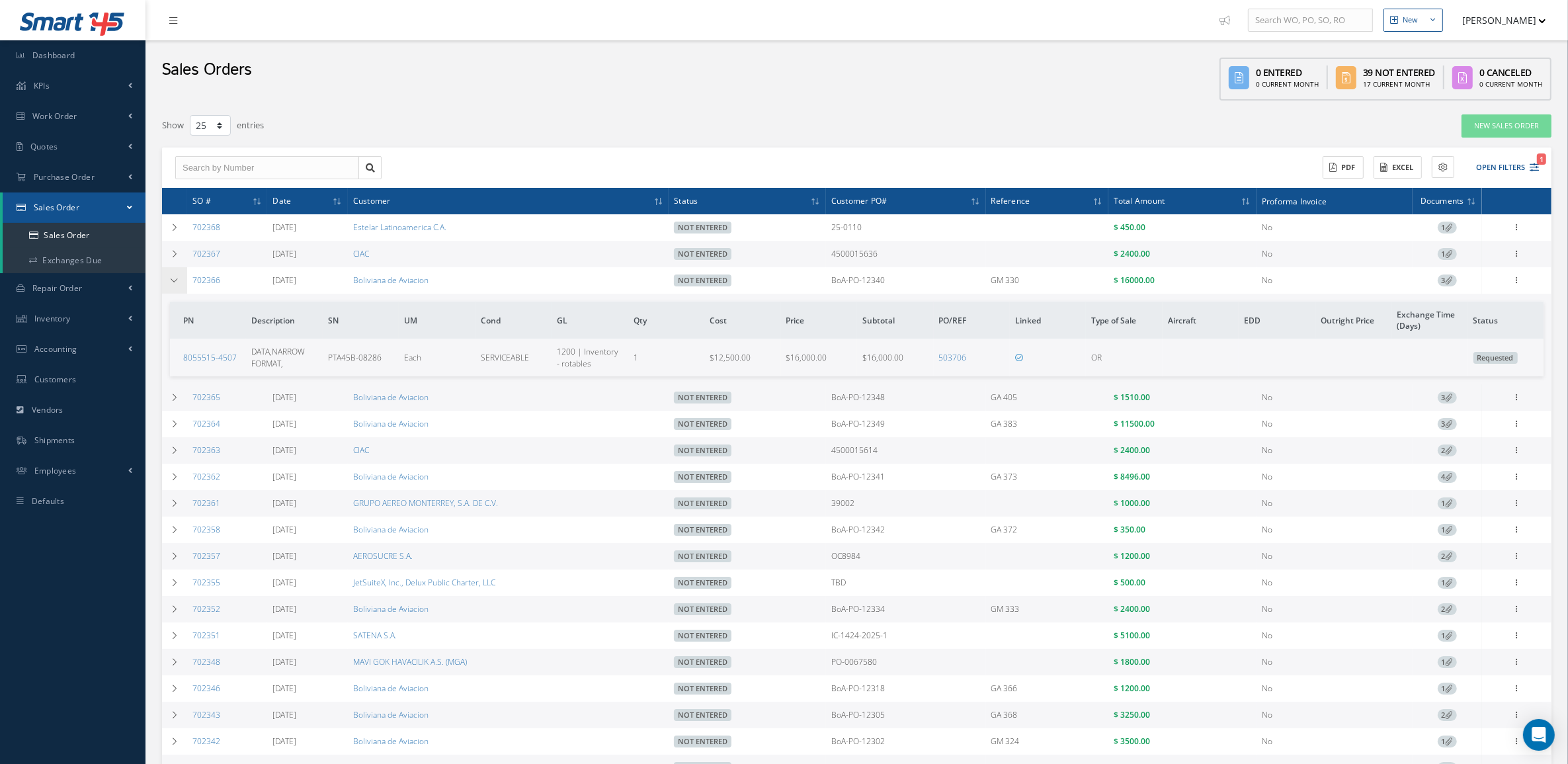
click at [174, 287] on td at bounding box center [174, 280] width 25 height 27
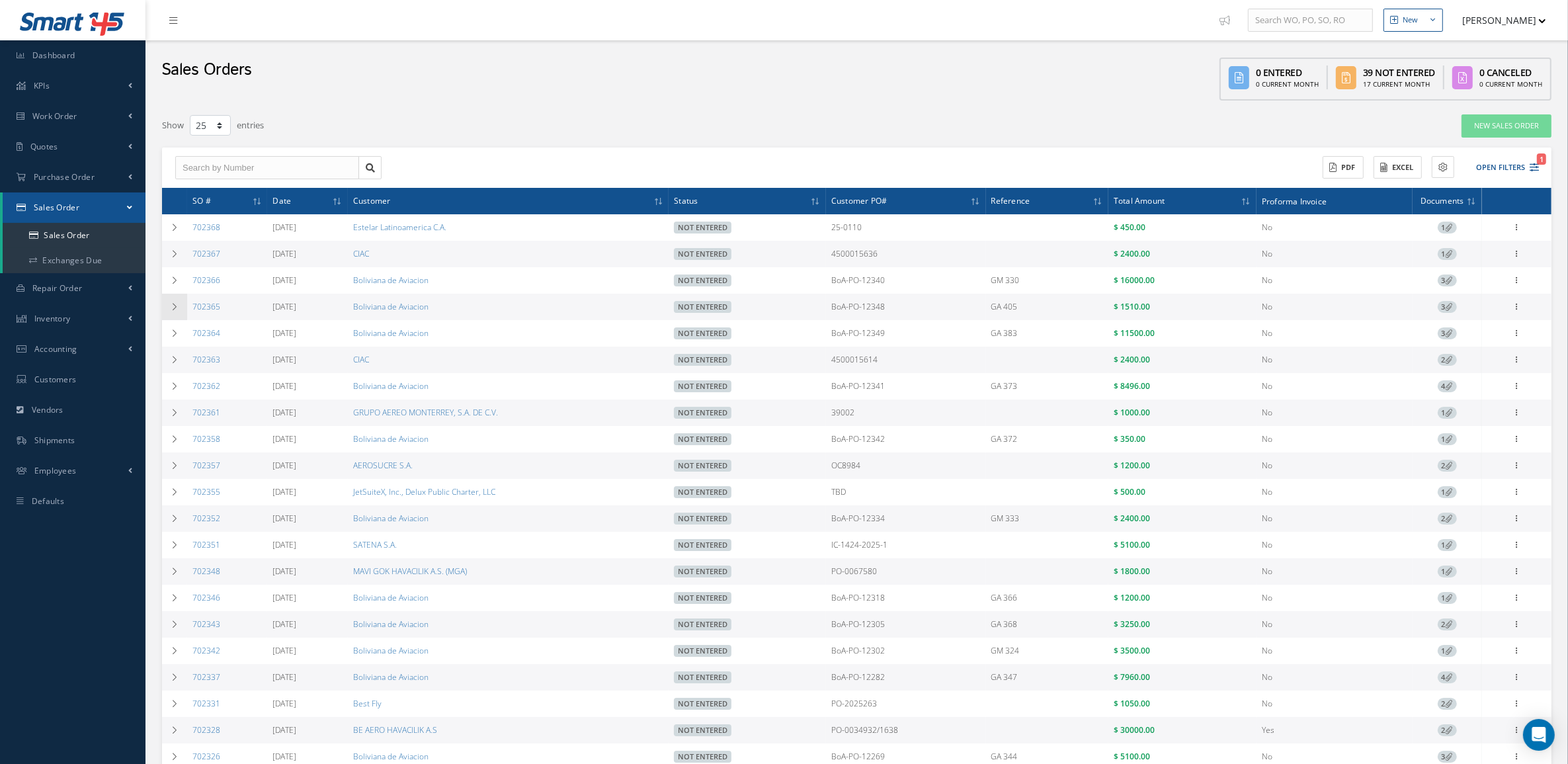
click at [170, 310] on icon at bounding box center [175, 307] width 10 height 8
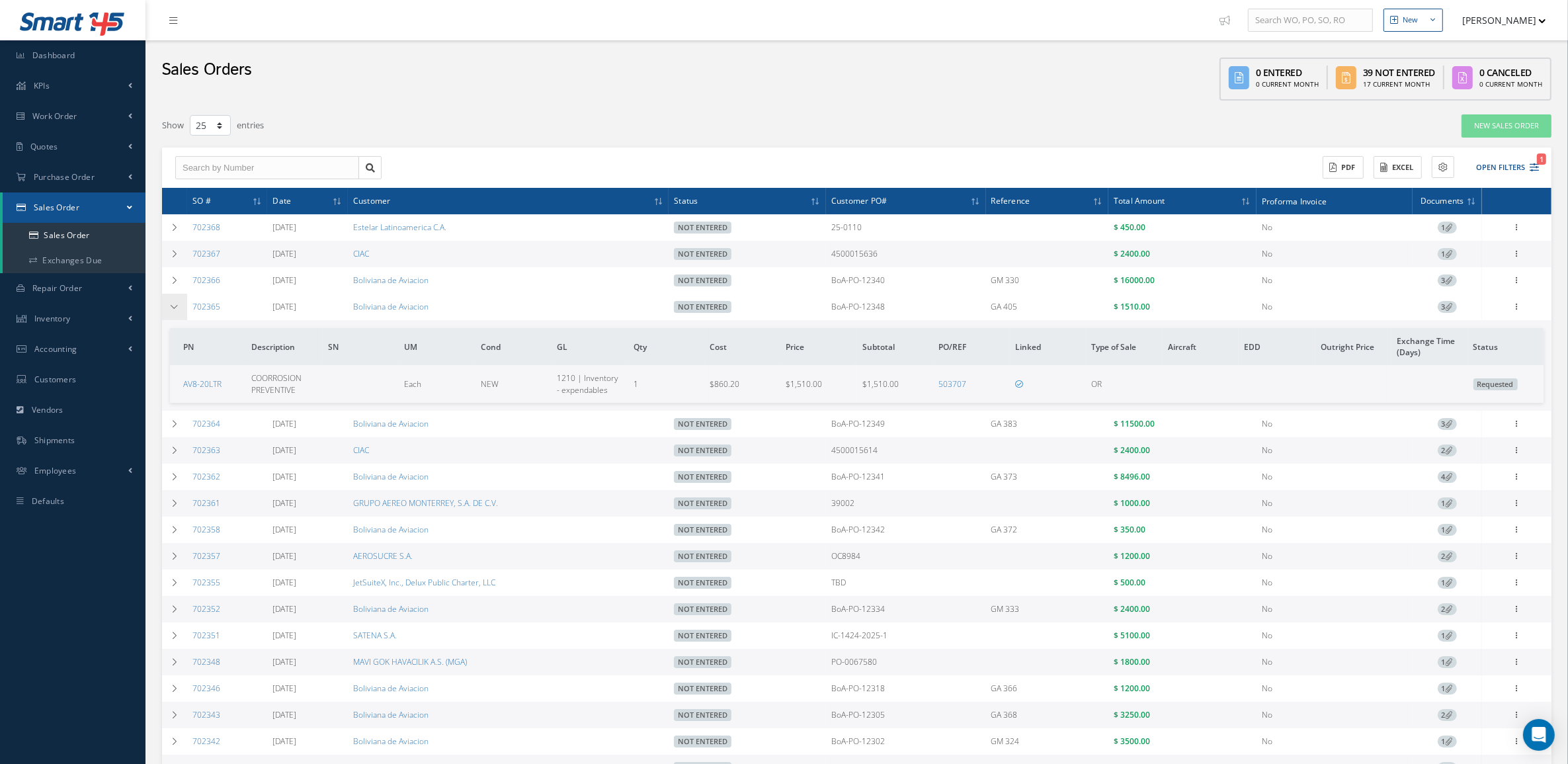
click at [170, 310] on icon at bounding box center [175, 307] width 10 height 8
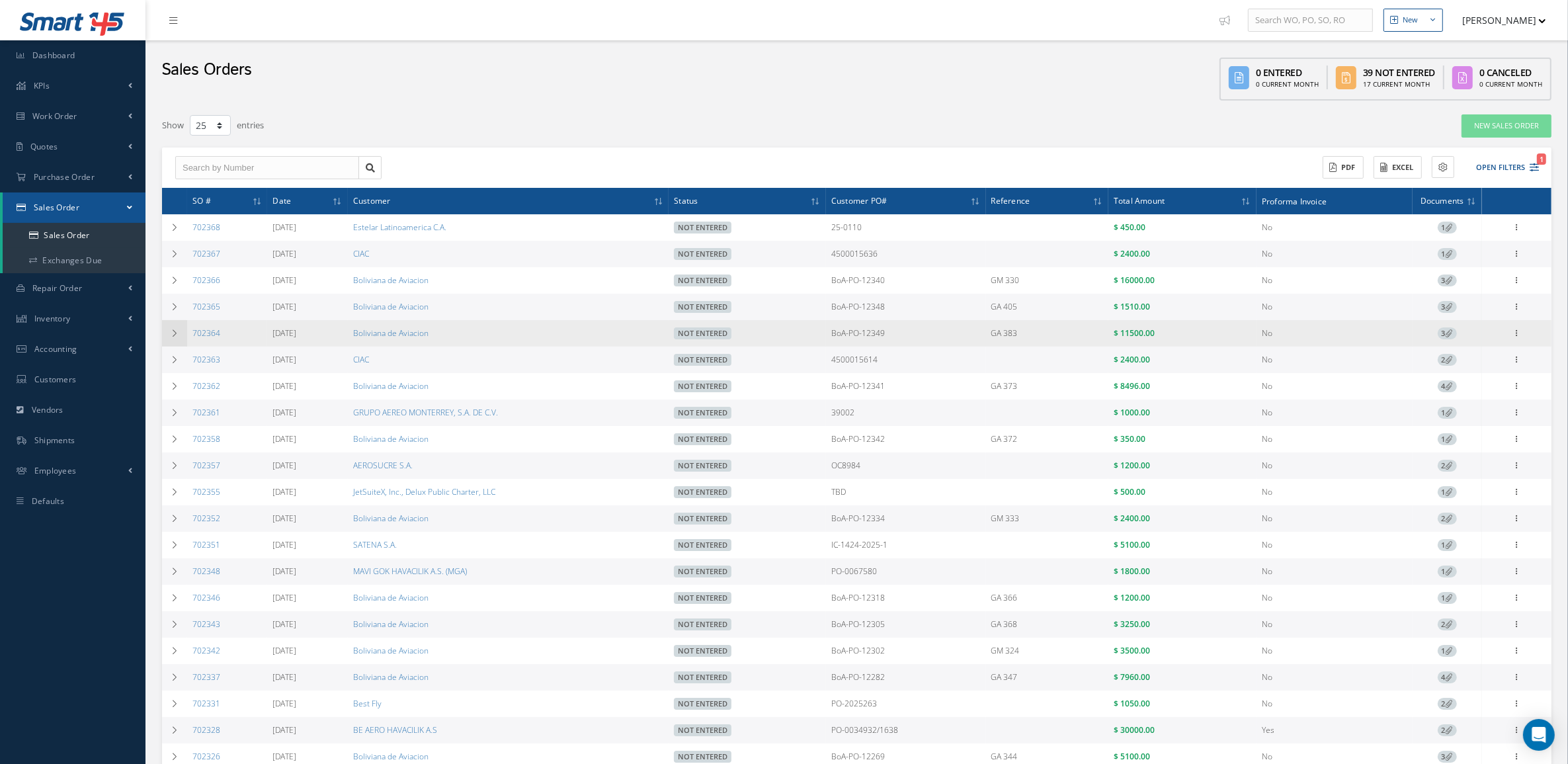
click at [179, 334] on td at bounding box center [174, 333] width 25 height 27
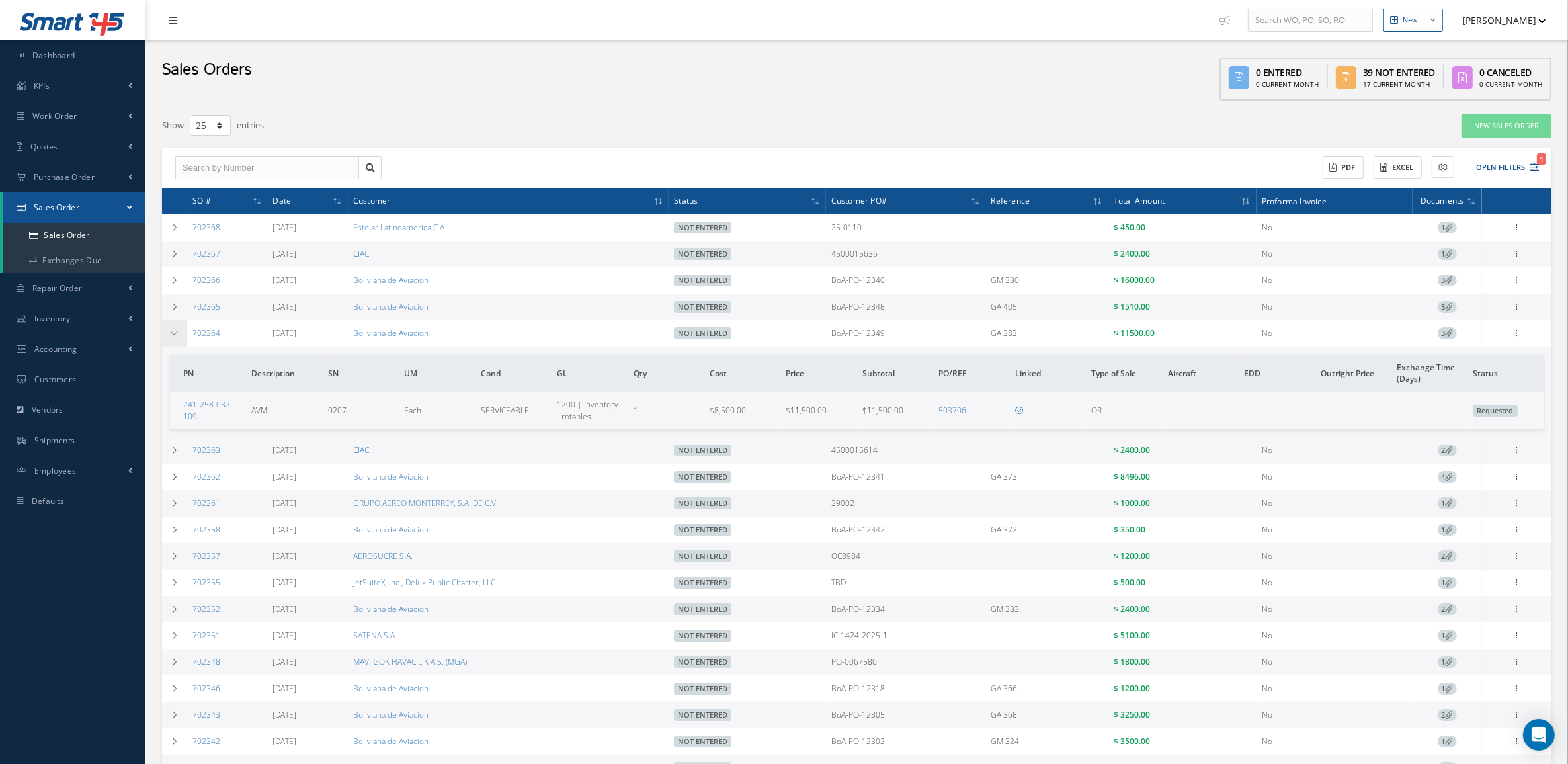
click at [179, 334] on td at bounding box center [174, 333] width 25 height 27
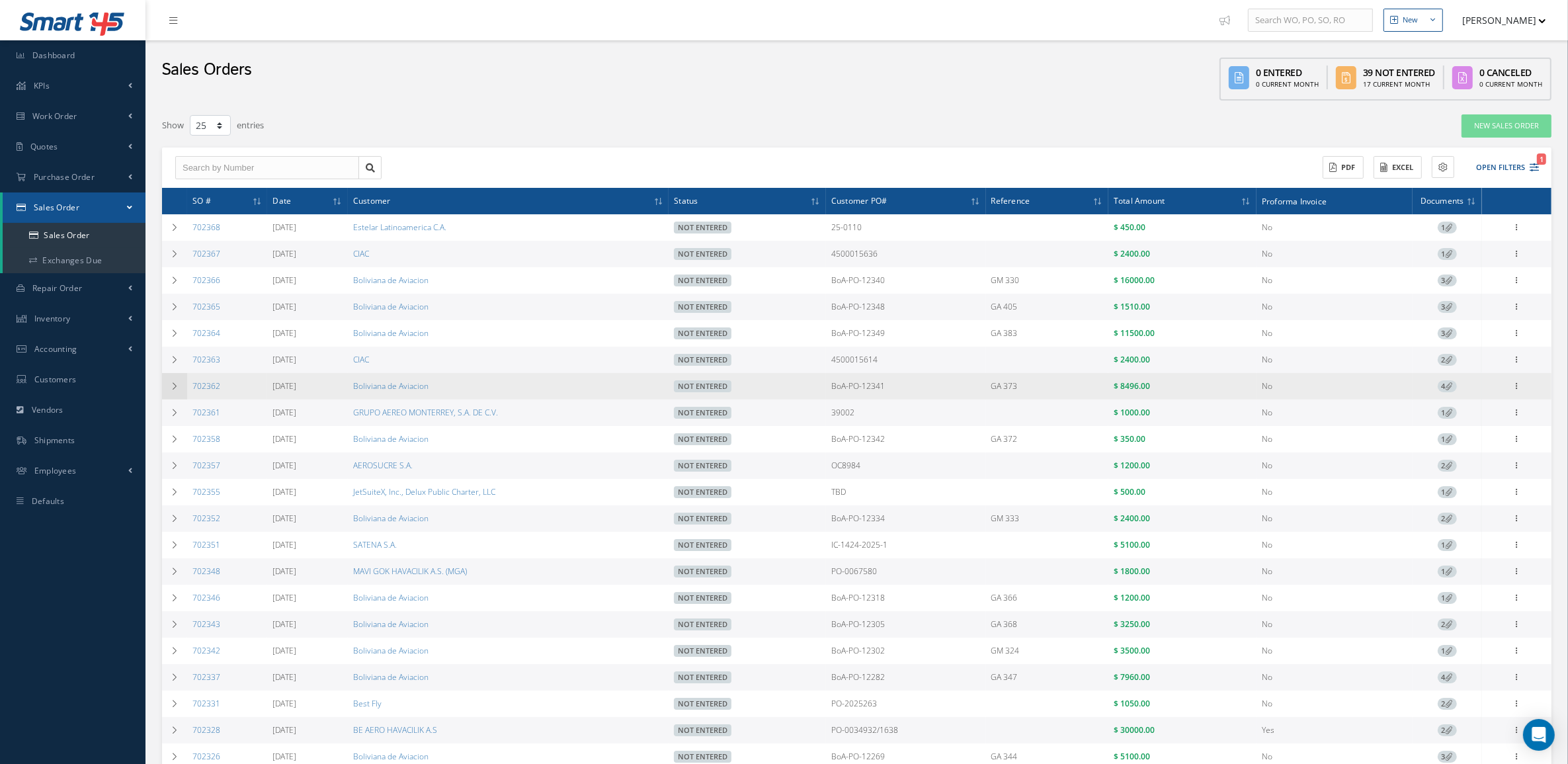
click at [176, 390] on icon at bounding box center [175, 386] width 10 height 8
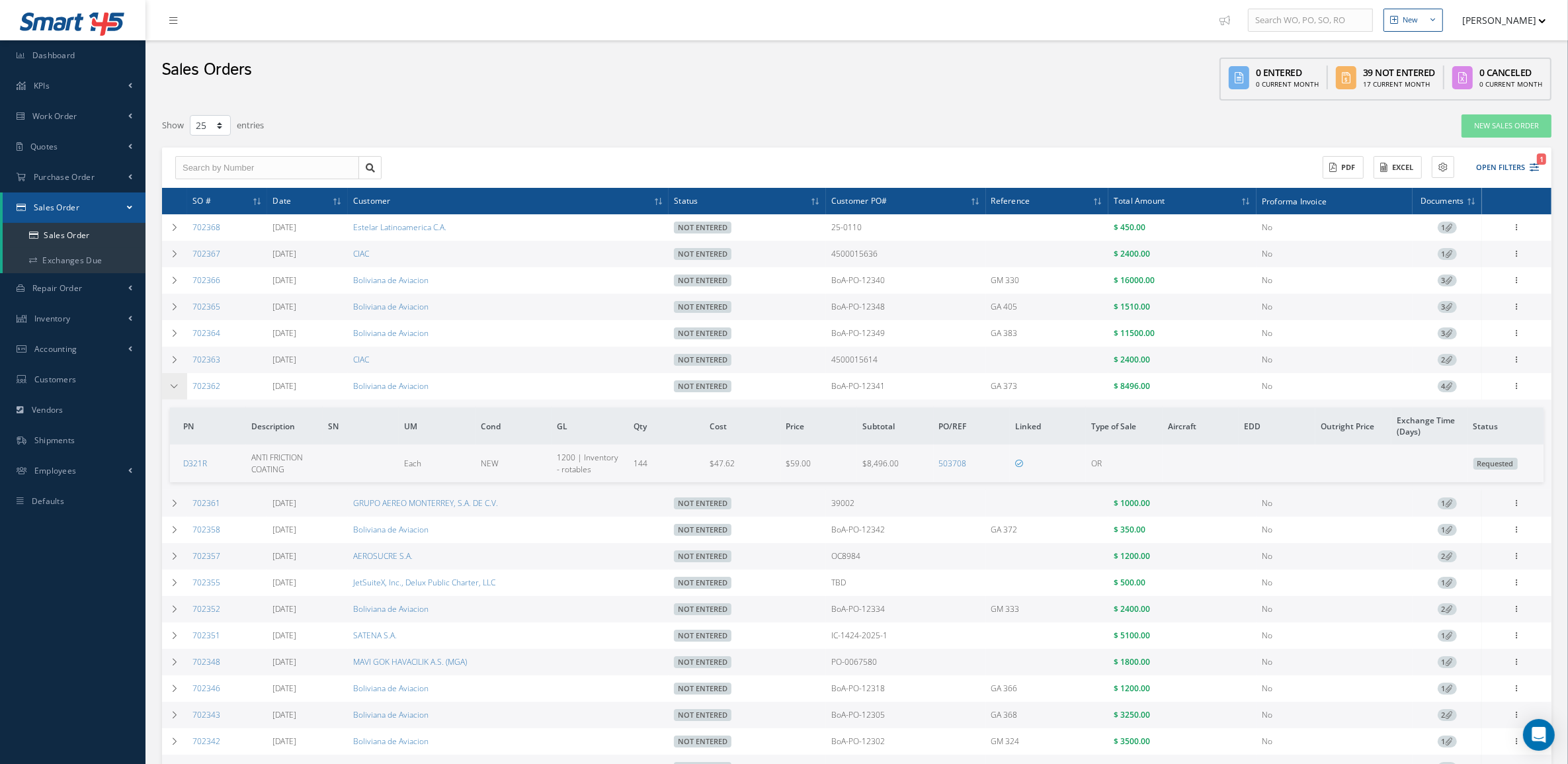
click at [176, 390] on icon at bounding box center [175, 386] width 10 height 8
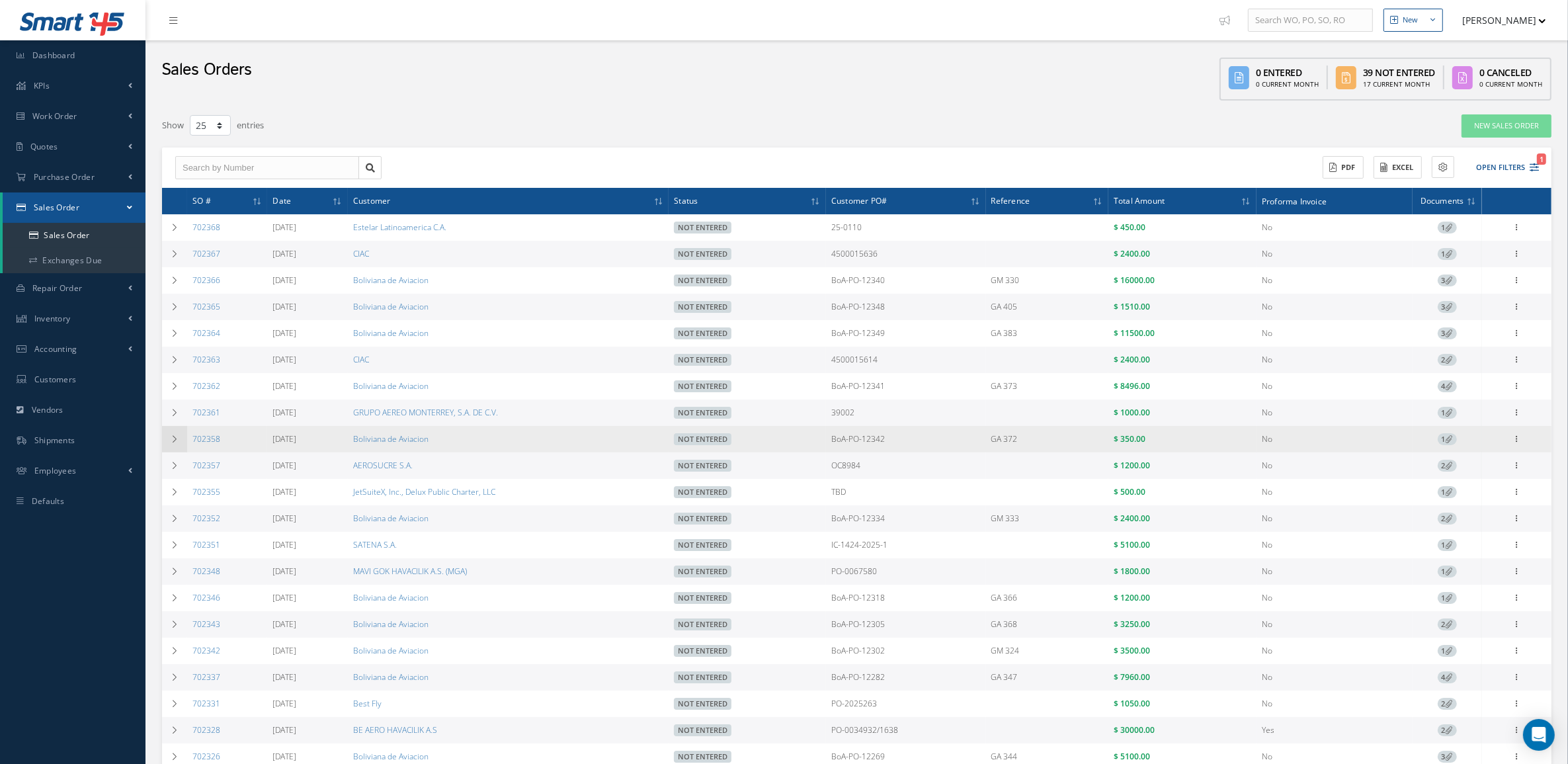
click at [172, 436] on td at bounding box center [174, 439] width 25 height 27
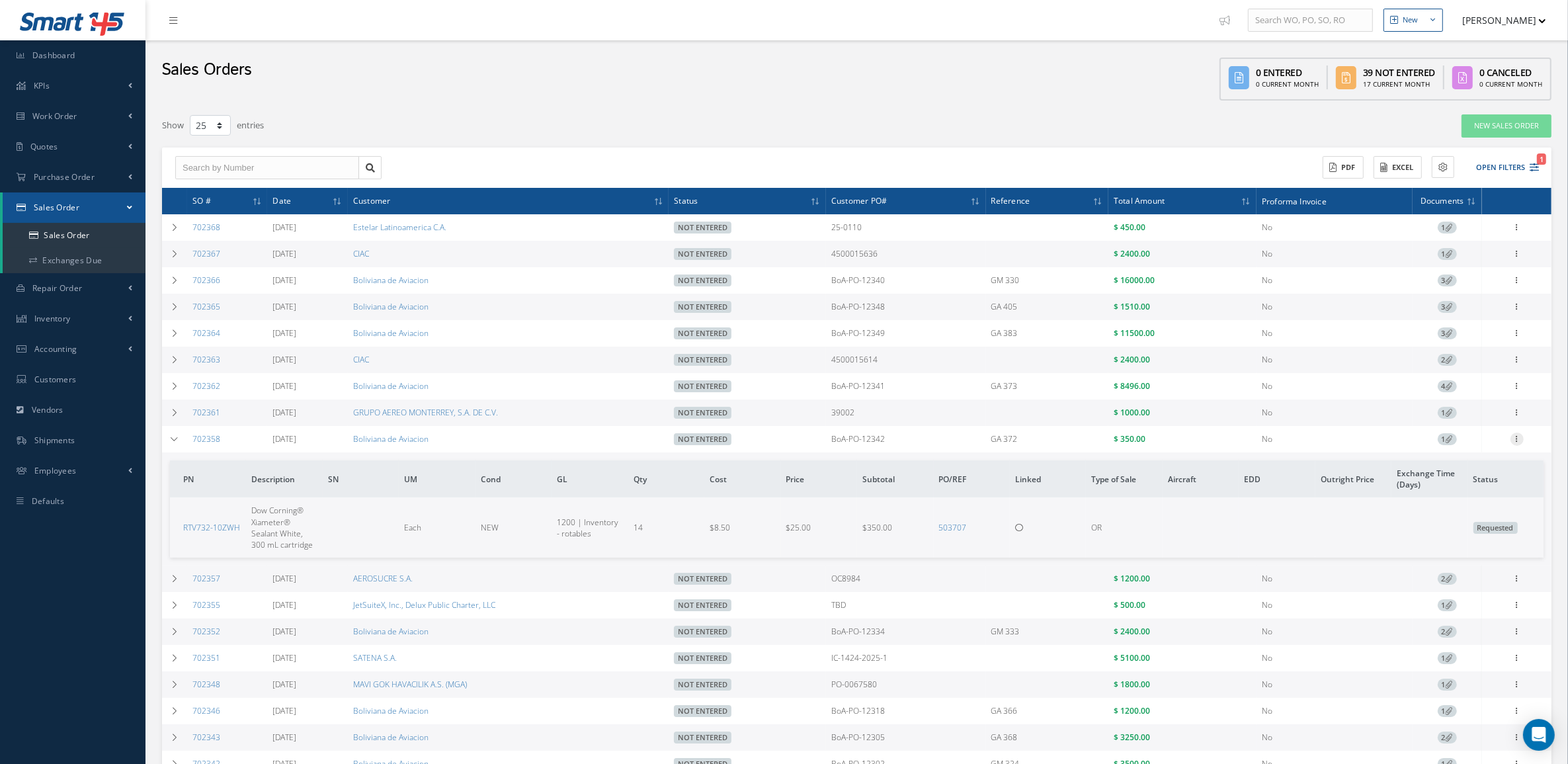
click at [1516, 446] on div at bounding box center [1516, 439] width 13 height 13
click at [1469, 521] on link "Documents" at bounding box center [1456, 515] width 104 height 17
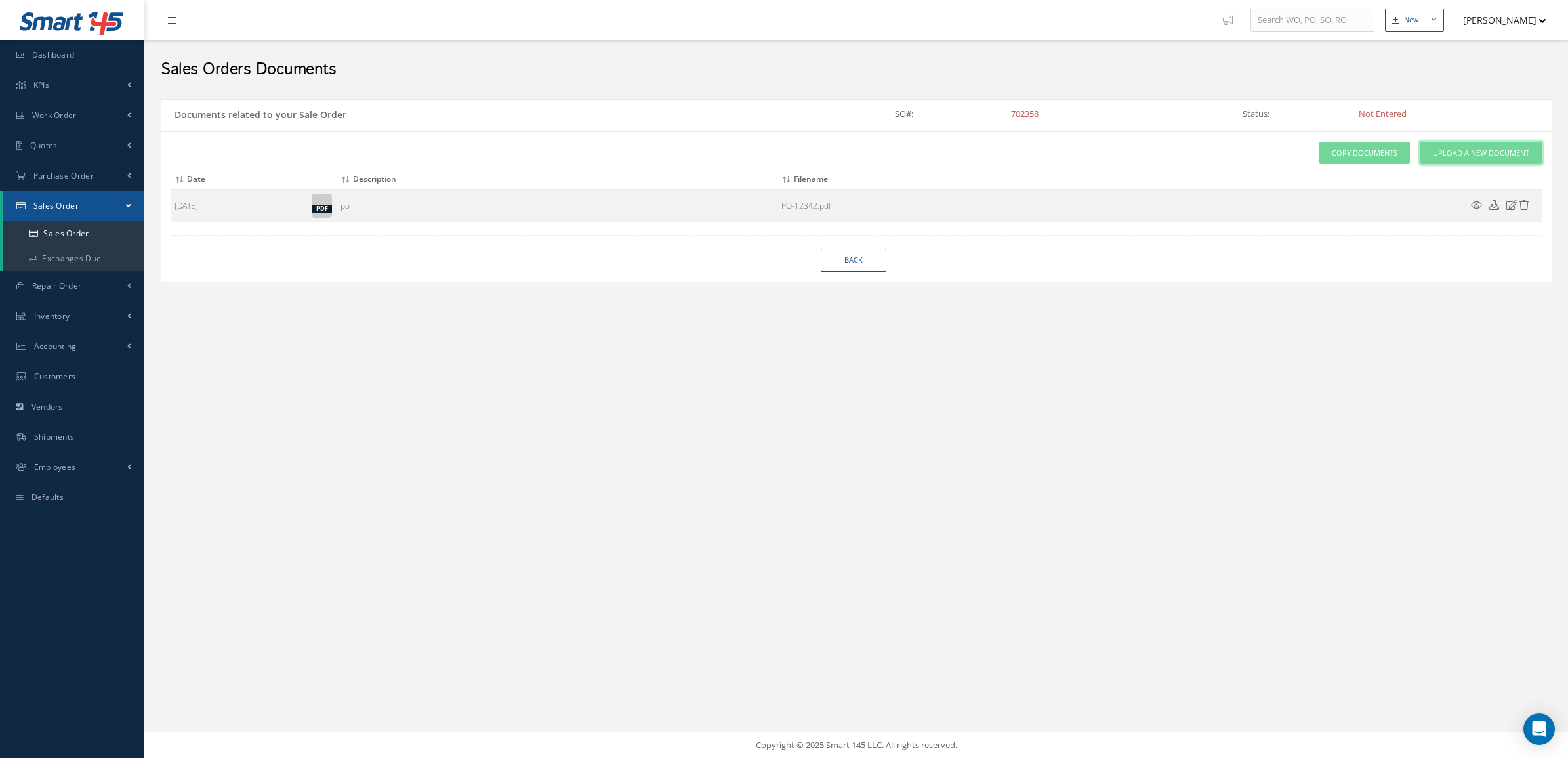
click at [1454, 159] on link "Upload a New Document" at bounding box center [1482, 153] width 122 height 23
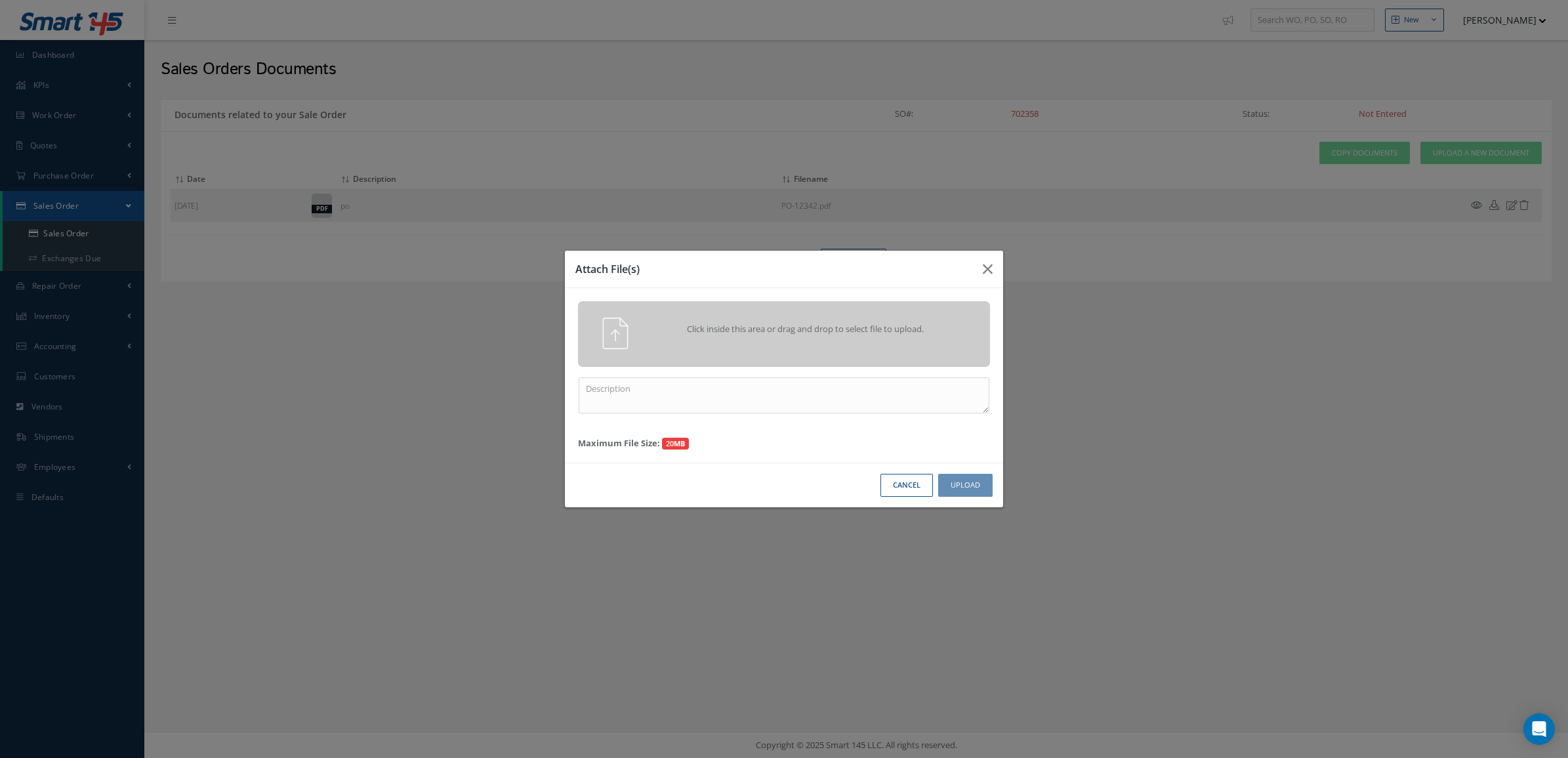
click at [732, 328] on span "Click inside this area or drag and drop to select file to upload." at bounding box center [805, 329] width 298 height 13
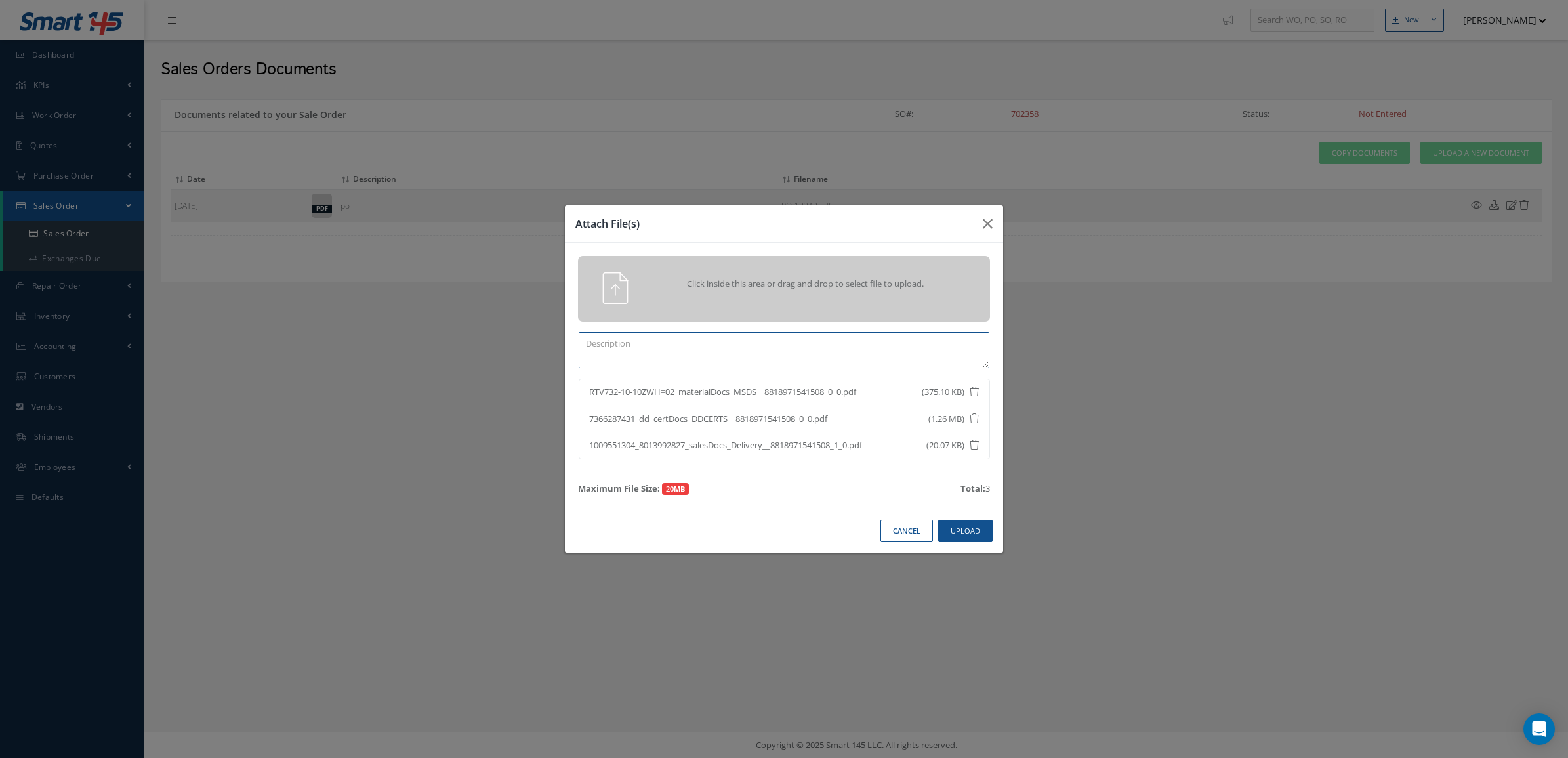
click at [794, 352] on textarea at bounding box center [784, 349] width 411 height 36
paste textarea "RTV732-10-10ZWH"
type textarea "certs RTV732-10-10ZWH"
click at [969, 536] on button "Upload" at bounding box center [965, 531] width 55 height 23
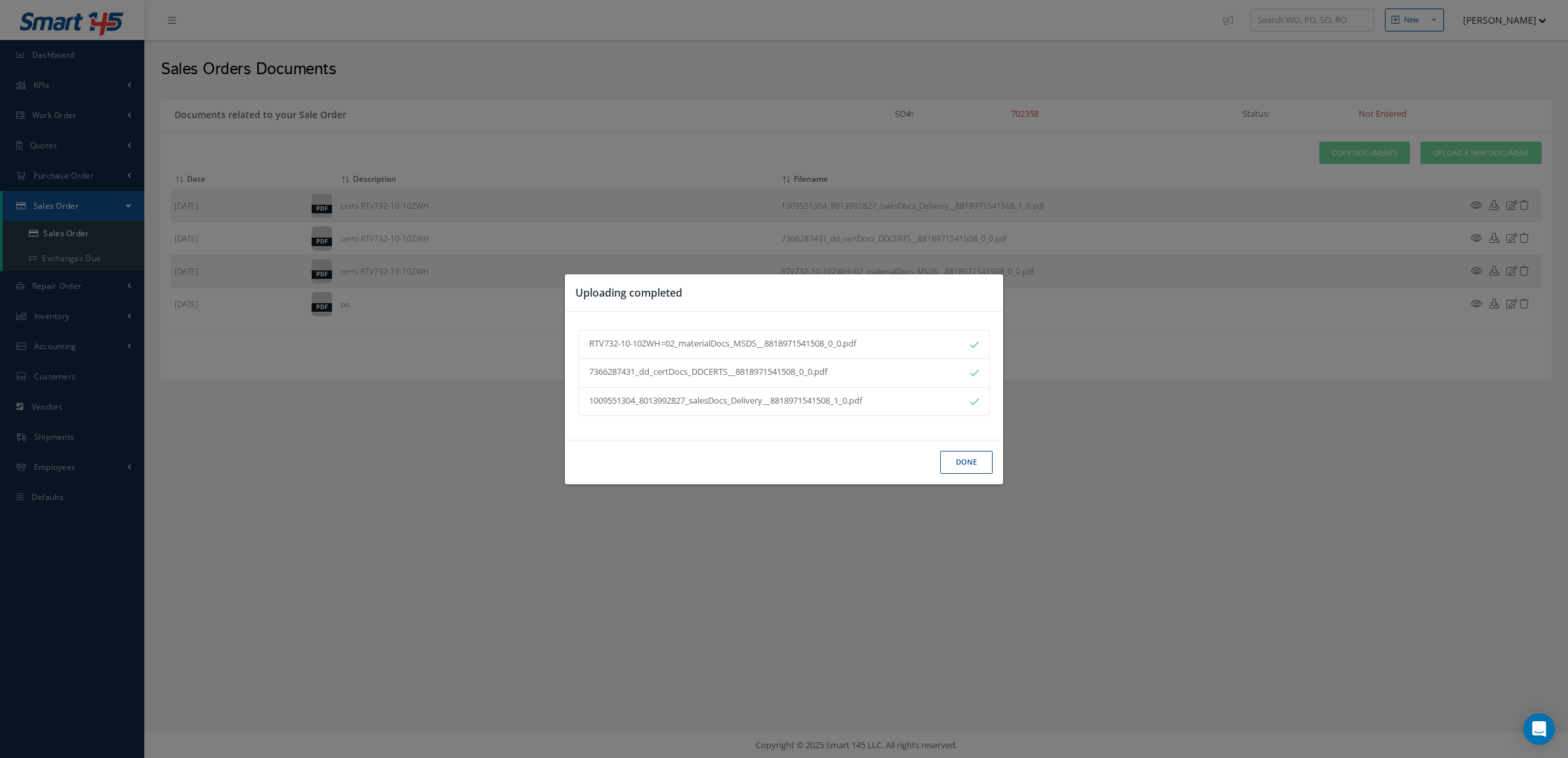
click at [960, 461] on button "Done" at bounding box center [967, 462] width 53 height 23
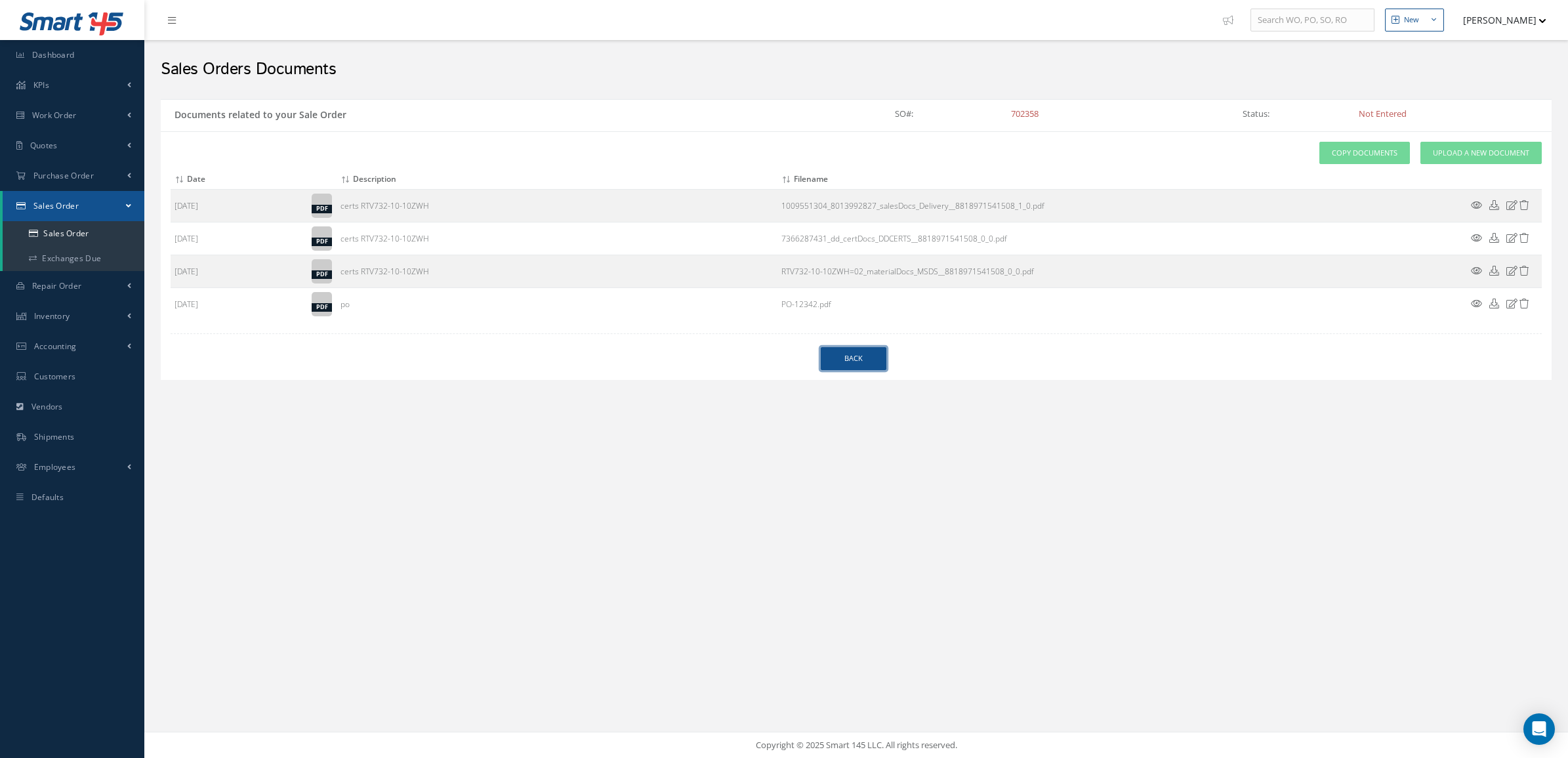
click at [870, 356] on link "Back" at bounding box center [853, 359] width 66 height 23
select select "25"
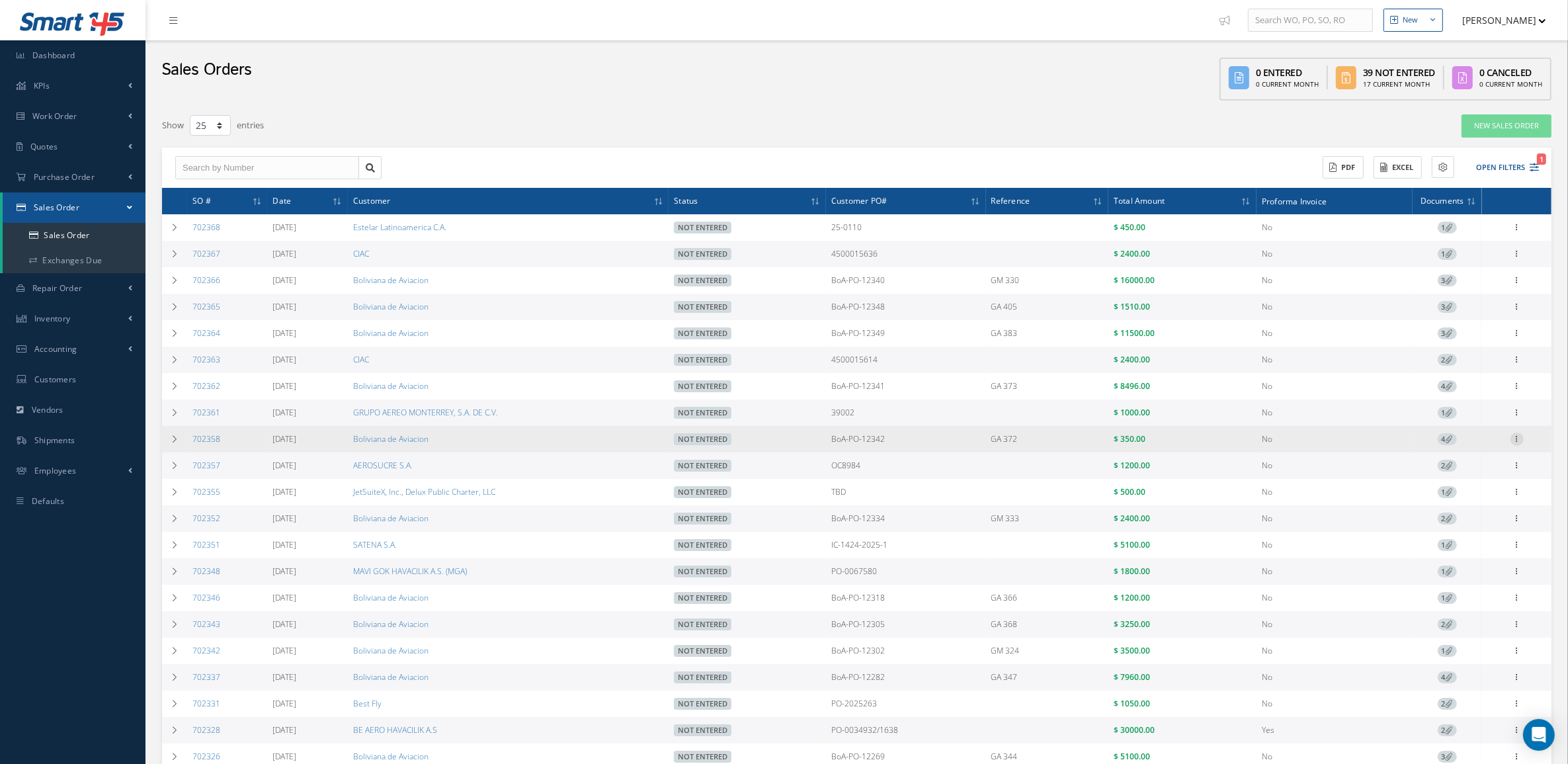
click at [1518, 443] on icon at bounding box center [1516, 438] width 13 height 11
click at [1465, 468] on link "Edit" at bounding box center [1456, 464] width 104 height 17
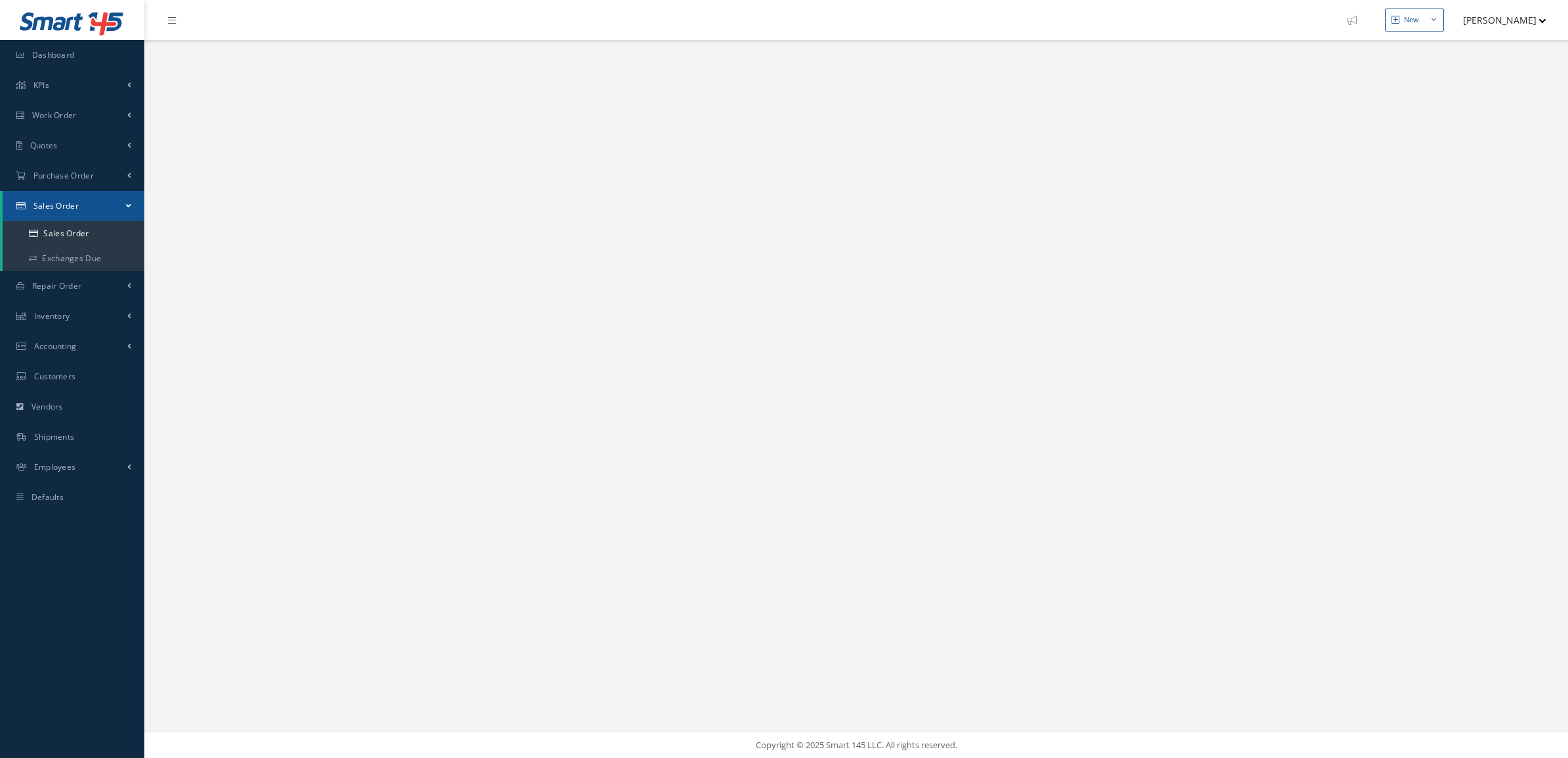
select select "25"
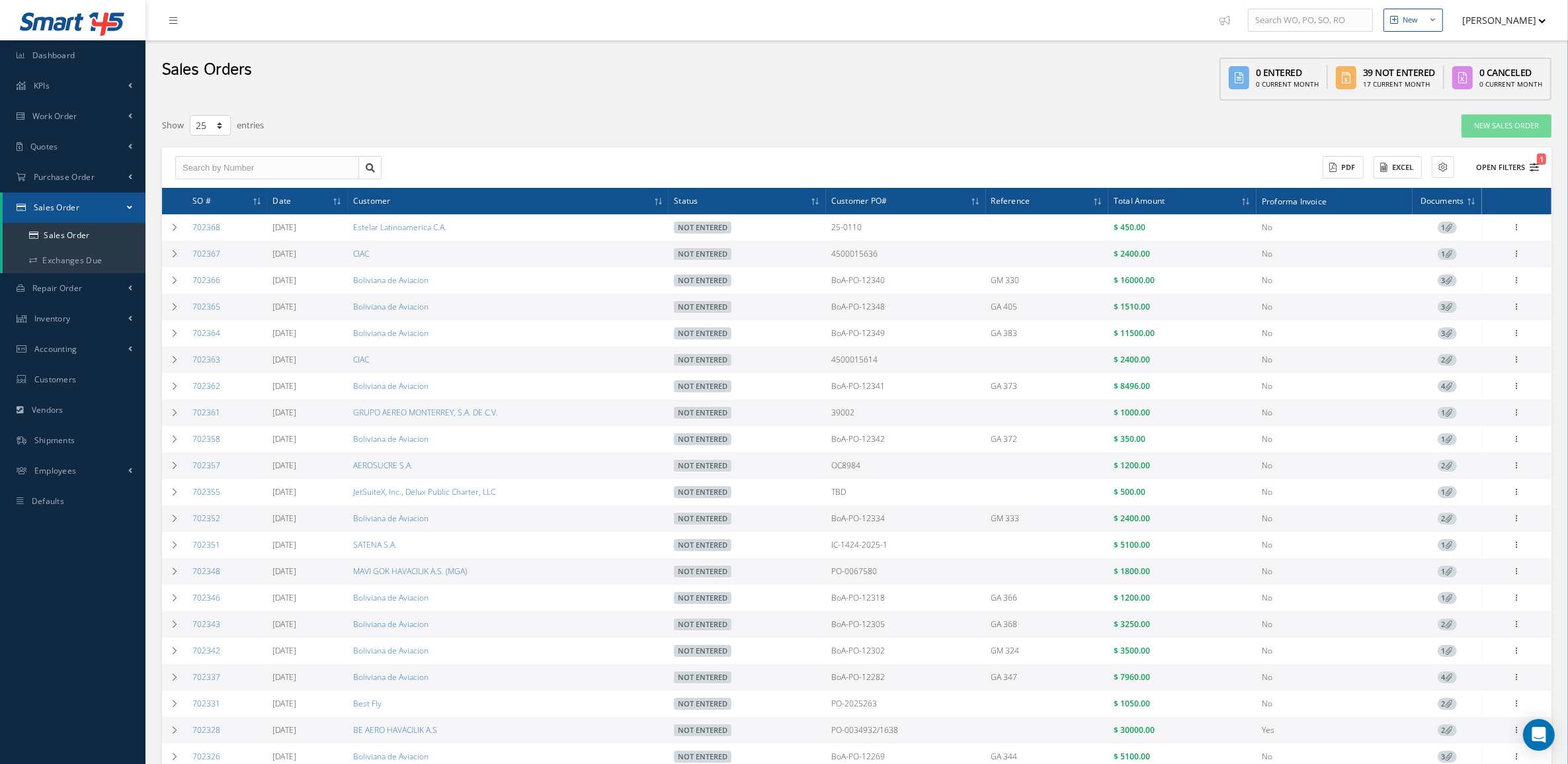
click at [1478, 163] on button "Open Filters 1" at bounding box center [1501, 168] width 75 height 22
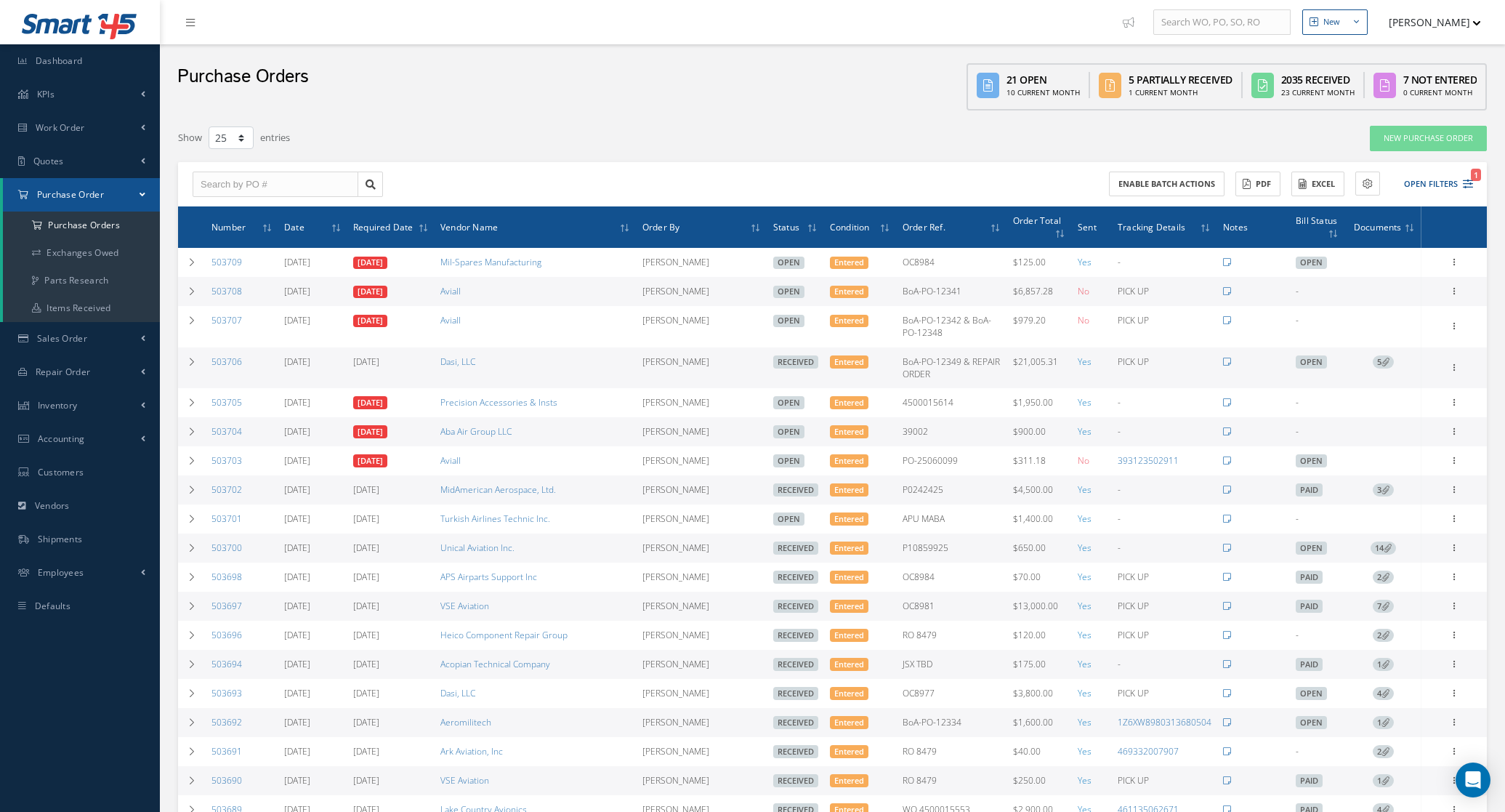
select select "25"
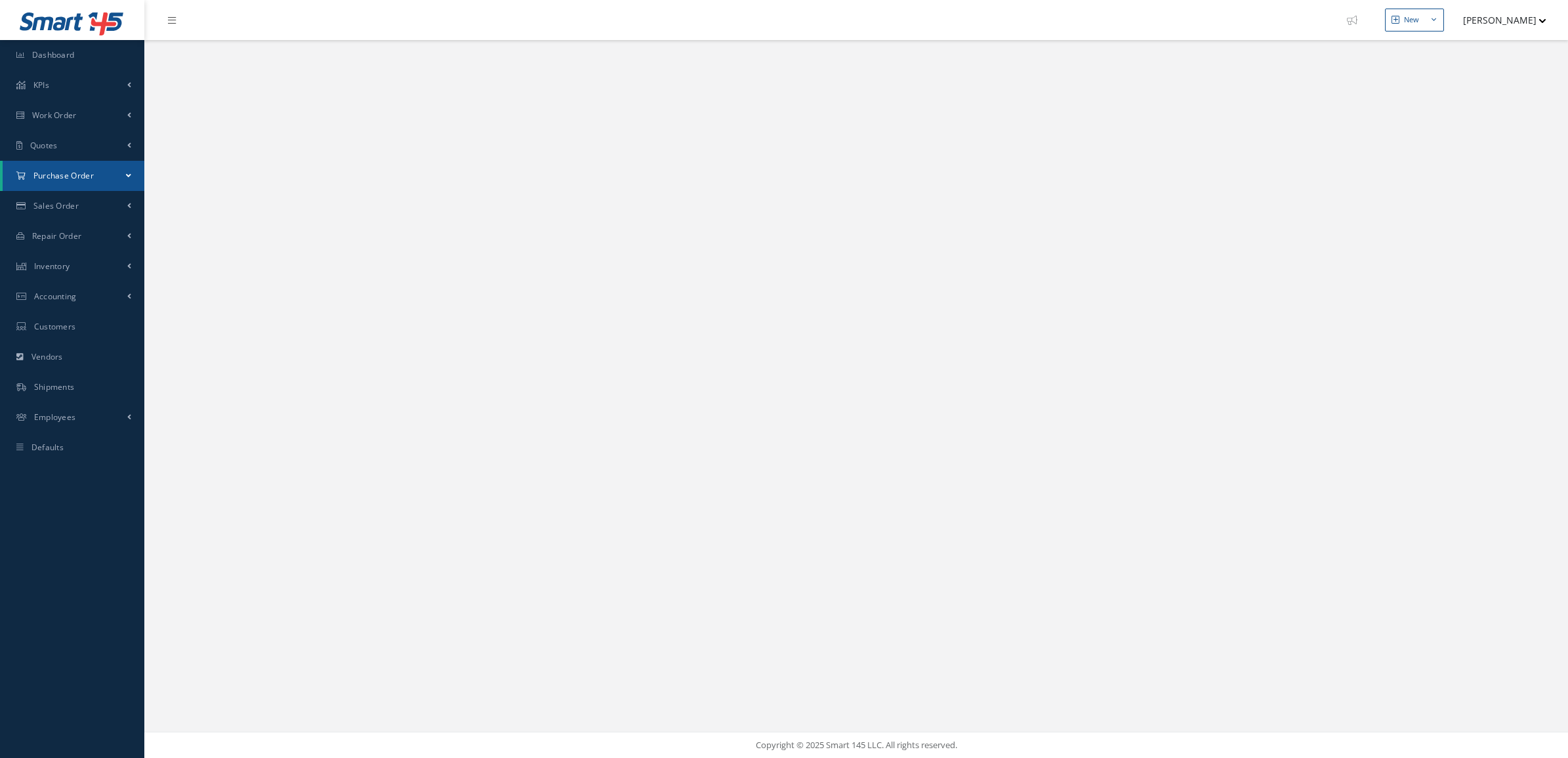
select select "25"
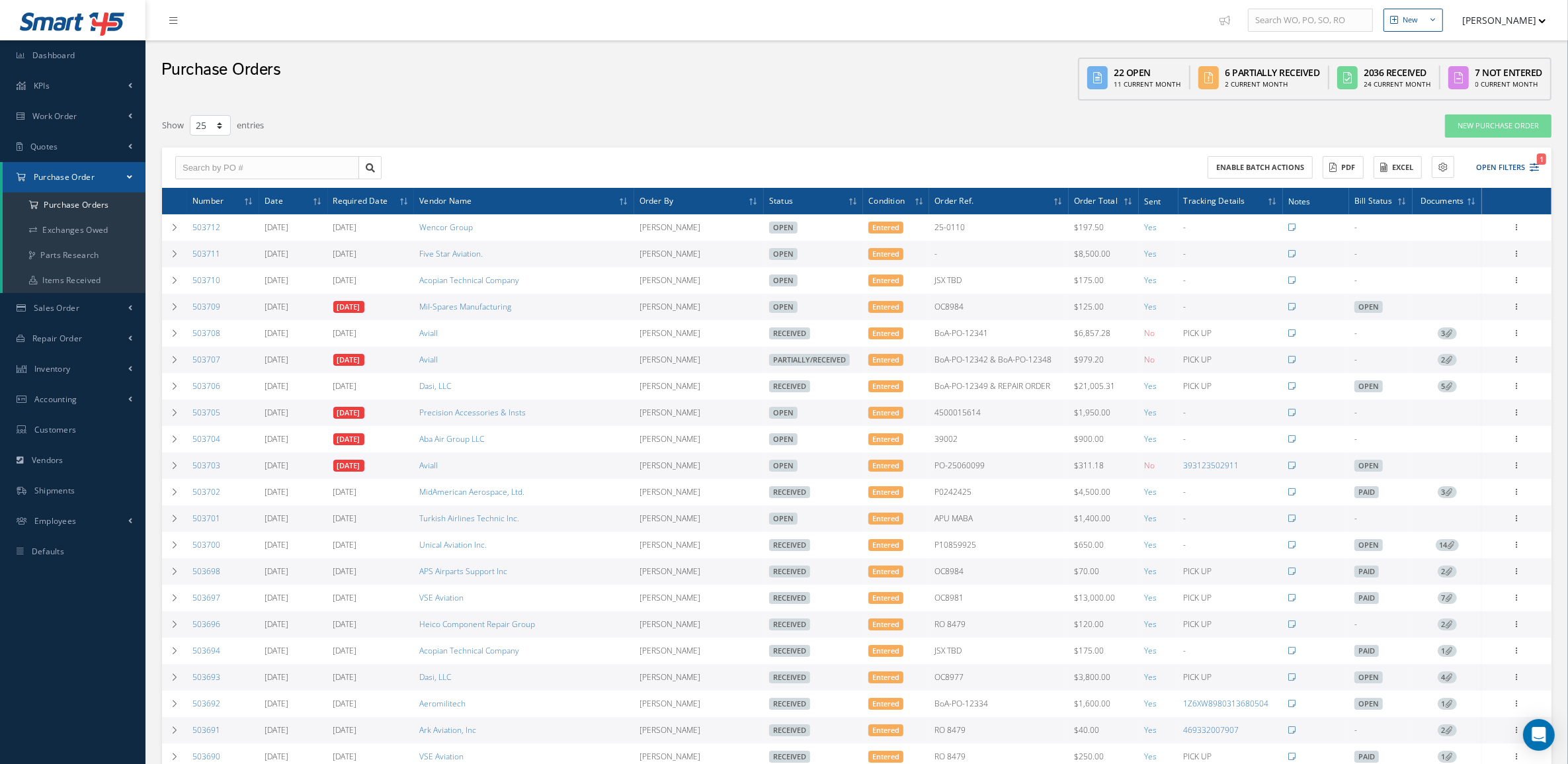
click at [1509, 364] on div "Receive Show Edit Create Bill Send By Email Email History Documents Print-Outs …" at bounding box center [1516, 360] width 16 height 16
click at [1513, 364] on icon at bounding box center [1516, 359] width 13 height 11
click at [1469, 468] on link "Documents" at bounding box center [1456, 470] width 104 height 17
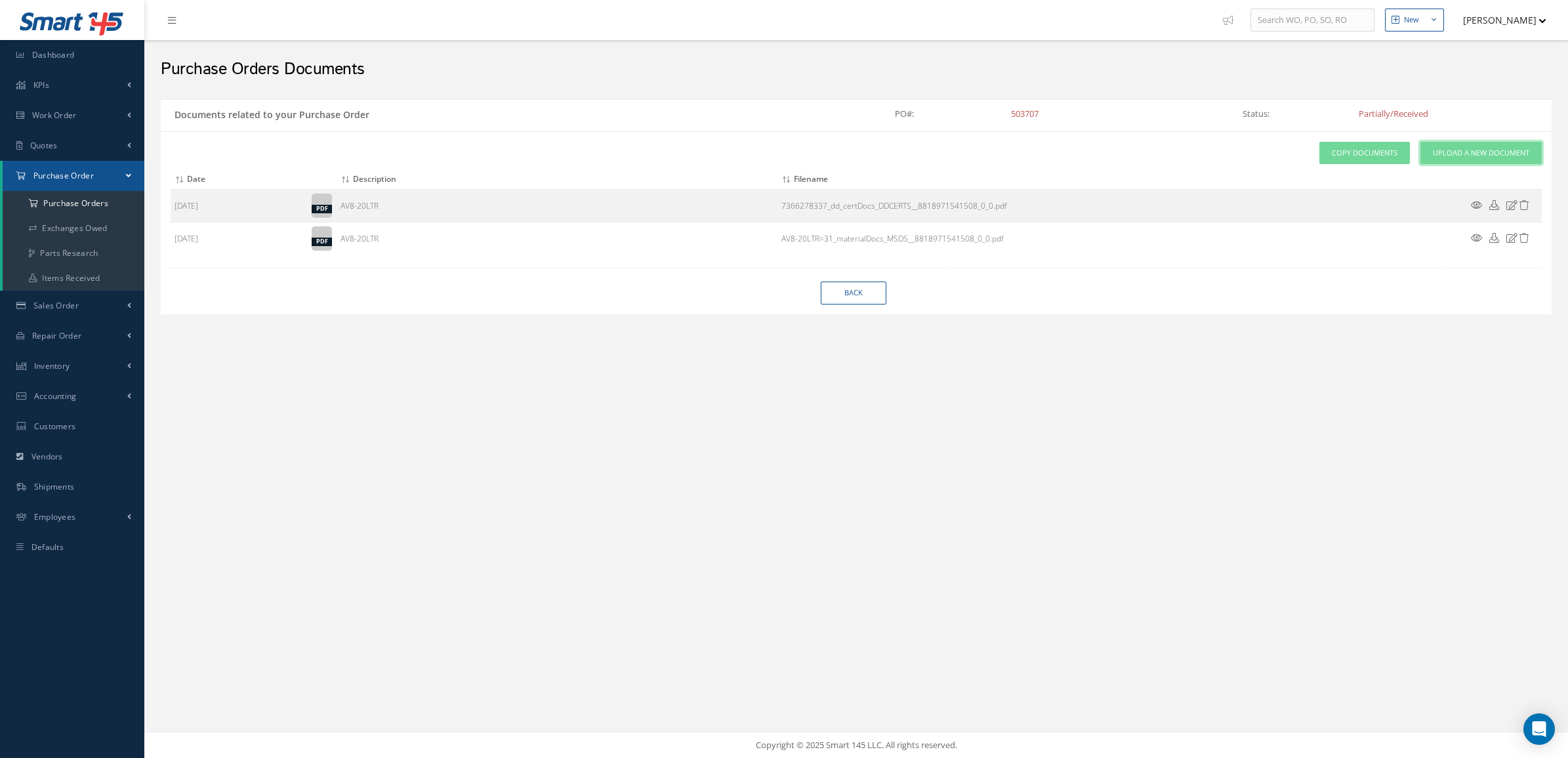
click at [1432, 159] on link "Upload a New Document" at bounding box center [1482, 153] width 122 height 23
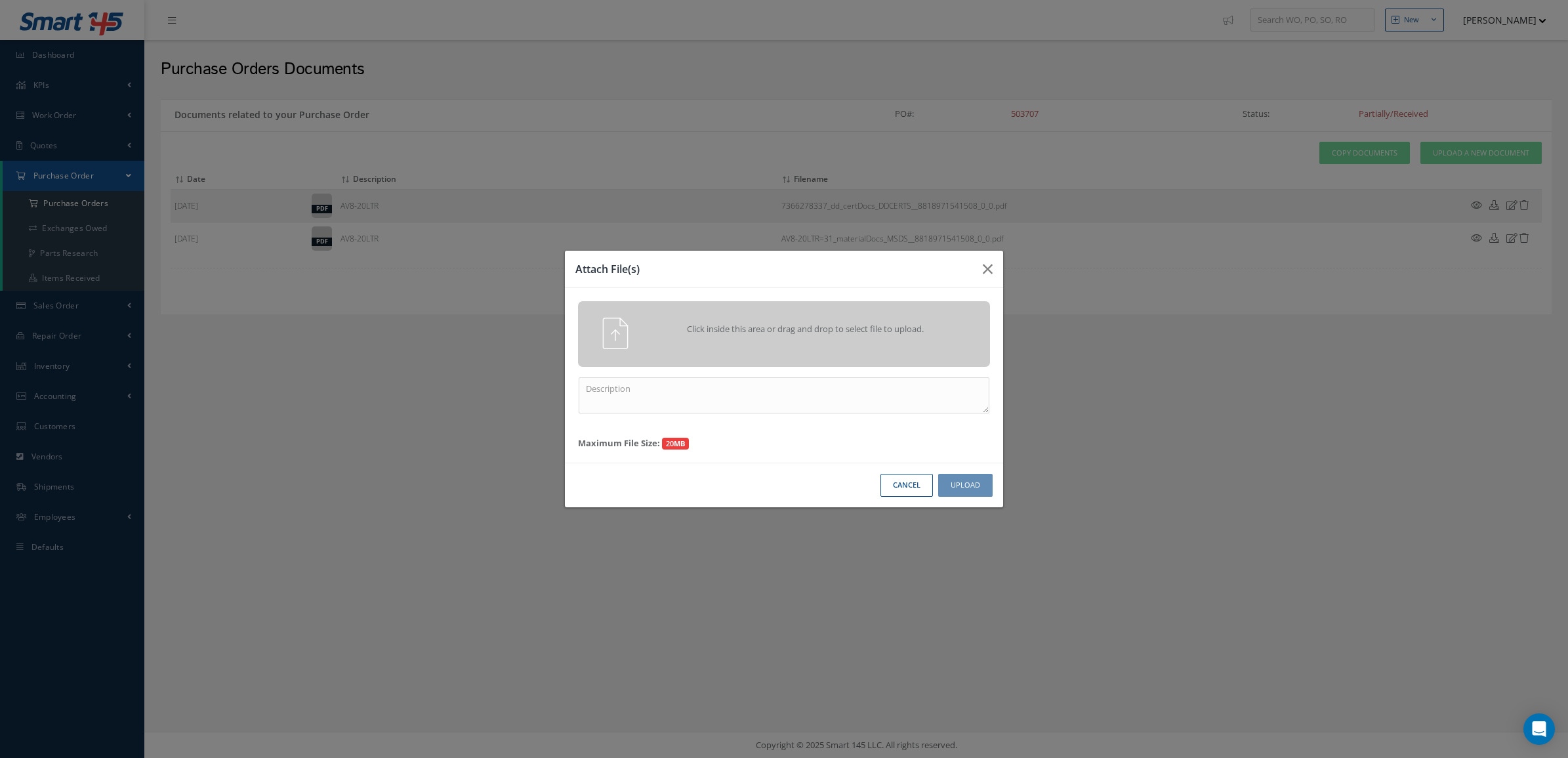
click at [748, 345] on div "Click inside this area or drag and drop to select file to upload." at bounding box center [784, 333] width 432 height 32
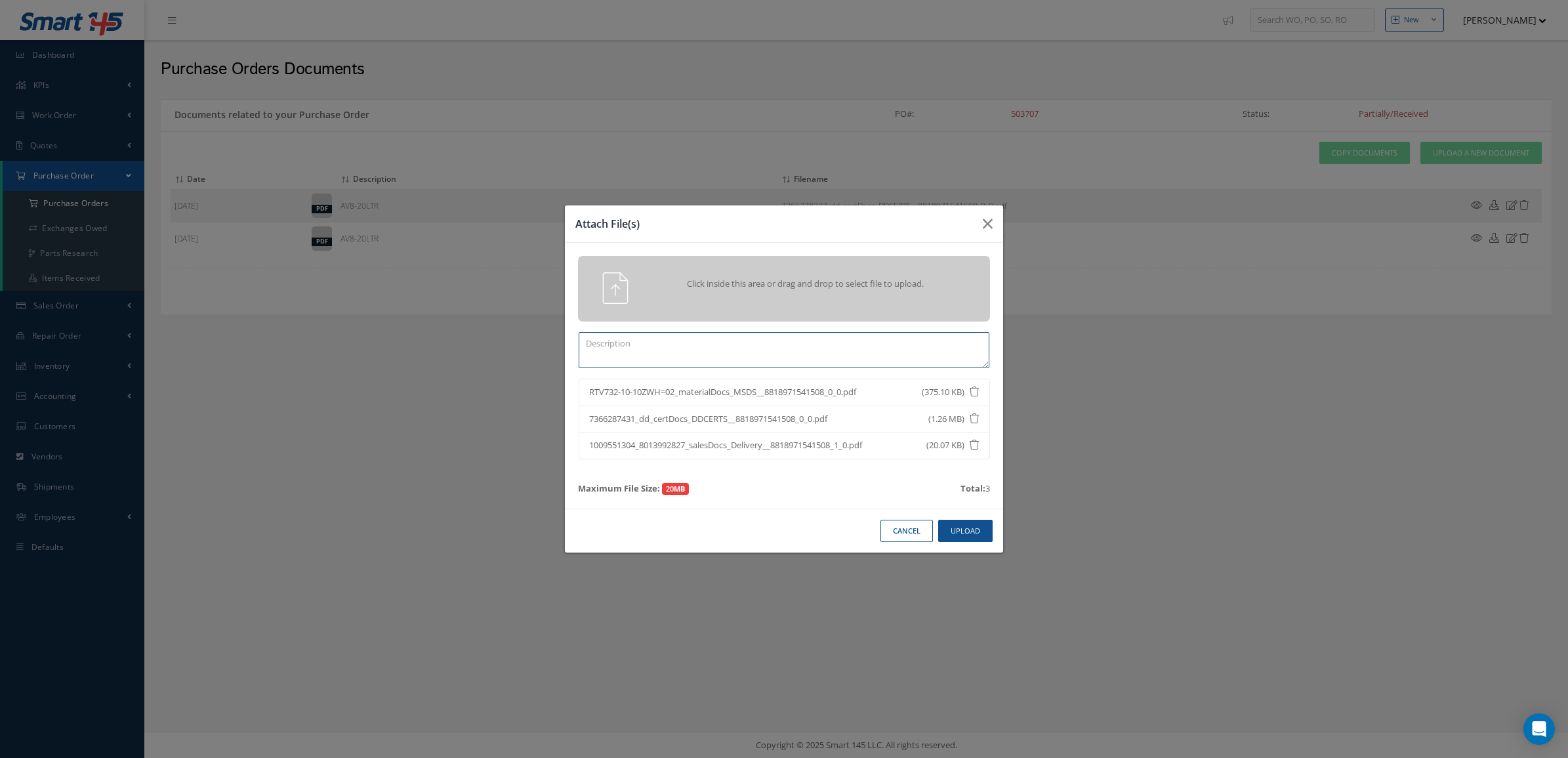
click at [749, 353] on textarea at bounding box center [784, 349] width 411 height 36
paste textarea "RTV732-10-10ZWH"
type textarea "RTV732-10-10ZWH"
click at [967, 527] on button "Upload" at bounding box center [965, 531] width 55 height 23
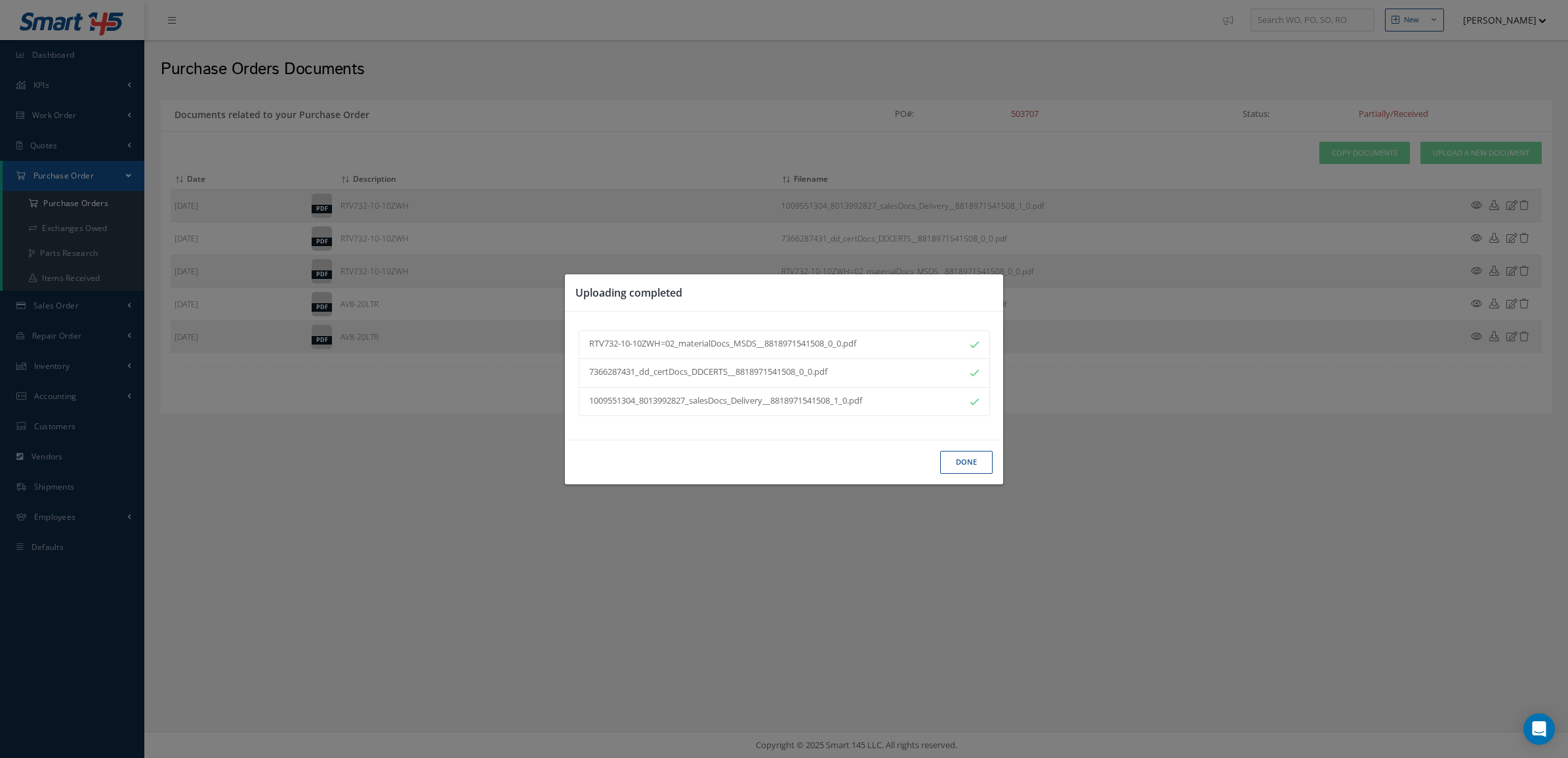
drag, startPoint x: 963, startPoint y: 468, endPoint x: 963, endPoint y: 453, distance: 15.0
click at [963, 468] on button "Done" at bounding box center [967, 462] width 53 height 23
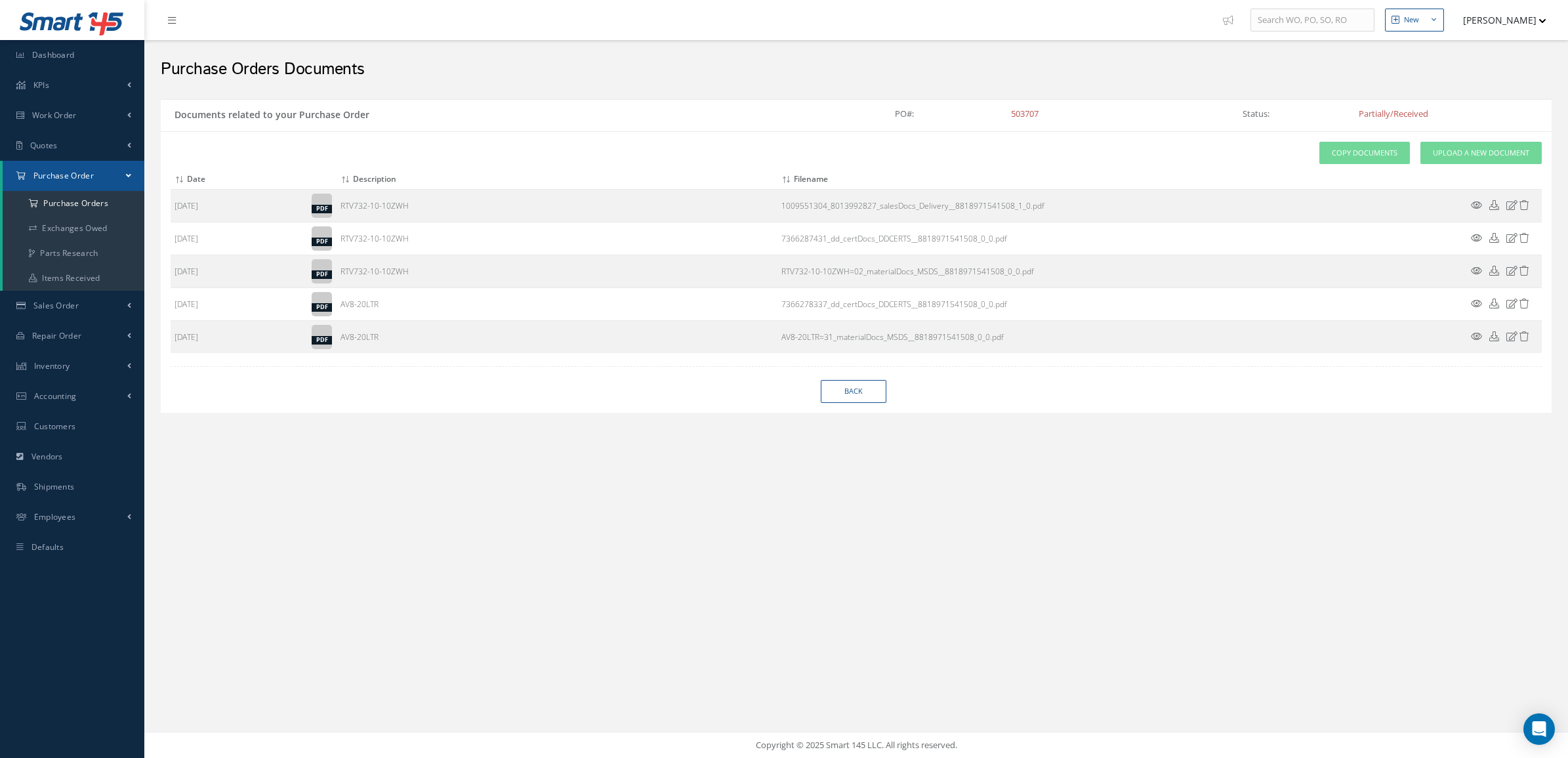
click at [1024, 113] on span "503707" at bounding box center [1025, 113] width 28 height 11
click at [865, 390] on link "Back" at bounding box center [853, 391] width 66 height 23
select select "25"
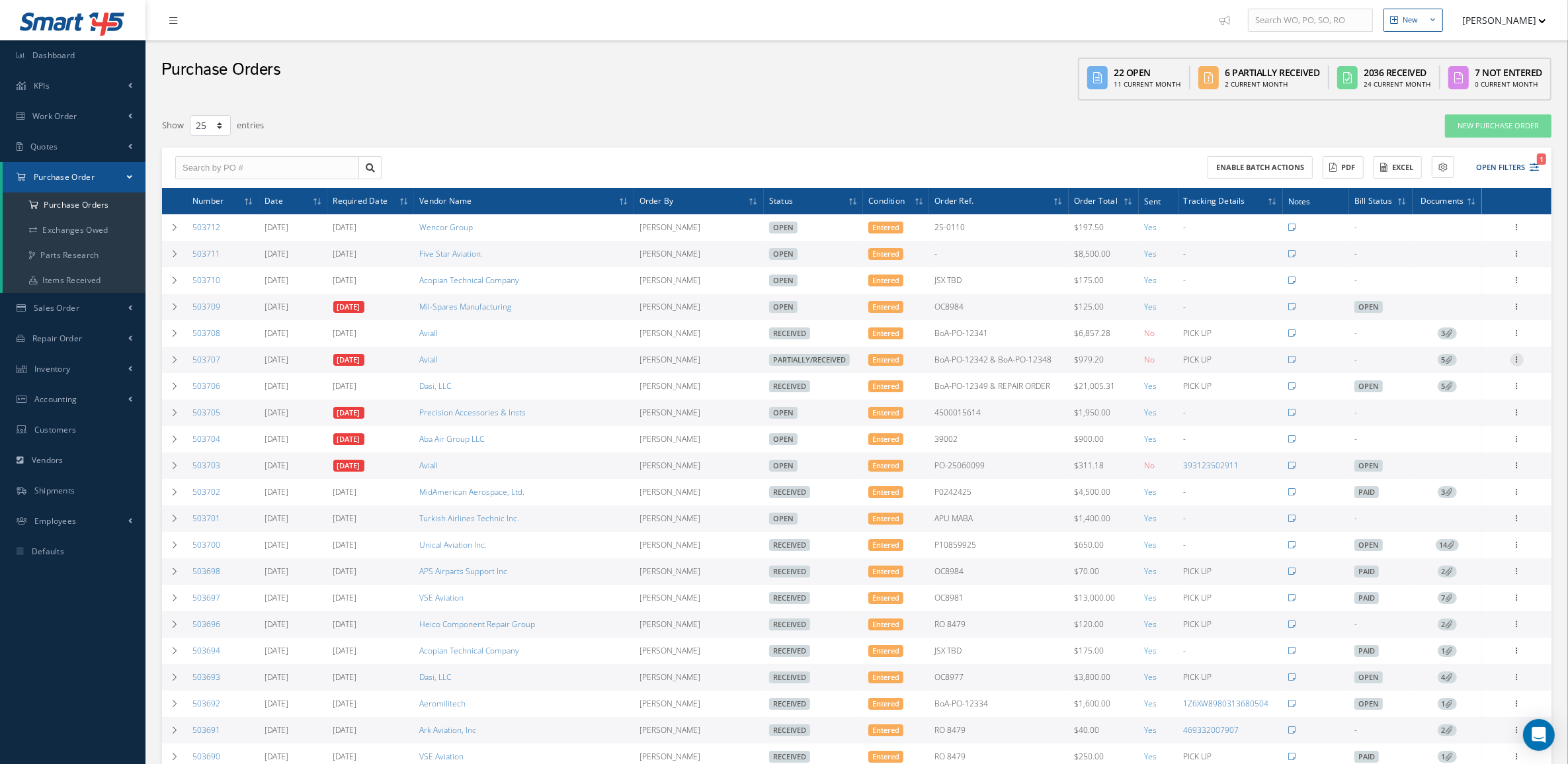
click at [1516, 364] on icon at bounding box center [1516, 359] width 13 height 11
click at [1473, 372] on link "Receive" at bounding box center [1456, 368] width 104 height 17
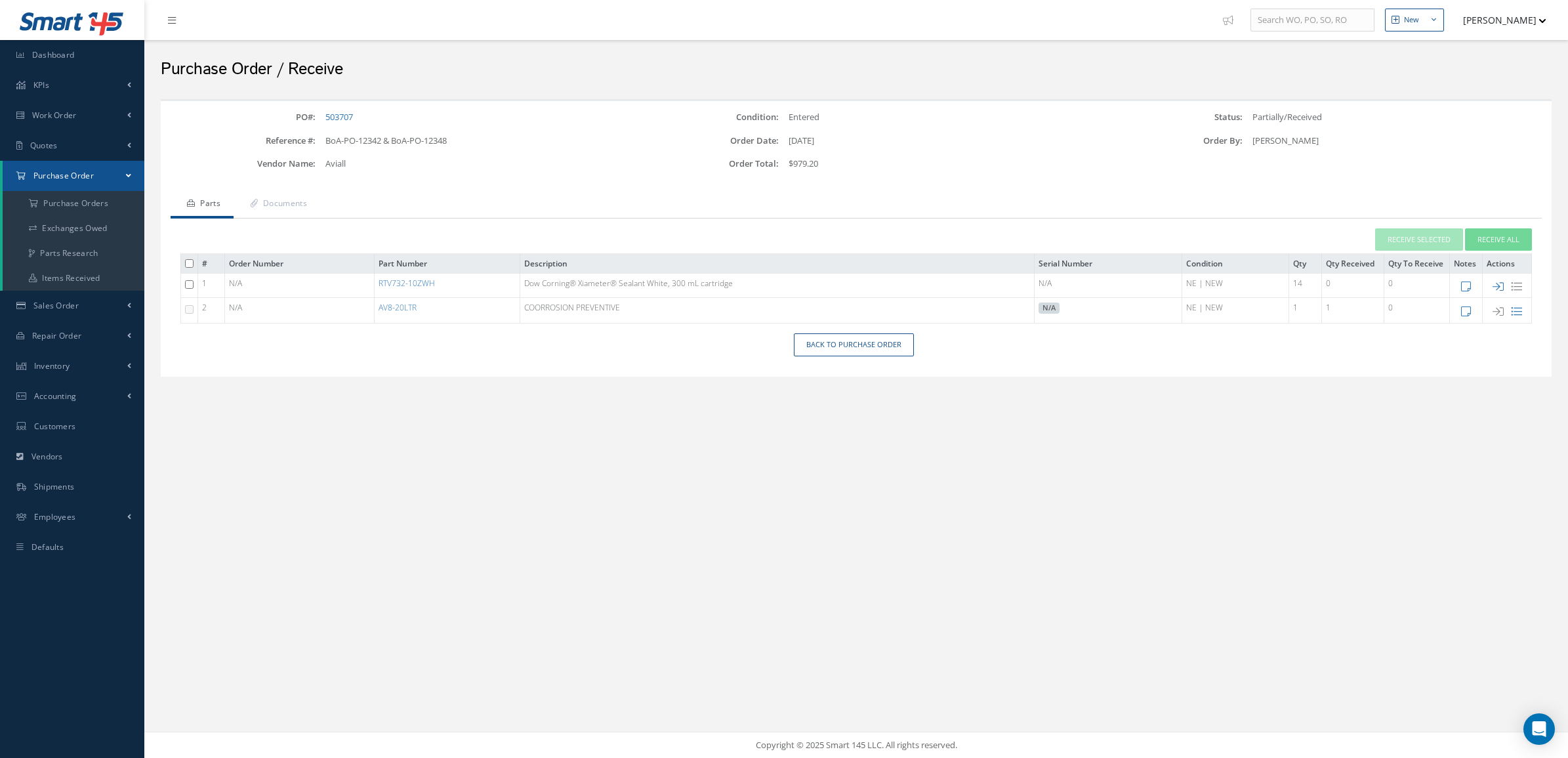
click at [1496, 285] on icon at bounding box center [1498, 286] width 11 height 11
type input "[DATE]"
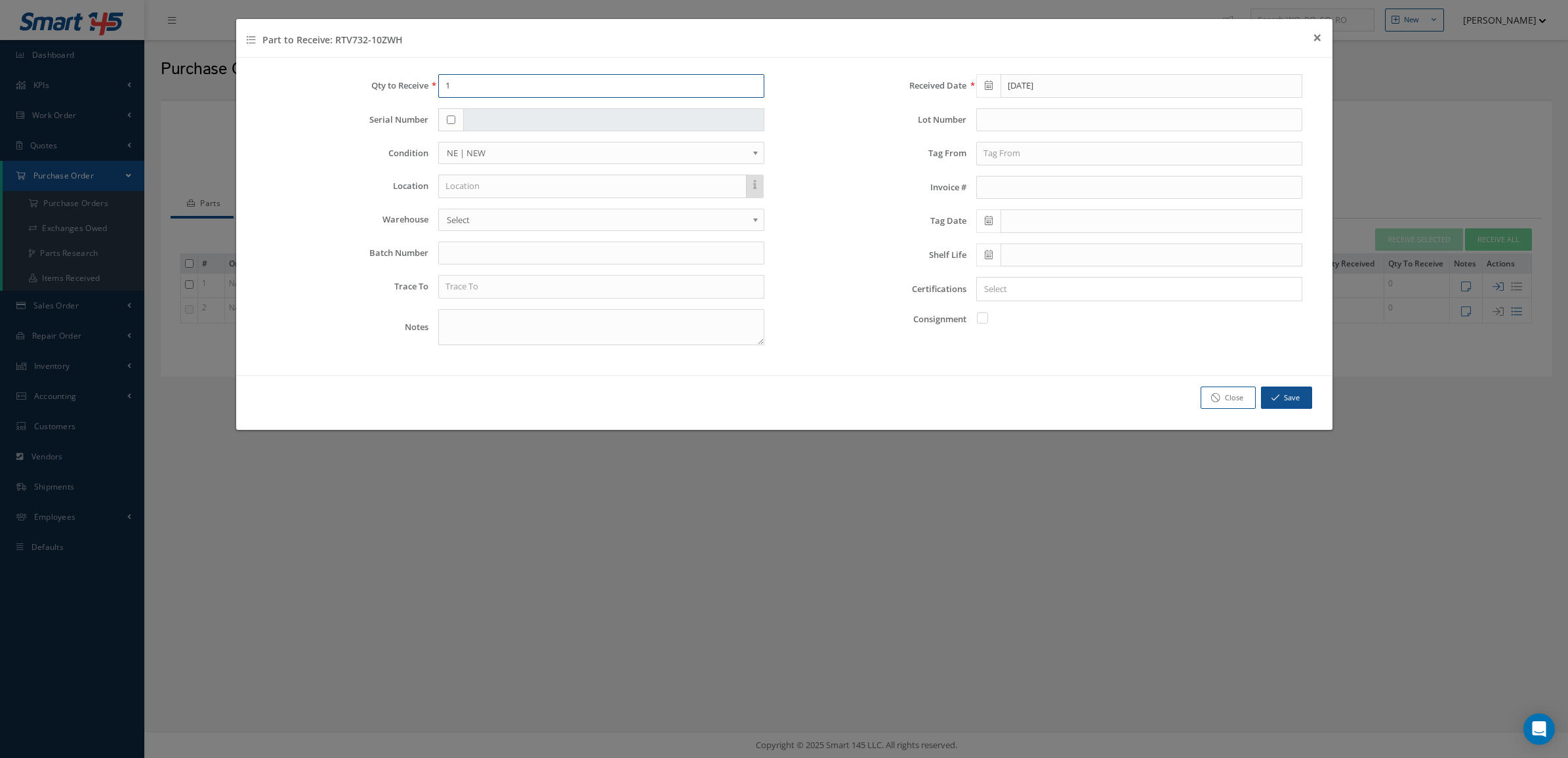
click at [522, 90] on input "1" at bounding box center [601, 86] width 326 height 24
type input "14"
click at [486, 250] on input "text" at bounding box center [601, 253] width 326 height 24
paste input "7366287431"
type input "7366287431"
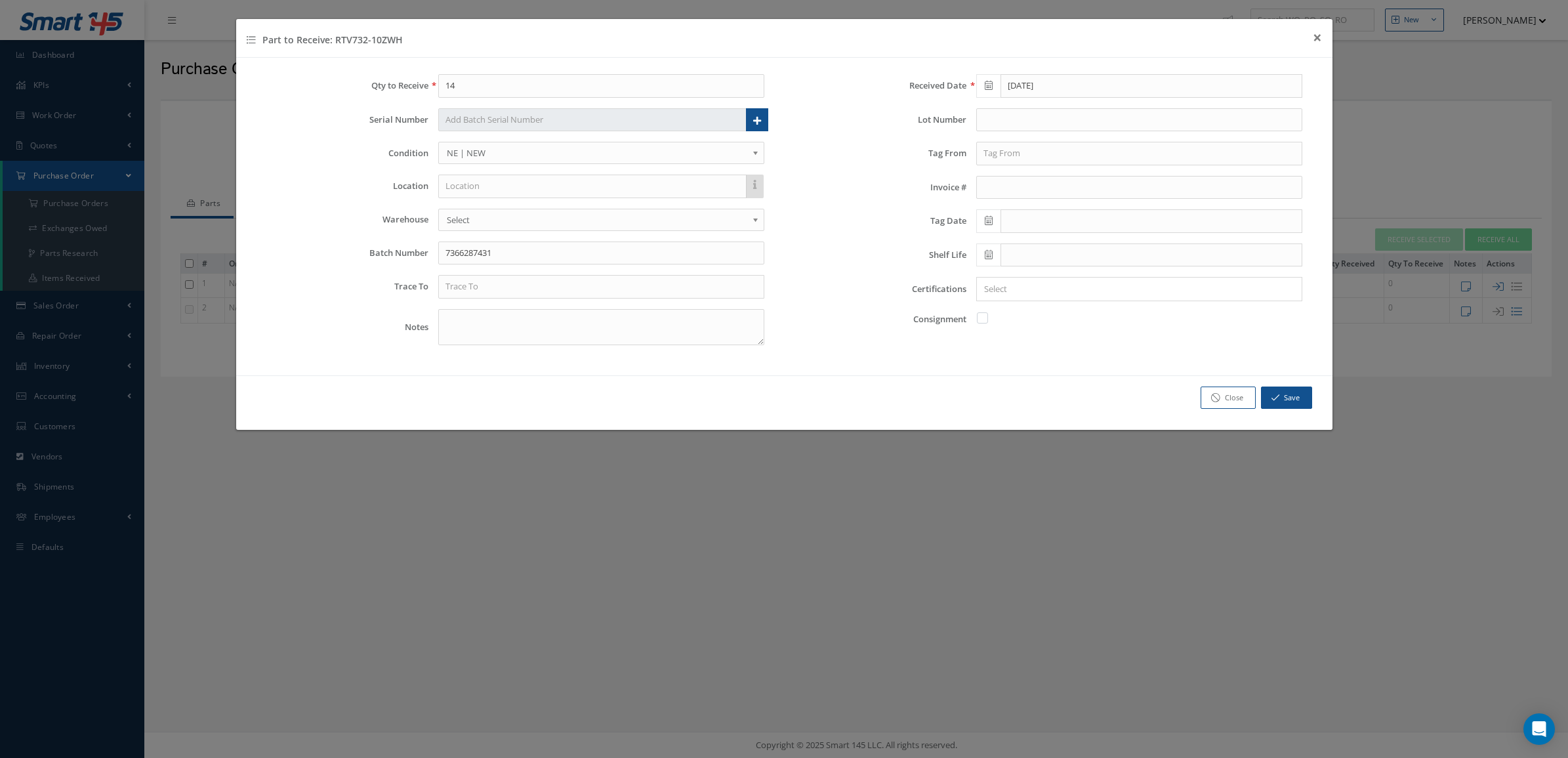
click at [994, 253] on span at bounding box center [988, 255] width 24 height 24
click at [1038, 277] on th "[DATE]" at bounding box center [1045, 279] width 99 height 20
click at [1100, 279] on th "»" at bounding box center [1101, 279] width 20 height 20
click at [1081, 354] on span "Aug" at bounding box center [1093, 349] width 30 height 35
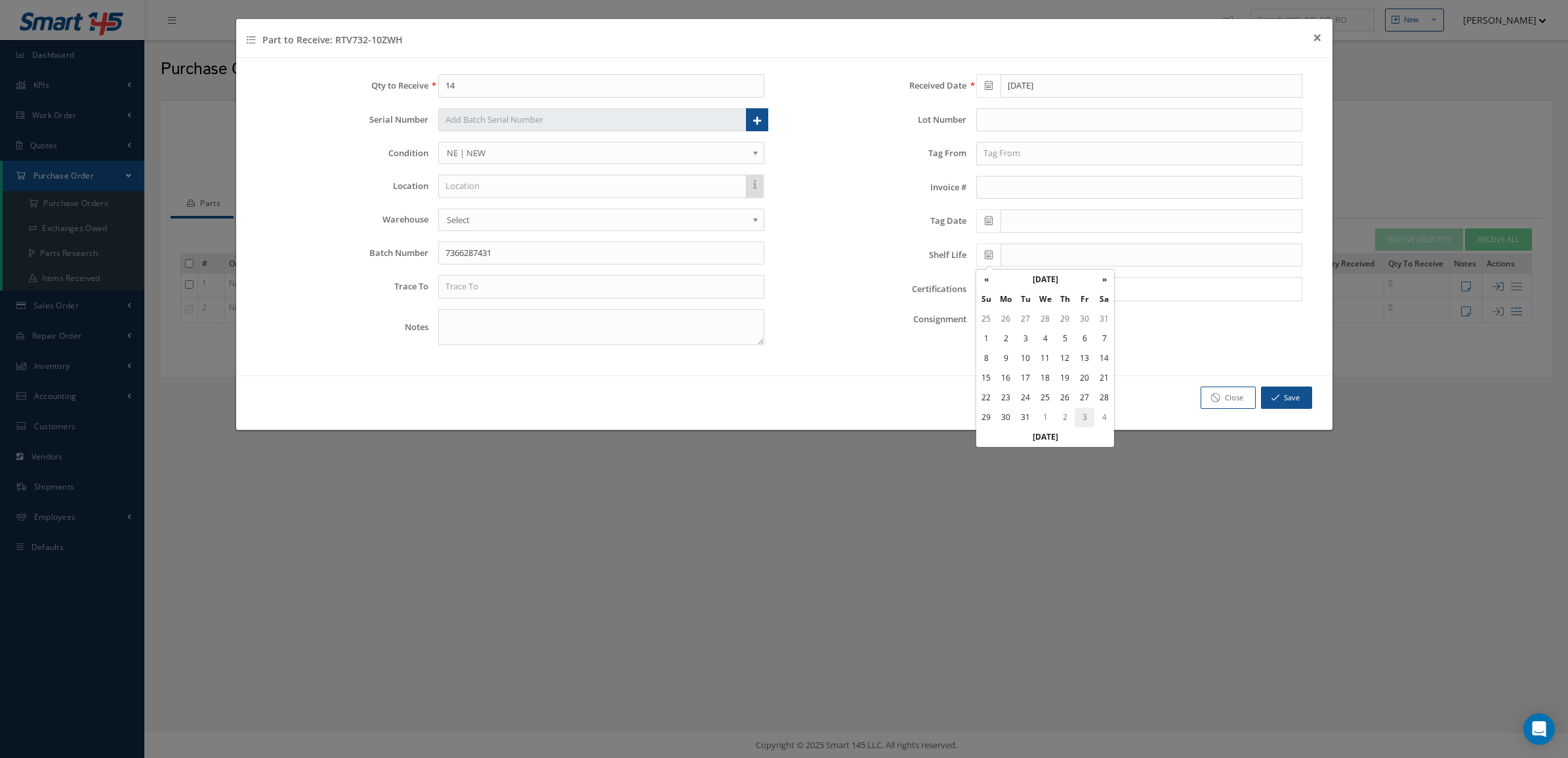
click at [1086, 407] on td "3" at bounding box center [1084, 417] width 20 height 20
type input "[DATE]"
click at [1029, 113] on input "text" at bounding box center [1139, 120] width 326 height 24
drag, startPoint x: 1028, startPoint y: 112, endPoint x: 947, endPoint y: 119, distance: 81.3
click at [947, 119] on div "Lot Number h05" at bounding box center [1053, 120] width 519 height 24
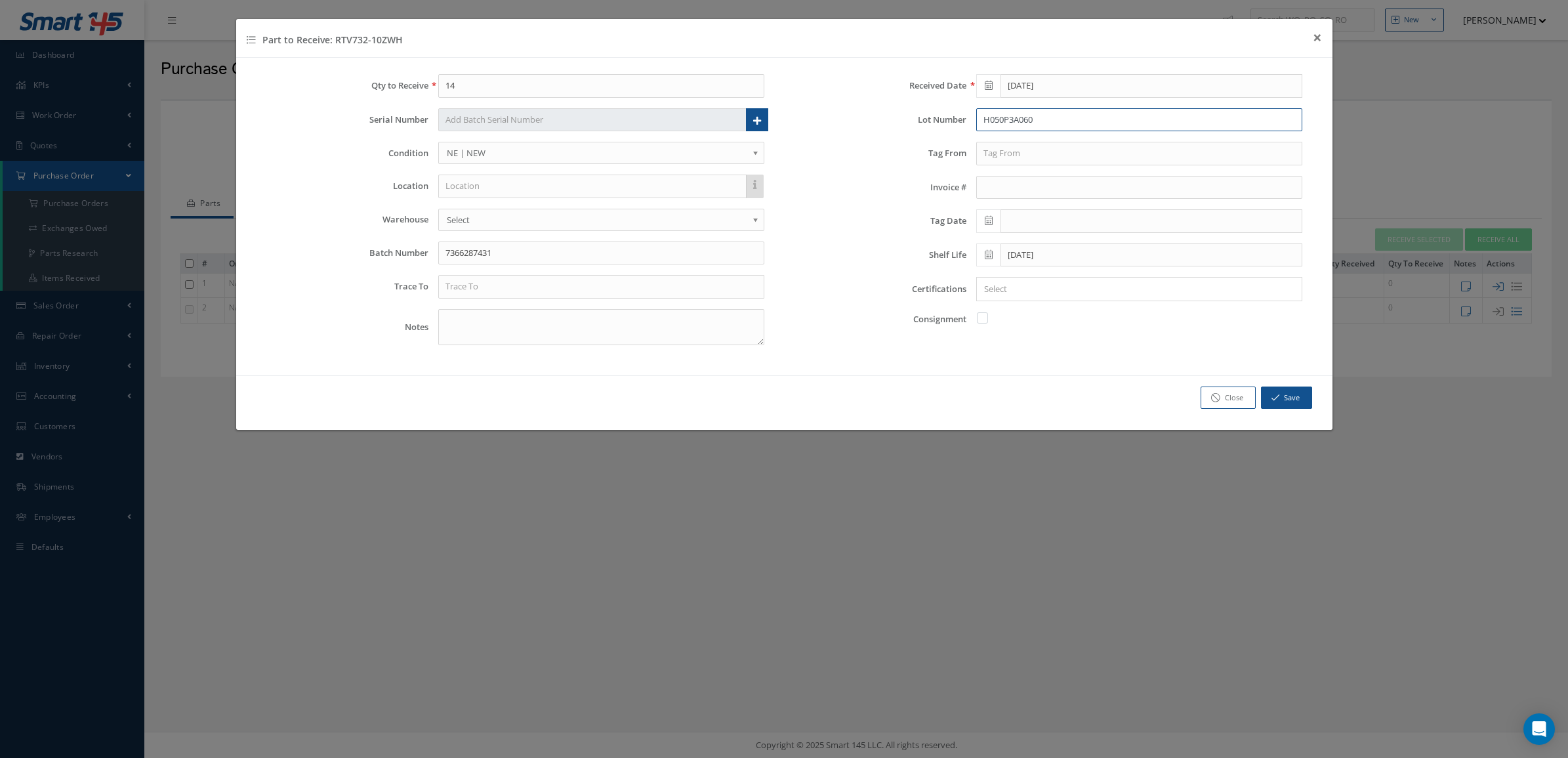
type input "H050P3A060"
click at [481, 332] on textarea at bounding box center [601, 326] width 326 height 36
type textarea "DOM [DATE]"
click at [482, 286] on input "text" at bounding box center [601, 286] width 326 height 24
type input "DOW SILICONES CORP"
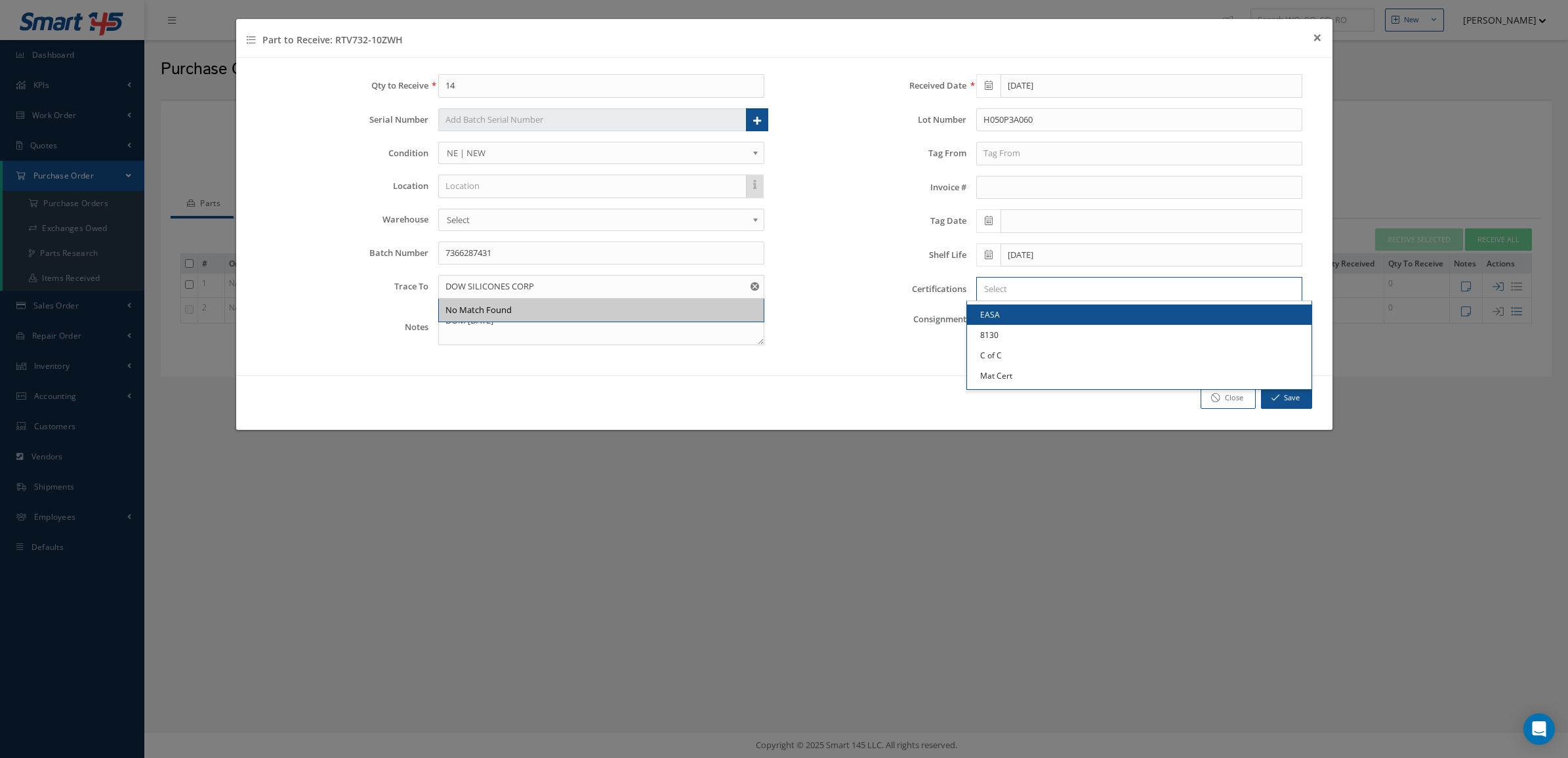
click at [1013, 296] on input "Search for option" at bounding box center [1136, 289] width 316 height 14
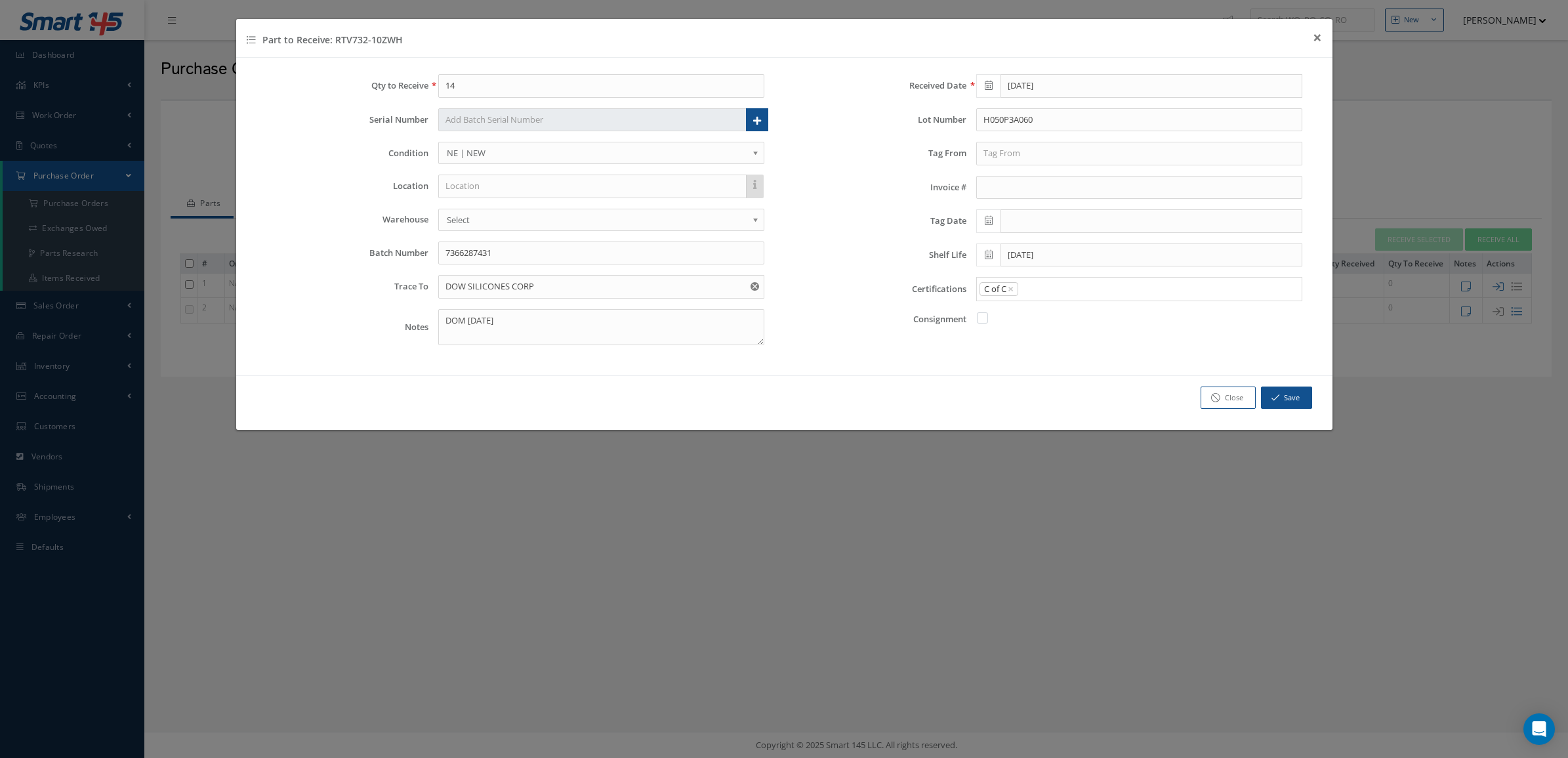
click at [1024, 355] on link "C of C" at bounding box center [1140, 355] width 345 height 20
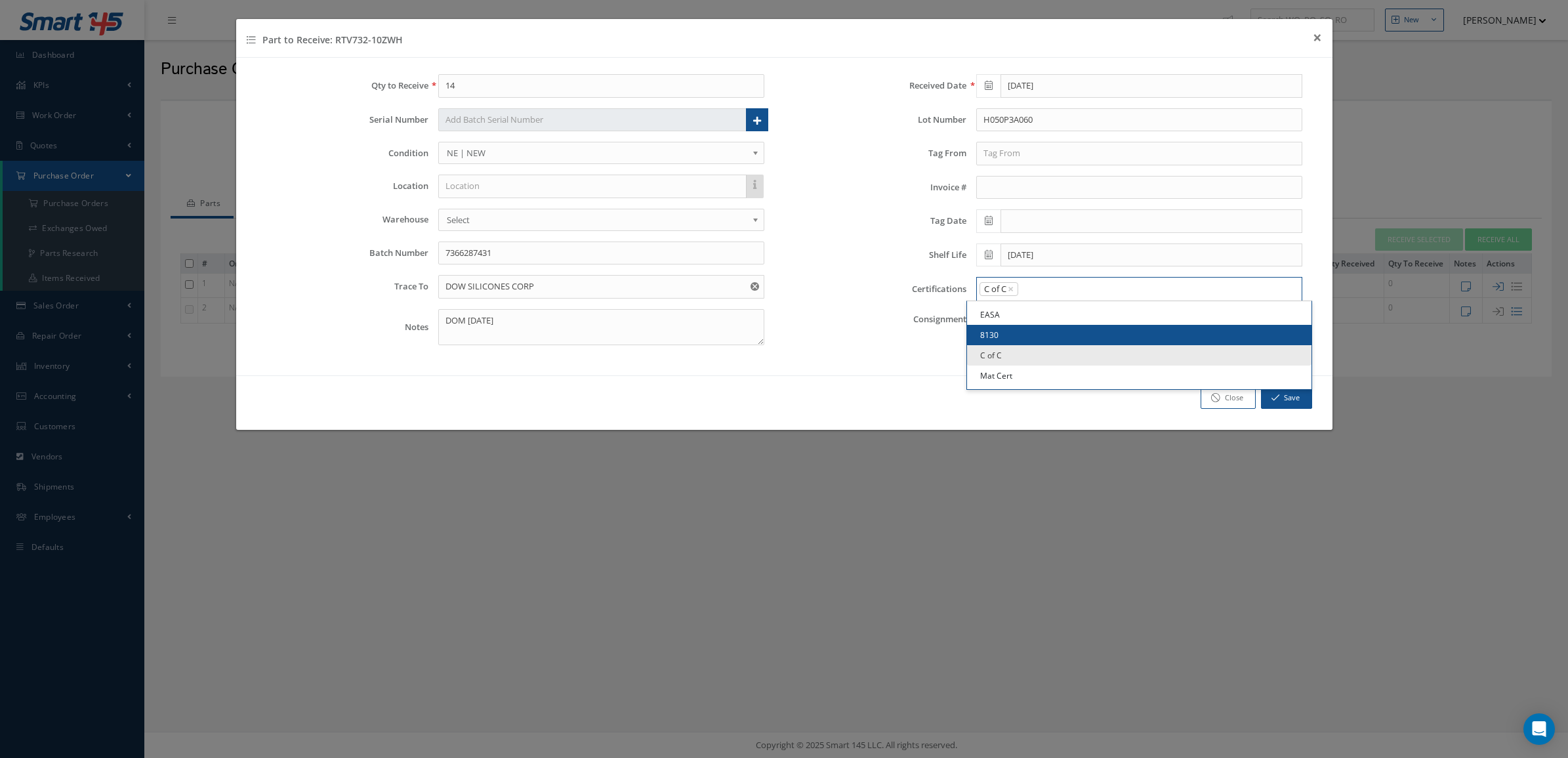
click at [1075, 293] on input "Search for option" at bounding box center [1157, 289] width 275 height 14
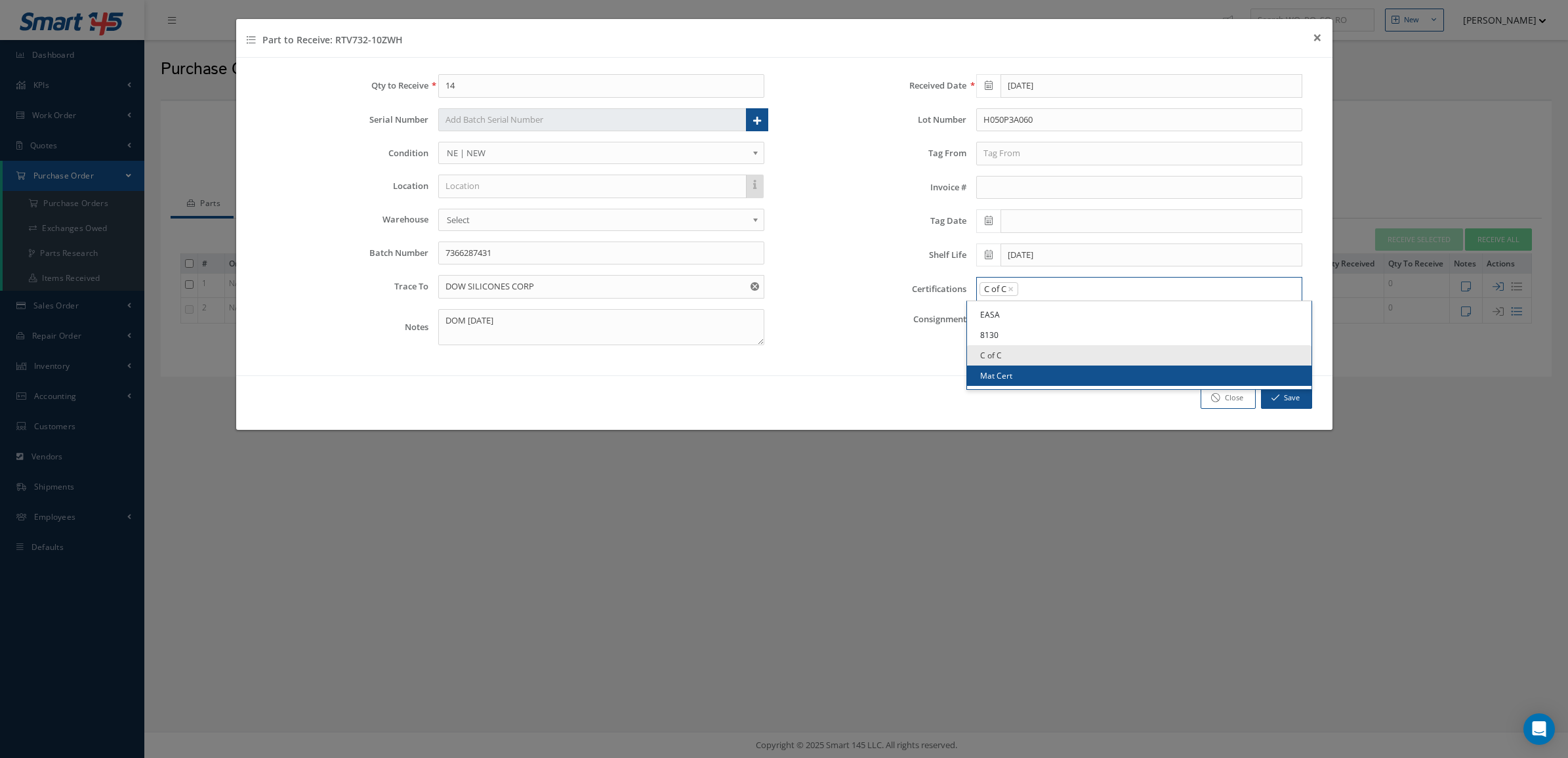
click at [1048, 376] on link "Mat Cert" at bounding box center [1140, 376] width 345 height 20
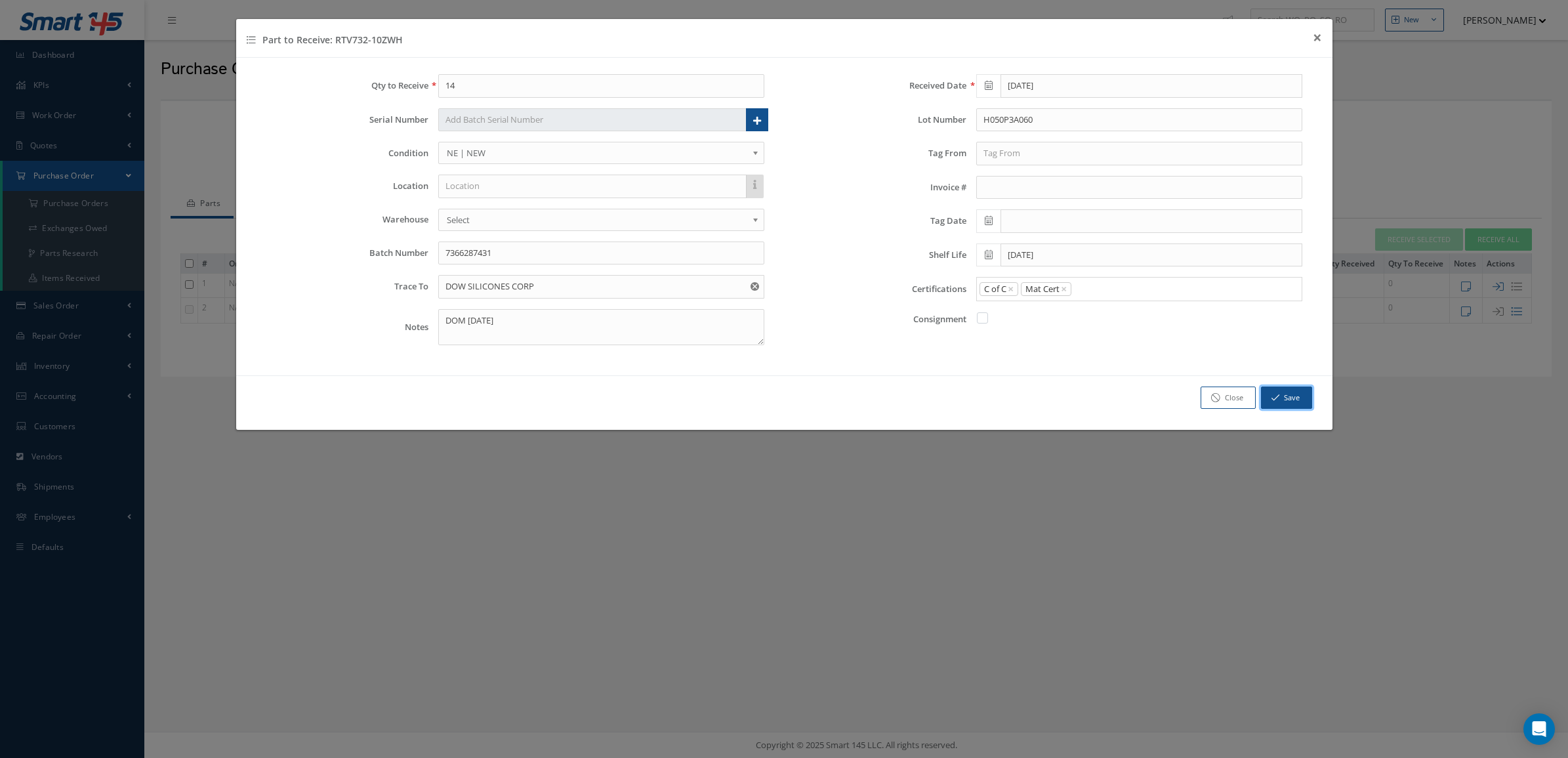
click at [1267, 403] on button "Save" at bounding box center [1287, 398] width 51 height 23
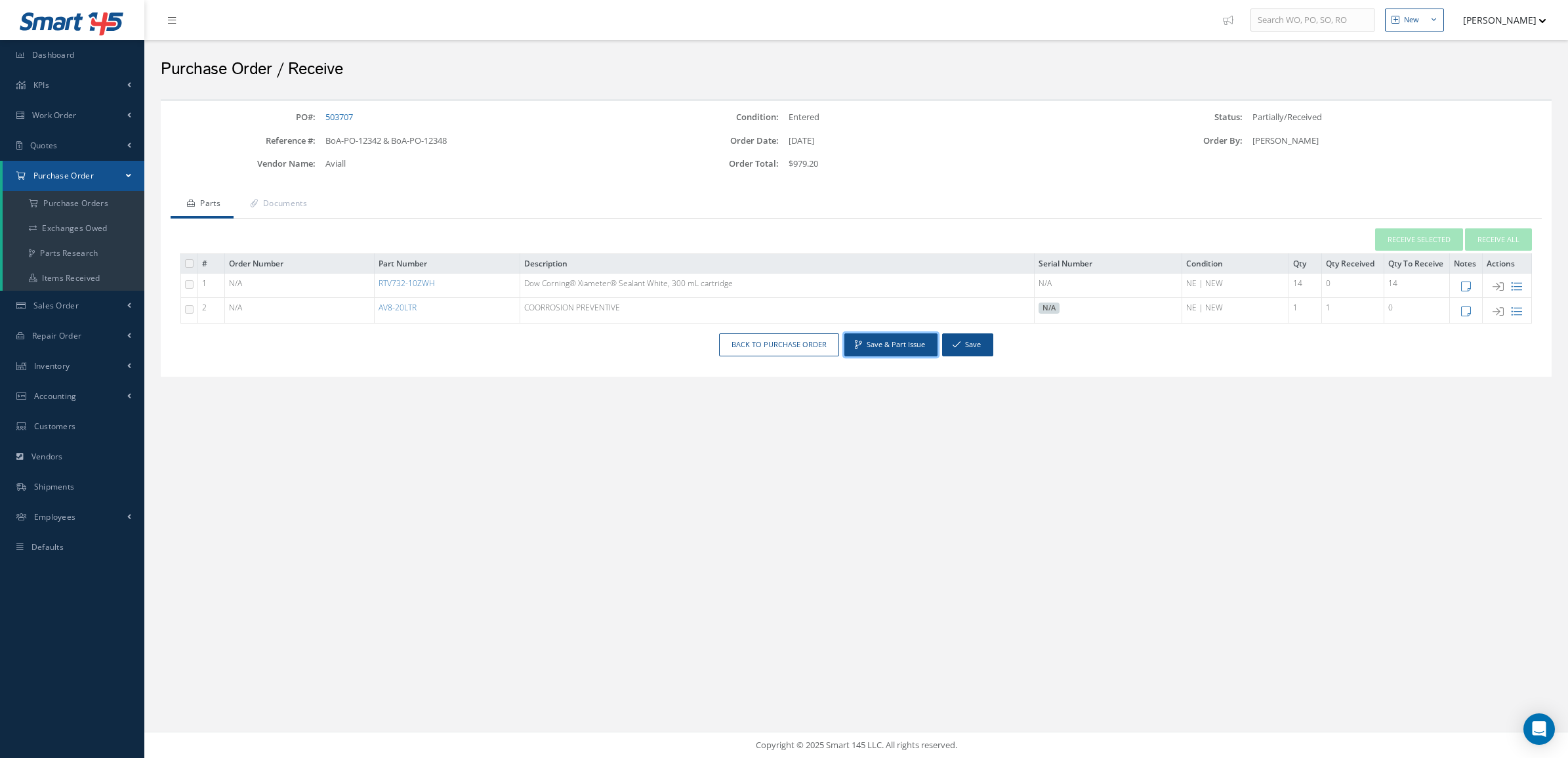
click at [901, 343] on button "Save & Part Issue" at bounding box center [891, 345] width 93 height 23
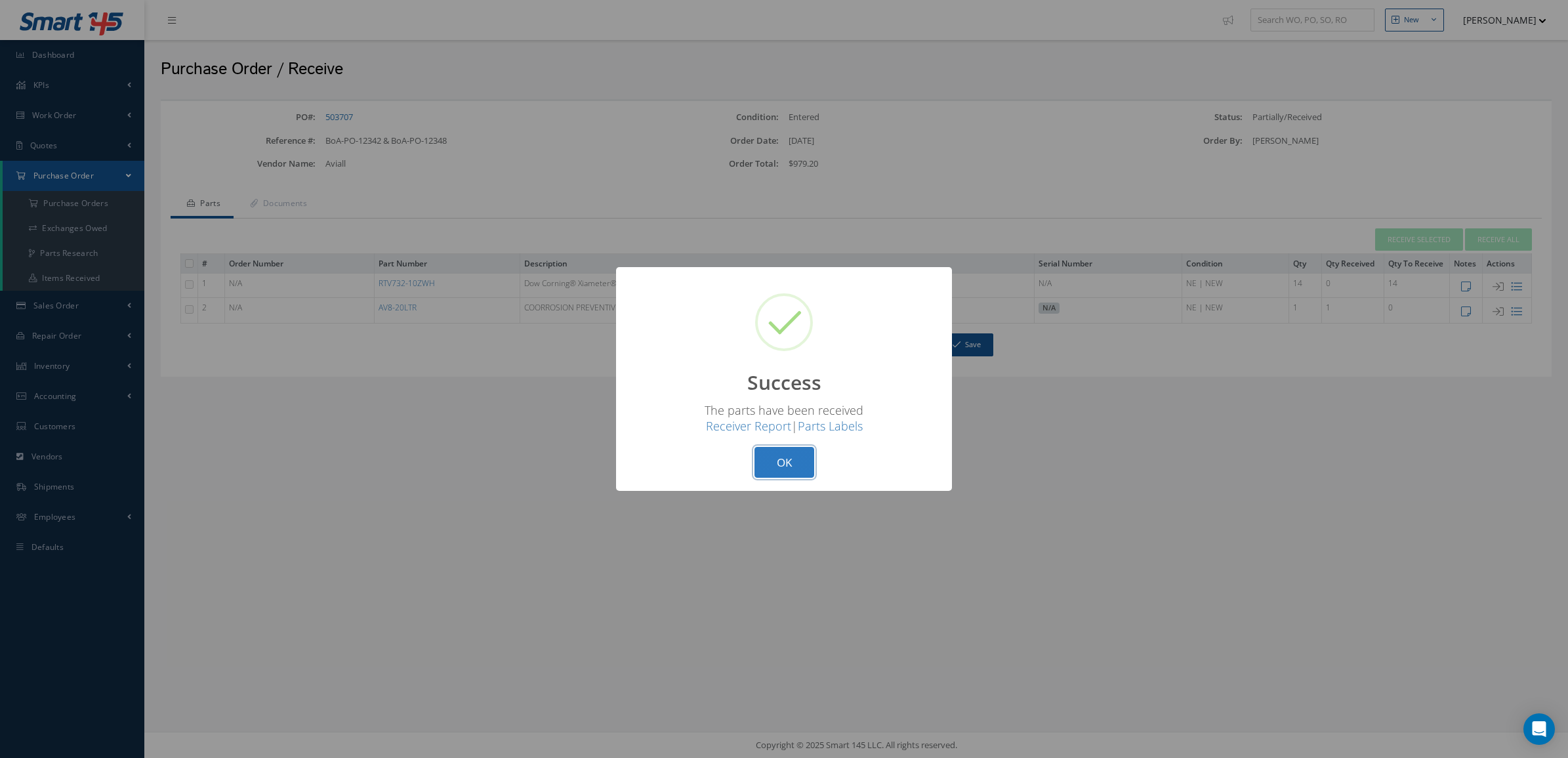
click at [765, 457] on button "OK" at bounding box center [784, 462] width 59 height 31
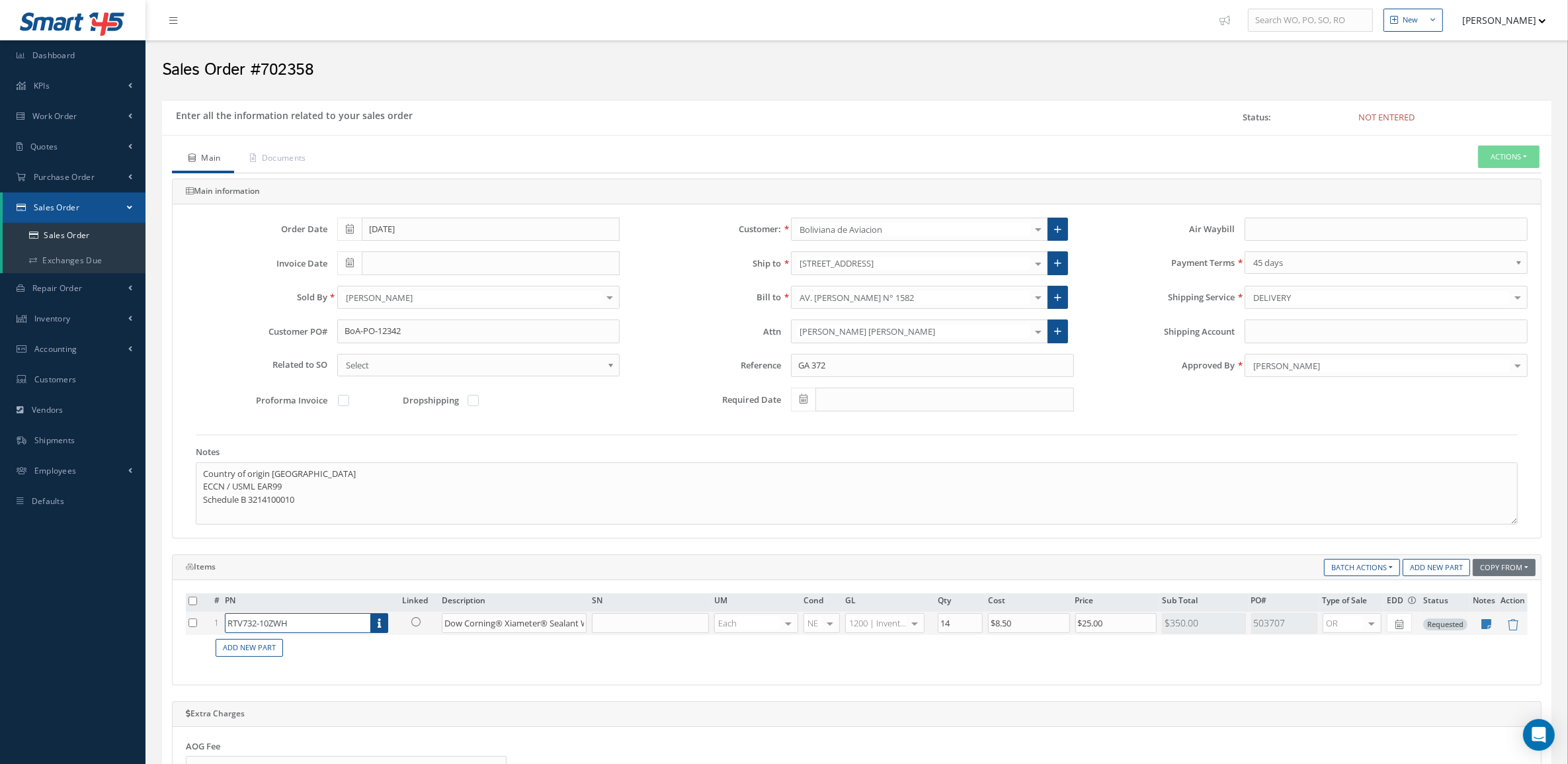
click at [333, 628] on input "RTV732-10ZWH" at bounding box center [298, 622] width 146 height 20
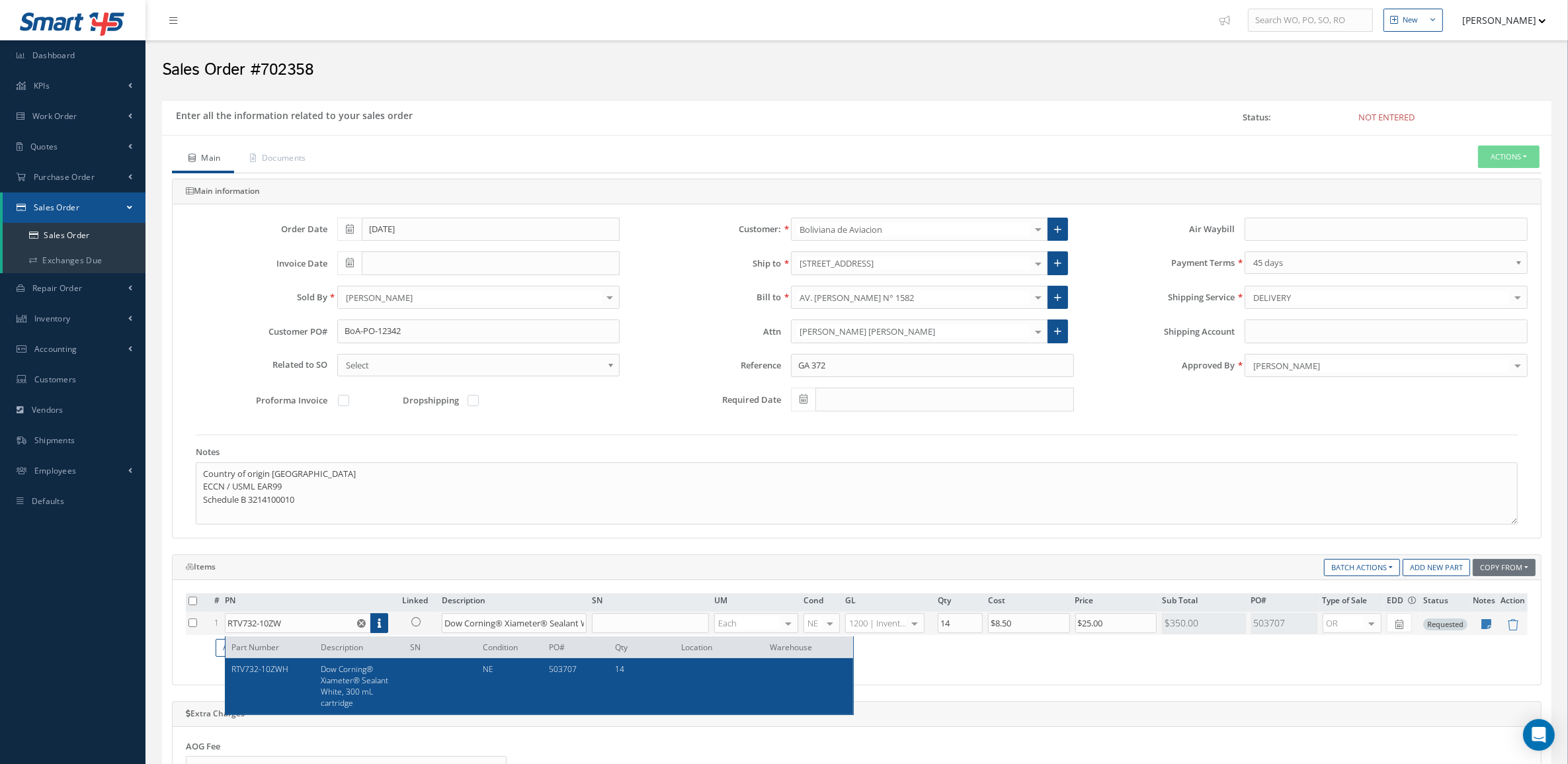
click at [341, 676] on span "Dow Corning® Xiameter® Sealant White, 300 mL cartridge" at bounding box center [354, 686] width 67 height 45
type input "RTV732-10ZWH"
type input "$8.5"
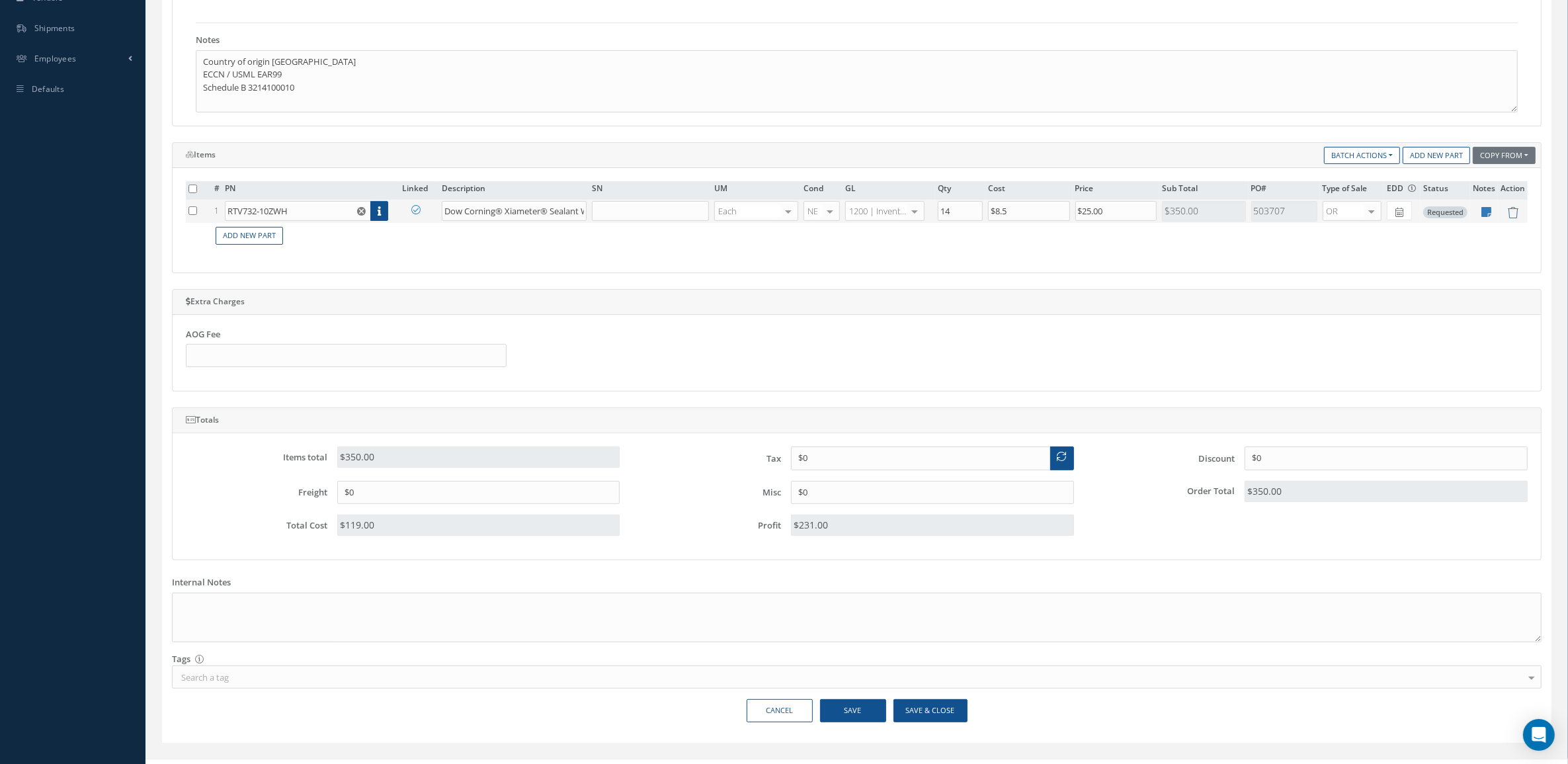
scroll to position [413, 0]
click at [920, 720] on button "Save & Close" at bounding box center [930, 710] width 74 height 23
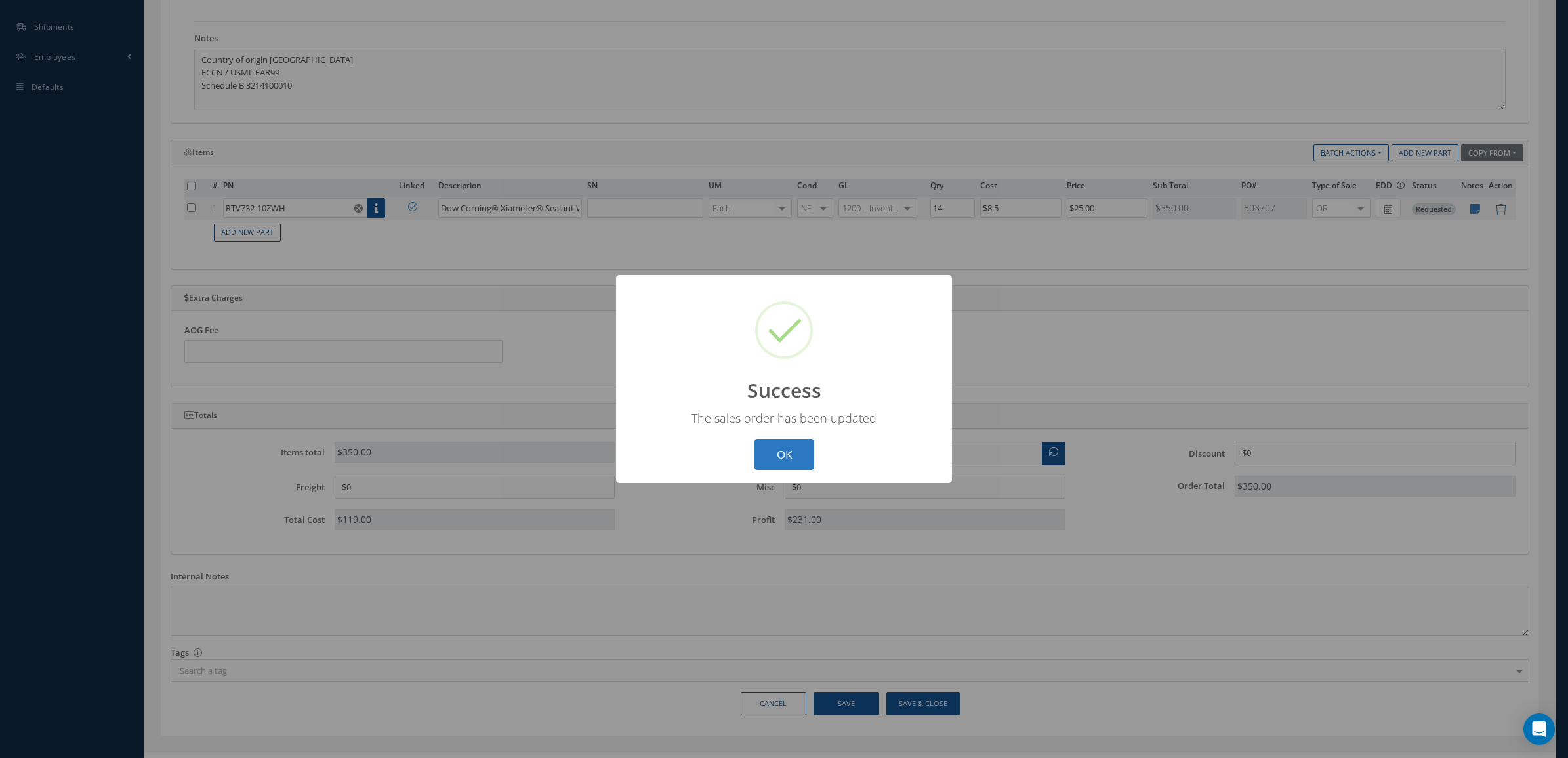
click at [785, 459] on button "OK" at bounding box center [784, 455] width 59 height 31
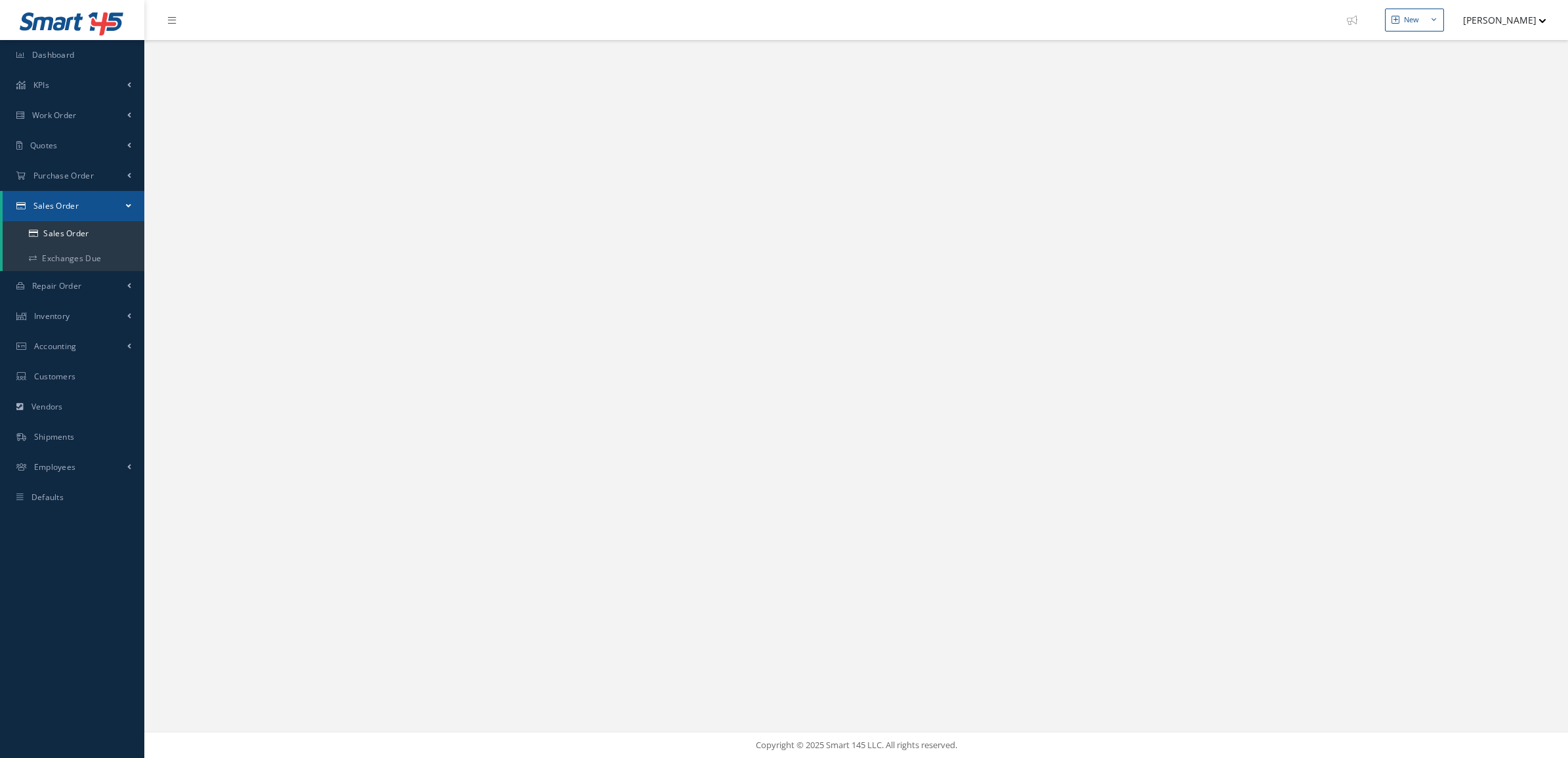
select select "25"
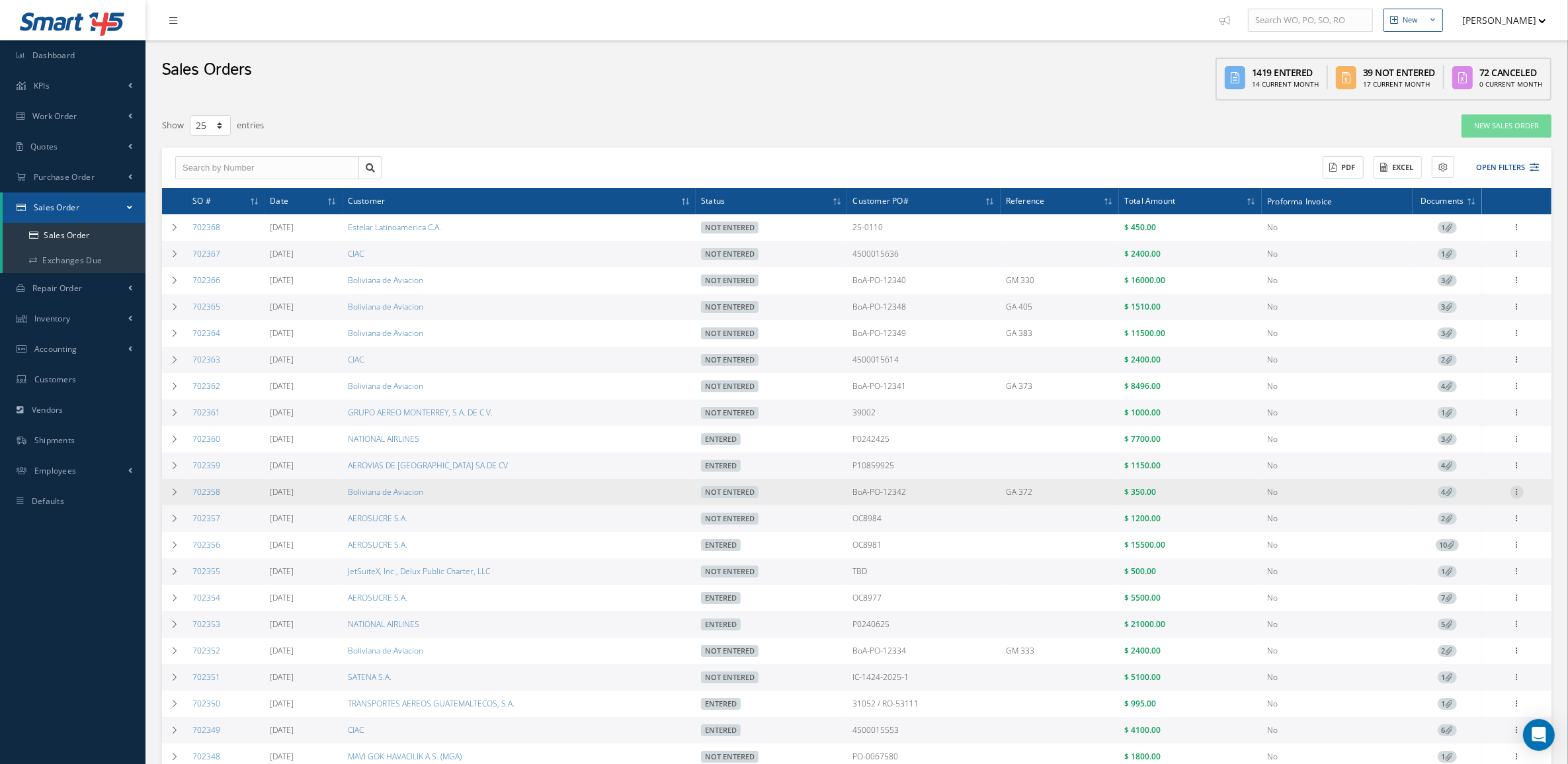
click at [1518, 494] on icon at bounding box center [1516, 491] width 13 height 11
click at [1475, 519] on link "Edit" at bounding box center [1456, 518] width 104 height 17
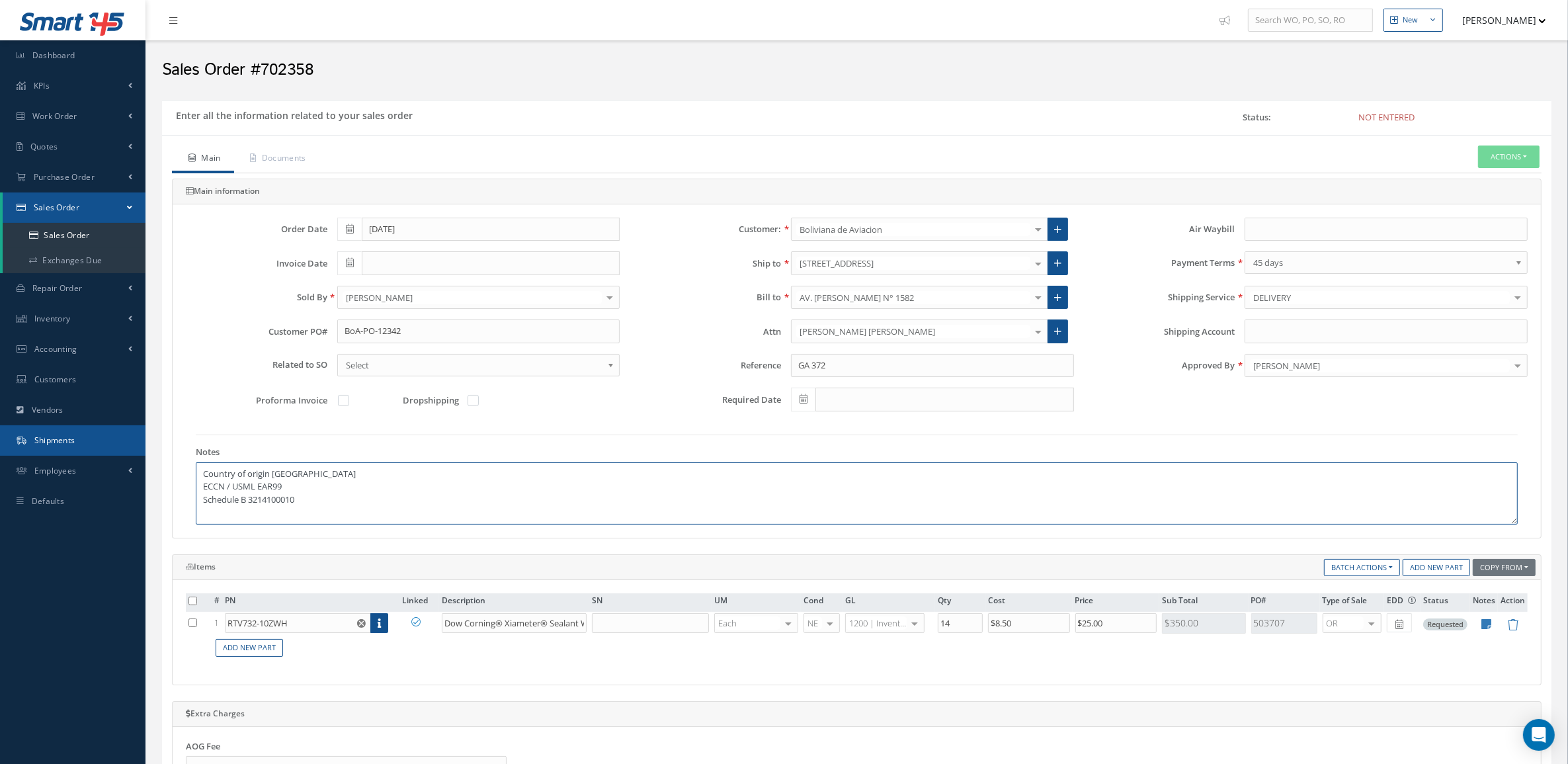
drag, startPoint x: 400, startPoint y: 513, endPoint x: 63, endPoint y: 441, distance: 344.6
click at [63, 441] on div "Smart 145 Dashboard KPIs Accounting Work Order Work Order Preview" at bounding box center [784, 599] width 1568 height 1198
paste textarea "United States ECCN / USML EAR99 Schedule B 3214100010"
click at [289, 478] on textarea "Country of origin [GEOGRAPHIC_DATA] ECCN / USML EAR99 Schedule B 3214100010" at bounding box center [857, 493] width 1322 height 62
click at [286, 484] on textarea "Country of origin [GEOGRAPHIC_DATA] ECCN / USML EAR99 Schedule B 3214100010" at bounding box center [857, 493] width 1322 height 62
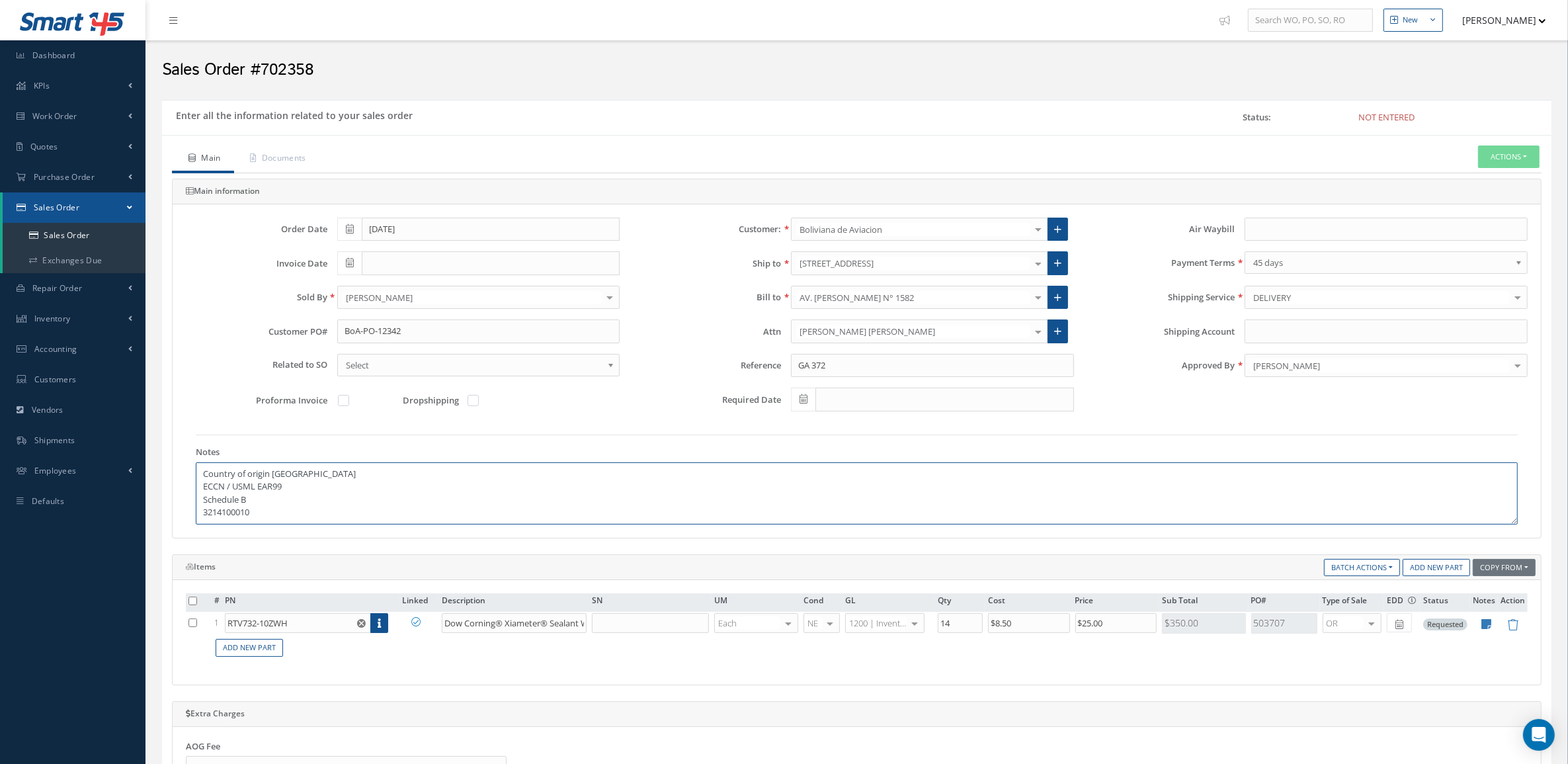
click at [283, 500] on textarea "Country of origin [GEOGRAPHIC_DATA] ECCN / USML EAR99 Schedule B 3214100010" at bounding box center [857, 493] width 1322 height 62
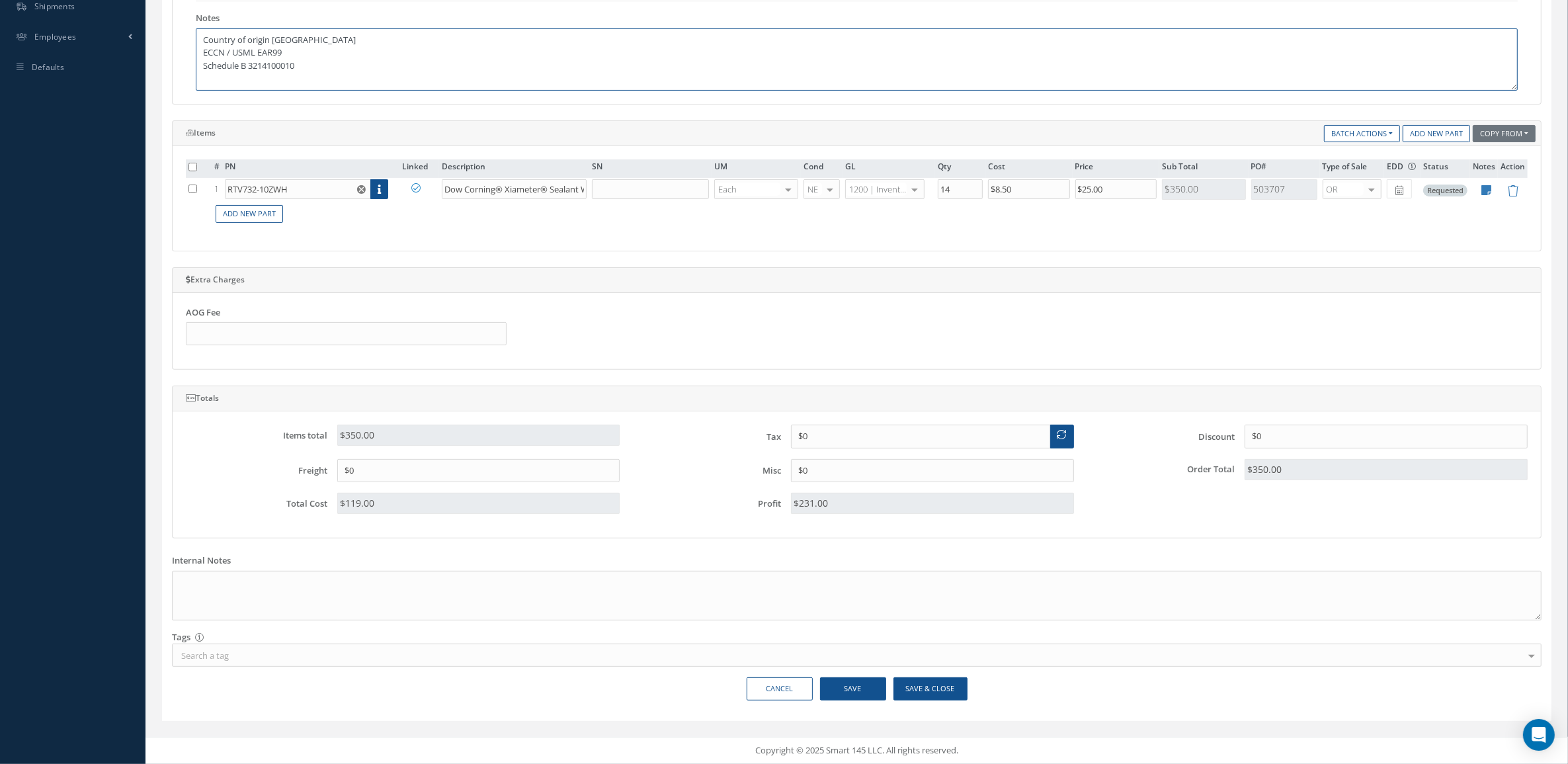
scroll to position [440, 0]
type textarea "Country of origin [GEOGRAPHIC_DATA] ECCN / USML EAR99 Schedule B 3214100010"
click at [933, 695] on button "Save & Close" at bounding box center [930, 689] width 74 height 23
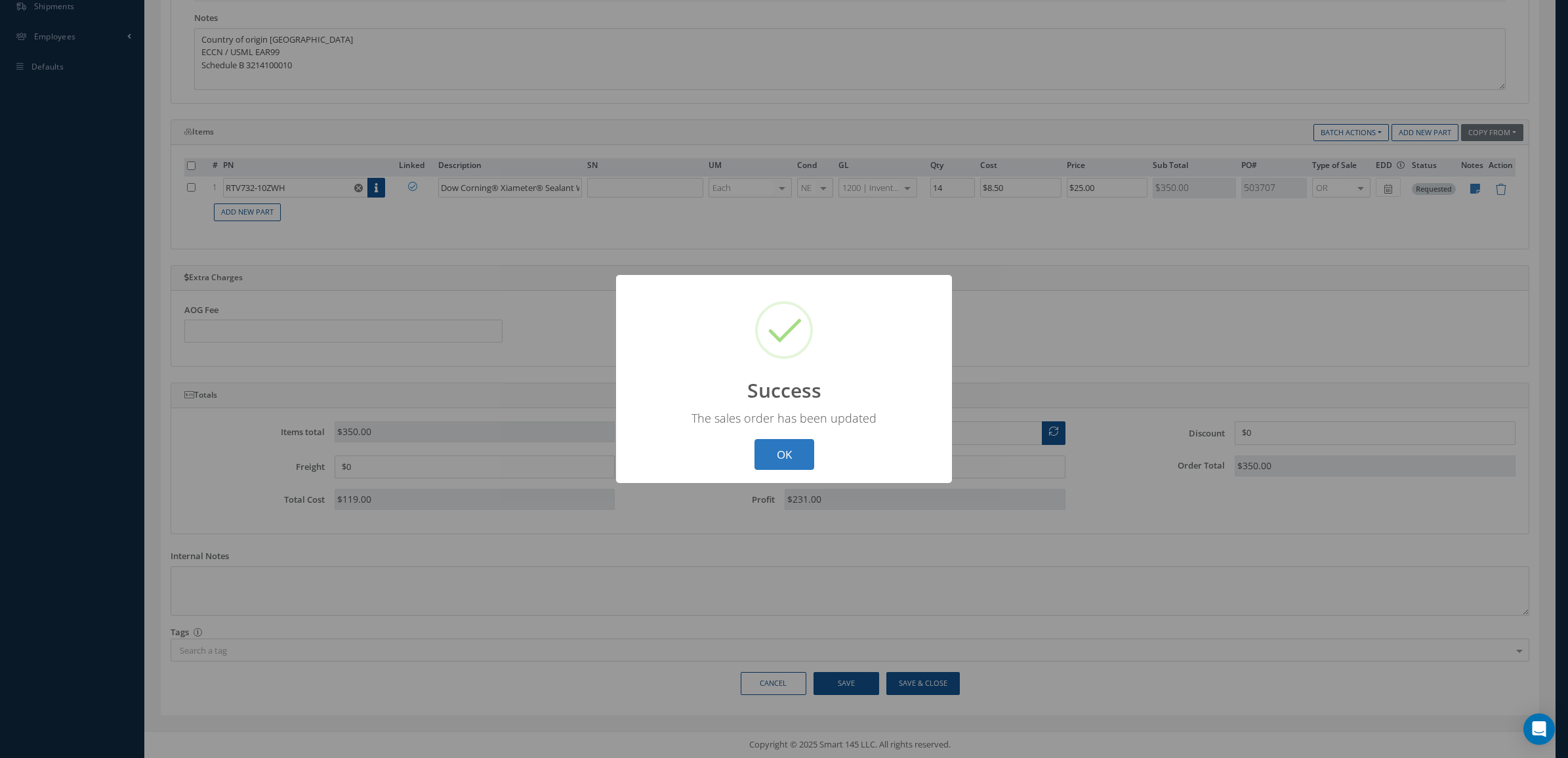
click at [798, 456] on button "OK" at bounding box center [784, 455] width 59 height 31
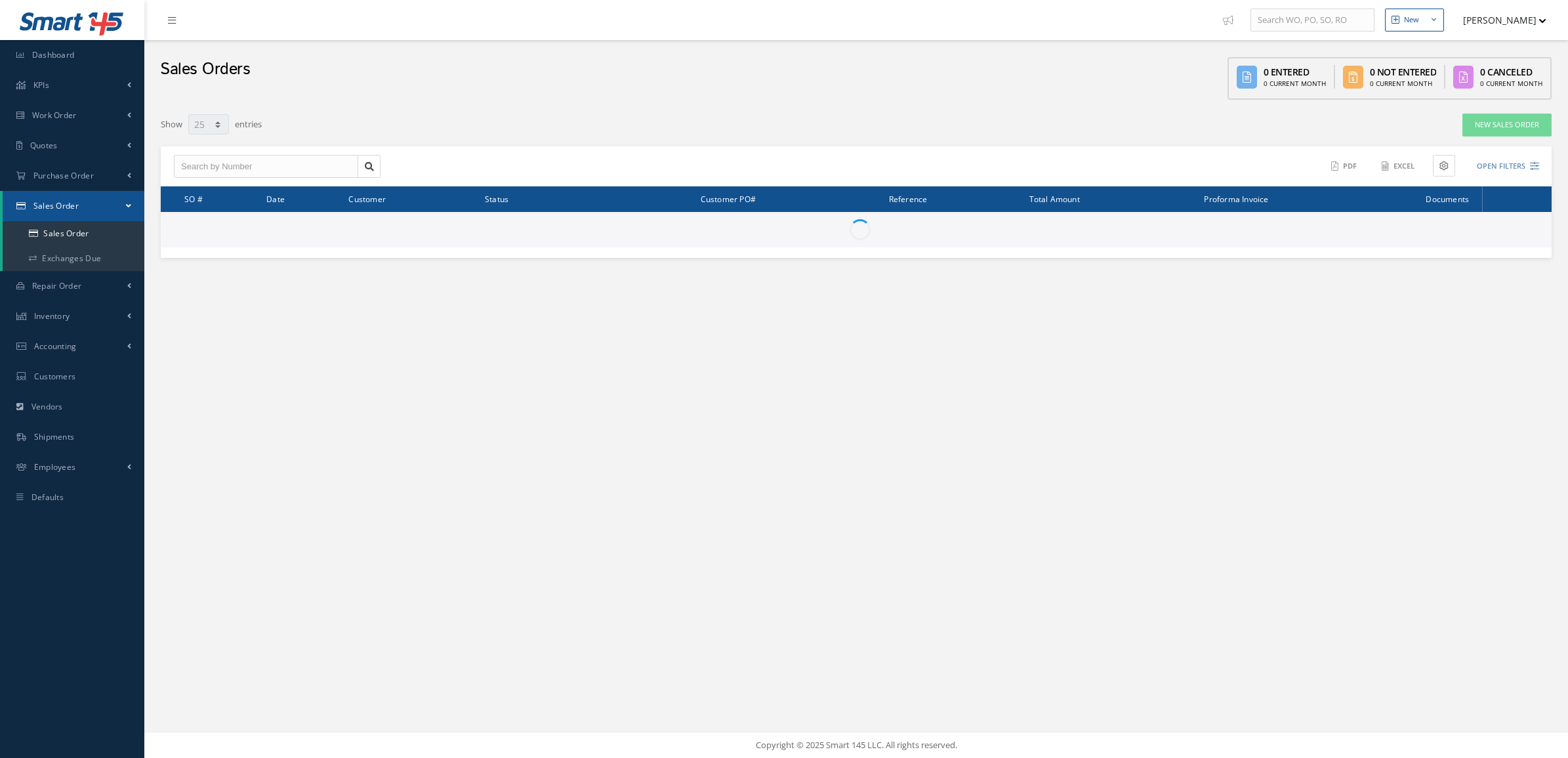
select select "25"
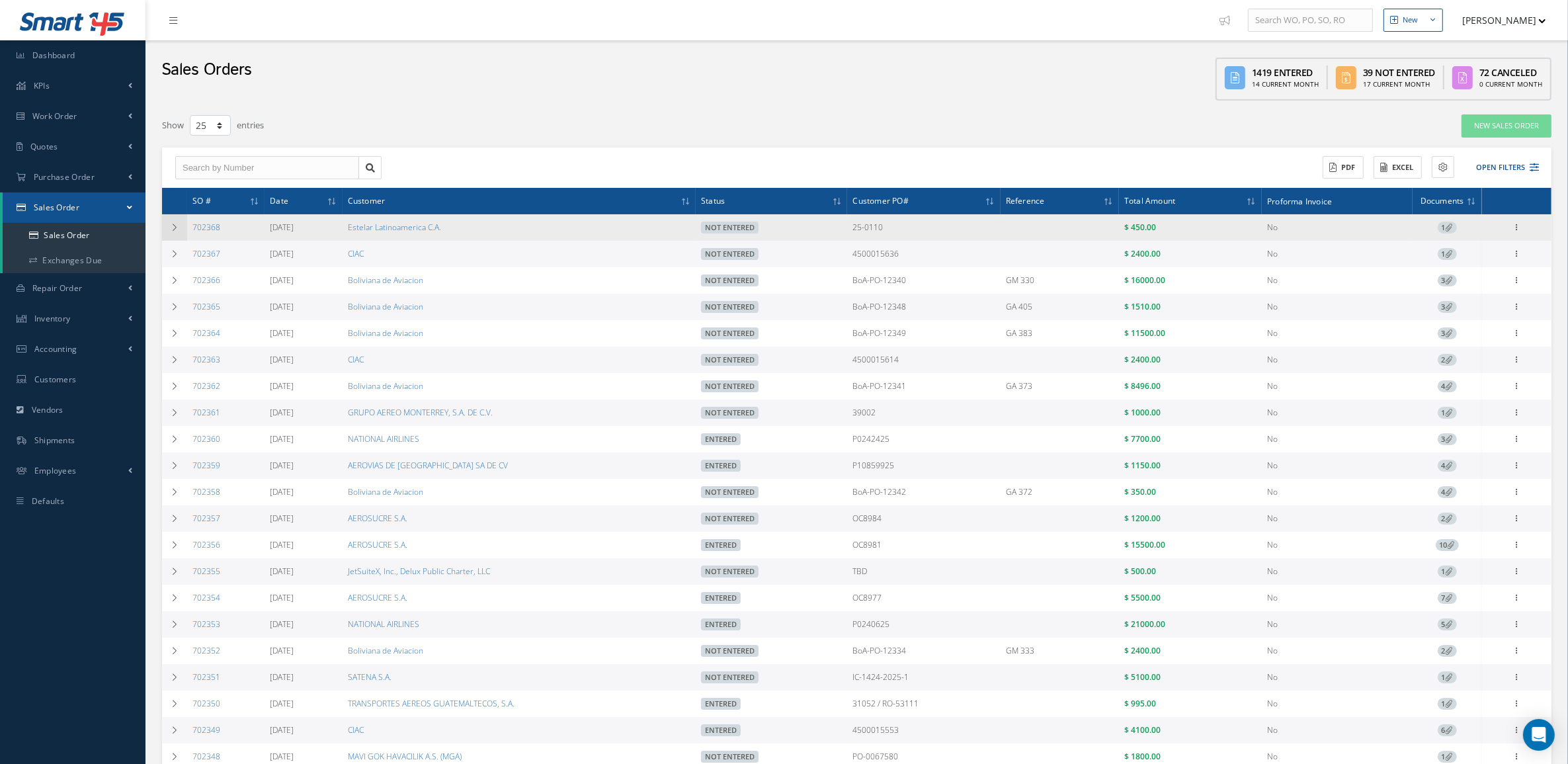
click at [182, 230] on td at bounding box center [174, 227] width 25 height 27
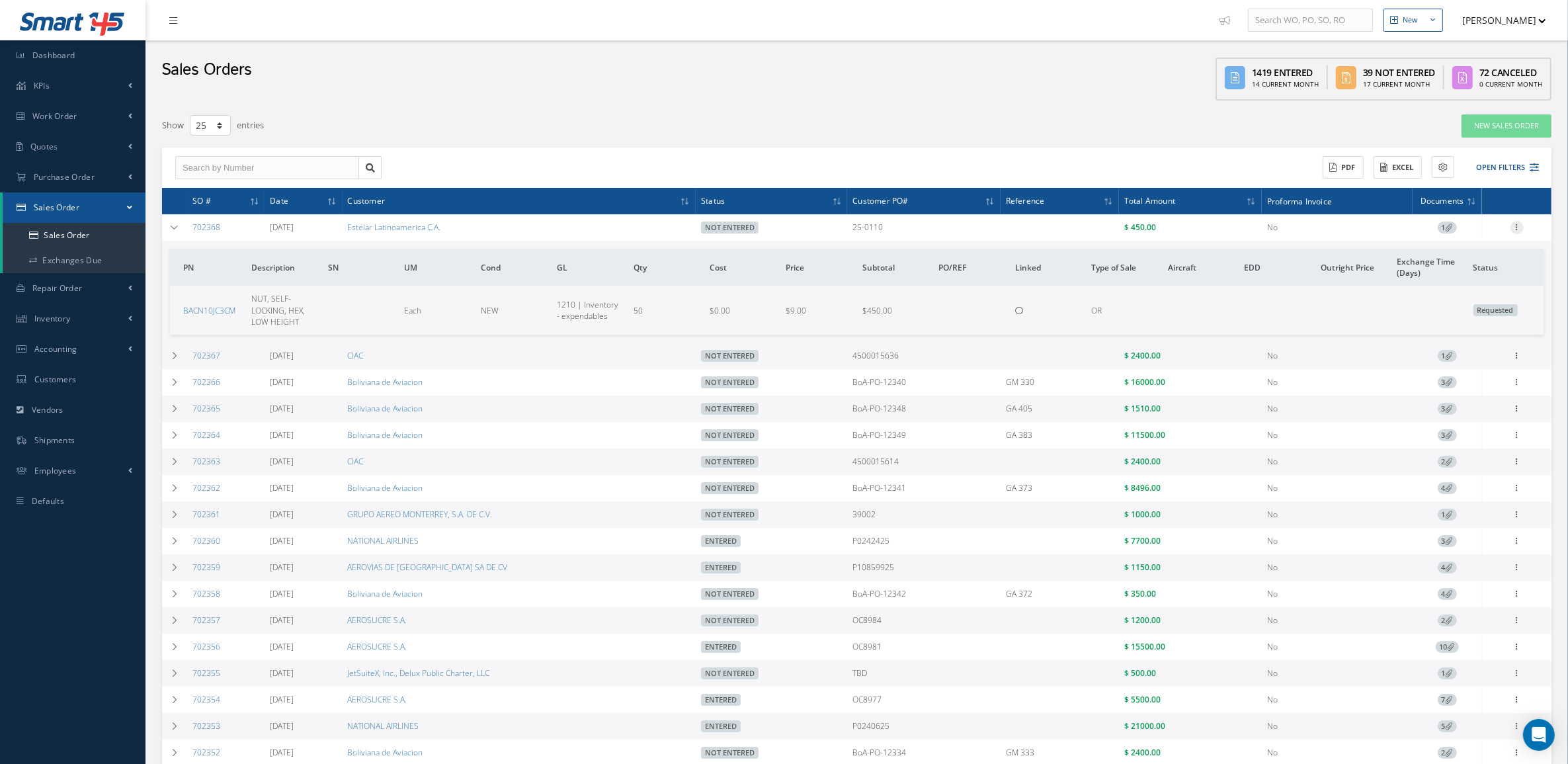
click at [1516, 230] on icon at bounding box center [1516, 226] width 13 height 11
click at [1489, 248] on link "Edit" at bounding box center [1456, 253] width 104 height 17
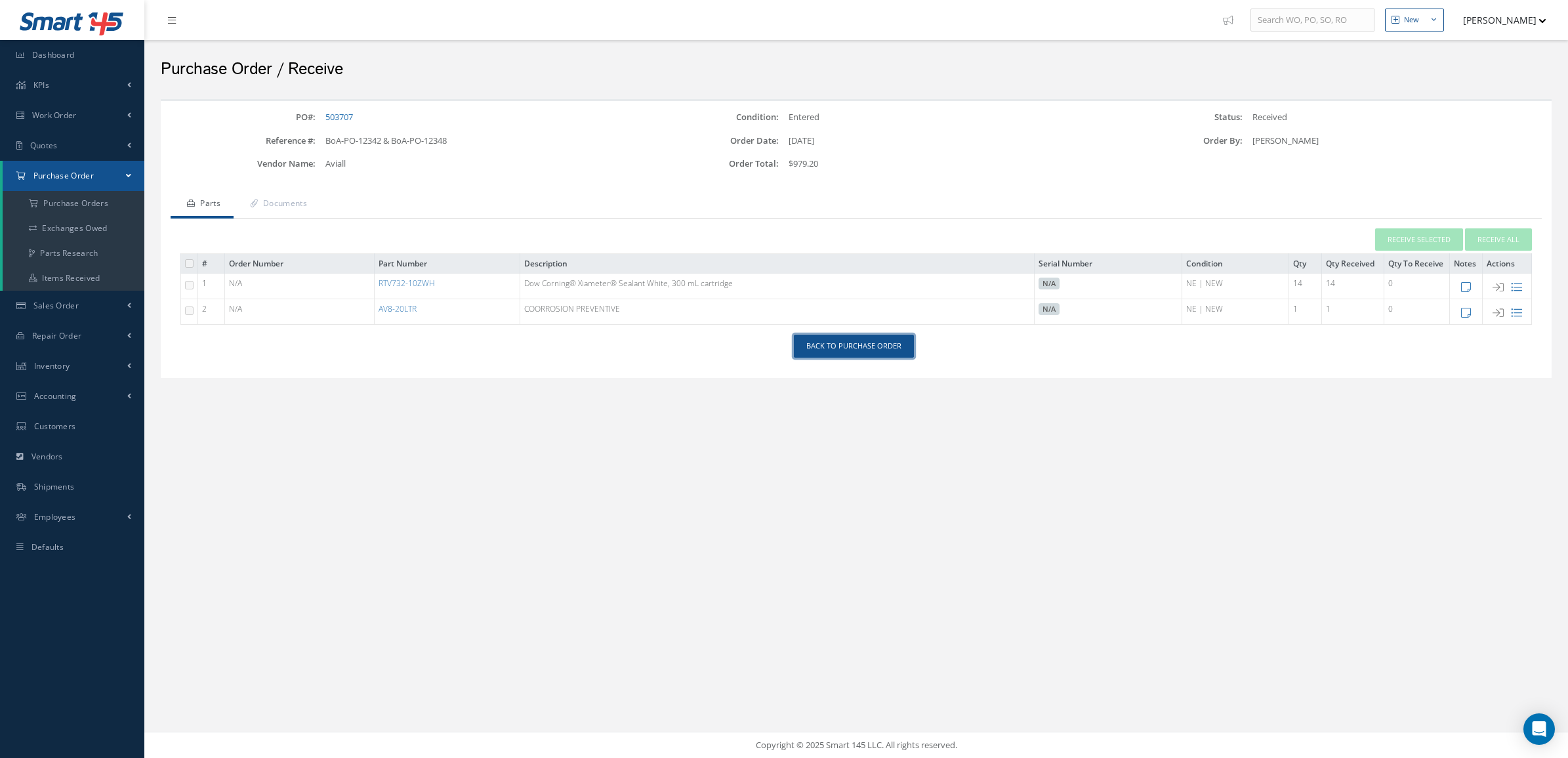
click at [860, 347] on link "Back to Purchase Order" at bounding box center [854, 346] width 120 height 23
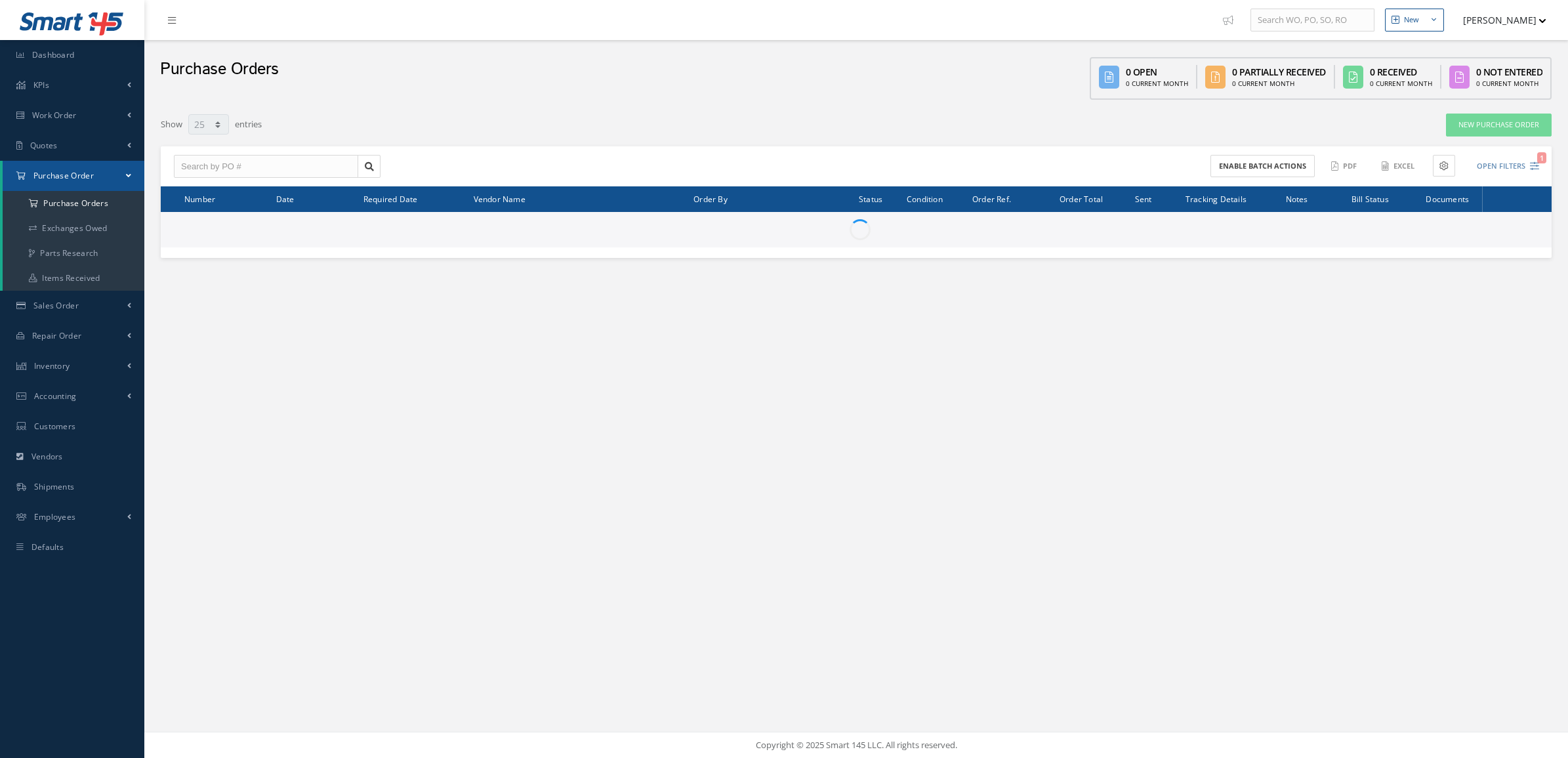
select select "25"
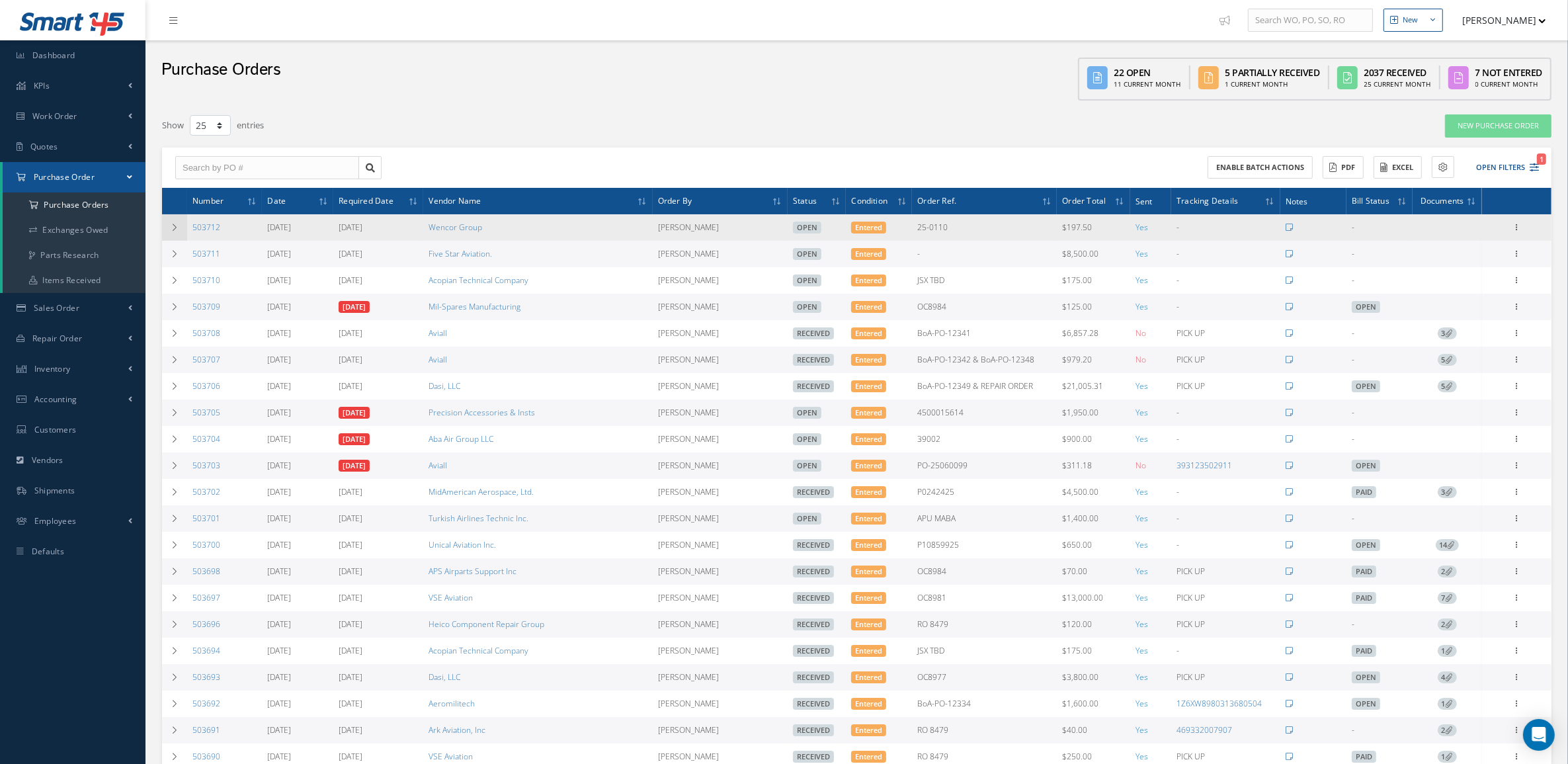
click at [170, 227] on icon at bounding box center [175, 227] width 10 height 8
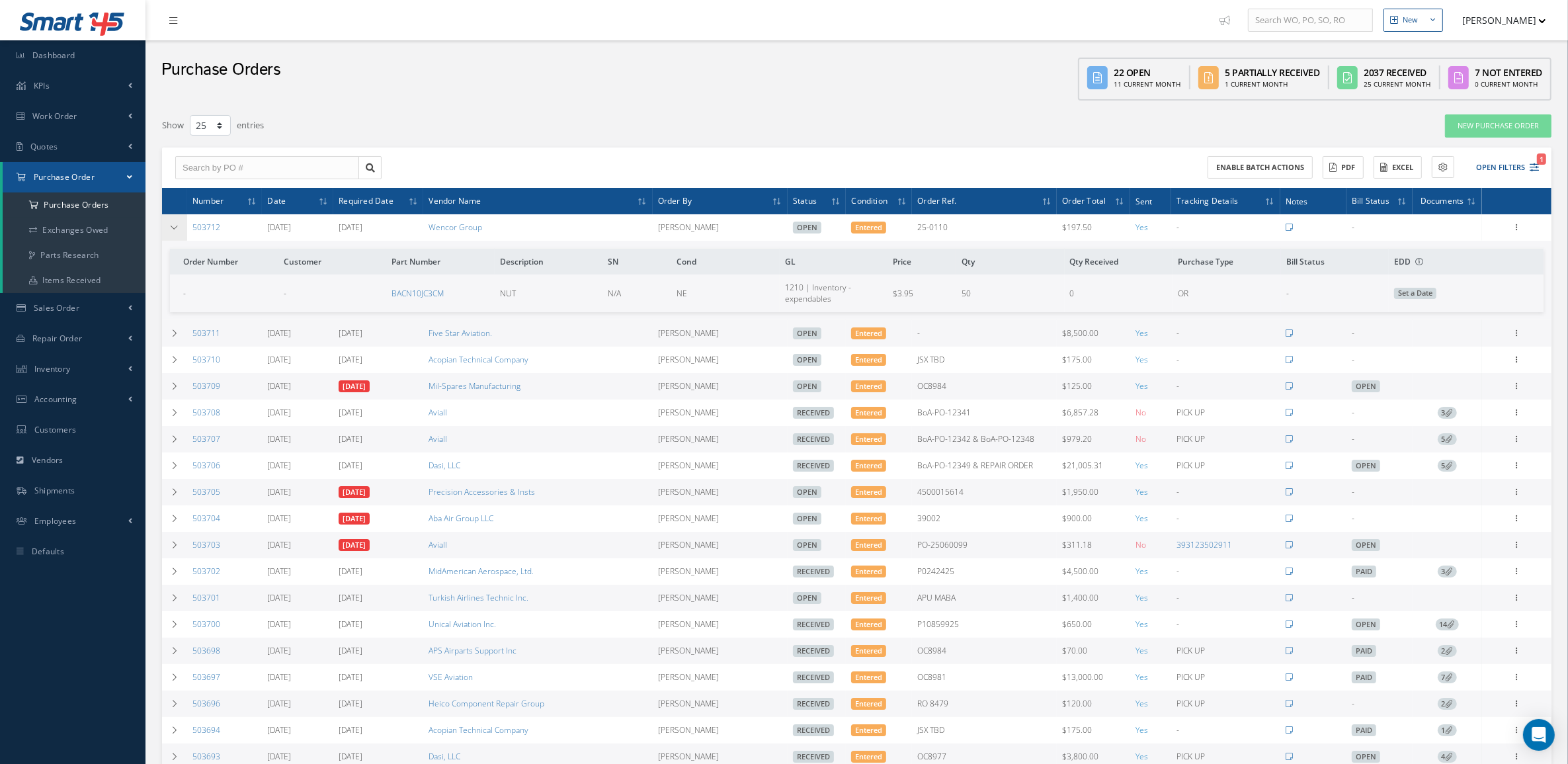
click at [170, 227] on icon at bounding box center [175, 227] width 10 height 8
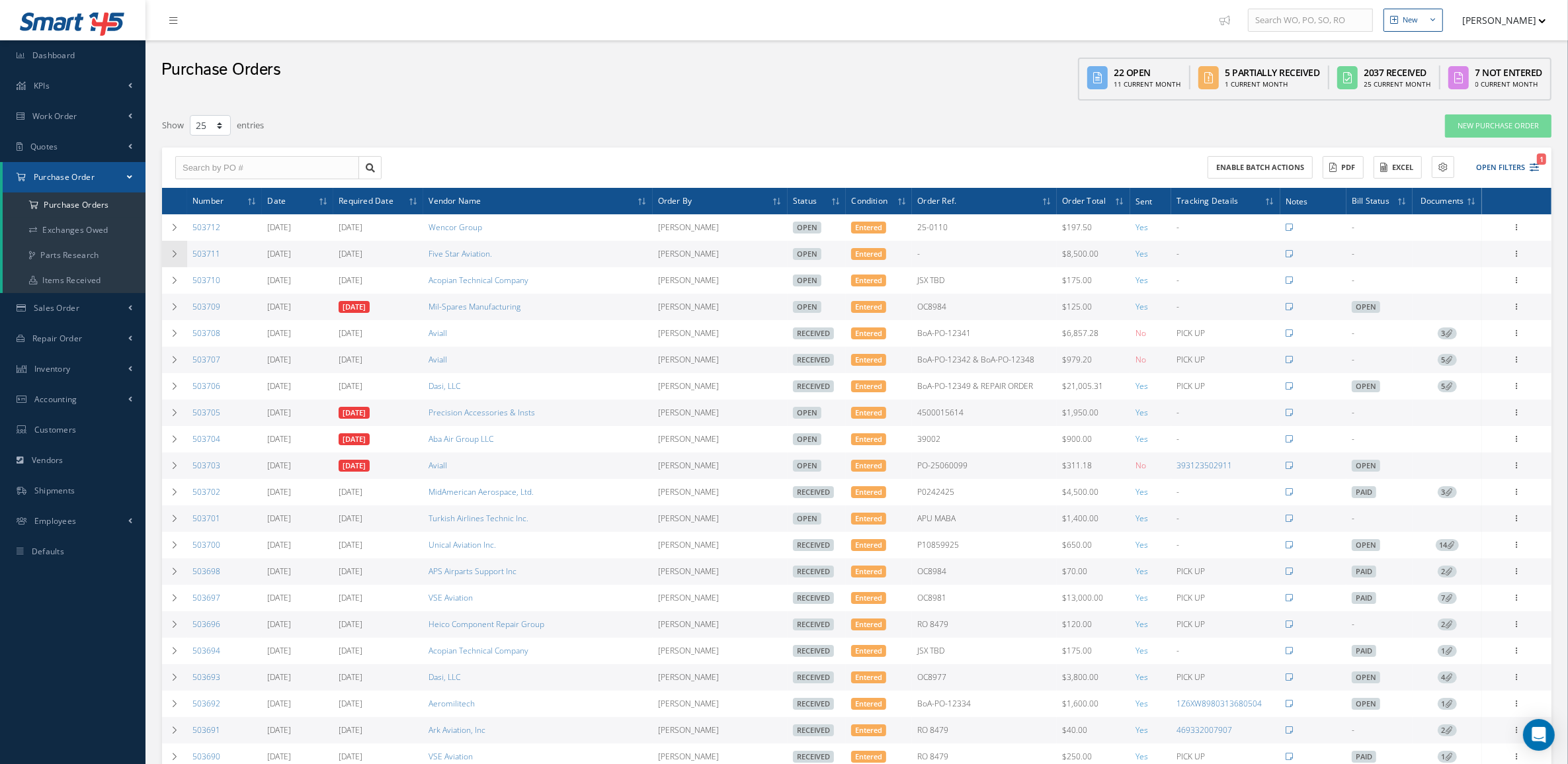
click at [169, 251] on td at bounding box center [174, 254] width 25 height 27
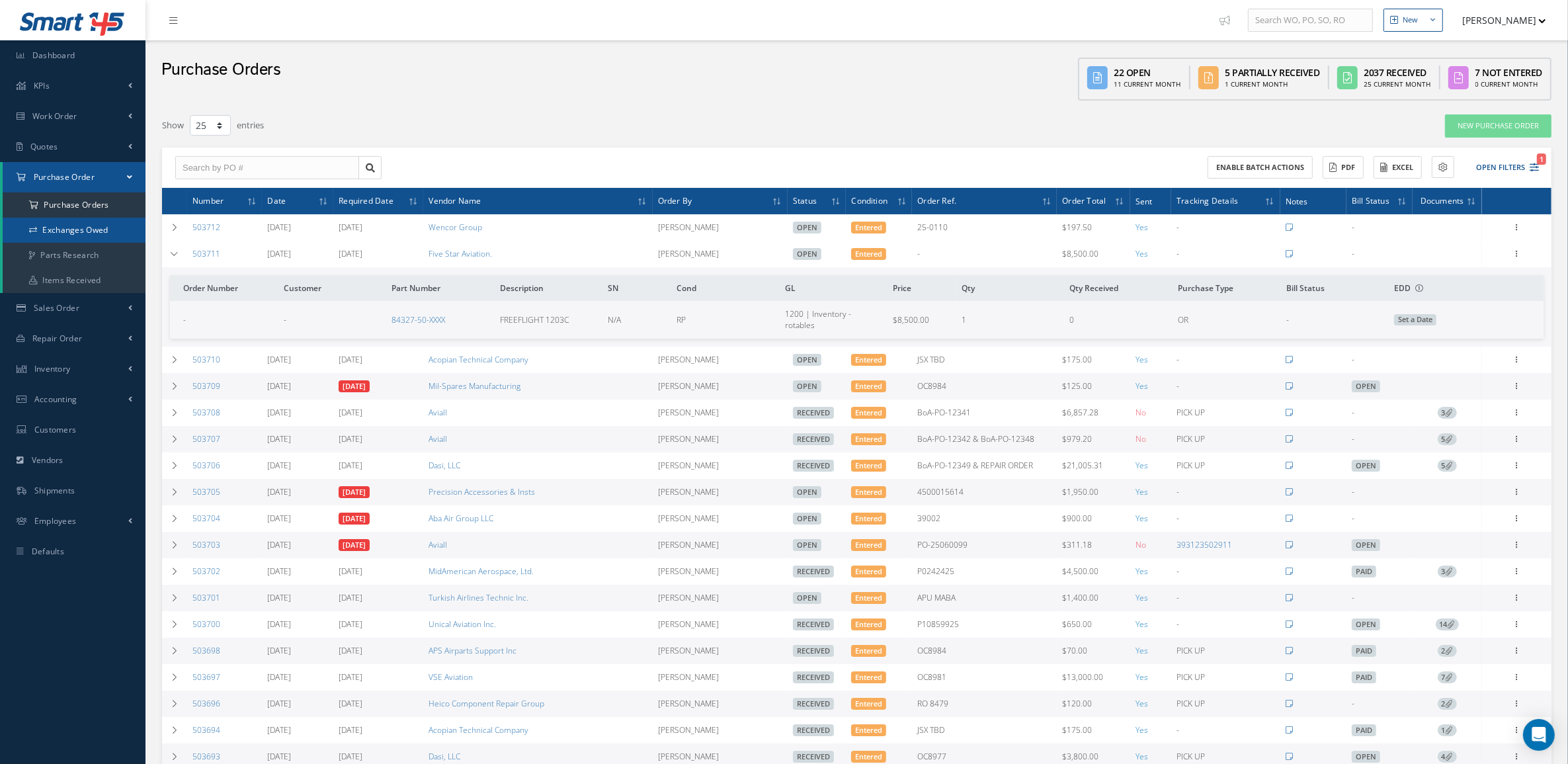
click at [101, 228] on link "Exchanges Owed" at bounding box center [74, 230] width 143 height 25
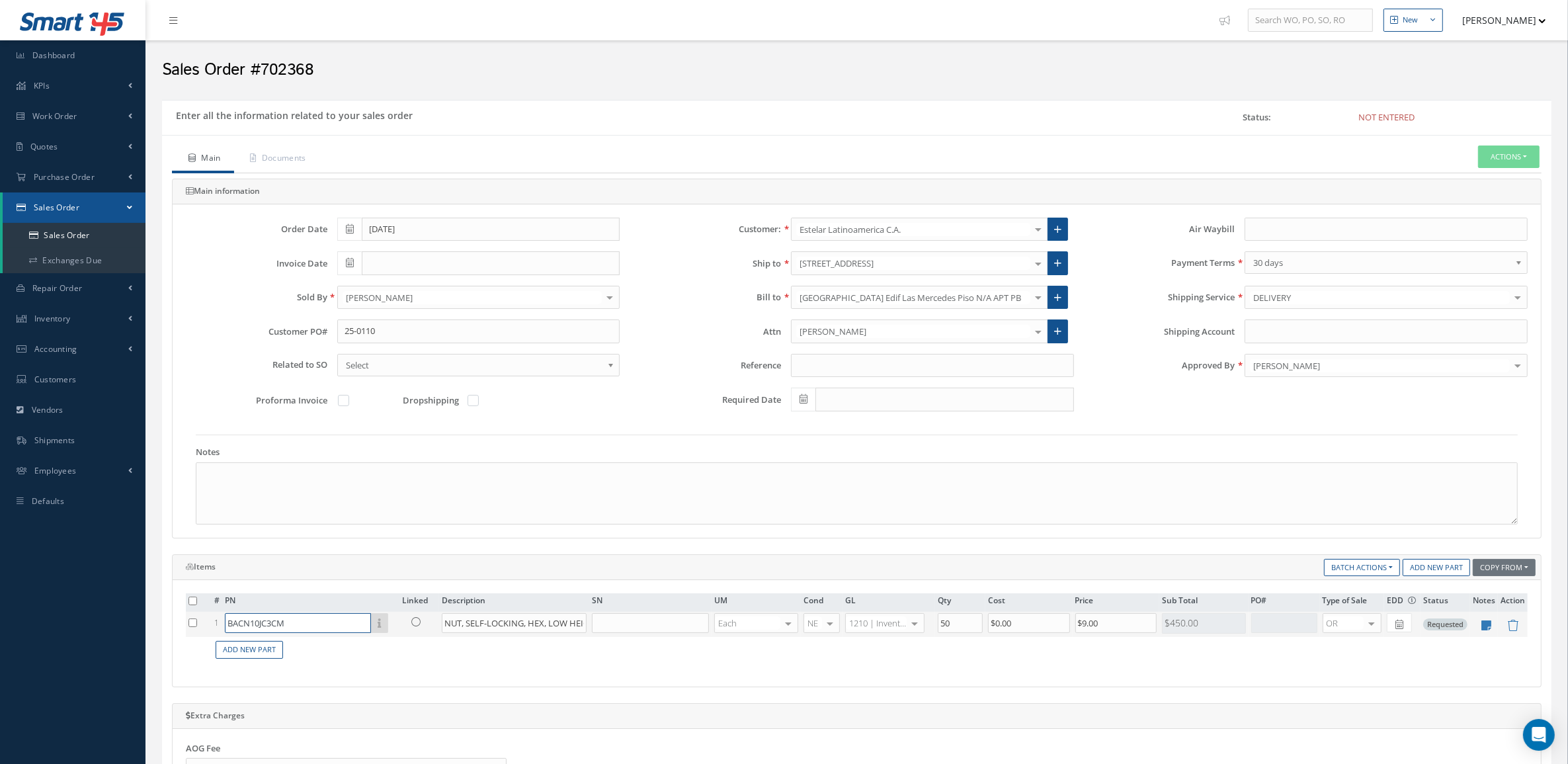
click at [308, 628] on input "BACN10JC3CM" at bounding box center [298, 622] width 146 height 20
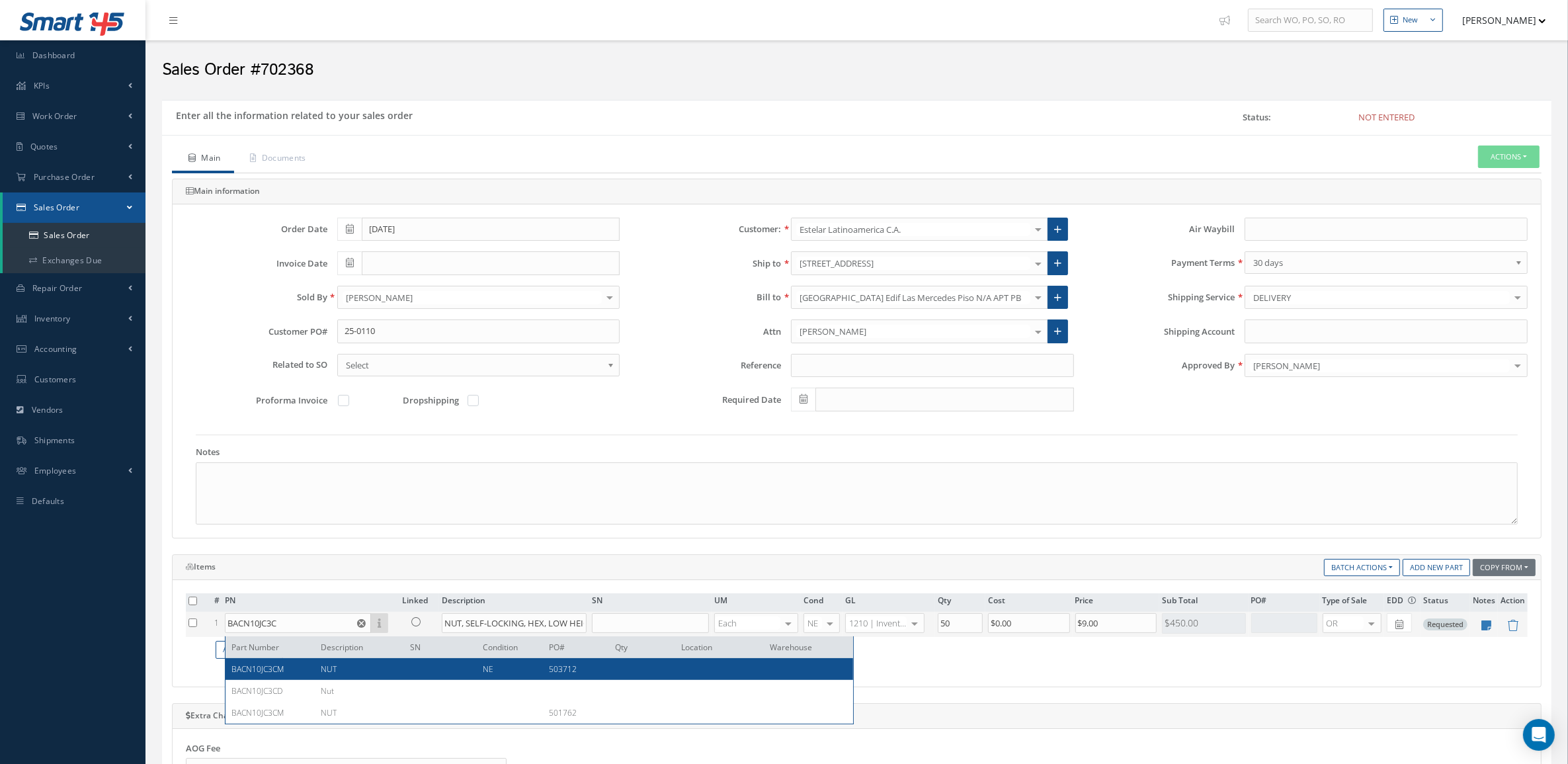
click at [325, 675] on div "NUT" at bounding box center [355, 669] width 89 height 12
type input "BACN10JC3CM"
type input "NUT"
type input "$3.95"
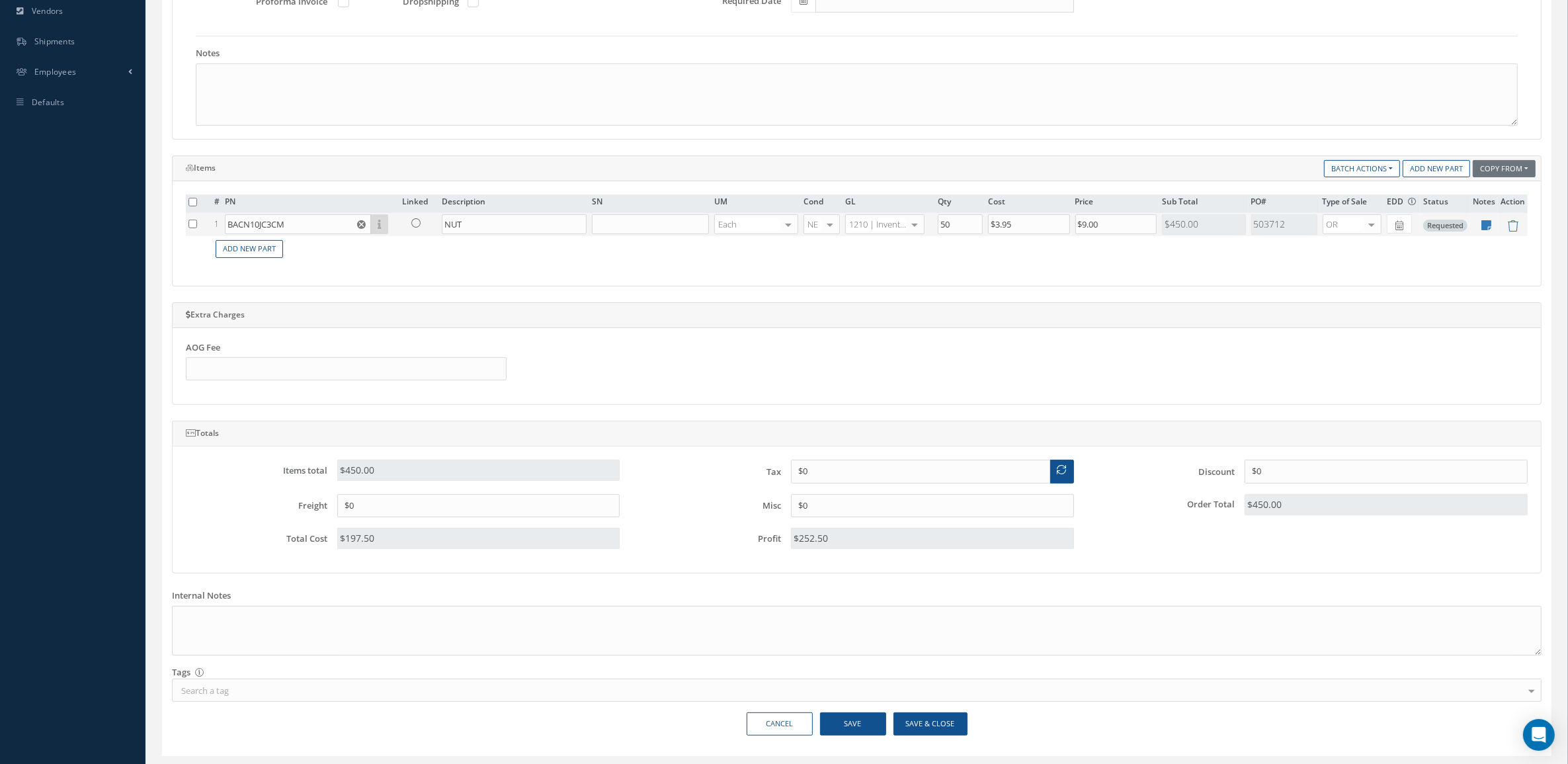
scroll to position [413, 0]
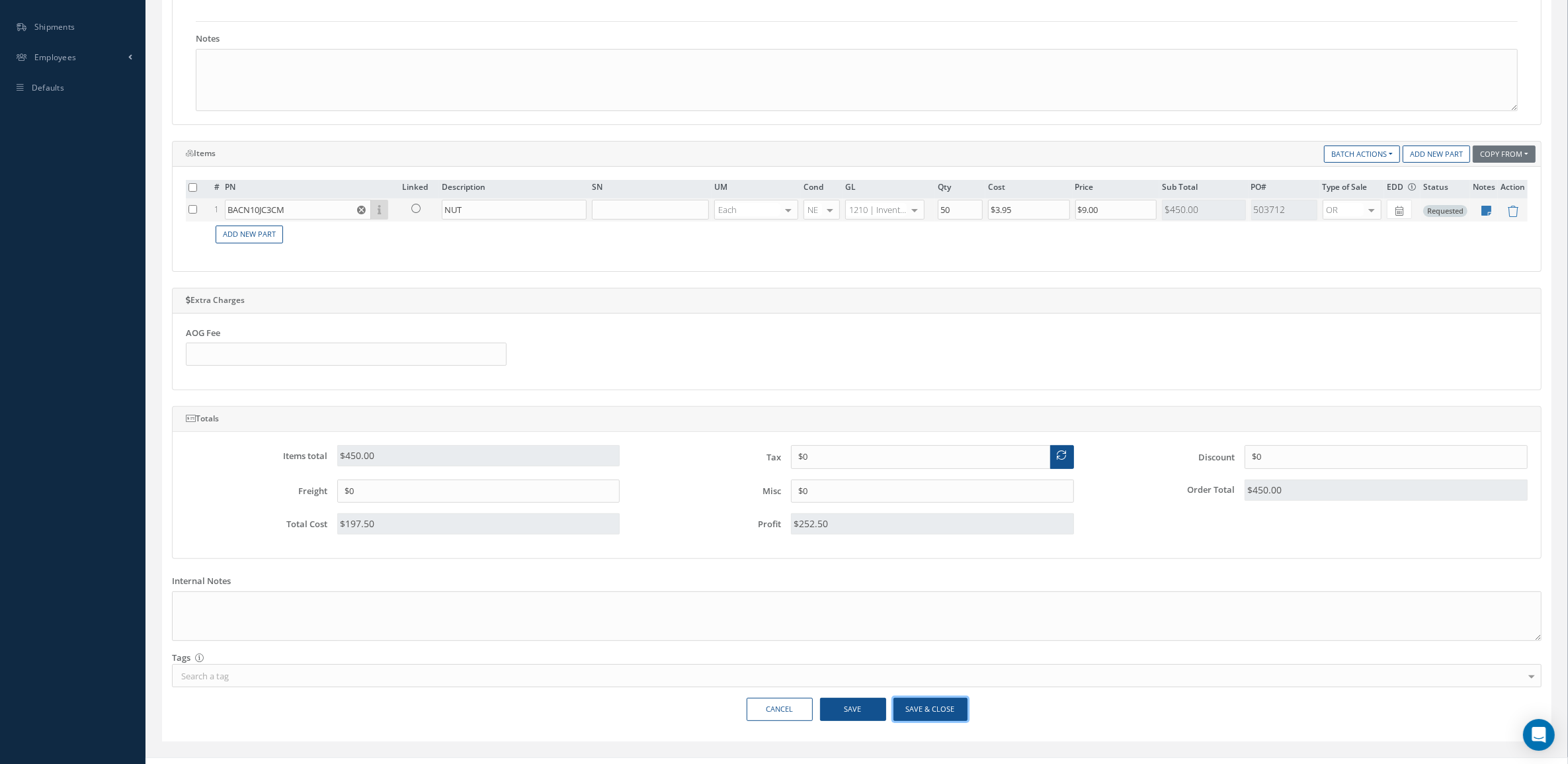
click at [908, 716] on button "Save & Close" at bounding box center [930, 710] width 74 height 23
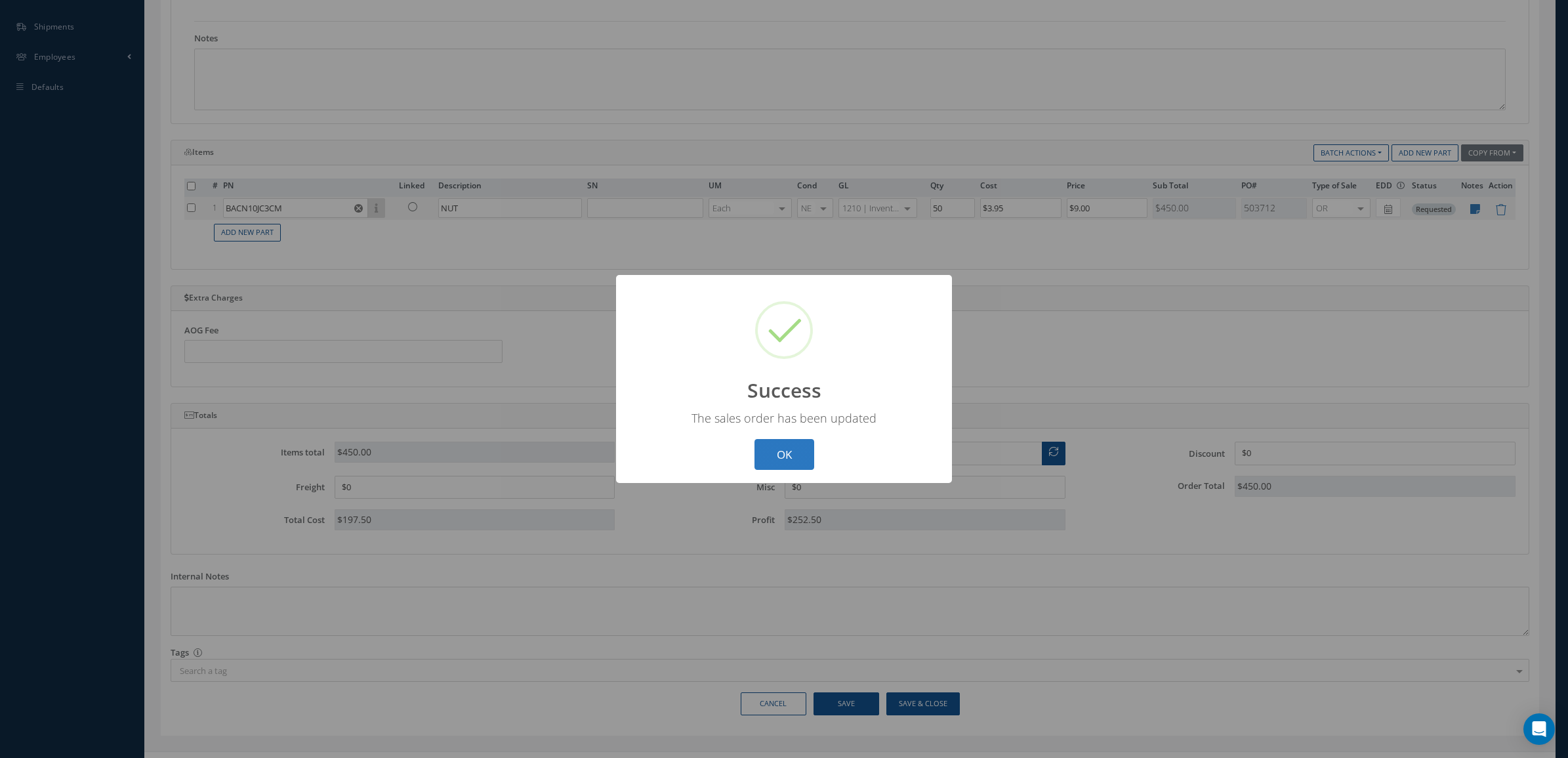
click at [786, 453] on button "OK" at bounding box center [784, 455] width 59 height 31
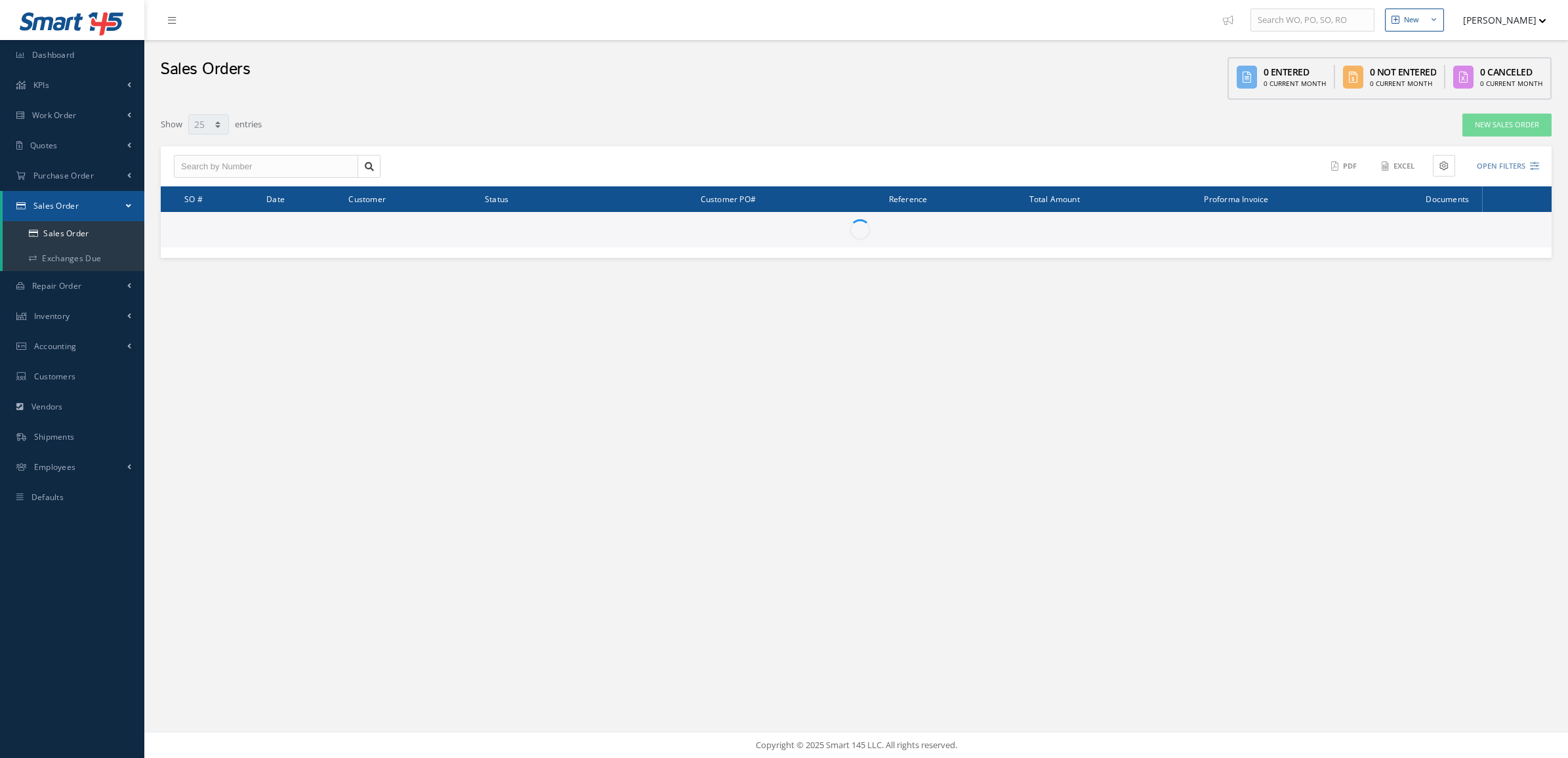
select select "25"
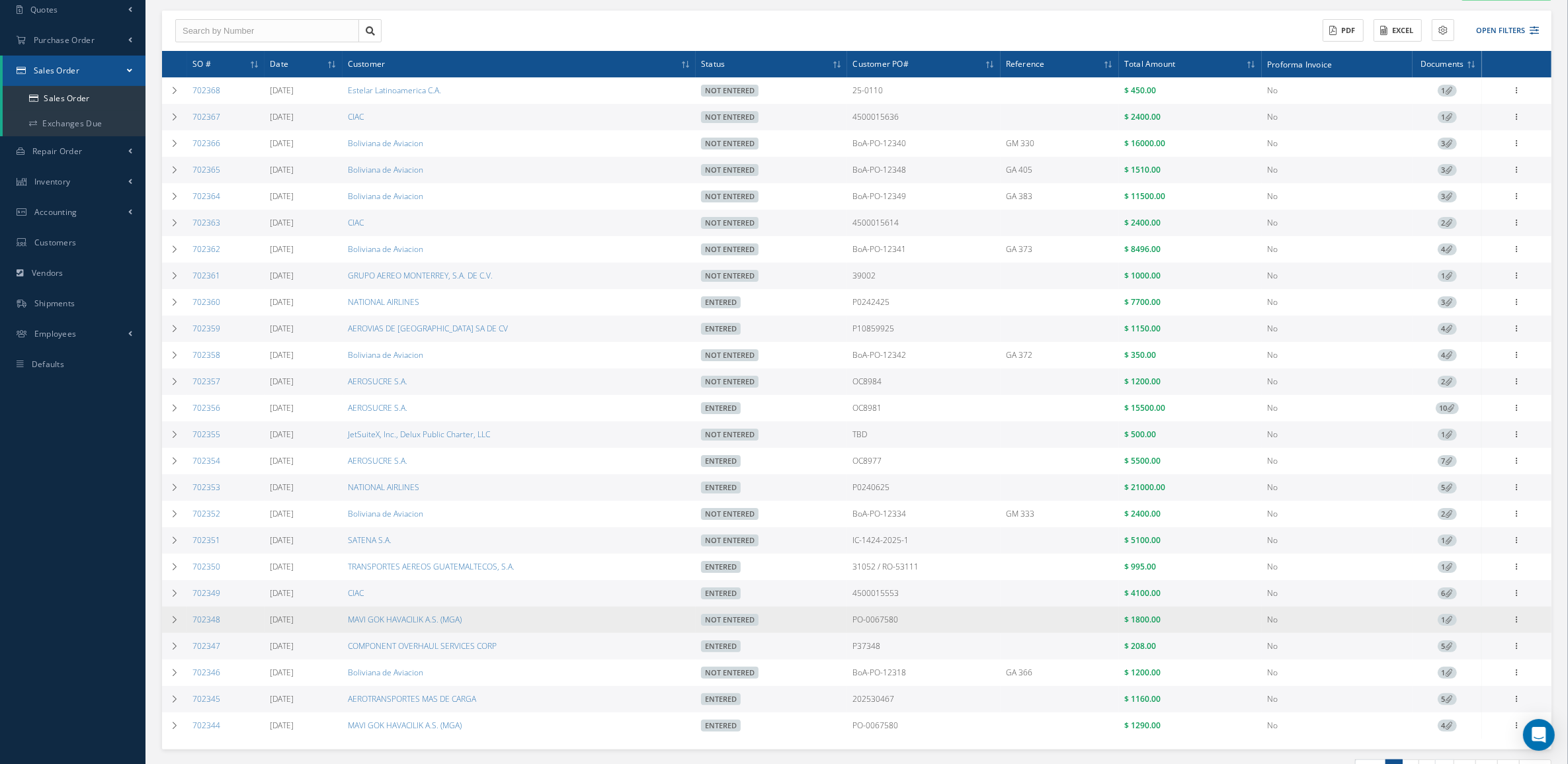
scroll to position [165, 0]
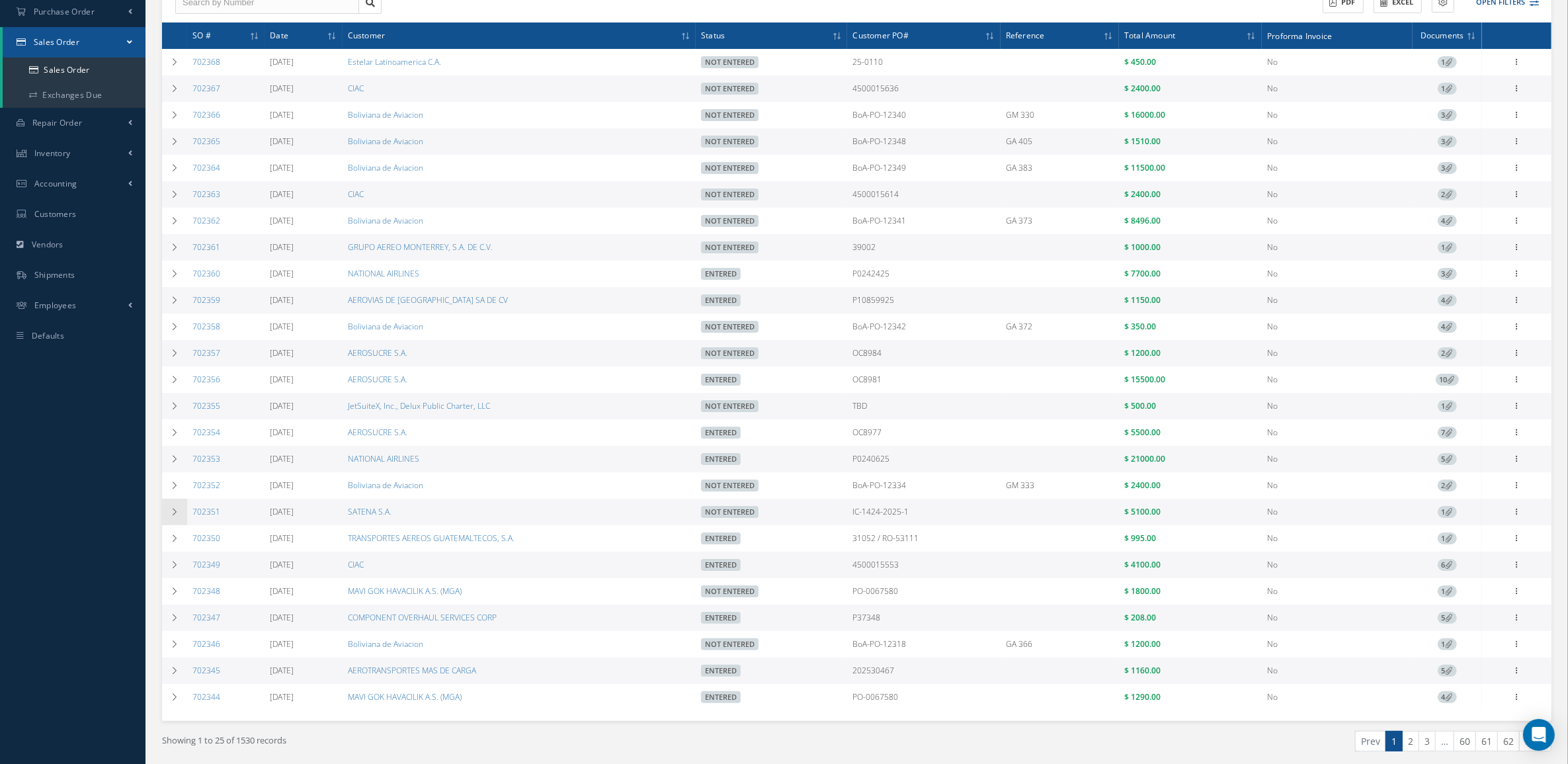
click at [175, 516] on icon at bounding box center [175, 512] width 10 height 8
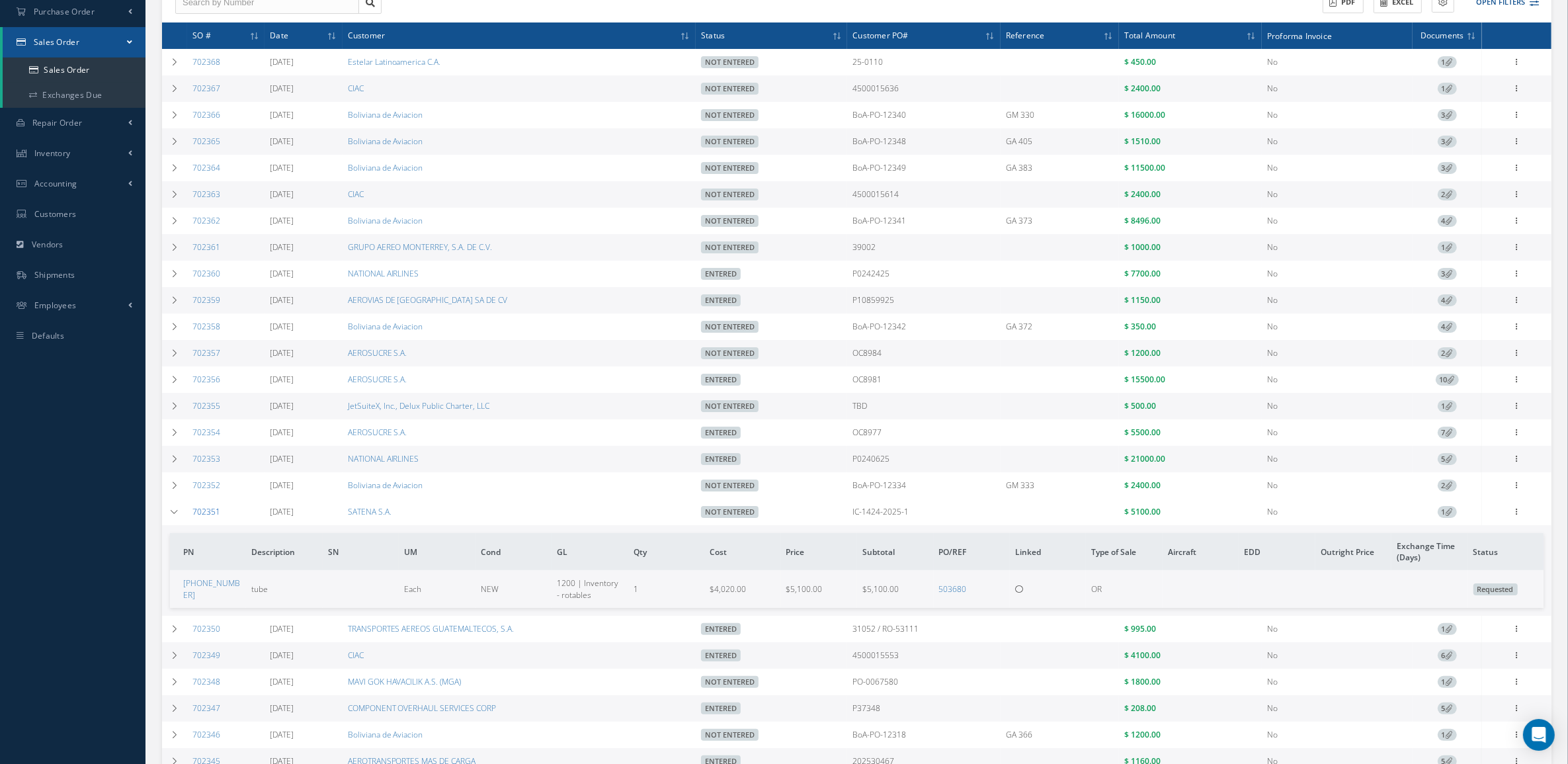
click at [210, 518] on link "702351" at bounding box center [206, 511] width 28 height 12
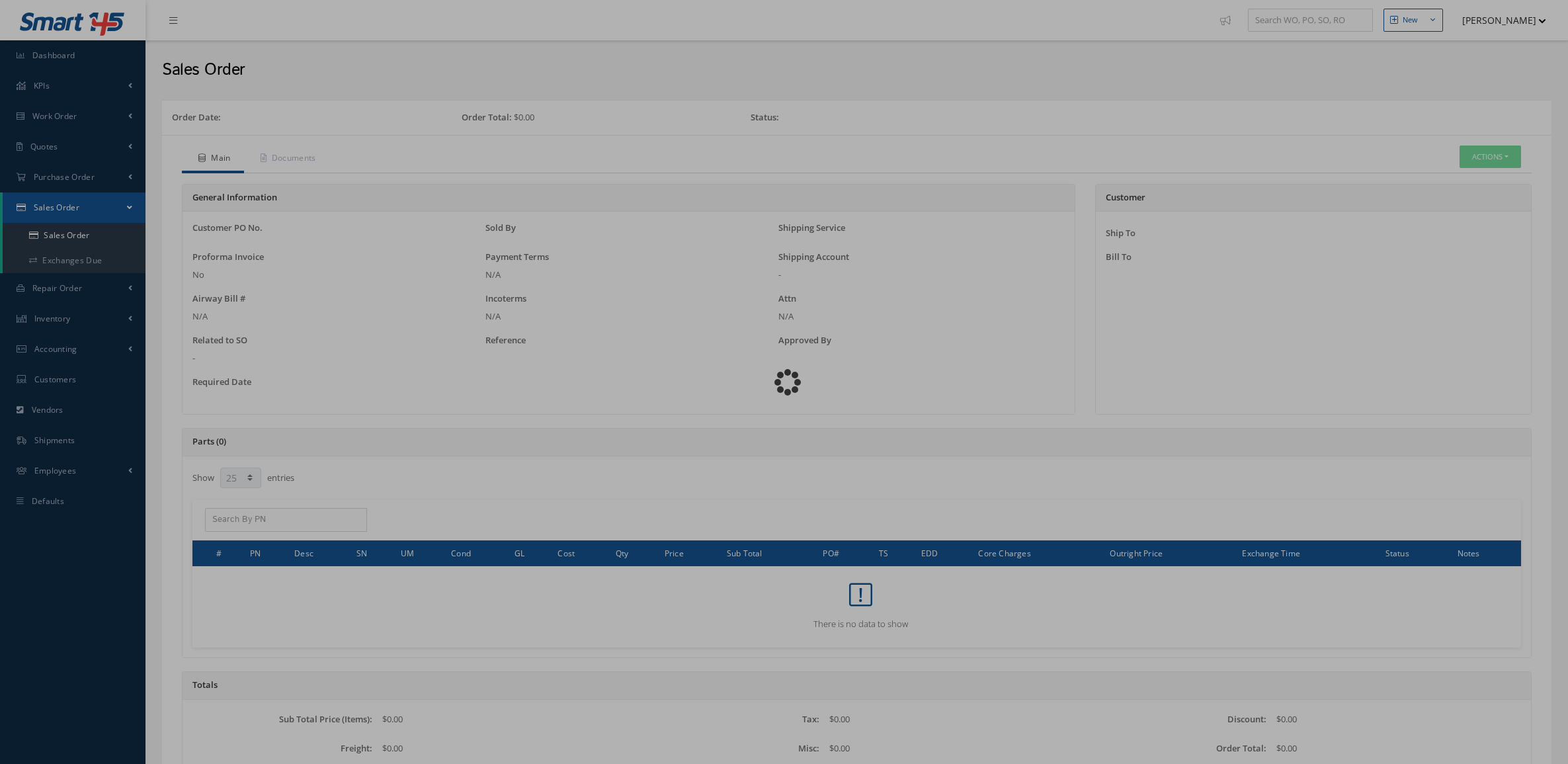
select select "25"
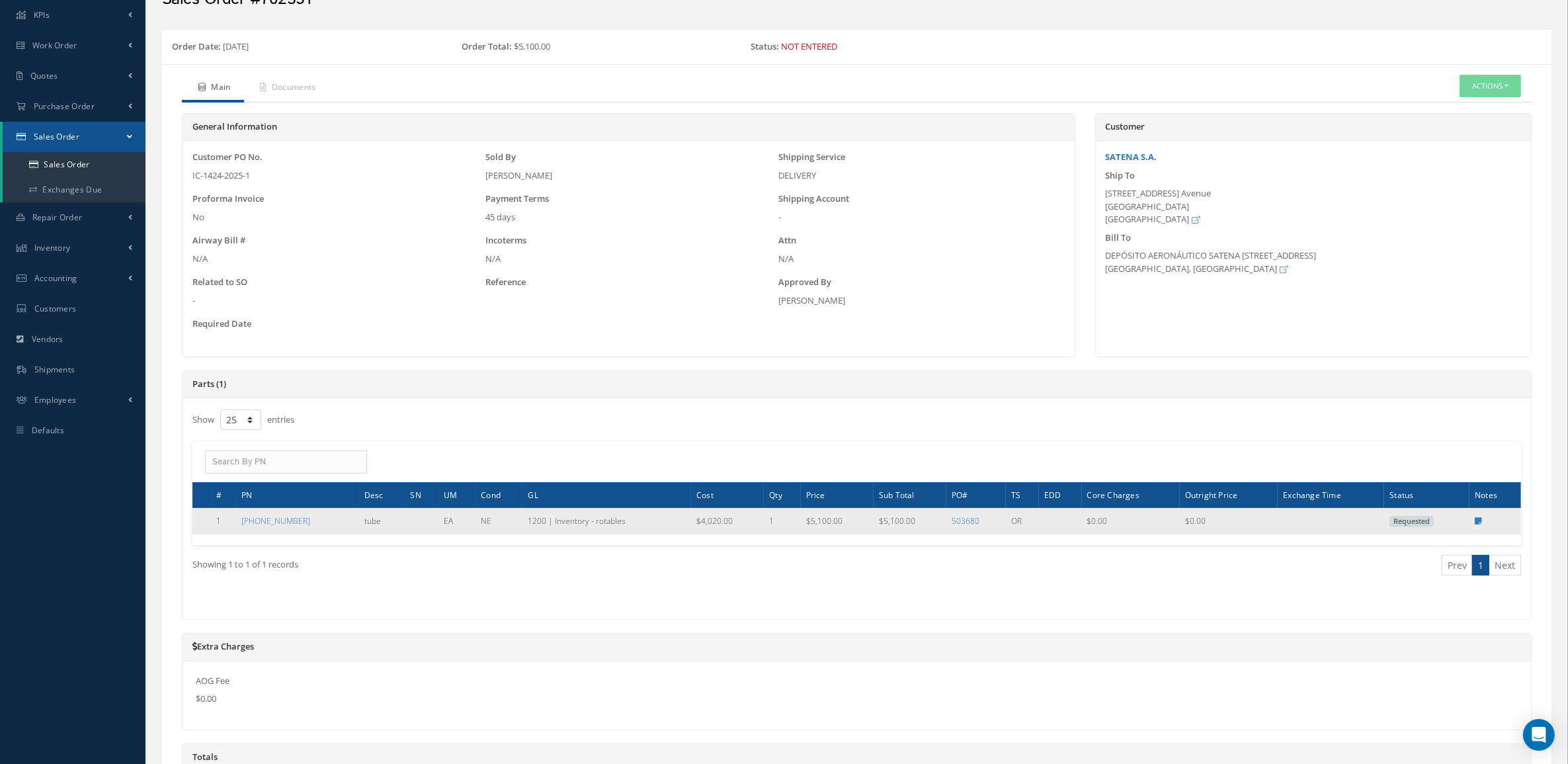
scroll to position [165, 0]
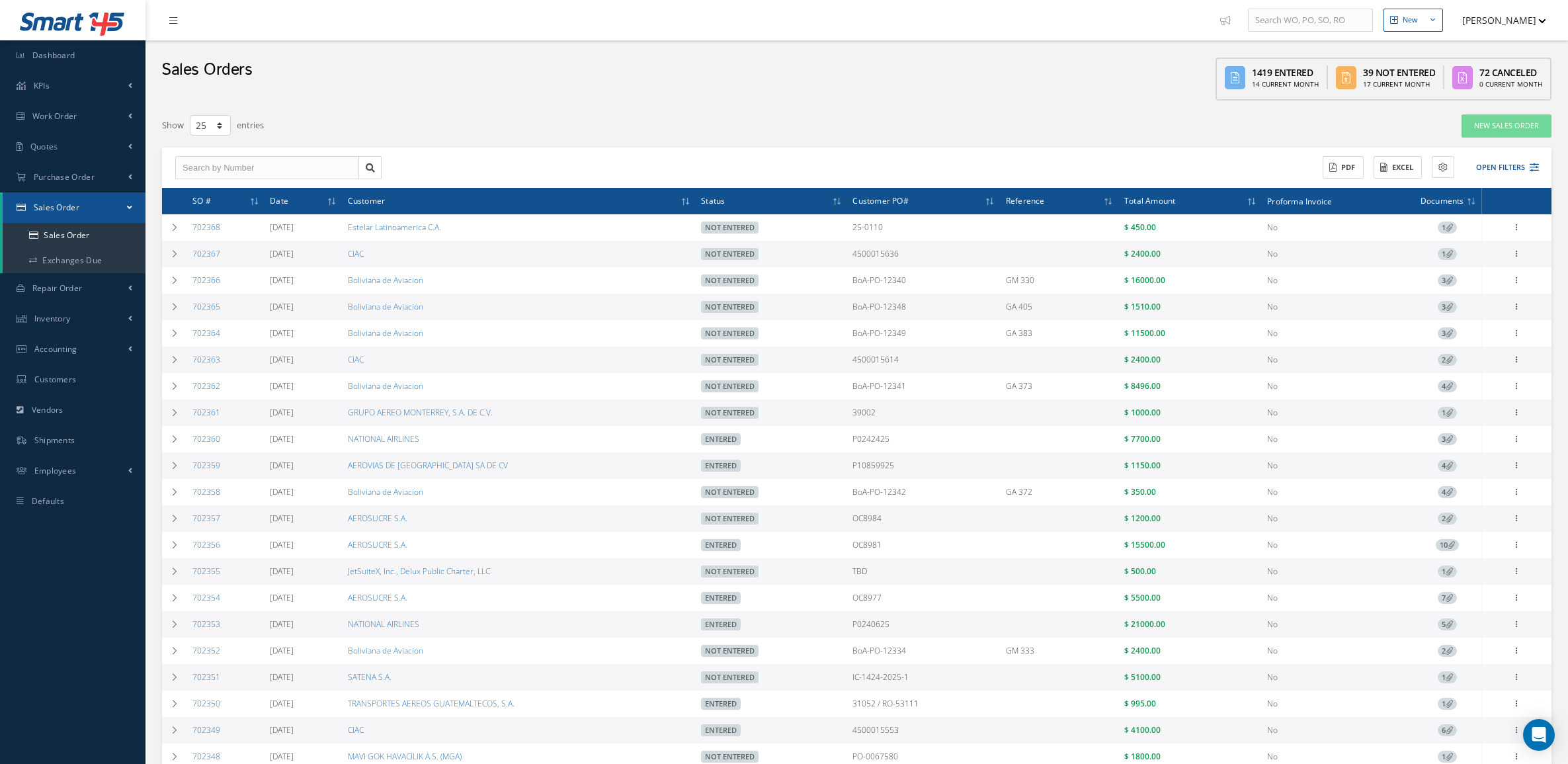
select select "25"
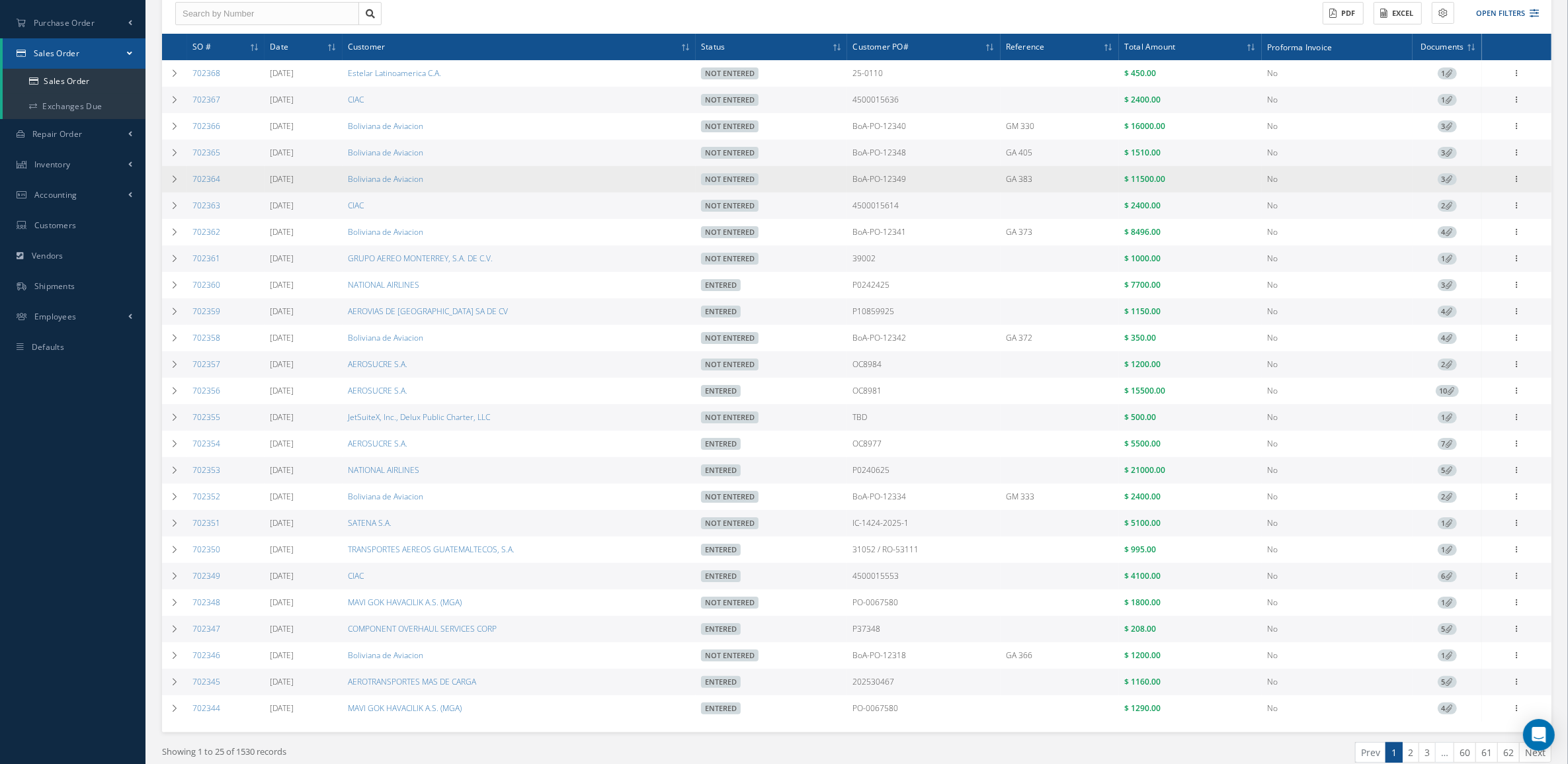
scroll to position [82, 0]
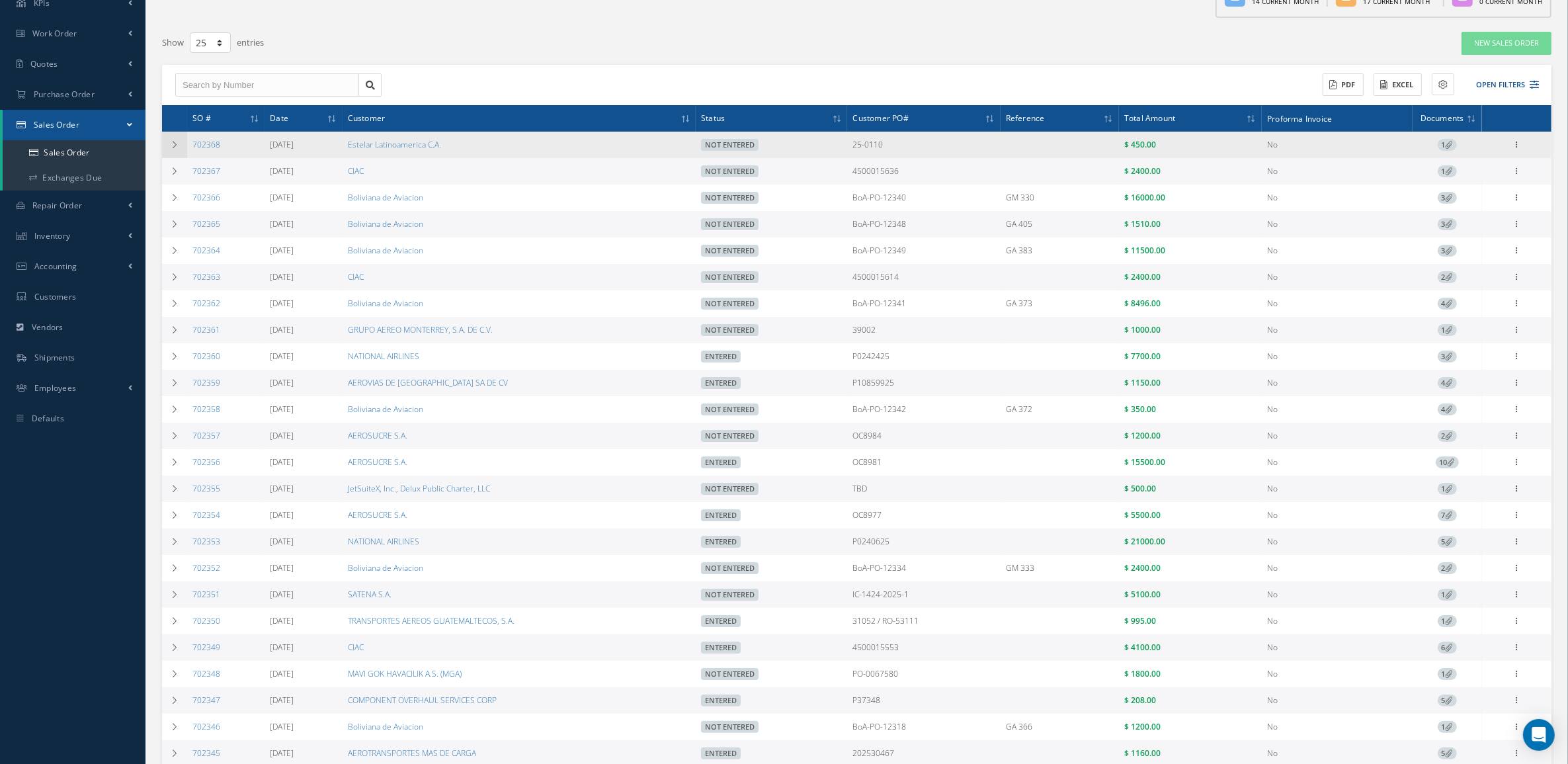
click at [167, 150] on td at bounding box center [174, 144] width 25 height 27
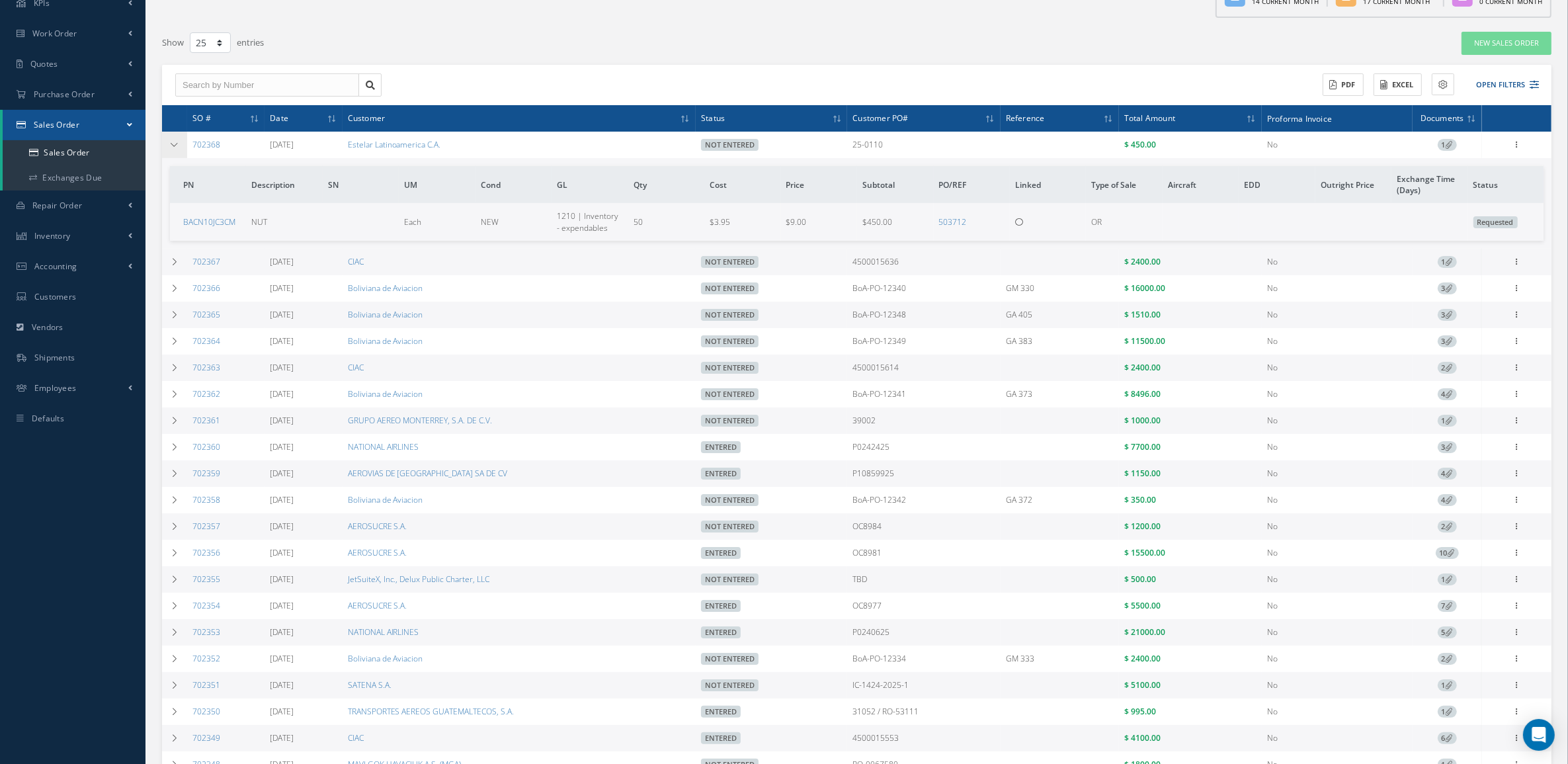
click at [167, 150] on td at bounding box center [174, 144] width 25 height 27
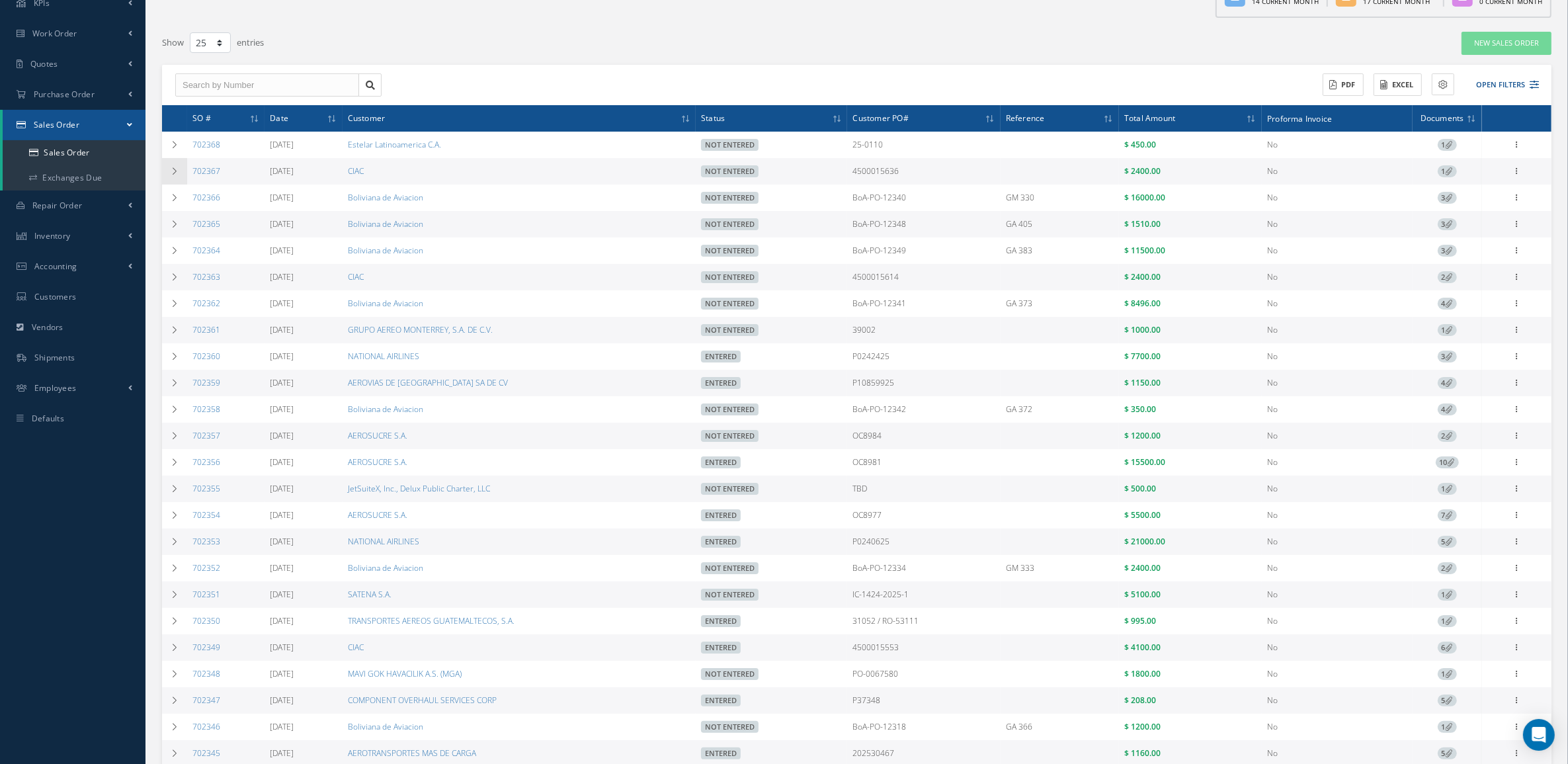
click at [170, 176] on td at bounding box center [174, 171] width 25 height 27
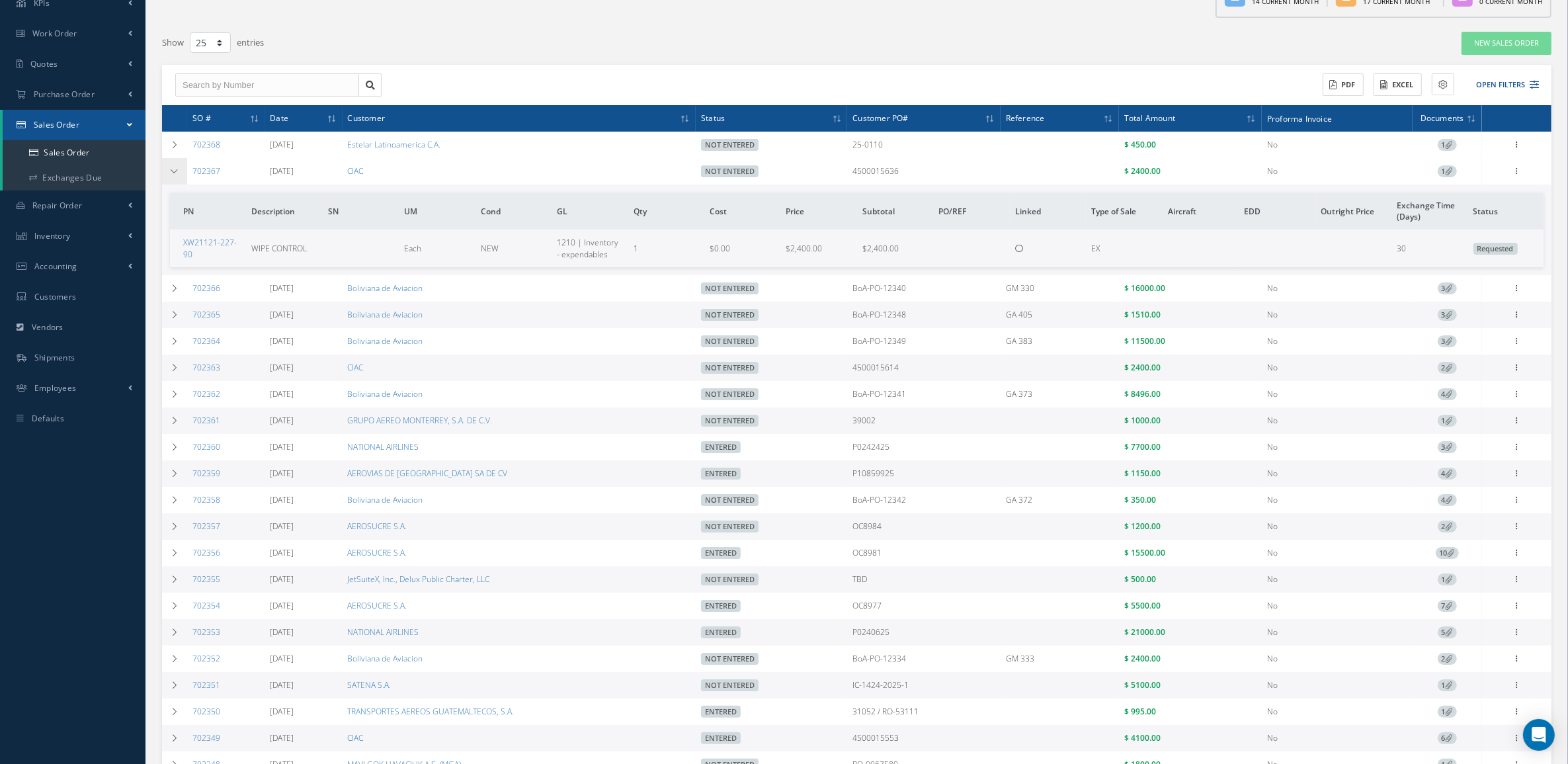
click at [170, 176] on td at bounding box center [174, 171] width 25 height 27
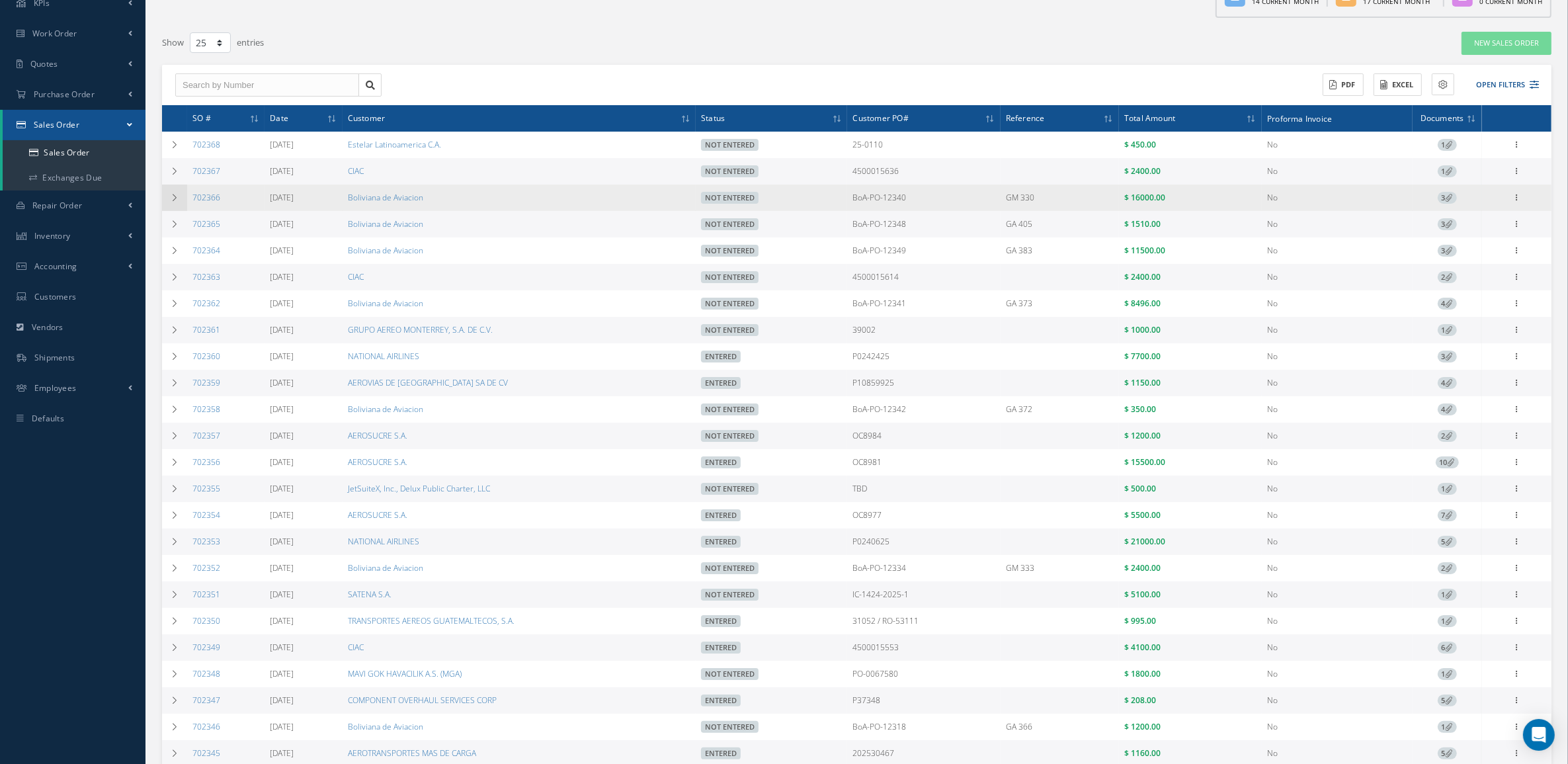
click at [170, 193] on td at bounding box center [174, 197] width 25 height 27
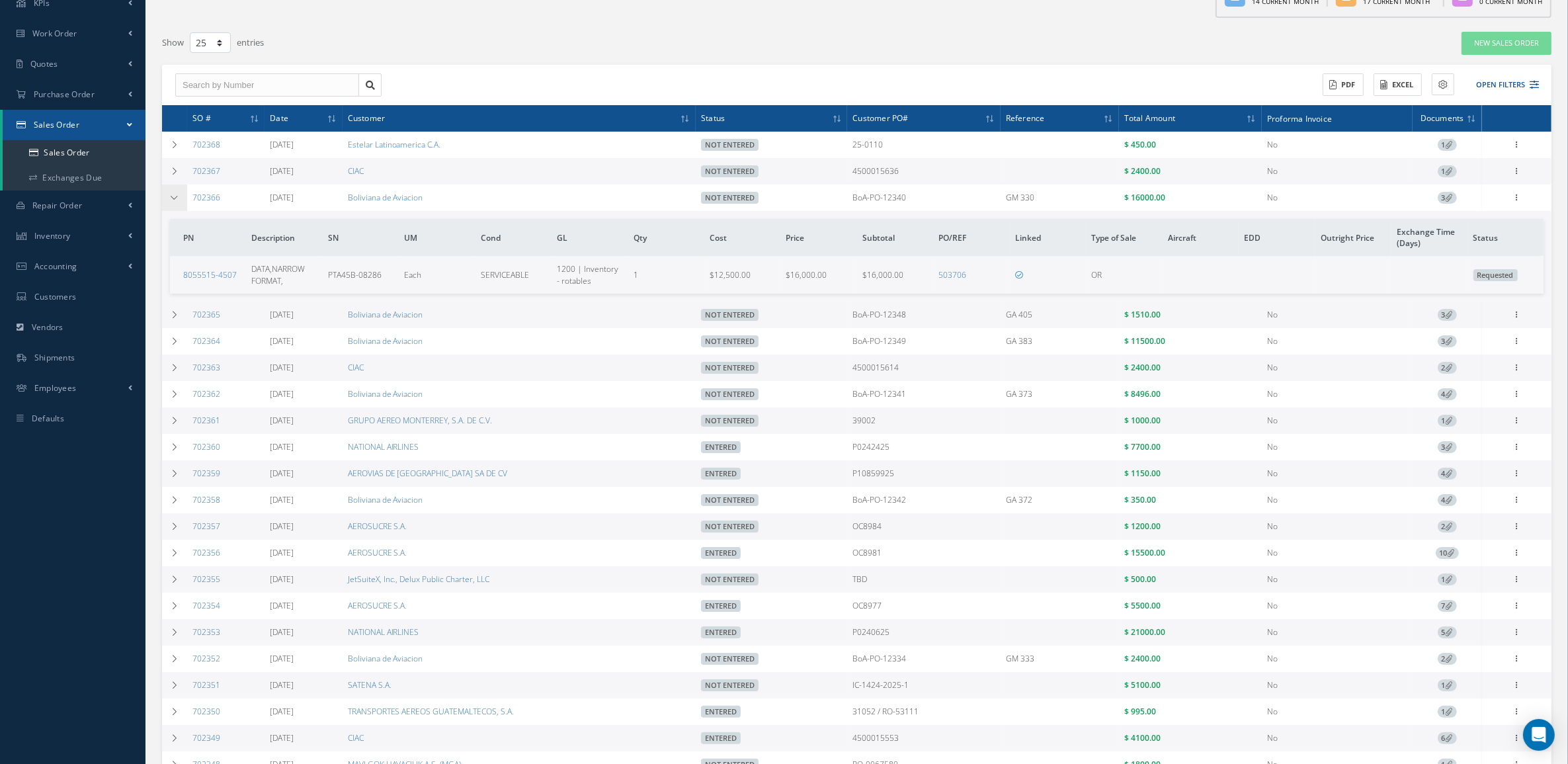
click at [170, 193] on td at bounding box center [174, 197] width 25 height 27
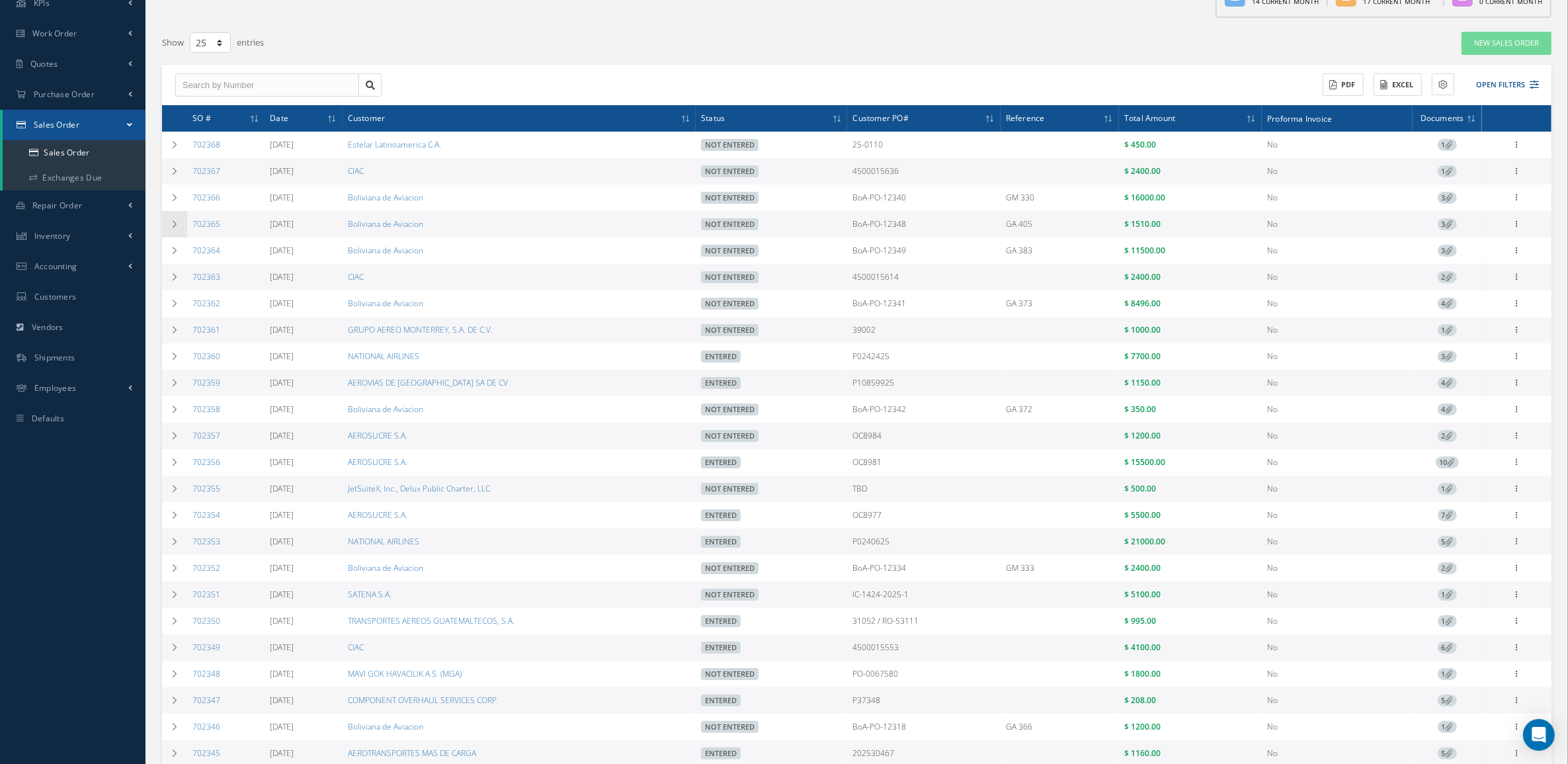
click at [169, 217] on td at bounding box center [174, 224] width 25 height 27
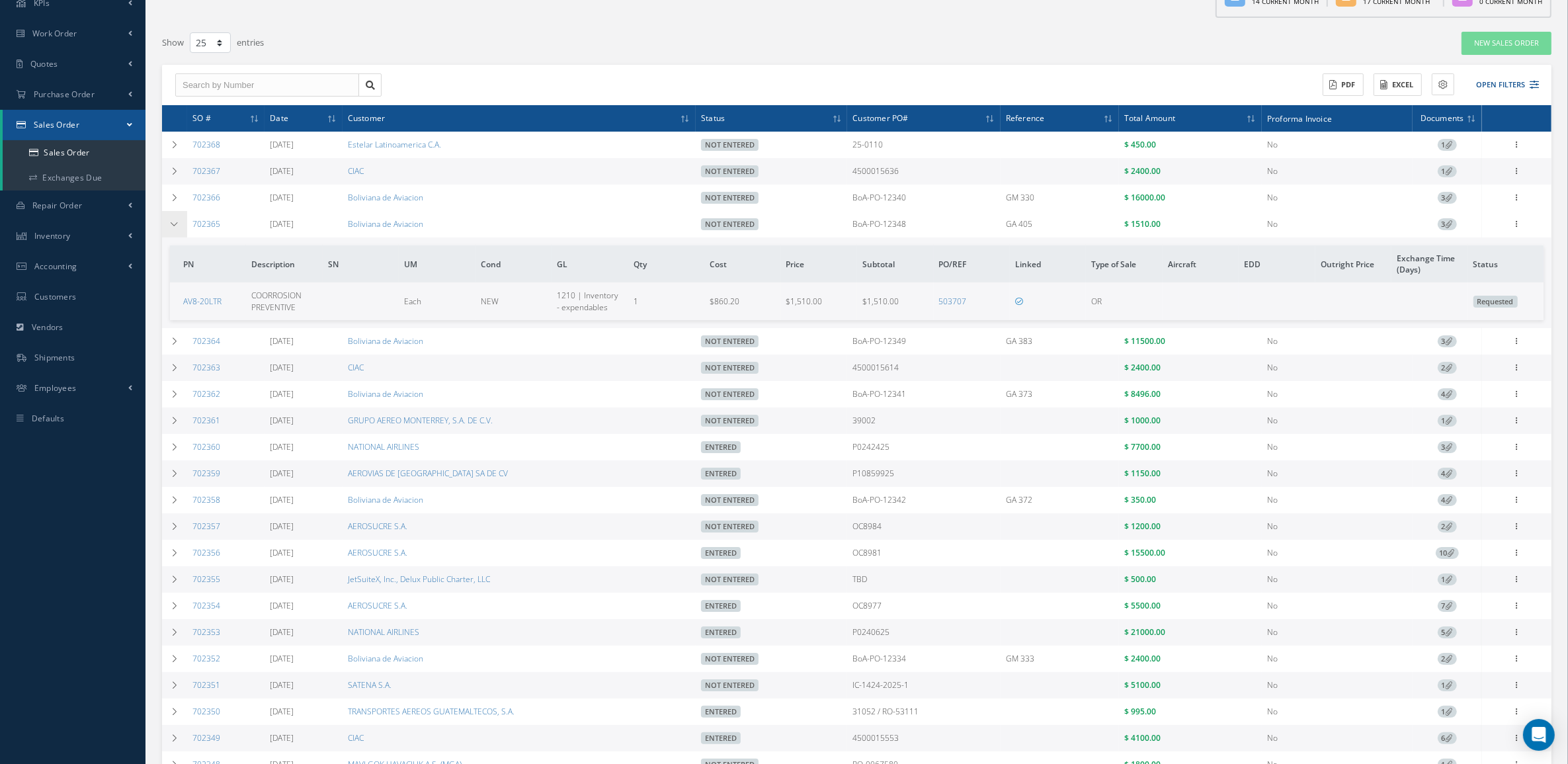
click at [169, 217] on td at bounding box center [174, 224] width 25 height 27
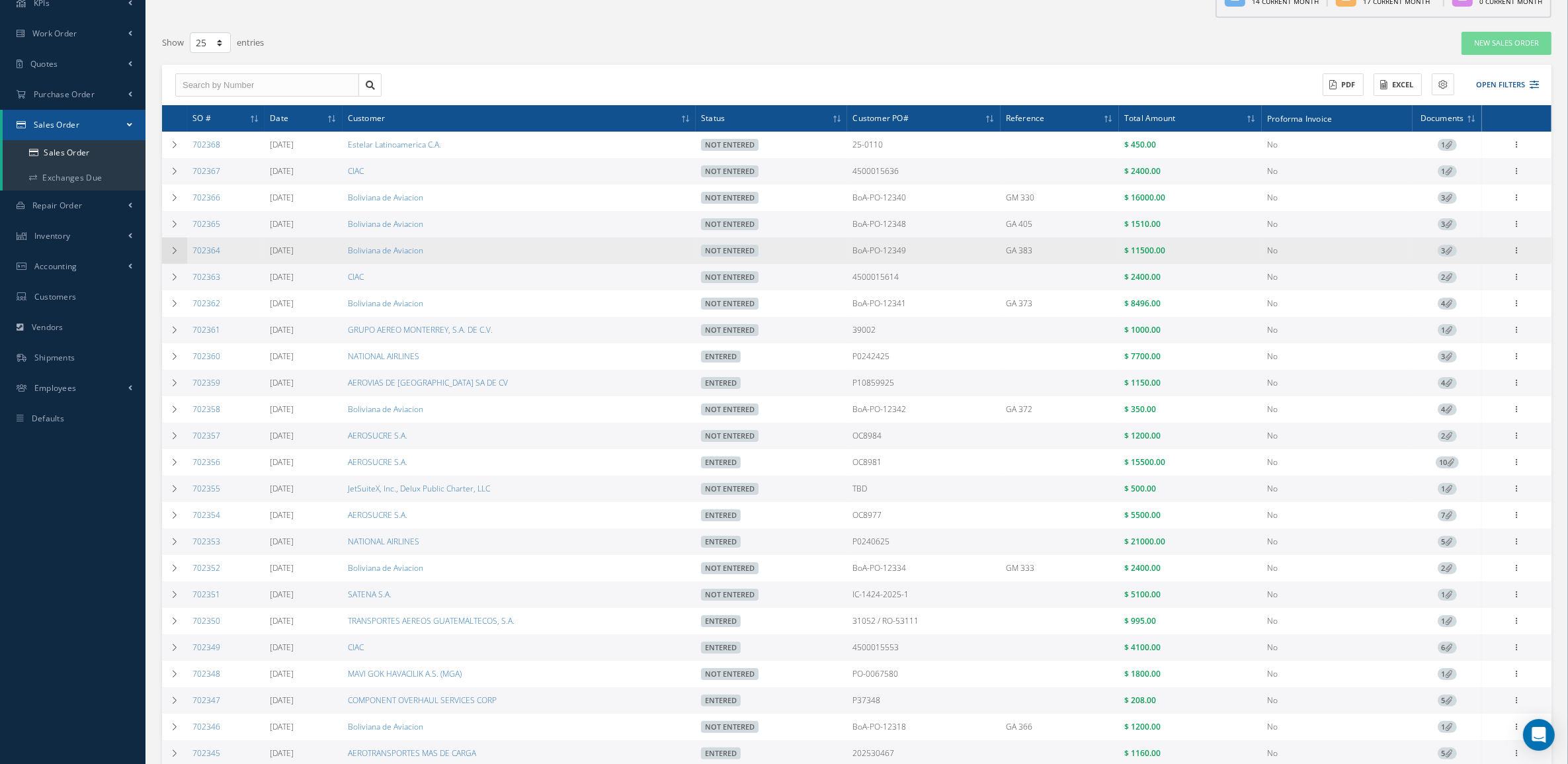
click at [167, 240] on td at bounding box center [174, 251] width 25 height 27
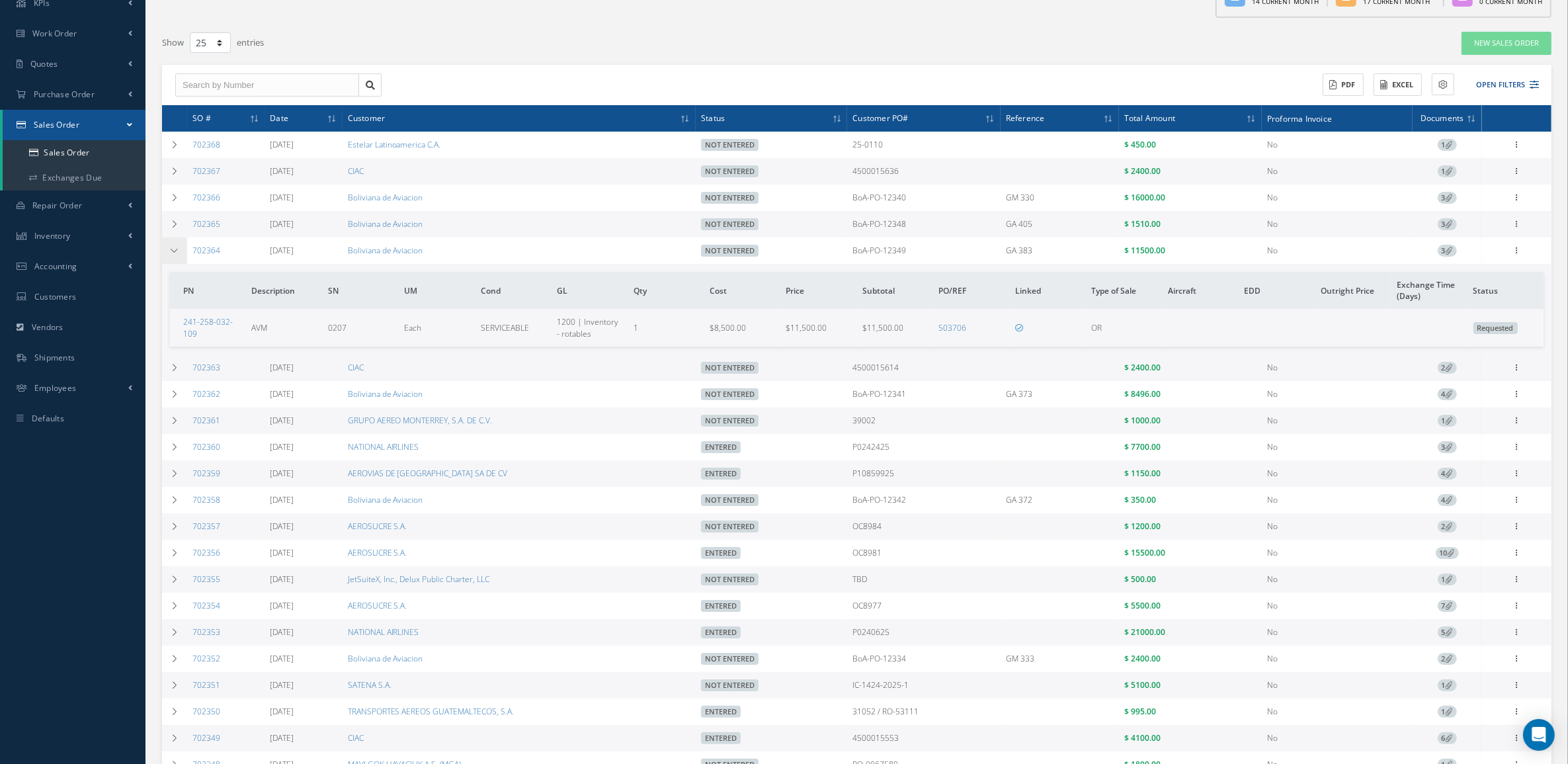
click at [167, 240] on td at bounding box center [174, 251] width 25 height 27
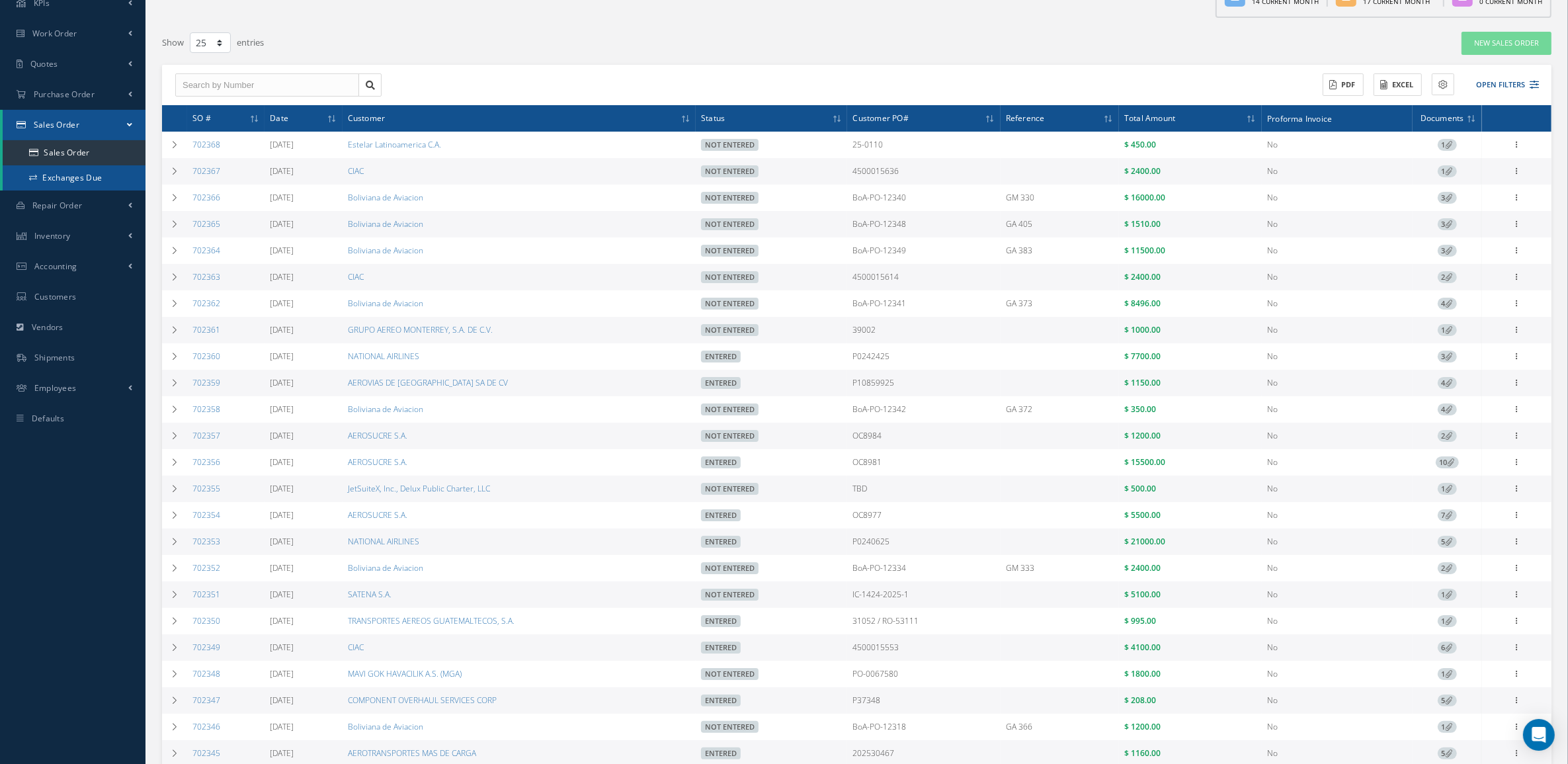
click at [96, 187] on link "Exchanges Due" at bounding box center [74, 178] width 143 height 25
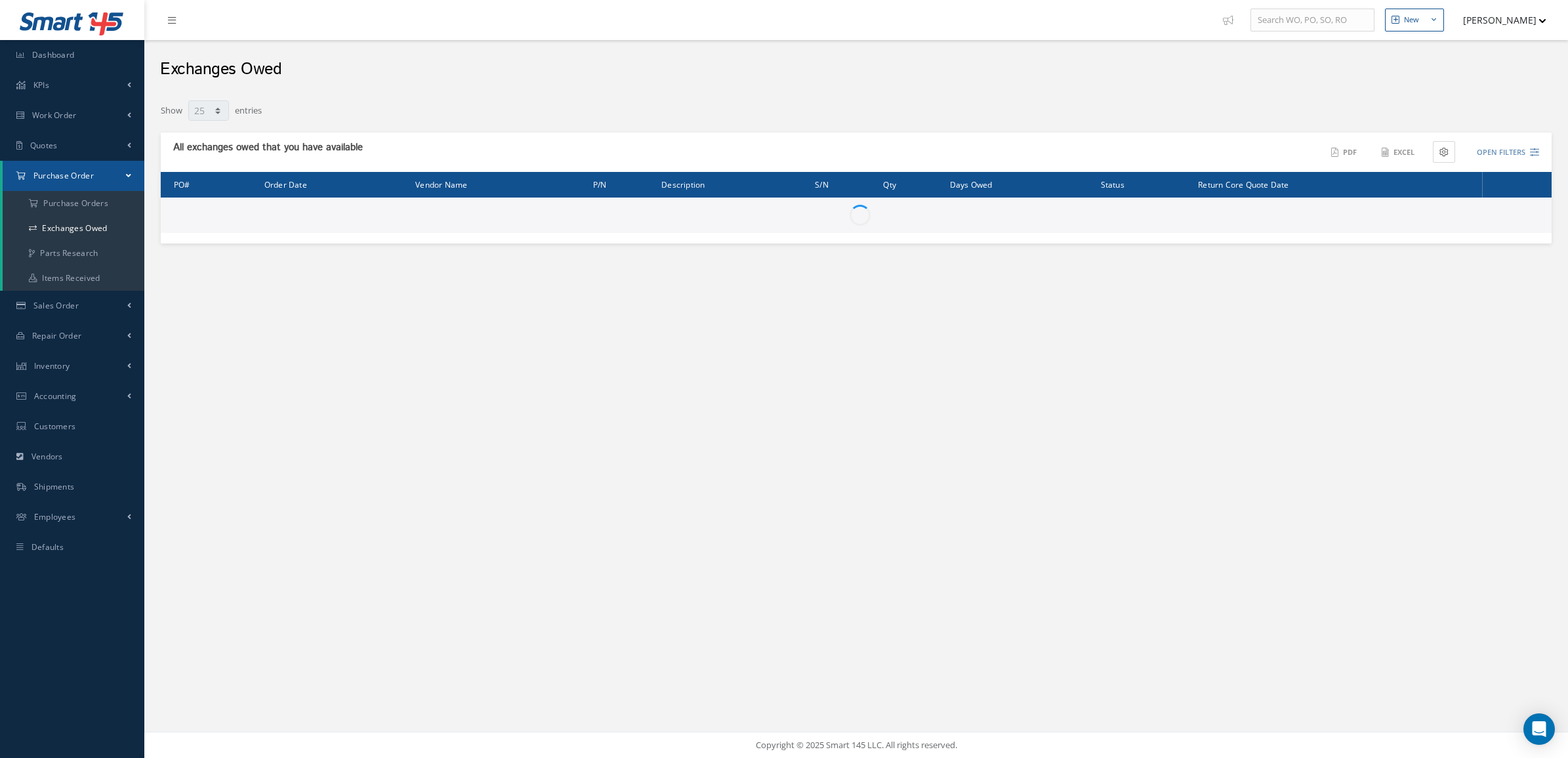
select select "25"
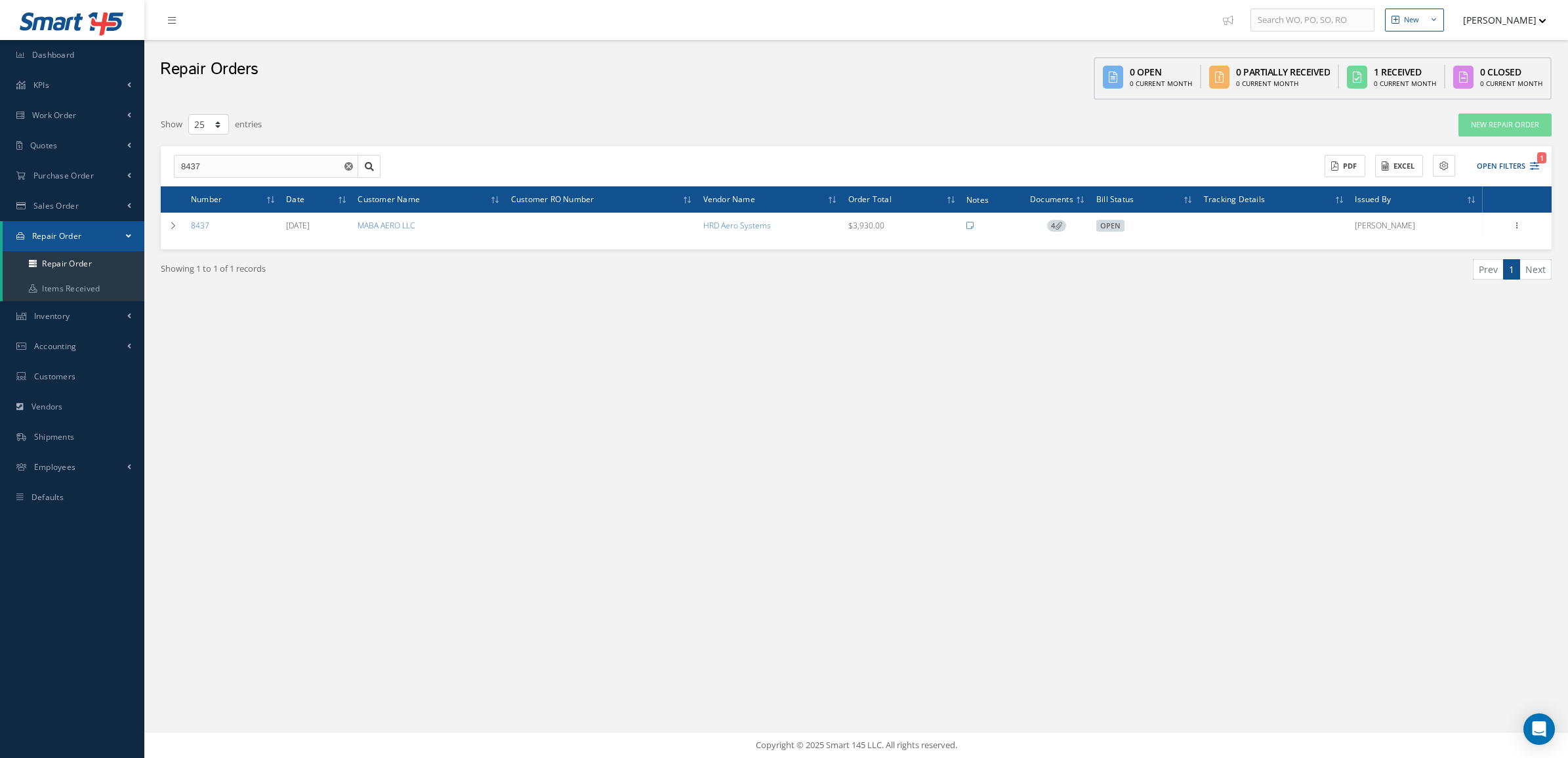
select select "25"
click at [103, 171] on link "Purchase Order" at bounding box center [72, 176] width 145 height 30
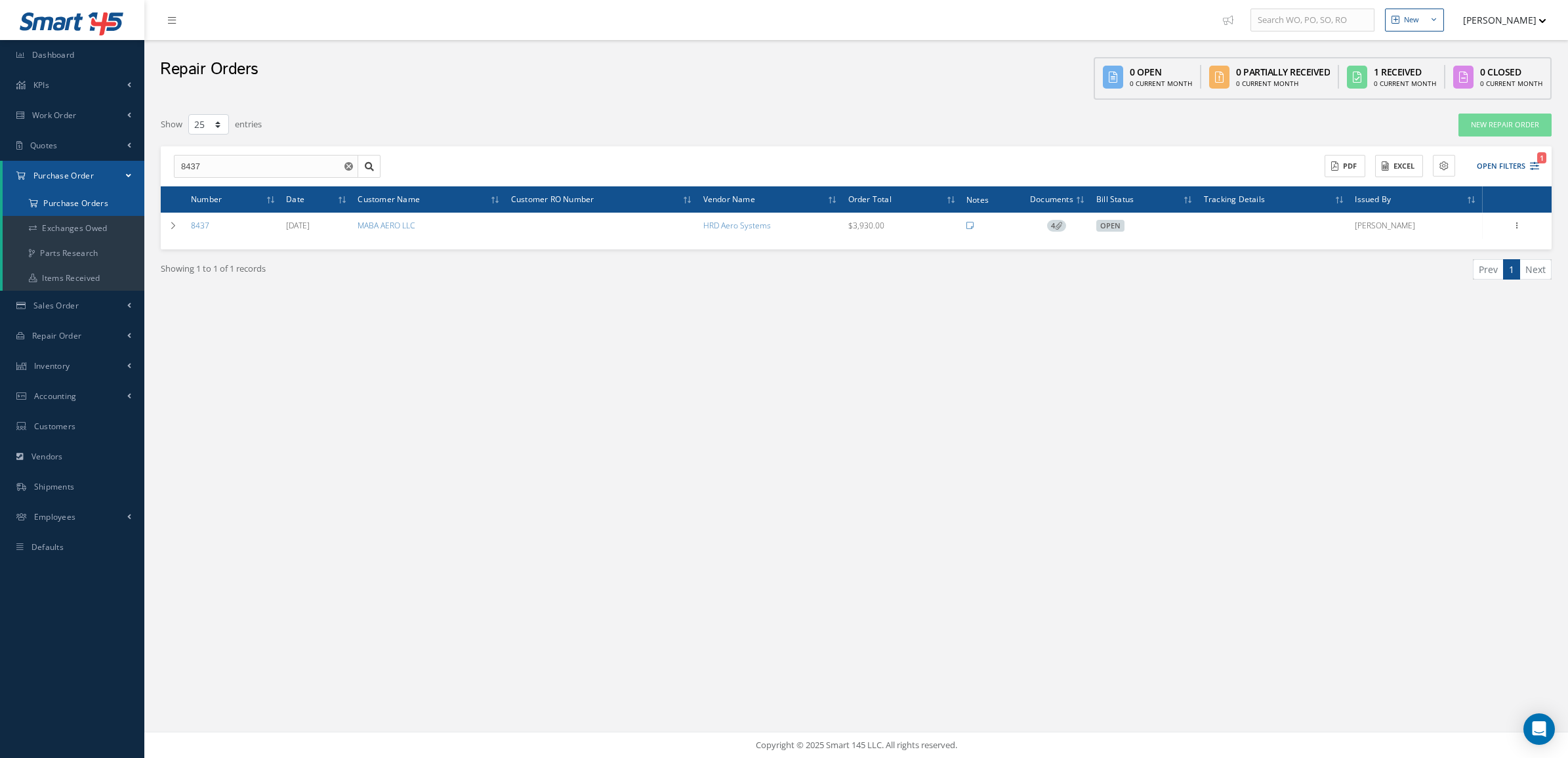
click at [99, 205] on a=1&status_id=2&status_id=3&status_id=5&collapsedFilters"] "Purchase Orders" at bounding box center [74, 203] width 142 height 25
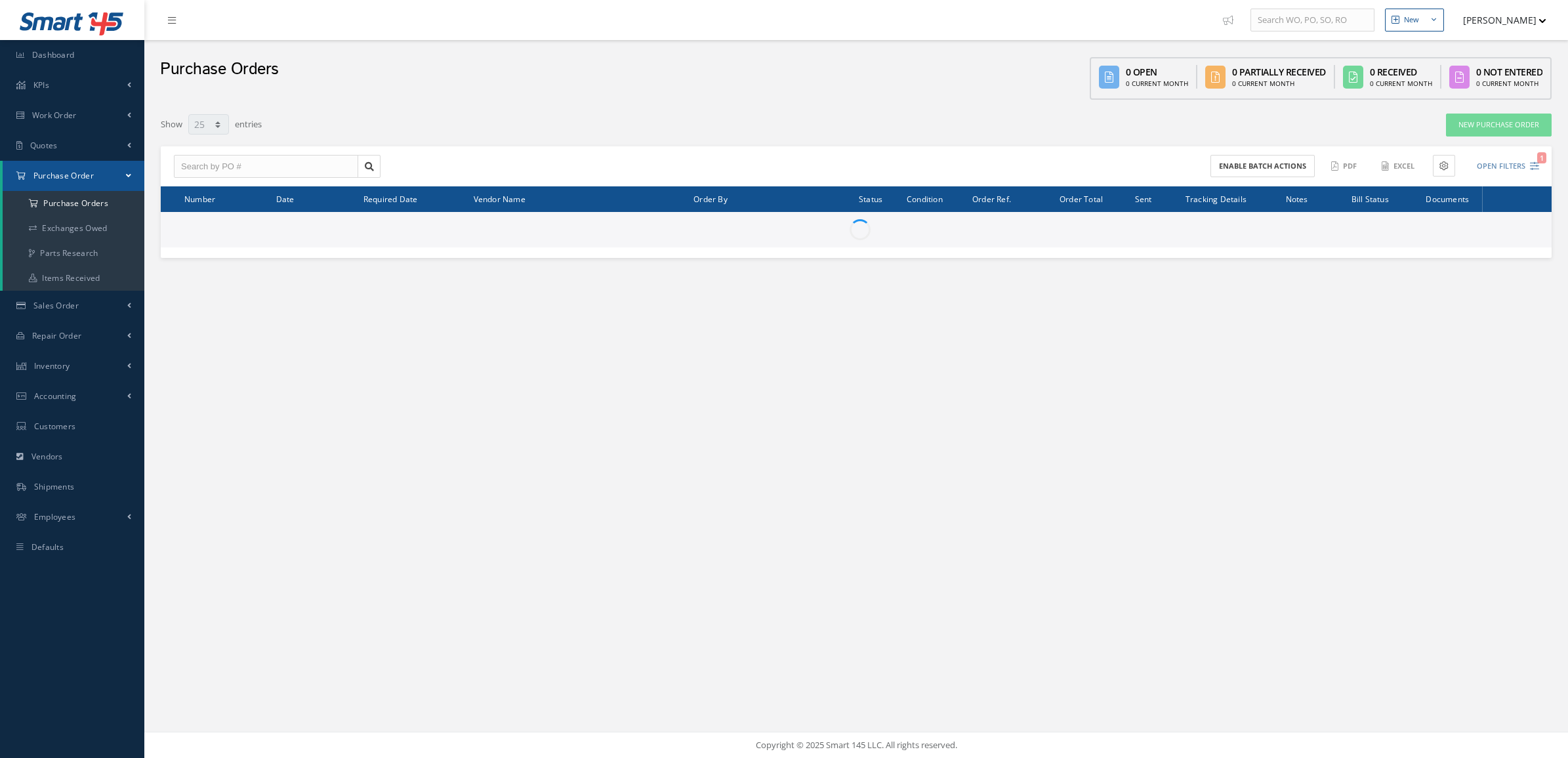
select select "25"
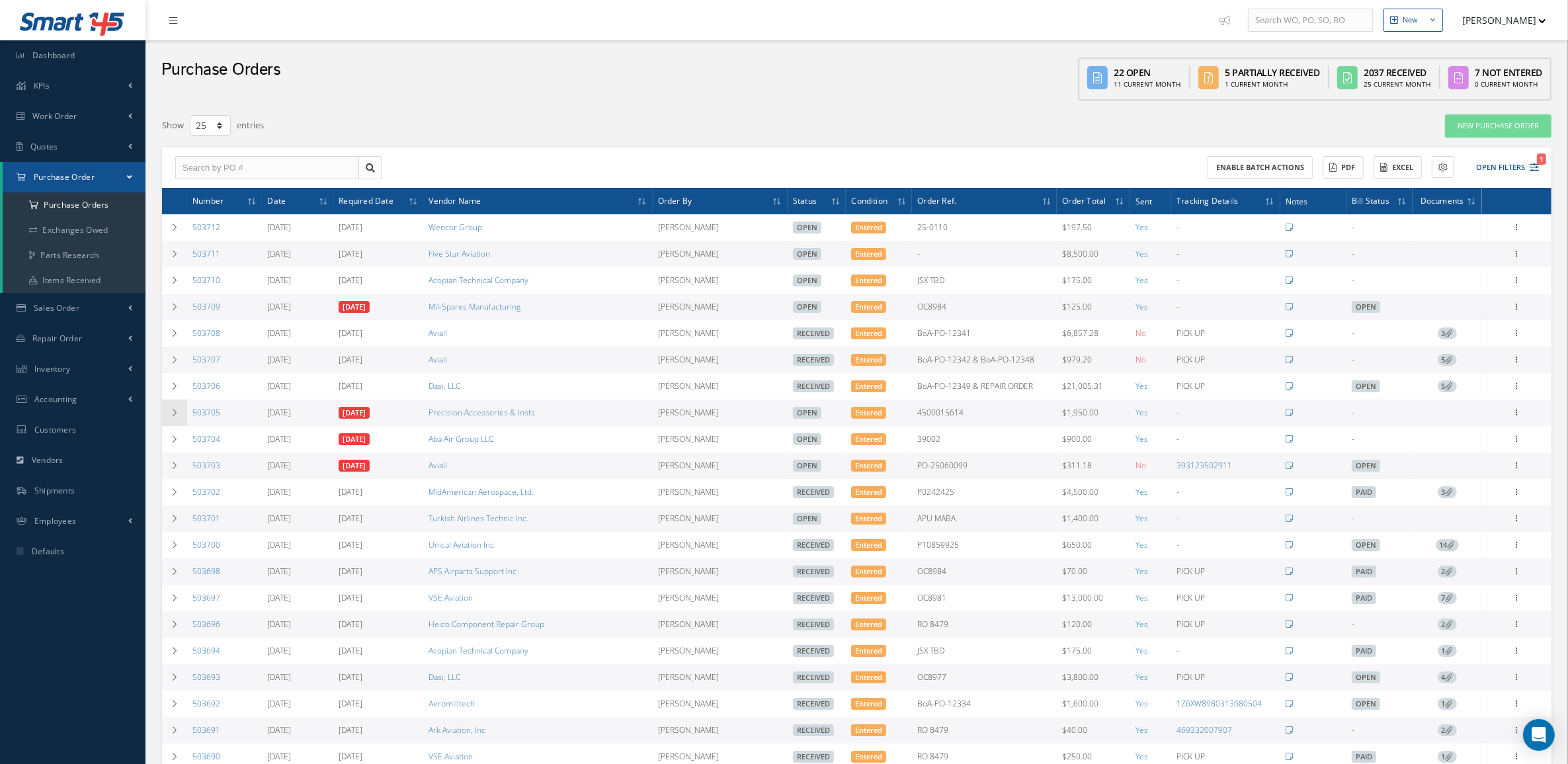
click at [175, 411] on icon at bounding box center [175, 413] width 10 height 8
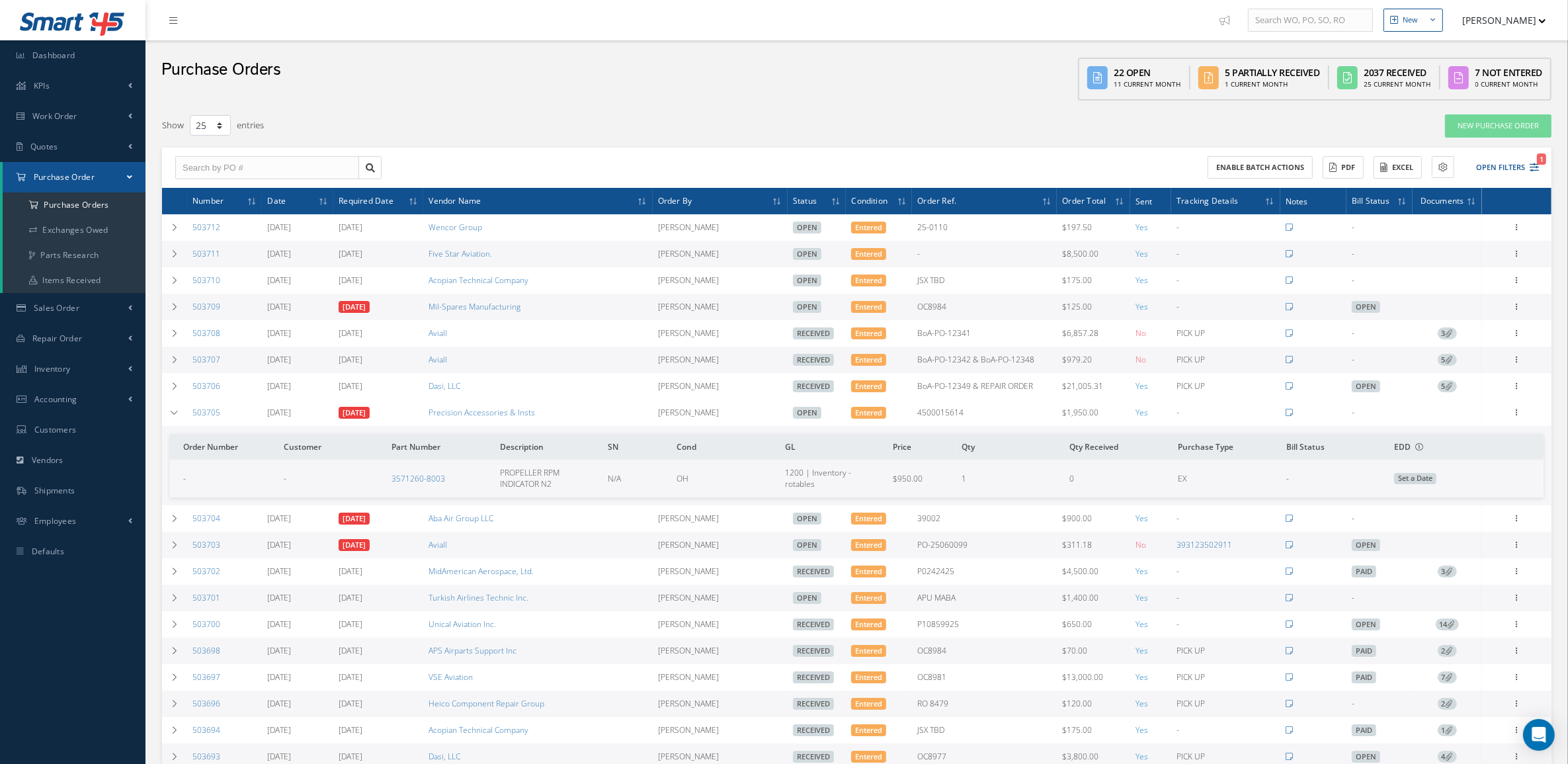
click at [418, 81] on div "Purchase Orders 22 Open 11 Current Month 5 Partially Received 1 Current Month 2…" at bounding box center [857, 74] width 1422 height 67
drag, startPoint x: 81, startPoint y: 163, endPoint x: 78, endPoint y: 156, distance: 7.6
click at [80, 162] on link "Purchase Order" at bounding box center [74, 177] width 143 height 31
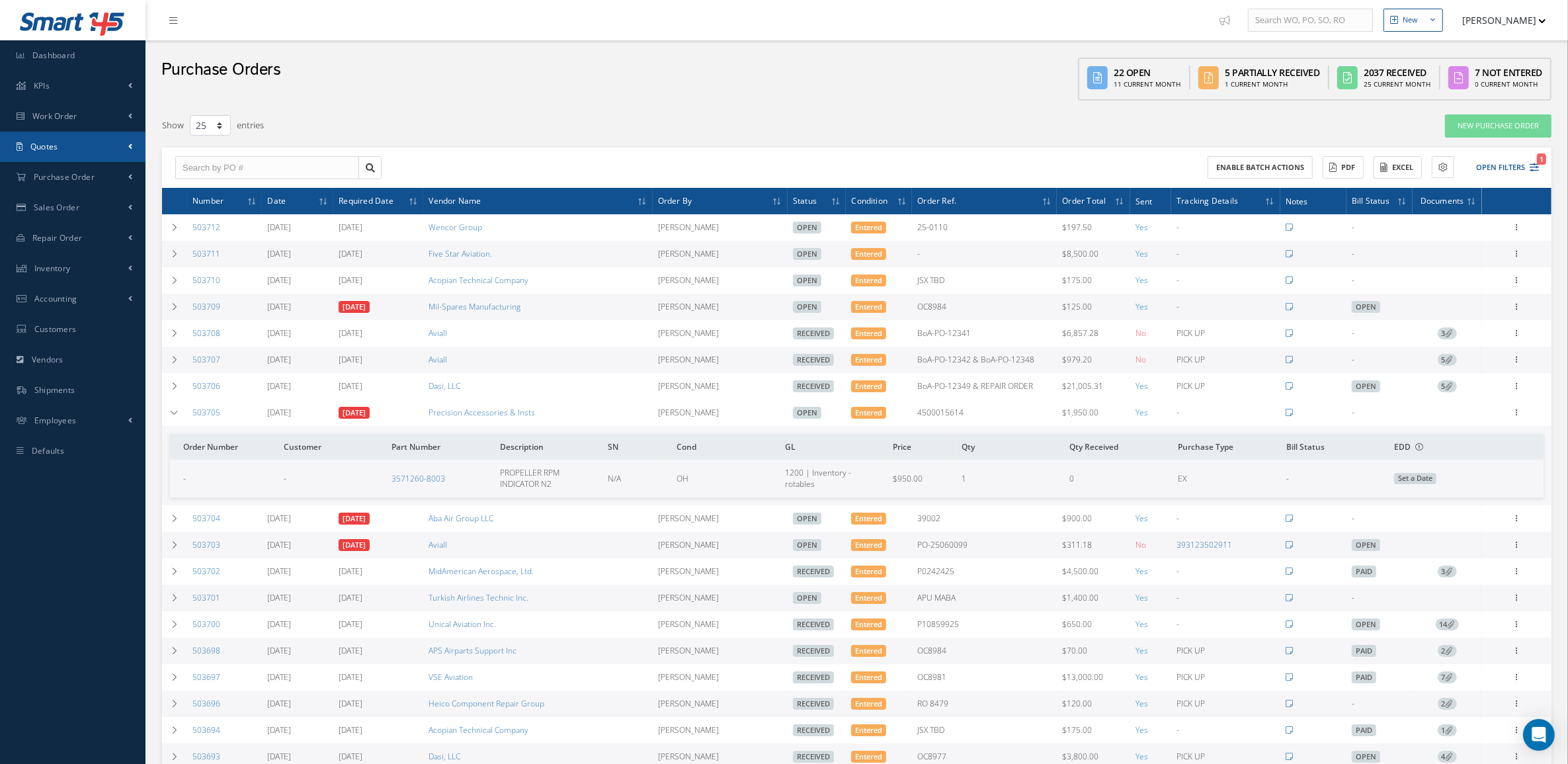
click at [71, 148] on link "Quotes" at bounding box center [73, 146] width 146 height 31
click at [78, 170] on link "Customers Quotes" at bounding box center [74, 174] width 143 height 25
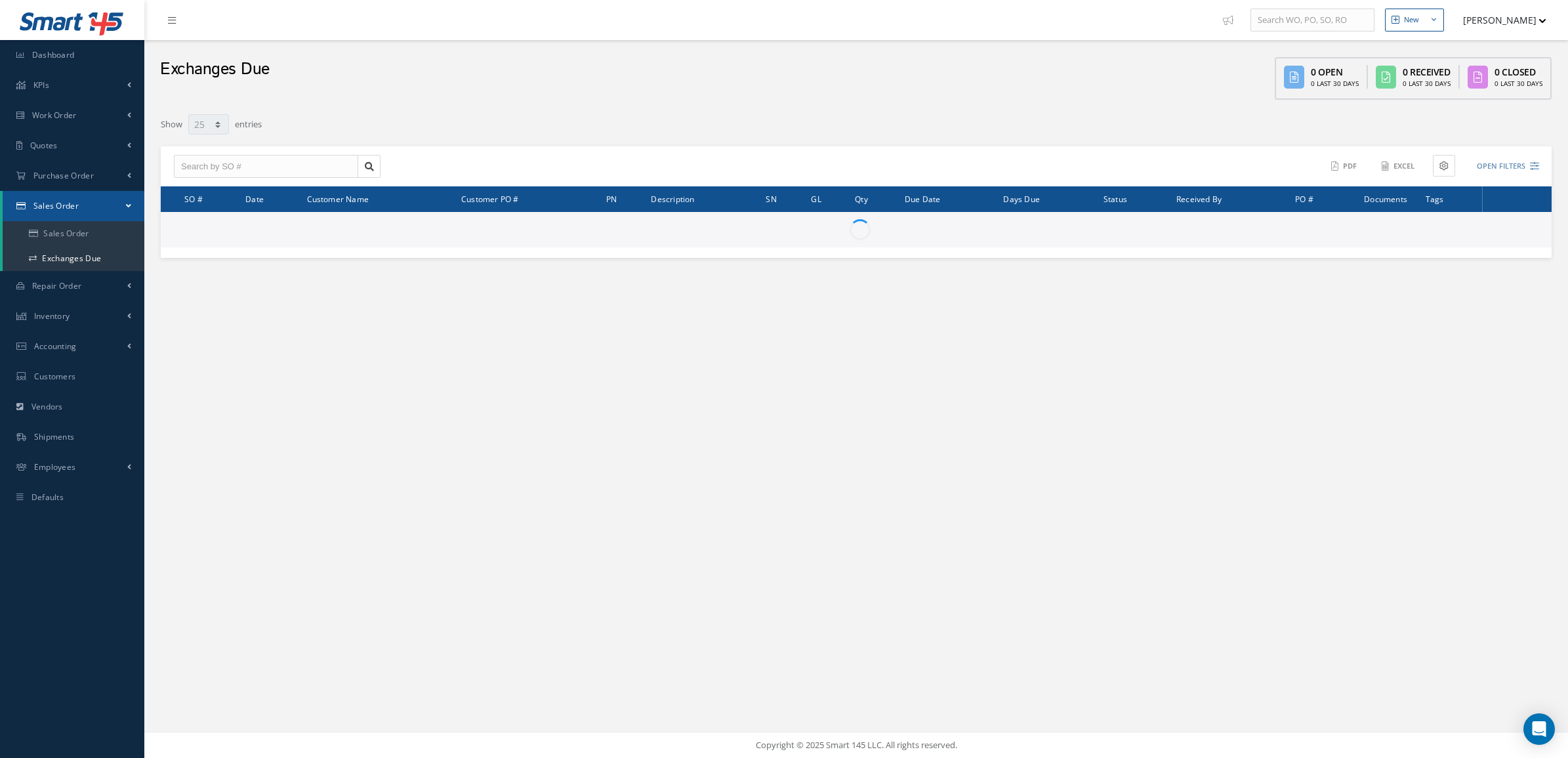
select select "25"
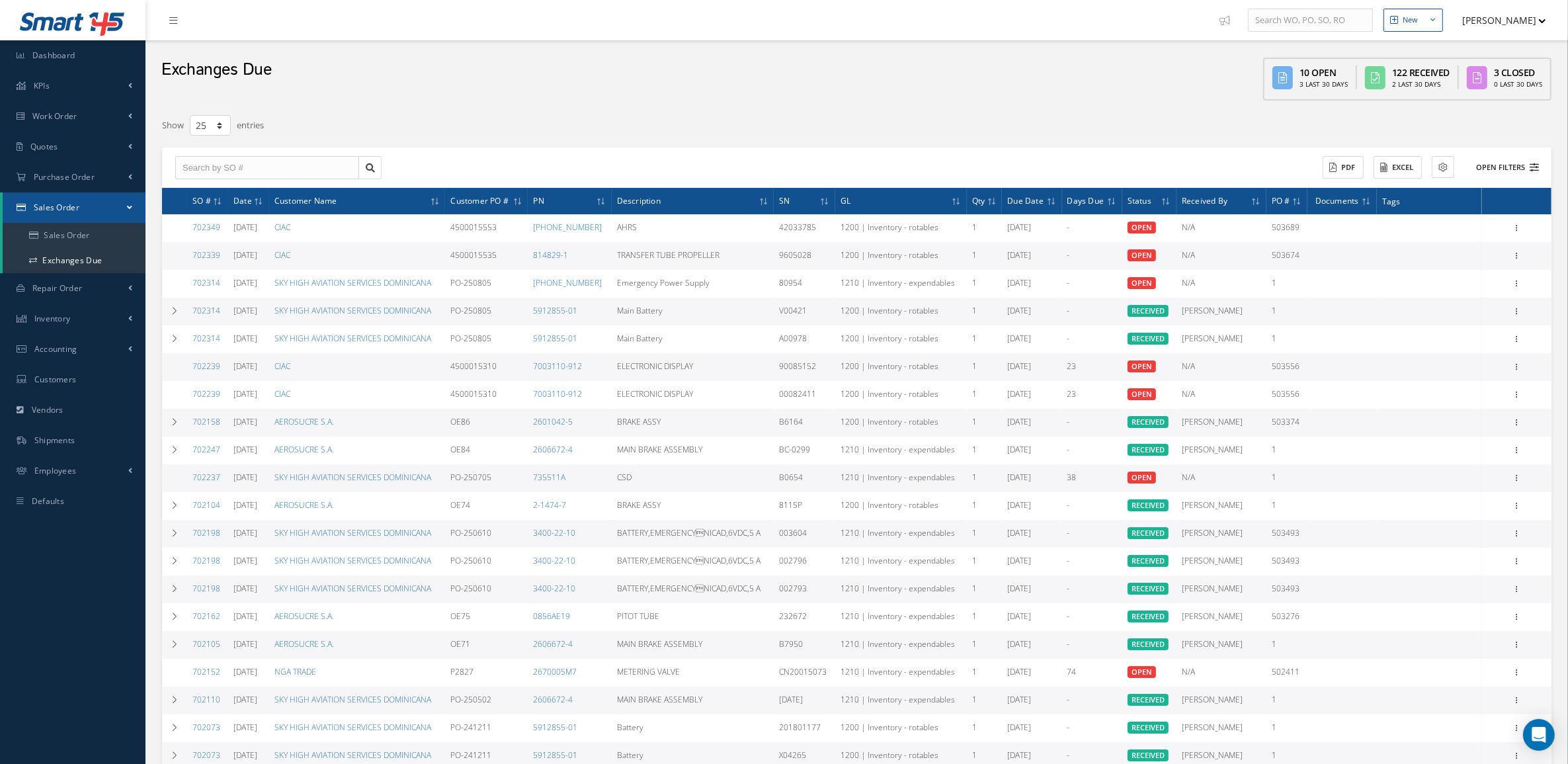
click at [1507, 170] on button "Open Filters" at bounding box center [1501, 168] width 75 height 22
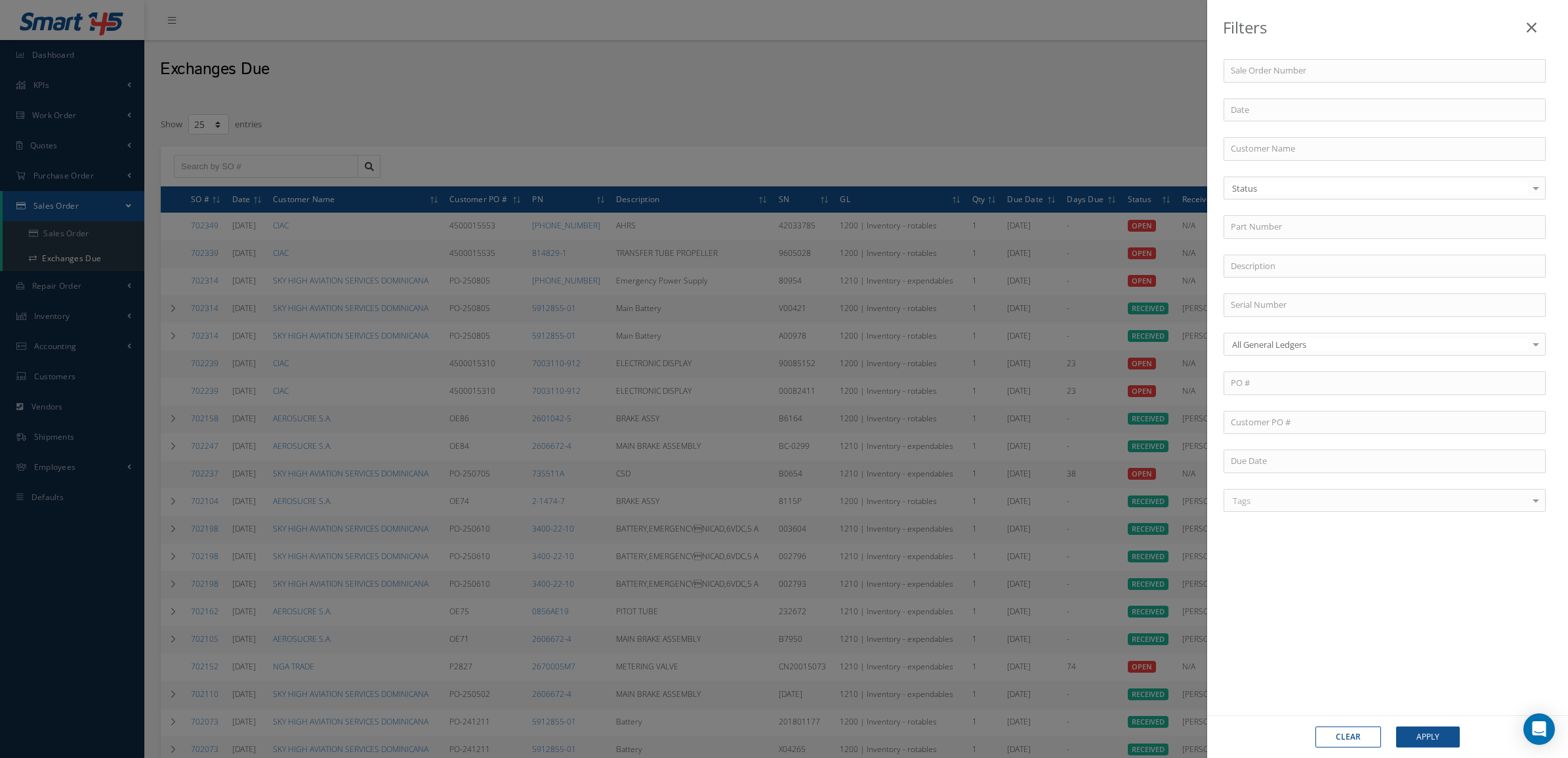
click at [1303, 177] on div "Status" at bounding box center [1384, 188] width 322 height 24
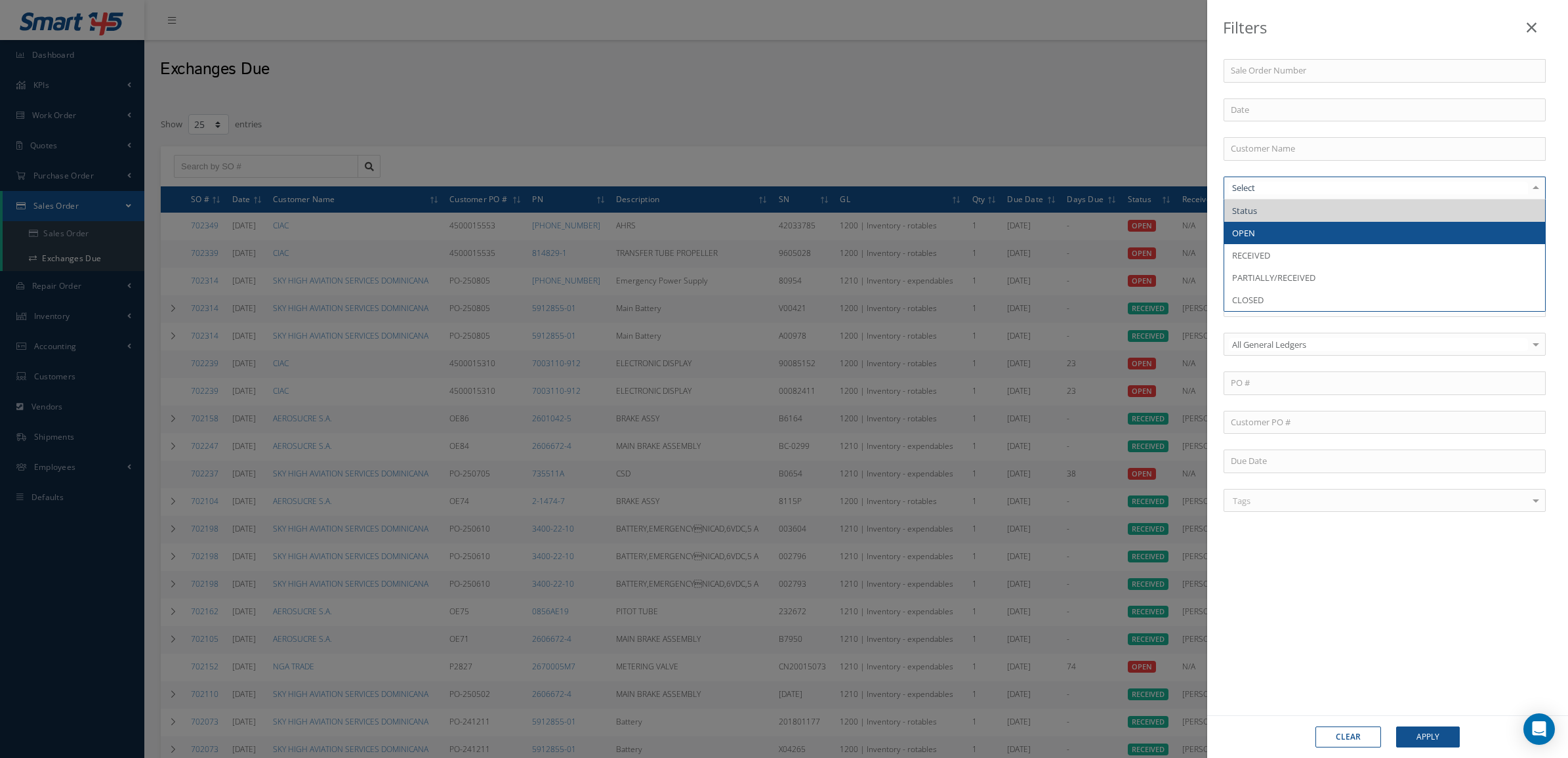
click at [1280, 234] on span "OPEN" at bounding box center [1384, 232] width 321 height 22
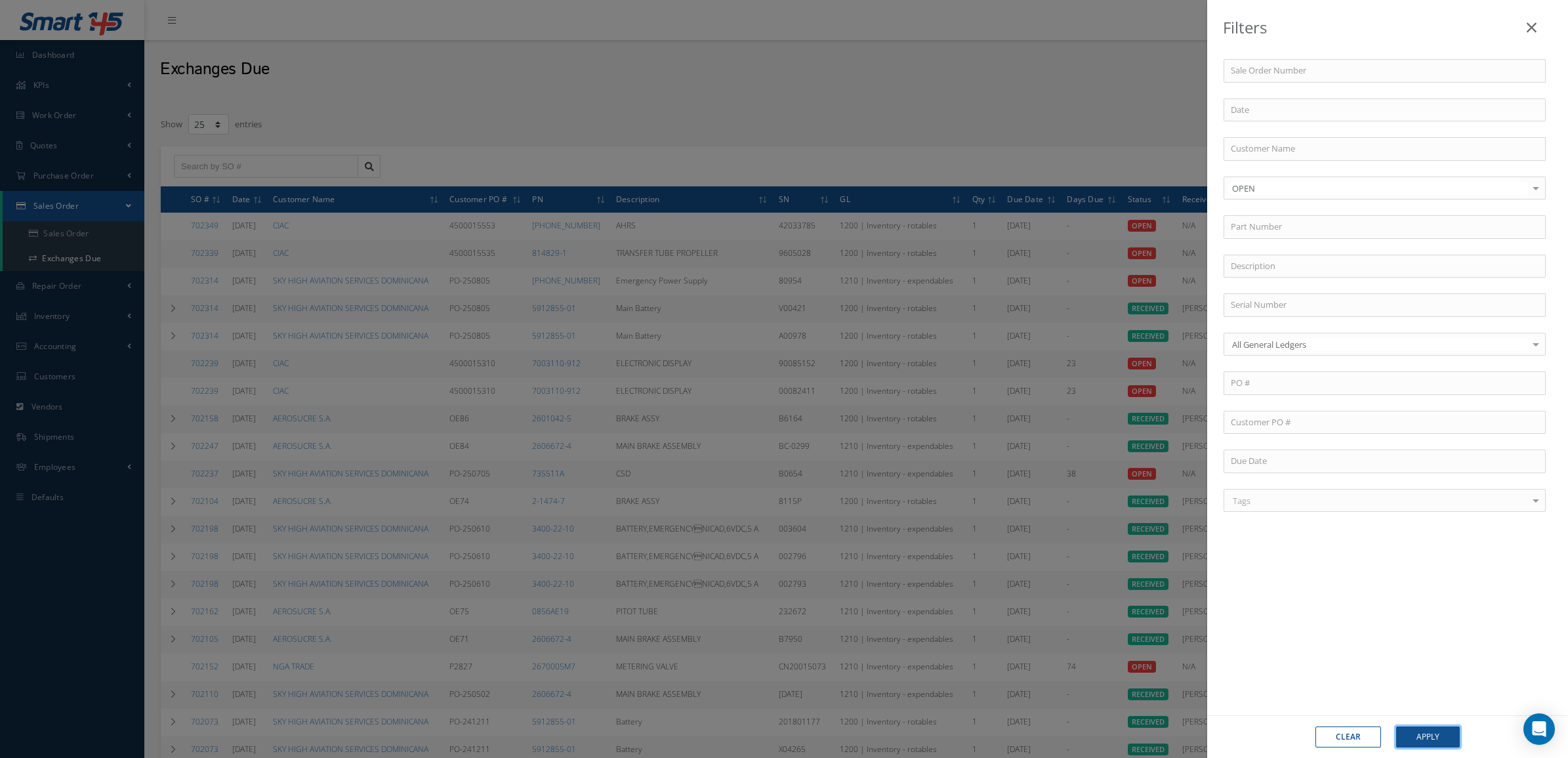
click at [1422, 738] on button "Apply" at bounding box center [1428, 736] width 64 height 21
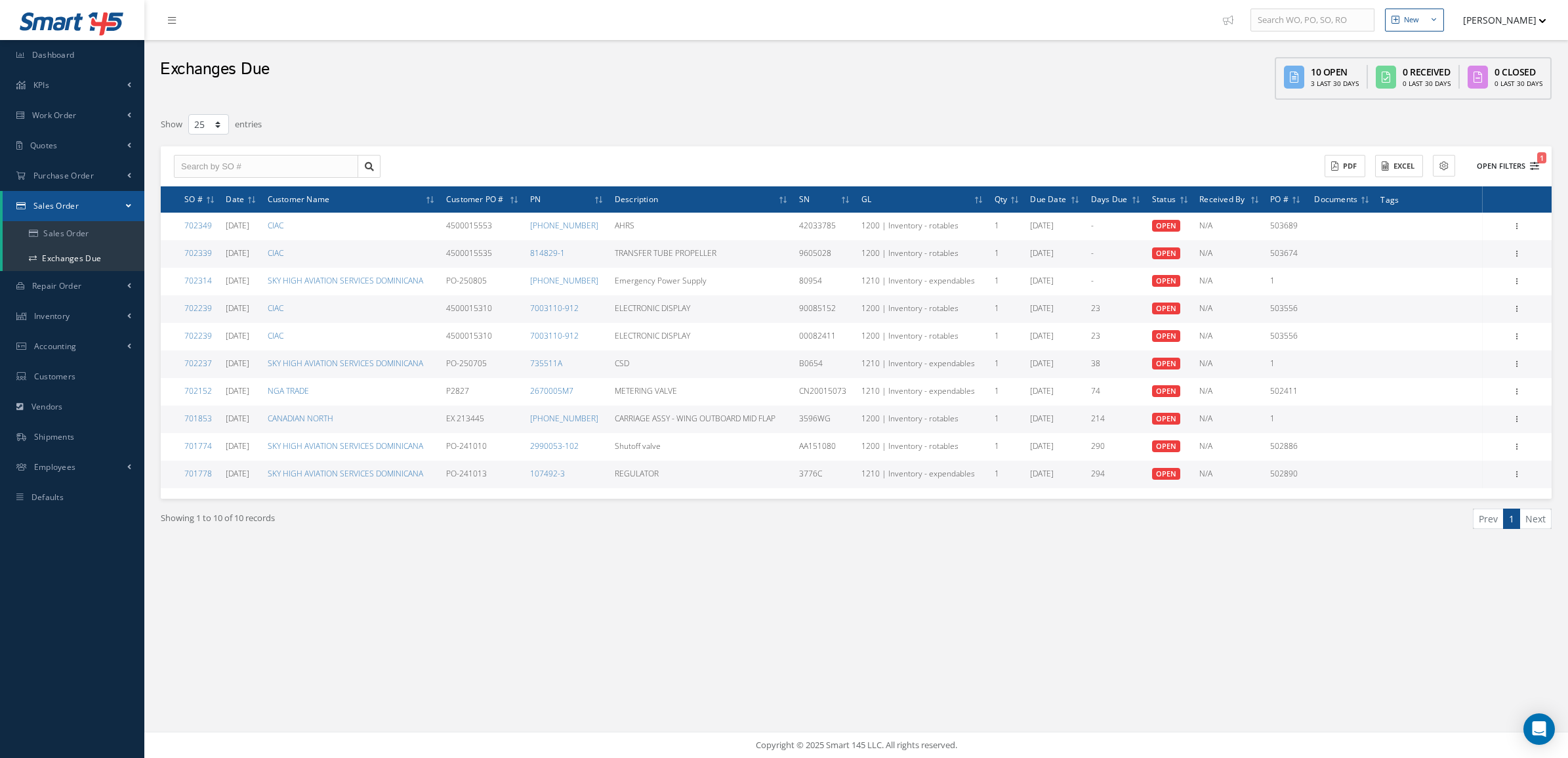
click at [1486, 155] on button "Open Filters 1" at bounding box center [1502, 166] width 74 height 22
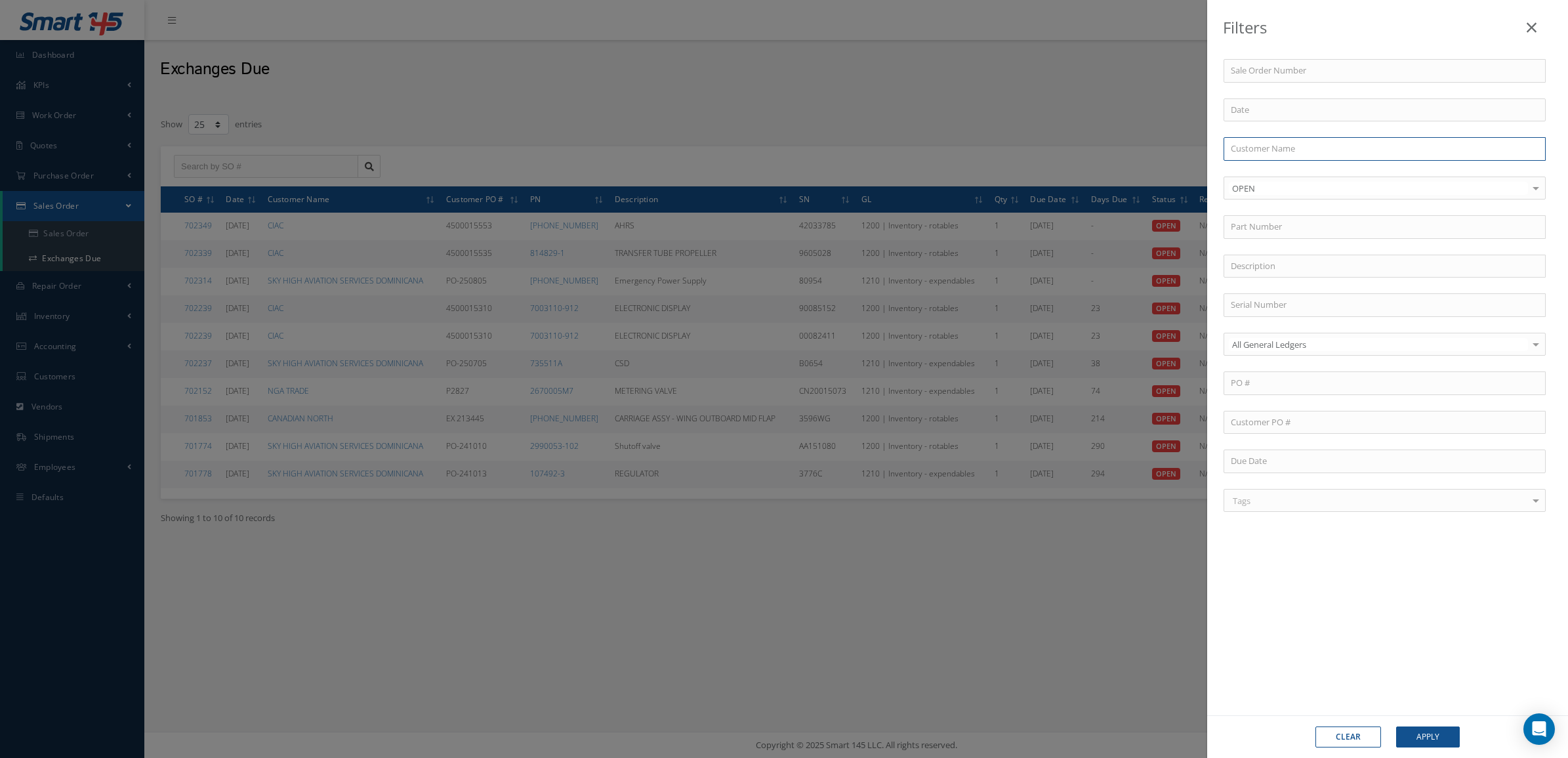
click at [1254, 147] on input "text" at bounding box center [1384, 149] width 322 height 24
click at [1255, 166] on div "CIAC" at bounding box center [1384, 172] width 321 height 24
type input "CIAC"
click at [1419, 727] on button "Apply" at bounding box center [1428, 736] width 64 height 21
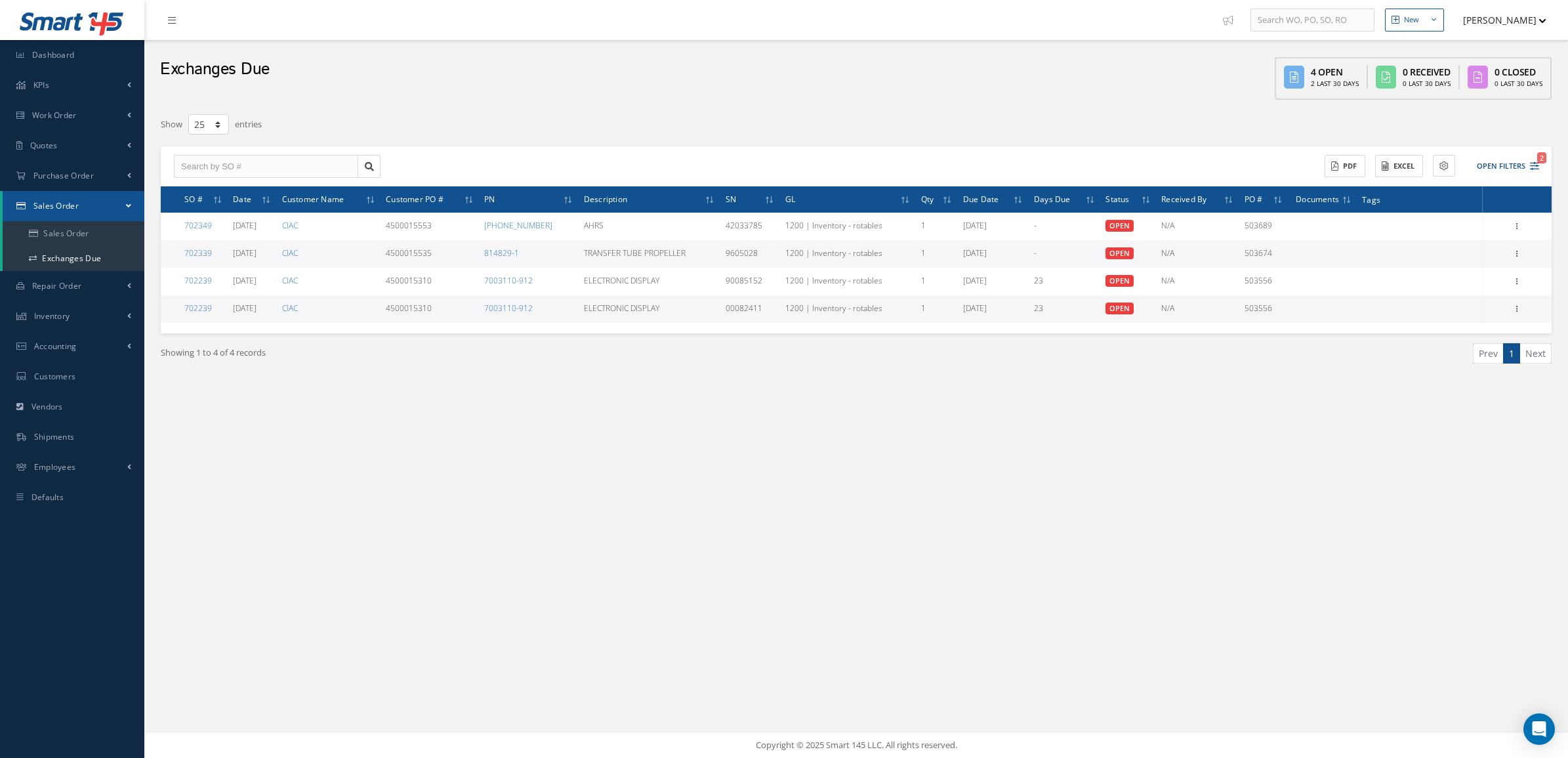
drag, startPoint x: 491, startPoint y: 313, endPoint x: 561, endPoint y: 316, distance: 70.1
click at [561, 316] on tr "702239 07/24/2025 CIAC 4500015310 7003110-912 ELECTRONIC DISPLAY 00082411 1200 …" at bounding box center [856, 309] width 1391 height 28
copy tr "7003110-912"
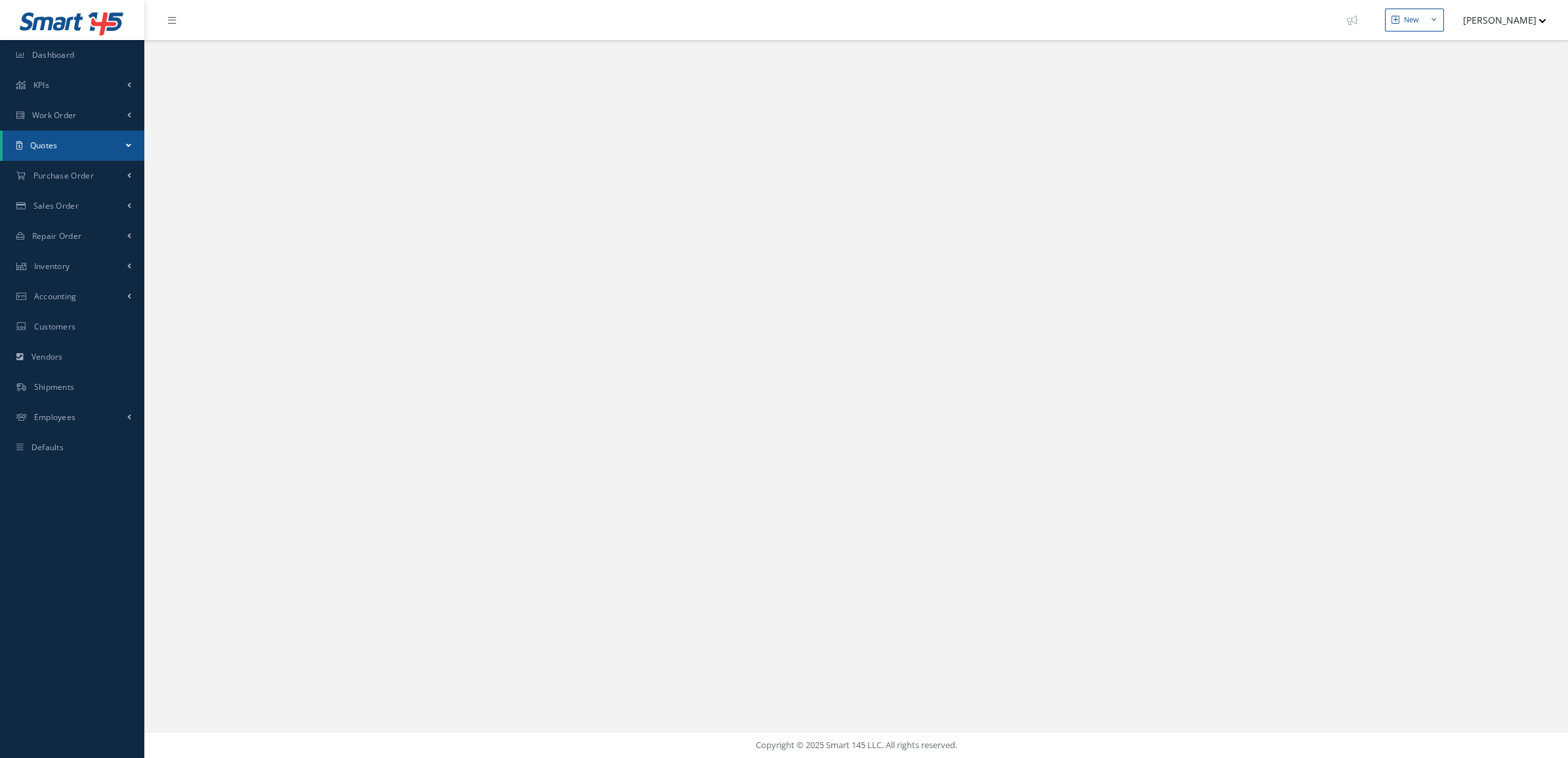
select select "25"
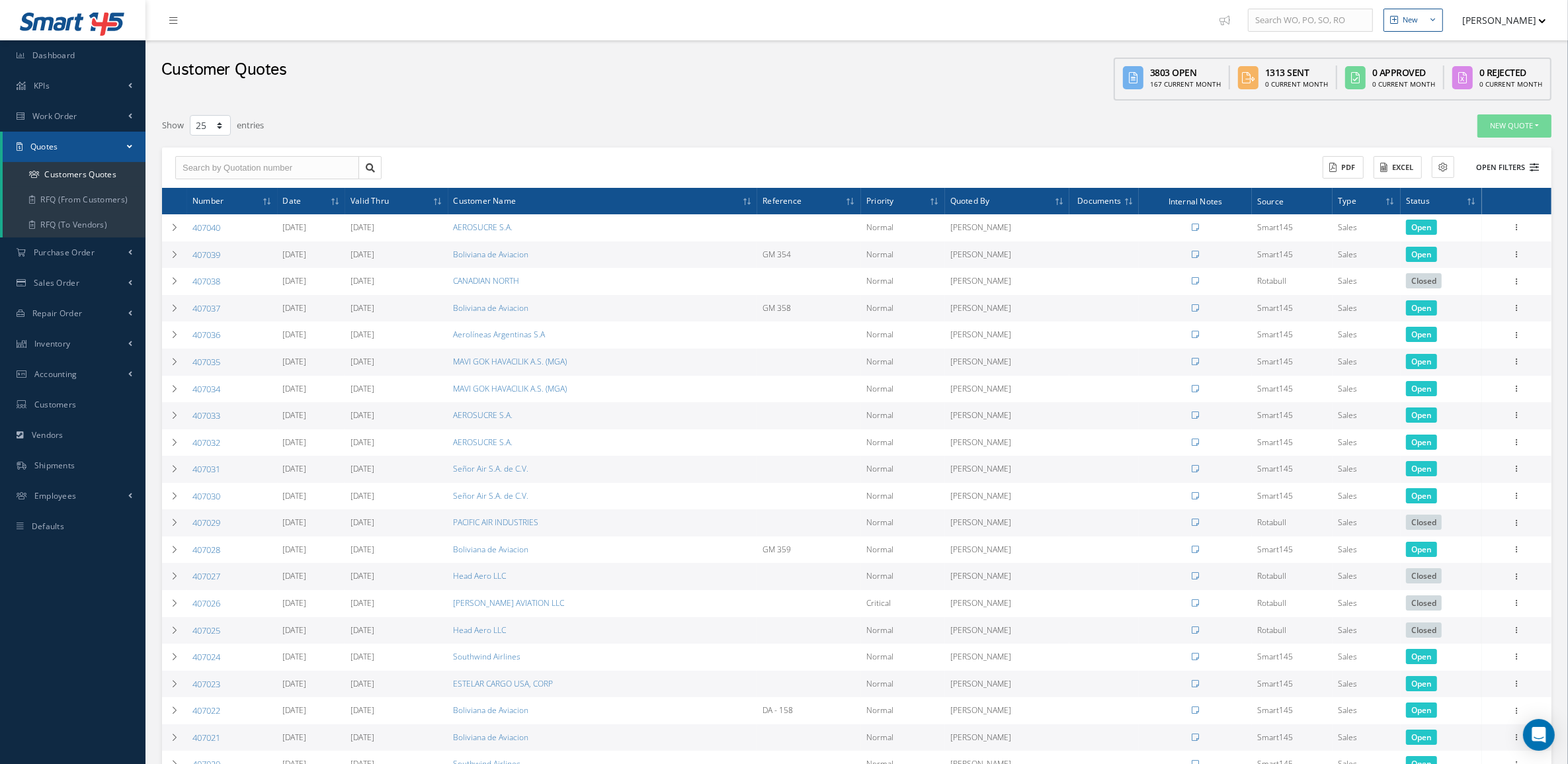
click at [1521, 159] on button "Open Filters" at bounding box center [1501, 168] width 75 height 22
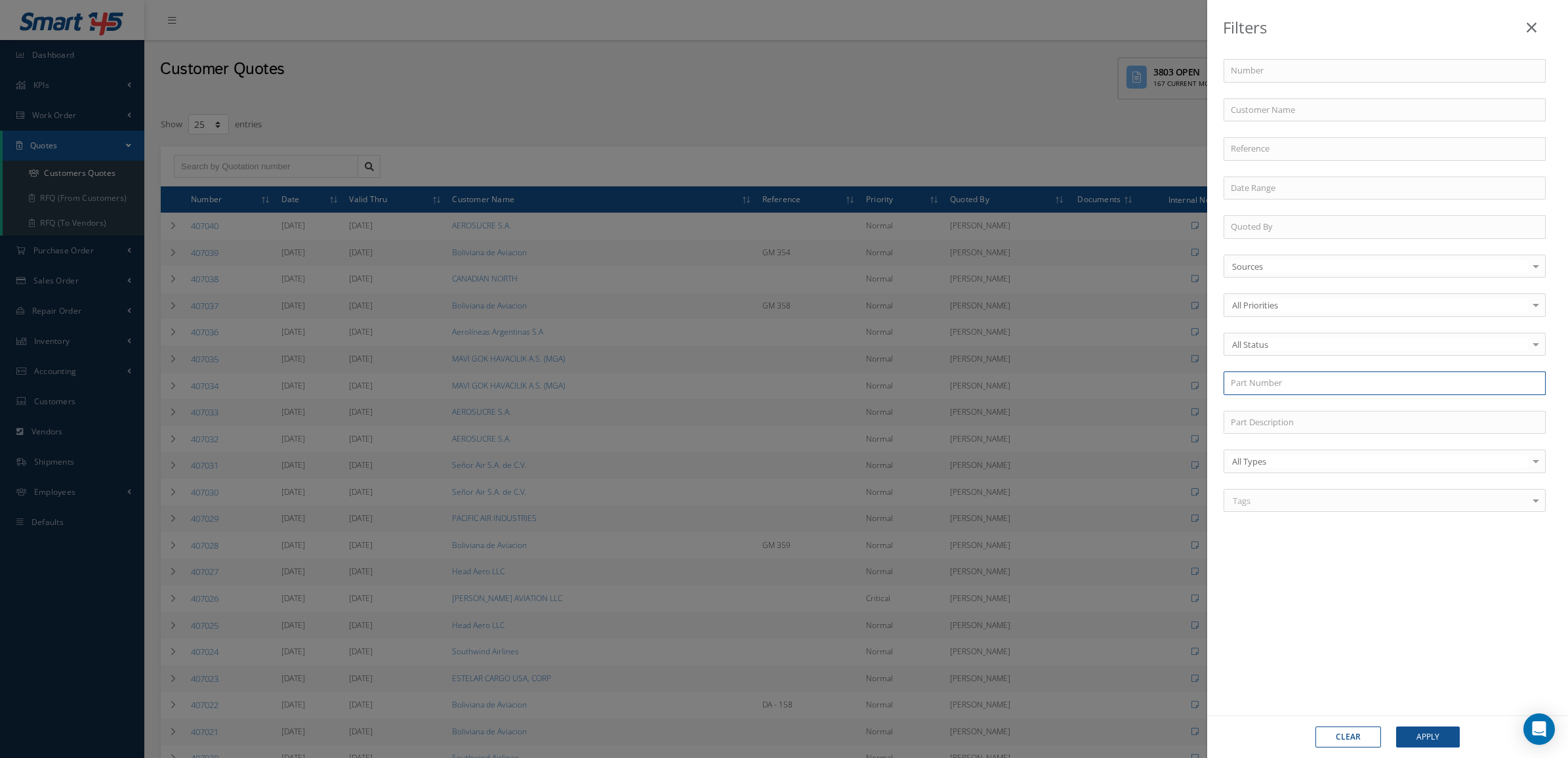
click at [1280, 389] on input "text" at bounding box center [1384, 383] width 322 height 24
paste input "84327-50-XXXX"
type input "84327-50-XXXX"
click at [1296, 399] on div "84327-50-XXXX" at bounding box center [1384, 407] width 321 height 24
click at [1426, 723] on div "Clear Apply" at bounding box center [1388, 736] width 361 height 43
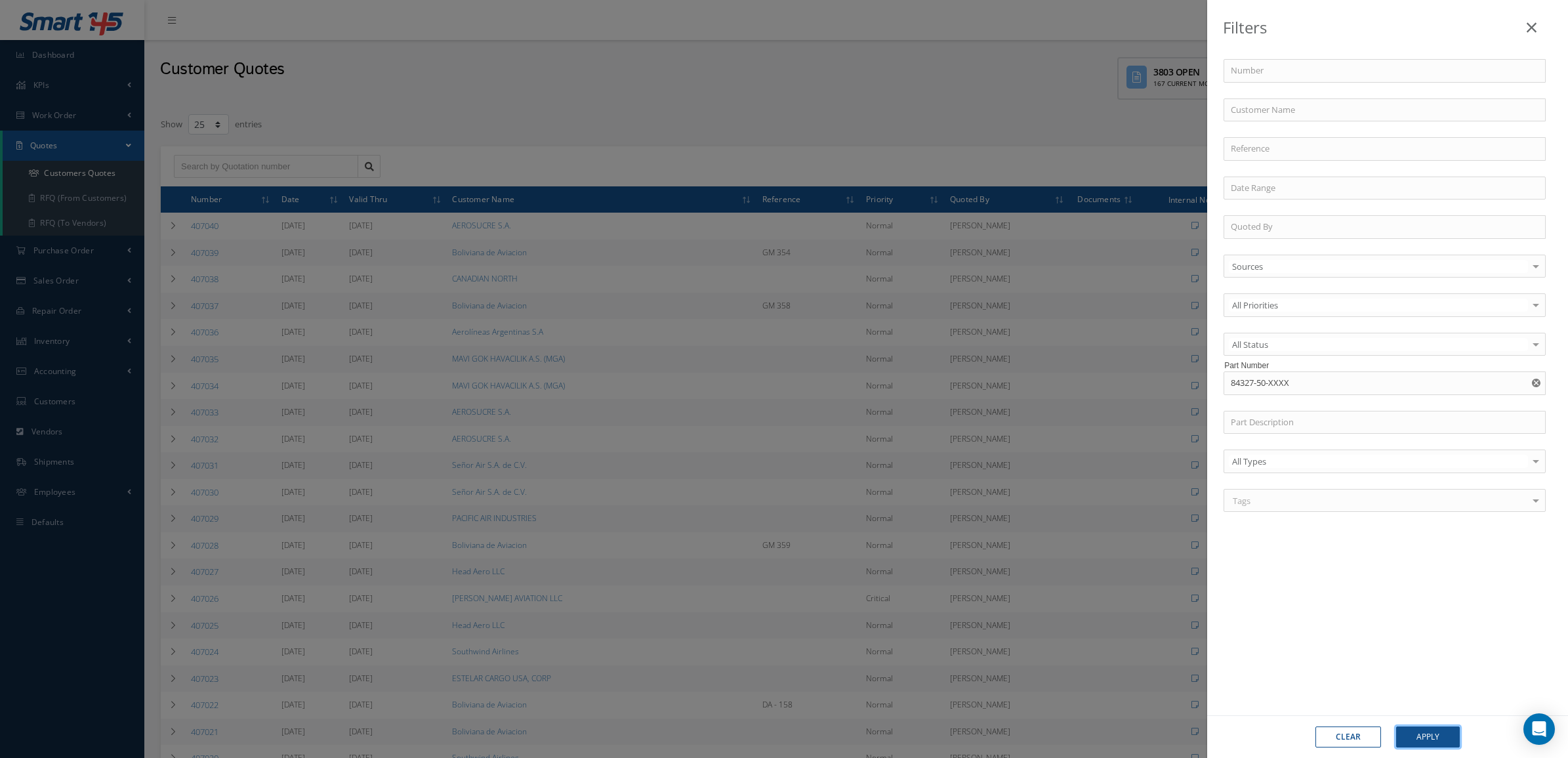
click at [1421, 740] on button "Apply" at bounding box center [1428, 736] width 64 height 21
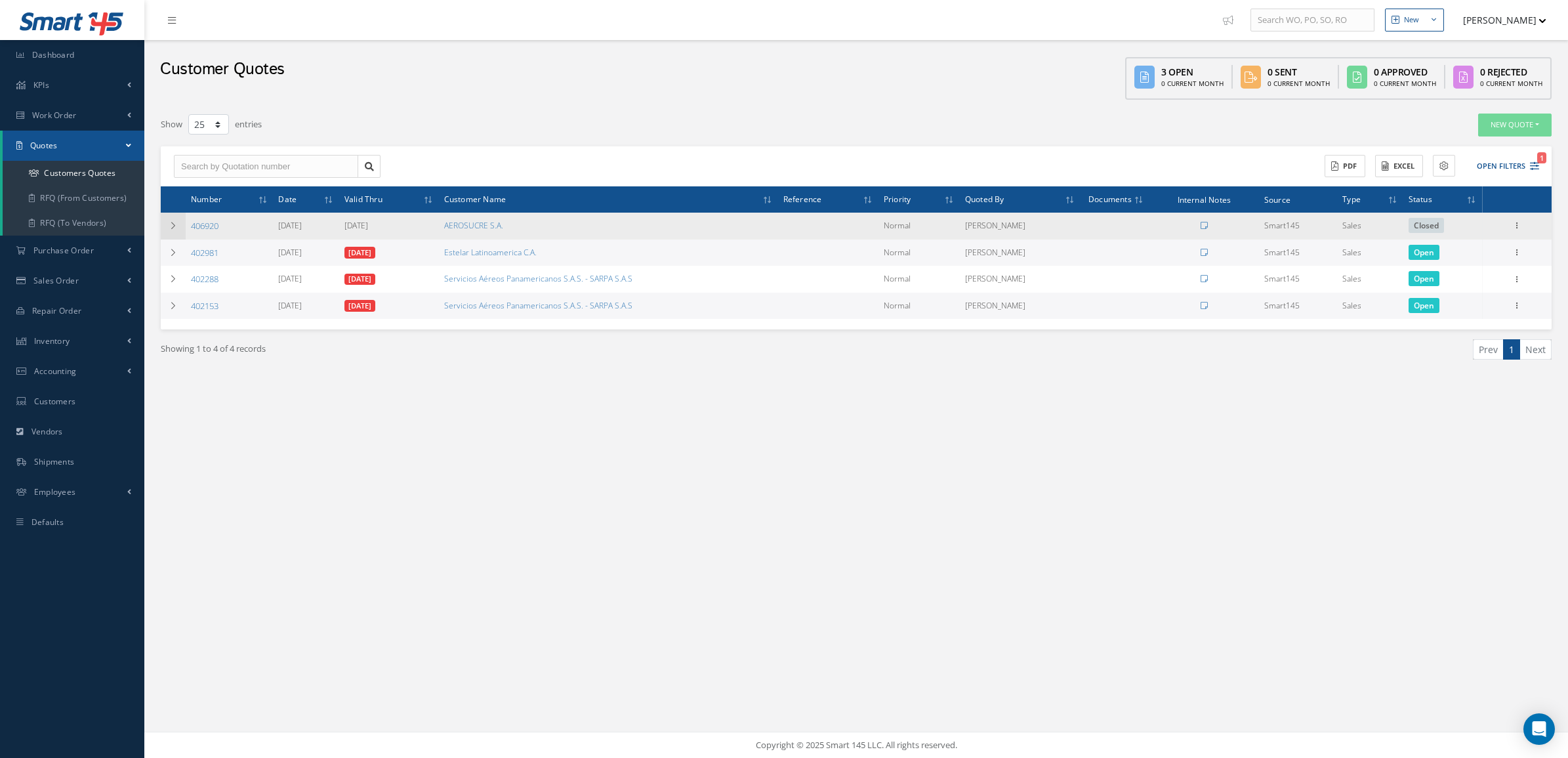
click at [171, 228] on icon at bounding box center [174, 226] width 9 height 8
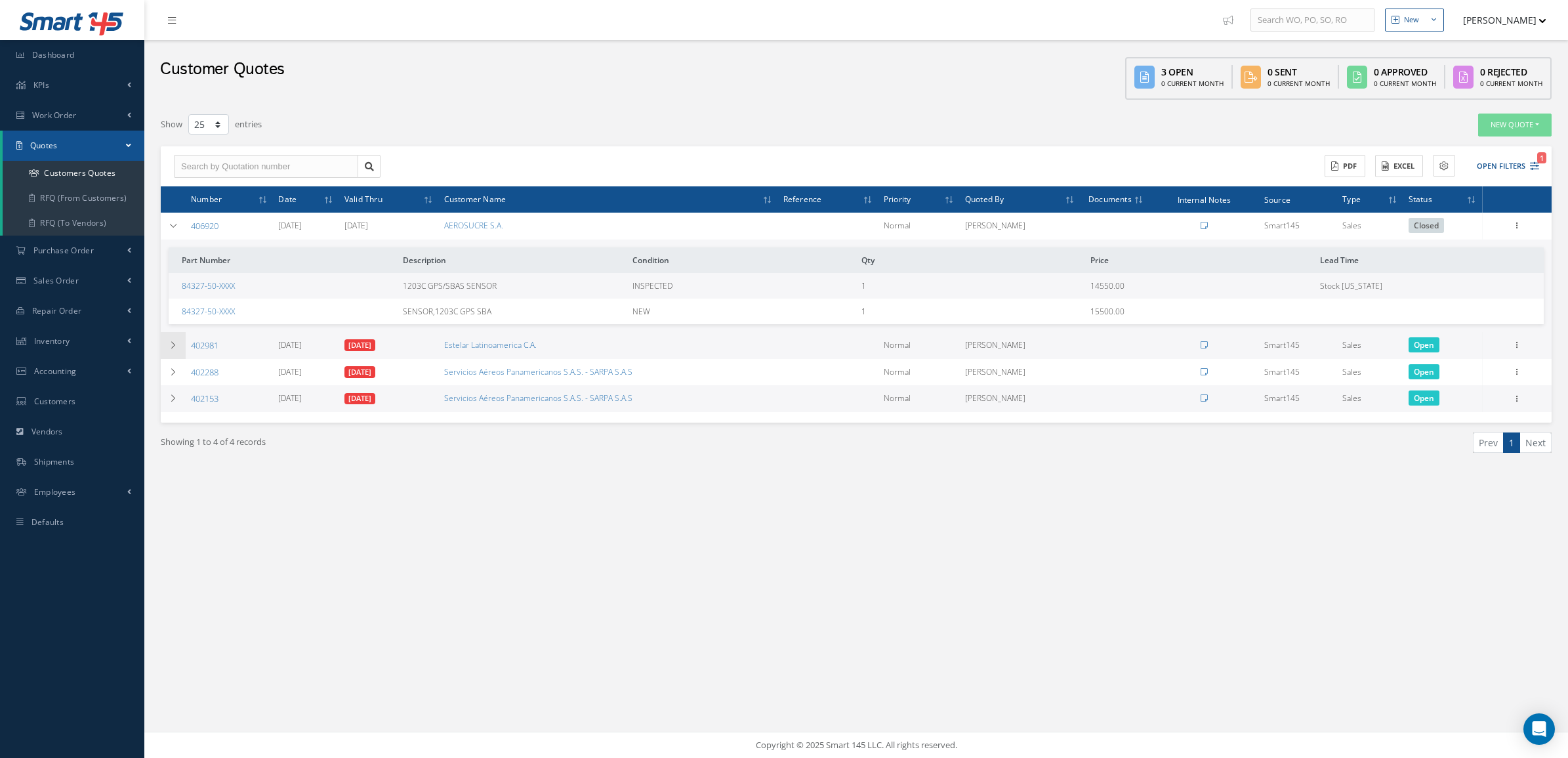
click at [171, 332] on td at bounding box center [173, 345] width 25 height 27
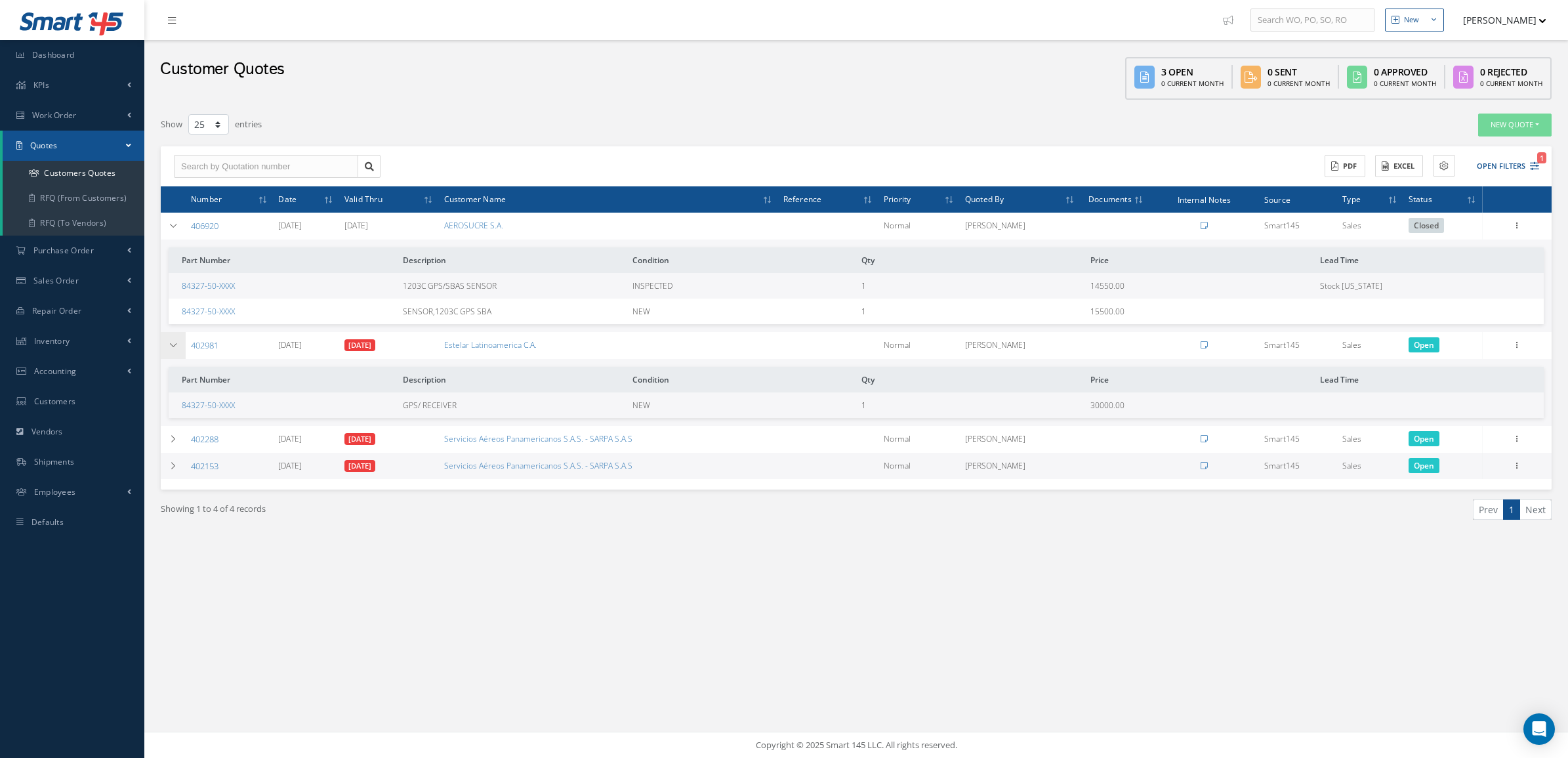
click at [171, 332] on td at bounding box center [173, 345] width 25 height 27
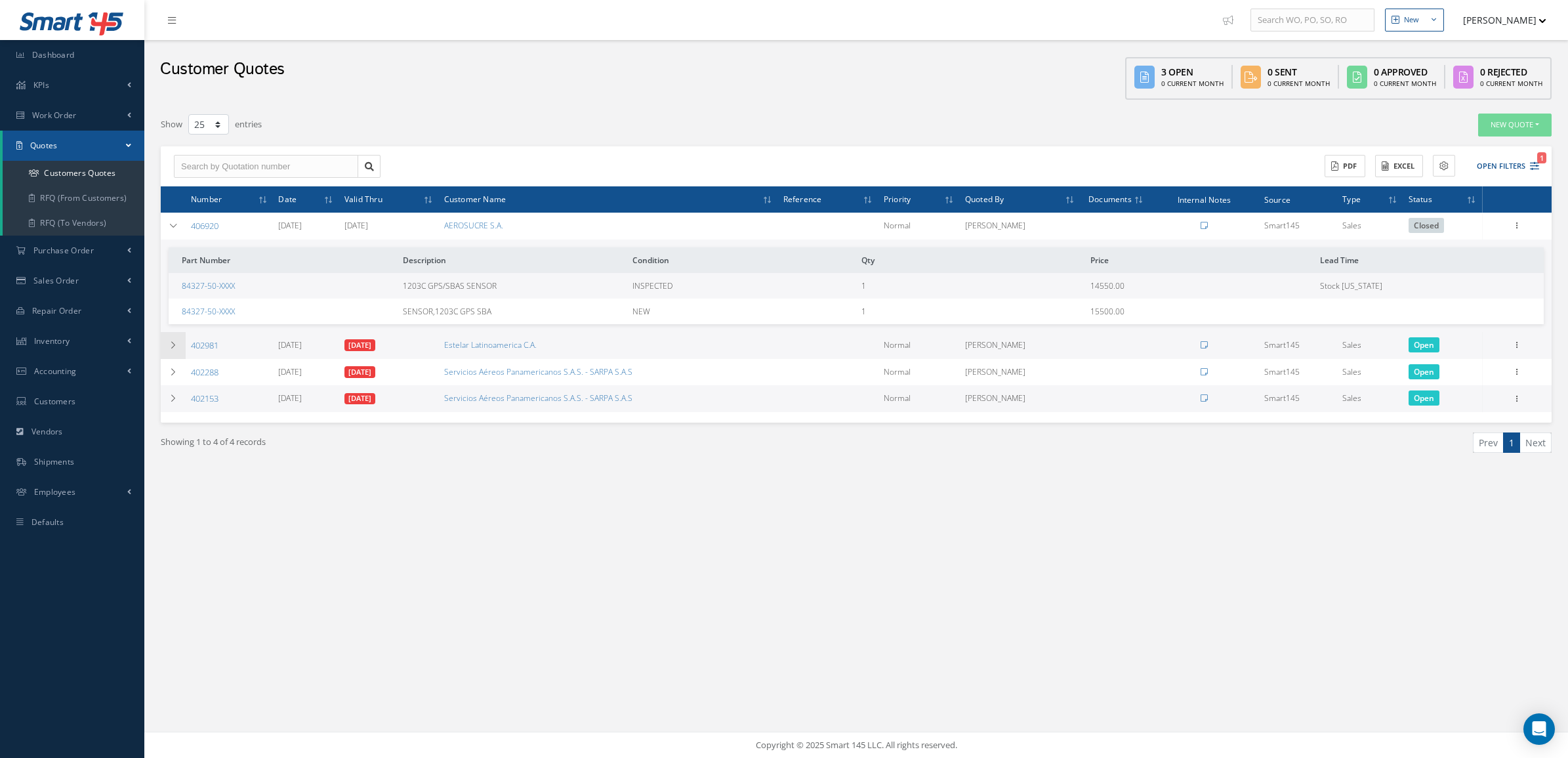
click at [171, 332] on td at bounding box center [173, 345] width 25 height 27
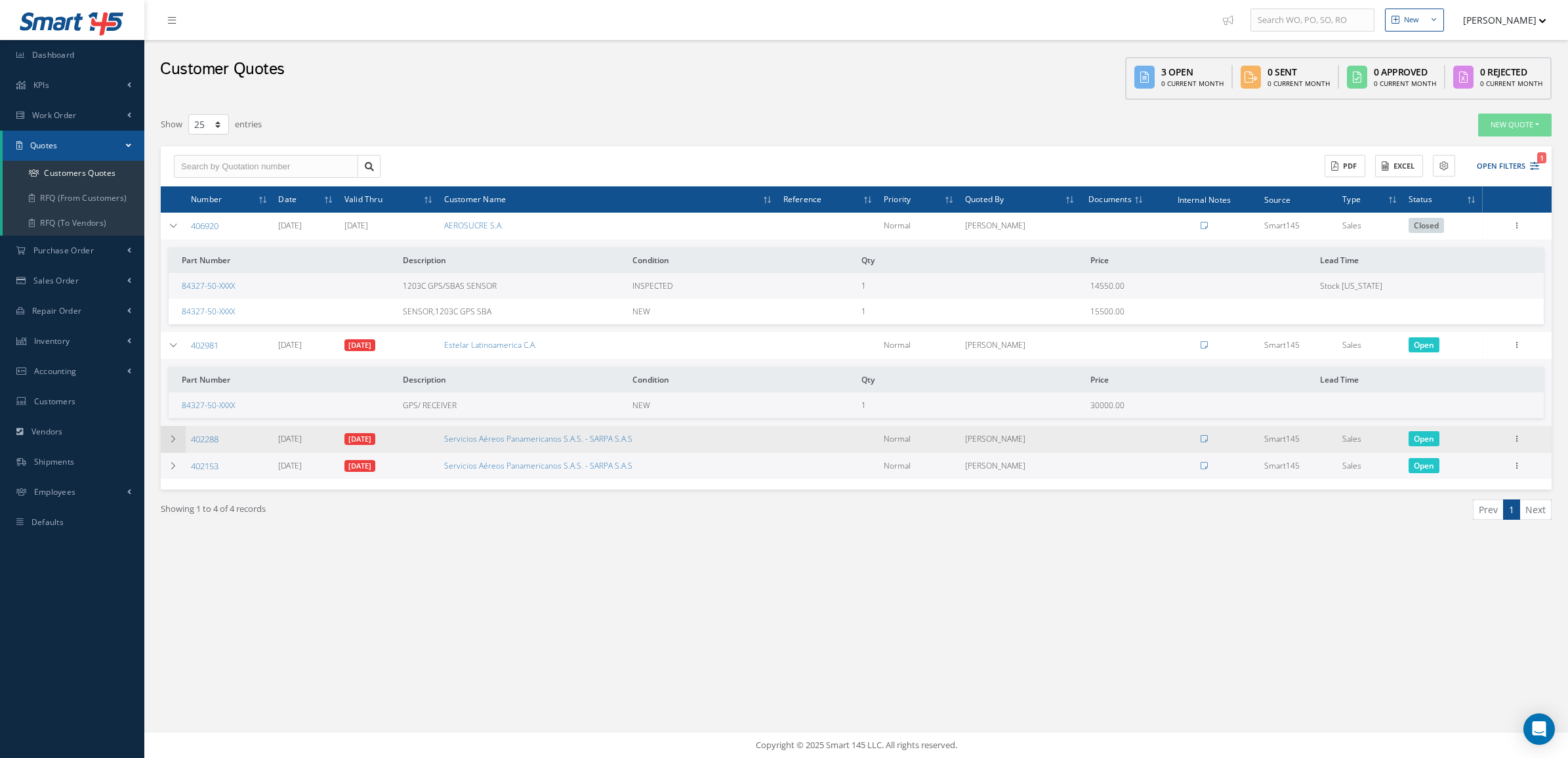
click at [176, 441] on icon at bounding box center [174, 439] width 9 height 8
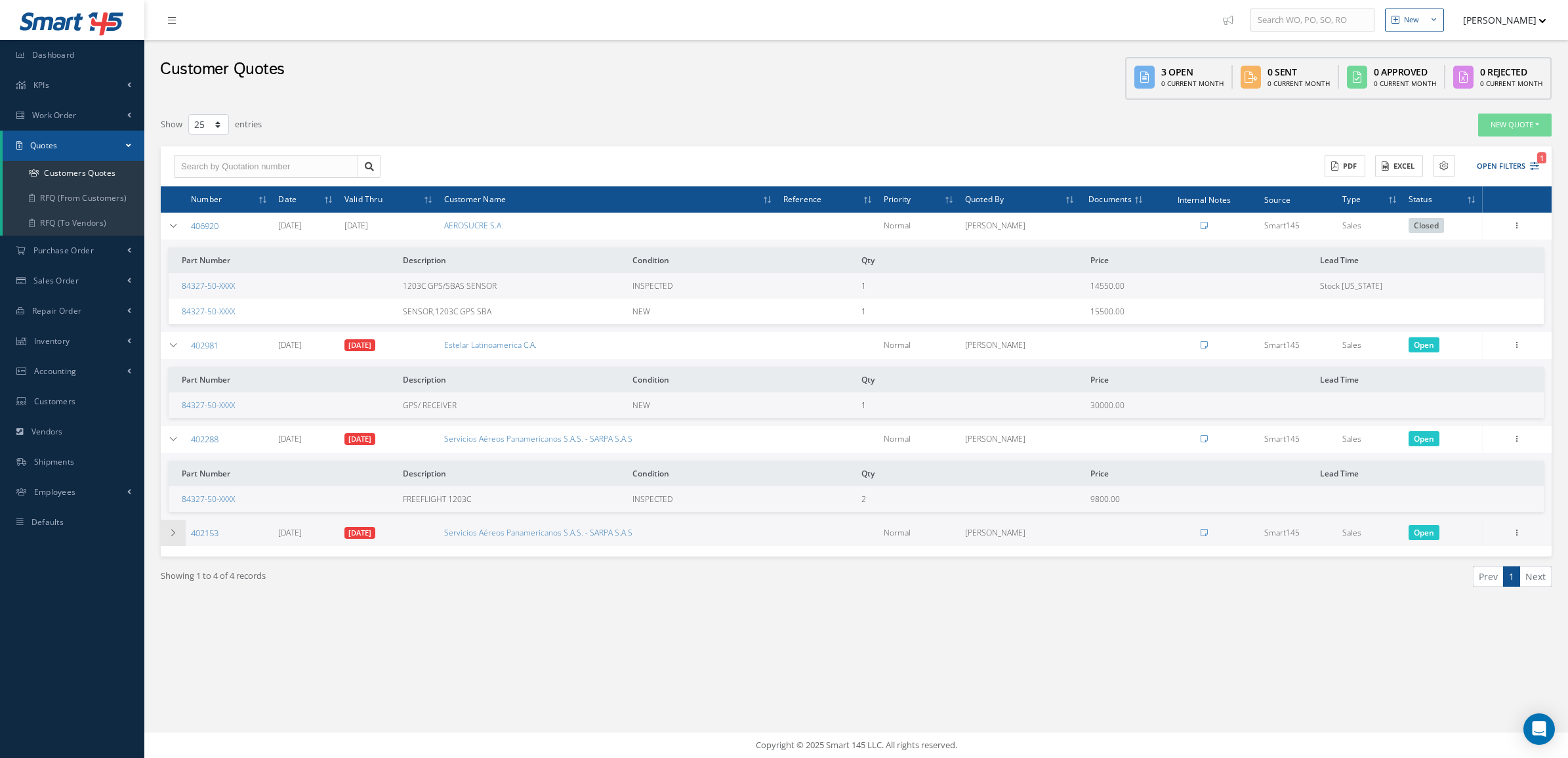
click at [158, 536] on div "Filters Number Customer Name Reference Quoted By Sources Sources Smart145 Rotab…" at bounding box center [856, 366] width 1411 height 507
click at [168, 536] on td at bounding box center [173, 533] width 25 height 27
